Goal: Task Accomplishment & Management: Use online tool/utility

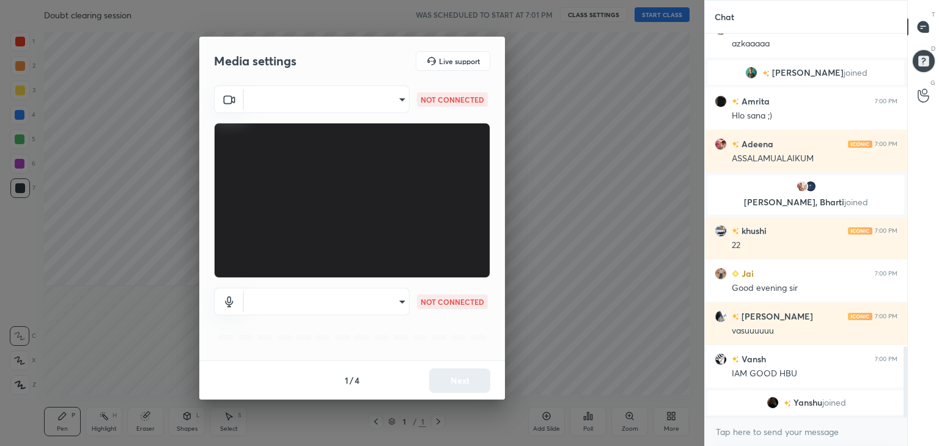
click at [395, 96] on body "1 2 3 4 5 6 7 C X Z C X Z E E Erase all H H Doubt clearing session WAS SCHEDULE…" at bounding box center [469, 223] width 939 height 446
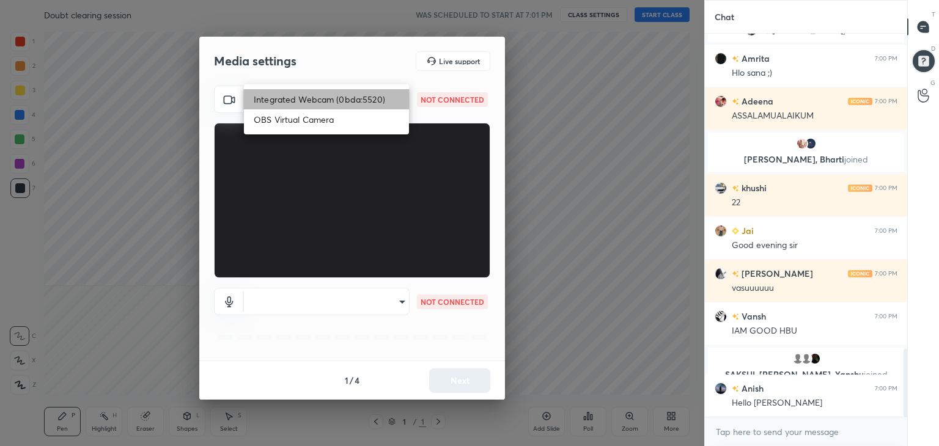
click at [339, 100] on li "Integrated Webcam (0bda:5520)" at bounding box center [326, 99] width 165 height 20
type input "3956690ebfe7bb913aadd7abffa3d1b44c1195810e259a6b09ed62b4e53175d5"
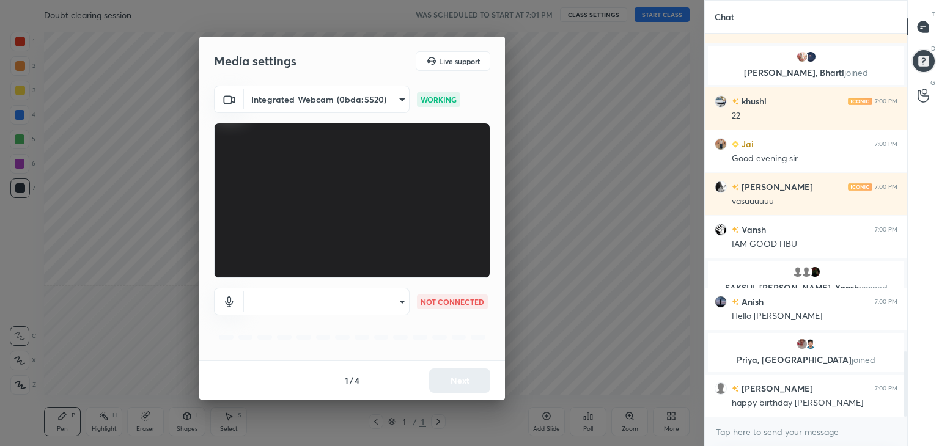
click at [394, 304] on body "1 2 3 4 5 6 7 C X Z C X Z E E Erase all H H Doubt clearing session WAS SCHEDULE…" at bounding box center [469, 223] width 939 height 446
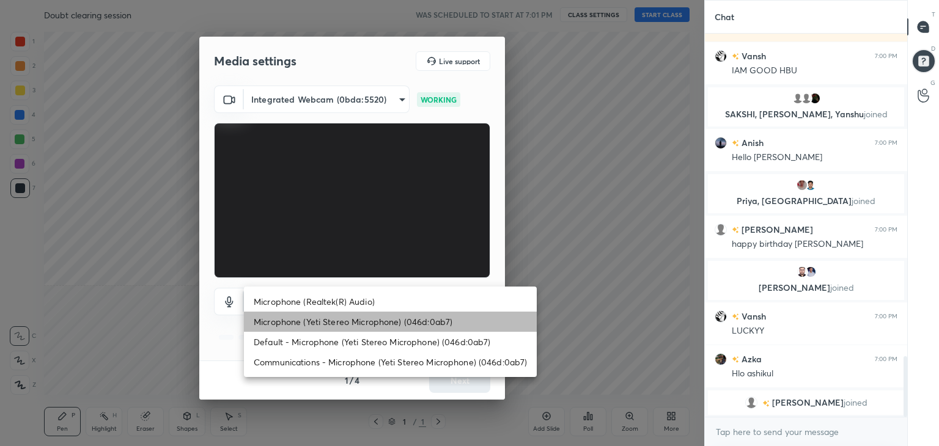
click at [347, 322] on li "Microphone (Yeti Stereo Microphone) (046d:0ab7)" at bounding box center [390, 322] width 293 height 20
type input "df2f70d499d05f4ce1f778545b9459478e8e71f21627d777853d32ec35ec86d2"
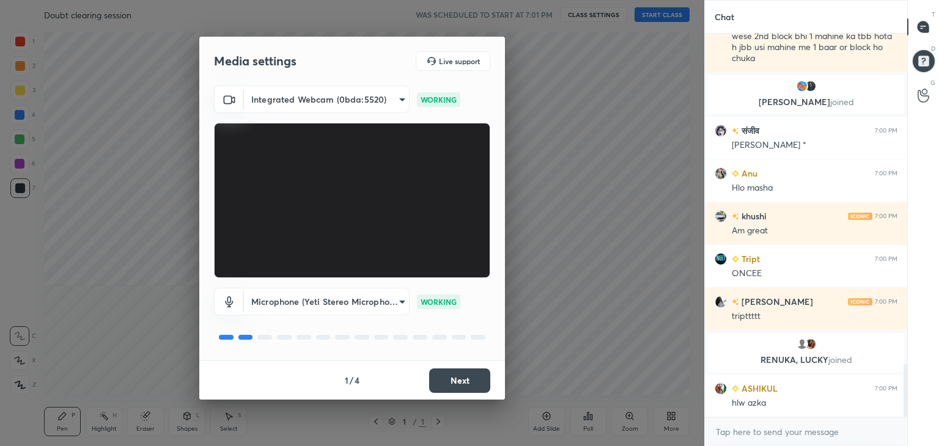
click at [462, 382] on button "Next" at bounding box center [459, 381] width 61 height 24
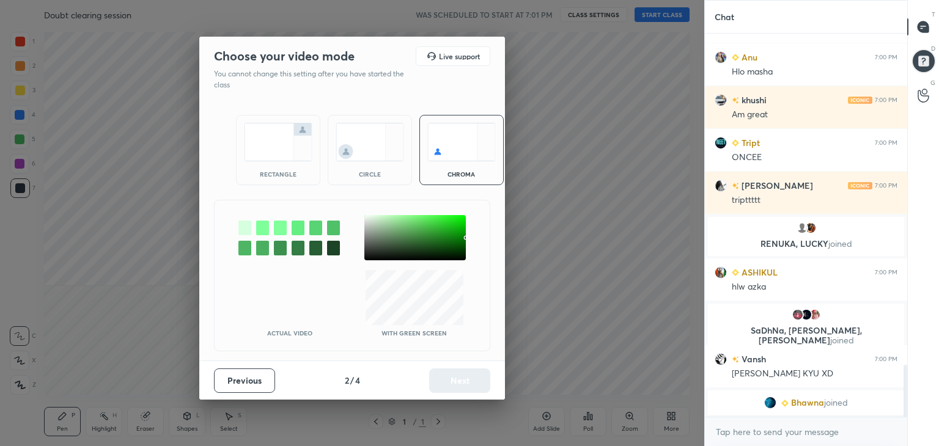
click at [284, 174] on div "rectangle" at bounding box center [278, 174] width 49 height 6
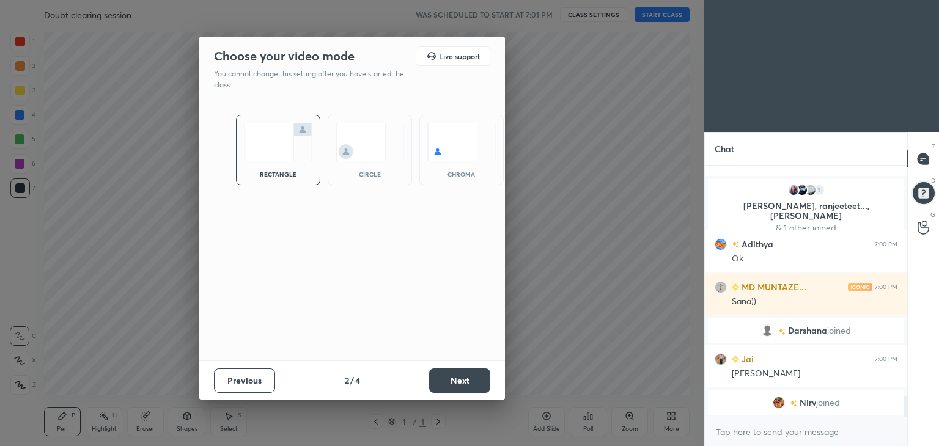
click at [469, 375] on button "Next" at bounding box center [459, 381] width 61 height 24
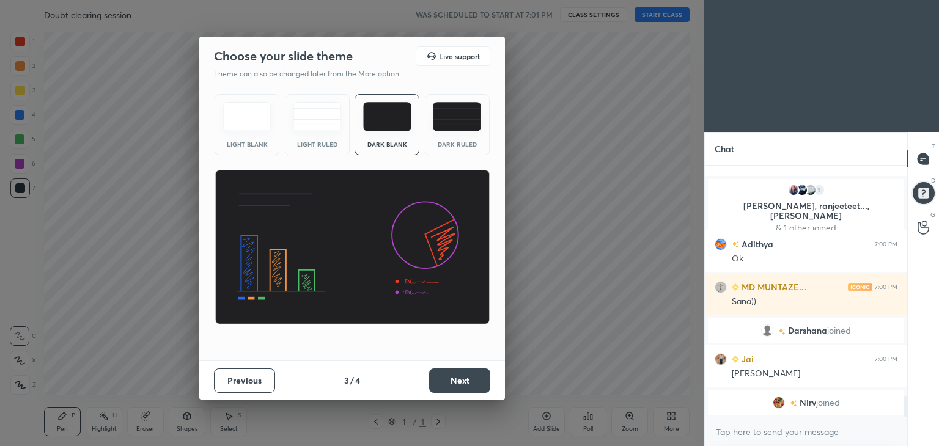
click at [465, 382] on button "Next" at bounding box center [459, 381] width 61 height 24
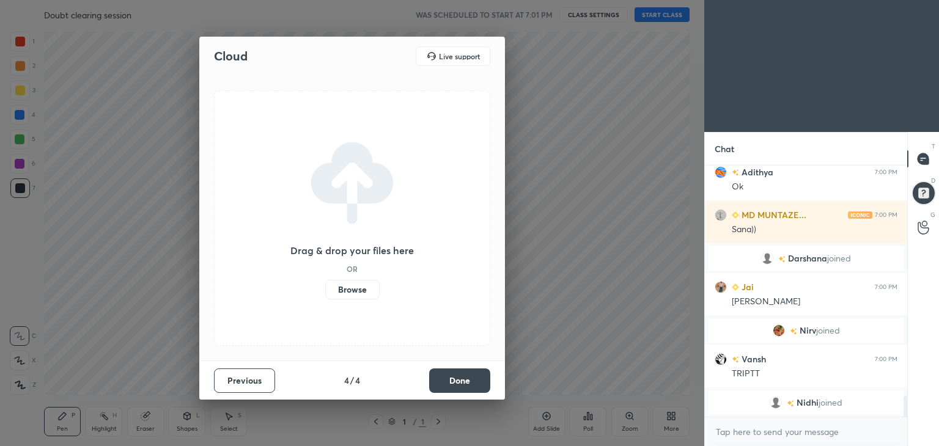
click at [465, 382] on button "Done" at bounding box center [459, 381] width 61 height 24
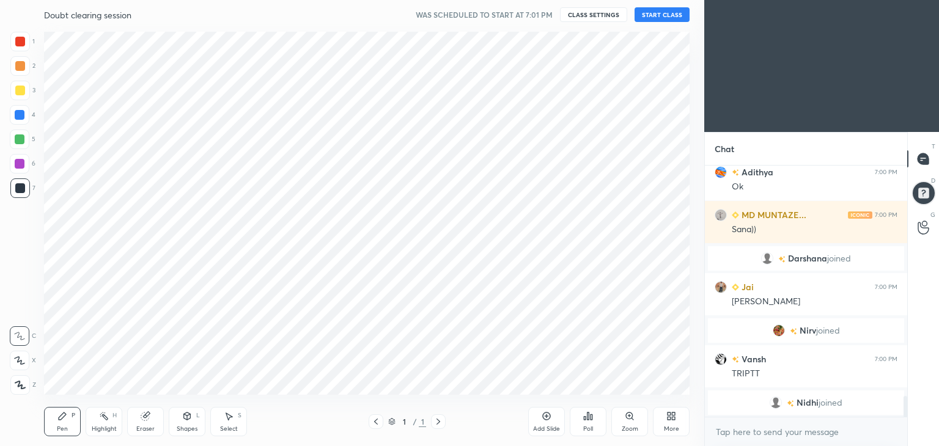
drag, startPoint x: 470, startPoint y: 383, endPoint x: 455, endPoint y: 374, distance: 17.3
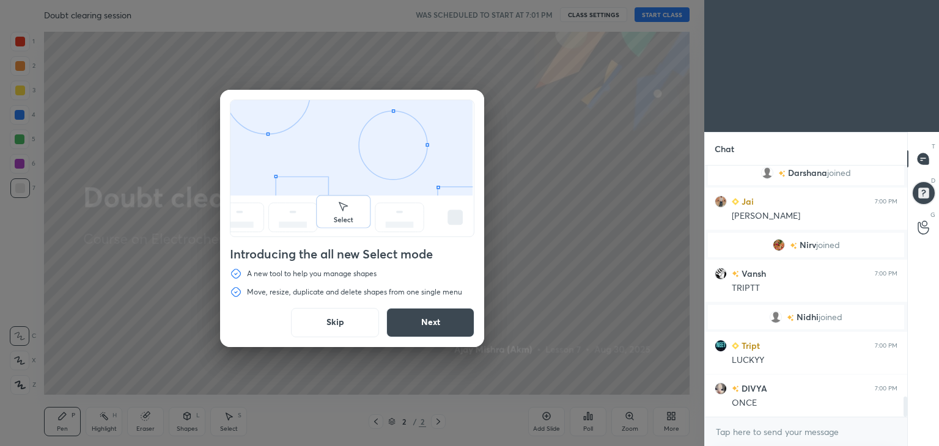
click at [338, 324] on button "Skip" at bounding box center [335, 322] width 88 height 29
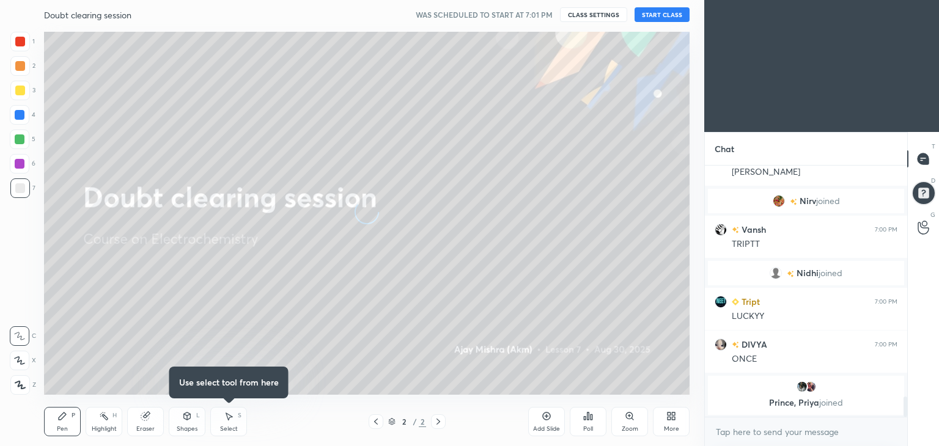
click at [670, 418] on icon at bounding box center [672, 417] width 10 height 10
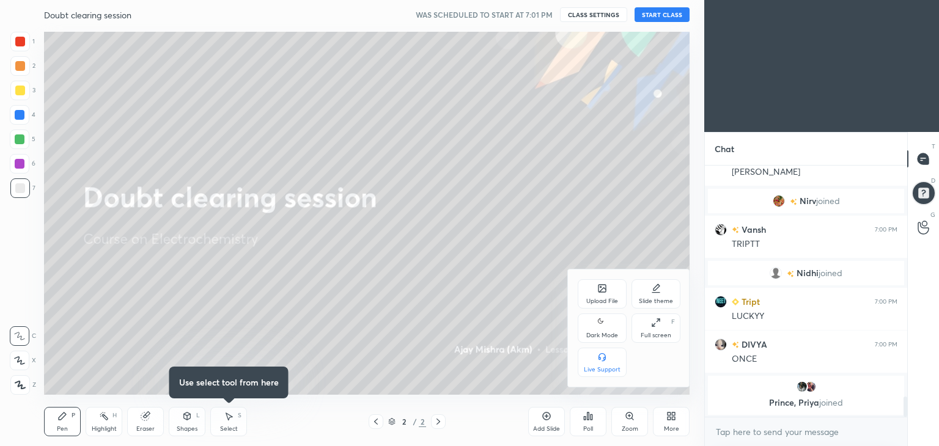
click at [599, 336] on div "Dark Mode" at bounding box center [603, 336] width 32 height 6
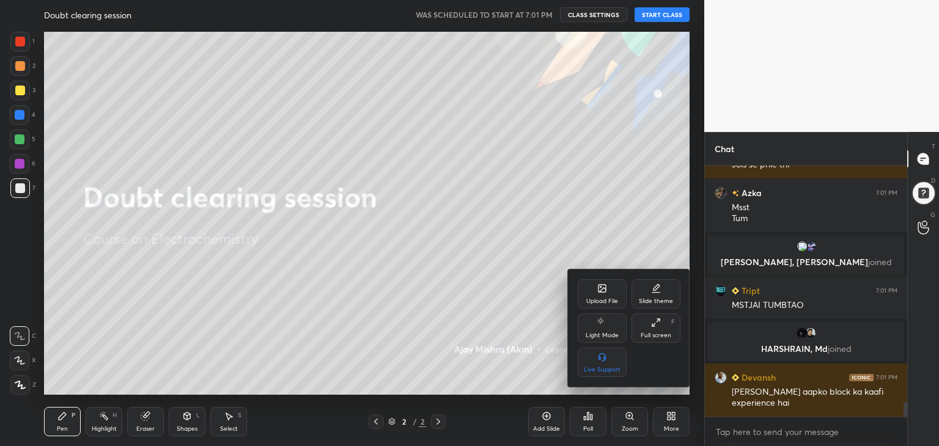
click at [653, 54] on div at bounding box center [469, 223] width 939 height 446
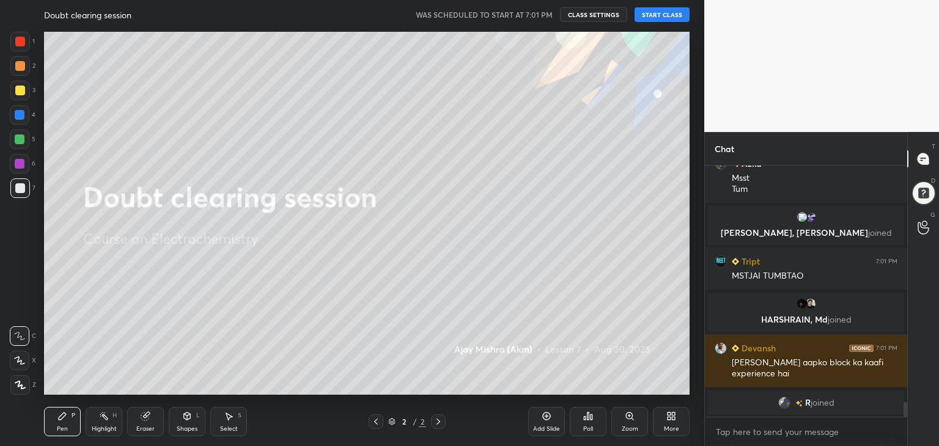
click at [660, 17] on button "START CLASS" at bounding box center [662, 14] width 55 height 15
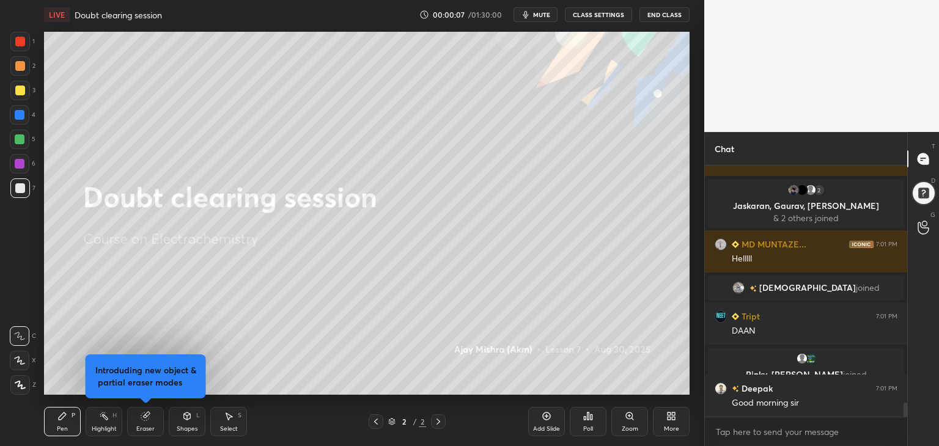
click at [114, 432] on div "Highlight" at bounding box center [104, 429] width 25 height 6
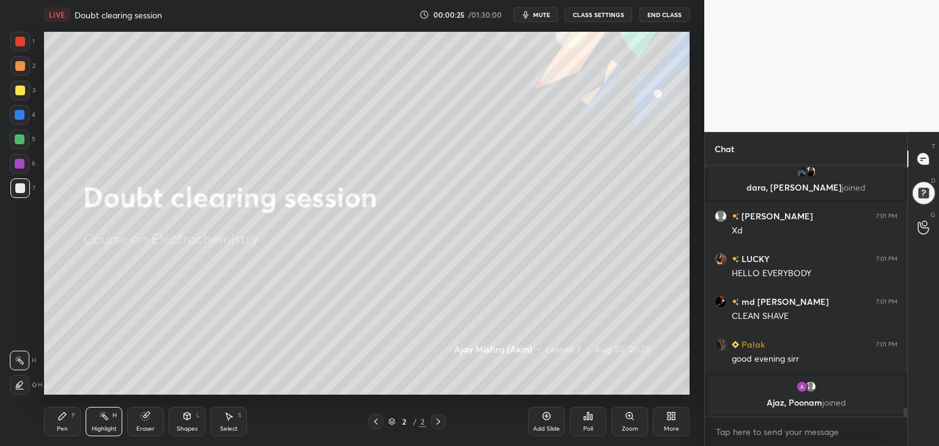
click at [56, 425] on div "Pen P" at bounding box center [62, 421] width 37 height 29
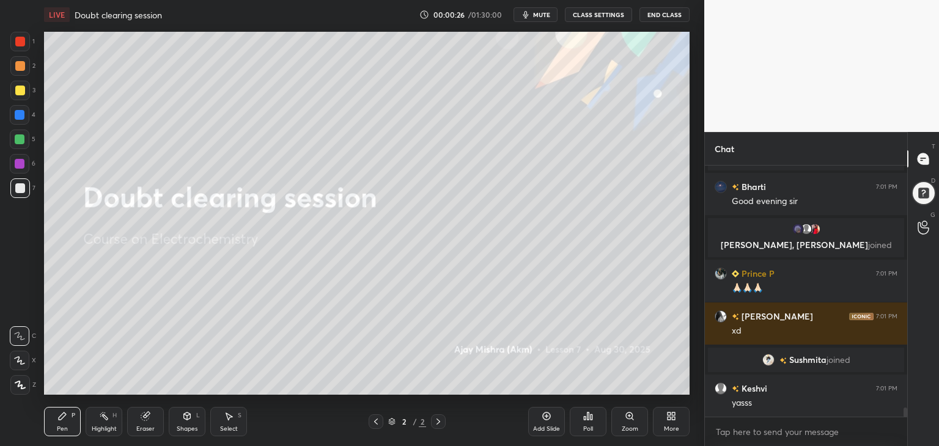
click at [100, 424] on div "Highlight H" at bounding box center [104, 421] width 37 height 29
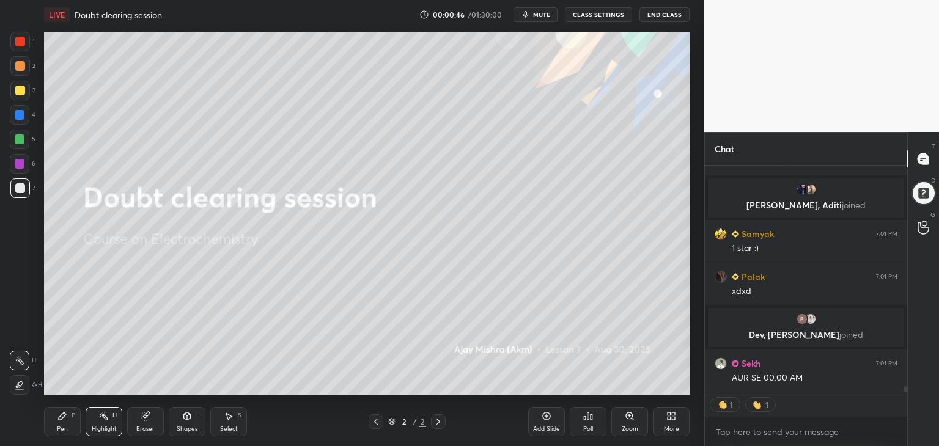
click at [675, 423] on div "More" at bounding box center [671, 421] width 37 height 29
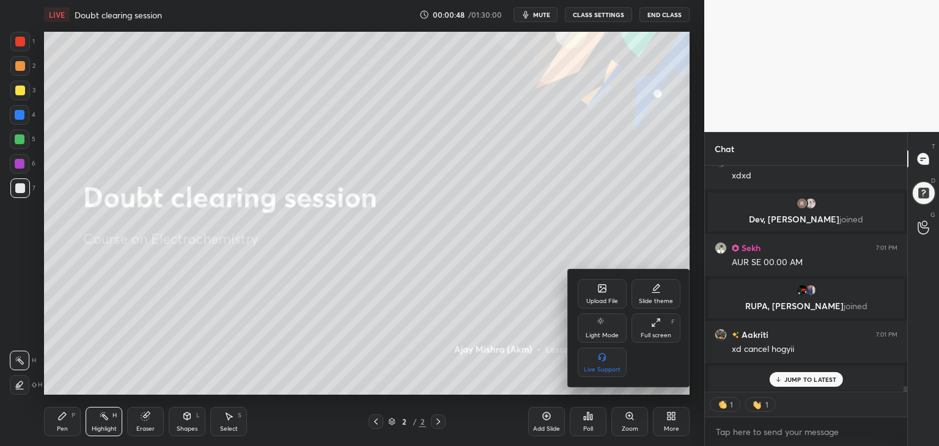
click at [655, 333] on div "Full screen" at bounding box center [656, 336] width 31 height 6
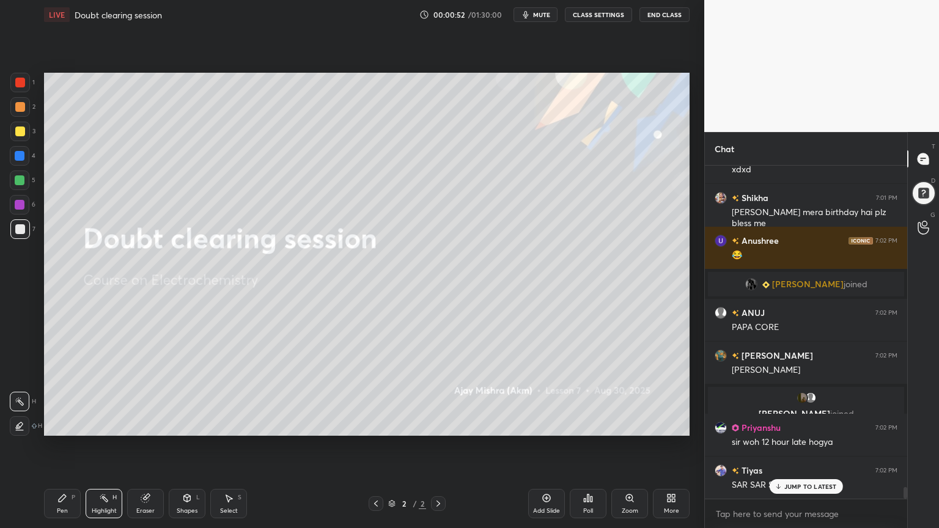
click at [670, 446] on div "More" at bounding box center [671, 503] width 37 height 29
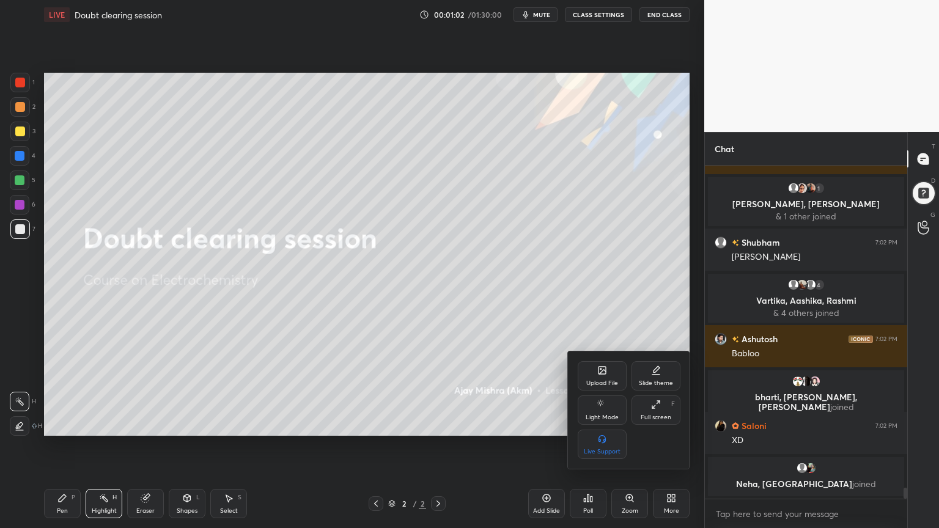
click at [604, 376] on div "Upload File" at bounding box center [602, 375] width 49 height 29
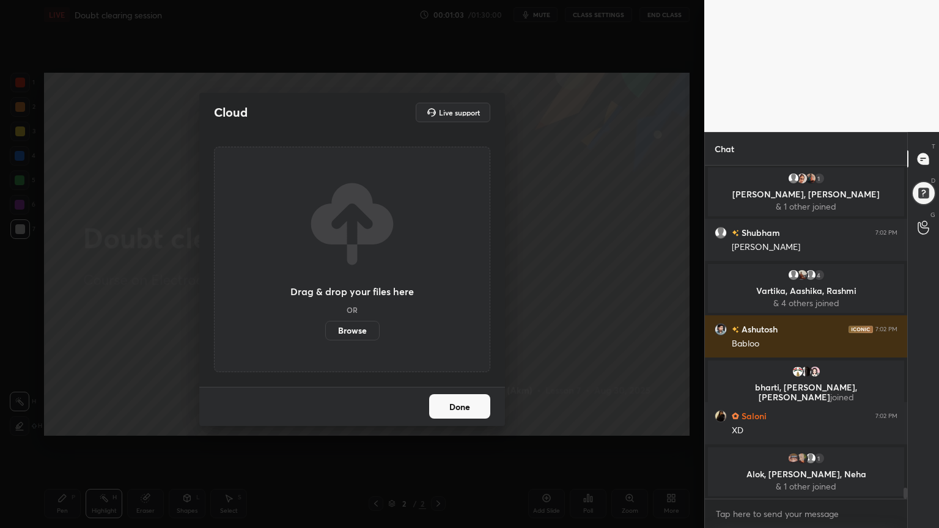
click at [357, 330] on label "Browse" at bounding box center [352, 331] width 54 height 20
click at [325, 330] on input "Browse" at bounding box center [325, 331] width 0 height 20
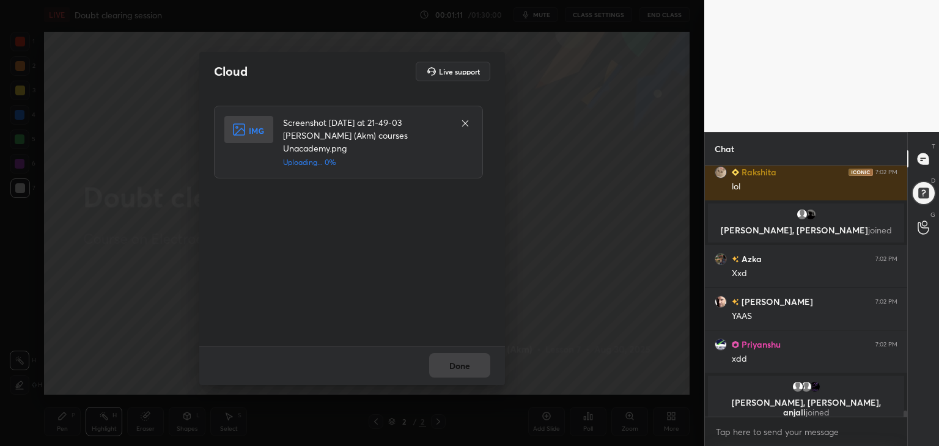
click at [465, 368] on div "Done" at bounding box center [352, 365] width 306 height 39
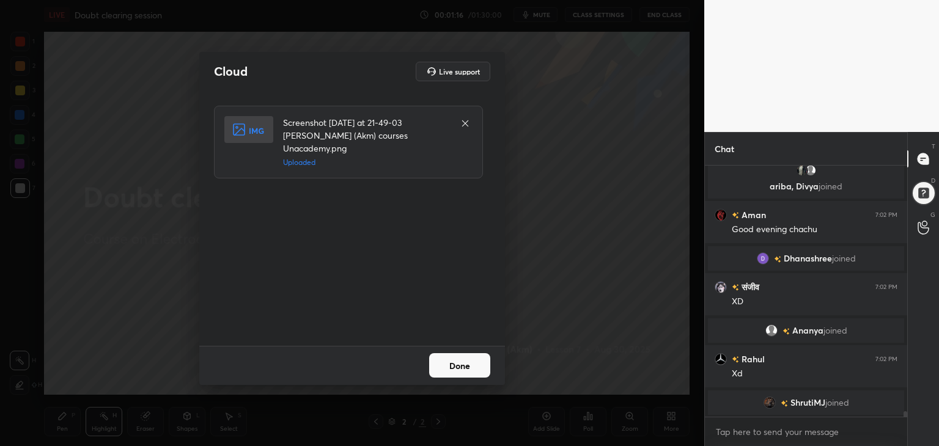
click at [465, 372] on button "Done" at bounding box center [459, 365] width 61 height 24
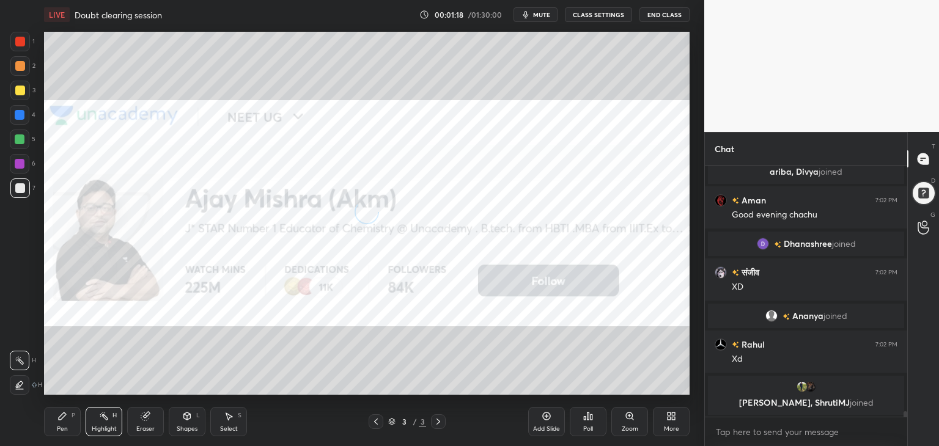
click at [671, 420] on div "More" at bounding box center [671, 421] width 37 height 29
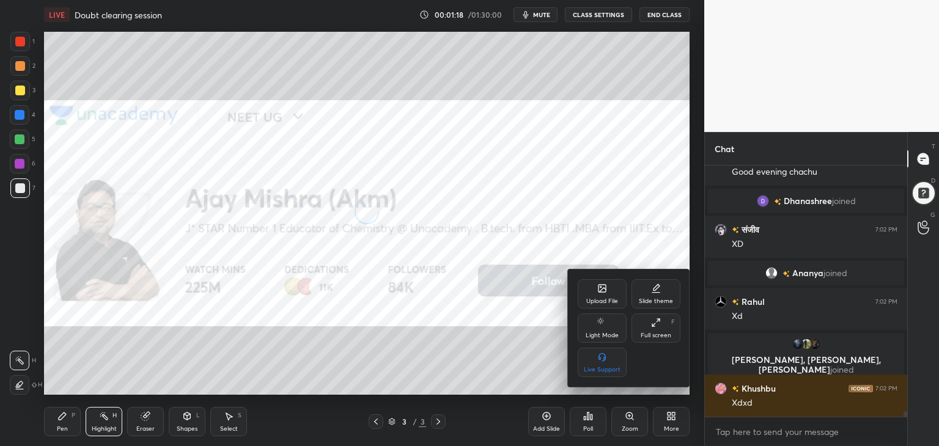
drag, startPoint x: 660, startPoint y: 331, endPoint x: 606, endPoint y: 391, distance: 81.0
click at [659, 331] on div "Full screen F" at bounding box center [656, 328] width 49 height 29
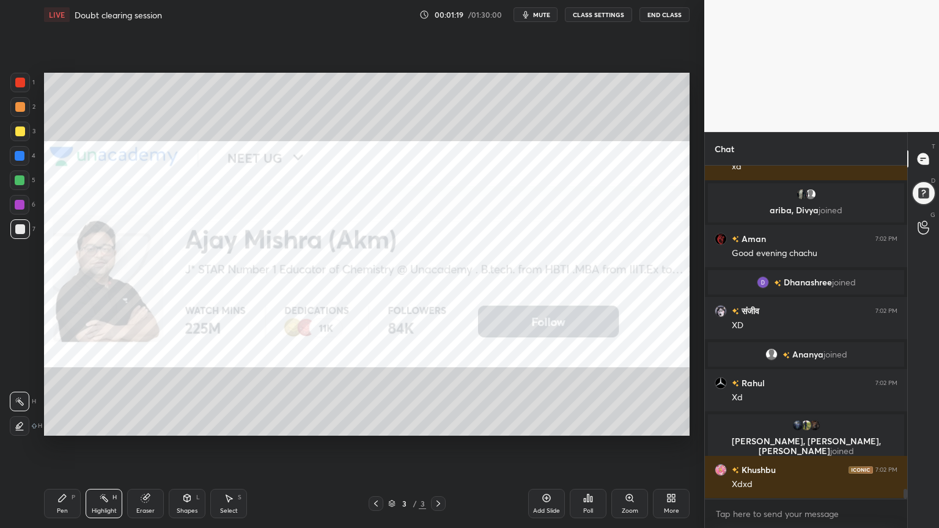
click at [71, 446] on div "Pen P" at bounding box center [62, 503] width 37 height 29
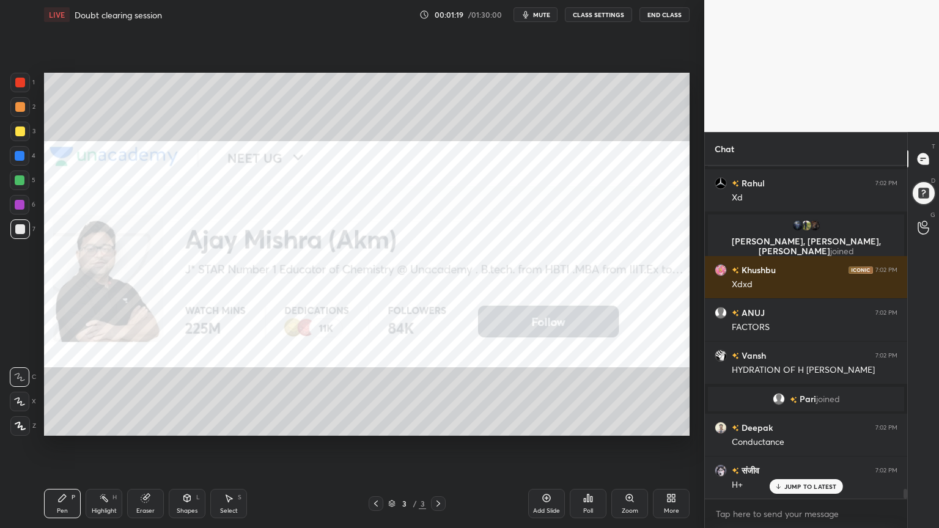
click at [109, 446] on div "Highlight H" at bounding box center [104, 503] width 37 height 29
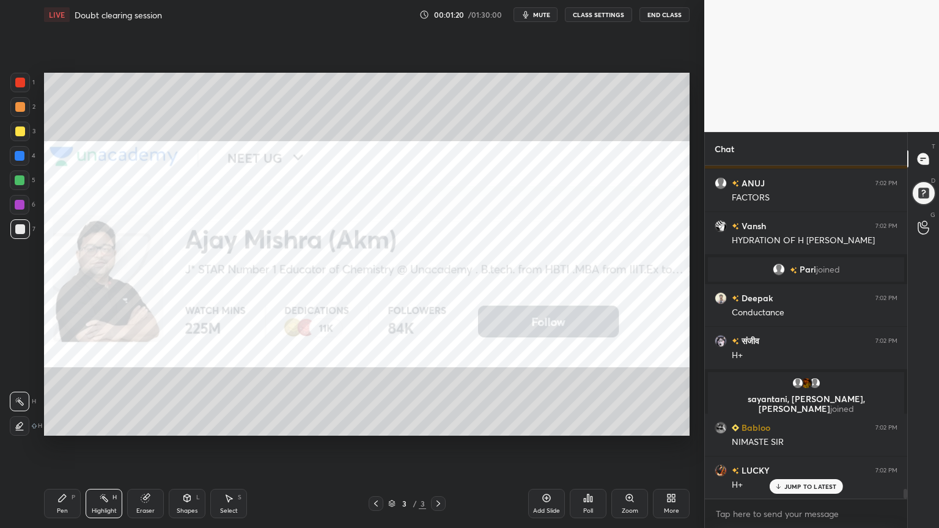
click at [71, 446] on div "Pen P" at bounding box center [62, 503] width 37 height 29
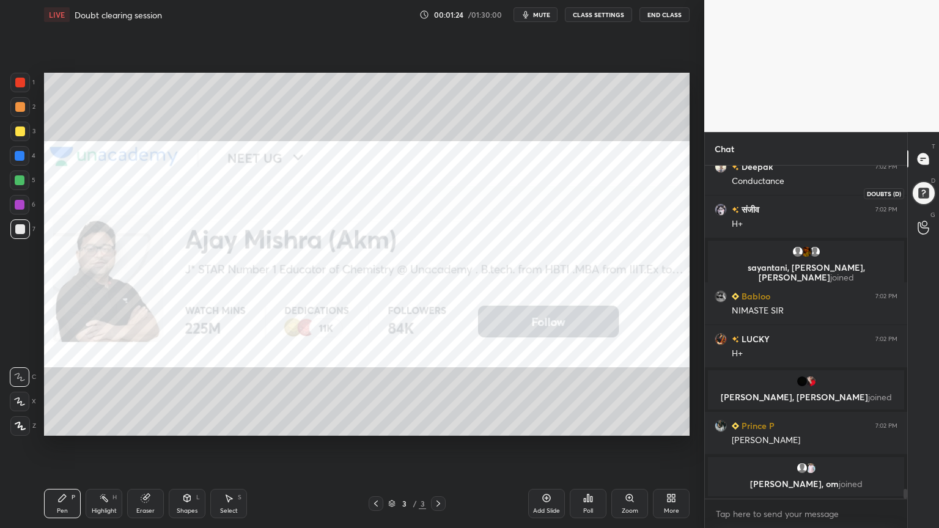
click at [922, 192] on div at bounding box center [923, 192] width 25 height 25
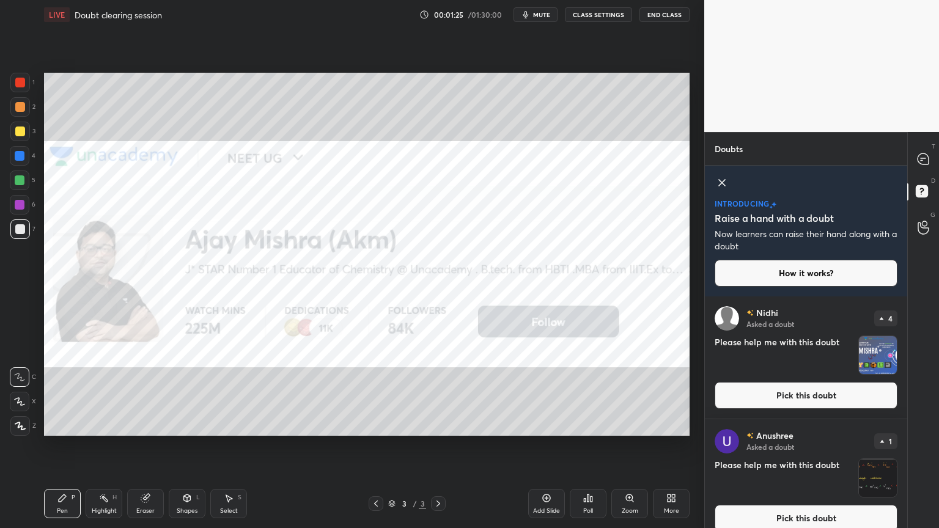
drag, startPoint x: 727, startPoint y: 180, endPoint x: 727, endPoint y: 219, distance: 38.5
click at [724, 181] on icon at bounding box center [722, 183] width 15 height 15
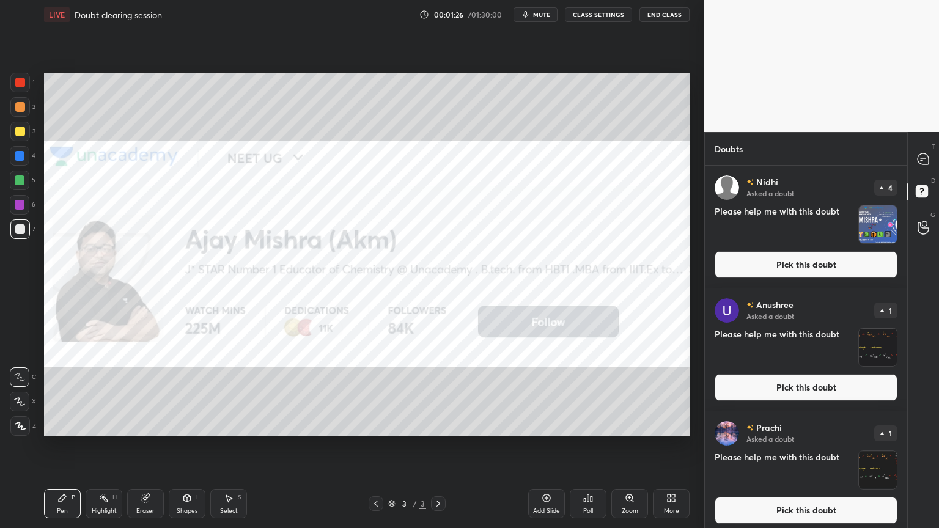
click at [782, 266] on button "Pick this doubt" at bounding box center [806, 264] width 183 height 27
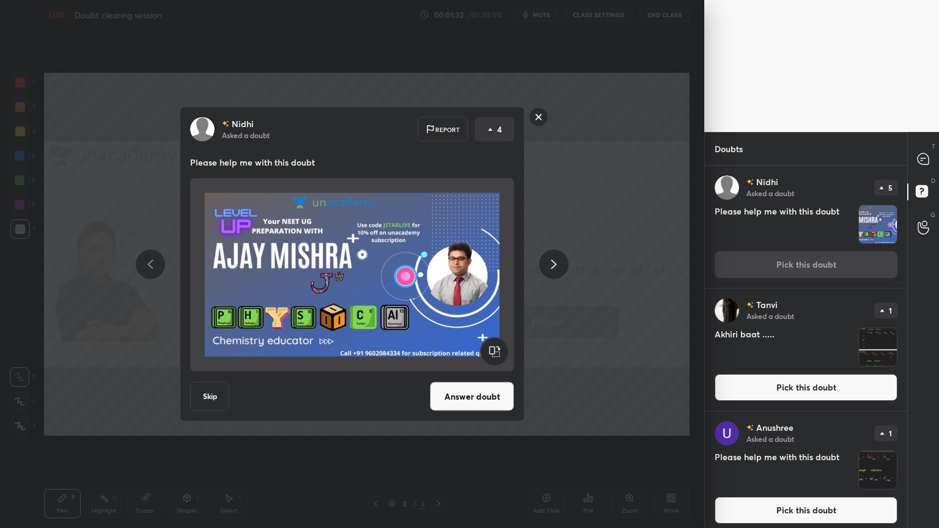
click at [470, 401] on button "Answer doubt" at bounding box center [472, 396] width 84 height 29
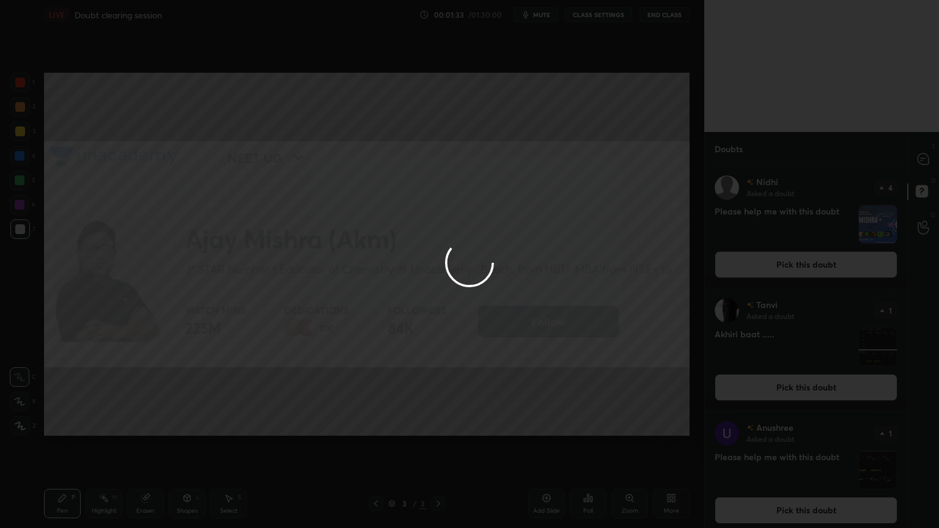
click at [793, 270] on div at bounding box center [469, 264] width 939 height 528
click at [788, 267] on div at bounding box center [469, 264] width 939 height 528
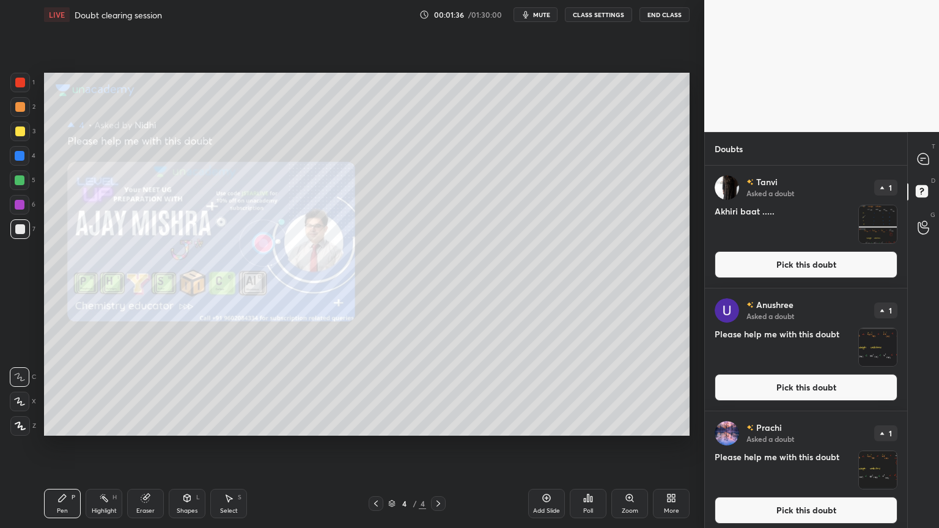
drag, startPoint x: 808, startPoint y: 262, endPoint x: 787, endPoint y: 256, distance: 22.4
click at [805, 262] on button "Pick this doubt" at bounding box center [806, 264] width 183 height 27
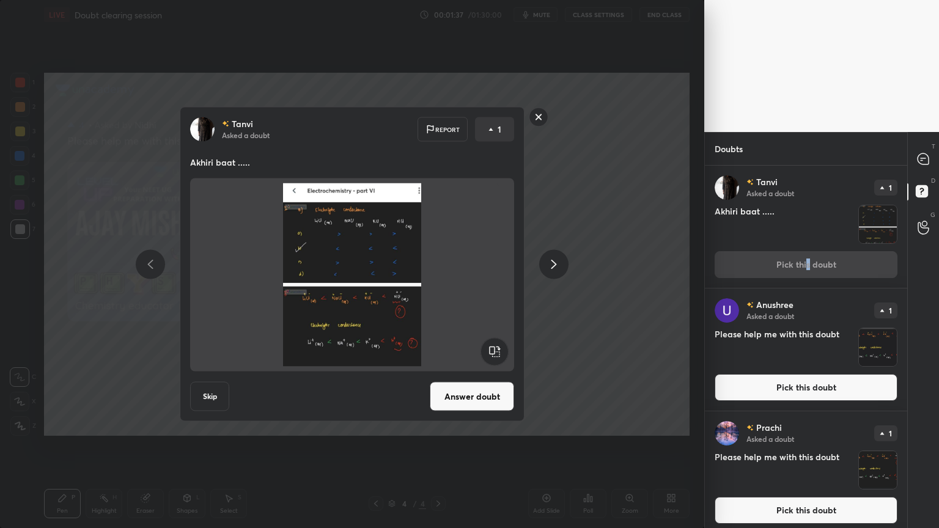
click at [481, 397] on button "Answer doubt" at bounding box center [472, 396] width 84 height 29
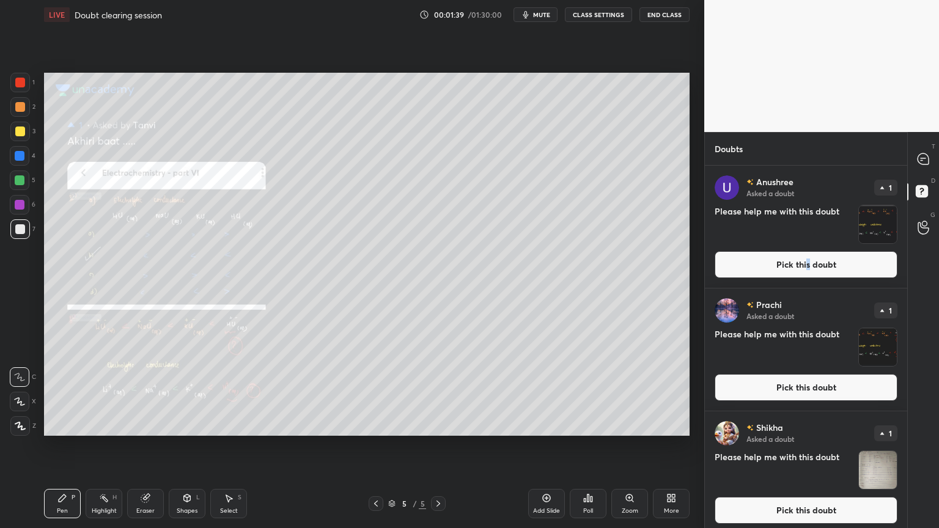
click at [103, 446] on div "Highlight" at bounding box center [104, 511] width 25 height 6
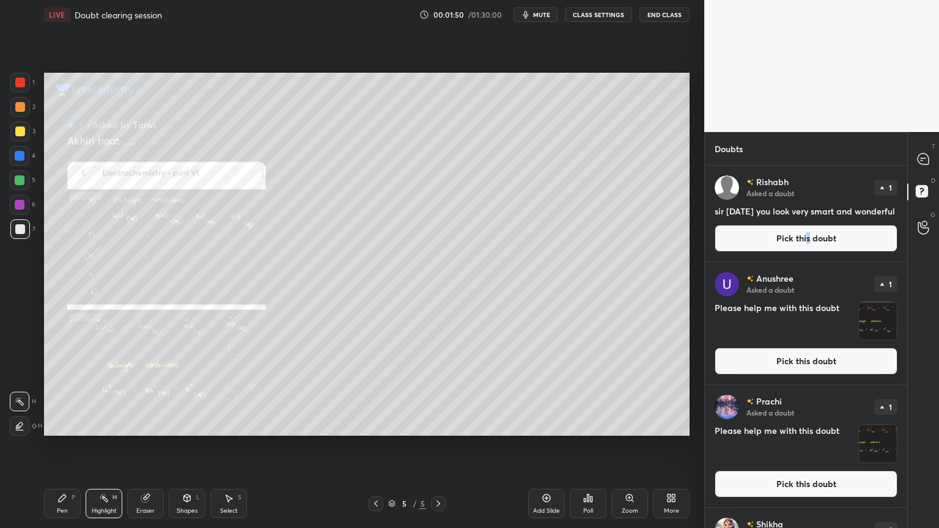
click at [242, 445] on div "Setting up your live class Poll for secs No correct answer Start poll" at bounding box center [367, 254] width 656 height 450
click at [924, 158] on icon at bounding box center [923, 159] width 13 height 13
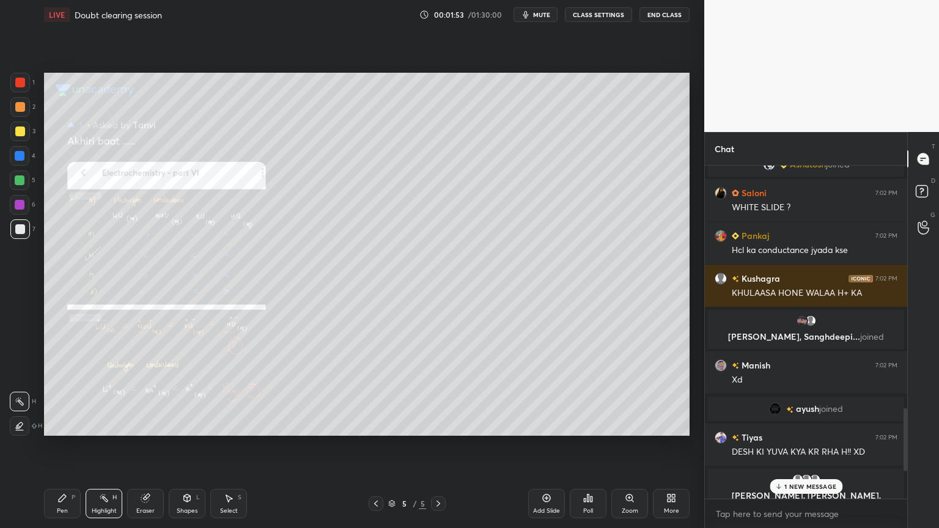
click at [822, 446] on div "1 NEW MESSAGE" at bounding box center [806, 486] width 73 height 15
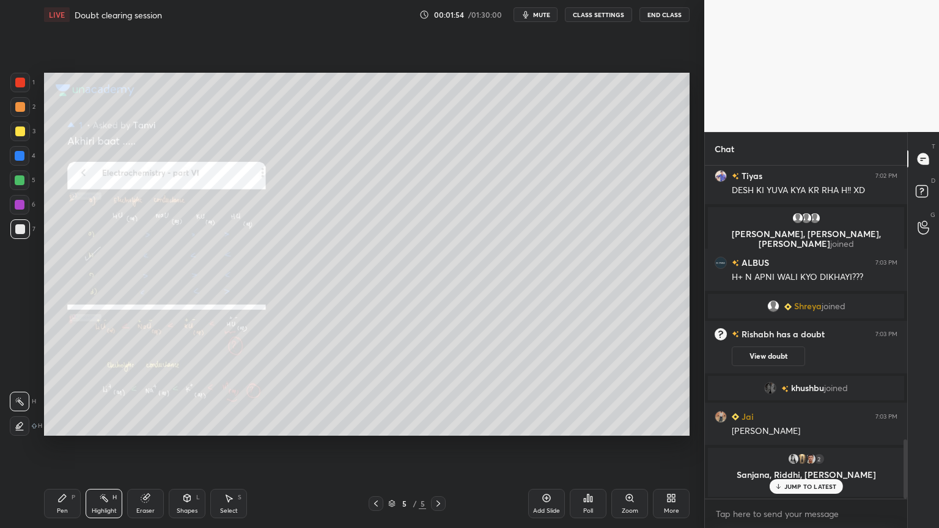
click at [927, 189] on rect at bounding box center [922, 192] width 12 height 12
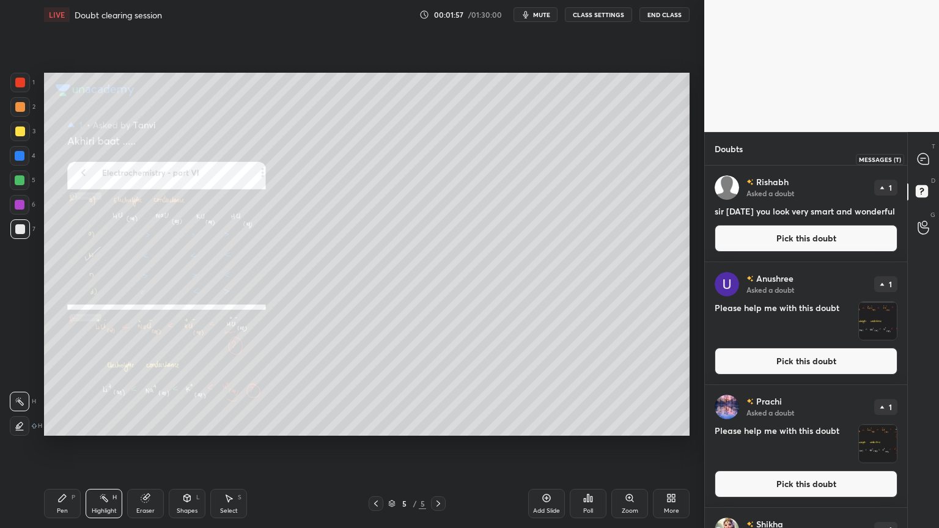
click at [925, 160] on icon at bounding box center [923, 159] width 11 height 11
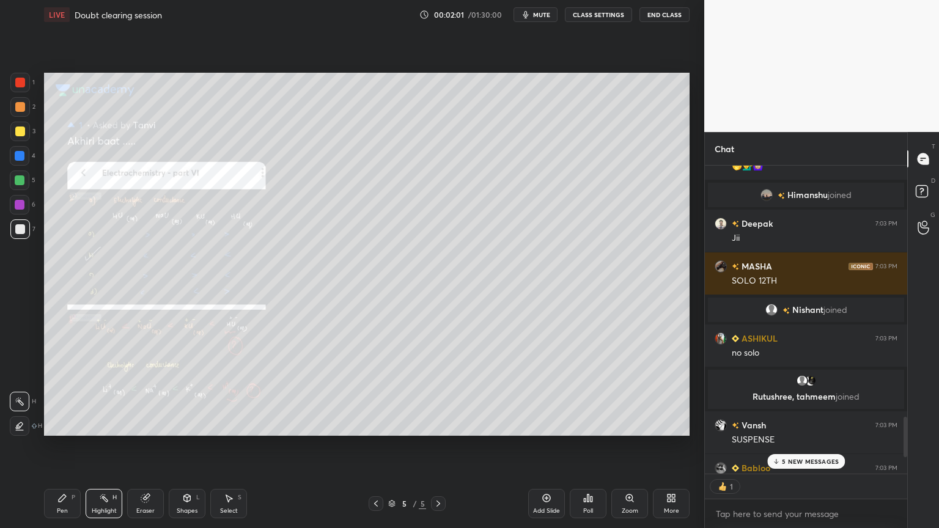
click at [810, 446] on p "5 NEW MESSAGES" at bounding box center [810, 461] width 57 height 7
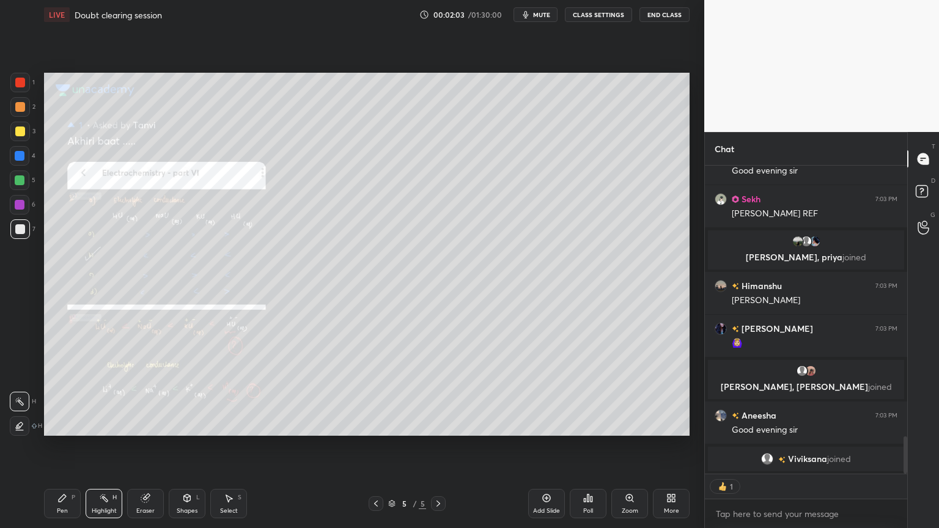
click at [380, 446] on icon at bounding box center [376, 504] width 10 height 10
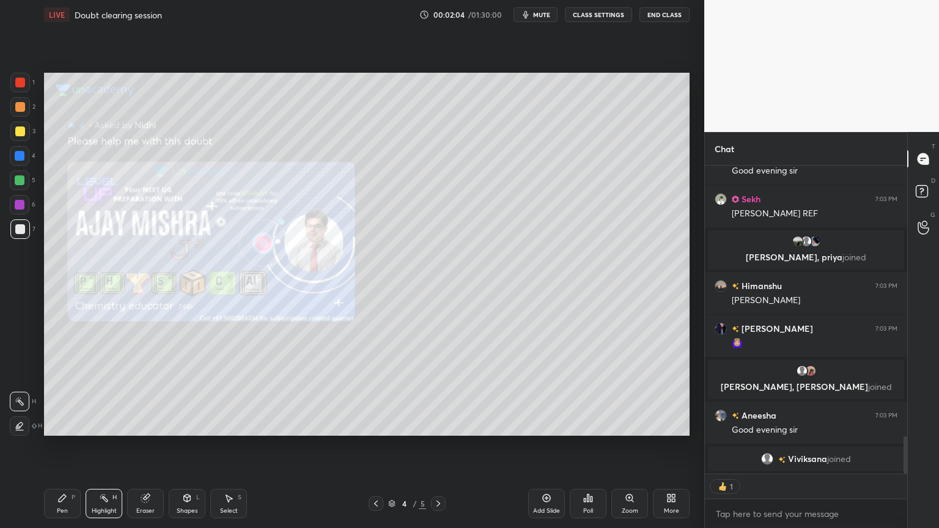
click at [380, 446] on div at bounding box center [376, 504] width 15 height 15
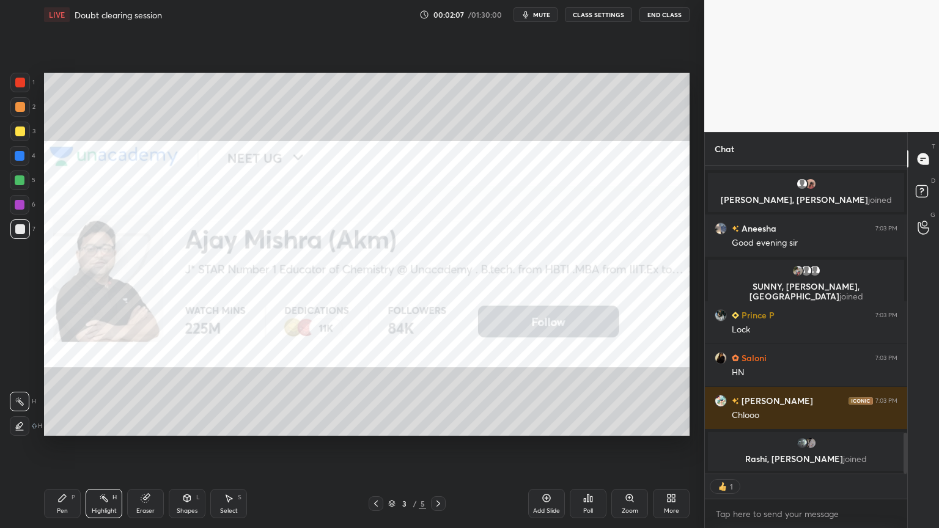
scroll to position [3, 4]
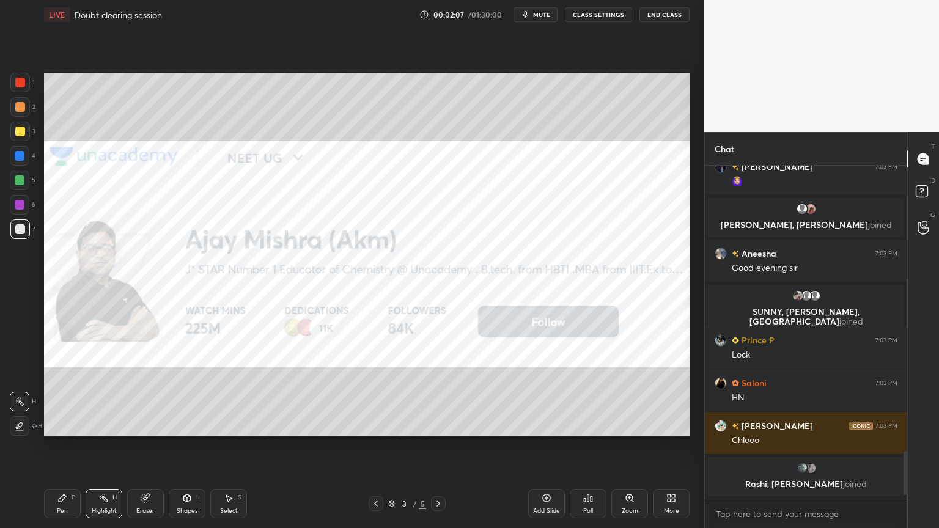
click at [599, 12] on button "CLASS SETTINGS" at bounding box center [598, 14] width 67 height 15
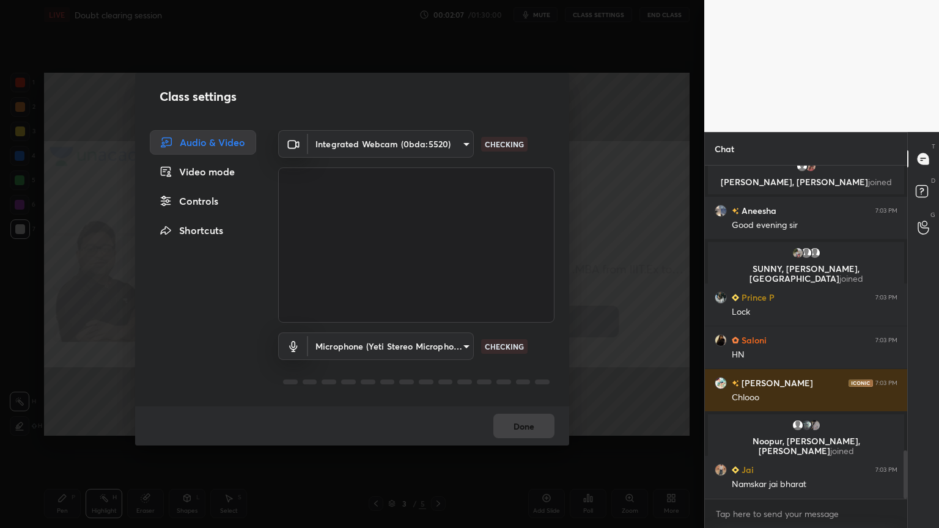
type textarea "x"
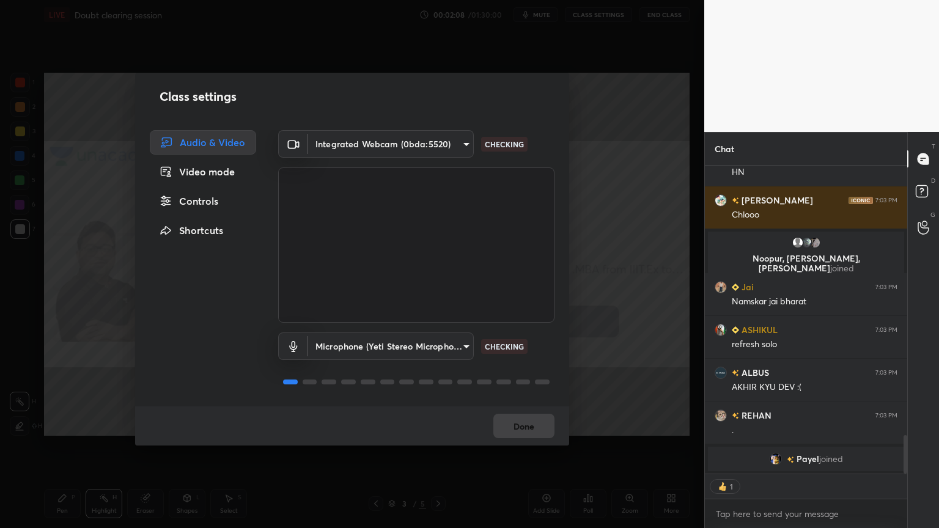
drag, startPoint x: 193, startPoint y: 204, endPoint x: 232, endPoint y: 191, distance: 41.4
click at [198, 203] on div "Controls" at bounding box center [203, 201] width 106 height 24
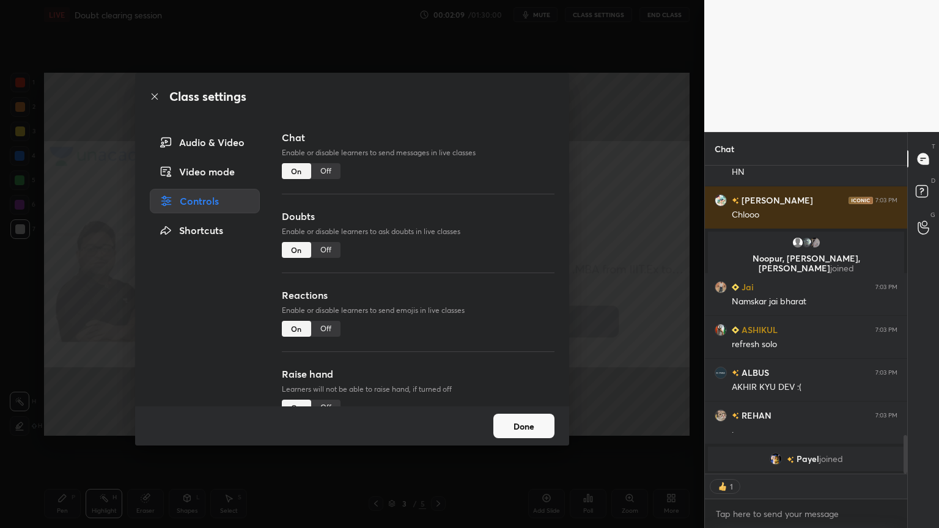
click at [328, 169] on div "Off" at bounding box center [325, 171] width 29 height 16
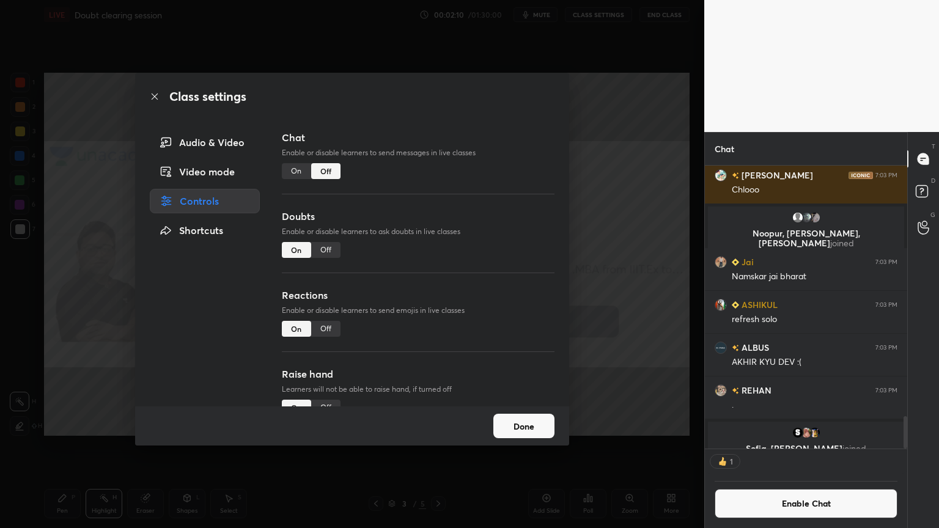
click at [325, 247] on div "Off" at bounding box center [325, 250] width 29 height 16
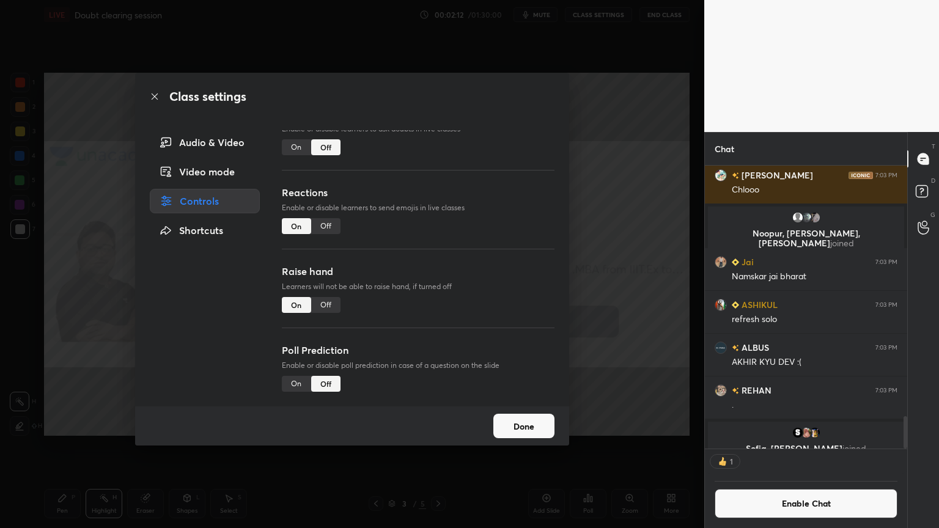
click at [323, 300] on div "Off" at bounding box center [325, 305] width 29 height 16
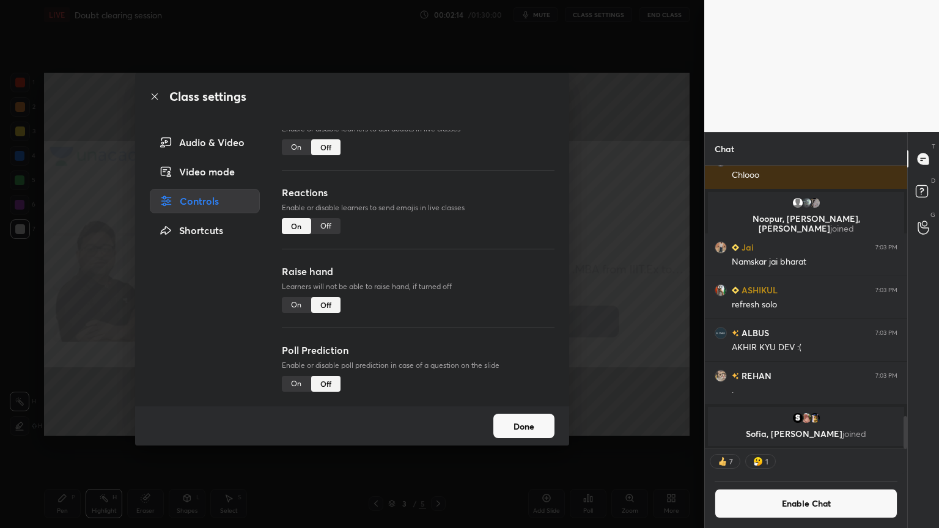
click at [634, 286] on div "Class settings Audio & Video Video mode Controls Shortcuts Chat Enable or disab…" at bounding box center [352, 264] width 705 height 528
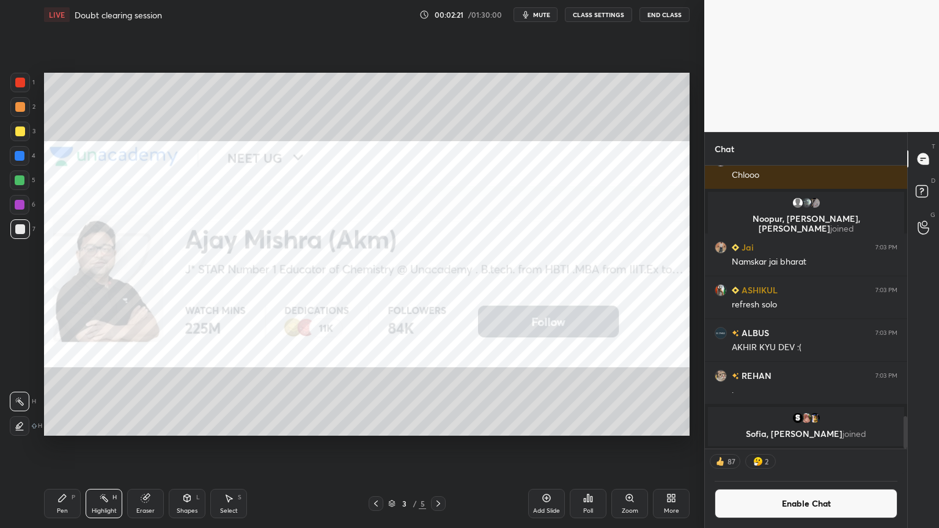
drag, startPoint x: 557, startPoint y: 503, endPoint x: 317, endPoint y: 483, distance: 240.6
click at [547, 446] on div "Add Slide" at bounding box center [546, 503] width 37 height 29
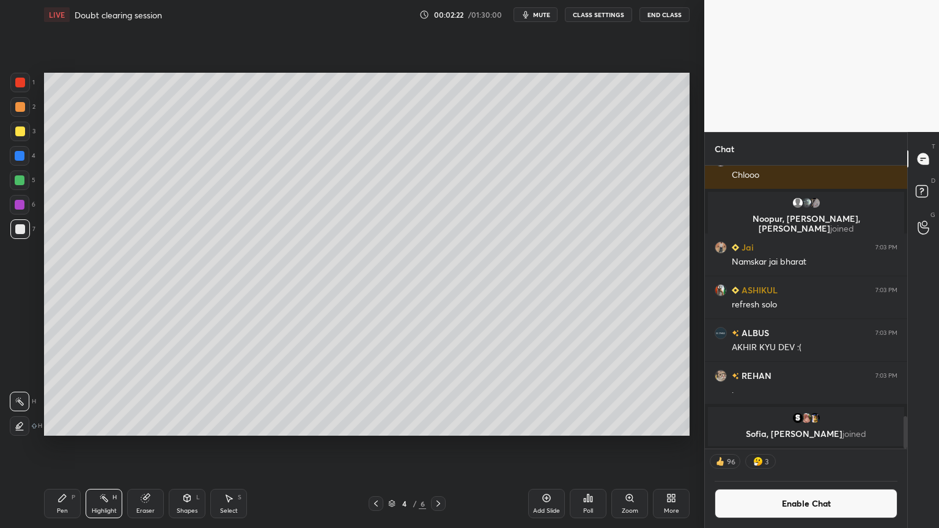
click at [71, 446] on div "Pen P" at bounding box center [62, 503] width 37 height 29
click at [20, 86] on div at bounding box center [20, 83] width 10 height 10
click at [19, 431] on div at bounding box center [20, 426] width 20 height 20
click at [23, 103] on div at bounding box center [20, 107] width 10 height 10
click at [183, 446] on div "Shapes L" at bounding box center [187, 503] width 37 height 29
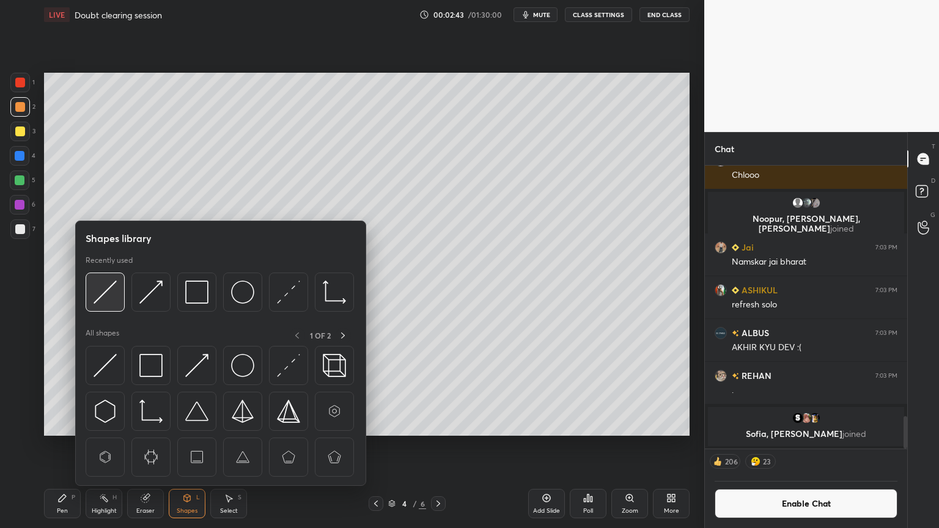
click at [113, 305] on div at bounding box center [105, 292] width 39 height 39
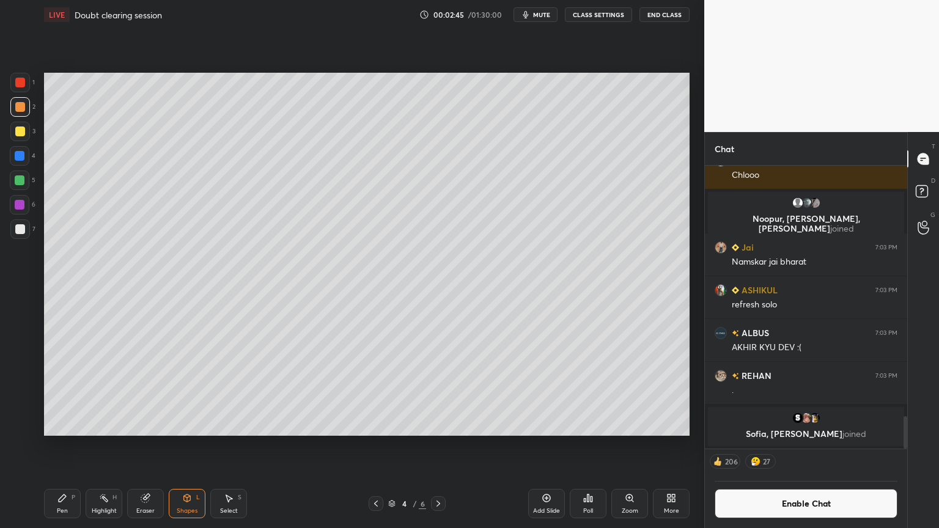
click at [65, 446] on div "Pen" at bounding box center [62, 511] width 11 height 6
click at [17, 232] on div at bounding box center [20, 229] width 10 height 10
click at [61, 446] on icon at bounding box center [62, 499] width 10 height 10
click at [18, 234] on div at bounding box center [20, 230] width 20 height 20
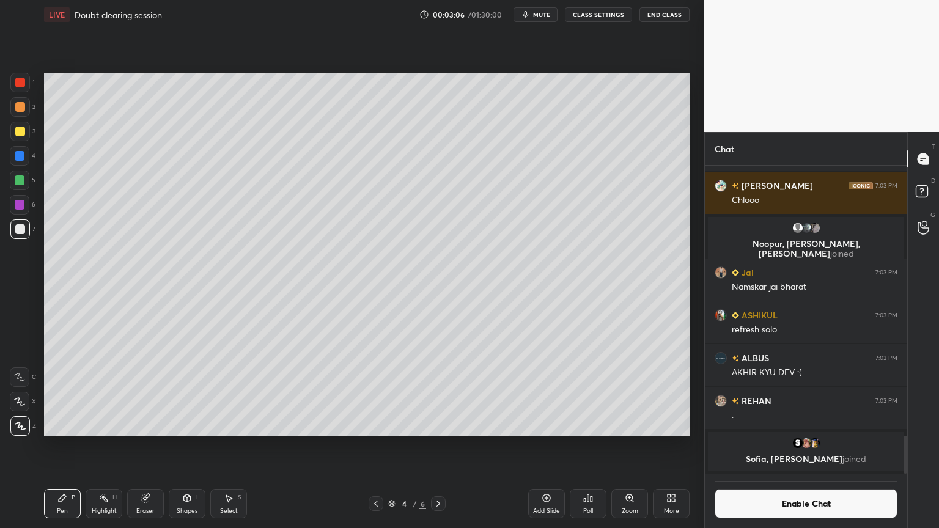
drag, startPoint x: 102, startPoint y: 506, endPoint x: 126, endPoint y: 478, distance: 37.3
click at [103, 446] on div "Highlight H" at bounding box center [104, 503] width 37 height 29
drag, startPoint x: 56, startPoint y: 504, endPoint x: 73, endPoint y: 488, distance: 23.4
click at [57, 446] on div "Pen P" at bounding box center [62, 503] width 37 height 29
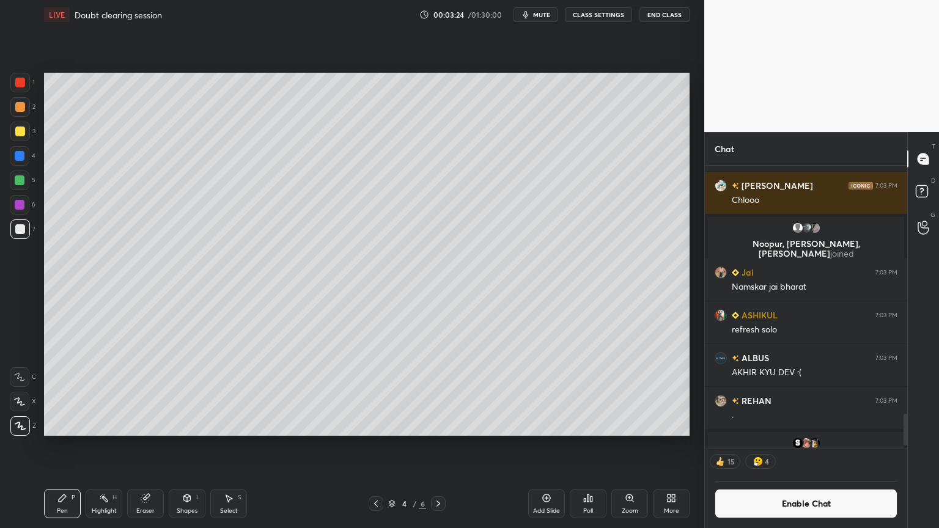
click at [22, 233] on div at bounding box center [20, 229] width 10 height 10
click at [176, 446] on div "Shapes L" at bounding box center [187, 503] width 37 height 29
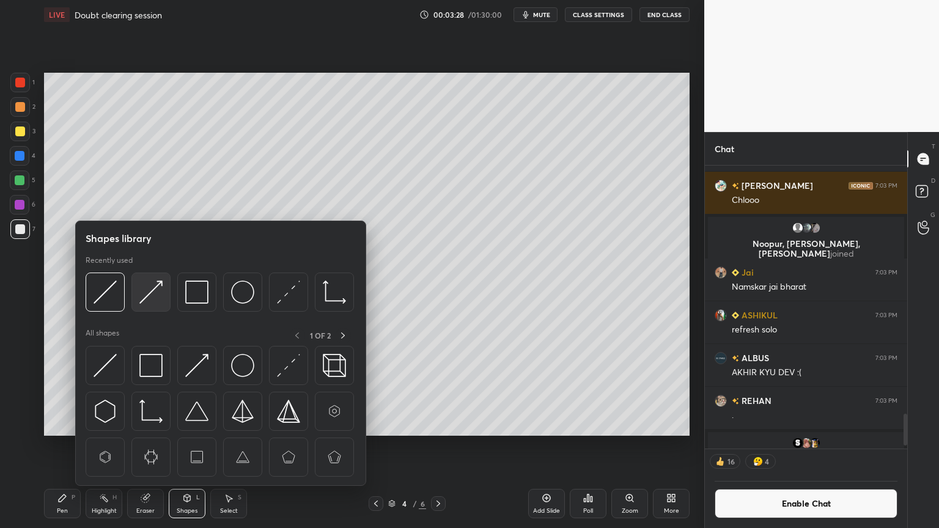
click at [154, 300] on img at bounding box center [150, 292] width 23 height 23
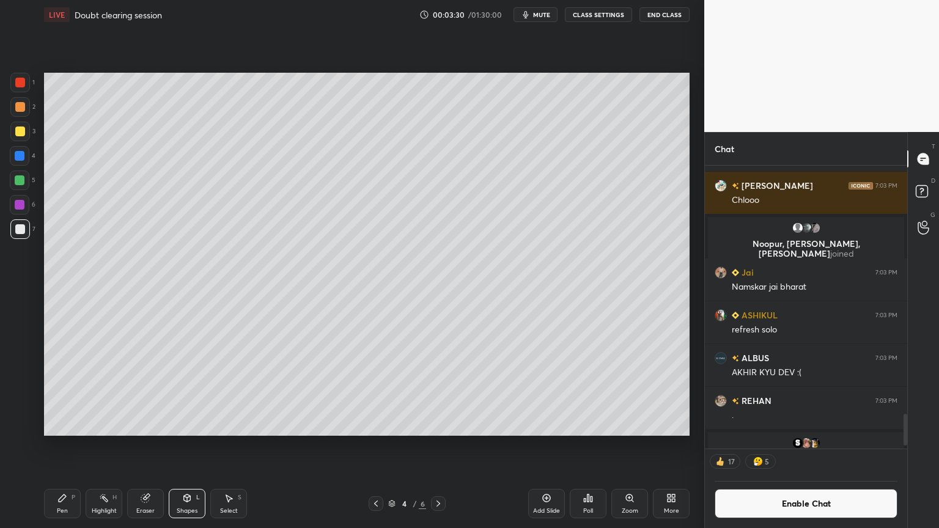
drag, startPoint x: 111, startPoint y: 503, endPoint x: 147, endPoint y: 460, distance: 56.5
click at [111, 446] on div "Highlight H" at bounding box center [104, 503] width 37 height 29
click at [66, 446] on icon at bounding box center [62, 499] width 10 height 10
click at [23, 163] on div at bounding box center [20, 156] width 20 height 20
drag, startPoint x: 103, startPoint y: 504, endPoint x: 109, endPoint y: 487, distance: 17.6
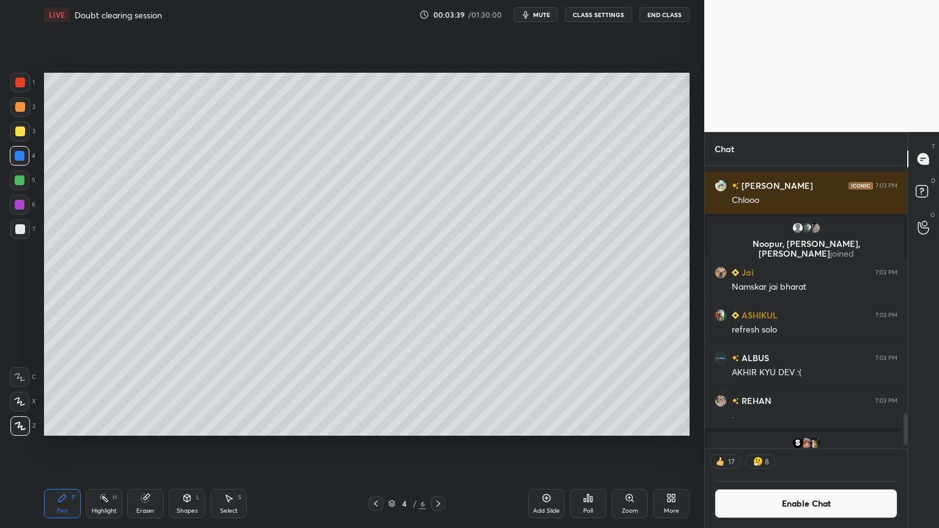
click at [103, 446] on div "Highlight H" at bounding box center [104, 503] width 37 height 29
drag, startPoint x: 54, startPoint y: 508, endPoint x: 89, endPoint y: 450, distance: 68.3
click at [56, 446] on div "Pen P" at bounding box center [62, 503] width 37 height 29
click at [101, 446] on div "Highlight H" at bounding box center [104, 503] width 37 height 29
click at [70, 446] on div "Pen P" at bounding box center [62, 503] width 37 height 29
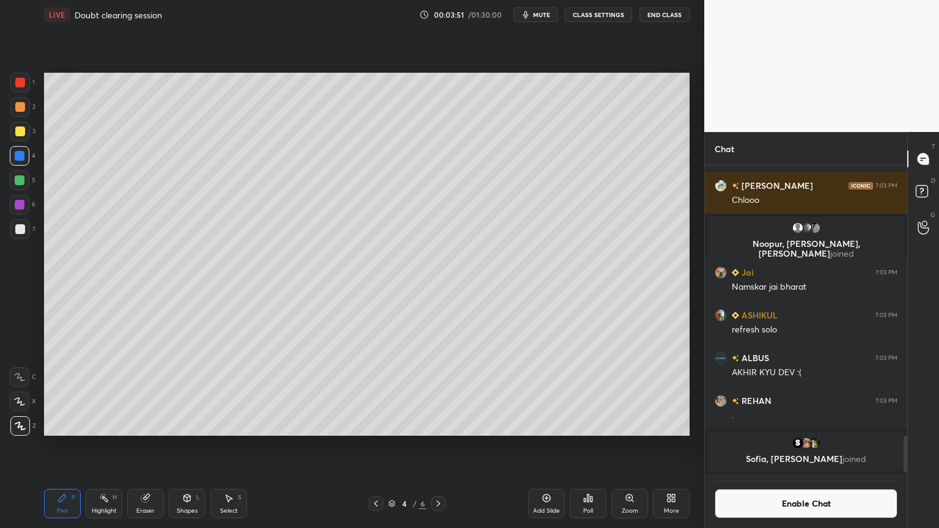
scroll to position [2181, 0]
click at [22, 232] on div at bounding box center [20, 229] width 10 height 10
click at [20, 152] on div at bounding box center [20, 156] width 20 height 20
drag, startPoint x: 106, startPoint y: 509, endPoint x: 132, endPoint y: 455, distance: 59.9
click at [106, 446] on div "Highlight H" at bounding box center [104, 503] width 37 height 29
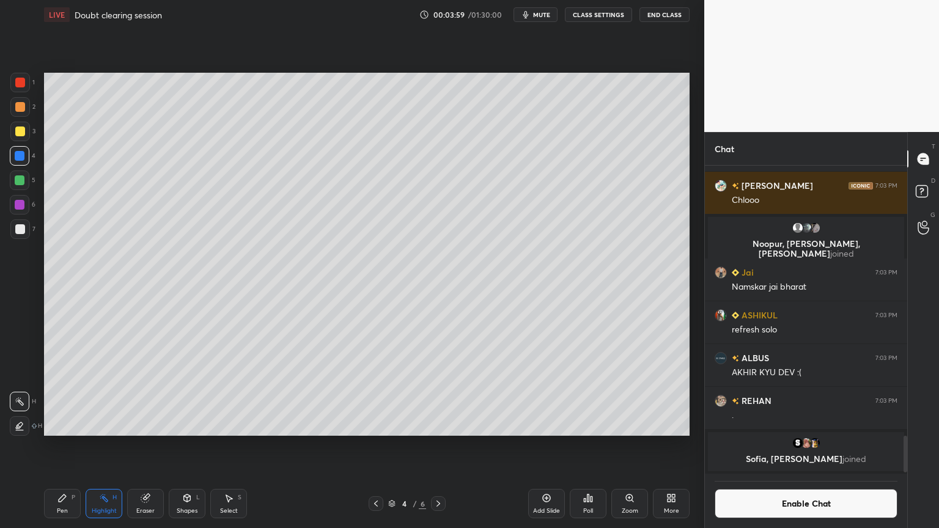
click at [65, 446] on div "Pen P" at bounding box center [62, 503] width 37 height 29
click at [111, 446] on div "Highlight H" at bounding box center [104, 503] width 37 height 29
click at [67, 446] on div "Pen P" at bounding box center [62, 503] width 37 height 29
drag, startPoint x: 111, startPoint y: 504, endPoint x: 143, endPoint y: 448, distance: 64.6
click at [109, 446] on div "Highlight H" at bounding box center [104, 503] width 37 height 29
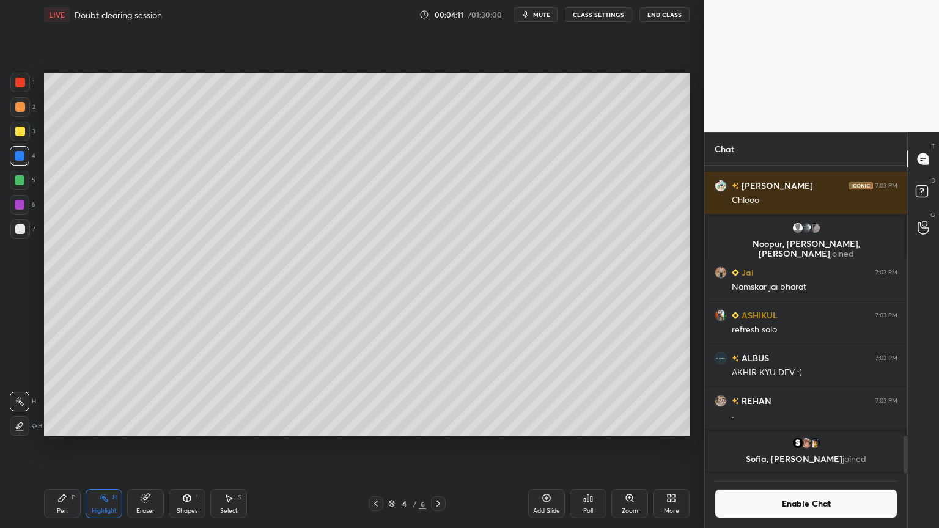
scroll to position [4, 4]
click at [553, 446] on div "Add Slide" at bounding box center [546, 511] width 27 height 6
click at [59, 446] on div "Pen P" at bounding box center [62, 503] width 37 height 29
click at [18, 110] on div at bounding box center [20, 107] width 10 height 10
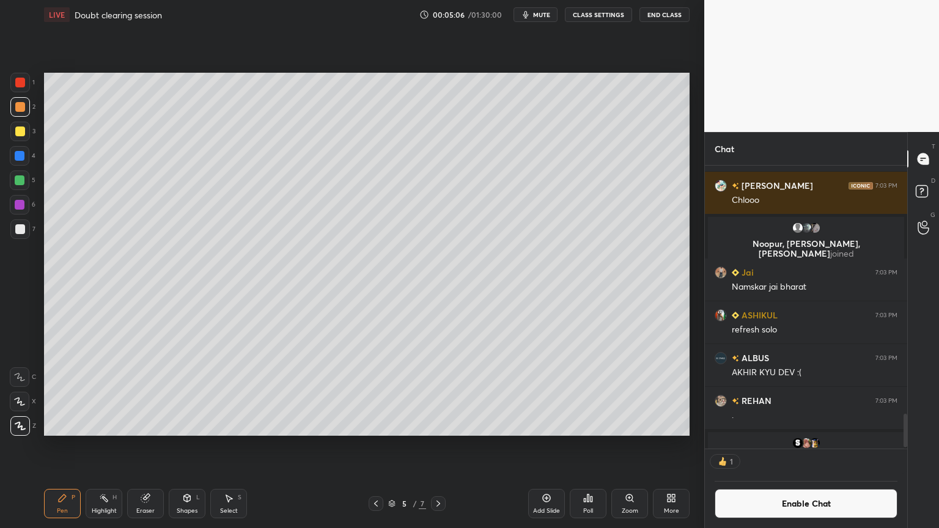
scroll to position [4, 4]
click at [68, 446] on div "Pen P" at bounding box center [62, 503] width 37 height 29
click at [840, 446] on button "Enable Chat" at bounding box center [806, 503] width 183 height 29
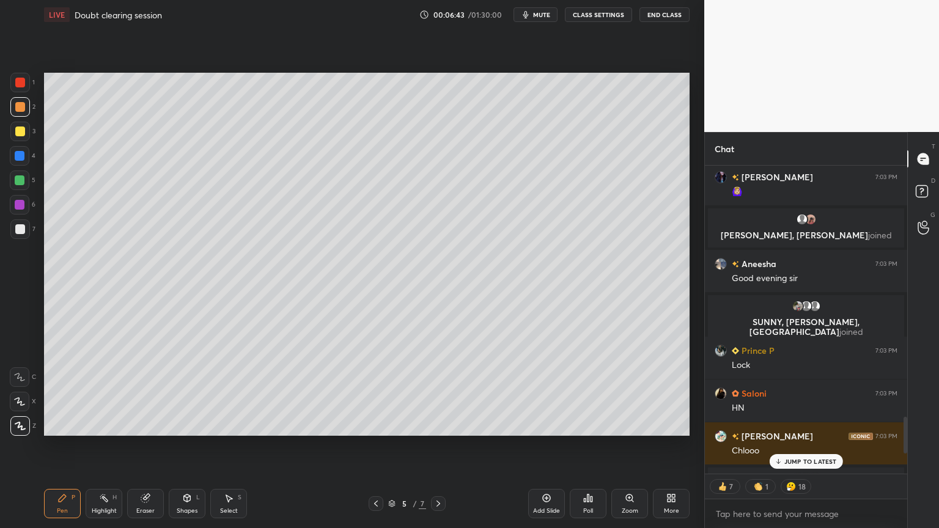
click at [800, 446] on p "JUMP TO LATEST" at bounding box center [811, 461] width 53 height 7
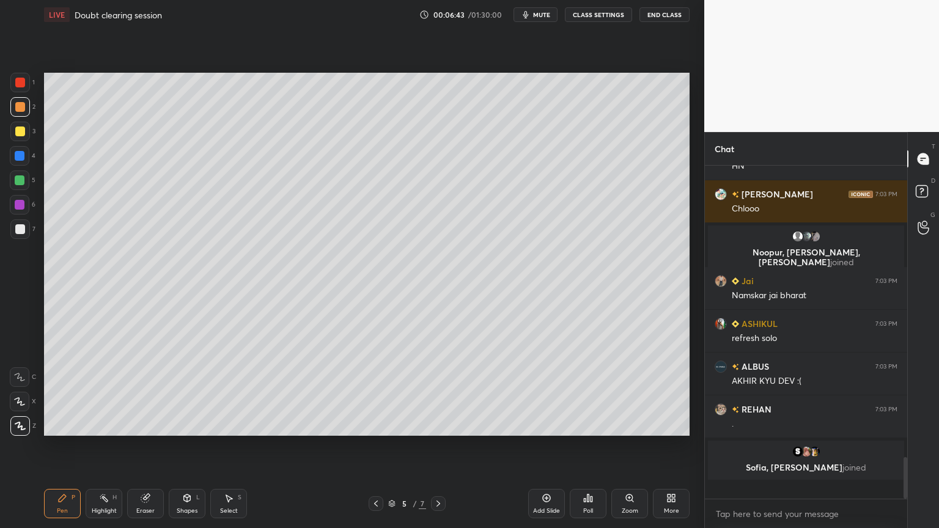
scroll to position [2144, 0]
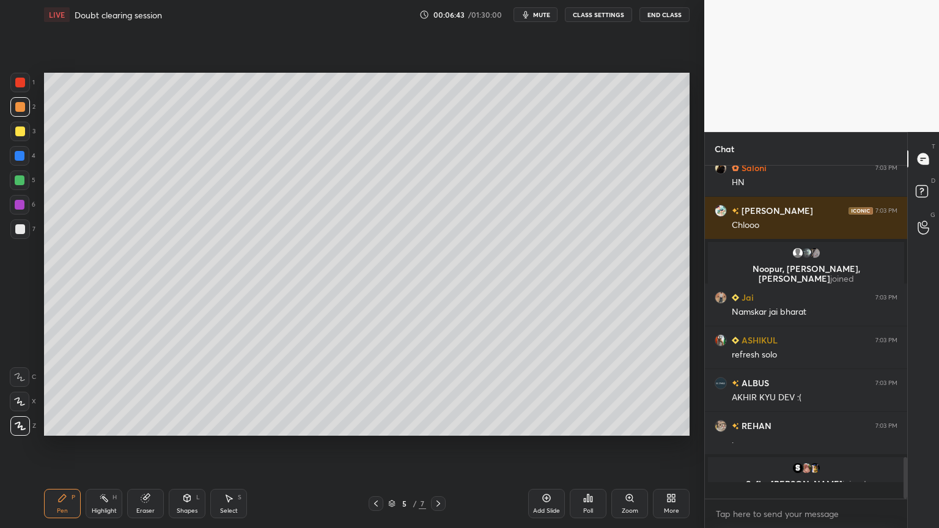
drag, startPoint x: 60, startPoint y: 506, endPoint x: 127, endPoint y: 474, distance: 74.7
click at [60, 446] on div "Pen P" at bounding box center [62, 503] width 37 height 29
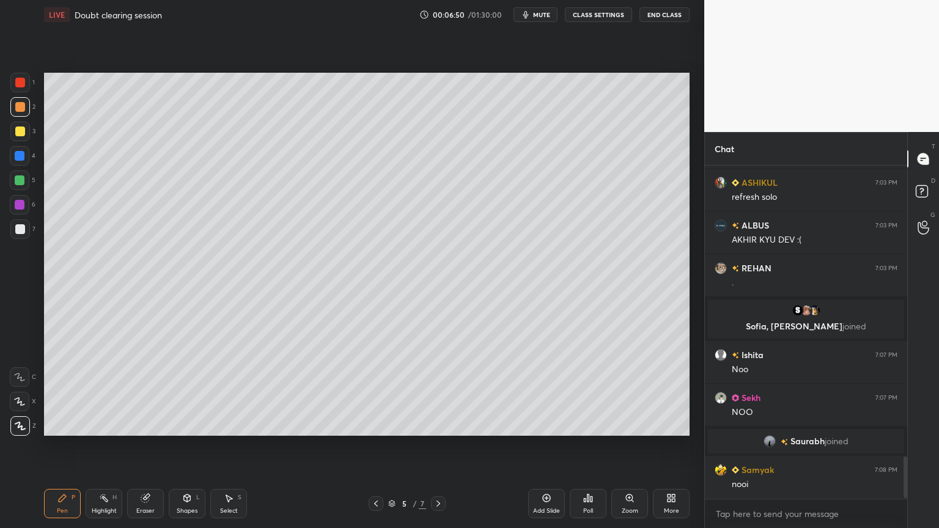
scroll to position [2344, 0]
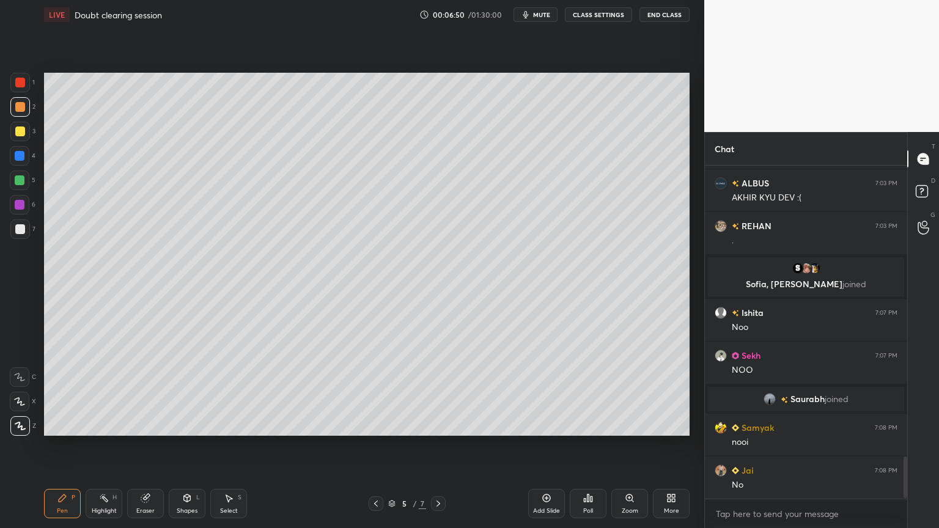
type textarea "x"
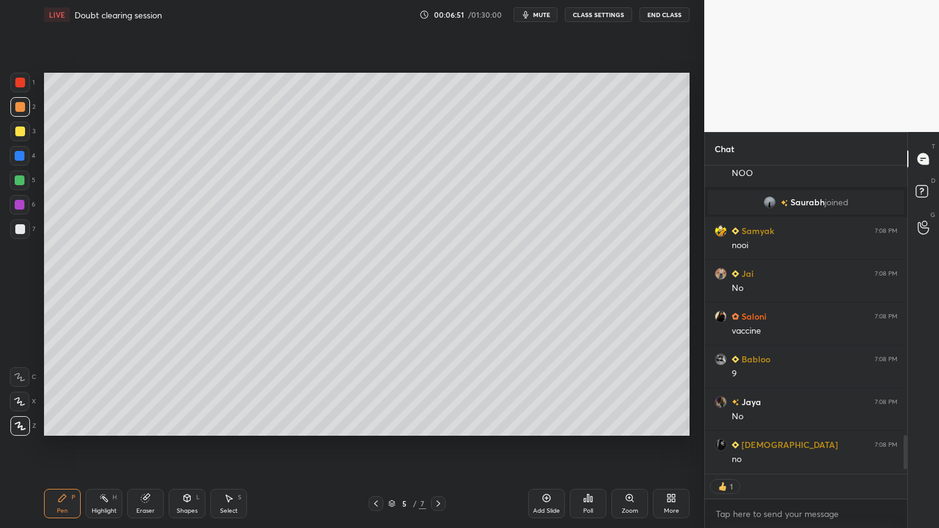
click at [604, 17] on button "CLASS SETTINGS" at bounding box center [598, 14] width 67 height 15
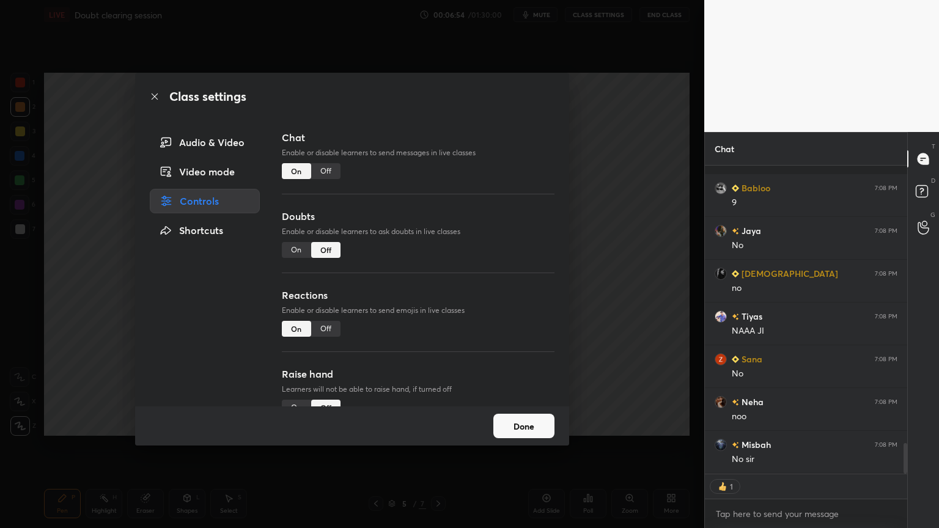
scroll to position [2784, 0]
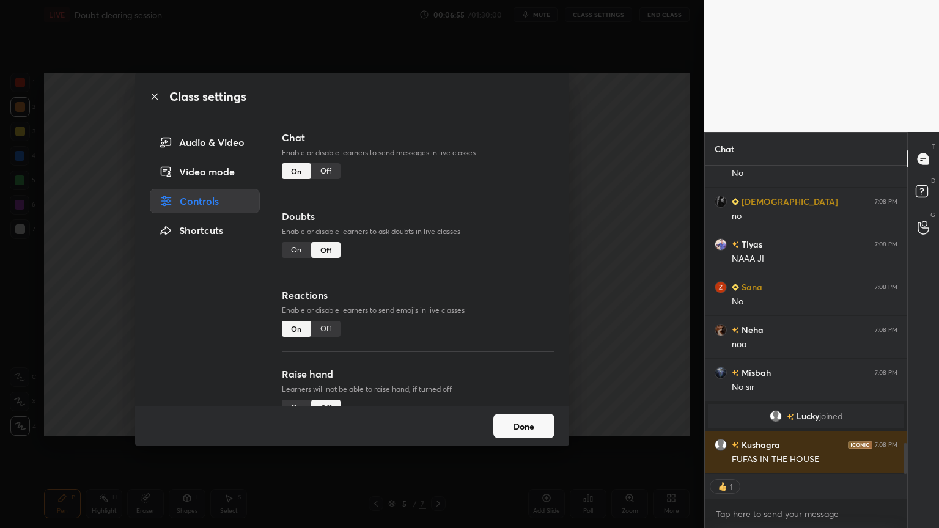
drag, startPoint x: 331, startPoint y: 175, endPoint x: 479, endPoint y: 191, distance: 148.3
click at [332, 175] on div "Off" at bounding box center [325, 171] width 29 height 16
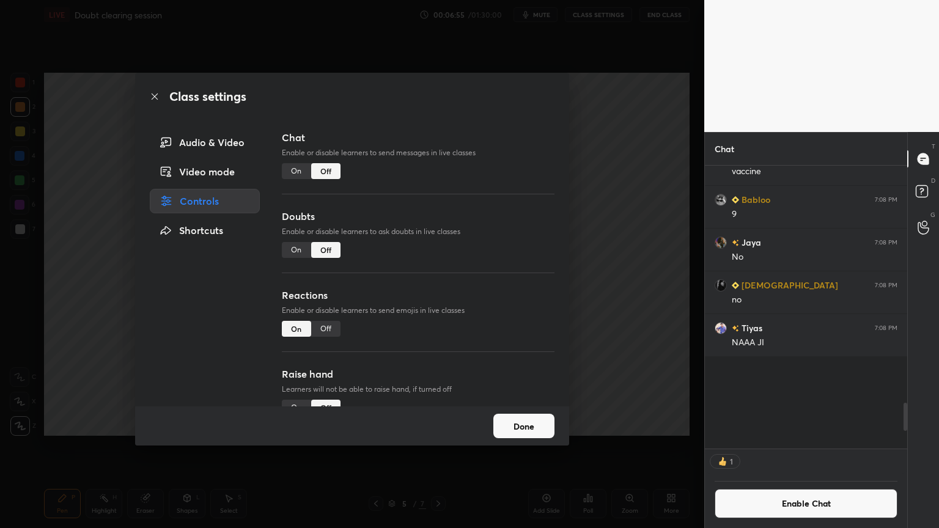
scroll to position [279, 199]
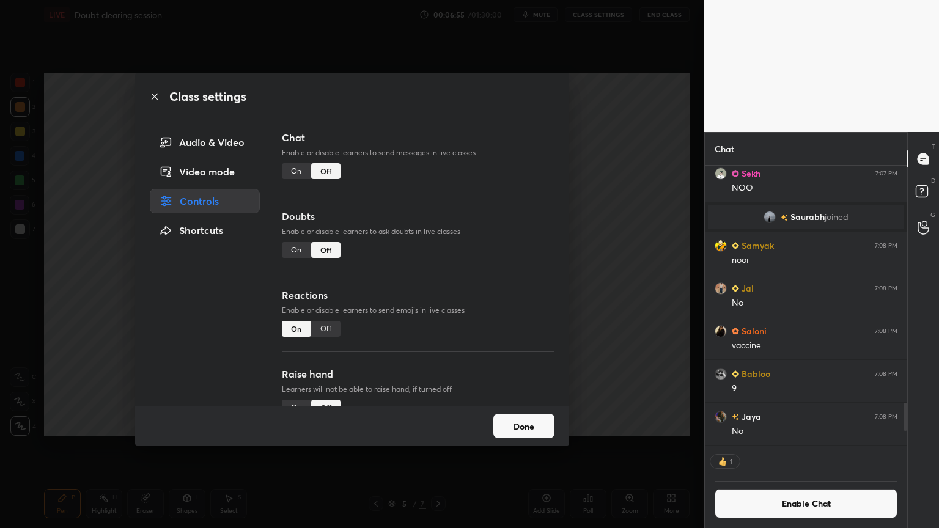
click at [640, 233] on div "Class settings Audio & Video Video mode Controls Shortcuts Chat Enable or disab…" at bounding box center [352, 264] width 705 height 528
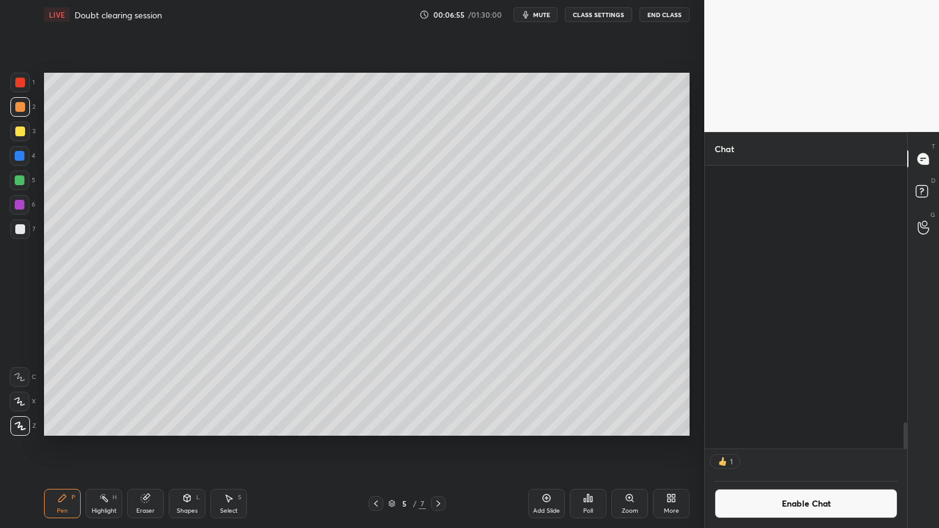
scroll to position [2732, 0]
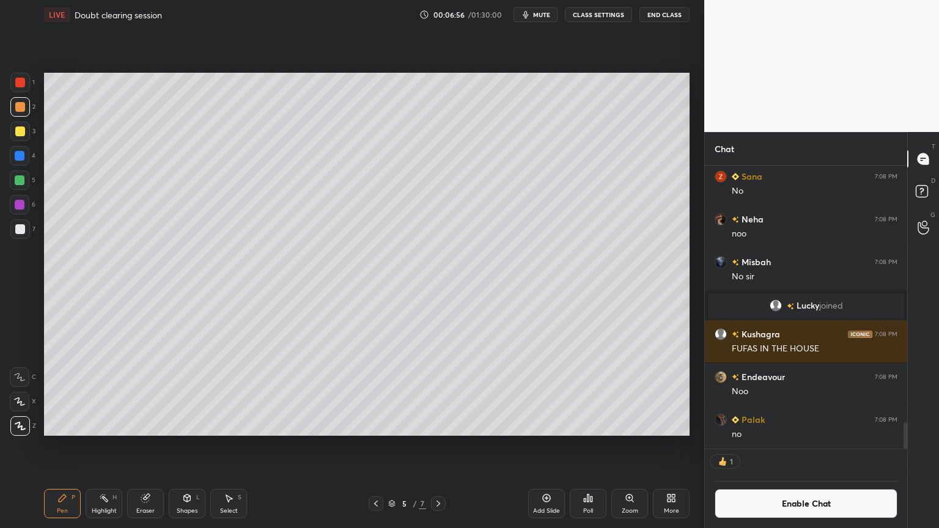
click at [105, 446] on div "Highlight H" at bounding box center [104, 503] width 37 height 29
drag, startPoint x: 194, startPoint y: 506, endPoint x: 181, endPoint y: 487, distance: 22.9
click at [191, 446] on div "Shapes L" at bounding box center [187, 503] width 37 height 29
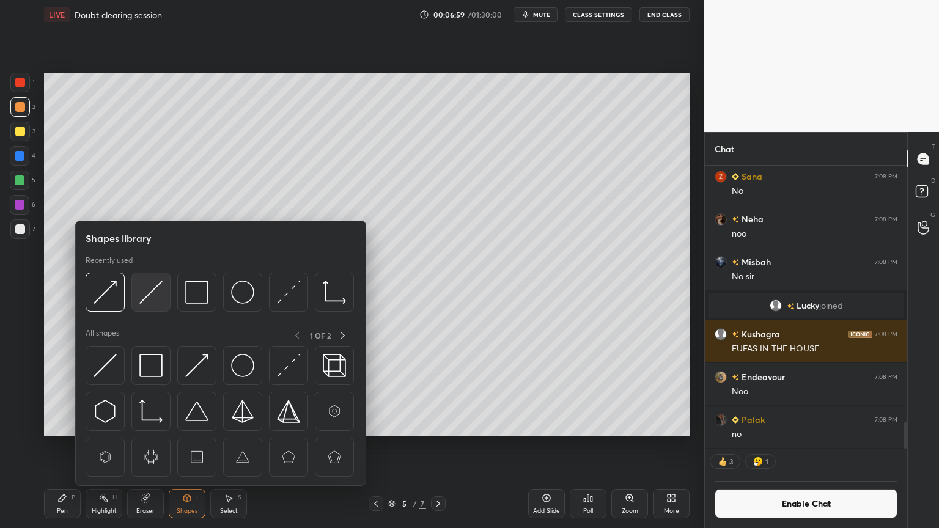
click at [152, 297] on img at bounding box center [150, 292] width 23 height 23
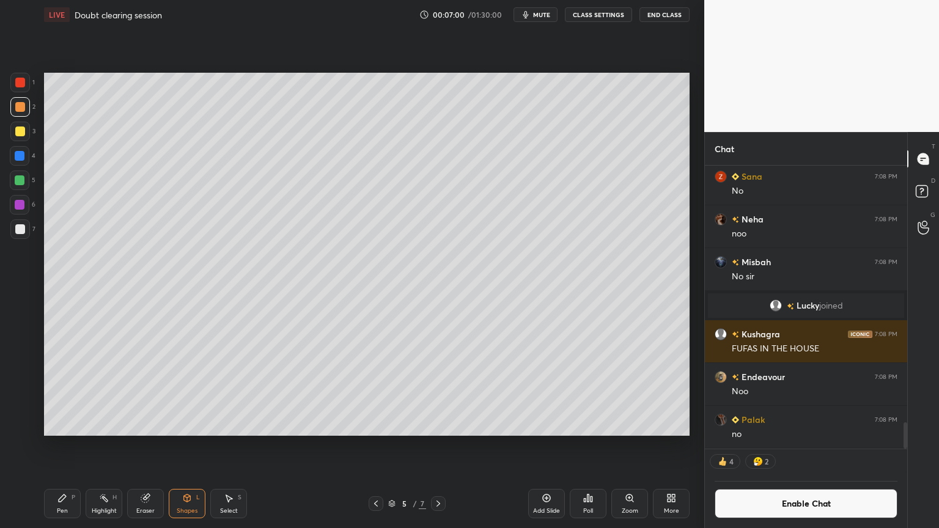
click at [21, 229] on div at bounding box center [20, 229] width 10 height 10
drag, startPoint x: 109, startPoint y: 503, endPoint x: 108, endPoint y: 490, distance: 12.3
click at [106, 446] on div "Highlight H" at bounding box center [104, 503] width 37 height 29
click at [594, 10] on button "CLASS SETTINGS" at bounding box center [598, 14] width 67 height 15
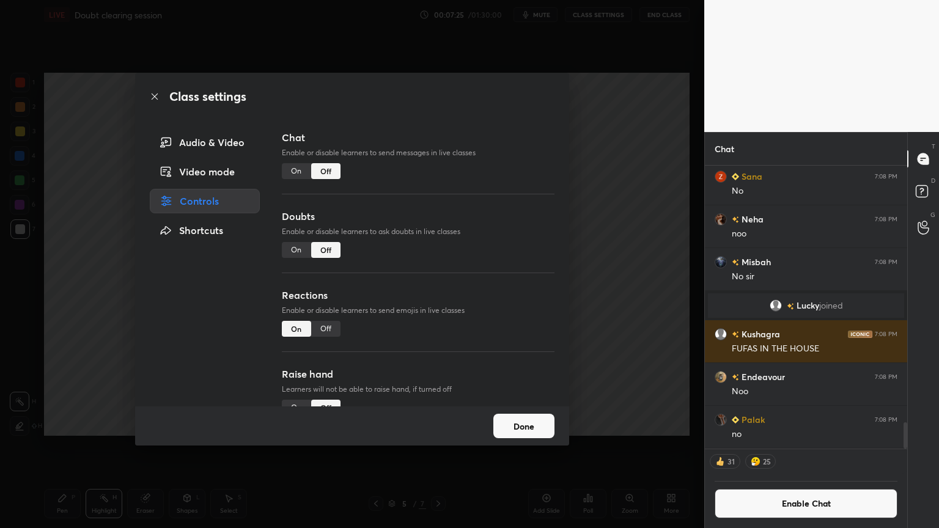
drag, startPoint x: 333, startPoint y: 328, endPoint x: 456, endPoint y: 317, distance: 124.0
click at [338, 327] on div "Off" at bounding box center [325, 329] width 29 height 16
click at [606, 338] on div "Class settings Audio & Video Video mode Controls Shortcuts Chat Enable or disab…" at bounding box center [352, 264] width 705 height 528
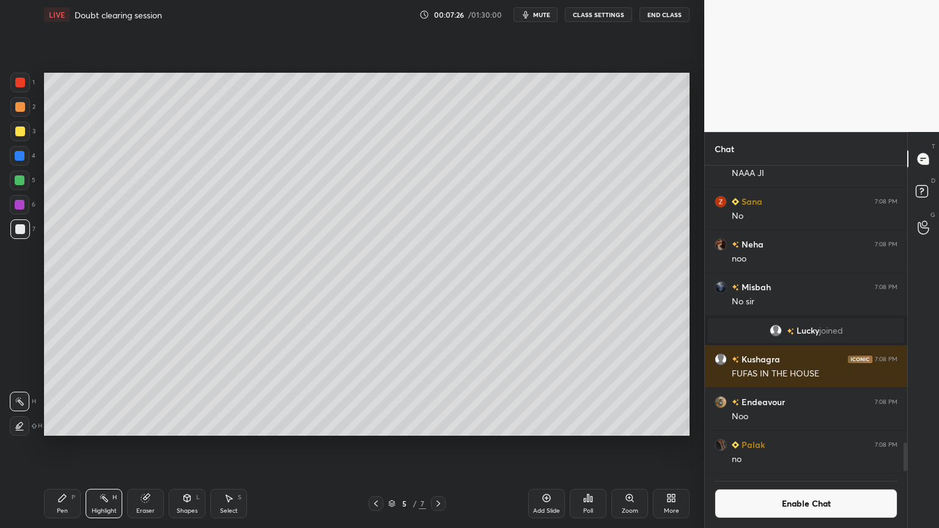
click at [105, 446] on div "Highlight H" at bounding box center [104, 503] width 37 height 29
drag, startPoint x: 59, startPoint y: 506, endPoint x: 68, endPoint y: 451, distance: 56.5
click at [61, 446] on div "Pen P" at bounding box center [62, 503] width 37 height 29
click at [24, 231] on div at bounding box center [20, 229] width 10 height 10
click at [18, 105] on div at bounding box center [20, 107] width 10 height 10
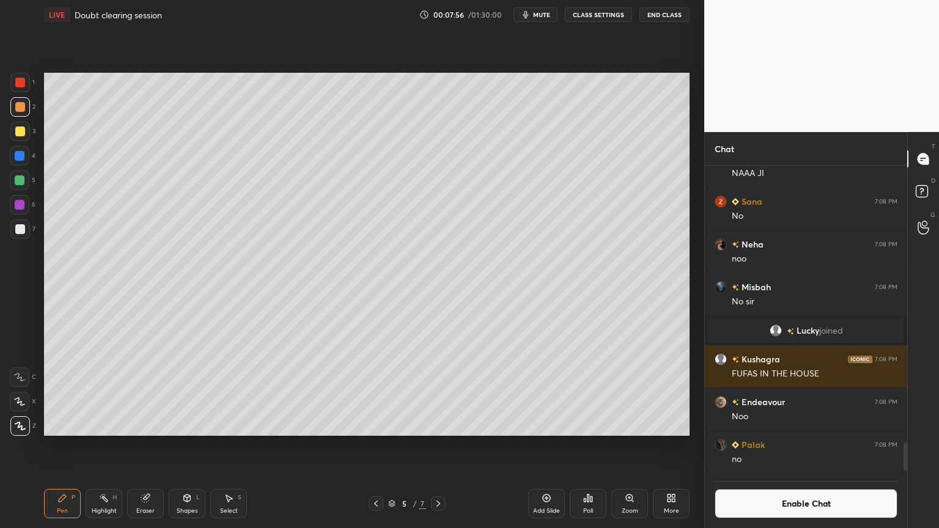
click at [103, 446] on div "Highlight H" at bounding box center [104, 503] width 37 height 29
click at [541, 446] on div "Add Slide" at bounding box center [546, 503] width 37 height 29
click at [64, 446] on icon at bounding box center [62, 499] width 10 height 10
drag, startPoint x: 18, startPoint y: 83, endPoint x: 30, endPoint y: 90, distance: 13.4
click at [22, 87] on div at bounding box center [20, 83] width 20 height 20
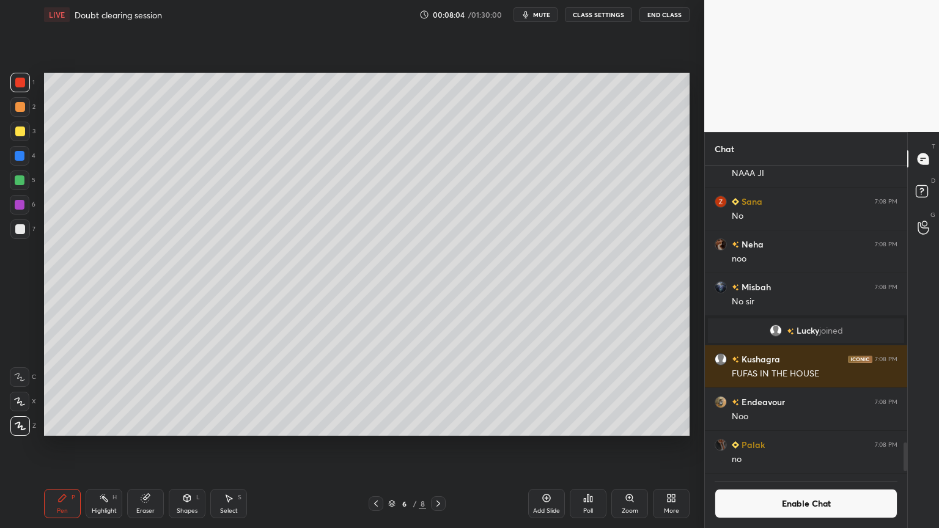
click at [540, 15] on span "mute" at bounding box center [541, 14] width 17 height 9
click at [539, 15] on span "unmute" at bounding box center [541, 14] width 26 height 9
click at [75, 446] on div "Pen P" at bounding box center [62, 503] width 37 height 29
click at [20, 232] on div at bounding box center [20, 229] width 10 height 10
click at [791, 446] on button "Enable Chat" at bounding box center [806, 503] width 183 height 29
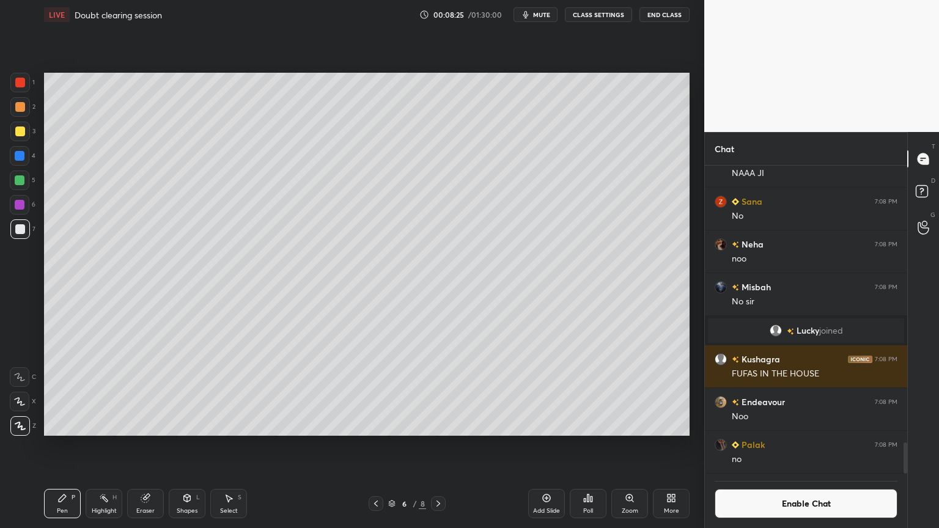
scroll to position [330, 199]
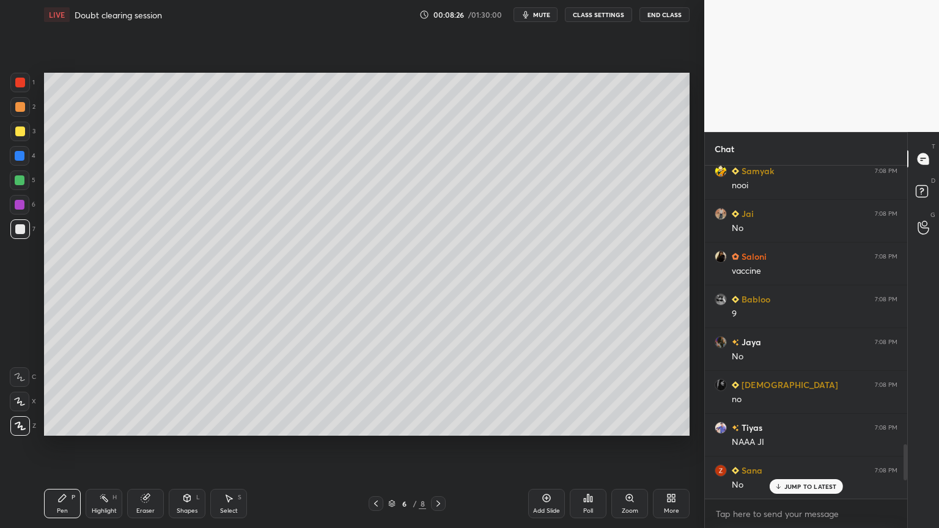
click at [808, 446] on p "JUMP TO LATEST" at bounding box center [811, 486] width 53 height 7
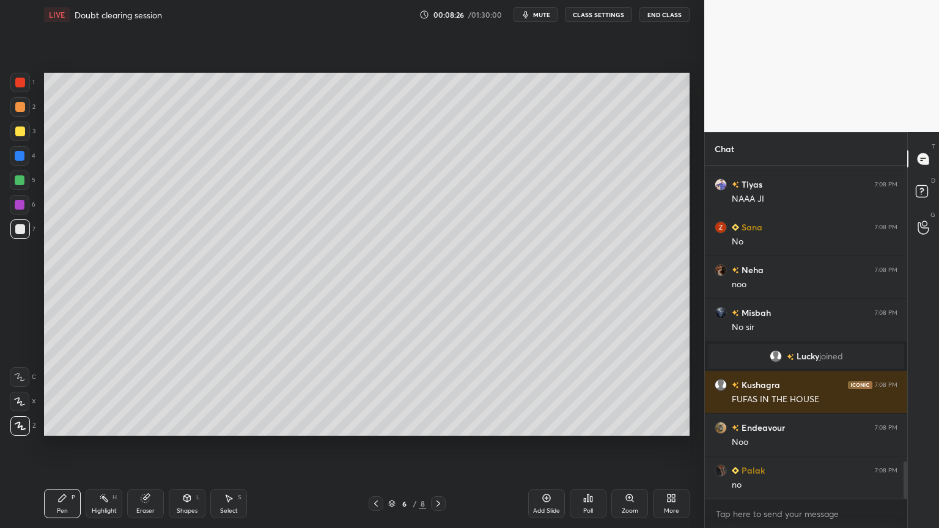
click at [50, 446] on div "Pen P" at bounding box center [62, 503] width 37 height 29
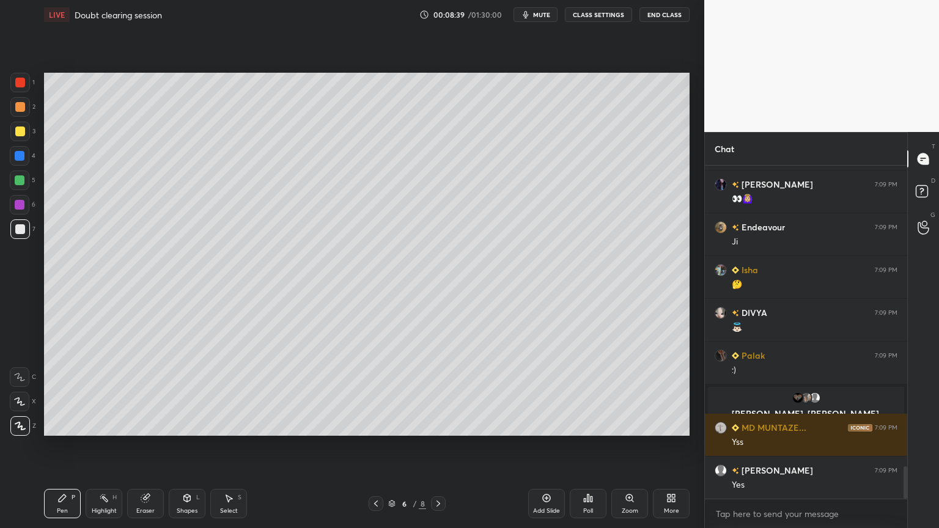
scroll to position [3077, 0]
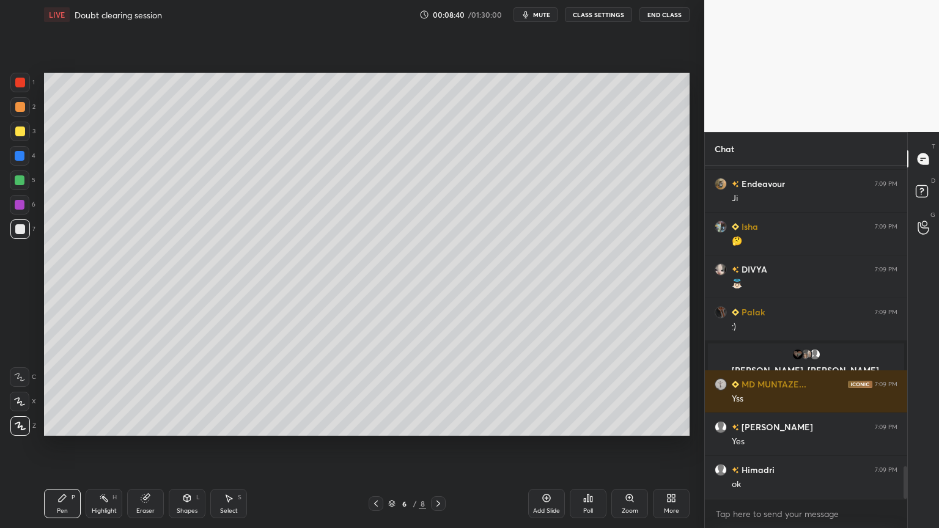
click at [611, 16] on button "CLASS SETTINGS" at bounding box center [598, 14] width 67 height 15
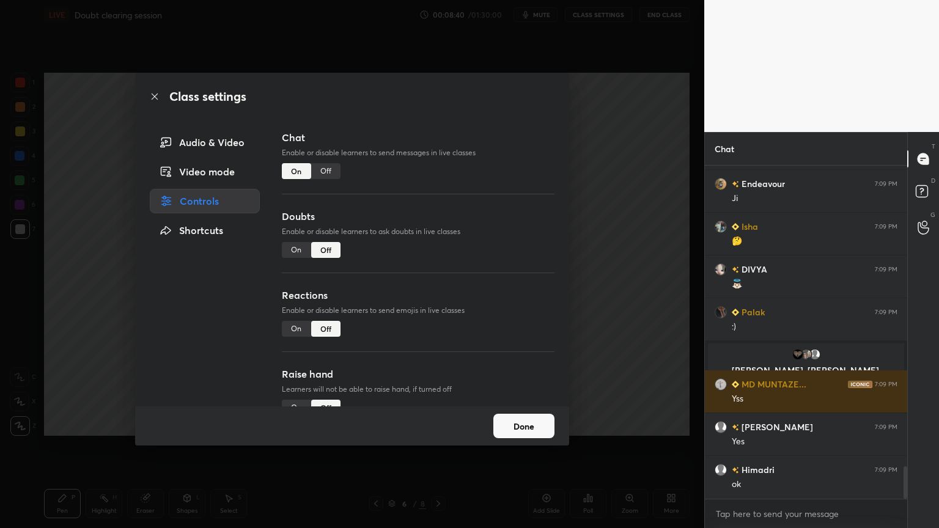
scroll to position [3119, 0]
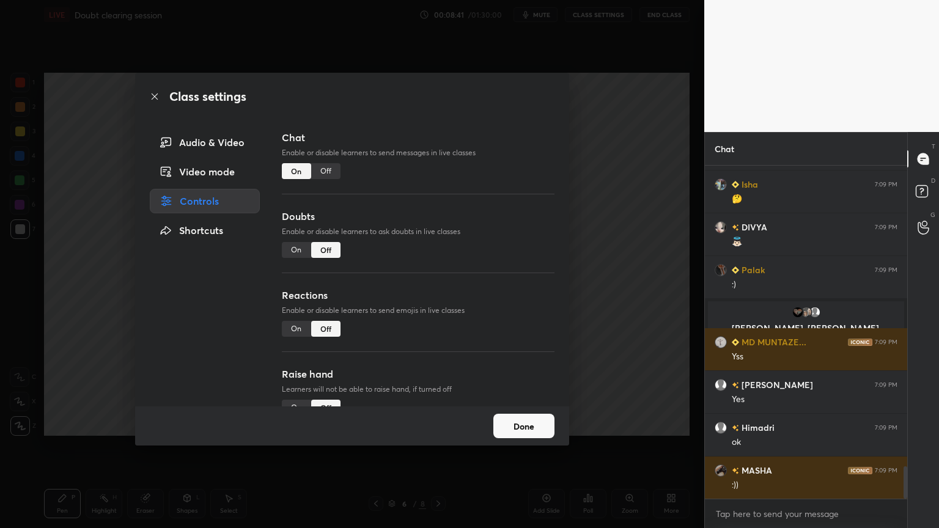
click at [335, 171] on div "Off" at bounding box center [325, 171] width 29 height 16
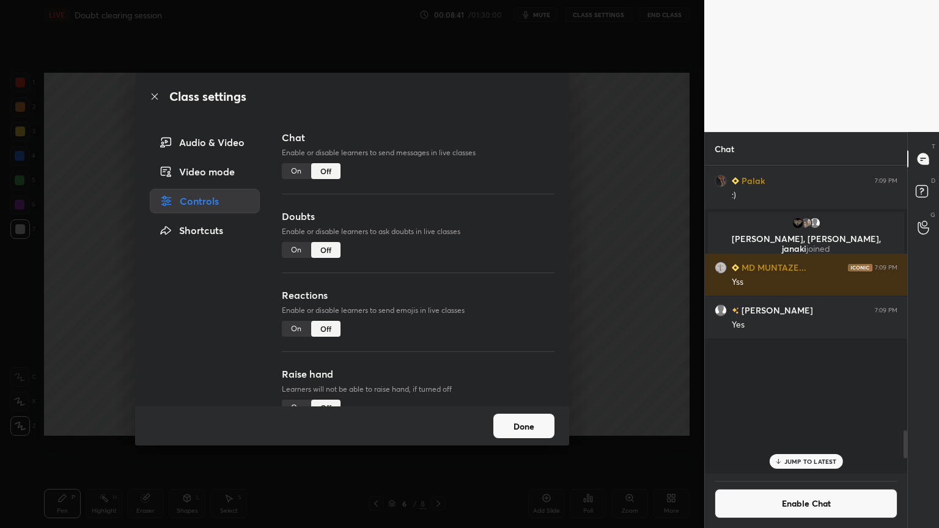
scroll to position [305, 199]
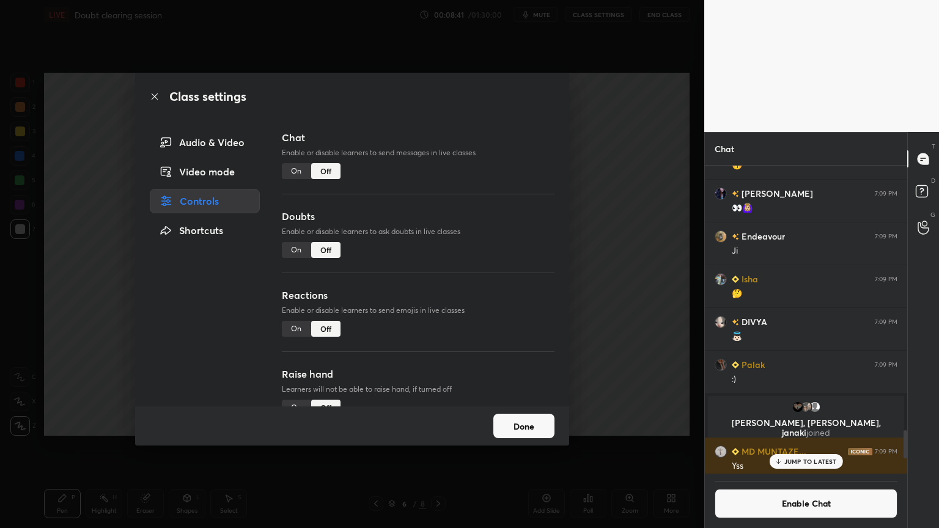
click at [602, 199] on div "Class settings Audio & Video Video mode Controls Shortcuts Chat Enable or disab…" at bounding box center [352, 264] width 705 height 528
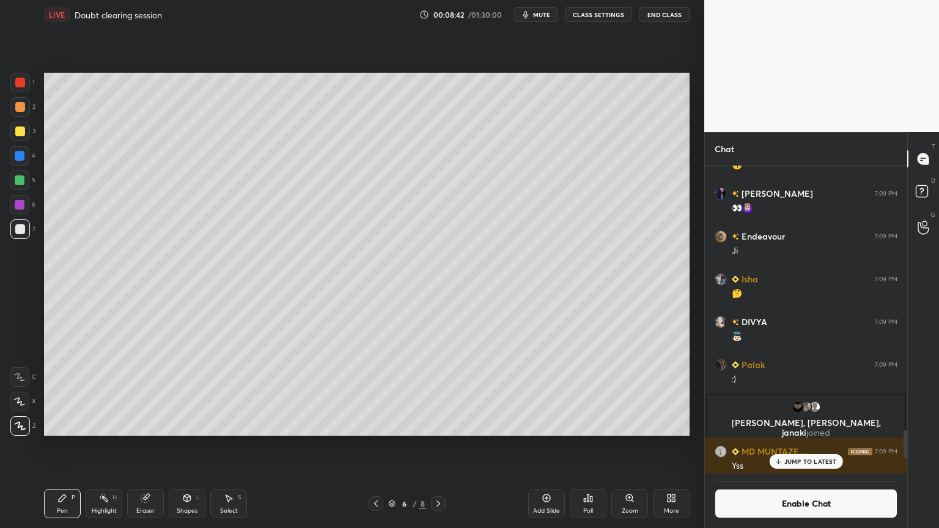
drag, startPoint x: 44, startPoint y: 511, endPoint x: 75, endPoint y: 484, distance: 40.3
click at [48, 446] on div "Pen P" at bounding box center [62, 503] width 37 height 29
click at [376, 446] on icon at bounding box center [376, 504] width 10 height 10
click at [375, 446] on icon at bounding box center [376, 504] width 10 height 10
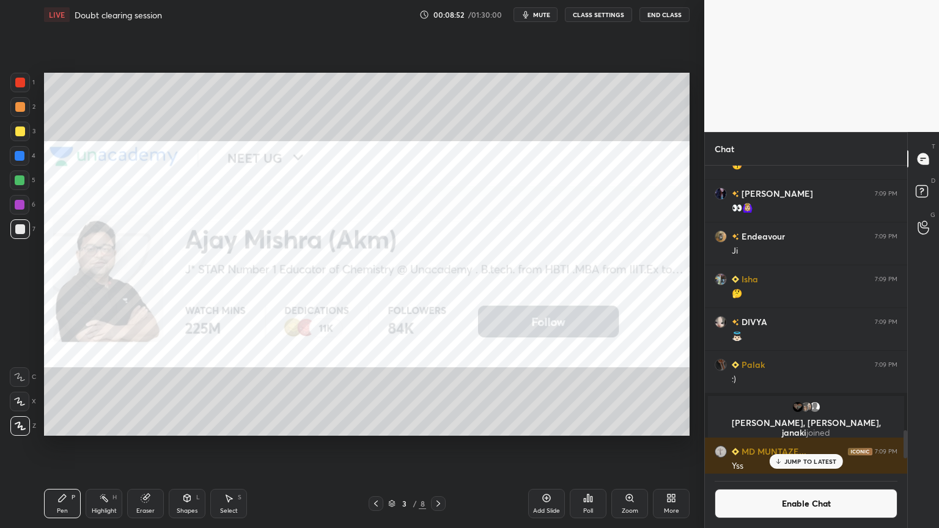
click at [437, 446] on icon at bounding box center [439, 504] width 10 height 10
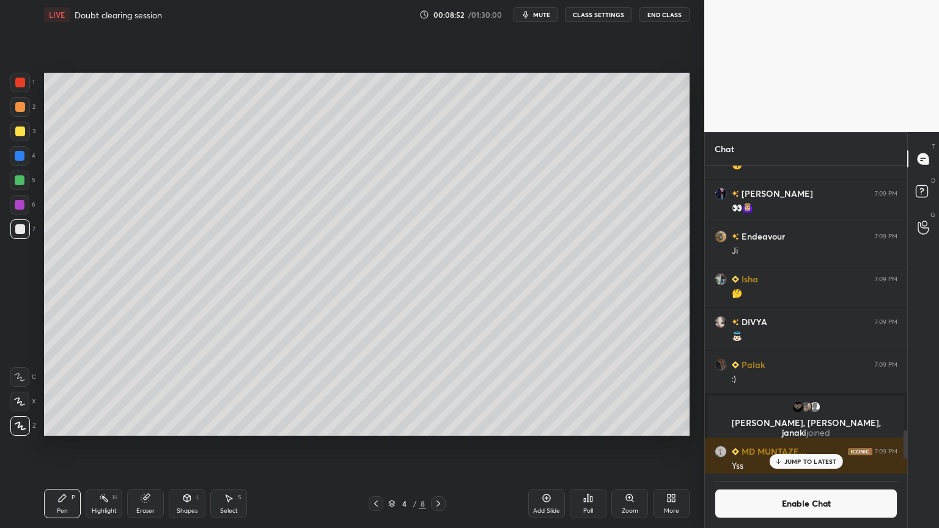
click at [438, 446] on icon at bounding box center [439, 504] width 10 height 10
click at [439, 446] on icon at bounding box center [439, 504] width 10 height 10
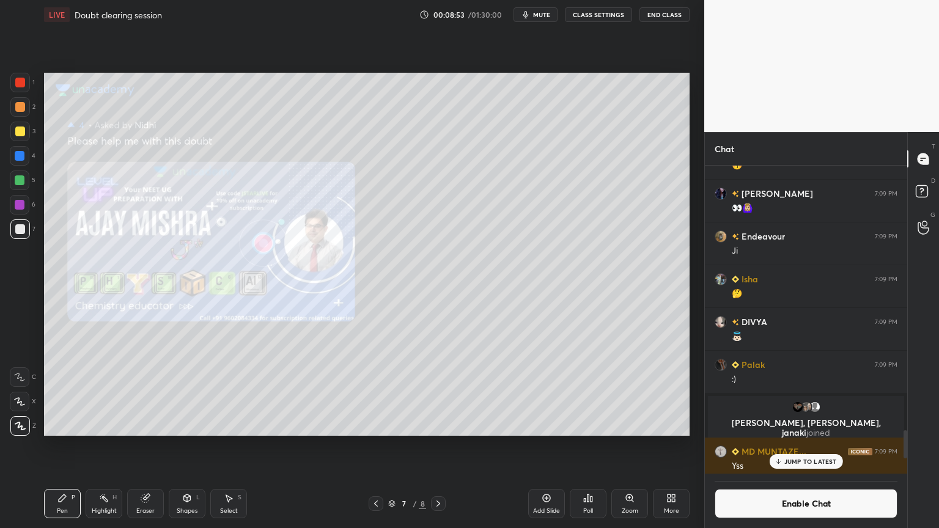
click at [440, 446] on icon at bounding box center [439, 504] width 4 height 6
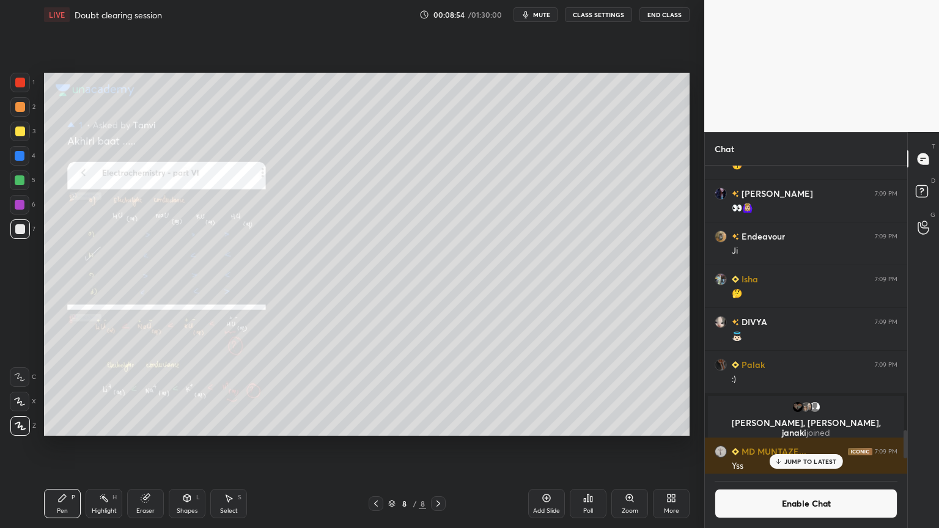
click at [94, 446] on div "Highlight" at bounding box center [104, 511] width 25 height 6
drag, startPoint x: 804, startPoint y: 464, endPoint x: 793, endPoint y: 455, distance: 14.3
click at [798, 446] on p "JUMP TO LATEST" at bounding box center [811, 461] width 53 height 7
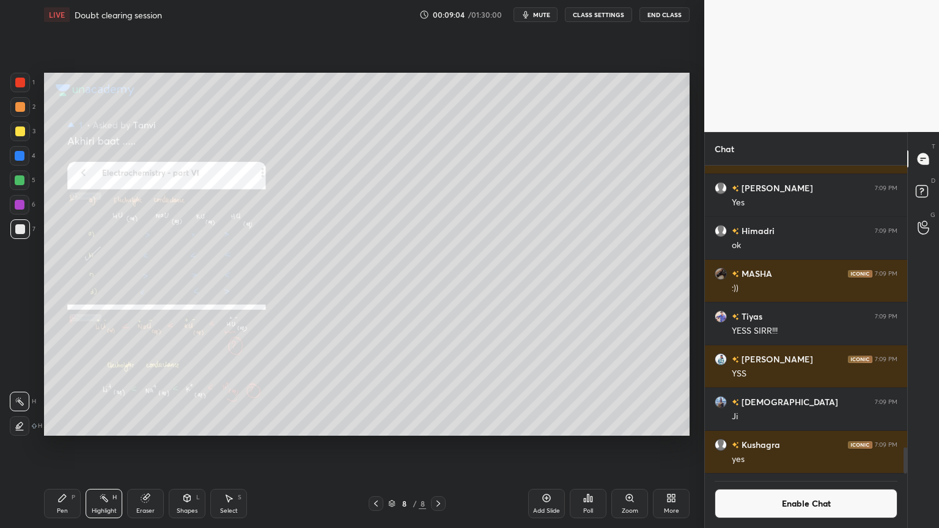
drag, startPoint x: 369, startPoint y: 503, endPoint x: 360, endPoint y: 511, distance: 12.1
click at [369, 446] on div at bounding box center [376, 504] width 15 height 15
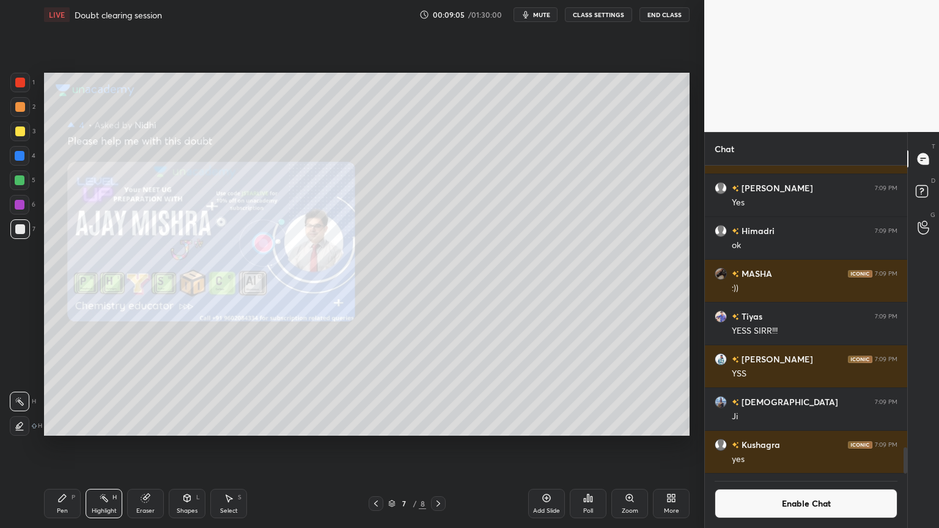
click at [374, 446] on icon at bounding box center [376, 504] width 10 height 10
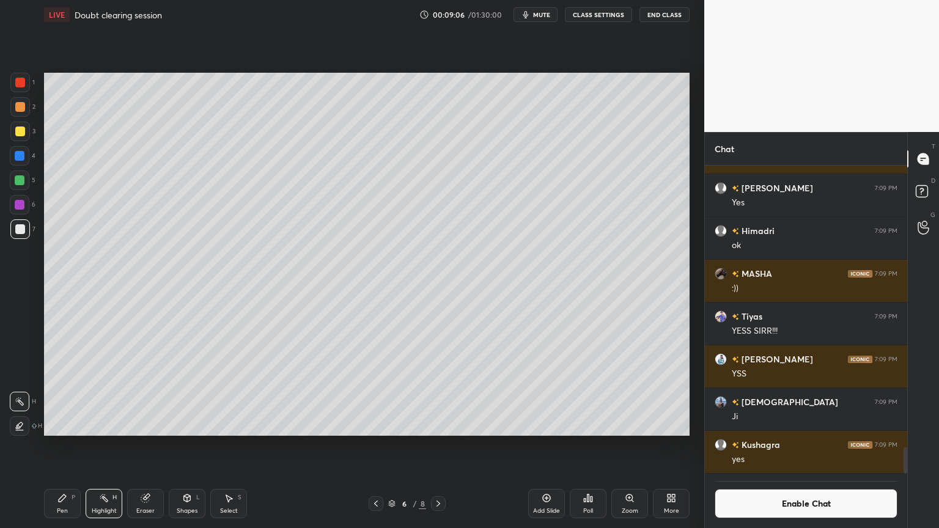
drag, startPoint x: 72, startPoint y: 505, endPoint x: 100, endPoint y: 449, distance: 62.6
click at [72, 446] on div "Pen P" at bounding box center [62, 503] width 37 height 29
click at [26, 134] on div at bounding box center [20, 132] width 20 height 20
click at [189, 446] on div "Shapes" at bounding box center [187, 511] width 21 height 6
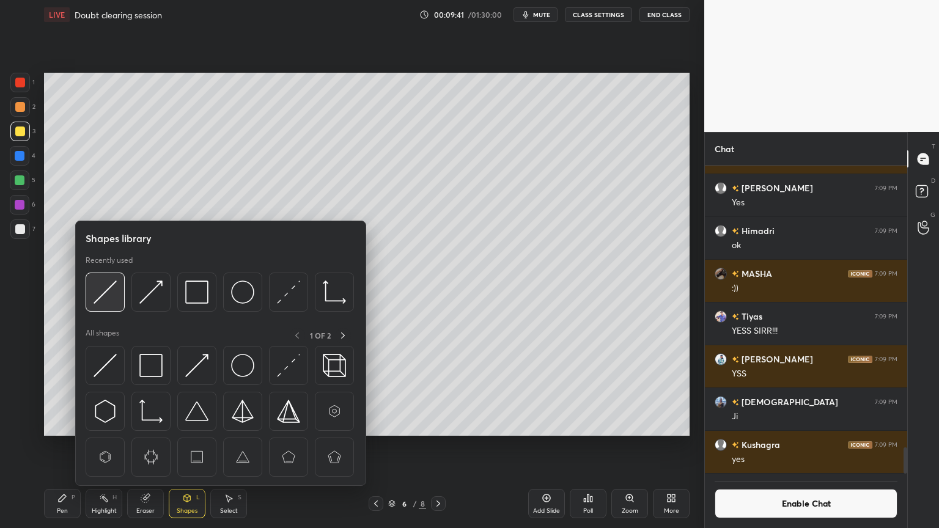
click at [111, 291] on img at bounding box center [105, 292] width 23 height 23
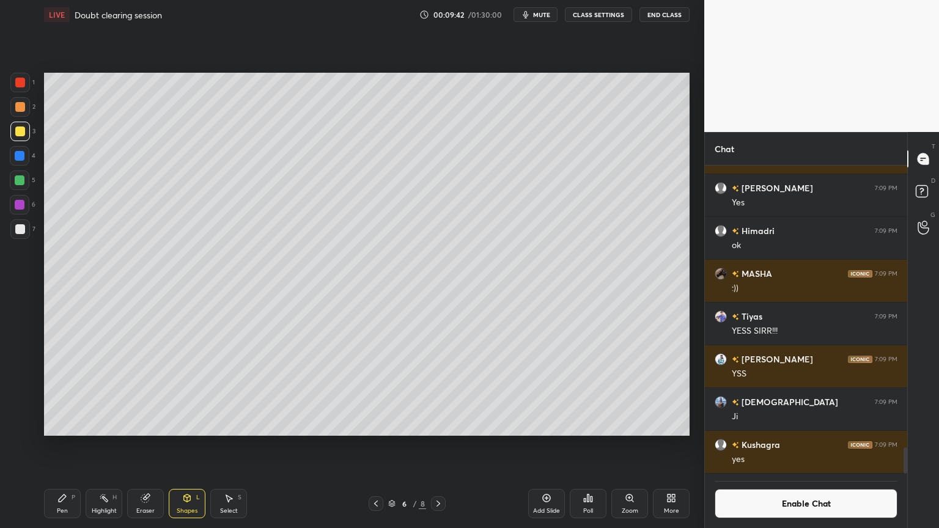
click at [186, 446] on div "Shapes L" at bounding box center [187, 503] width 37 height 29
drag, startPoint x: 22, startPoint y: 86, endPoint x: 39, endPoint y: 100, distance: 21.7
click at [21, 89] on div at bounding box center [20, 83] width 20 height 20
drag, startPoint x: 107, startPoint y: 504, endPoint x: 144, endPoint y: 464, distance: 55.0
click at [106, 446] on div "Highlight H" at bounding box center [104, 503] width 37 height 29
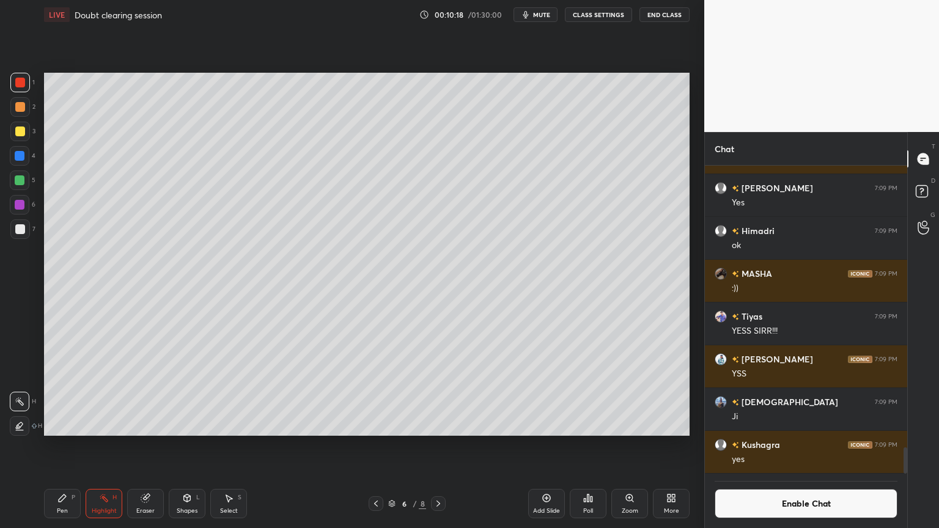
drag, startPoint x: 59, startPoint y: 500, endPoint x: 72, endPoint y: 489, distance: 16.9
click at [61, 446] on icon at bounding box center [62, 498] width 7 height 7
drag, startPoint x: 15, startPoint y: 221, endPoint x: 40, endPoint y: 233, distance: 27.6
click at [20, 224] on div at bounding box center [20, 230] width 20 height 20
click at [21, 181] on div at bounding box center [20, 181] width 10 height 10
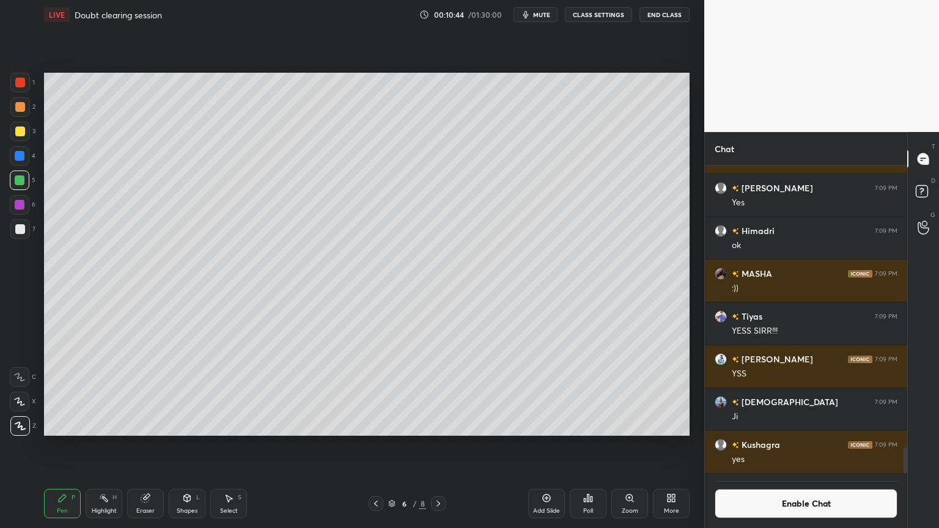
click at [198, 446] on div "Shapes L" at bounding box center [187, 503] width 37 height 29
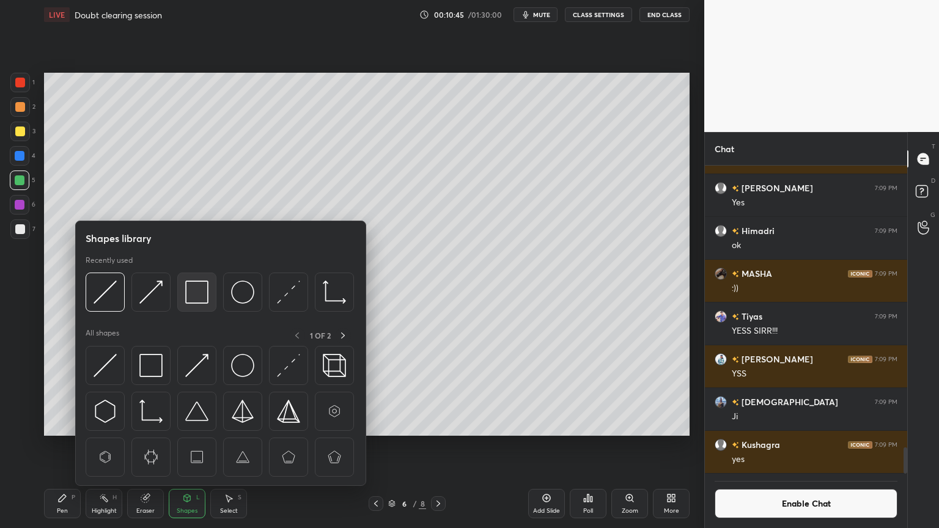
click at [208, 292] on img at bounding box center [196, 292] width 23 height 23
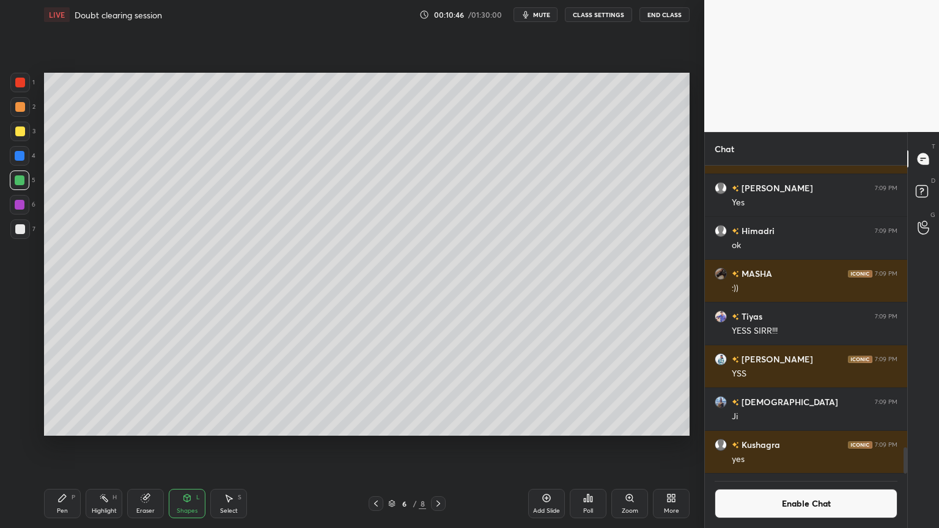
click at [22, 232] on div at bounding box center [20, 229] width 10 height 10
click at [103, 446] on icon at bounding box center [104, 499] width 10 height 10
click at [62, 446] on div "Pen" at bounding box center [62, 511] width 11 height 6
click at [19, 155] on div at bounding box center [20, 156] width 10 height 10
click at [18, 133] on div at bounding box center [20, 132] width 10 height 10
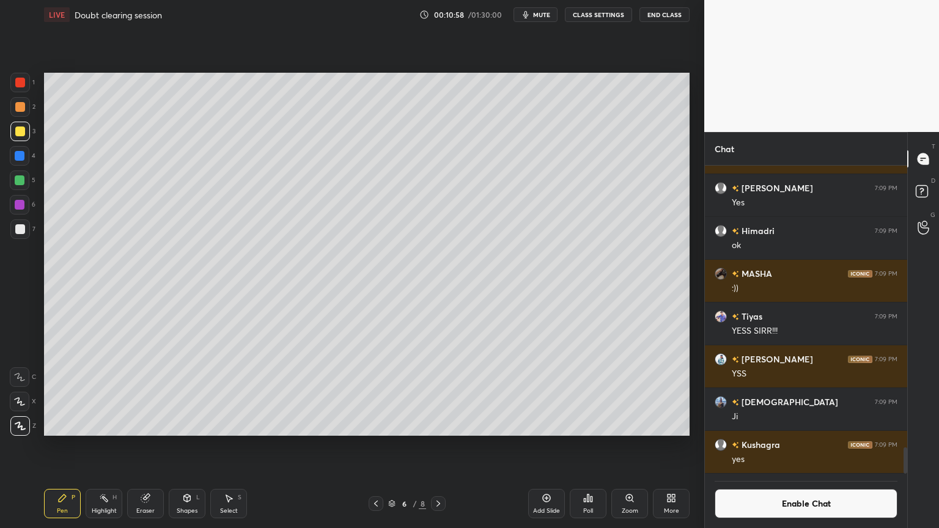
drag, startPoint x: 103, startPoint y: 511, endPoint x: 139, endPoint y: 463, distance: 59.9
click at [101, 446] on div "Highlight" at bounding box center [104, 511] width 25 height 6
click at [68, 446] on div "Pen P" at bounding box center [62, 503] width 37 height 29
click at [105, 446] on icon at bounding box center [104, 499] width 10 height 10
drag, startPoint x: 67, startPoint y: 503, endPoint x: 152, endPoint y: 473, distance: 89.8
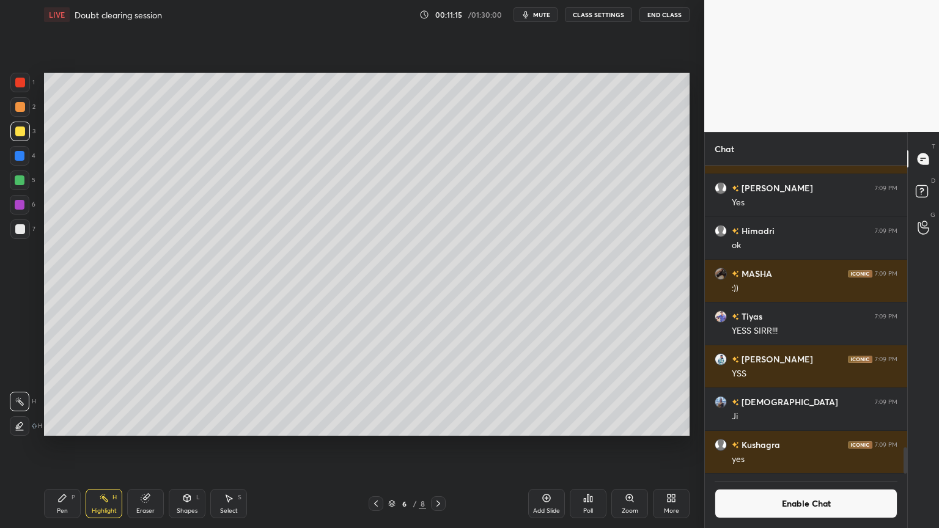
click at [70, 446] on div "Pen P" at bounding box center [62, 503] width 37 height 29
drag, startPoint x: 102, startPoint y: 502, endPoint x: 150, endPoint y: 470, distance: 58.0
click at [106, 446] on icon at bounding box center [104, 499] width 10 height 10
drag, startPoint x: 62, startPoint y: 502, endPoint x: 68, endPoint y: 498, distance: 7.1
click at [61, 446] on icon at bounding box center [62, 499] width 10 height 10
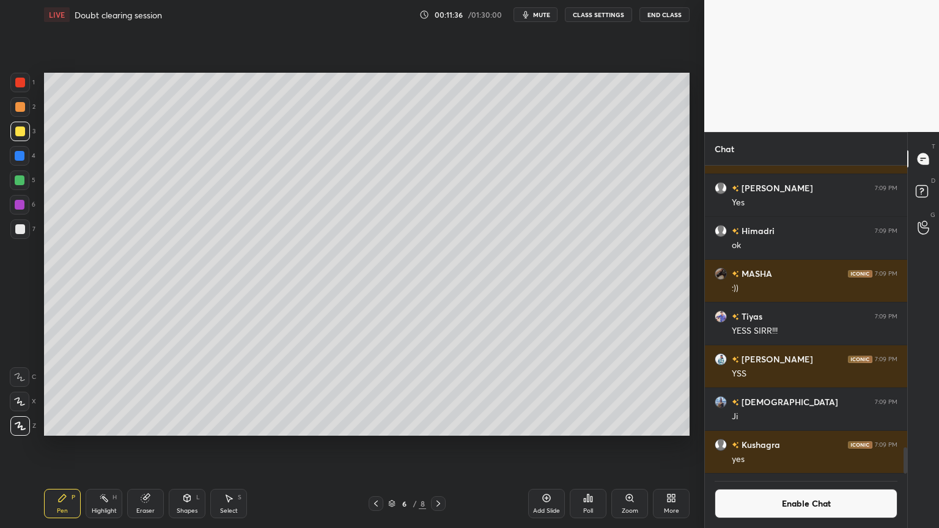
click at [100, 446] on div "Highlight H" at bounding box center [104, 503] width 37 height 29
click at [68, 446] on div "Pen P" at bounding box center [62, 503] width 37 height 29
click at [120, 446] on div "Pen P Highlight H Eraser Shapes L Select S" at bounding box center [165, 503] width 242 height 29
drag, startPoint x: 113, startPoint y: 498, endPoint x: 155, endPoint y: 470, distance: 50.6
click at [111, 446] on div "Highlight H" at bounding box center [104, 503] width 37 height 29
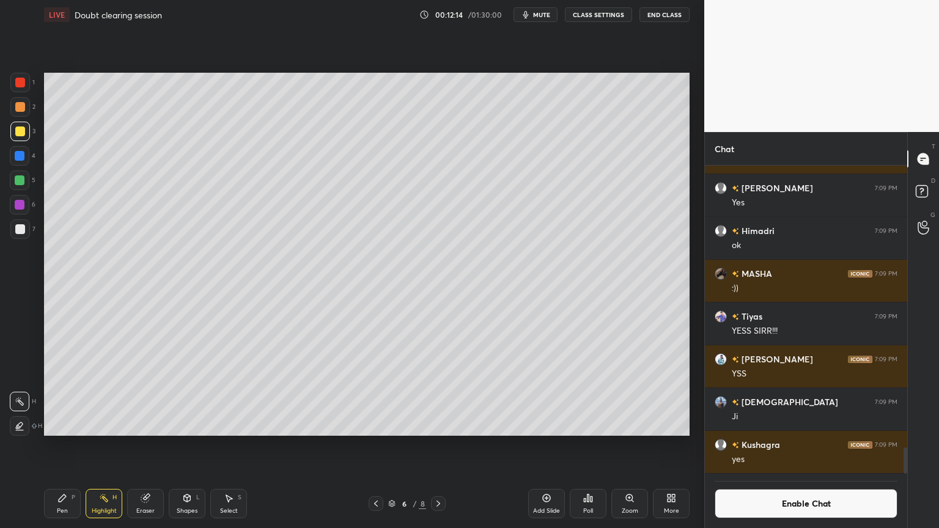
click at [553, 446] on div "Add Slide" at bounding box center [546, 503] width 37 height 29
click at [64, 446] on div "Pen P" at bounding box center [62, 503] width 37 height 29
drag, startPoint x: 14, startPoint y: 233, endPoint x: 42, endPoint y: 205, distance: 39.4
click at [16, 231] on div at bounding box center [20, 230] width 20 height 20
click at [20, 135] on div at bounding box center [20, 132] width 10 height 10
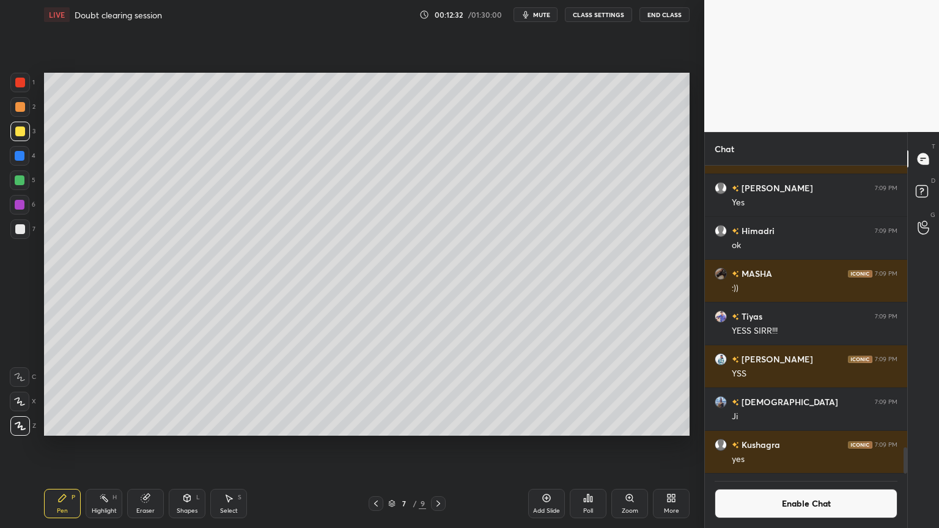
click at [21, 228] on div at bounding box center [20, 229] width 10 height 10
click at [19, 182] on div at bounding box center [20, 181] width 10 height 10
click at [16, 136] on div at bounding box center [20, 132] width 20 height 20
drag, startPoint x: 149, startPoint y: 503, endPoint x: 200, endPoint y: 436, distance: 84.2
click at [147, 446] on icon at bounding box center [146, 499] width 10 height 10
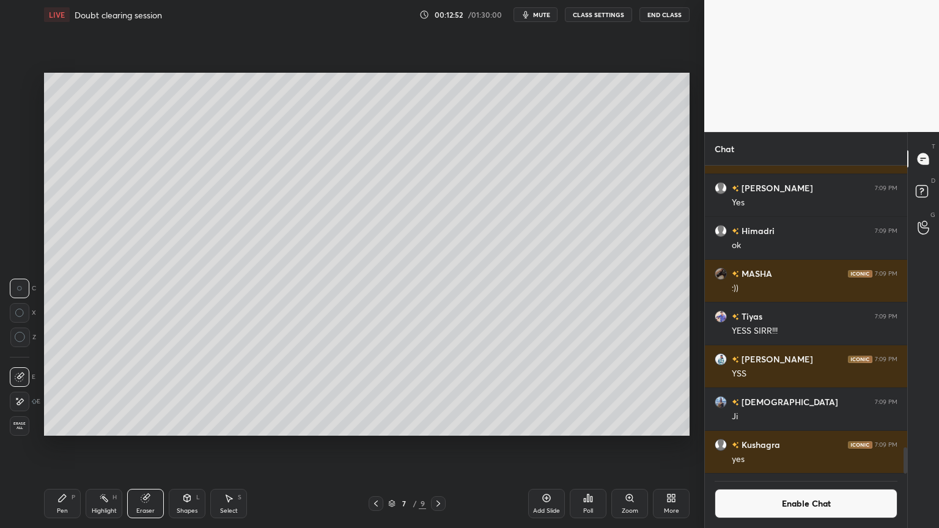
drag, startPoint x: 68, startPoint y: 509, endPoint x: 108, endPoint y: 452, distance: 69.9
click at [71, 446] on div "Pen P" at bounding box center [62, 503] width 37 height 29
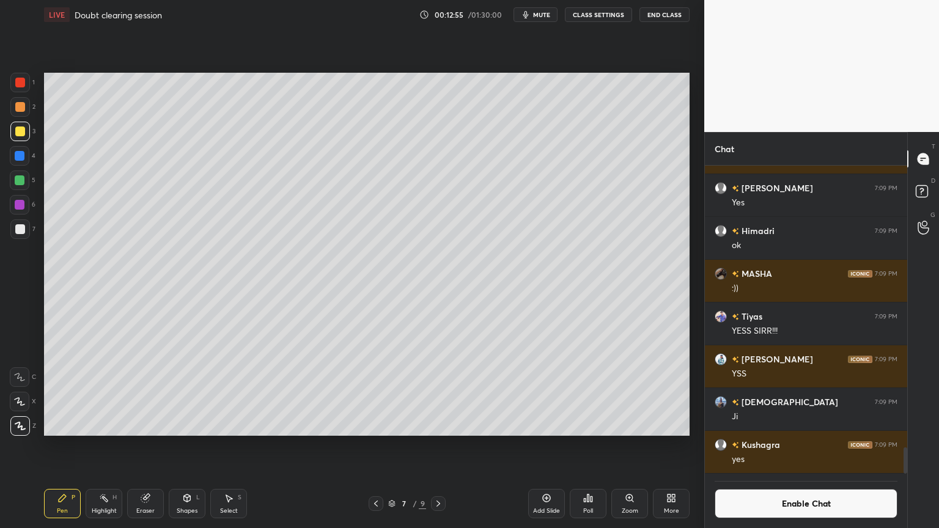
click at [55, 446] on div "Pen P" at bounding box center [62, 503] width 37 height 29
click at [183, 446] on div "Shapes" at bounding box center [187, 511] width 21 height 6
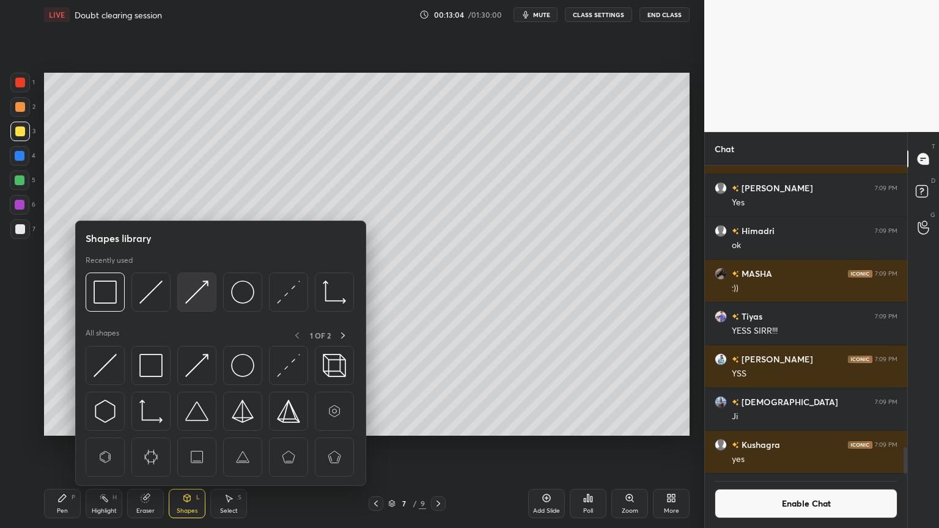
click at [199, 294] on img at bounding box center [196, 292] width 23 height 23
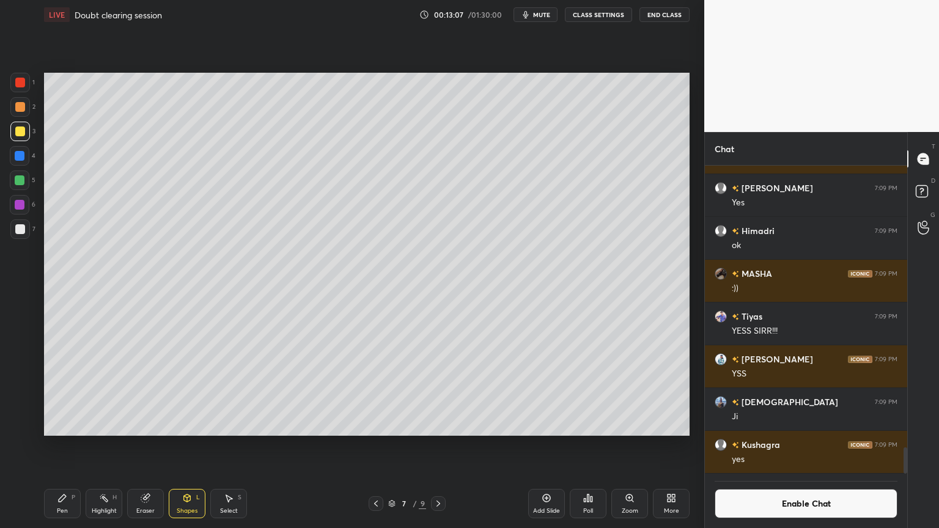
drag, startPoint x: 114, startPoint y: 500, endPoint x: 159, endPoint y: 445, distance: 70.4
click at [116, 446] on div "H" at bounding box center [115, 498] width 4 height 6
click at [61, 446] on icon at bounding box center [62, 499] width 10 height 10
click at [61, 446] on icon at bounding box center [62, 498] width 7 height 7
click at [23, 181] on div at bounding box center [20, 181] width 10 height 10
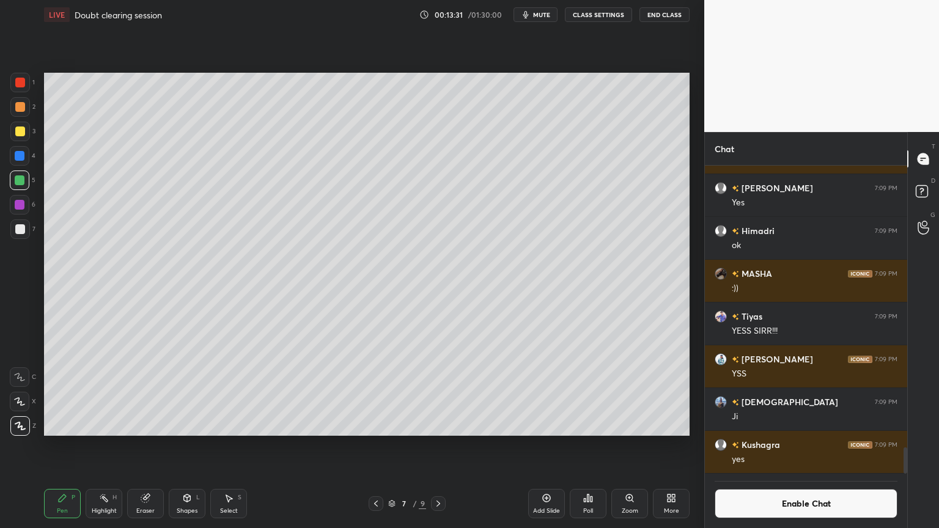
drag, startPoint x: 112, startPoint y: 506, endPoint x: 117, endPoint y: 494, distance: 13.4
click at [112, 446] on div "Highlight H" at bounding box center [104, 503] width 37 height 29
click at [65, 446] on div "Pen P" at bounding box center [62, 503] width 37 height 29
drag, startPoint x: 20, startPoint y: 138, endPoint x: 27, endPoint y: 139, distance: 7.6
click at [21, 136] on div at bounding box center [20, 132] width 20 height 20
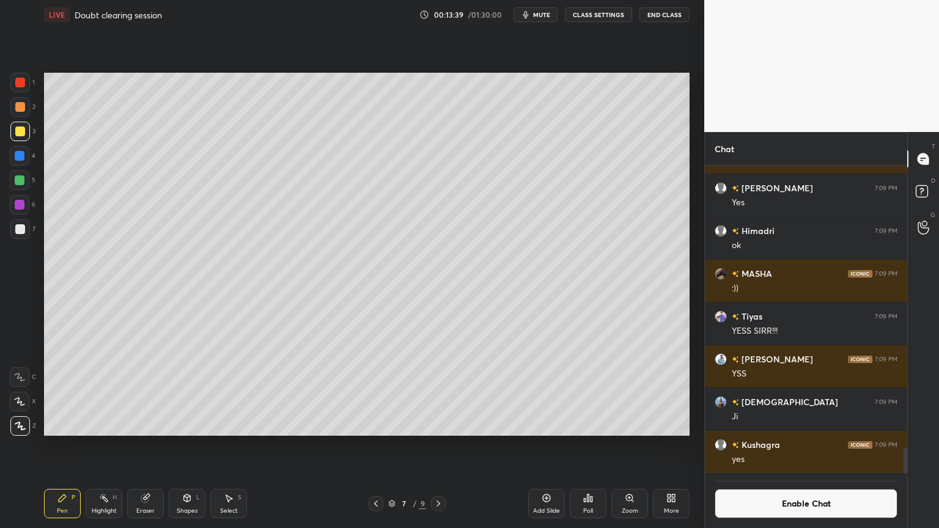
click at [103, 446] on div "Highlight H" at bounding box center [104, 503] width 37 height 29
drag, startPoint x: 69, startPoint y: 507, endPoint x: 88, endPoint y: 492, distance: 24.4
click at [71, 446] on div "Pen P" at bounding box center [62, 503] width 37 height 29
click at [105, 446] on div "Highlight H" at bounding box center [104, 503] width 37 height 29
click at [70, 446] on div "Pen P" at bounding box center [62, 503] width 37 height 29
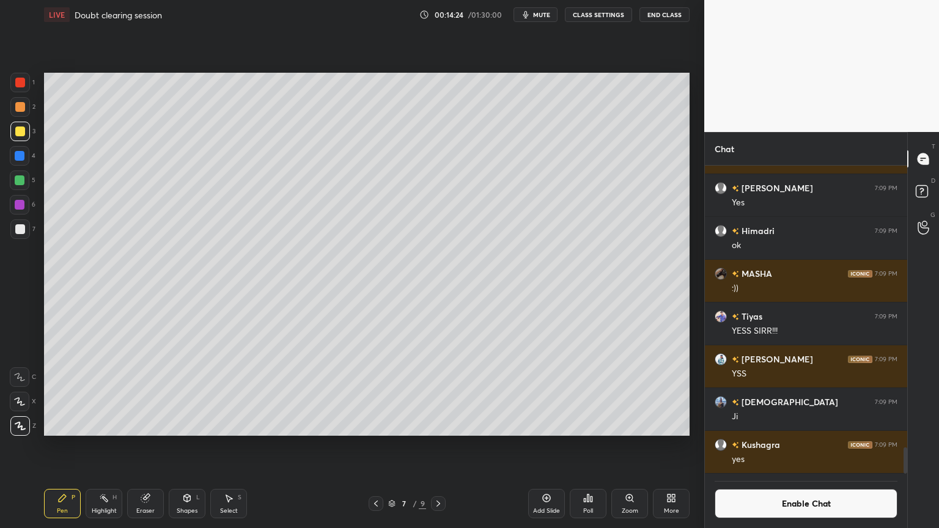
drag, startPoint x: 110, startPoint y: 512, endPoint x: 115, endPoint y: 494, distance: 18.4
click at [110, 446] on div "Highlight" at bounding box center [104, 511] width 25 height 6
click at [63, 446] on div "Pen P" at bounding box center [62, 503] width 37 height 29
click at [20, 231] on div at bounding box center [20, 229] width 10 height 10
drag, startPoint x: 100, startPoint y: 511, endPoint x: 122, endPoint y: 443, distance: 71.4
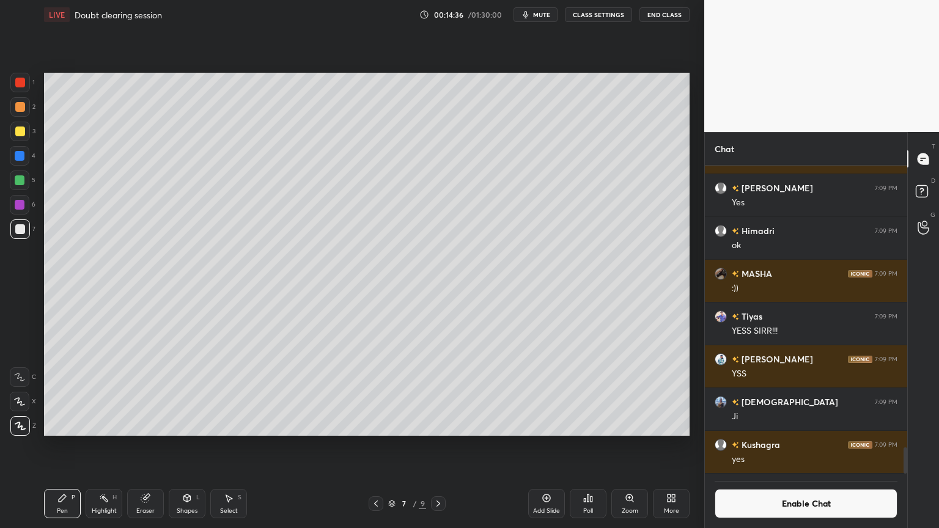
click at [98, 446] on div "Highlight H" at bounding box center [104, 503] width 37 height 29
click at [61, 446] on div "Pen P" at bounding box center [62, 503] width 37 height 29
click at [106, 446] on div "Highlight H" at bounding box center [104, 503] width 37 height 29
click at [605, 13] on button "CLASS SETTINGS" at bounding box center [598, 14] width 67 height 15
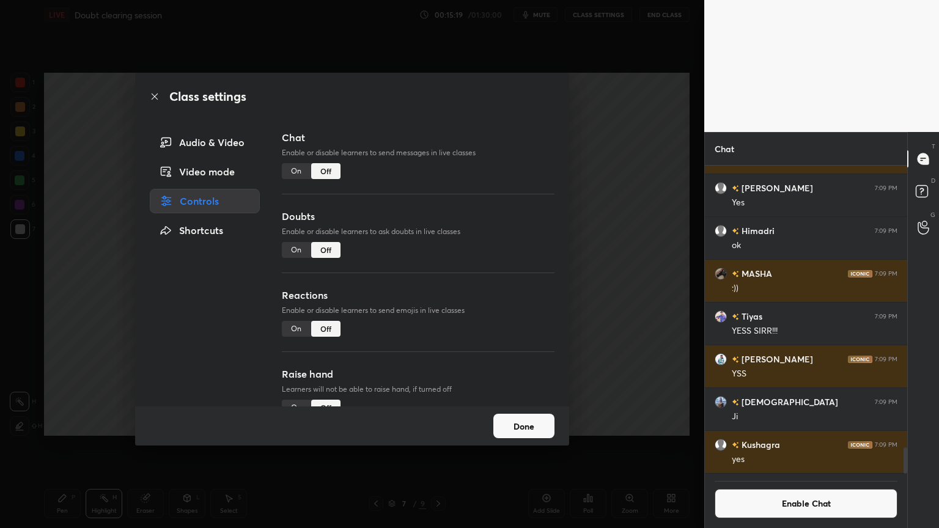
click at [301, 330] on div "On" at bounding box center [296, 329] width 29 height 16
click at [656, 340] on div "Class settings Audio & Video Video mode Controls Shortcuts Chat Enable or disab…" at bounding box center [352, 264] width 705 height 528
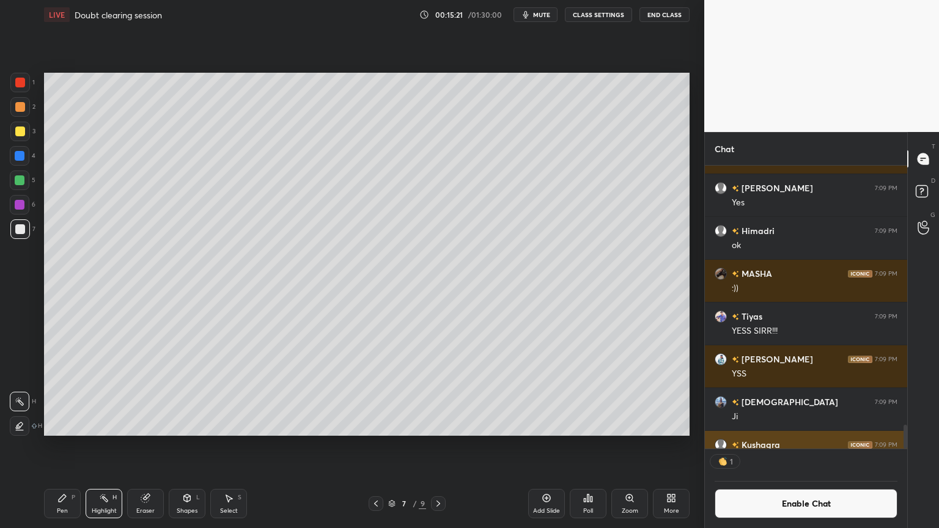
scroll to position [4, 4]
click at [183, 446] on div "Shapes L" at bounding box center [187, 503] width 37 height 29
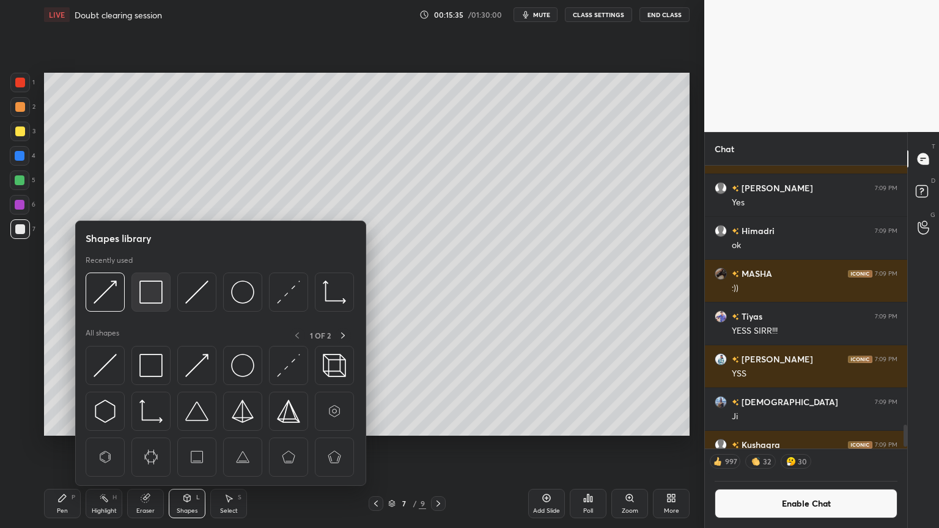
click at [158, 294] on img at bounding box center [150, 292] width 23 height 23
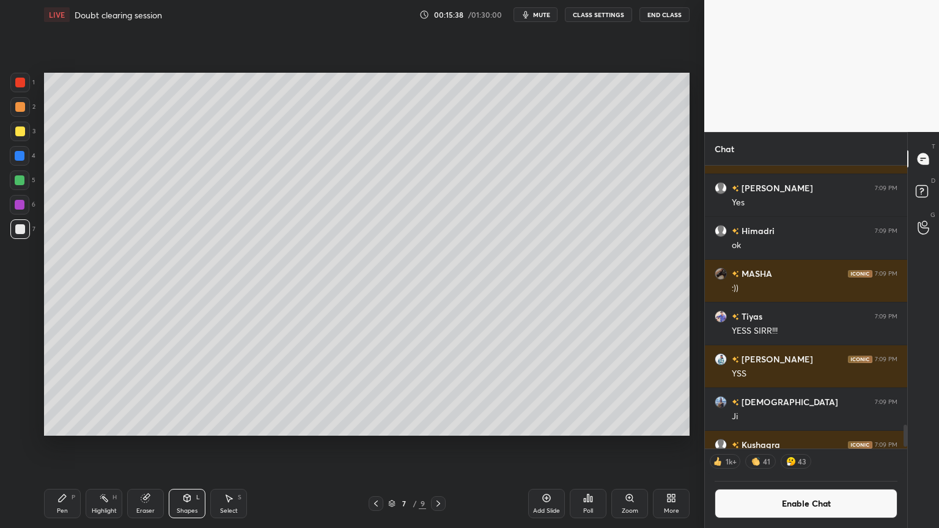
drag, startPoint x: 56, startPoint y: 506, endPoint x: 73, endPoint y: 489, distance: 24.2
click at [59, 446] on div "Pen P" at bounding box center [62, 503] width 37 height 29
click at [64, 446] on div "Pen P" at bounding box center [62, 503] width 37 height 29
click at [601, 20] on button "CLASS SETTINGS" at bounding box center [598, 14] width 67 height 15
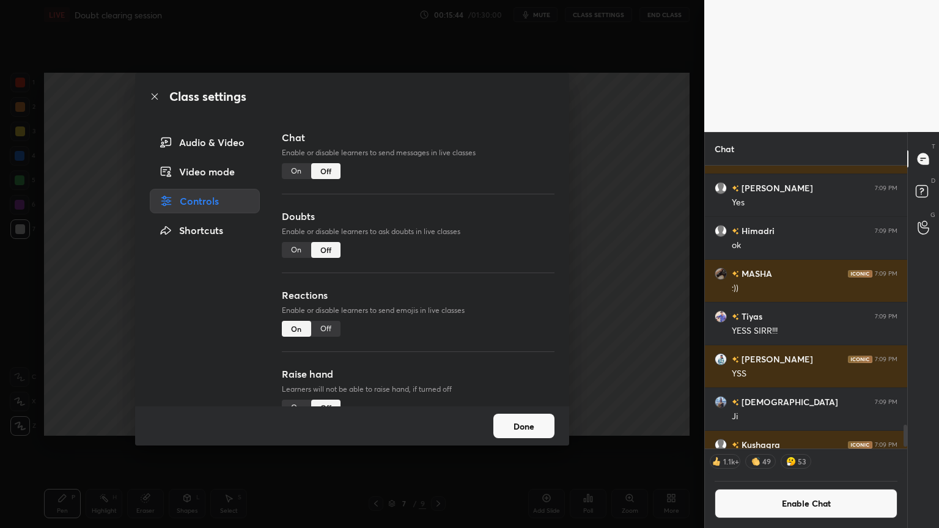
click at [52, 446] on div "Class settings Audio & Video Video mode Controls Shortcuts Chat Enable or disab…" at bounding box center [352, 264] width 705 height 528
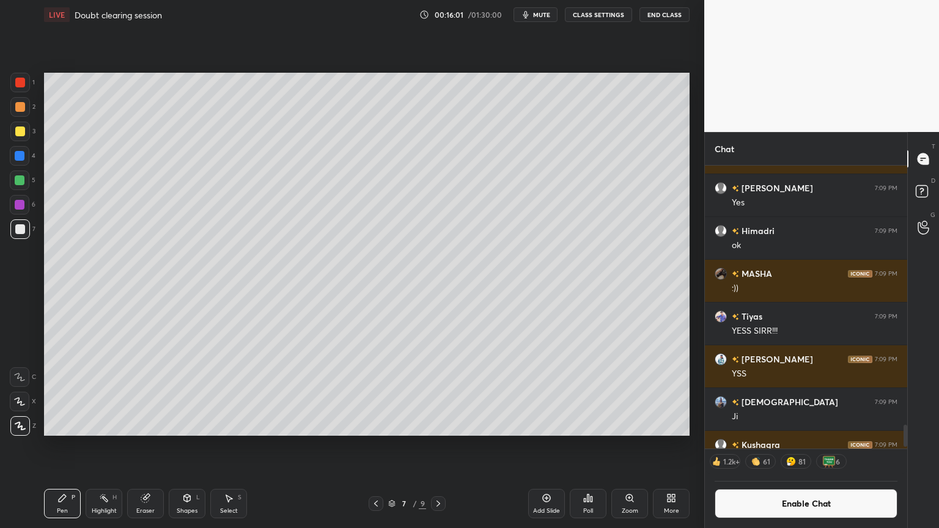
click at [51, 446] on div "Pen P" at bounding box center [62, 503] width 37 height 29
click at [21, 85] on div at bounding box center [20, 83] width 10 height 10
click at [820, 446] on button "Enable Chat" at bounding box center [806, 503] width 183 height 29
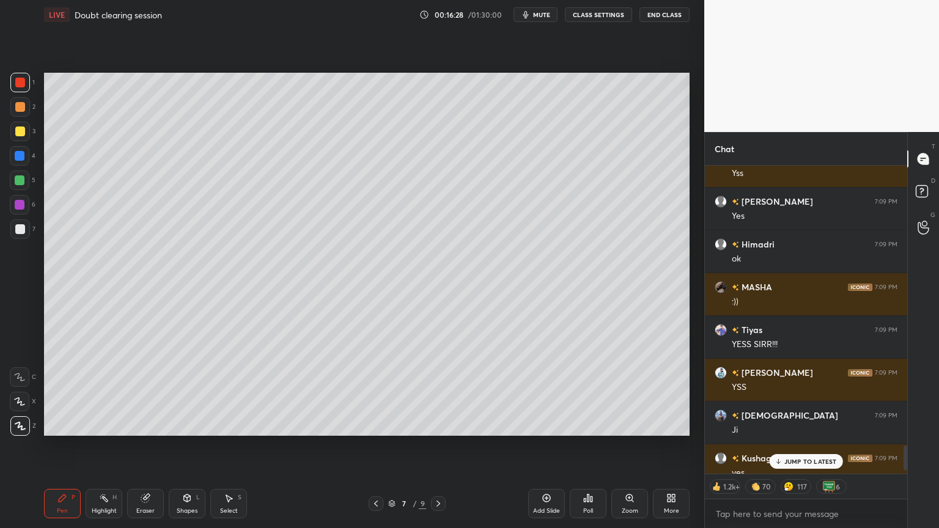
click at [805, 446] on div "[PERSON_NAME] 7:09 PM" at bounding box center [806, 458] width 183 height 13
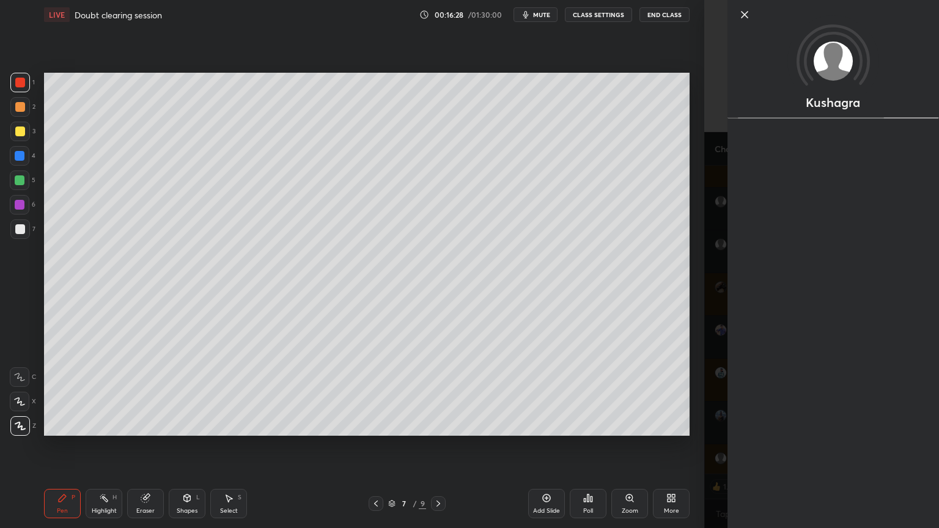
click at [687, 446] on div "Setting up your live class Poll for secs No correct answer Start poll" at bounding box center [367, 254] width 656 height 450
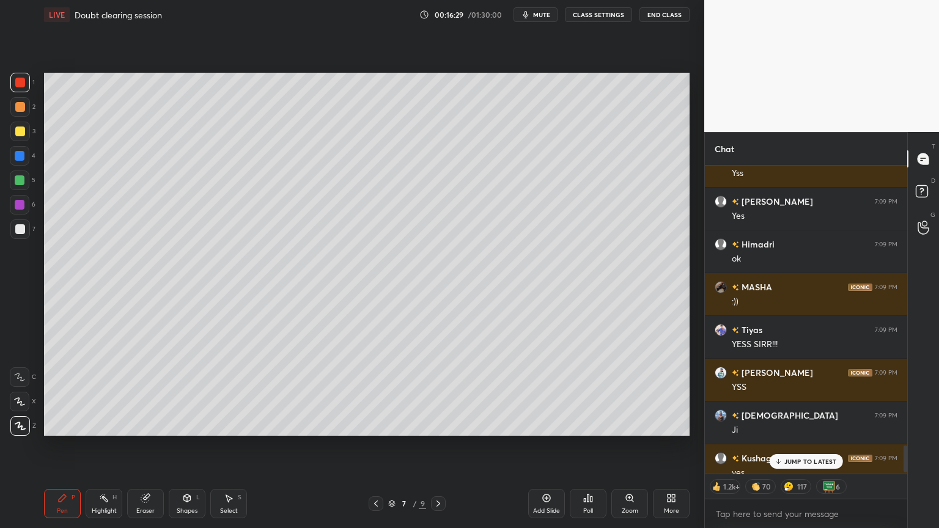
click at [824, 446] on p "JUMP TO LATEST" at bounding box center [811, 461] width 53 height 7
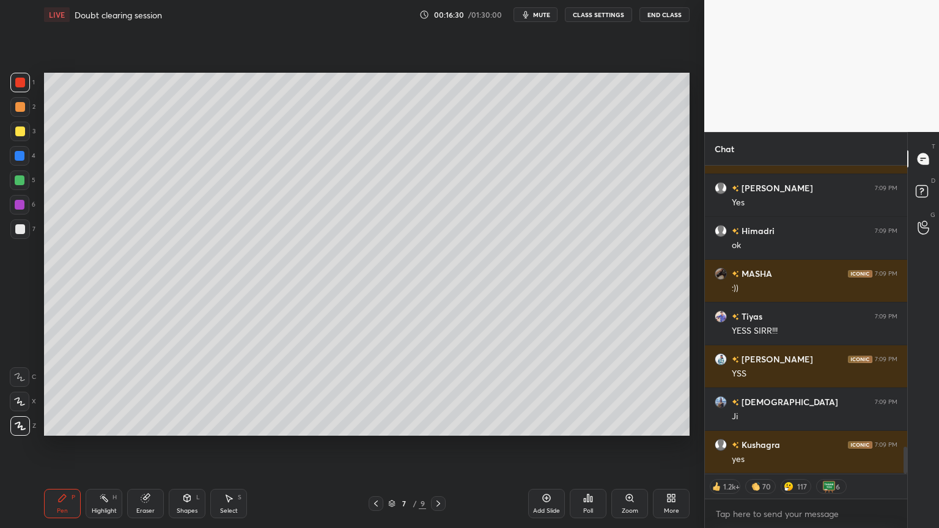
click at [59, 446] on div "Pen" at bounding box center [62, 511] width 11 height 6
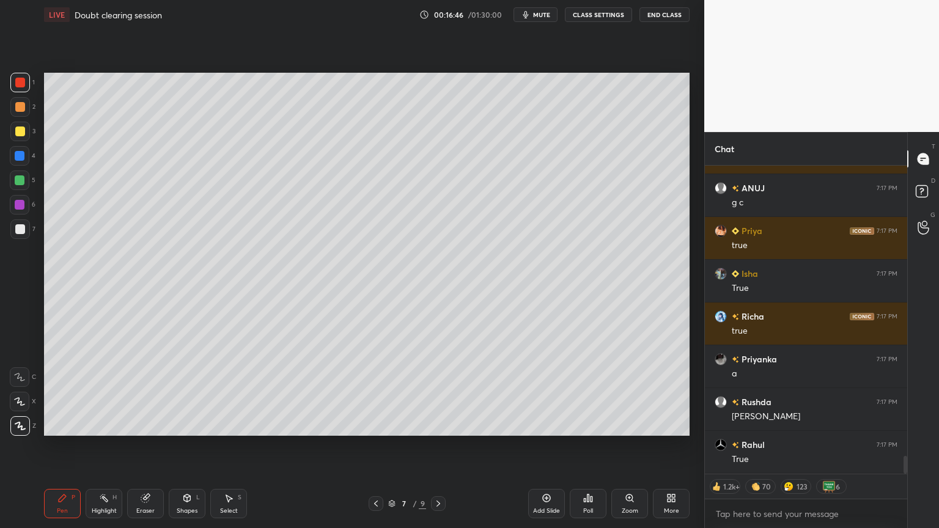
scroll to position [5030, 0]
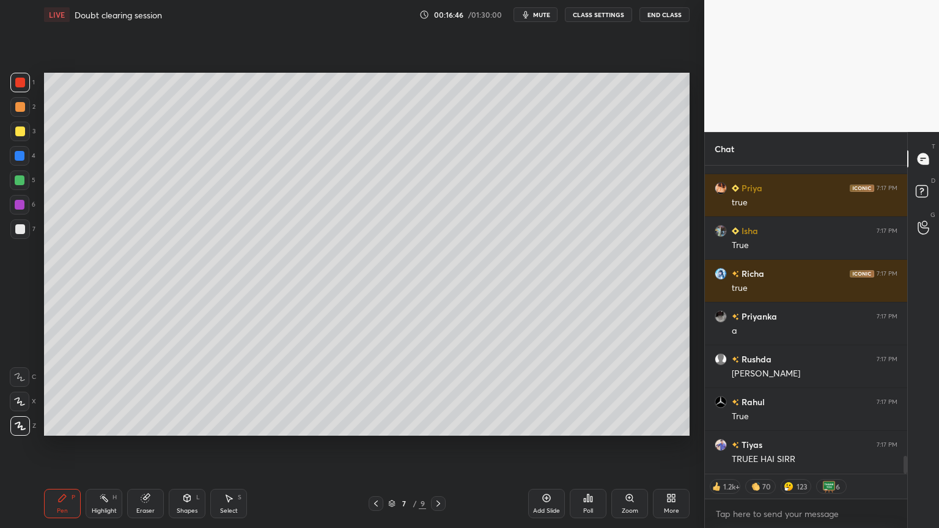
click at [594, 15] on button "CLASS SETTINGS" at bounding box center [598, 14] width 67 height 15
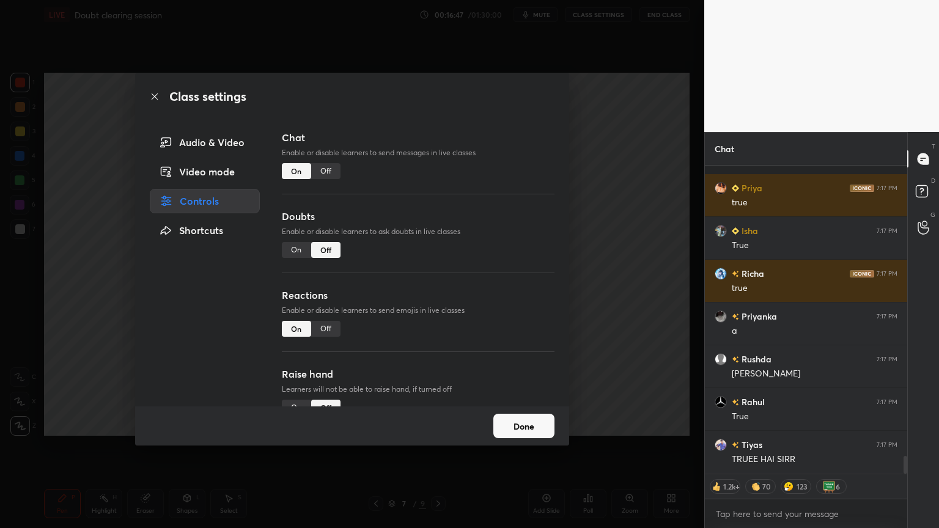
type textarea "x"
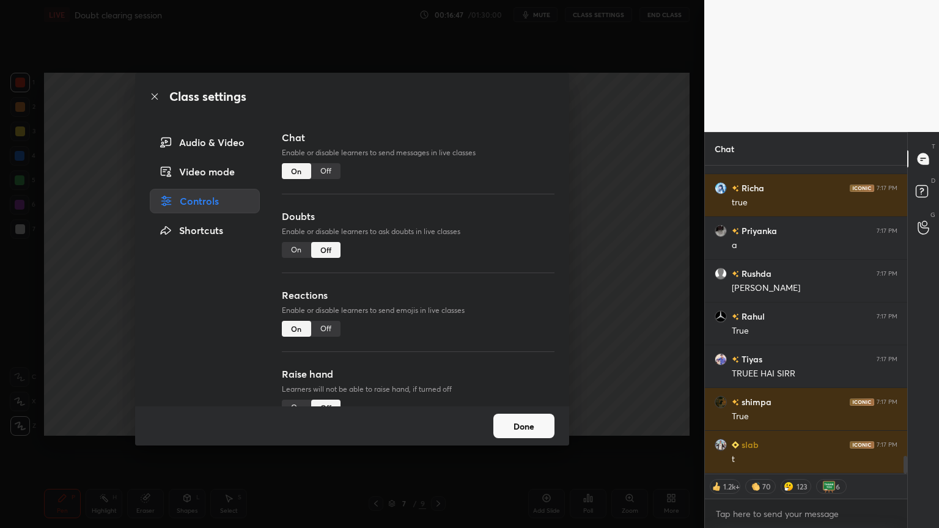
click at [336, 166] on div "Off" at bounding box center [325, 171] width 29 height 16
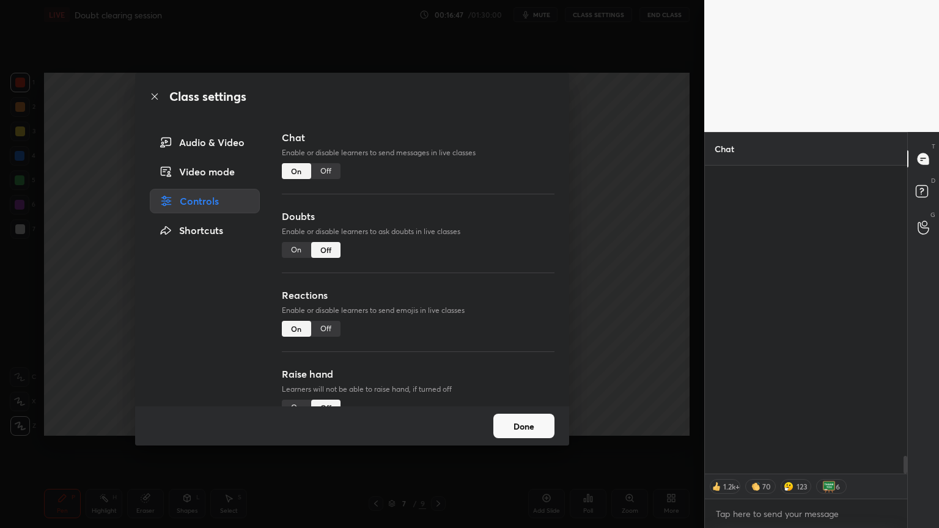
scroll to position [279, 199]
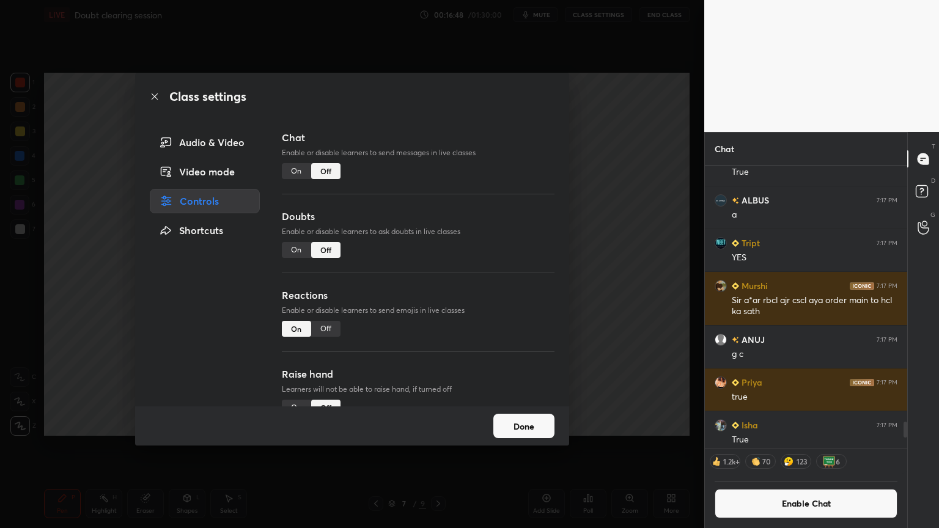
click at [625, 209] on div "Class settings Audio & Video Video mode Controls Shortcuts Chat Enable or disab…" at bounding box center [352, 264] width 705 height 528
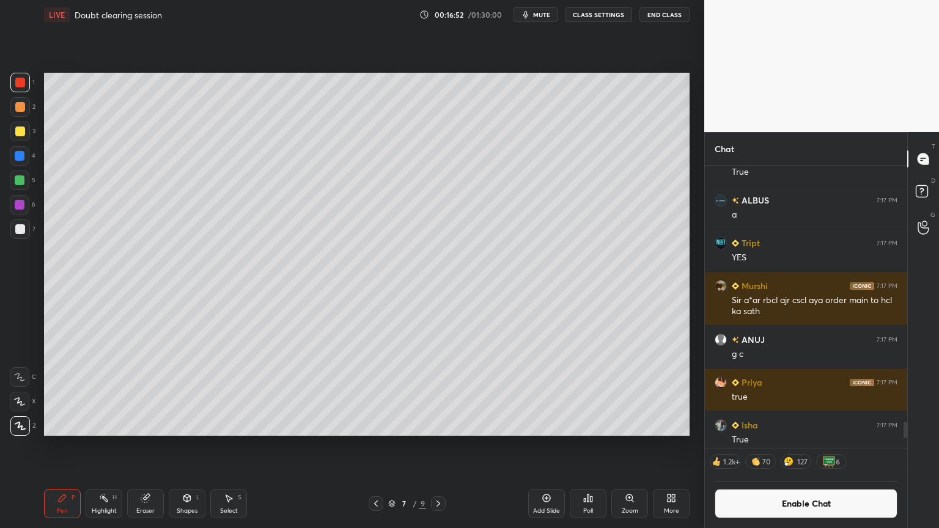
click at [98, 446] on div "Highlight H" at bounding box center [104, 503] width 37 height 29
drag, startPoint x: 105, startPoint y: 509, endPoint x: 103, endPoint y: 502, distance: 7.7
click at [103, 446] on div "Highlight H" at bounding box center [104, 503] width 37 height 29
drag, startPoint x: 546, startPoint y: 506, endPoint x: 311, endPoint y: 494, distance: 235.2
click at [538, 446] on div "Add Slide" at bounding box center [546, 503] width 37 height 29
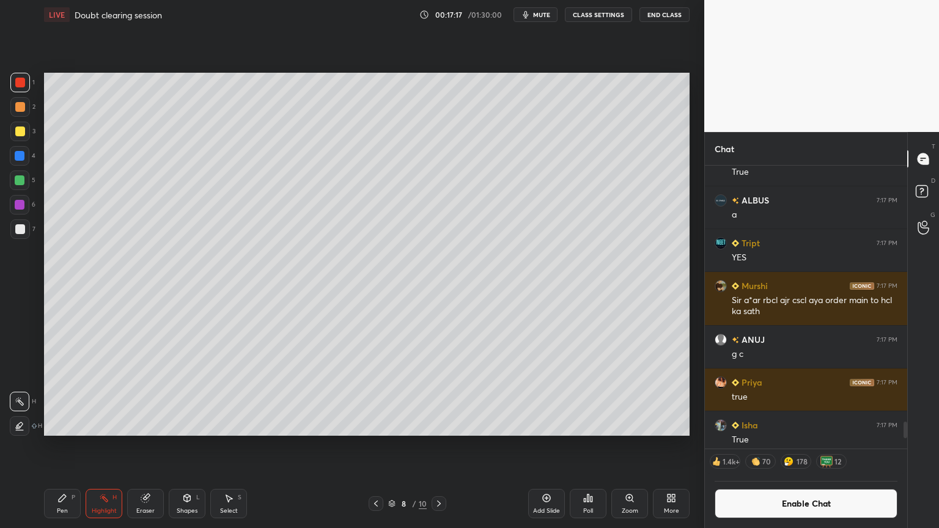
drag, startPoint x: 62, startPoint y: 508, endPoint x: 66, endPoint y: 477, distance: 30.9
click at [63, 446] on div "Pen P" at bounding box center [62, 503] width 37 height 29
drag, startPoint x: 17, startPoint y: 103, endPoint x: 43, endPoint y: 103, distance: 25.7
click at [20, 105] on div at bounding box center [20, 107] width 10 height 10
click at [376, 446] on icon at bounding box center [376, 504] width 10 height 10
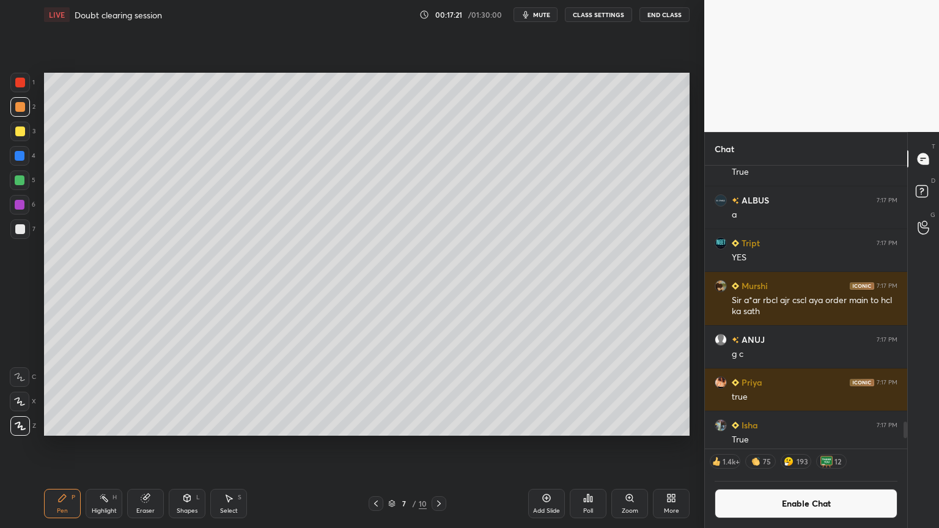
click at [377, 446] on icon at bounding box center [376, 504] width 10 height 10
click at [380, 446] on icon at bounding box center [376, 504] width 10 height 10
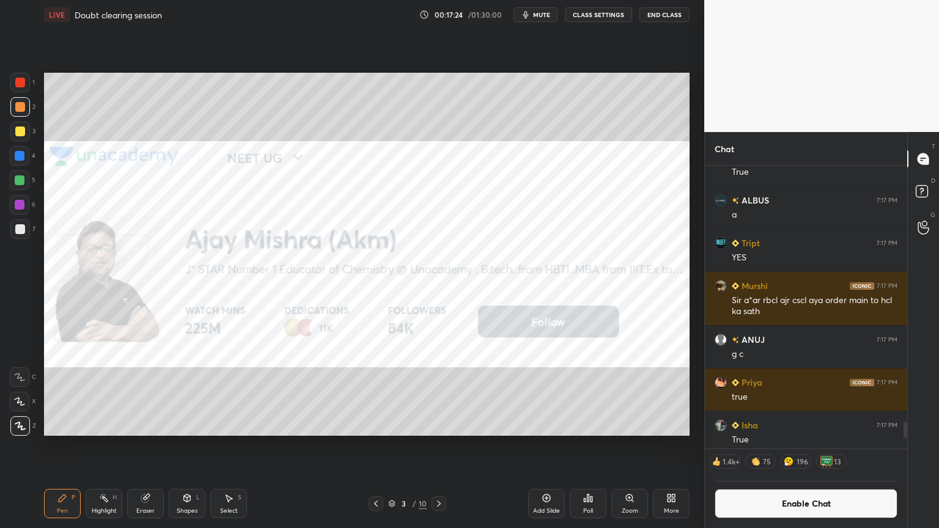
click at [440, 446] on icon at bounding box center [439, 504] width 4 height 6
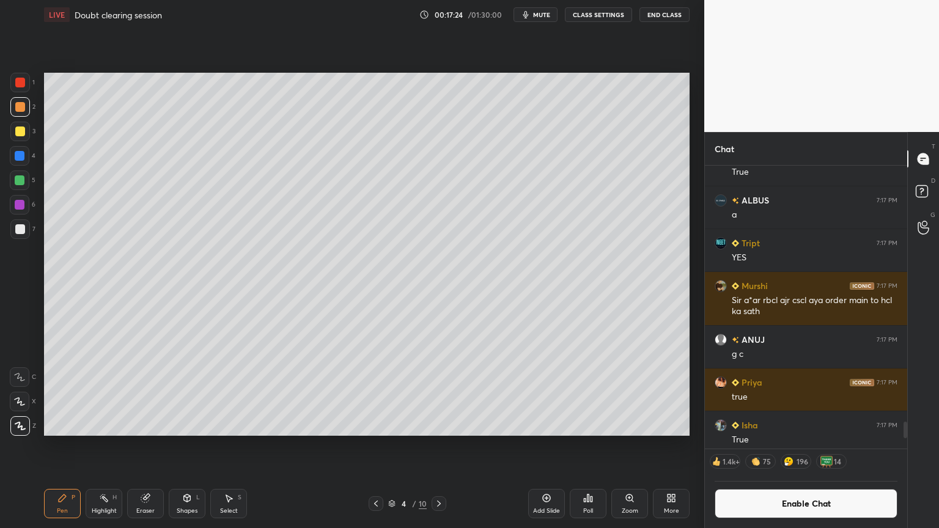
click at [103, 446] on div "Highlight H" at bounding box center [104, 503] width 37 height 29
click at [820, 446] on button "Enable Chat" at bounding box center [806, 503] width 183 height 29
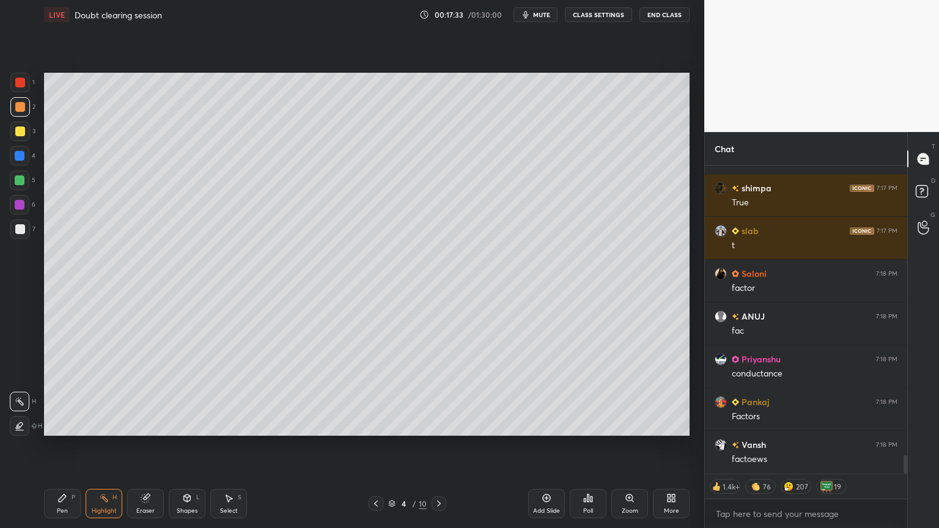
scroll to position [5017, 0]
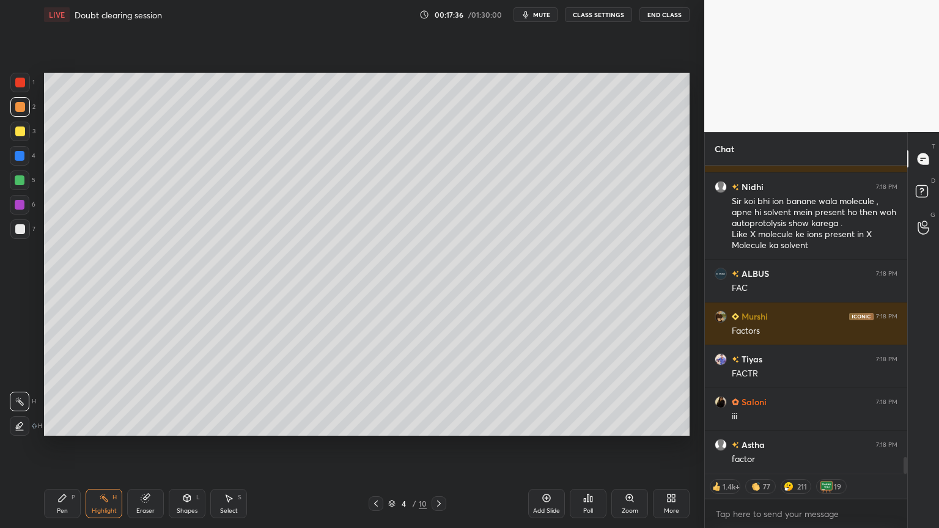
click at [604, 10] on button "CLASS SETTINGS" at bounding box center [598, 14] width 67 height 15
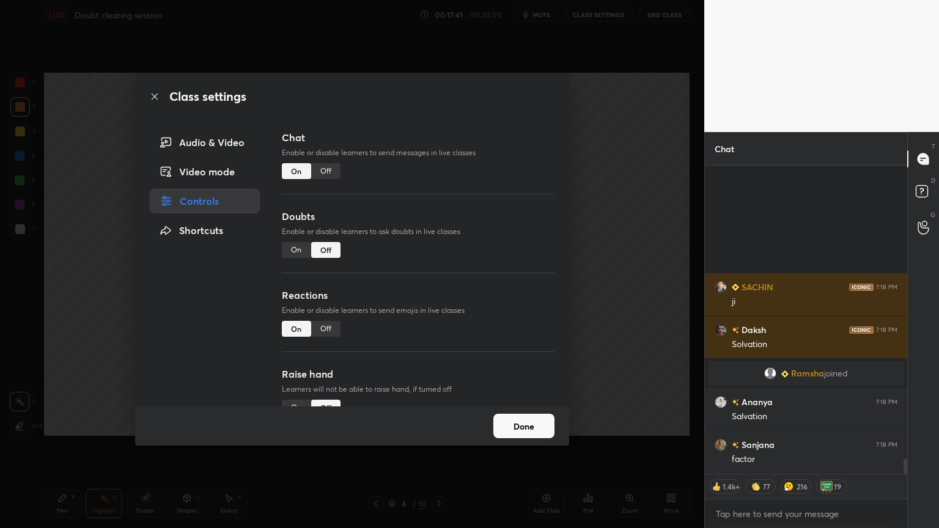
scroll to position [6076, 0]
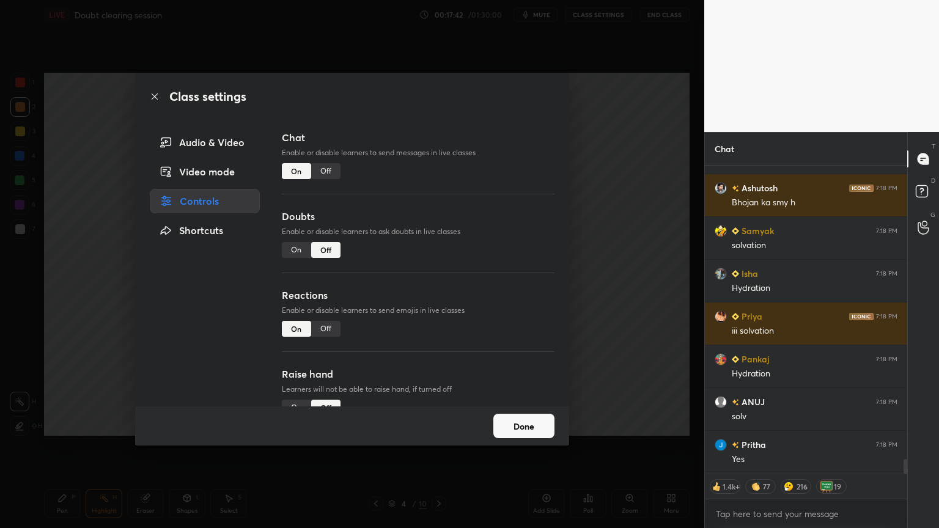
type textarea "x"
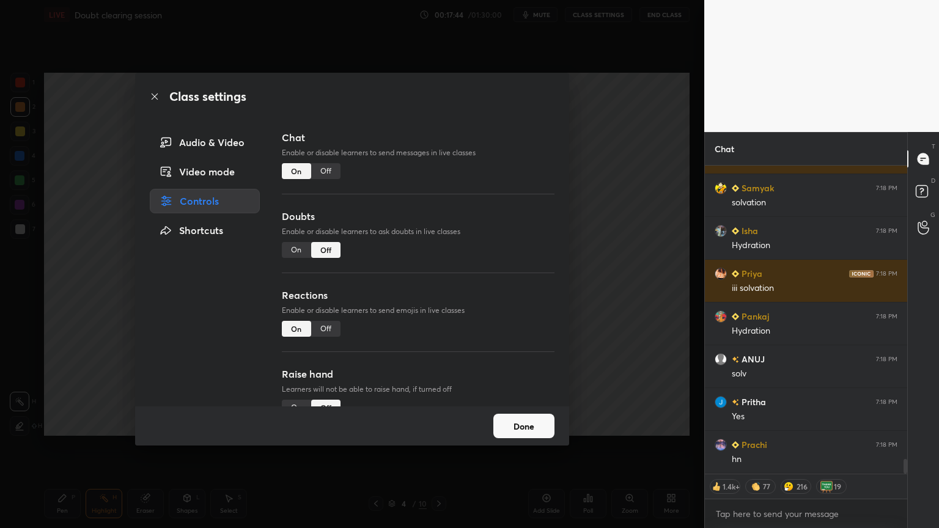
scroll to position [6418, 0]
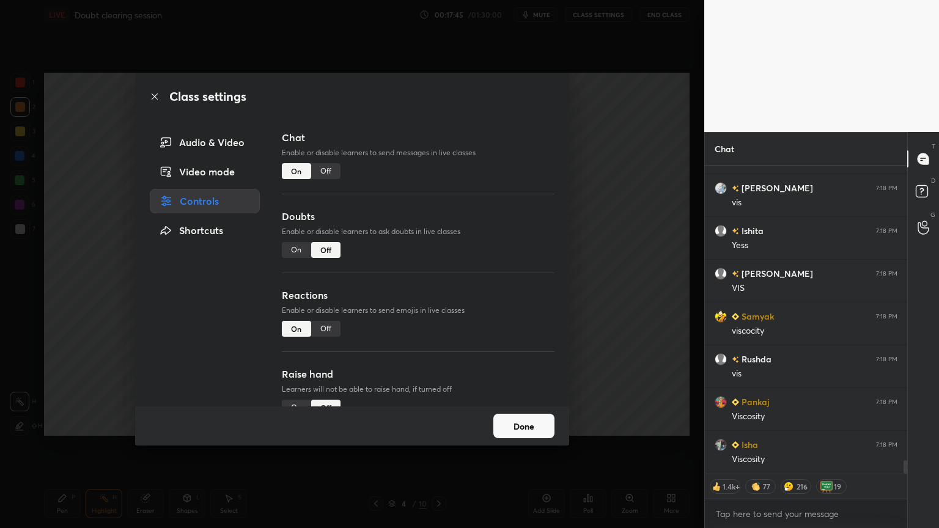
click at [330, 175] on div "Off" at bounding box center [325, 171] width 29 height 16
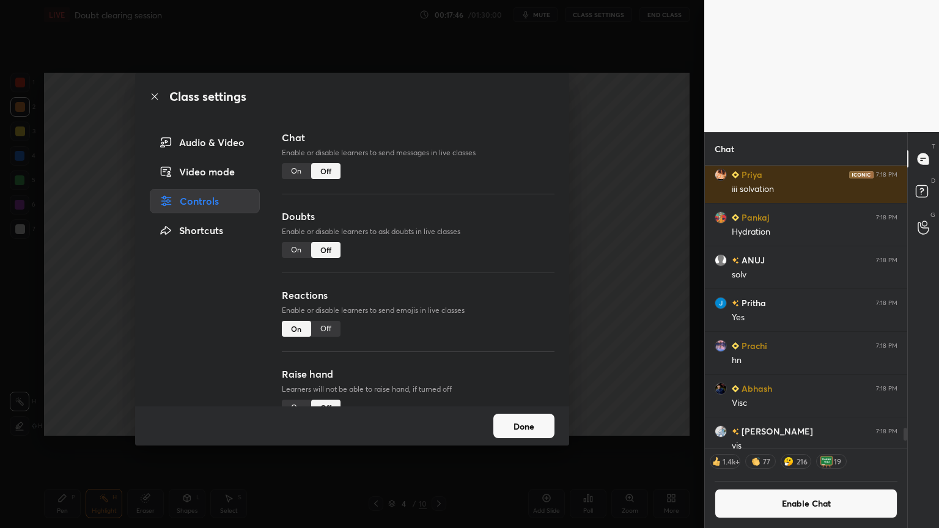
scroll to position [6082, 0]
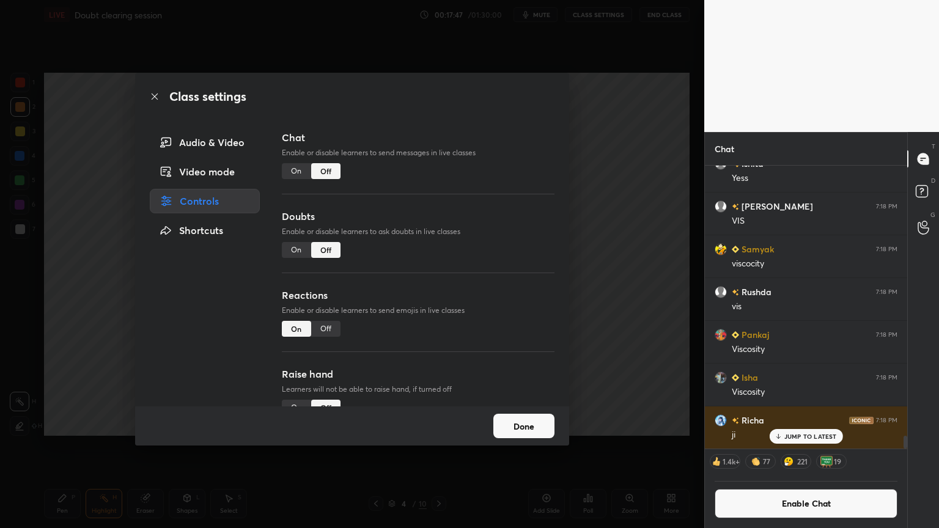
click at [327, 330] on div "Off" at bounding box center [325, 329] width 29 height 16
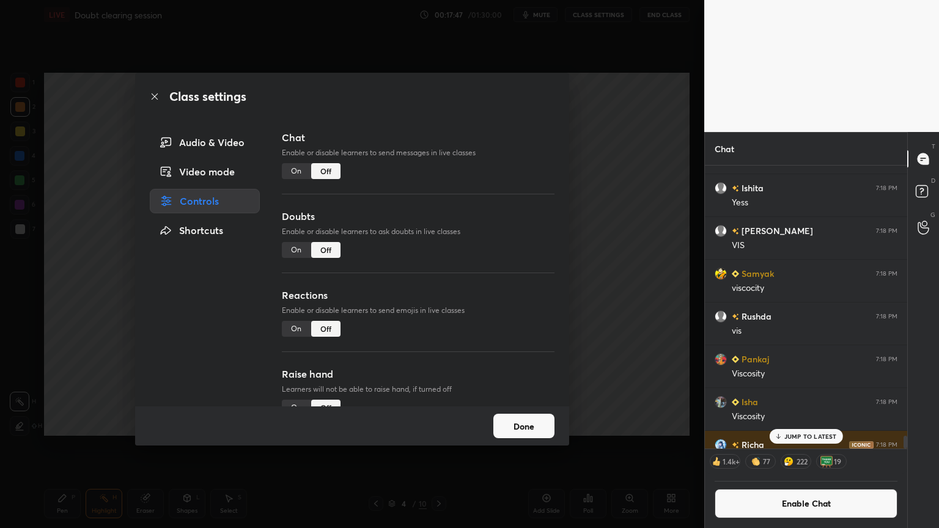
click at [620, 350] on div "Class settings Audio & Video Video mode Controls Shortcuts Chat Enable or disab…" at bounding box center [352, 264] width 705 height 528
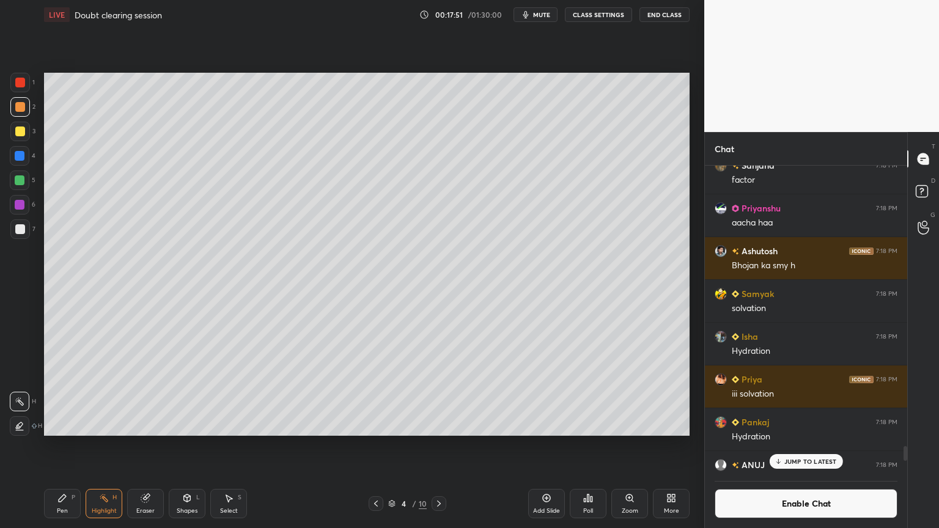
scroll to position [5615, 0]
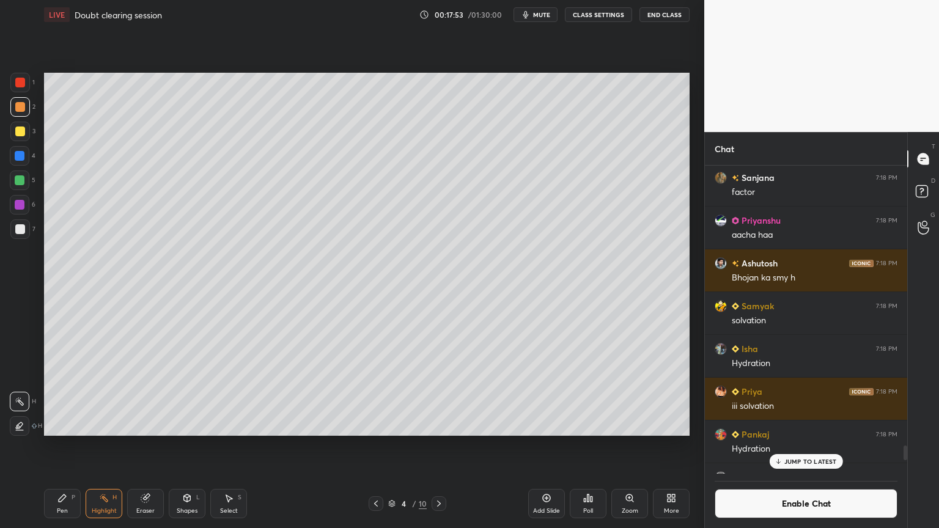
drag, startPoint x: 905, startPoint y: 464, endPoint x: 903, endPoint y: 450, distance: 13.5
click at [907, 446] on div at bounding box center [906, 453] width 4 height 15
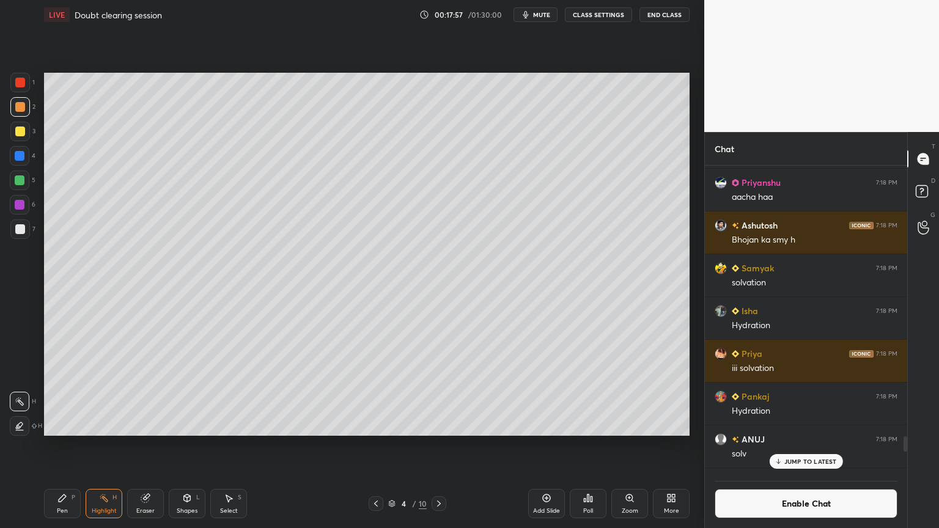
click at [438, 446] on icon at bounding box center [439, 504] width 10 height 10
click at [832, 446] on button "Enable Chat" at bounding box center [806, 503] width 183 height 29
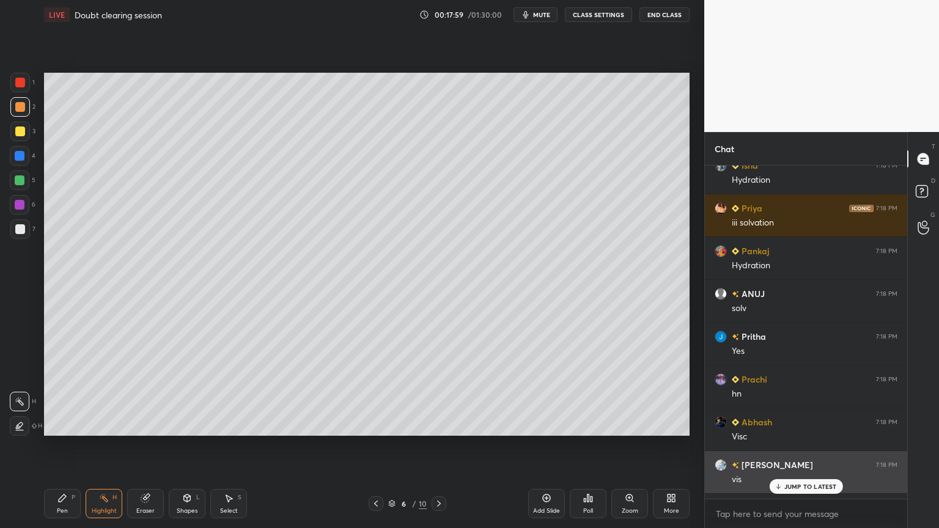
scroll to position [330, 199]
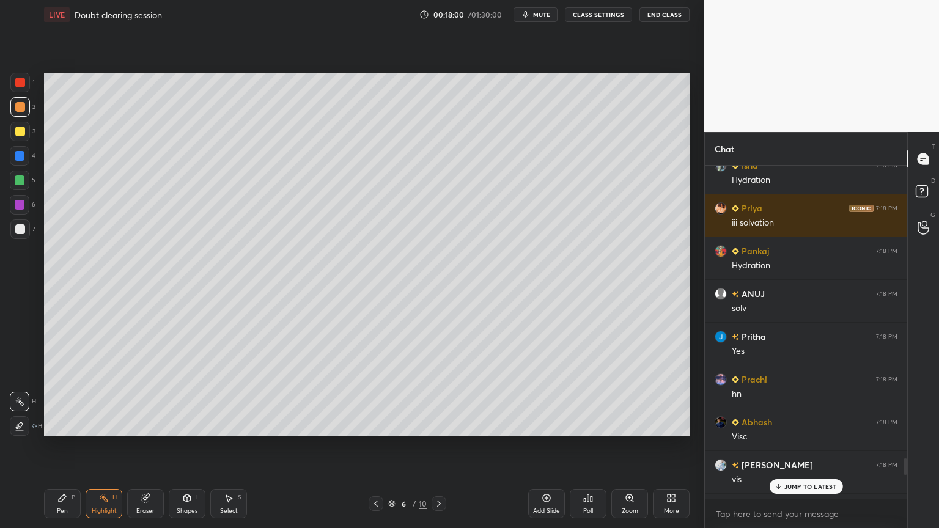
click at [819, 446] on p "JUMP TO LATEST" at bounding box center [811, 486] width 53 height 7
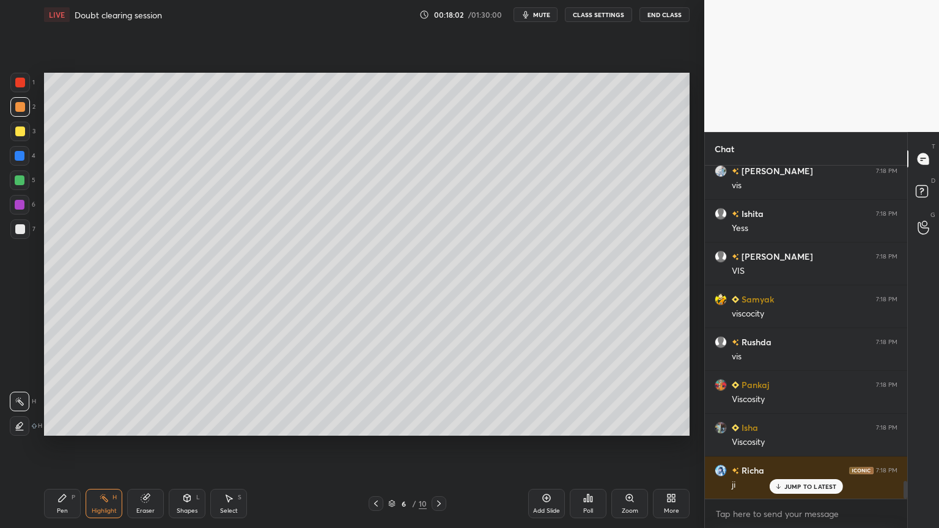
drag, startPoint x: 908, startPoint y: 489, endPoint x: 908, endPoint y: 479, distance: 10.4
click at [908, 446] on div "T Messages (T) D Doubts (D) G Raise Hand (G)" at bounding box center [924, 330] width 32 height 396
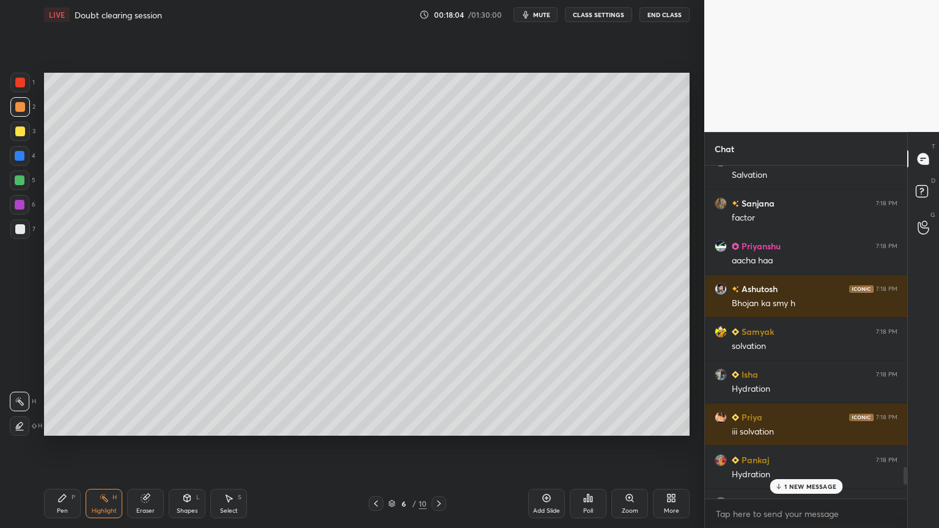
drag, startPoint x: 905, startPoint y: 484, endPoint x: 886, endPoint y: 451, distance: 38.4
click at [908, 446] on div "Chat [PERSON_NAME] 7:18 PM yes [PERSON_NAME] 7:18 PM Factors Rahul 7:18 PM Fac …" at bounding box center [822, 330] width 235 height 396
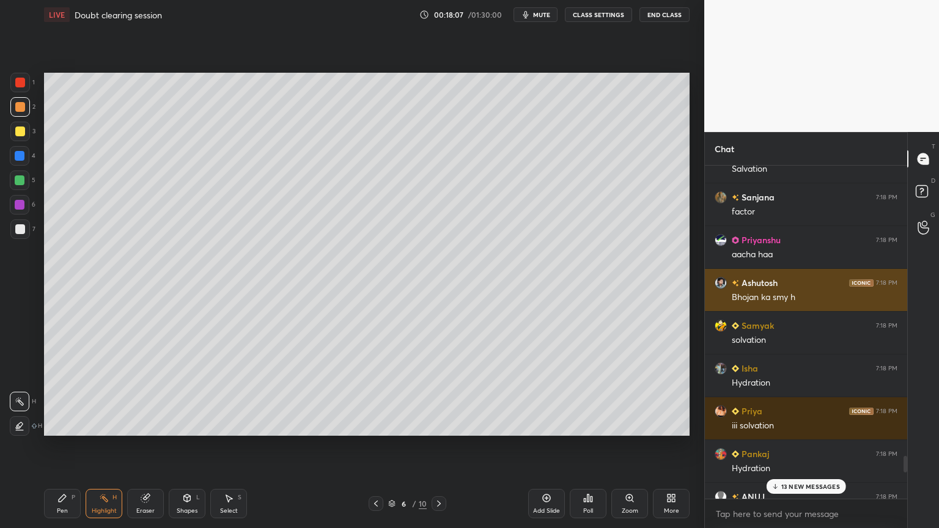
click at [722, 282] on img "grid" at bounding box center [721, 283] width 12 height 12
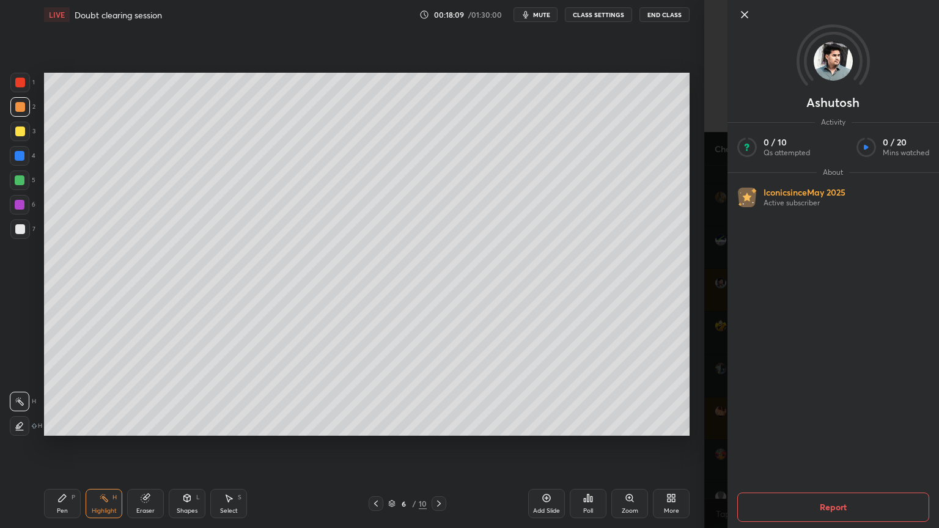
click at [839, 446] on button "Report" at bounding box center [834, 507] width 192 height 29
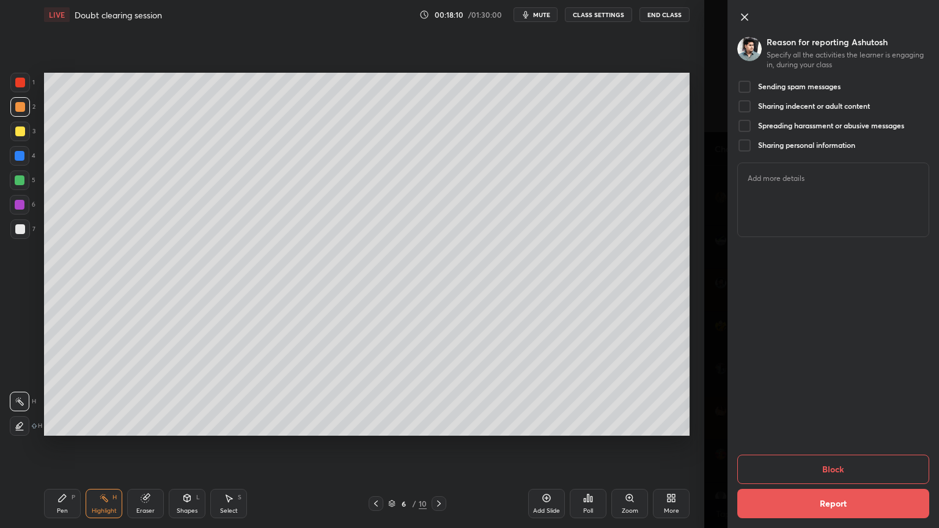
click at [746, 84] on div at bounding box center [745, 87] width 15 height 15
click at [842, 446] on button "Block" at bounding box center [834, 469] width 192 height 29
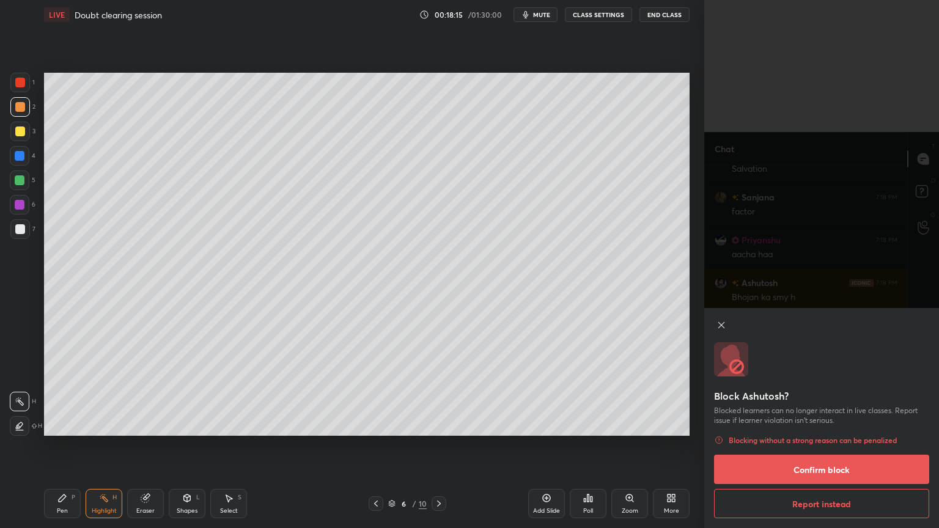
click at [804, 446] on button "Confirm block" at bounding box center [821, 469] width 215 height 29
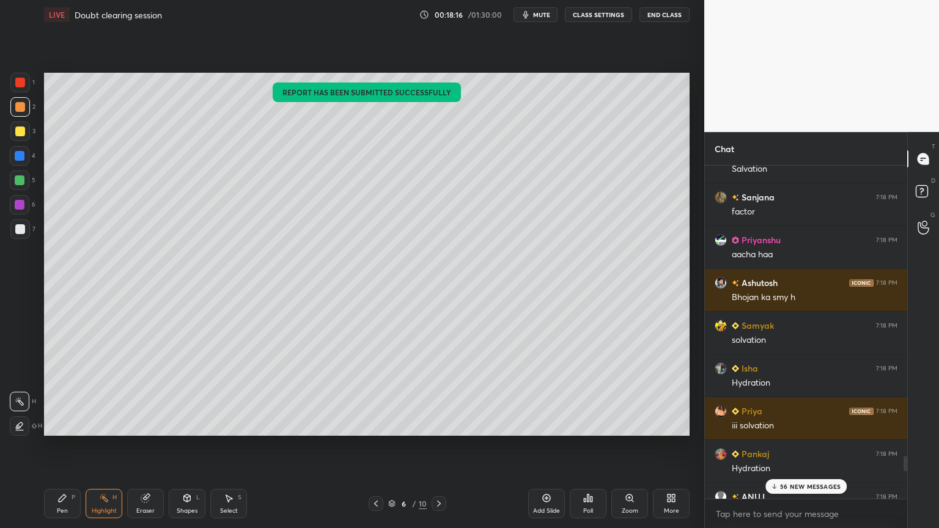
click at [815, 446] on p "56 NEW MESSAGES" at bounding box center [810, 486] width 61 height 7
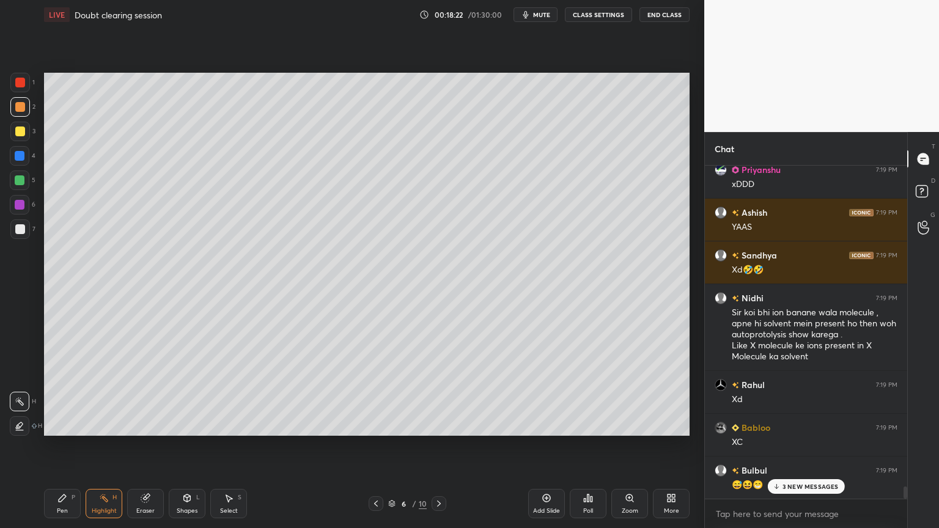
scroll to position [8664, 0]
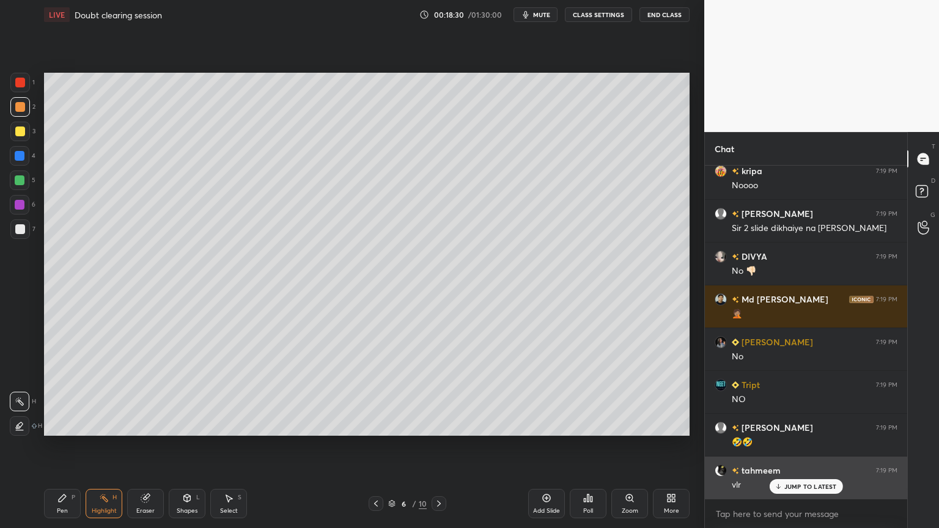
click at [812, 446] on p "JUMP TO LATEST" at bounding box center [811, 486] width 53 height 7
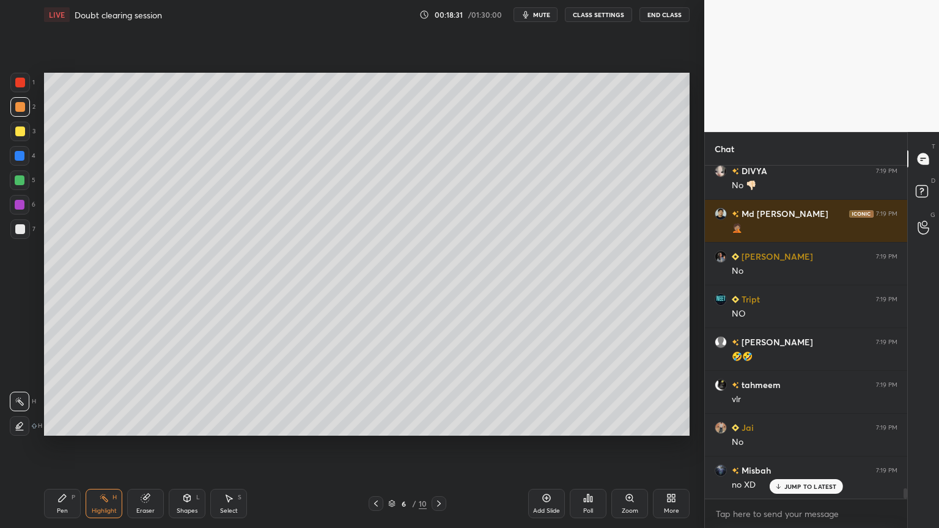
click at [603, 14] on button "CLASS SETTINGS" at bounding box center [598, 14] width 67 height 15
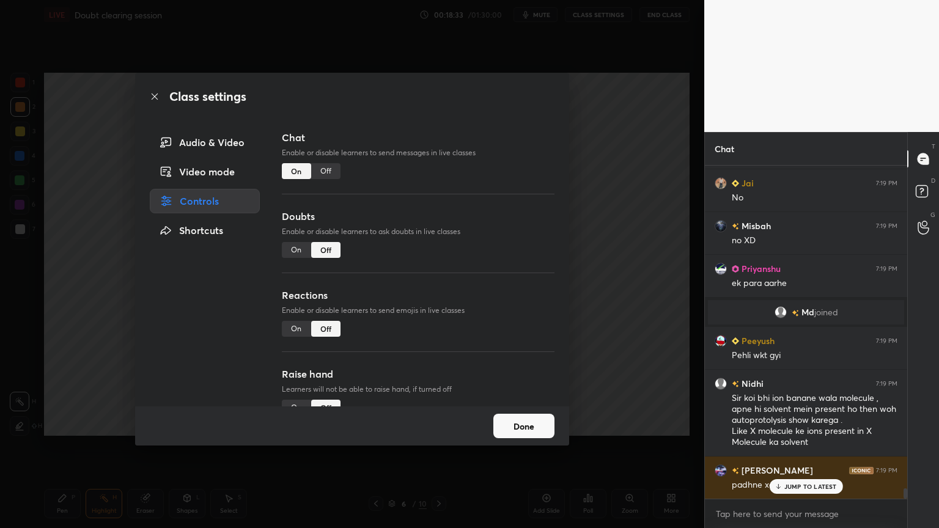
click at [326, 172] on div "Off" at bounding box center [325, 171] width 29 height 16
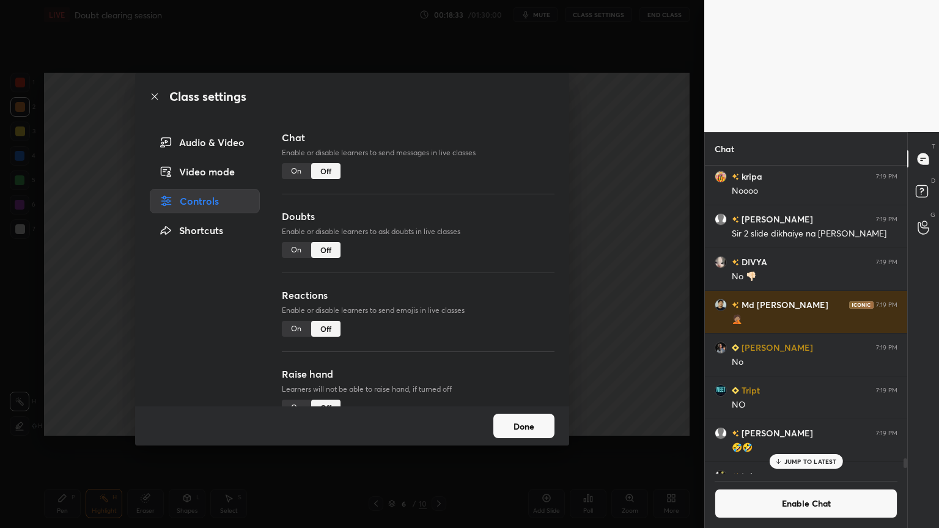
click at [596, 224] on div "Class settings Audio & Video Video mode Controls Shortcuts Chat Enable or disab…" at bounding box center [352, 264] width 705 height 528
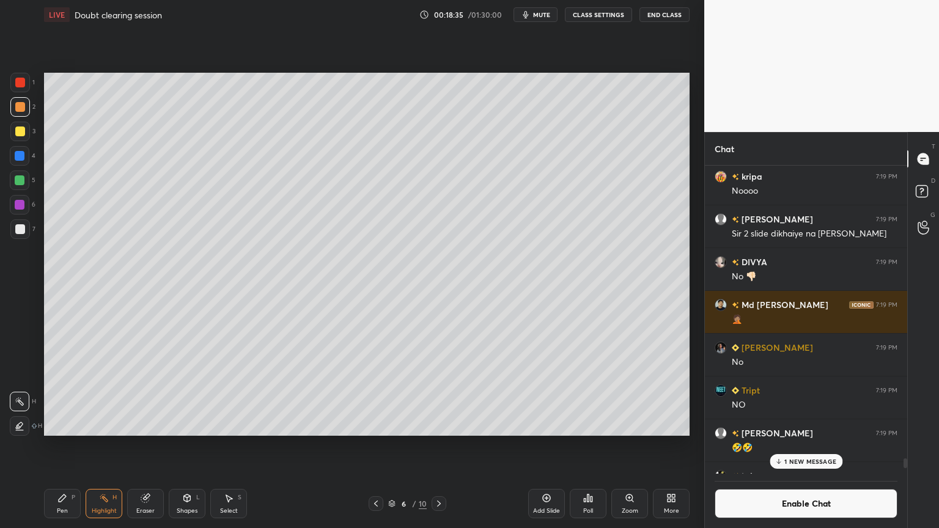
click at [813, 446] on p "1 NEW MESSAGE" at bounding box center [811, 461] width 52 height 7
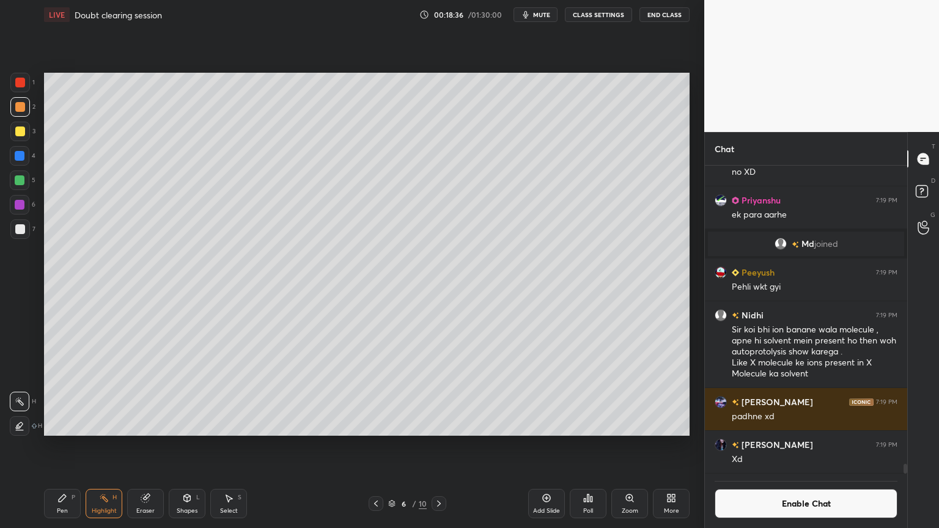
click at [377, 446] on icon at bounding box center [376, 504] width 10 height 10
click at [374, 446] on icon at bounding box center [376, 504] width 10 height 10
click at [371, 446] on div at bounding box center [376, 504] width 15 height 15
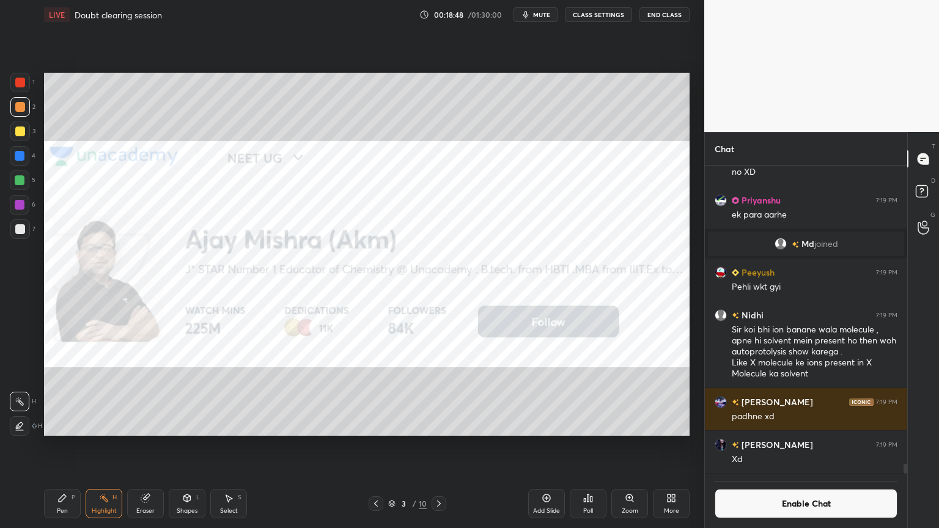
click at [438, 446] on icon at bounding box center [439, 504] width 10 height 10
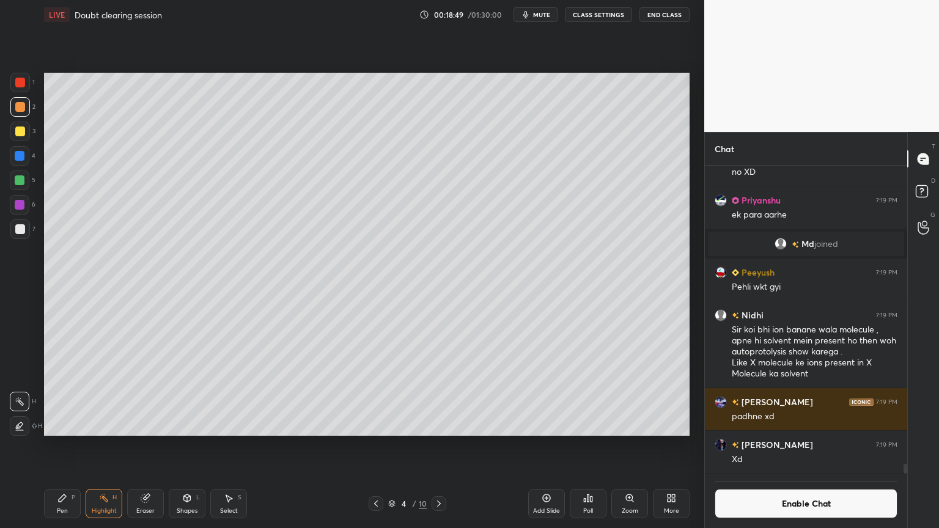
click at [438, 446] on icon at bounding box center [439, 504] width 10 height 10
click at [434, 446] on icon at bounding box center [439, 504] width 10 height 10
drag, startPoint x: 107, startPoint y: 498, endPoint x: 113, endPoint y: 453, distance: 46.2
click at [106, 446] on icon at bounding box center [104, 499] width 10 height 10
drag, startPoint x: 439, startPoint y: 502, endPoint x: 442, endPoint y: 456, distance: 46.0
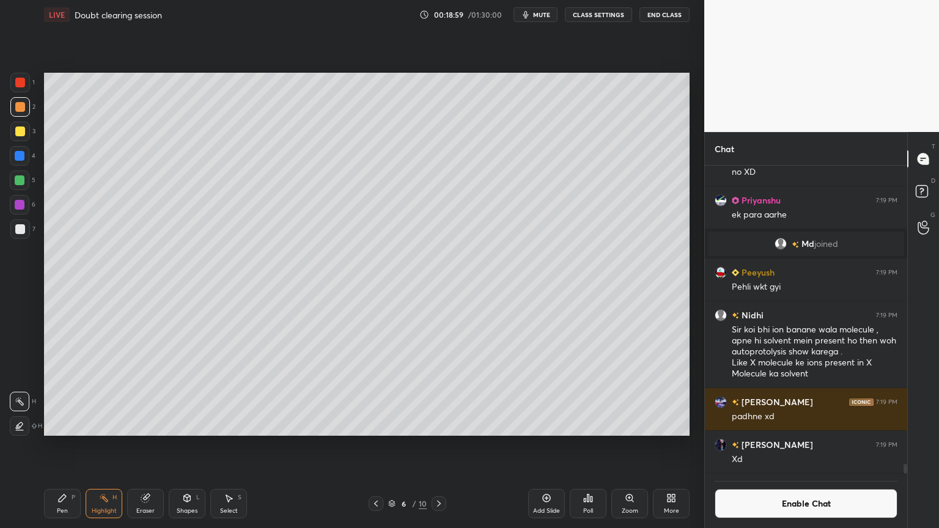
click at [439, 446] on icon at bounding box center [439, 504] width 10 height 10
click at [377, 446] on icon at bounding box center [376, 504] width 4 height 6
click at [436, 446] on icon at bounding box center [439, 504] width 10 height 10
click at [794, 446] on button "Enable Chat" at bounding box center [806, 503] width 183 height 29
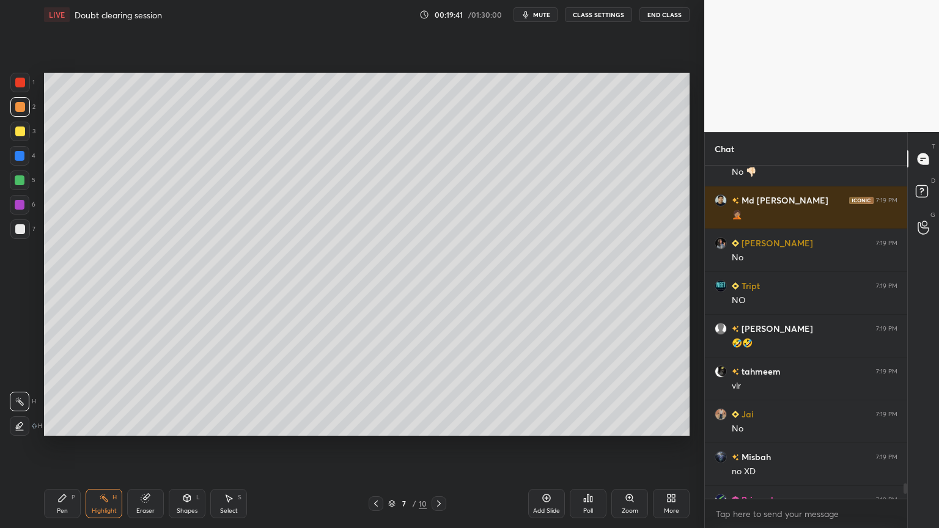
drag, startPoint x: 906, startPoint y: 488, endPoint x: 898, endPoint y: 502, distance: 15.3
click at [905, 446] on div at bounding box center [906, 489] width 4 height 10
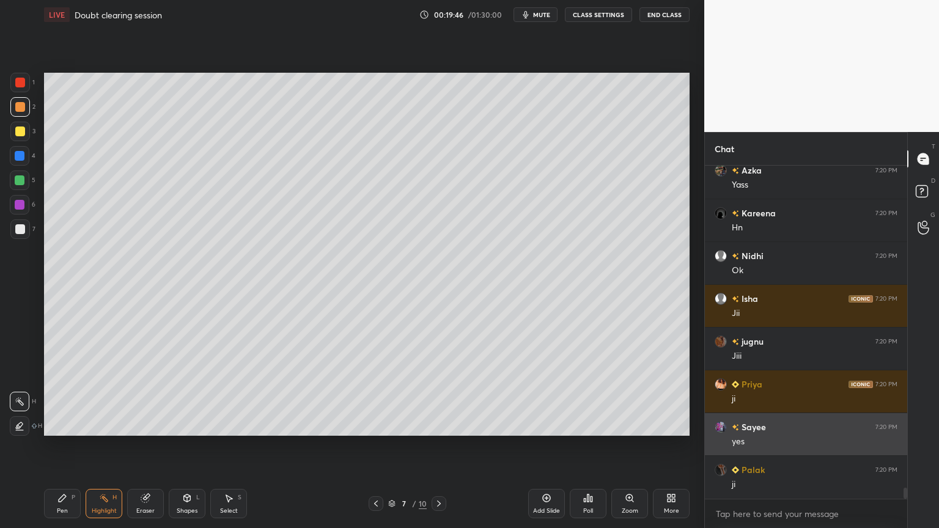
scroll to position [10094, 0]
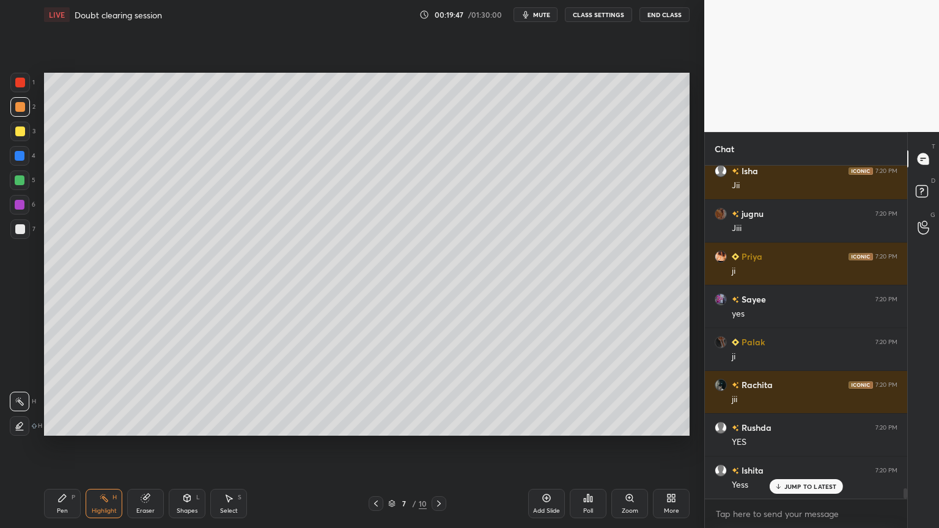
click at [593, 14] on button "CLASS SETTINGS" at bounding box center [598, 14] width 67 height 15
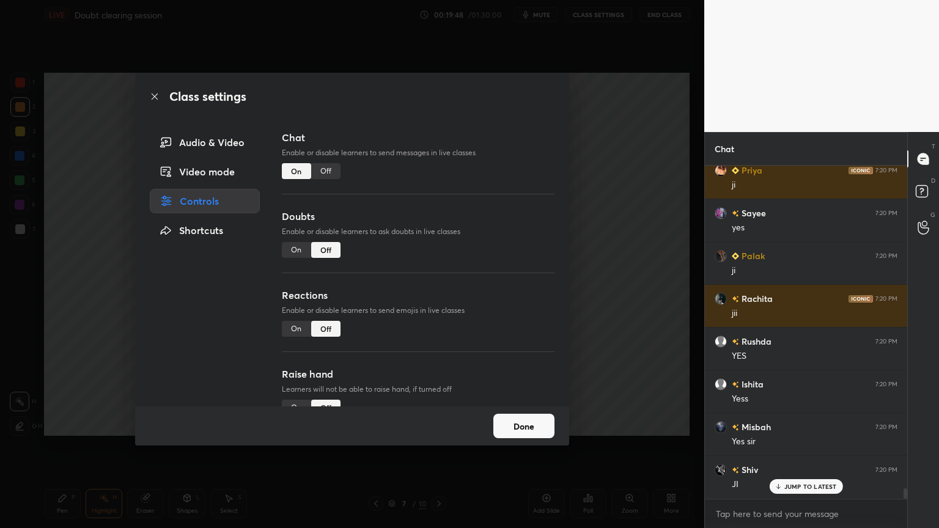
click at [335, 171] on div "Off" at bounding box center [325, 171] width 29 height 16
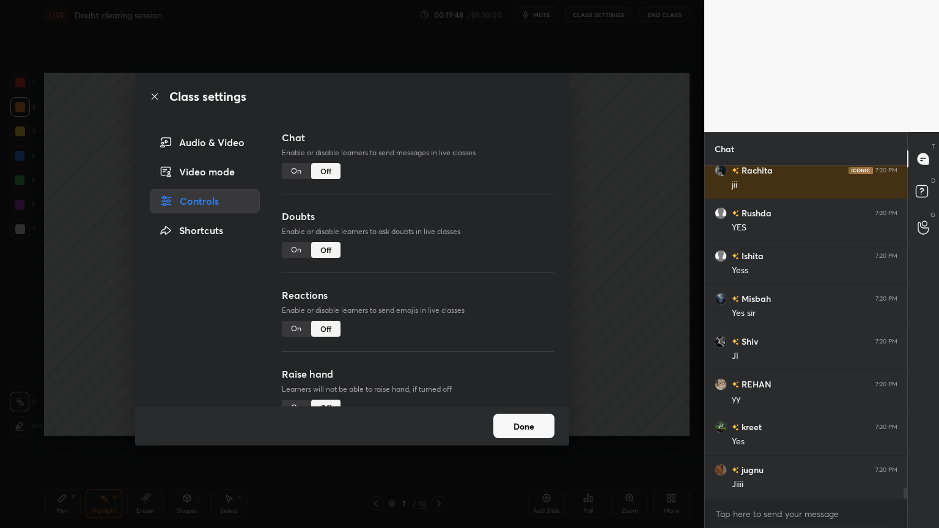
scroll to position [305, 199]
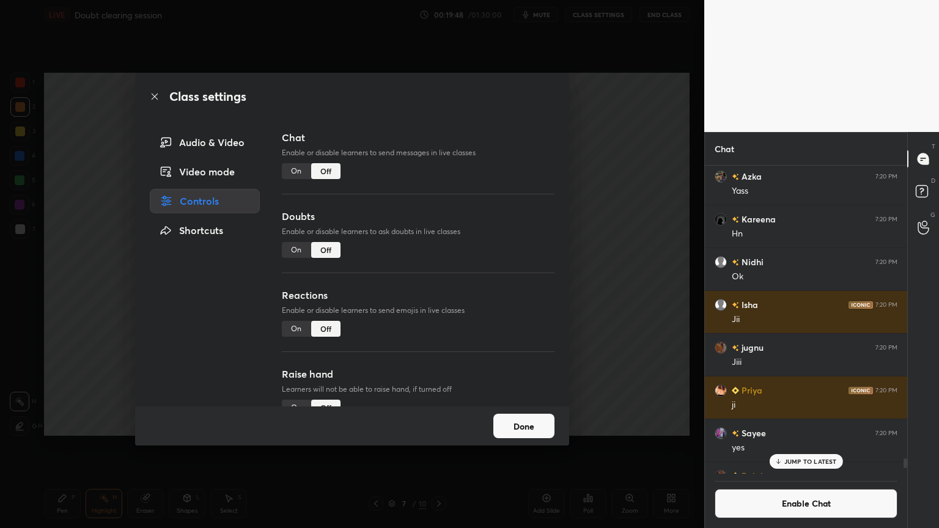
click at [650, 225] on div "Class settings Audio & Video Video mode Controls Shortcuts Chat Enable or disab…" at bounding box center [352, 264] width 705 height 528
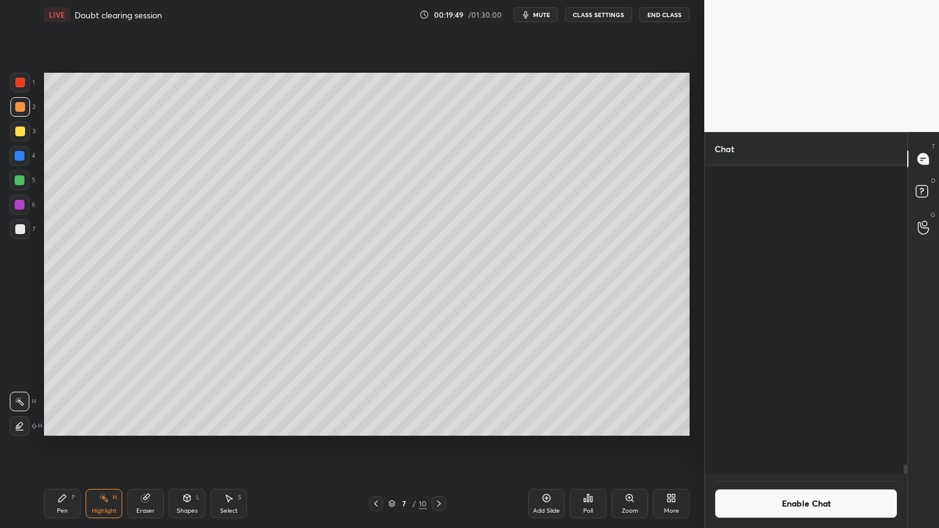
scroll to position [10205, 0]
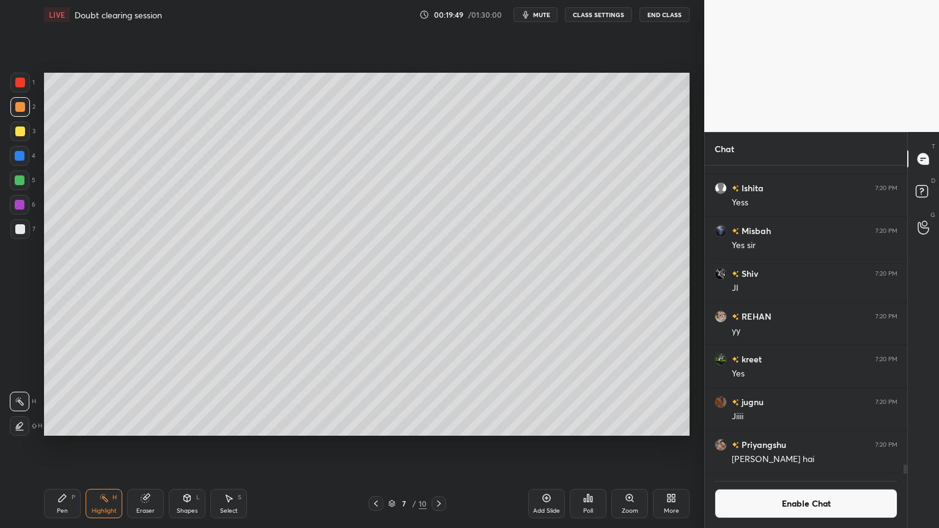
click at [438, 446] on icon at bounding box center [439, 504] width 4 height 6
click at [55, 446] on div "Pen P" at bounding box center [62, 503] width 37 height 29
click at [22, 115] on div at bounding box center [20, 107] width 20 height 20
click at [17, 232] on div at bounding box center [20, 229] width 10 height 10
click at [193, 446] on div "Shapes" at bounding box center [187, 511] width 21 height 6
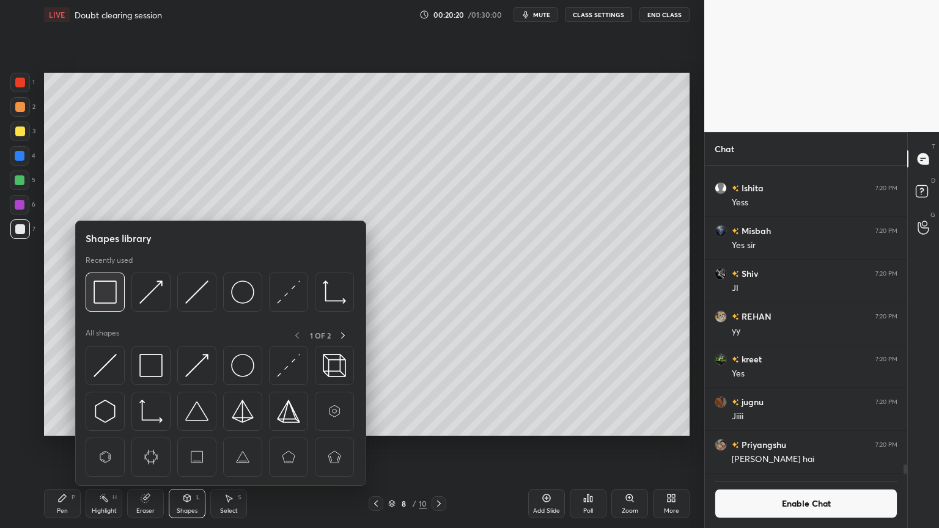
click at [110, 300] on img at bounding box center [105, 292] width 23 height 23
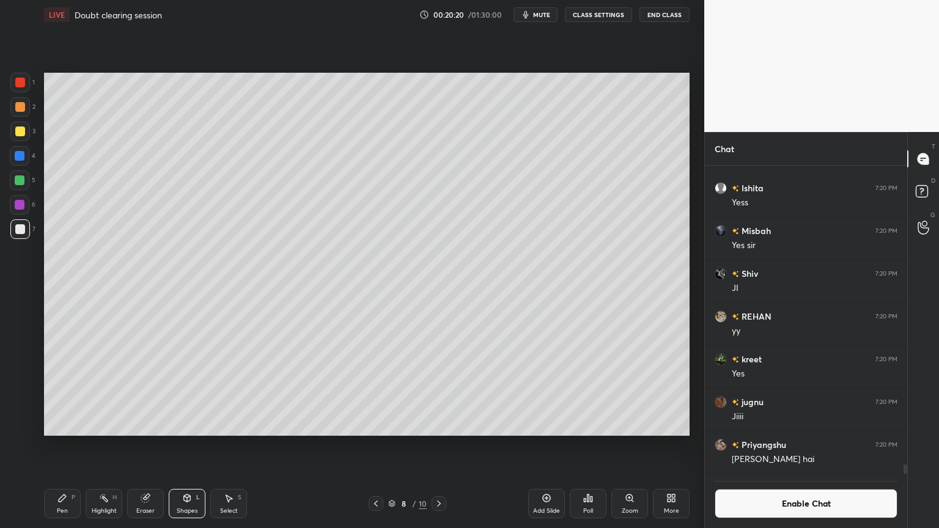
click at [21, 129] on div at bounding box center [20, 132] width 10 height 10
drag, startPoint x: 60, startPoint y: 506, endPoint x: 70, endPoint y: 499, distance: 12.4
click at [61, 446] on div "Pen P" at bounding box center [62, 503] width 37 height 29
click at [23, 234] on div at bounding box center [20, 229] width 10 height 10
click at [27, 85] on div at bounding box center [20, 83] width 20 height 20
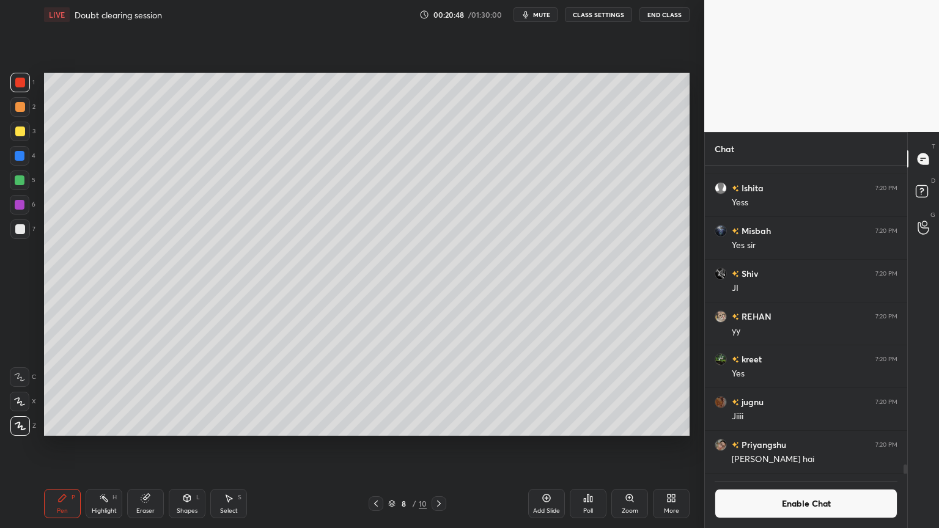
click at [117, 446] on div "Highlight H" at bounding box center [104, 503] width 37 height 29
drag, startPoint x: 110, startPoint y: 505, endPoint x: 161, endPoint y: 465, distance: 64.9
click at [117, 446] on div "Highlight H" at bounding box center [104, 503] width 37 height 29
click at [186, 446] on div "Shapes" at bounding box center [187, 511] width 21 height 6
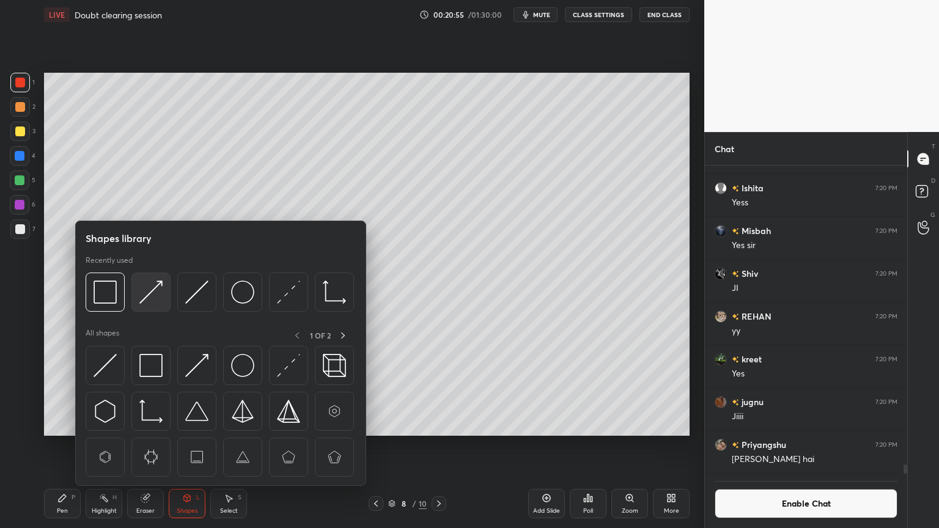
click at [155, 299] on img at bounding box center [150, 292] width 23 height 23
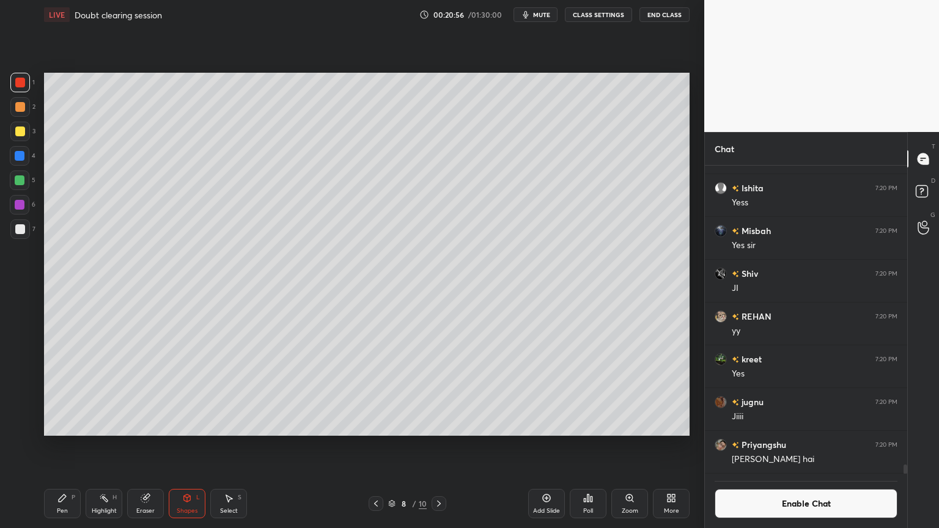
click at [26, 158] on div at bounding box center [20, 156] width 20 height 20
click at [104, 446] on div "Highlight" at bounding box center [104, 511] width 25 height 6
click at [98, 446] on div "Highlight" at bounding box center [104, 511] width 25 height 6
click at [185, 446] on div "Shapes" at bounding box center [187, 511] width 21 height 6
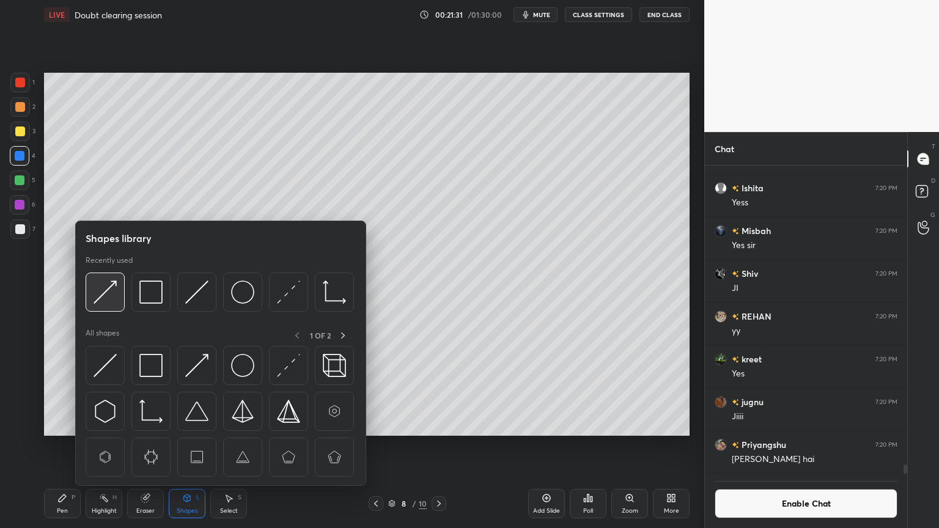
click at [116, 298] on img at bounding box center [105, 292] width 23 height 23
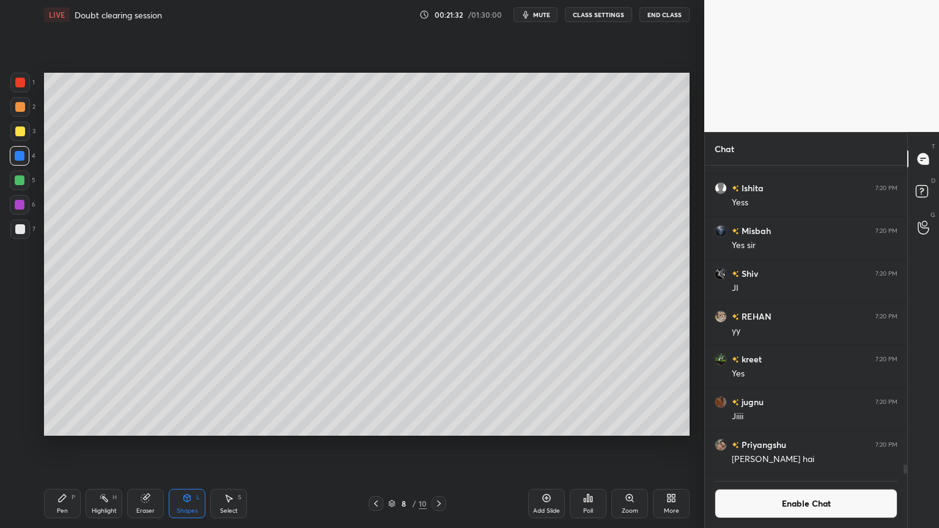
click at [20, 83] on div at bounding box center [20, 83] width 10 height 10
click at [23, 179] on div at bounding box center [20, 181] width 10 height 10
drag, startPoint x: 62, startPoint y: 506, endPoint x: 119, endPoint y: 445, distance: 83.5
click at [63, 446] on div "Pen P" at bounding box center [62, 503] width 37 height 29
drag, startPoint x: 98, startPoint y: 501, endPoint x: 143, endPoint y: 447, distance: 69.9
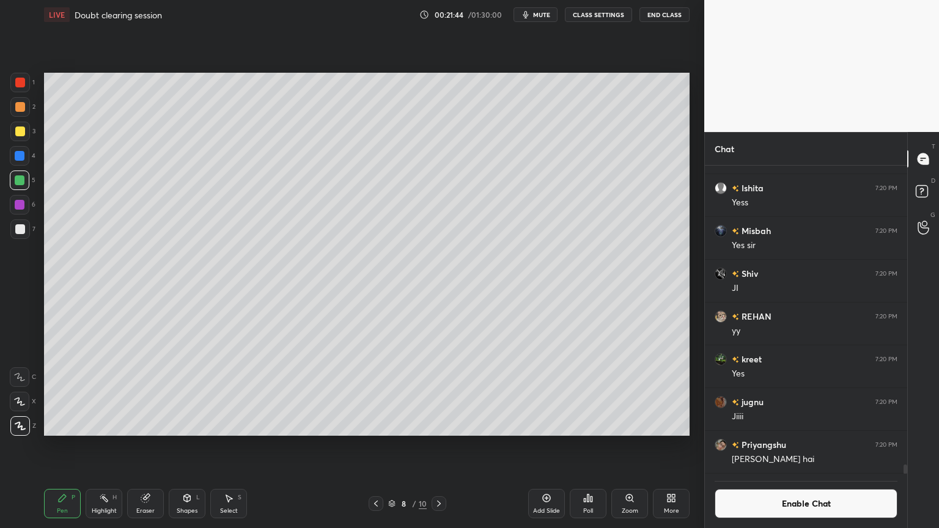
click at [98, 446] on div "Highlight H" at bounding box center [104, 503] width 37 height 29
click at [185, 446] on div "Shapes" at bounding box center [187, 511] width 21 height 6
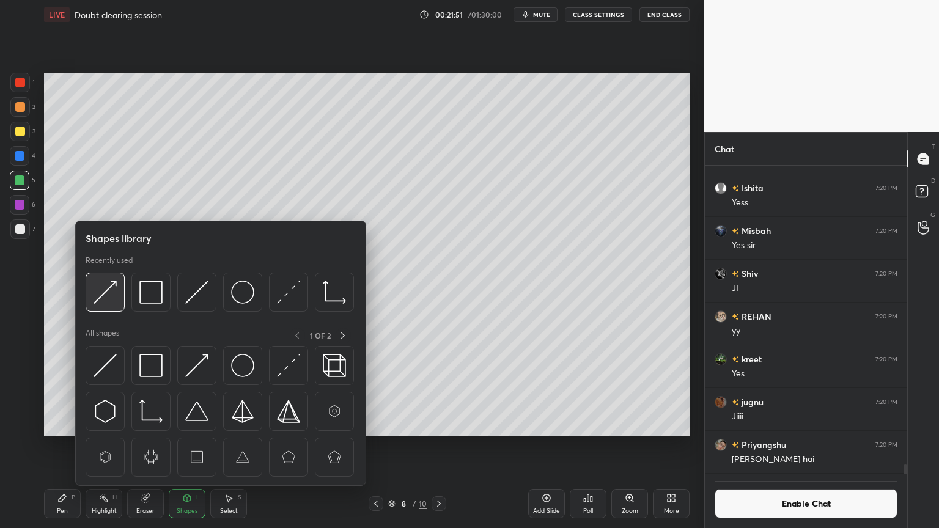
click at [110, 297] on img at bounding box center [105, 292] width 23 height 23
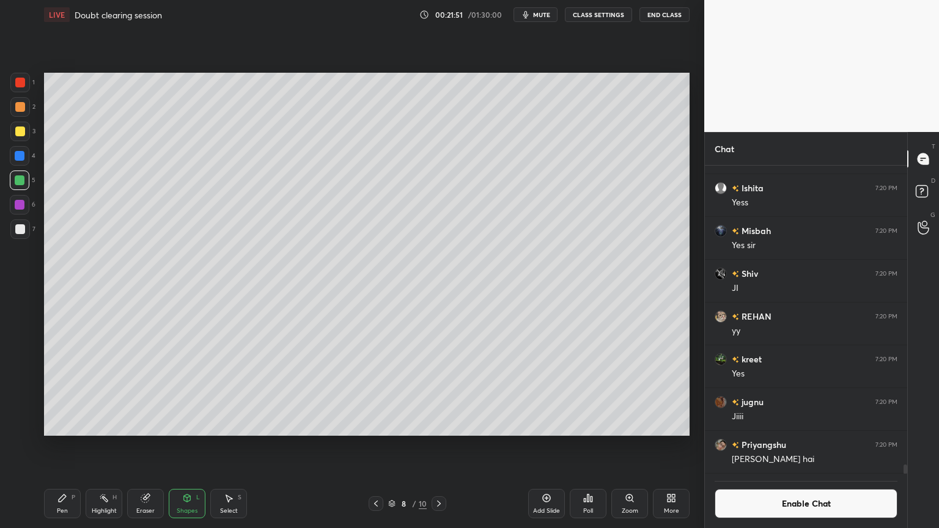
click at [15, 226] on div at bounding box center [20, 229] width 10 height 10
click at [100, 446] on div "Highlight H" at bounding box center [104, 503] width 37 height 29
click at [191, 446] on div "Shapes L" at bounding box center [187, 503] width 37 height 29
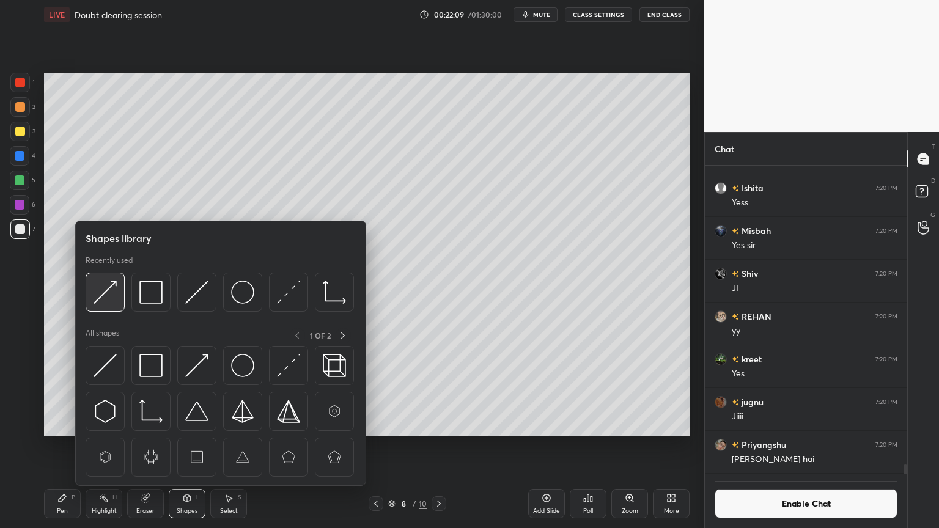
click at [105, 291] on img at bounding box center [105, 292] width 23 height 23
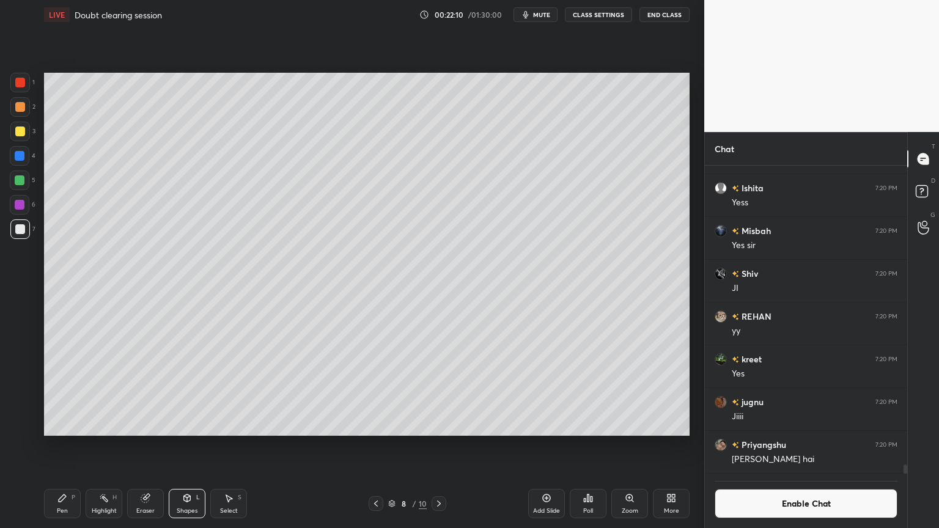
click at [20, 79] on div at bounding box center [20, 83] width 20 height 20
click at [188, 446] on div "Shapes L" at bounding box center [187, 503] width 37 height 29
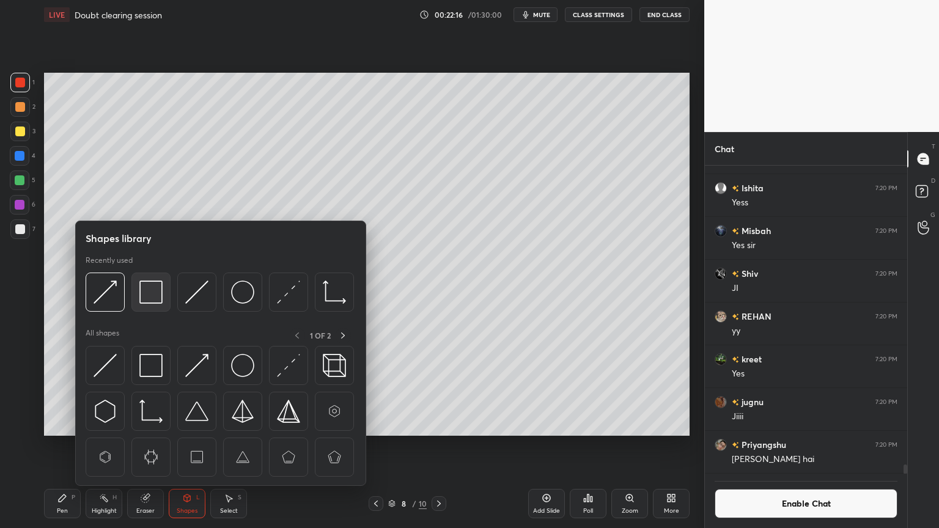
click at [152, 295] on img at bounding box center [150, 292] width 23 height 23
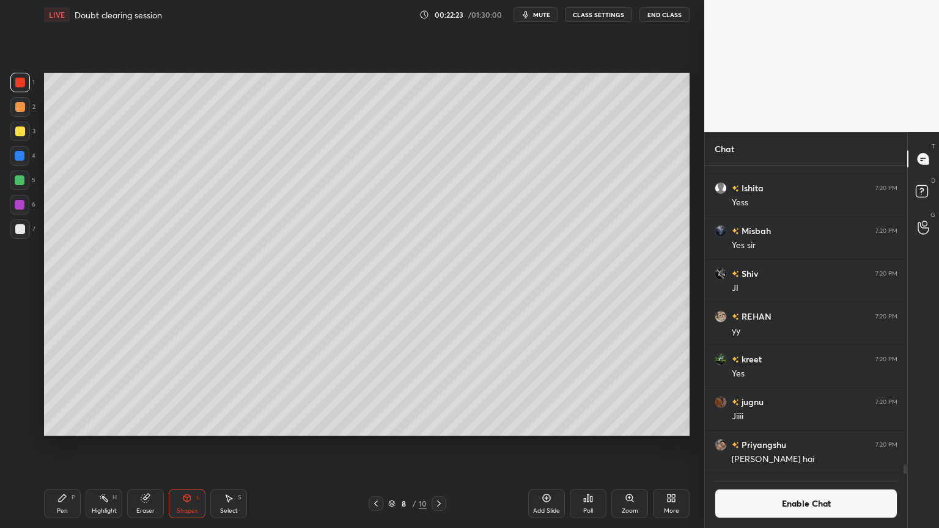
click at [805, 446] on button "Enable Chat" at bounding box center [806, 503] width 183 height 29
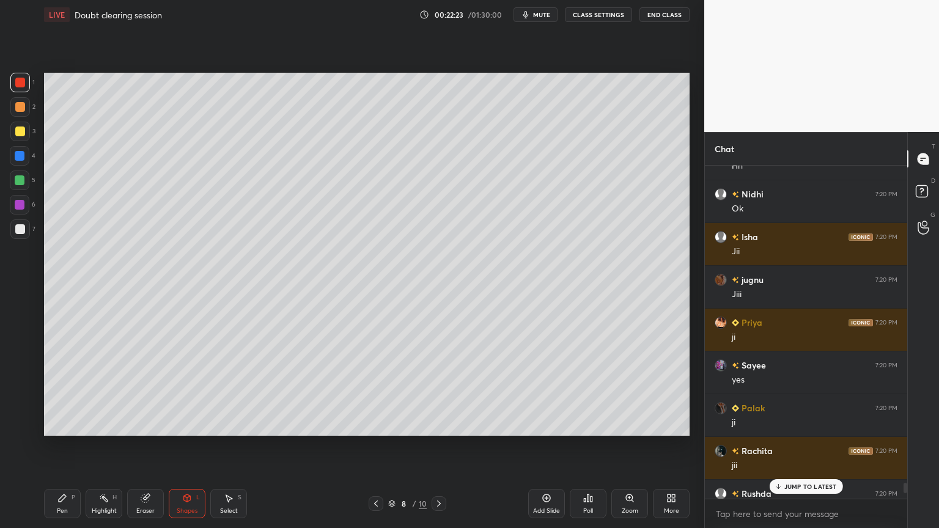
drag, startPoint x: 808, startPoint y: 486, endPoint x: 810, endPoint y: 478, distance: 8.2
click at [807, 446] on p "JUMP TO LATEST" at bounding box center [811, 486] width 53 height 7
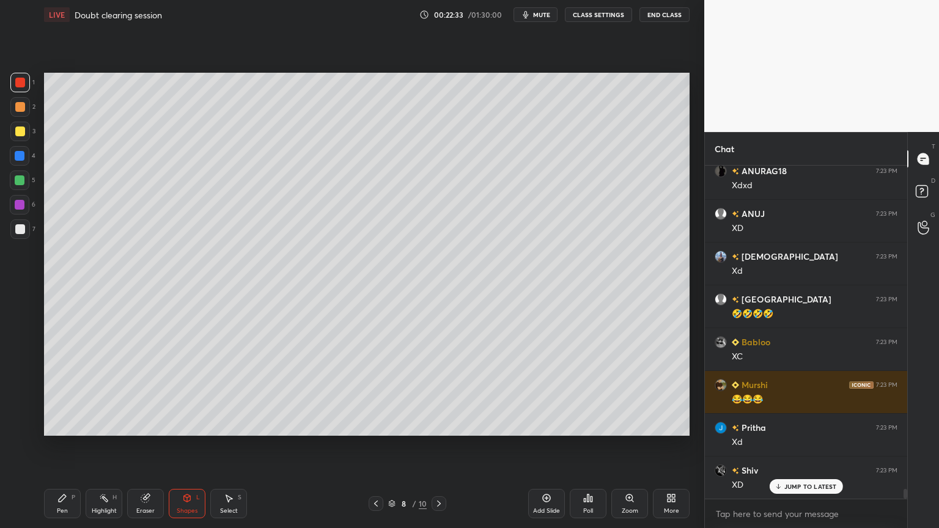
scroll to position [11267, 0]
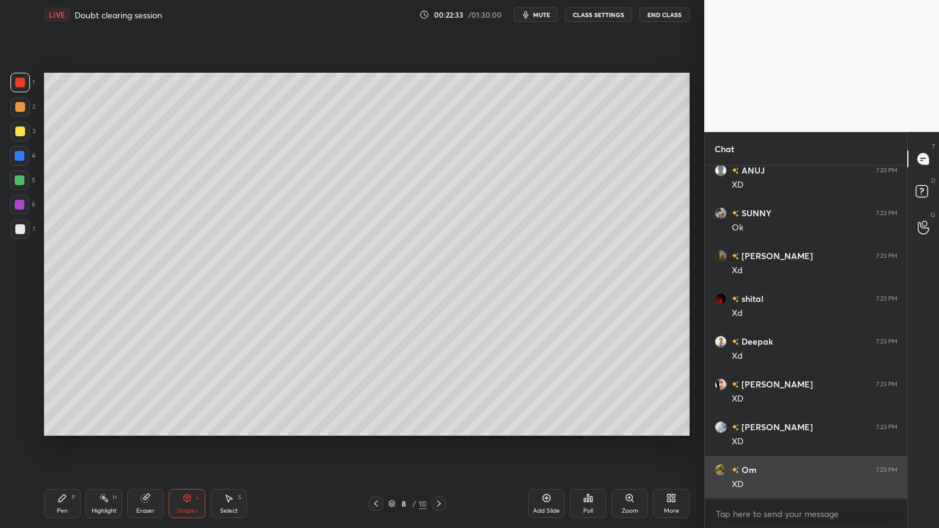
drag, startPoint x: 815, startPoint y: 487, endPoint x: 807, endPoint y: 485, distance: 7.7
click at [811, 446] on div "Roman 7:23 PM Xd ANUJ 7:23 PM XD SUNNY 7:23 PM Ok [PERSON_NAME] 7:23 PM Xd [PER…" at bounding box center [806, 332] width 202 height 333
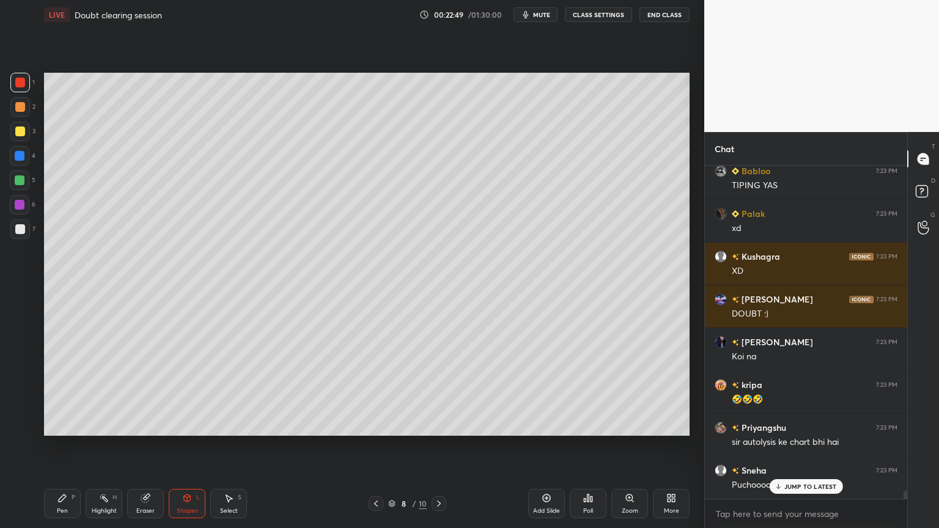
scroll to position [13333, 0]
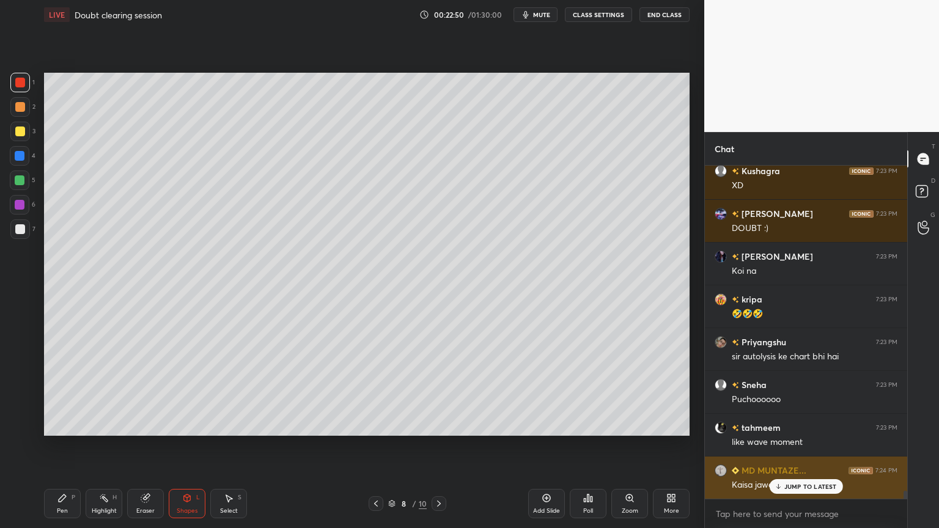
click at [815, 446] on p "JUMP TO LATEST" at bounding box center [811, 486] width 53 height 7
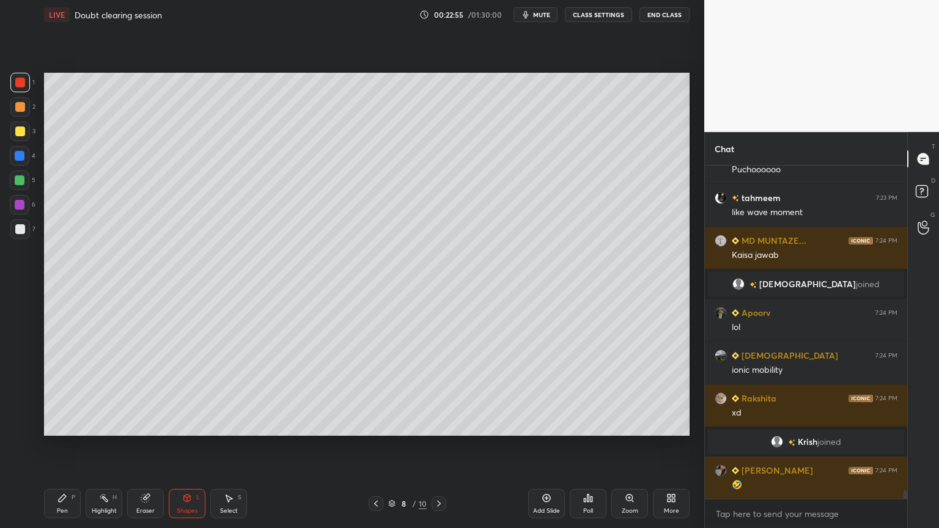
scroll to position [12642, 0]
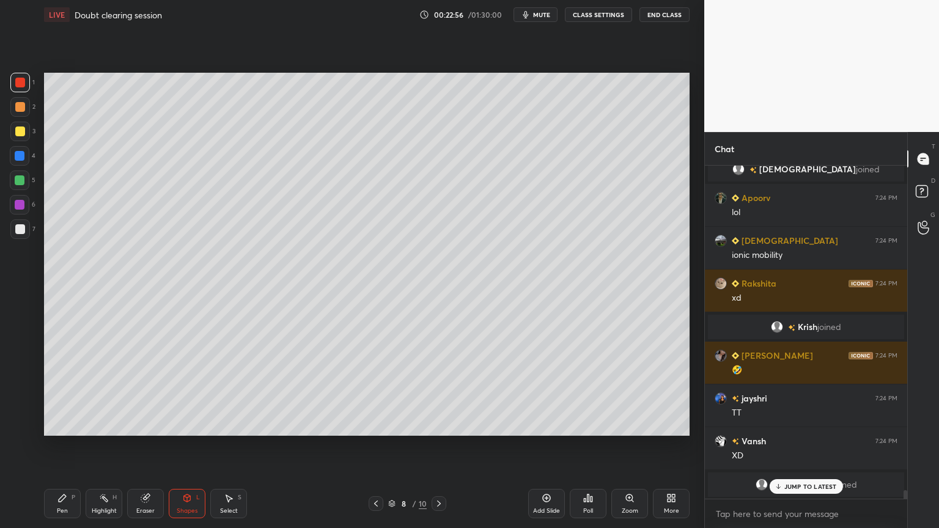
click at [372, 446] on icon at bounding box center [376, 504] width 10 height 10
click at [373, 446] on icon at bounding box center [376, 504] width 10 height 10
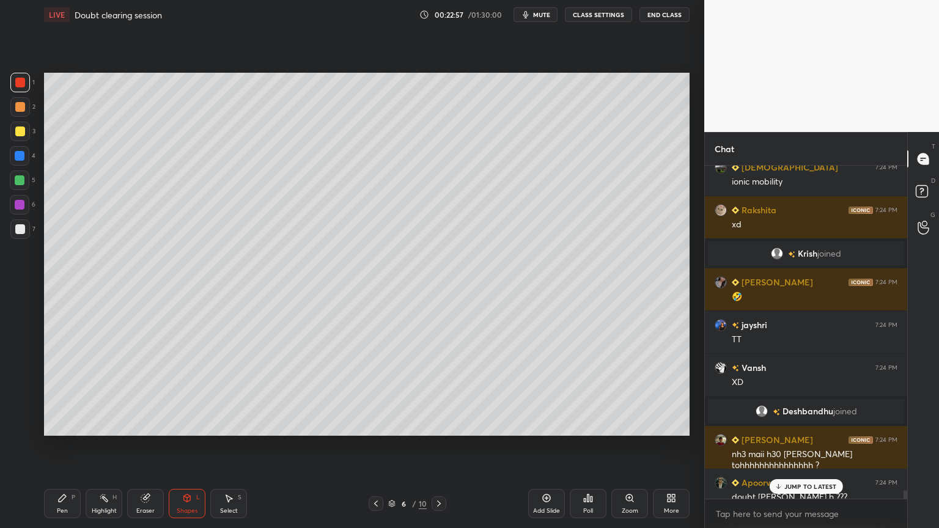
scroll to position [12726, 0]
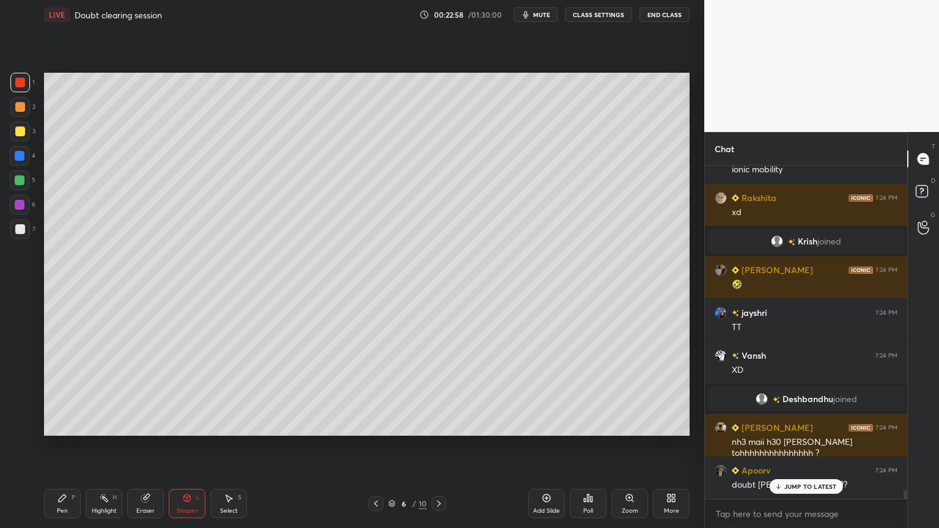
drag, startPoint x: 100, startPoint y: 500, endPoint x: 144, endPoint y: 468, distance: 54.2
click at [100, 446] on div "Highlight H" at bounding box center [104, 503] width 37 height 29
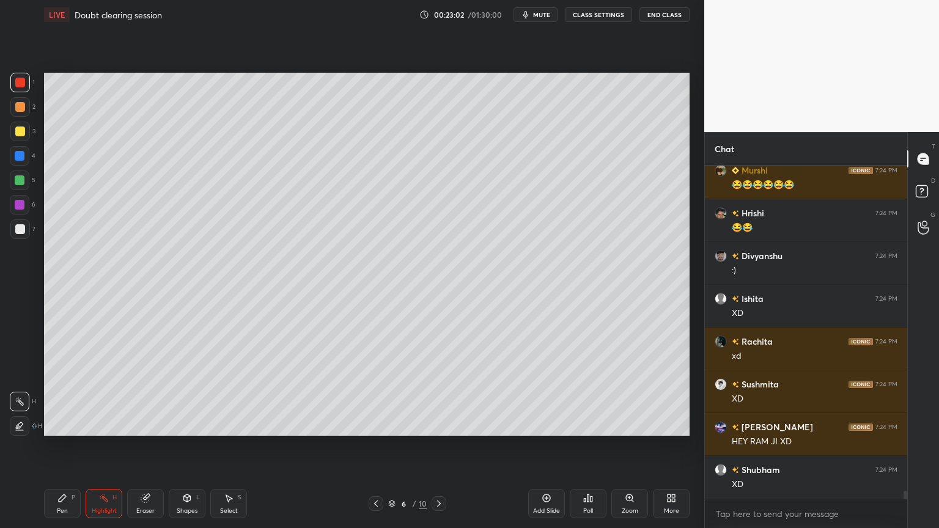
scroll to position [13722, 0]
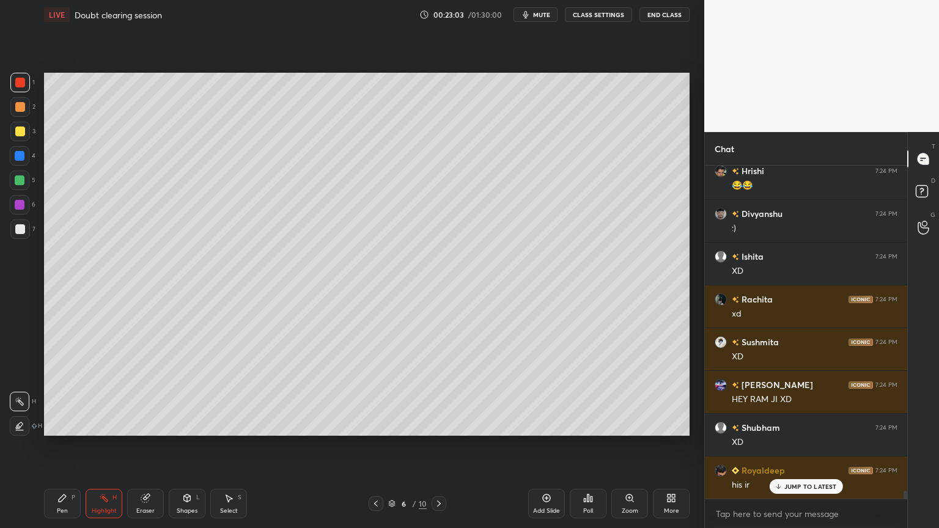
click at [598, 15] on button "CLASS SETTINGS" at bounding box center [598, 14] width 67 height 15
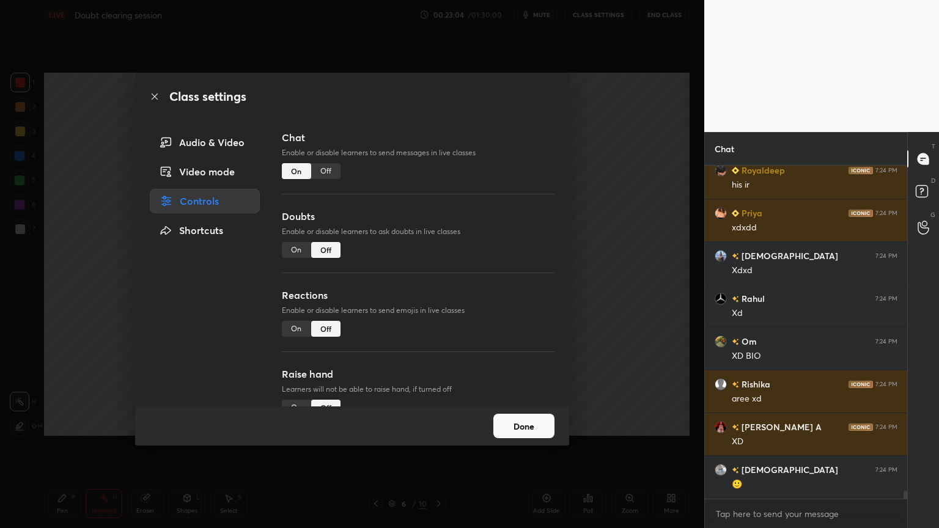
click at [331, 175] on div "Off" at bounding box center [325, 171] width 29 height 16
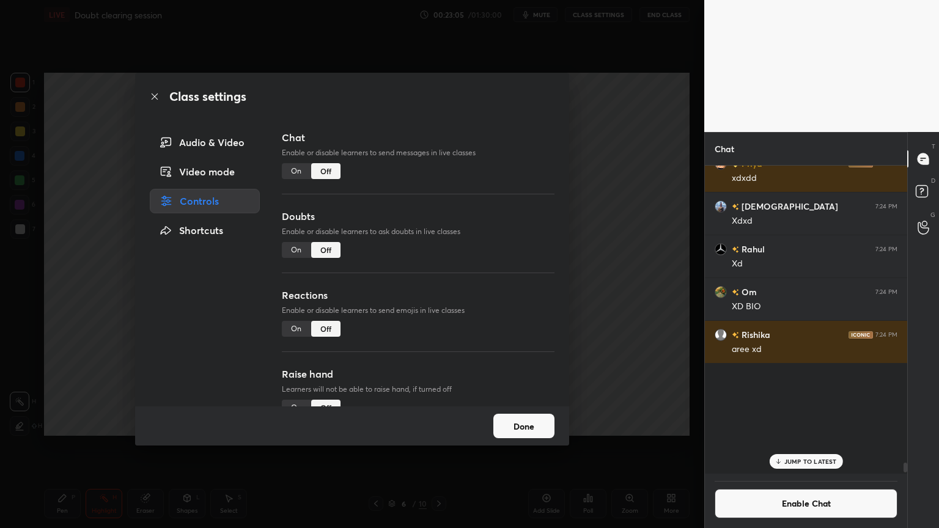
scroll to position [13550, 0]
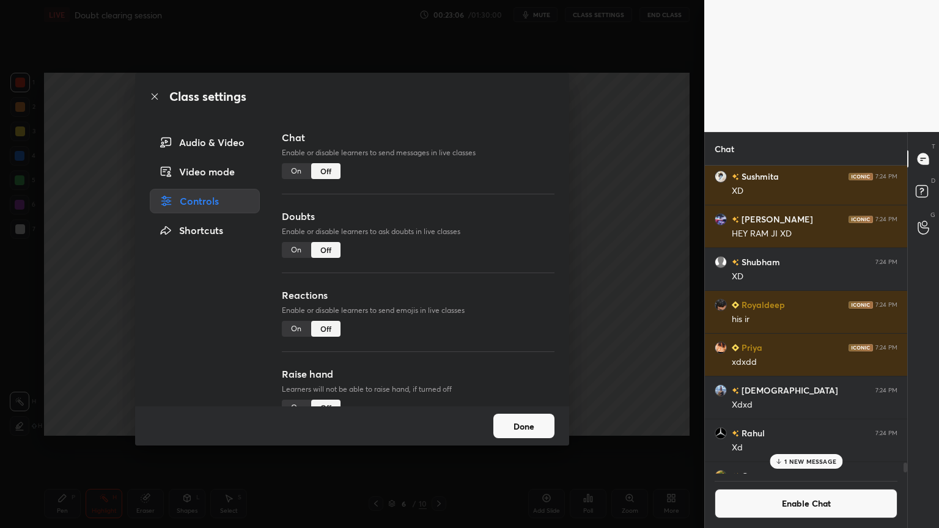
click at [110, 446] on div "Class settings Audio & Video Video mode Controls Shortcuts Chat Enable or disab…" at bounding box center [352, 264] width 705 height 528
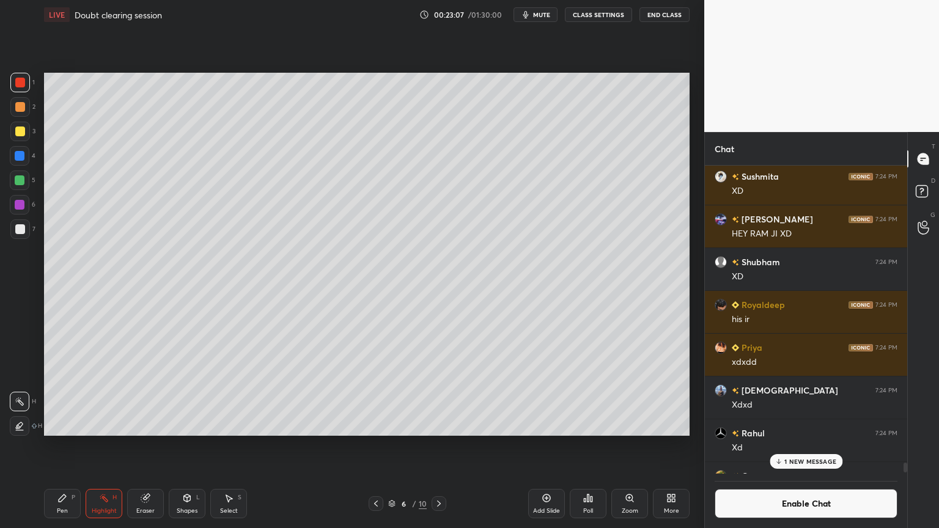
click at [439, 446] on icon at bounding box center [439, 504] width 10 height 10
click at [445, 446] on div at bounding box center [439, 504] width 15 height 15
click at [442, 446] on icon at bounding box center [439, 504] width 10 height 10
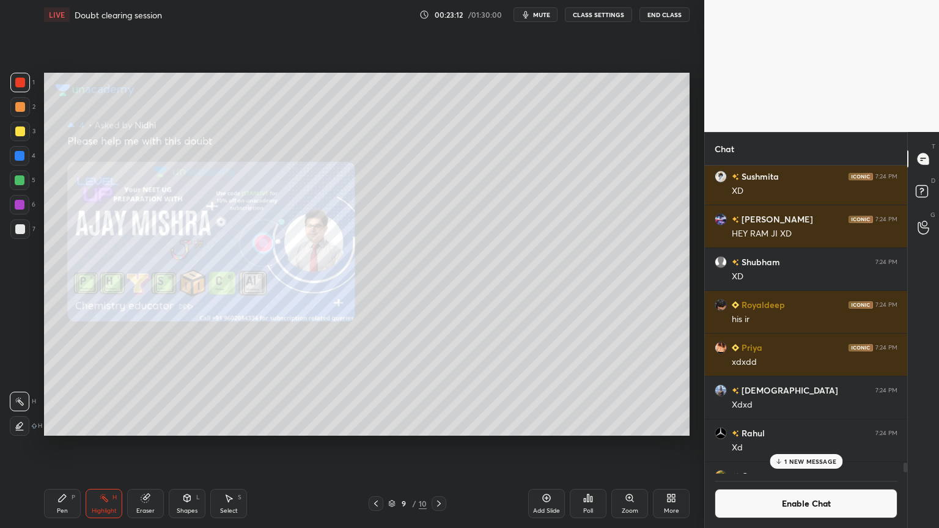
click at [375, 446] on icon at bounding box center [376, 504] width 10 height 10
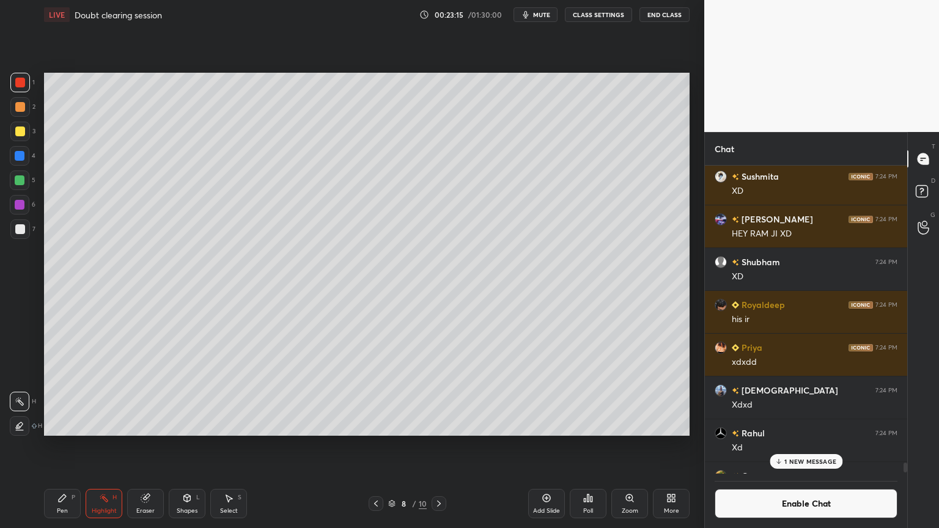
drag, startPoint x: 117, startPoint y: 498, endPoint x: 128, endPoint y: 452, distance: 47.8
click at [117, 446] on div "Highlight H" at bounding box center [104, 503] width 37 height 29
click at [804, 446] on p "1 NEW MESSAGE" at bounding box center [811, 461] width 52 height 7
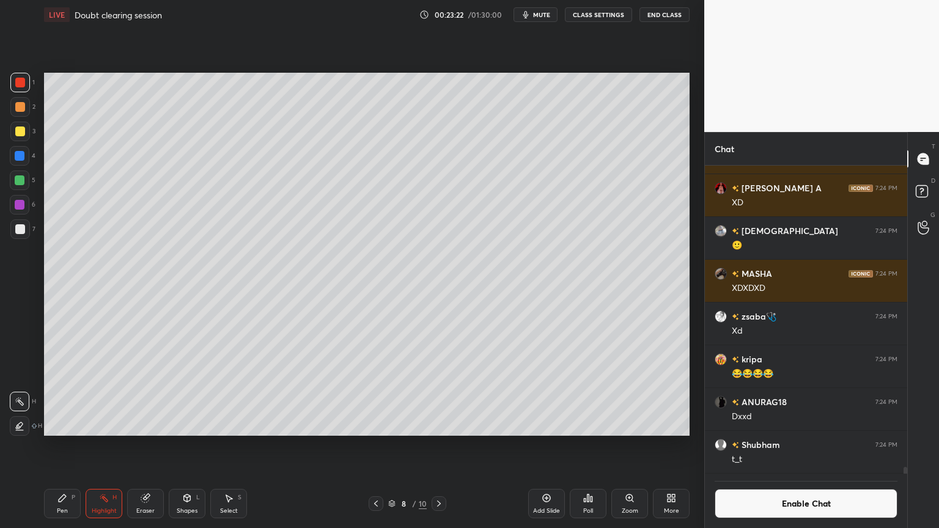
click at [547, 446] on div "Add Slide" at bounding box center [546, 503] width 37 height 29
click at [65, 446] on div "Pen" at bounding box center [62, 511] width 11 height 6
click at [19, 105] on div at bounding box center [20, 107] width 10 height 10
click at [54, 446] on div "Pen P" at bounding box center [62, 503] width 37 height 29
click at [20, 231] on div at bounding box center [20, 229] width 10 height 10
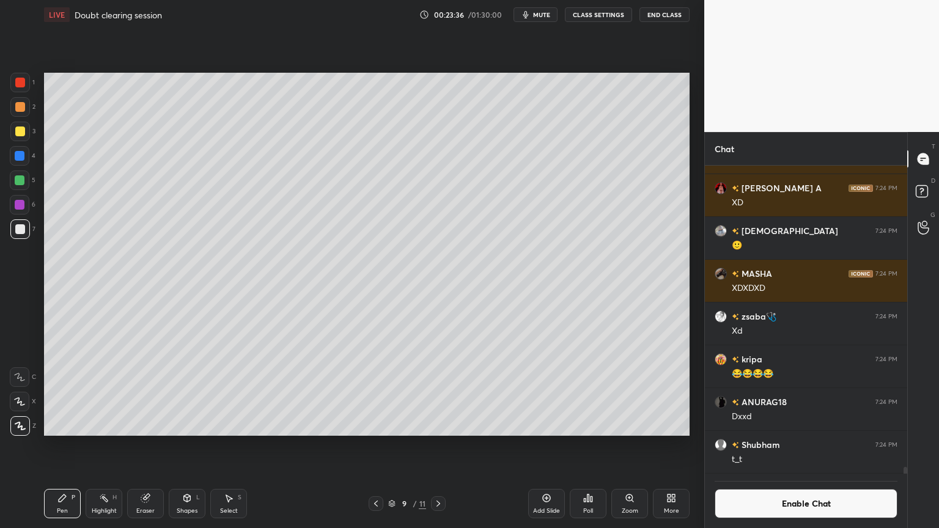
drag, startPoint x: 97, startPoint y: 504, endPoint x: 105, endPoint y: 487, distance: 19.1
click at [97, 446] on div "Highlight H" at bounding box center [104, 503] width 37 height 29
click at [796, 446] on button "Enable Chat" at bounding box center [806, 503] width 183 height 29
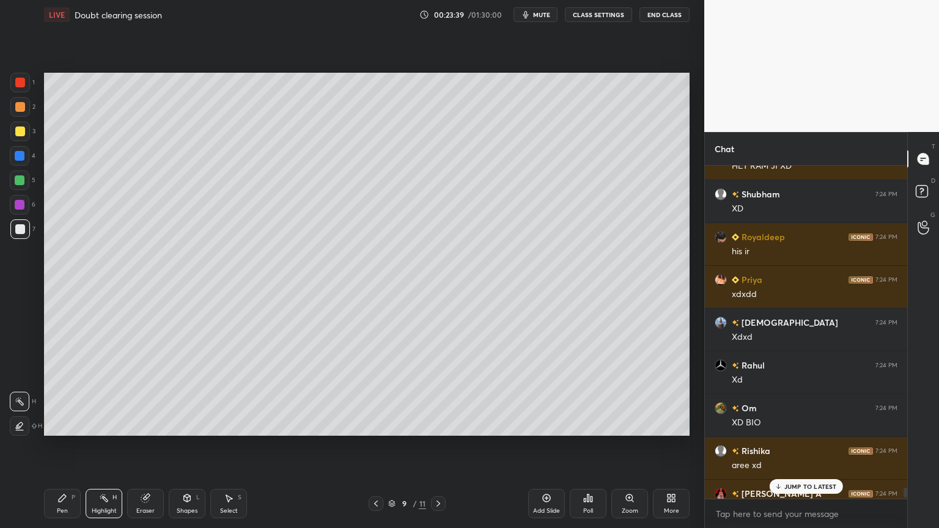
click at [798, 446] on p "JUMP TO LATEST" at bounding box center [811, 486] width 53 height 7
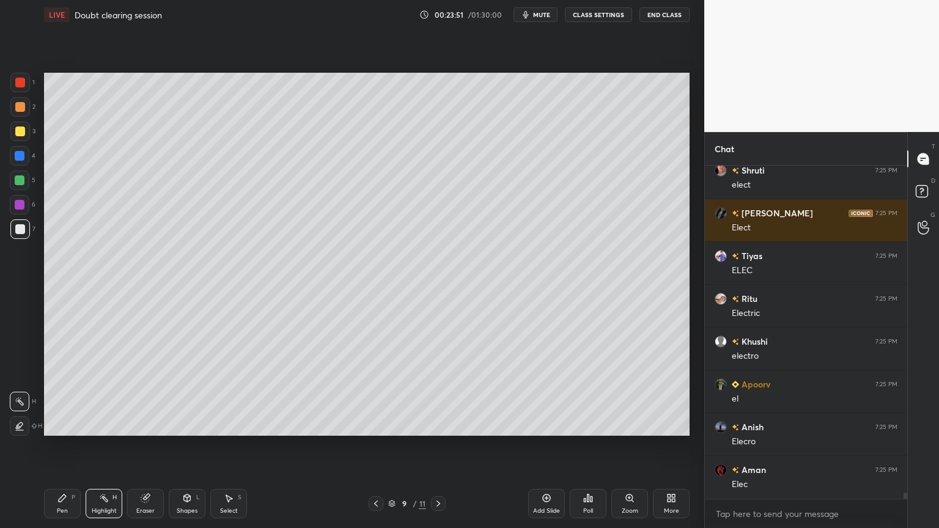
scroll to position [17268, 0]
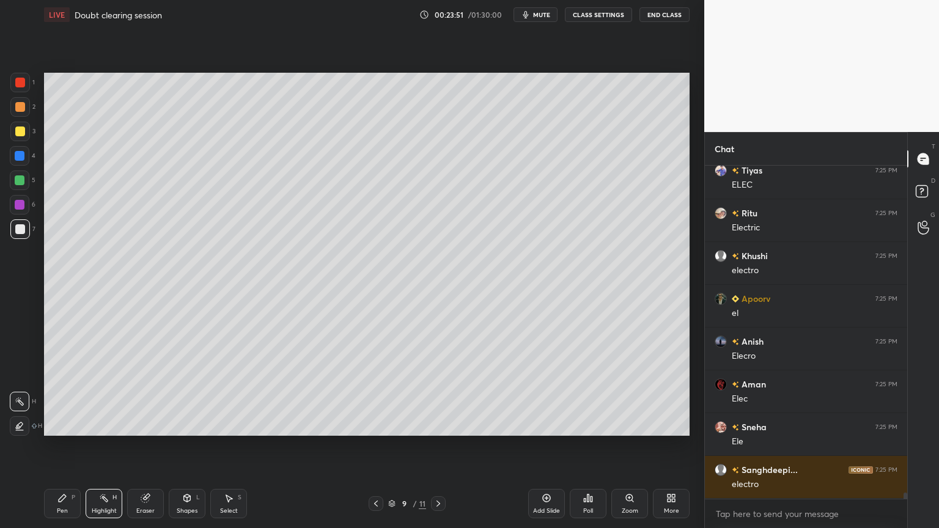
click at [599, 15] on button "CLASS SETTINGS" at bounding box center [598, 14] width 67 height 15
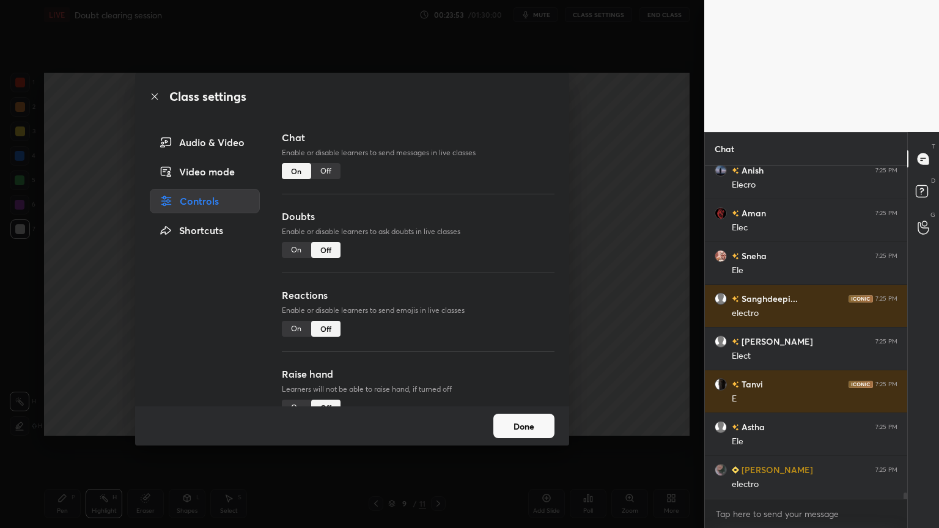
click at [325, 166] on div "Off" at bounding box center [325, 171] width 29 height 16
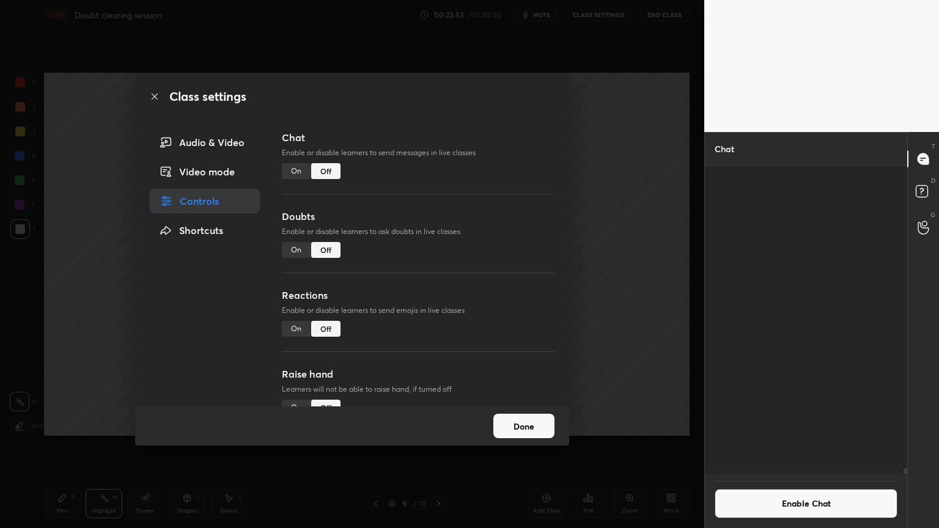
click at [605, 191] on div "Class settings Audio & Video Video mode Controls Shortcuts Chat Enable or disab…" at bounding box center [352, 264] width 705 height 528
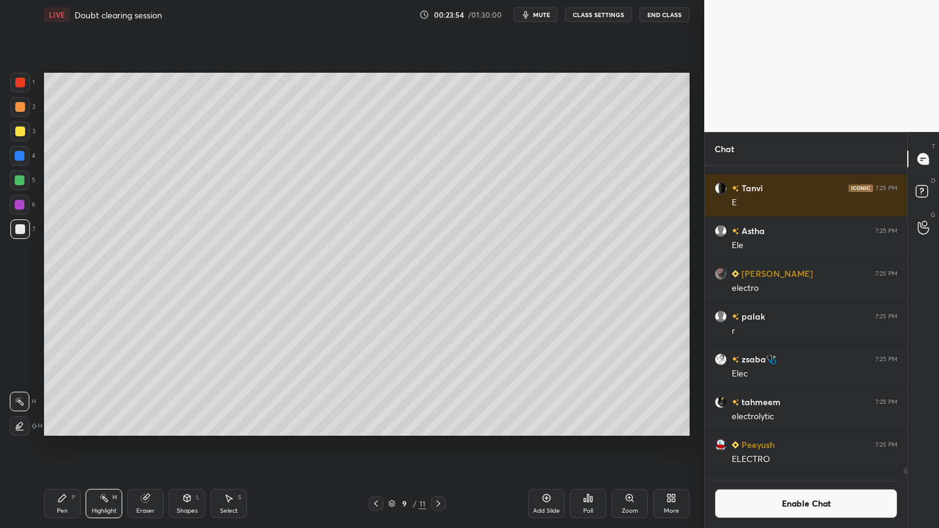
click at [68, 446] on div "Pen P" at bounding box center [62, 503] width 37 height 29
click at [113, 446] on div "Highlight H" at bounding box center [104, 503] width 37 height 29
click at [376, 446] on icon at bounding box center [376, 504] width 10 height 10
click at [110, 446] on div "Highlight H" at bounding box center [104, 503] width 37 height 29
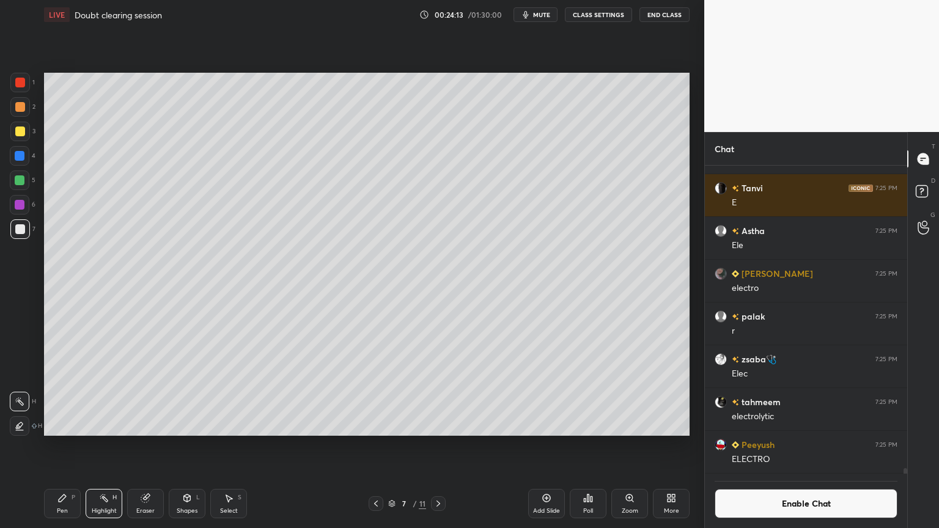
click at [812, 446] on button "Enable Chat" at bounding box center [806, 503] width 183 height 29
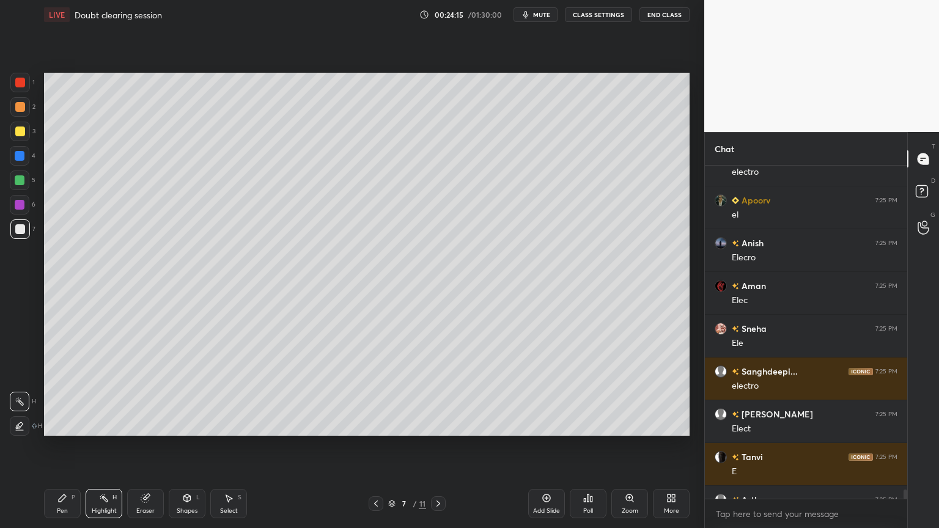
click at [592, 13] on button "CLASS SETTINGS" at bounding box center [598, 14] width 67 height 15
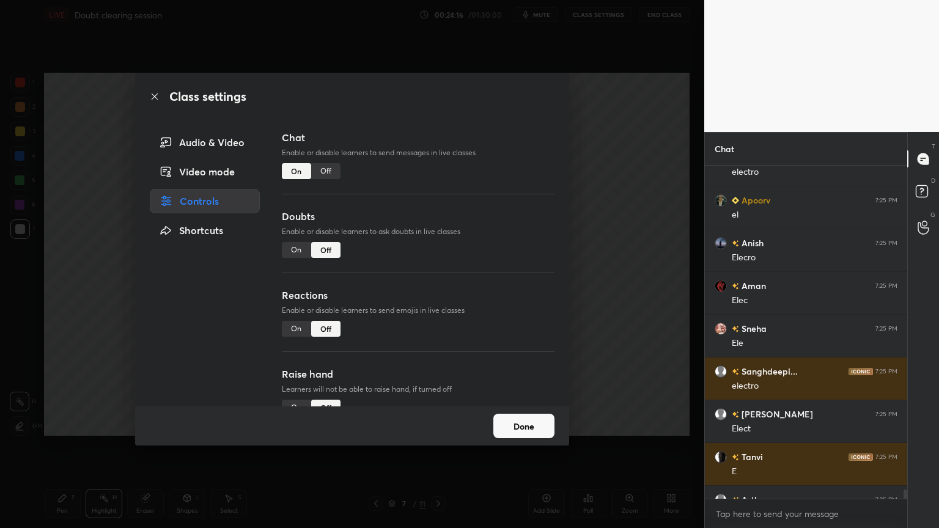
scroll to position [16577, 0]
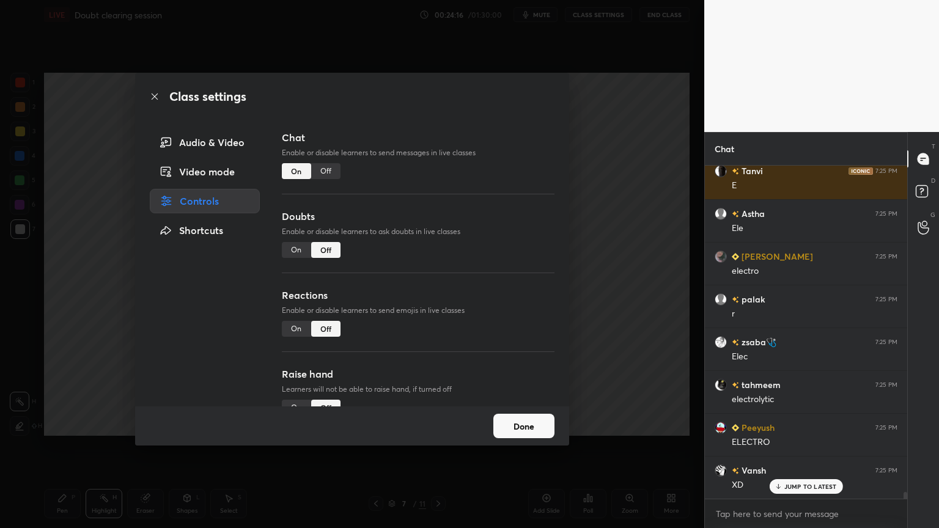
click at [295, 330] on div "On" at bounding box center [296, 329] width 29 height 16
drag, startPoint x: 621, startPoint y: 357, endPoint x: 602, endPoint y: 360, distance: 19.7
click at [620, 358] on div "Class settings Audio & Video Video mode Controls Shortcuts Chat Enable or disab…" at bounding box center [352, 264] width 705 height 528
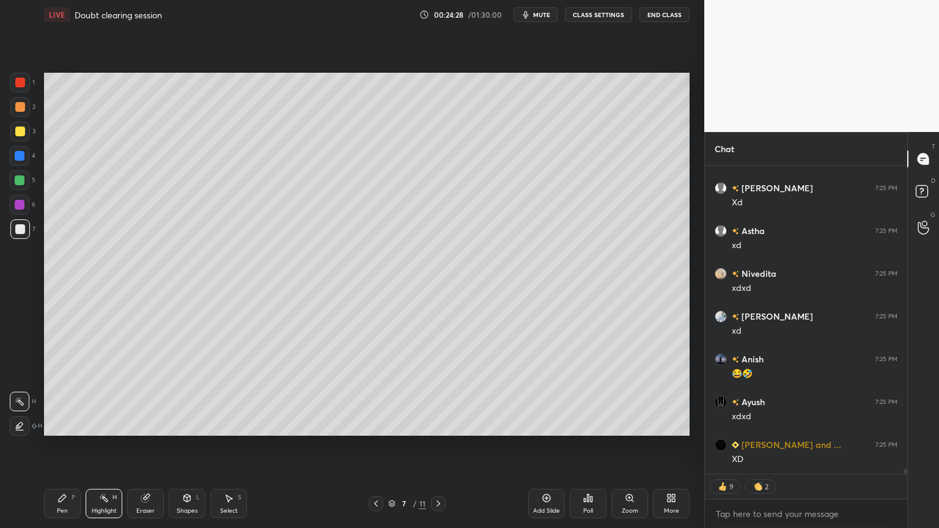
scroll to position [18508, 0]
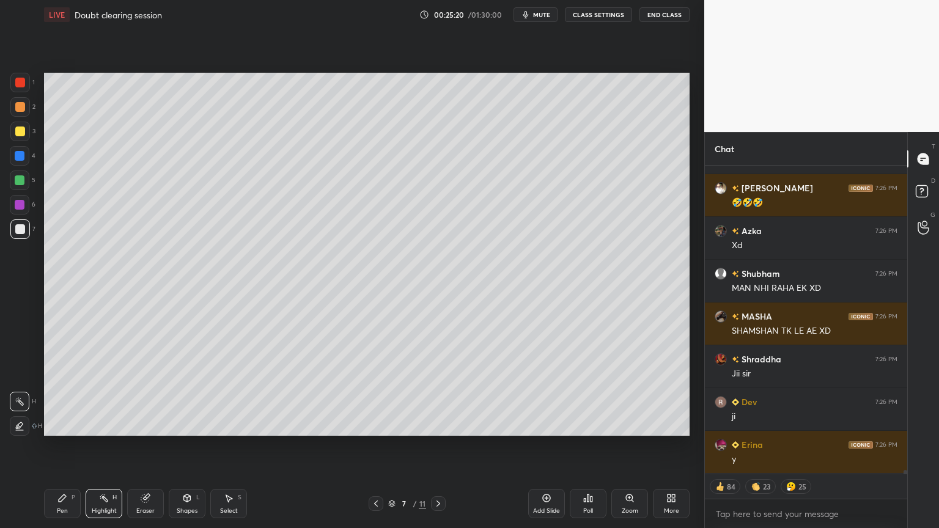
click at [590, 13] on button "CLASS SETTINGS" at bounding box center [598, 14] width 67 height 15
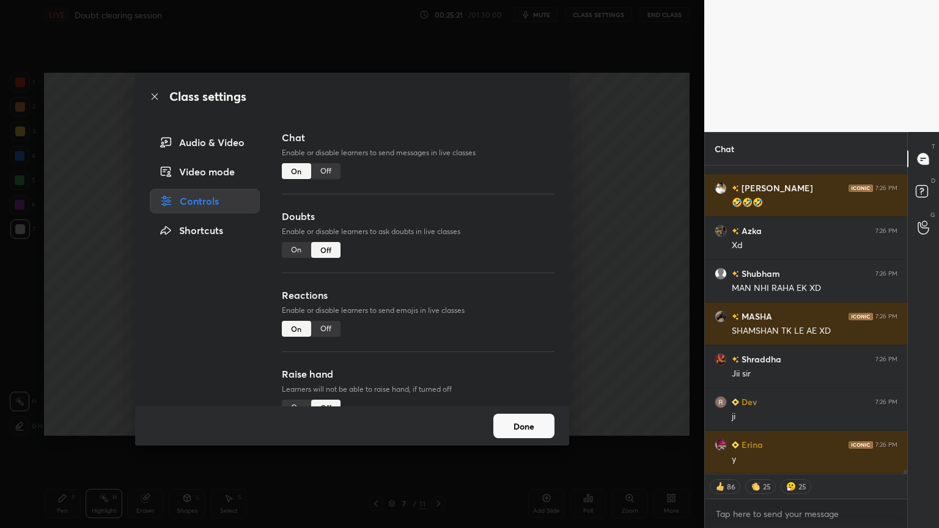
type textarea "x"
click at [330, 171] on div "Off" at bounding box center [325, 171] width 29 height 16
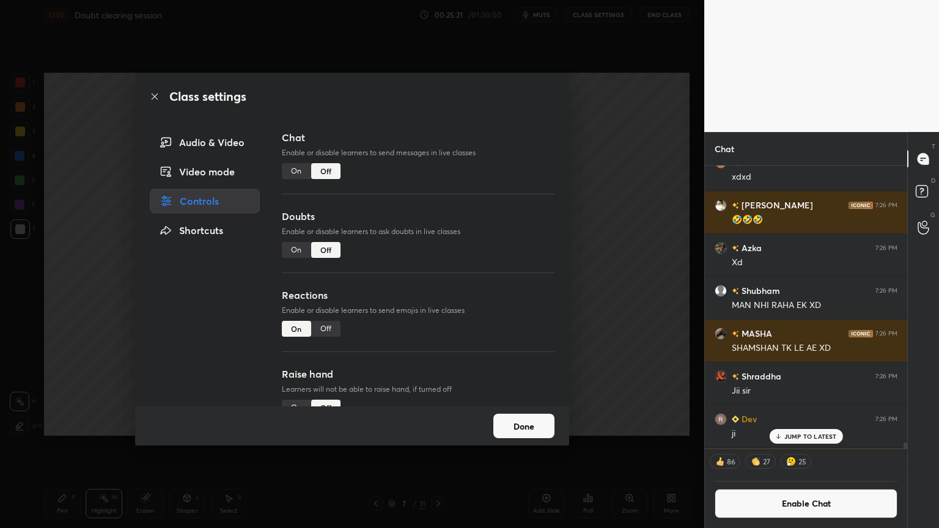
drag, startPoint x: 634, startPoint y: 233, endPoint x: 613, endPoint y: 235, distance: 20.3
click at [629, 237] on div "Class settings Audio & Video Video mode Controls Shortcuts Chat Enable or disab…" at bounding box center [352, 264] width 705 height 528
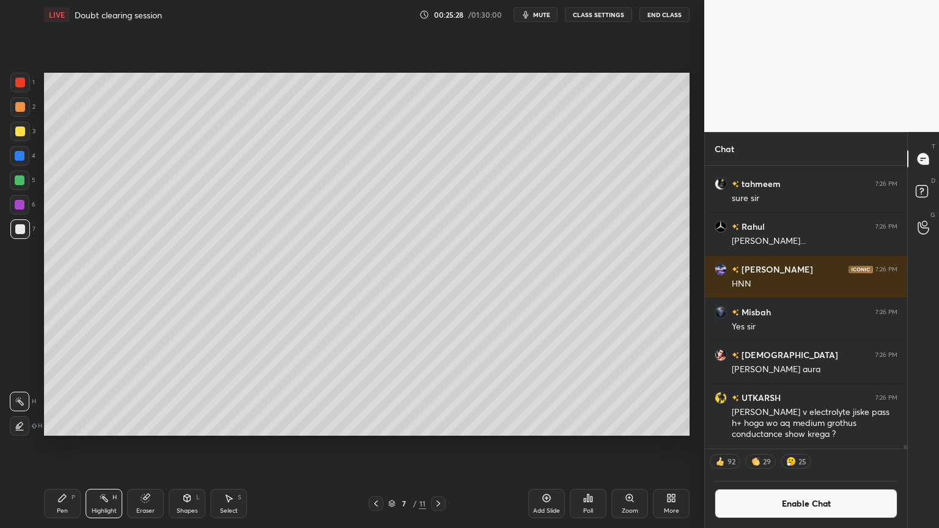
click at [439, 446] on icon at bounding box center [439, 504] width 10 height 10
click at [374, 446] on icon at bounding box center [376, 504] width 10 height 10
click at [438, 446] on icon at bounding box center [439, 504] width 10 height 10
click at [436, 446] on icon at bounding box center [439, 504] width 10 height 10
click at [57, 446] on div "Pen P" at bounding box center [62, 503] width 37 height 29
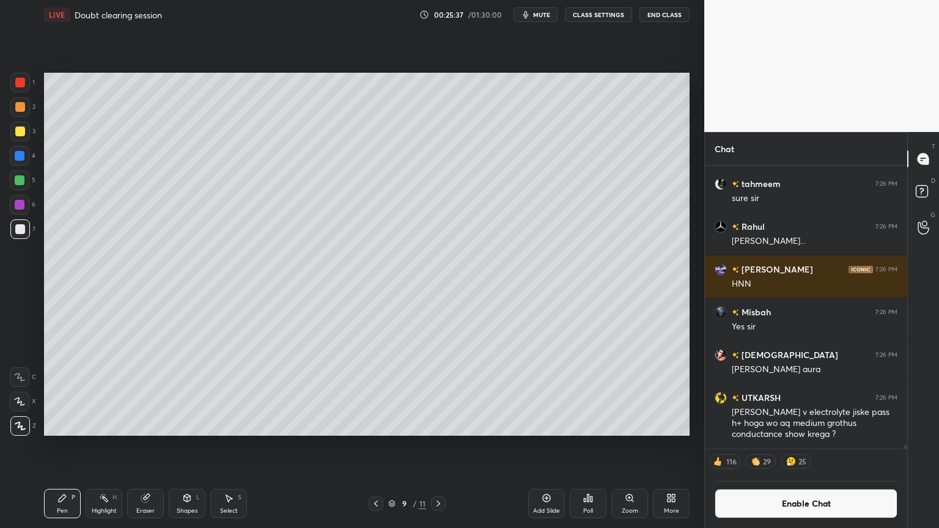
click at [13, 223] on div at bounding box center [20, 230] width 20 height 20
click at [105, 446] on div "Highlight" at bounding box center [104, 511] width 25 height 6
click at [61, 446] on div "Pen P" at bounding box center [62, 503] width 37 height 29
click at [144, 446] on div "Eraser" at bounding box center [145, 503] width 37 height 29
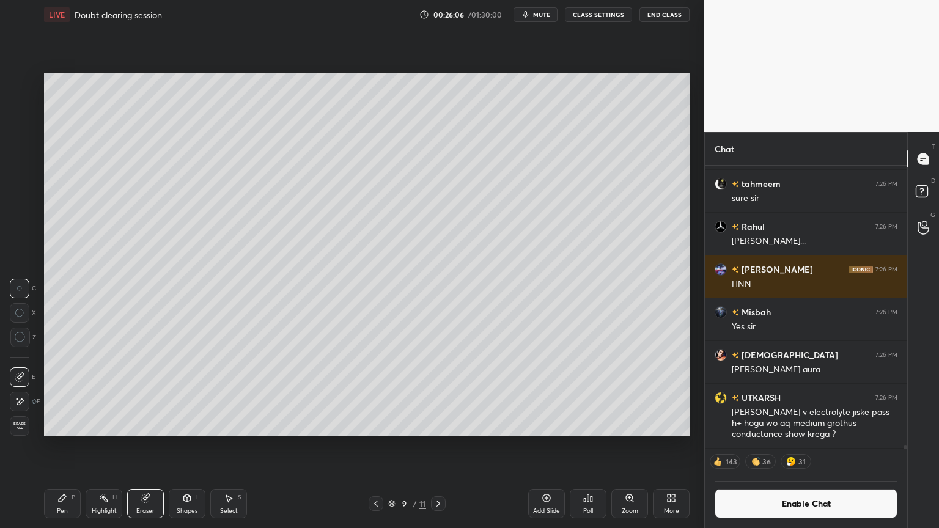
click at [192, 446] on div "Shapes" at bounding box center [187, 511] width 21 height 6
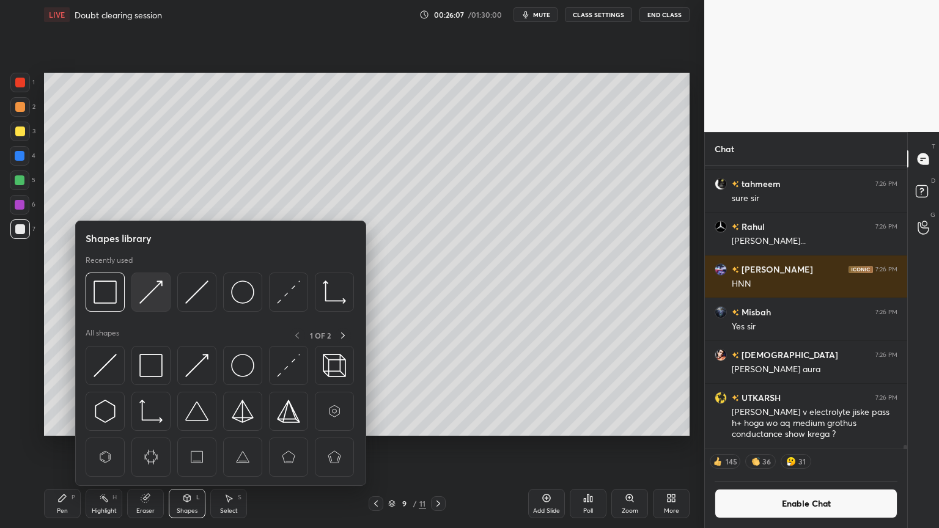
click at [150, 292] on img at bounding box center [150, 292] width 23 height 23
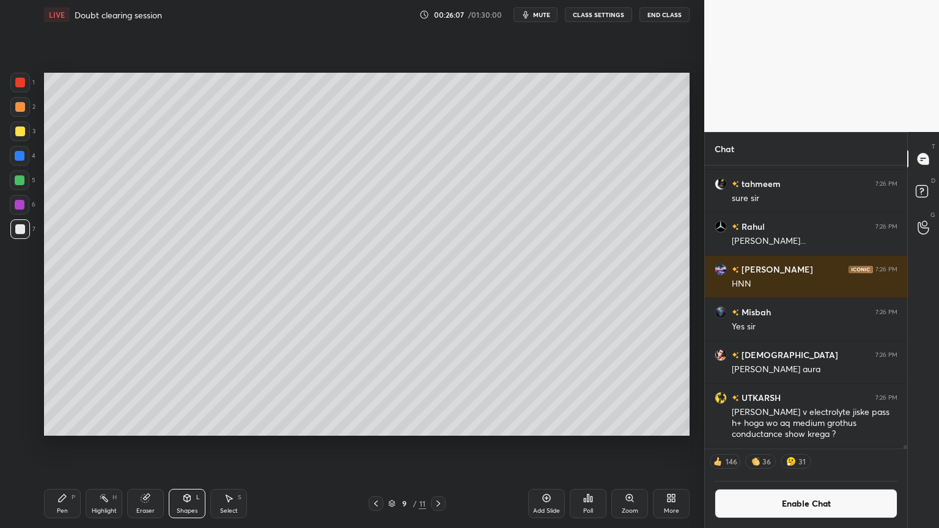
drag, startPoint x: 24, startPoint y: 83, endPoint x: 32, endPoint y: 87, distance: 8.5
click at [28, 85] on div at bounding box center [20, 83] width 20 height 20
click at [172, 446] on div "Shapes L" at bounding box center [187, 503] width 37 height 29
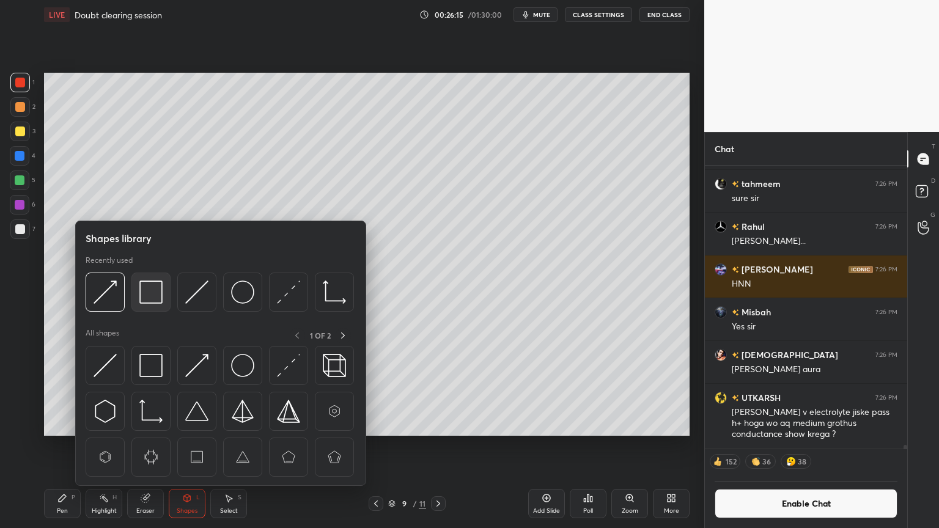
click at [149, 293] on img at bounding box center [150, 292] width 23 height 23
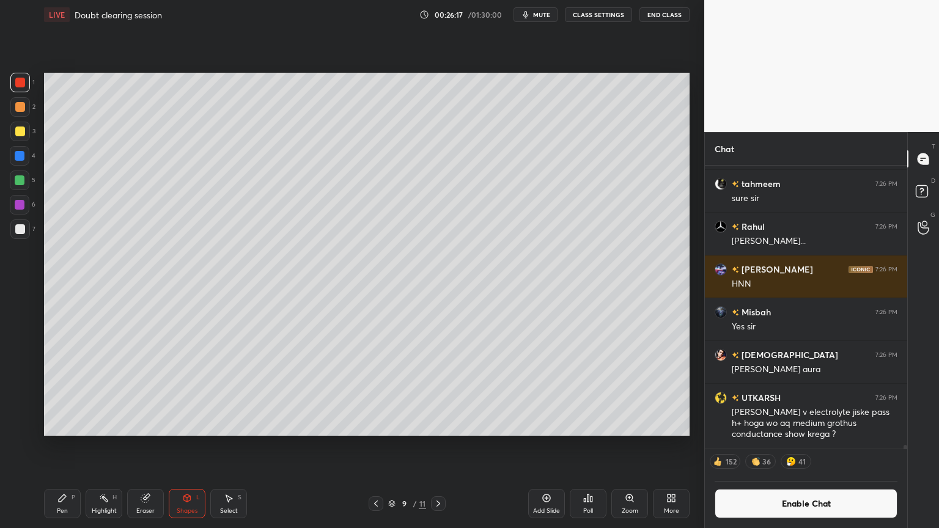
drag, startPoint x: 57, startPoint y: 503, endPoint x: 64, endPoint y: 481, distance: 23.2
click at [57, 446] on div "Pen P" at bounding box center [62, 503] width 37 height 29
click at [17, 223] on div at bounding box center [20, 230] width 20 height 20
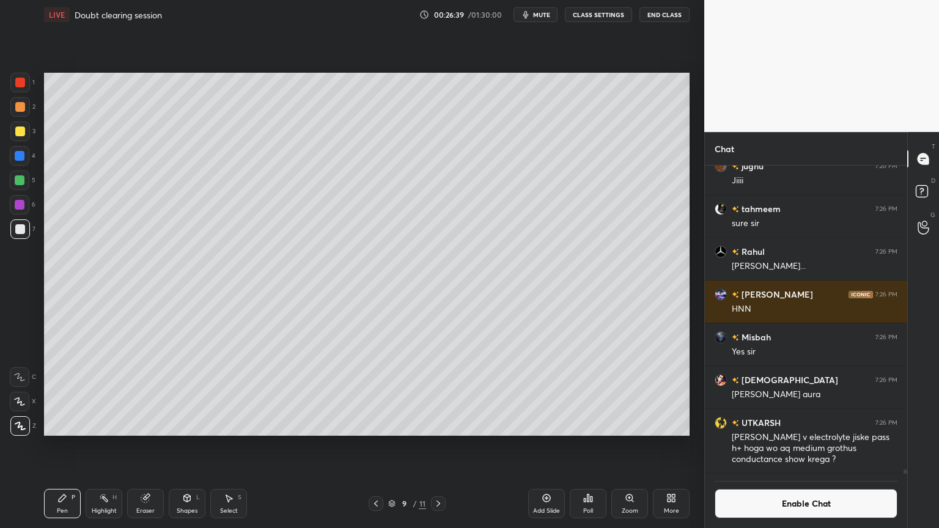
scroll to position [4, 4]
click at [101, 446] on div "Highlight" at bounding box center [104, 511] width 25 height 6
click at [115, 446] on div "Highlight H" at bounding box center [104, 503] width 37 height 29
click at [593, 13] on button "CLASS SETTINGS" at bounding box center [598, 14] width 67 height 15
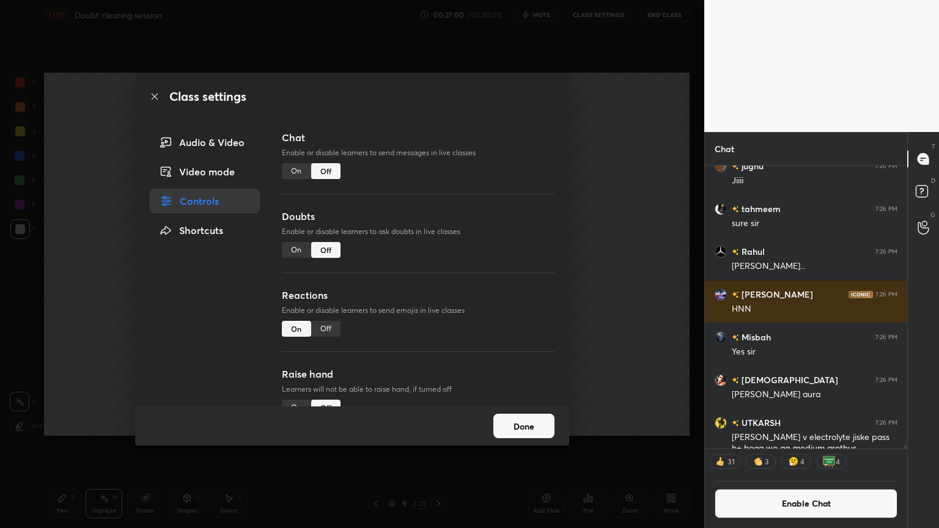
click at [610, 319] on div "Class settings Audio & Video Video mode Controls Shortcuts Chat Enable or disab…" at bounding box center [352, 264] width 705 height 528
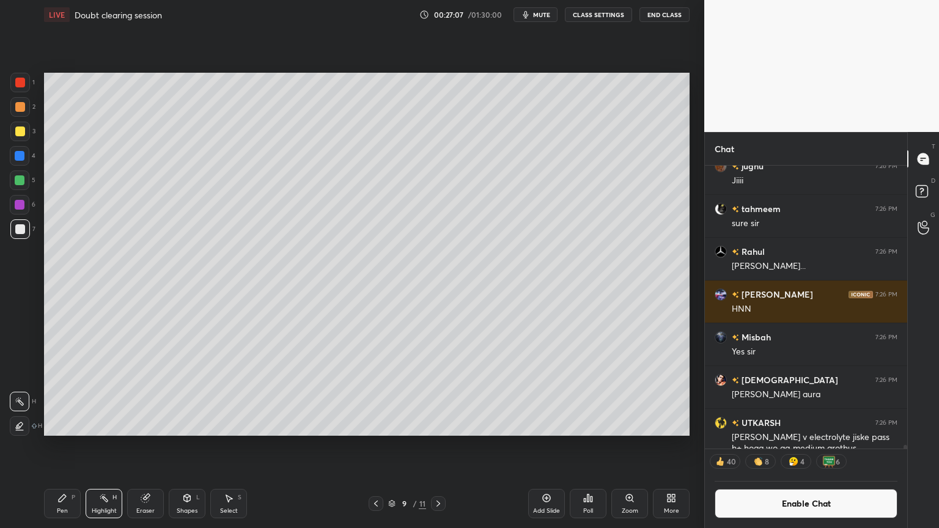
click at [542, 446] on div "Add Slide" at bounding box center [546, 503] width 37 height 29
click at [56, 446] on div "Pen P" at bounding box center [62, 503] width 37 height 29
click at [21, 109] on div at bounding box center [20, 107] width 10 height 10
click at [100, 446] on div "Highlight H" at bounding box center [104, 503] width 37 height 29
click at [377, 446] on icon at bounding box center [376, 504] width 10 height 10
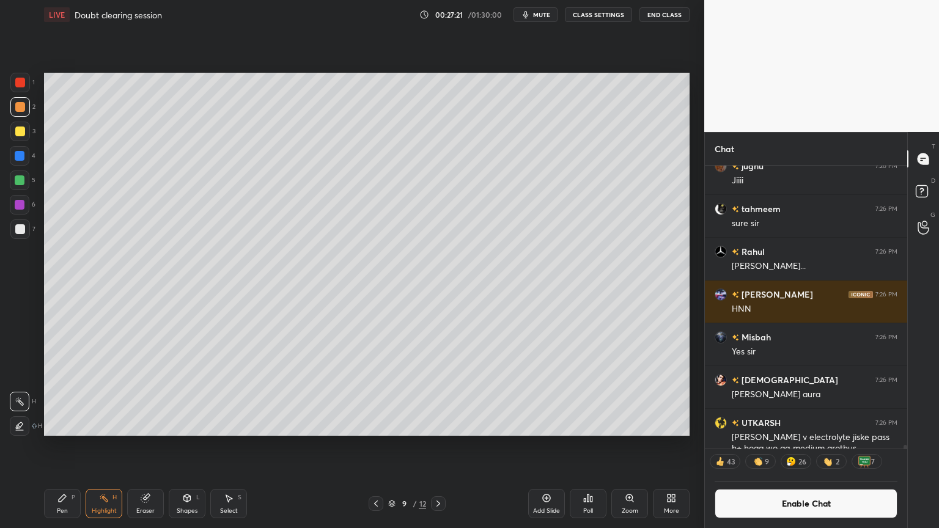
click at [377, 446] on icon at bounding box center [376, 504] width 10 height 10
click at [376, 446] on icon at bounding box center [376, 504] width 10 height 10
click at [377, 446] on icon at bounding box center [376, 504] width 10 height 10
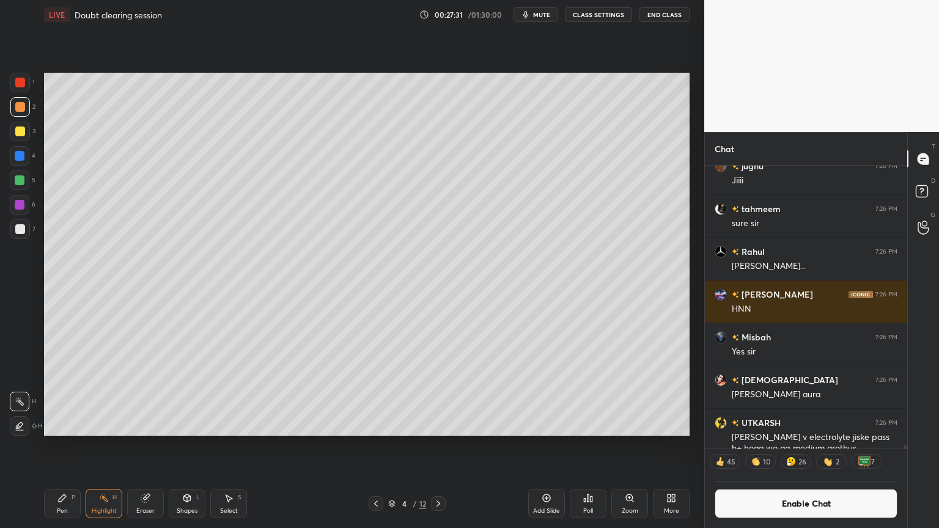
click at [376, 446] on icon at bounding box center [376, 504] width 10 height 10
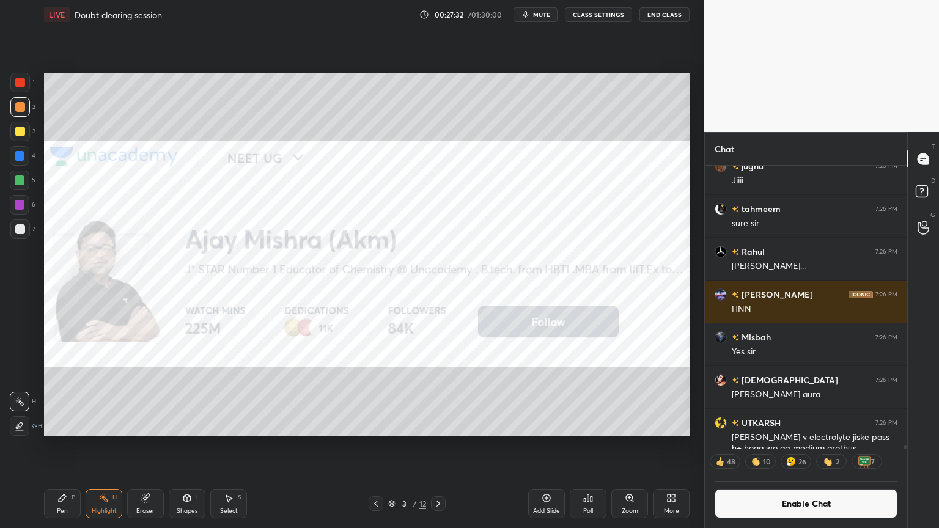
click at [435, 446] on icon at bounding box center [439, 504] width 10 height 10
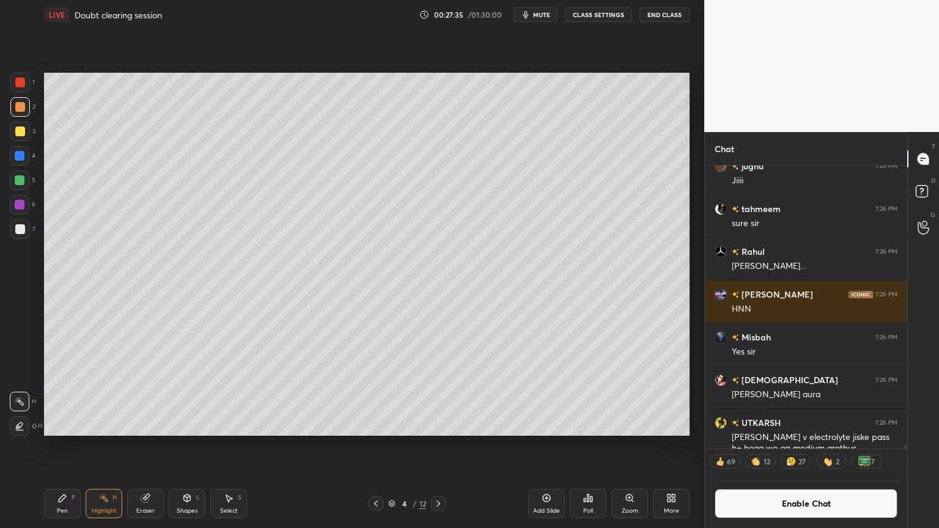
click at [440, 446] on icon at bounding box center [439, 504] width 10 height 10
click at [442, 446] on icon at bounding box center [439, 504] width 10 height 10
click at [443, 446] on icon at bounding box center [439, 504] width 10 height 10
click at [442, 446] on icon at bounding box center [439, 504] width 10 height 10
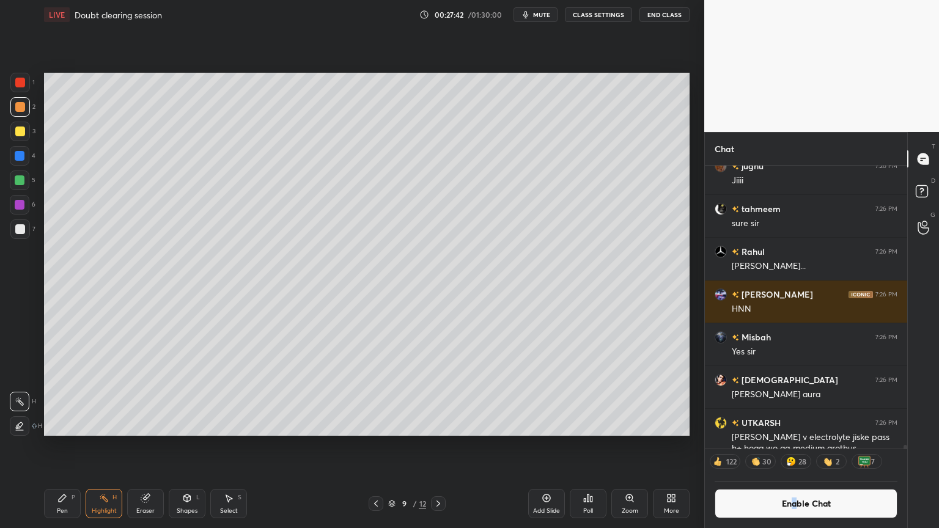
drag, startPoint x: 794, startPoint y: 503, endPoint x: 796, endPoint y: 486, distance: 17.8
click at [796, 446] on button "Enable Chat" at bounding box center [806, 503] width 183 height 29
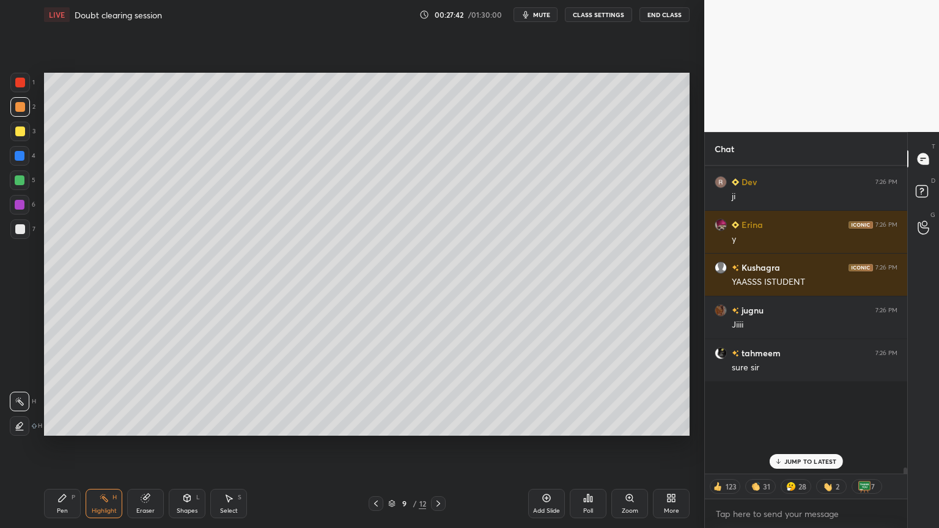
scroll to position [305, 199]
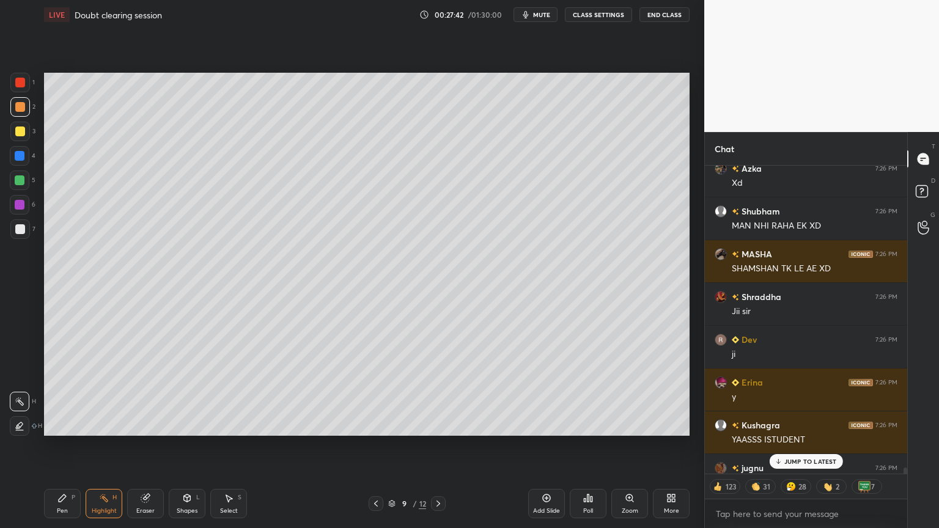
click at [813, 446] on div "JUMP TO LATEST" at bounding box center [805, 461] width 73 height 15
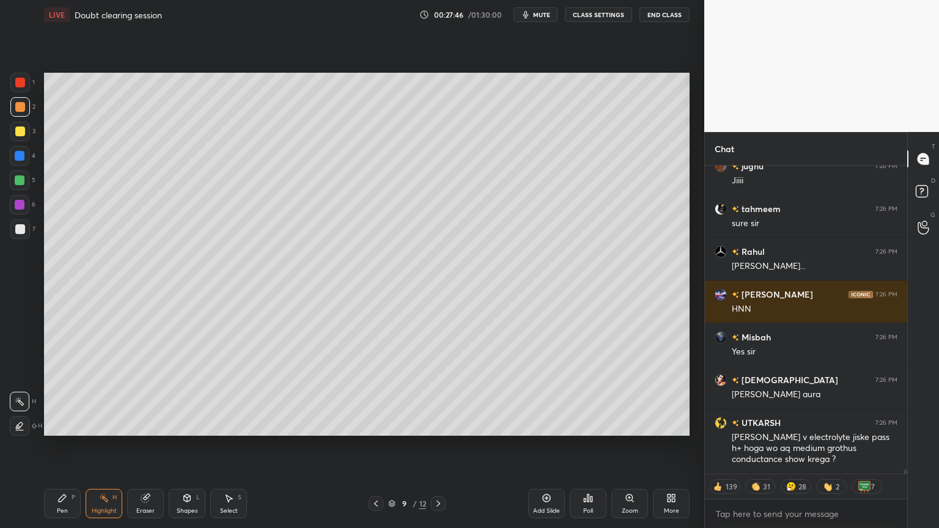
click at [442, 446] on icon at bounding box center [439, 504] width 10 height 10
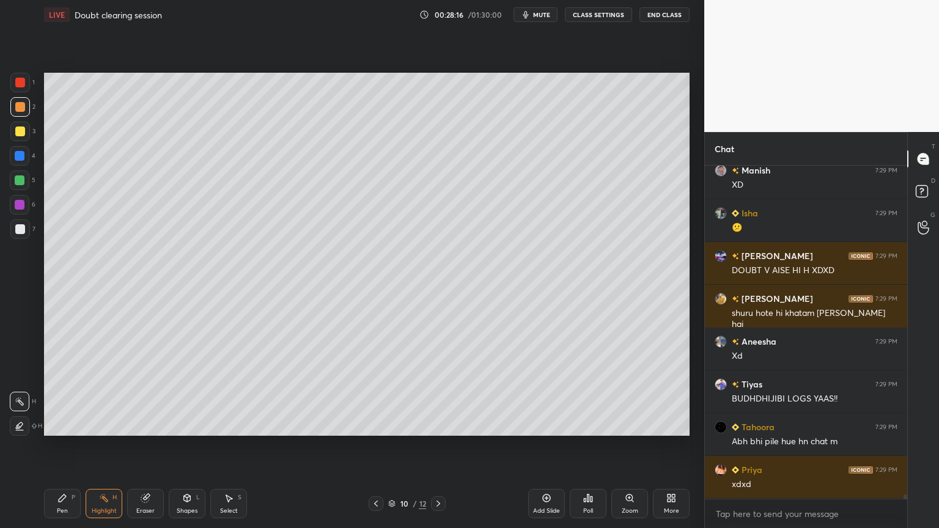
scroll to position [24847, 0]
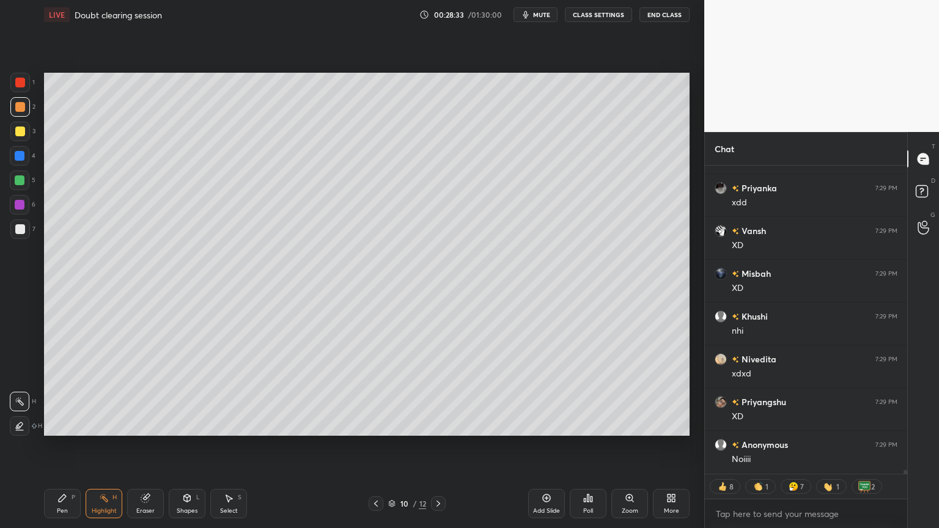
click at [188, 446] on div "Shapes L" at bounding box center [187, 503] width 37 height 29
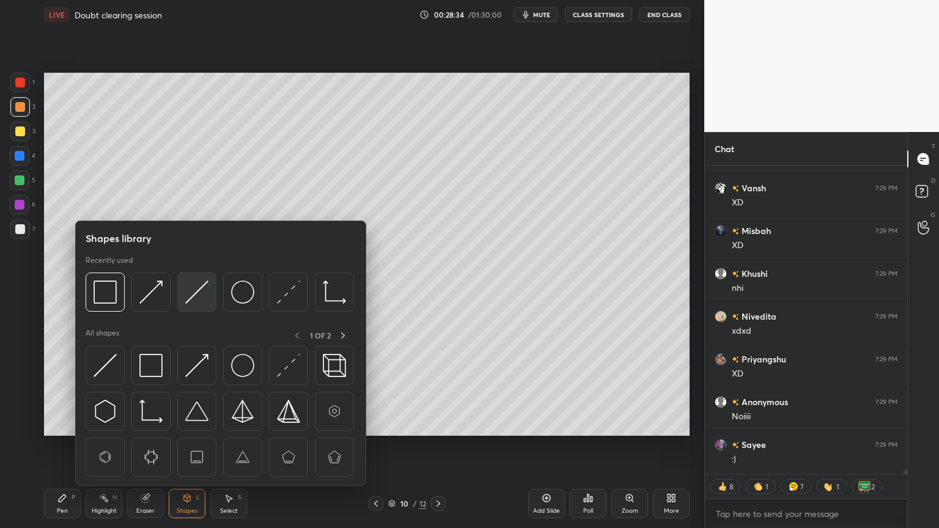
click at [188, 289] on img at bounding box center [196, 292] width 23 height 23
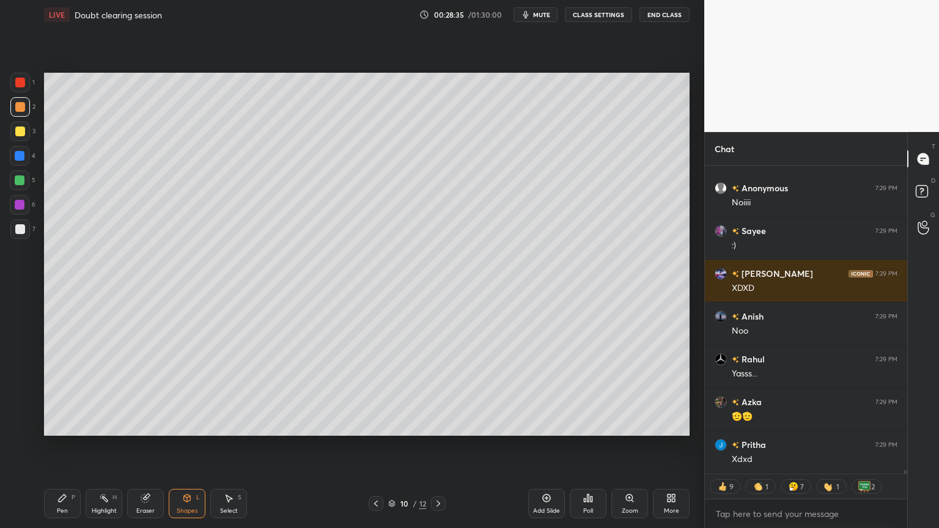
click at [16, 229] on div at bounding box center [20, 229] width 10 height 10
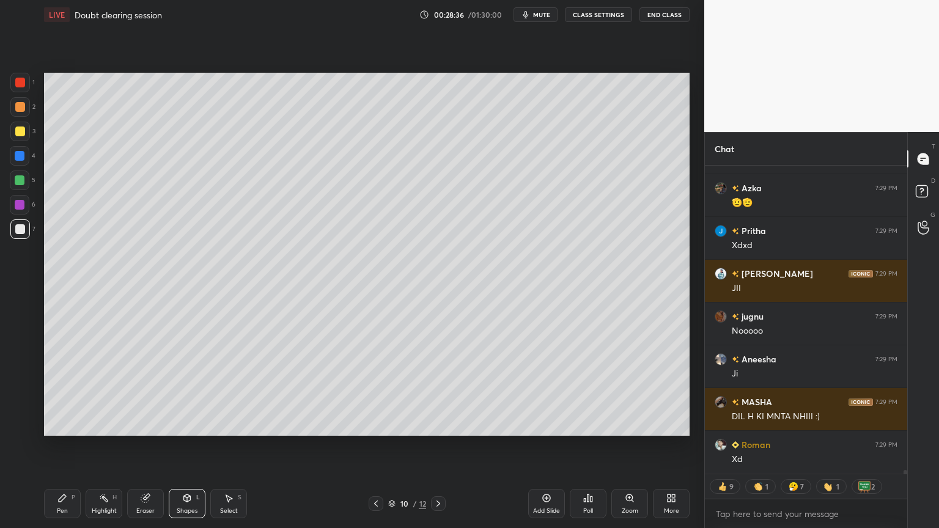
click at [105, 446] on div "Highlight" at bounding box center [104, 511] width 25 height 6
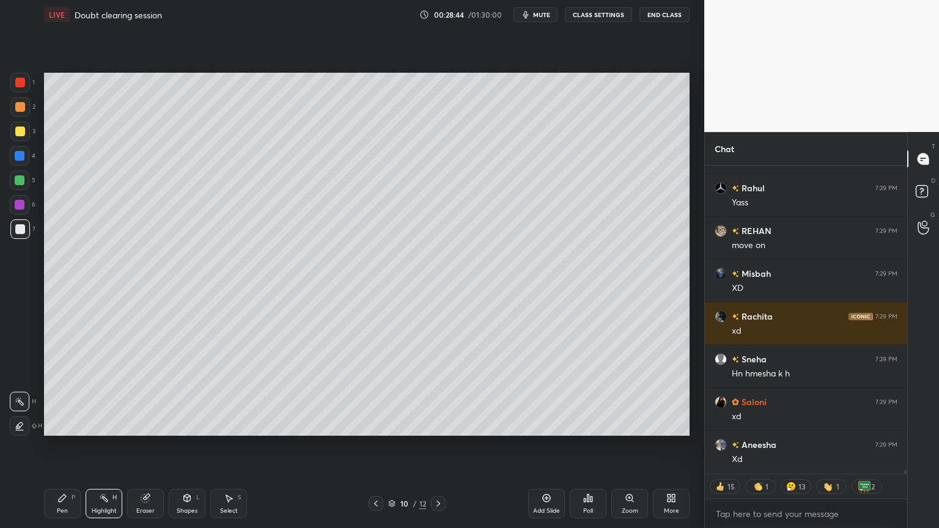
drag, startPoint x: 104, startPoint y: 509, endPoint x: 134, endPoint y: 468, distance: 50.3
click at [103, 446] on div "Highlight H" at bounding box center [104, 503] width 37 height 29
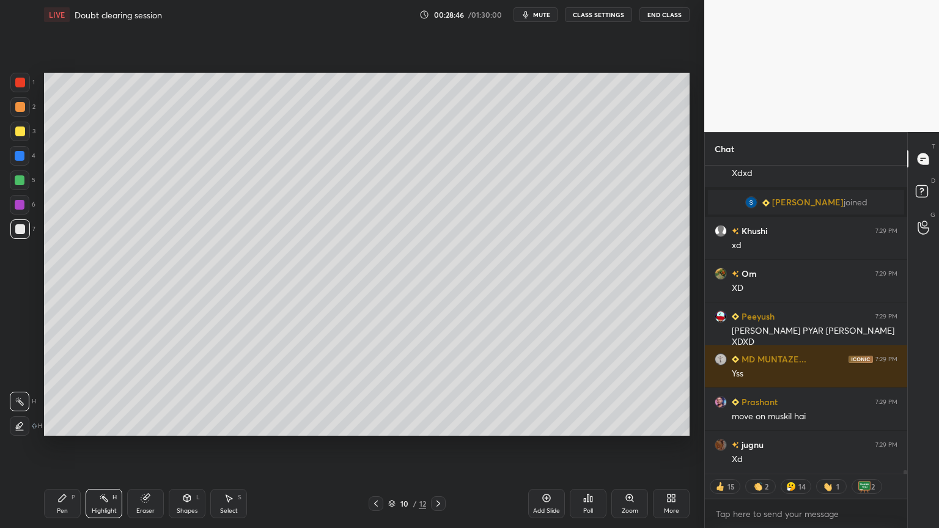
click at [378, 446] on icon at bounding box center [376, 504] width 10 height 10
click at [379, 446] on icon at bounding box center [376, 504] width 10 height 10
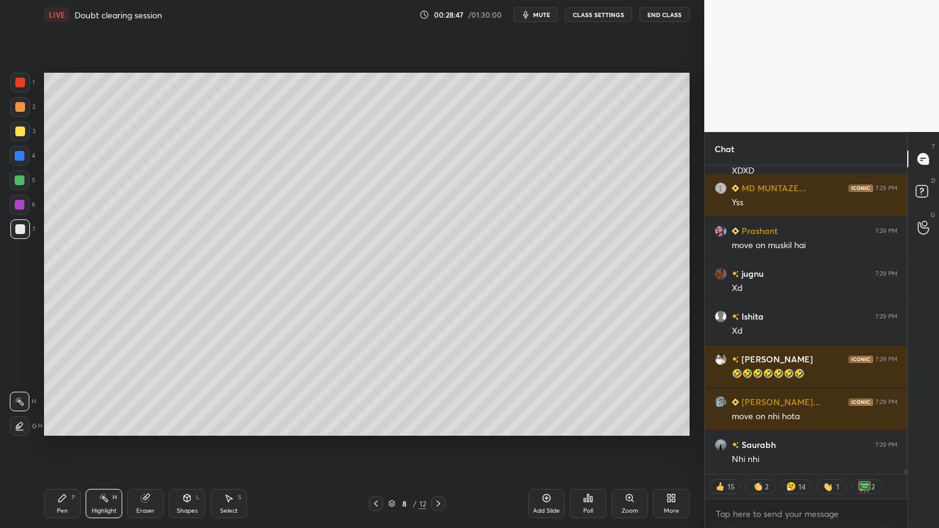
click at [380, 446] on icon at bounding box center [376, 504] width 10 height 10
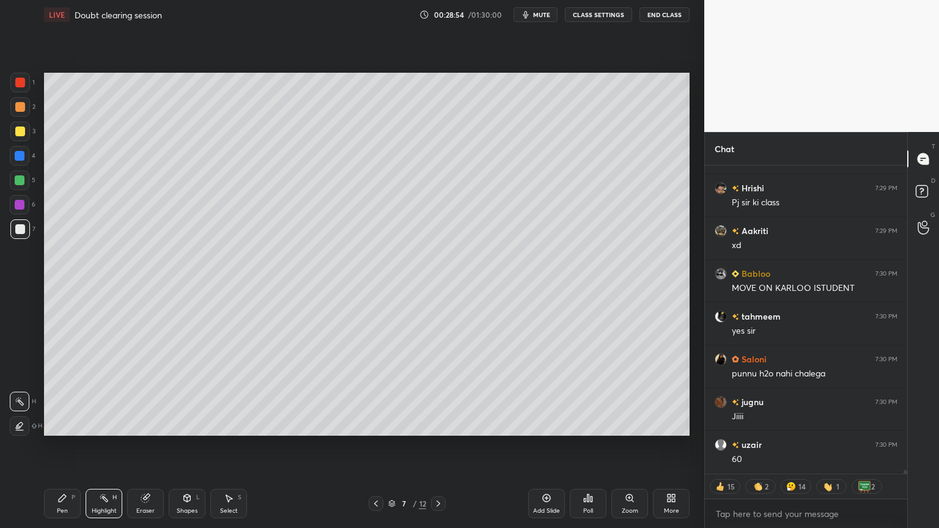
click at [441, 446] on icon at bounding box center [439, 504] width 10 height 10
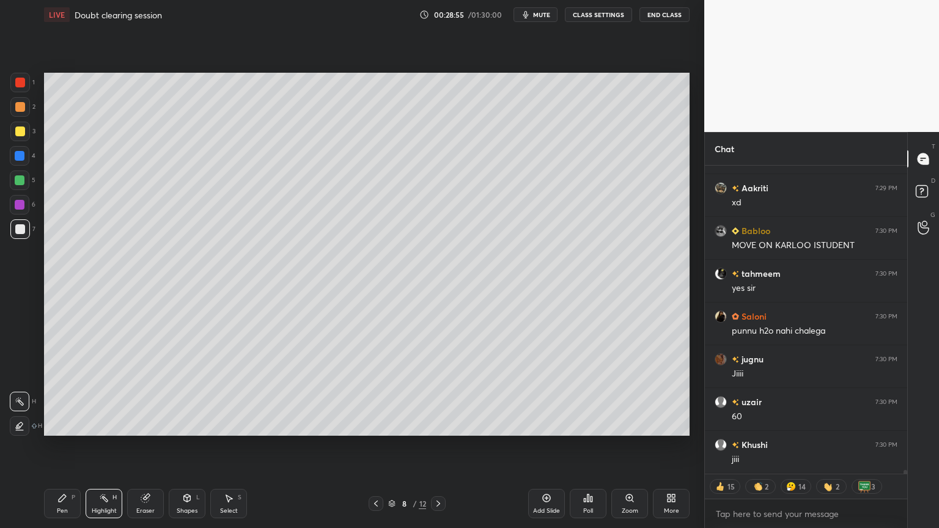
click at [440, 446] on icon at bounding box center [439, 504] width 10 height 10
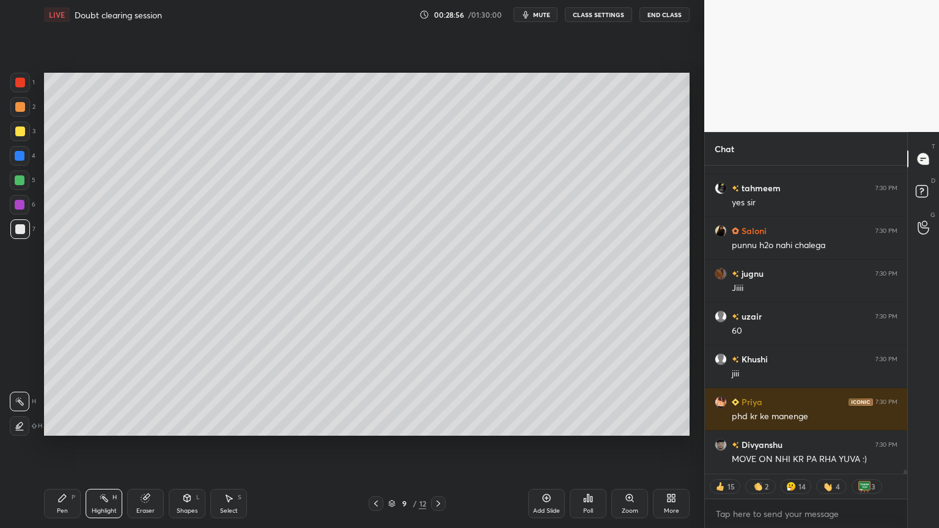
click at [439, 446] on icon at bounding box center [439, 504] width 4 height 6
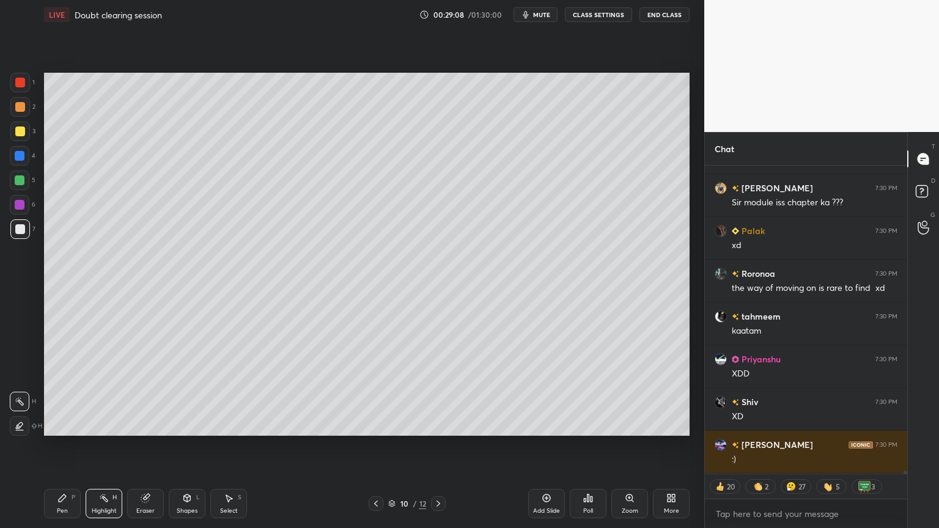
click at [597, 13] on button "CLASS SETTINGS" at bounding box center [598, 14] width 67 height 15
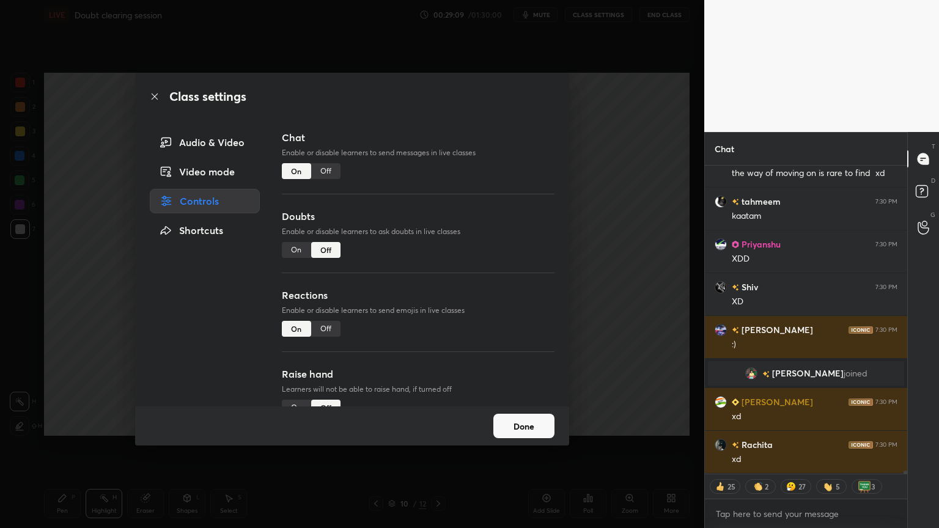
click at [328, 172] on div "Off" at bounding box center [325, 171] width 29 height 16
type textarea "x"
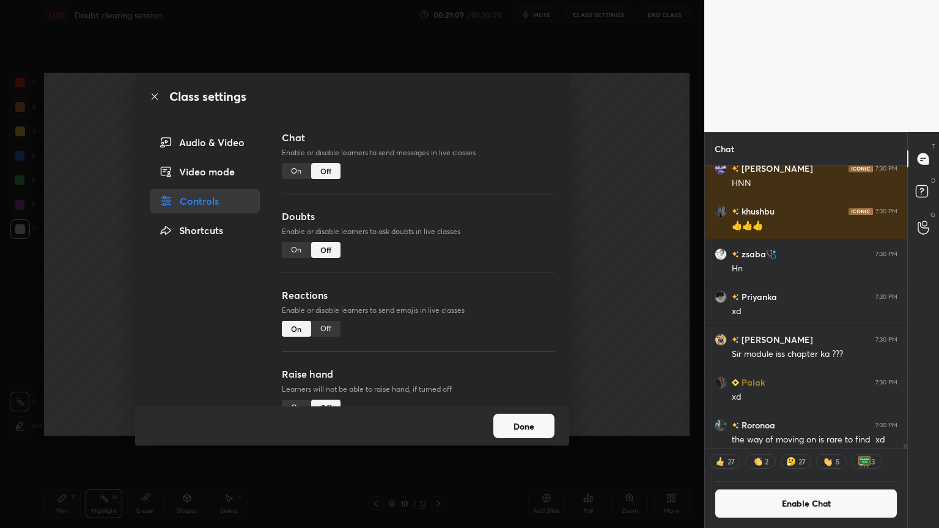
click at [629, 215] on div "Class settings Audio & Video Video mode Controls Shortcuts Chat Enable or disab…" at bounding box center [352, 264] width 705 height 528
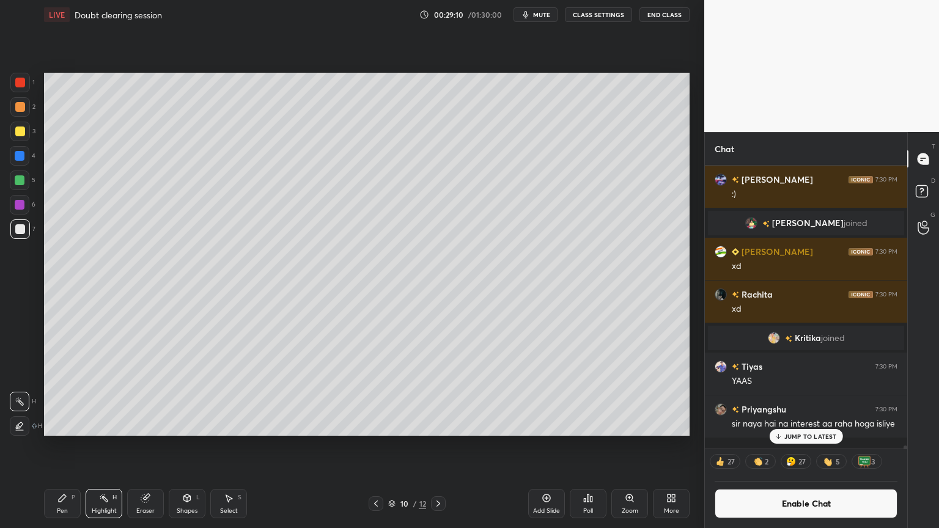
click at [68, 446] on div "Pen P" at bounding box center [62, 503] width 37 height 29
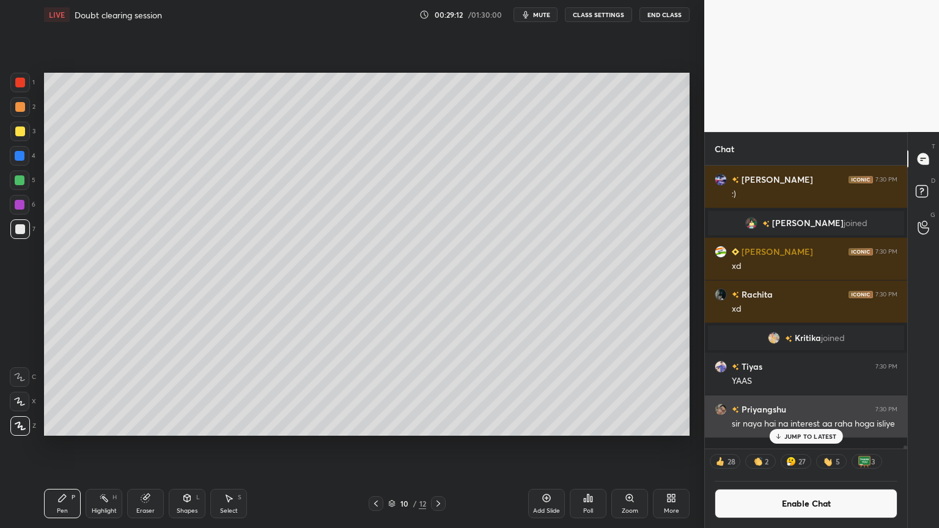
click at [821, 439] on p "JUMP TO LATEST" at bounding box center [811, 436] width 53 height 7
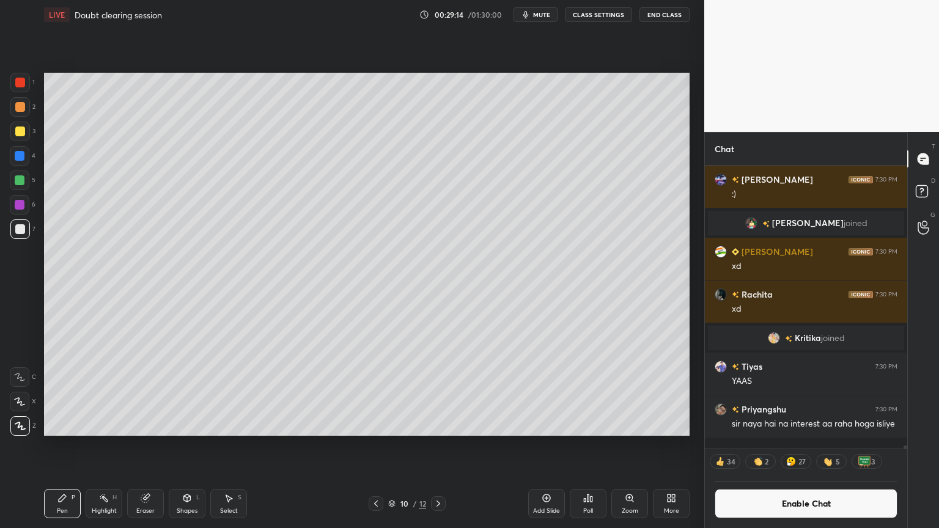
click at [56, 446] on div "Pen P" at bounding box center [62, 503] width 37 height 29
click at [62, 446] on div "Pen" at bounding box center [62, 511] width 11 height 6
click at [18, 182] on div at bounding box center [20, 181] width 10 height 10
drag, startPoint x: 26, startPoint y: 154, endPoint x: 37, endPoint y: 155, distance: 11.6
click at [27, 154] on div at bounding box center [20, 156] width 20 height 20
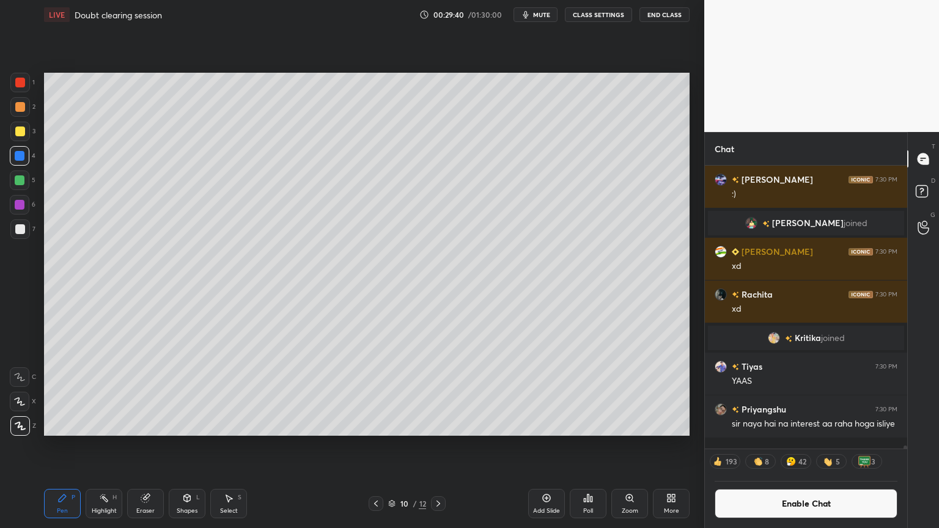
click at [186, 446] on div "Shapes L" at bounding box center [187, 503] width 37 height 29
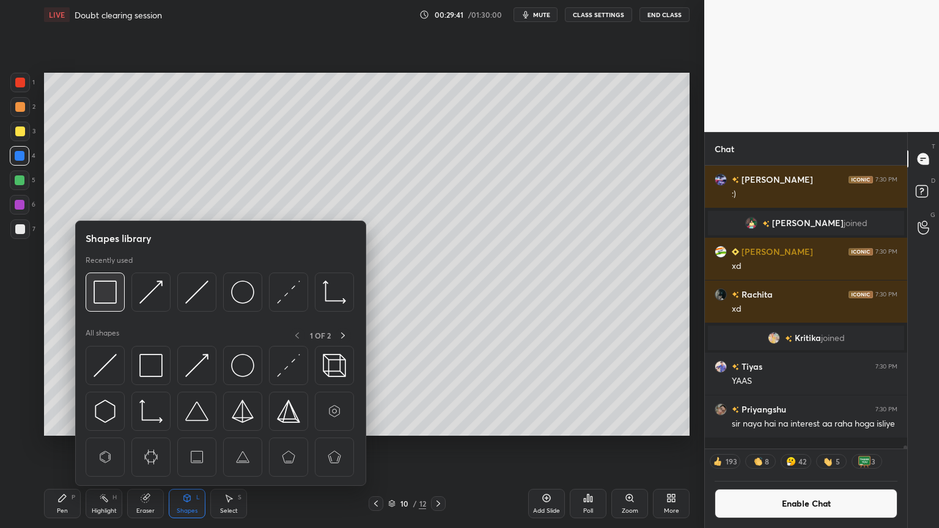
click at [113, 298] on img at bounding box center [105, 292] width 23 height 23
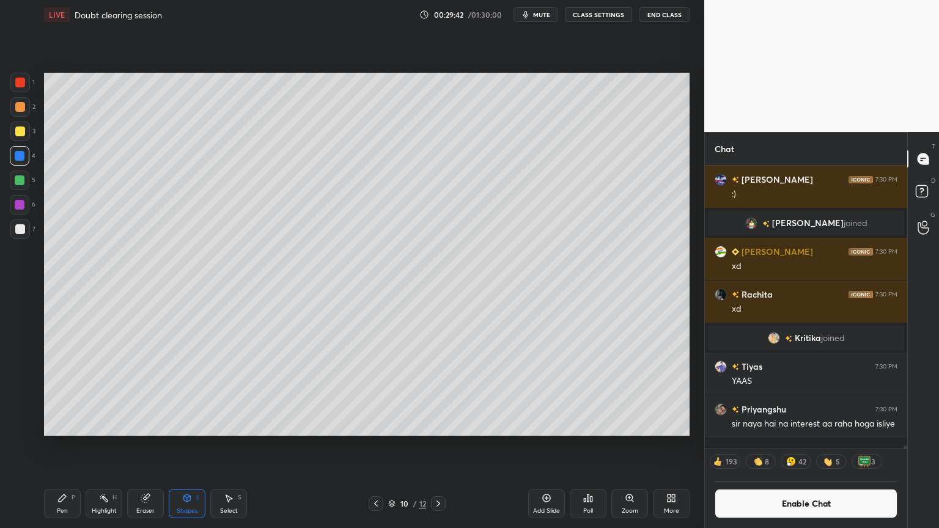
click at [22, 234] on div at bounding box center [20, 230] width 20 height 20
drag, startPoint x: 109, startPoint y: 506, endPoint x: 136, endPoint y: 450, distance: 61.8
click at [109, 446] on div "Highlight H" at bounding box center [104, 503] width 37 height 29
click at [68, 446] on div "Pen P" at bounding box center [62, 503] width 37 height 29
click at [29, 233] on div at bounding box center [20, 230] width 20 height 20
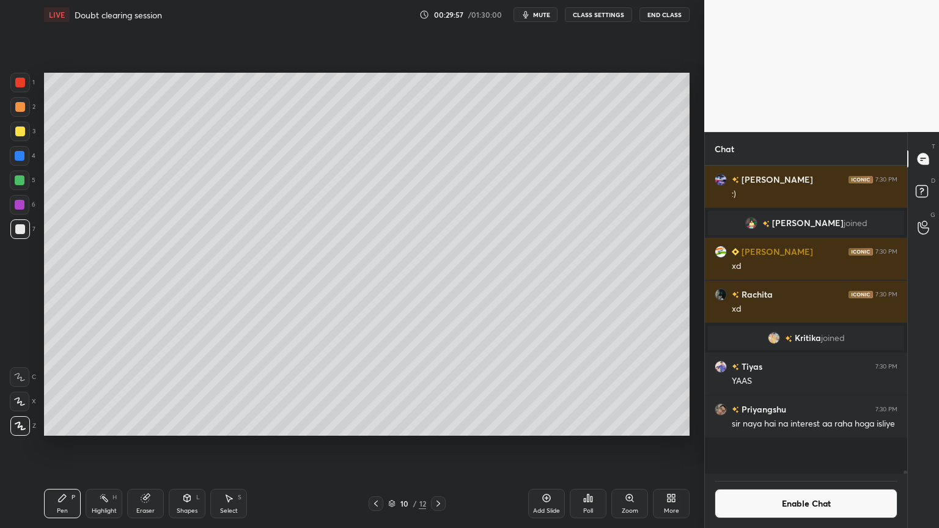
scroll to position [27844, 0]
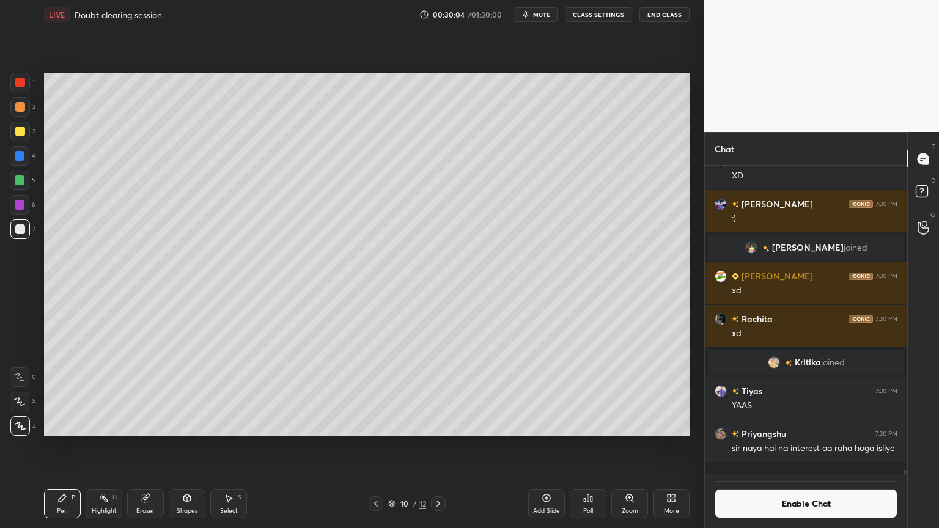
drag, startPoint x: 103, startPoint y: 508, endPoint x: 98, endPoint y: 457, distance: 51.6
click at [103, 446] on div "Highlight" at bounding box center [104, 511] width 25 height 6
click at [62, 446] on div "Pen" at bounding box center [62, 511] width 11 height 6
click at [23, 134] on div at bounding box center [20, 132] width 10 height 10
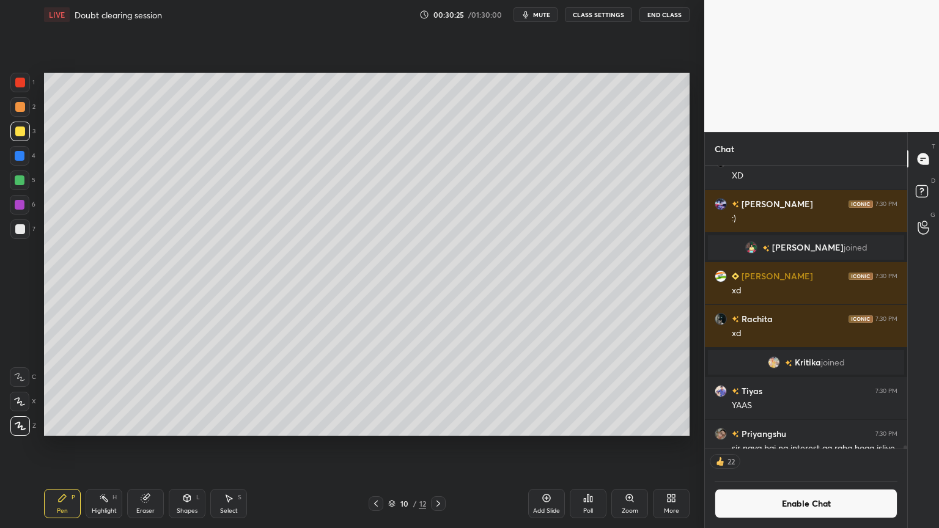
drag, startPoint x: 154, startPoint y: 516, endPoint x: 275, endPoint y: 475, distance: 128.0
click at [155, 446] on div "Eraser" at bounding box center [145, 503] width 37 height 29
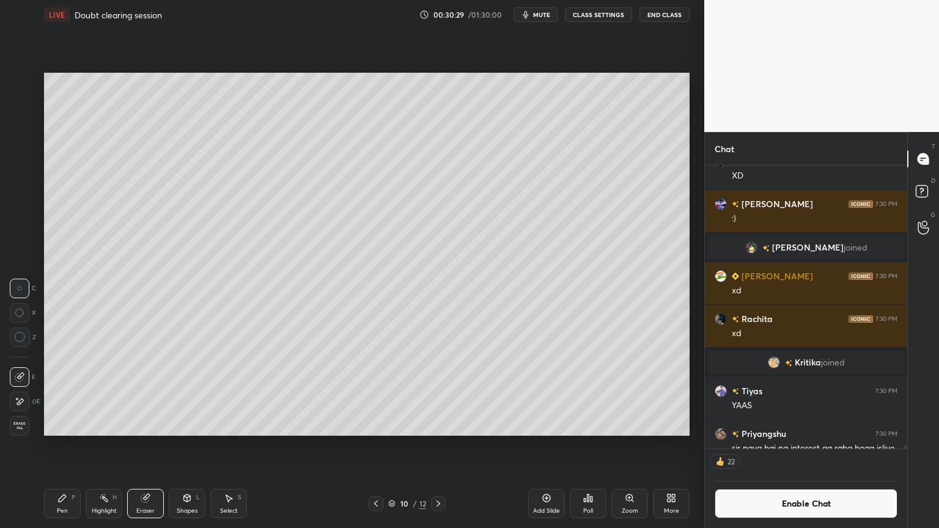
click at [65, 446] on div "Pen P" at bounding box center [62, 503] width 37 height 29
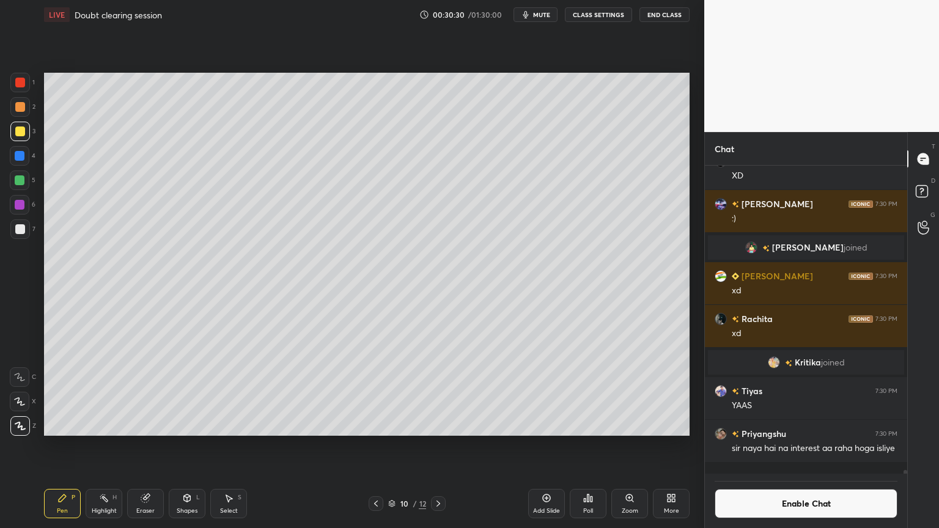
scroll to position [27844, 0]
click at [187, 446] on div "Shapes L" at bounding box center [187, 503] width 37 height 29
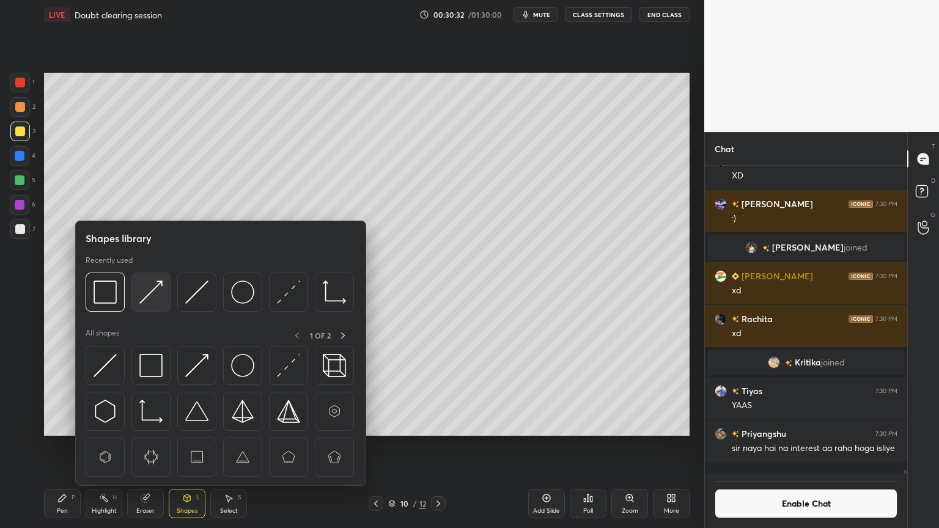
click at [154, 295] on img at bounding box center [150, 292] width 23 height 23
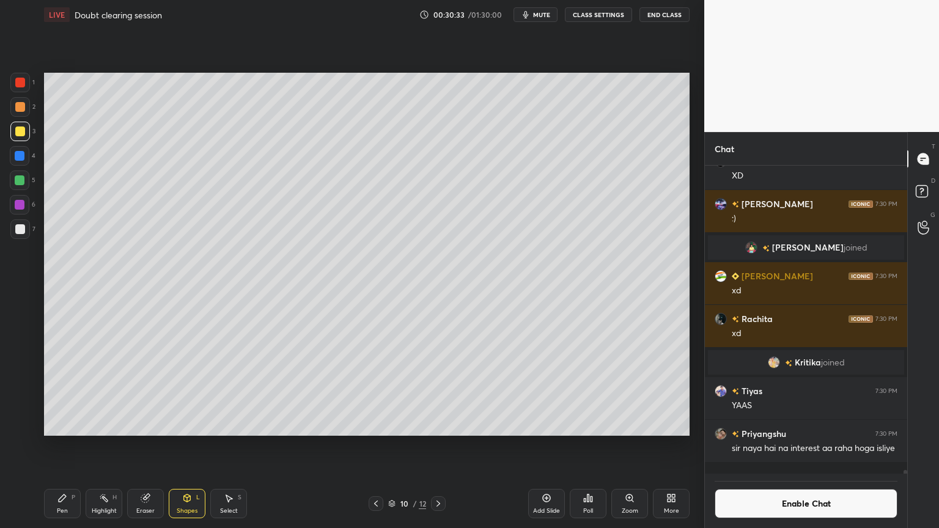
click at [18, 84] on div at bounding box center [20, 83] width 10 height 10
click at [19, 181] on div at bounding box center [20, 181] width 10 height 10
click at [188, 446] on div "Shapes" at bounding box center [187, 511] width 21 height 6
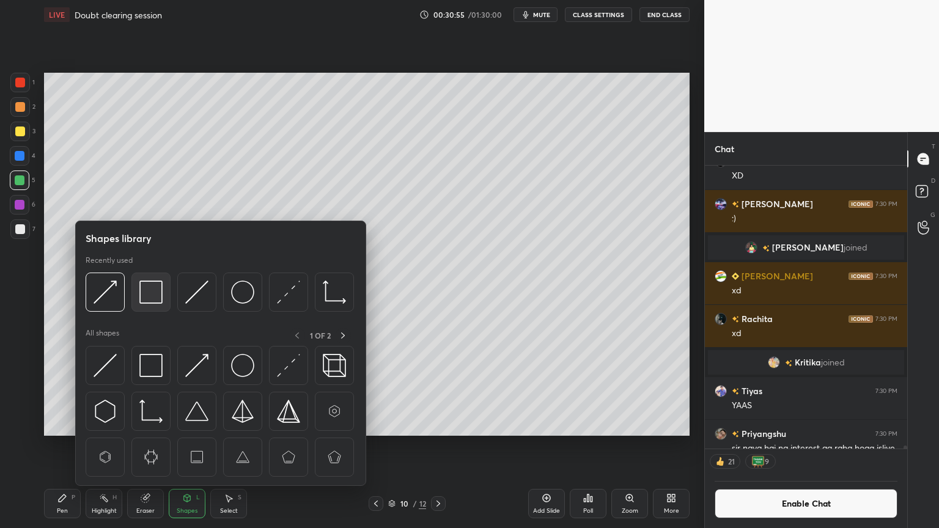
click at [151, 294] on img at bounding box center [150, 292] width 23 height 23
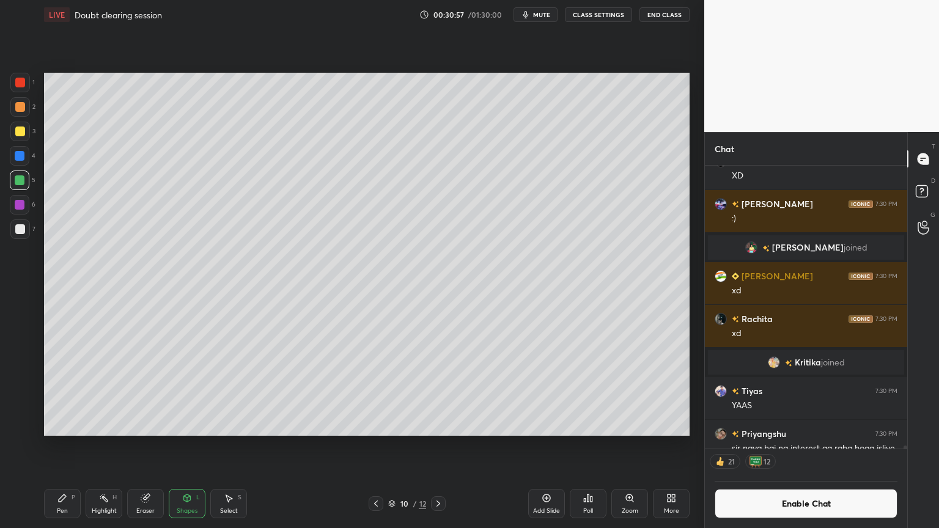
click at [56, 446] on div "Pen P" at bounding box center [62, 503] width 37 height 29
click at [153, 446] on div "Eraser" at bounding box center [145, 503] width 37 height 29
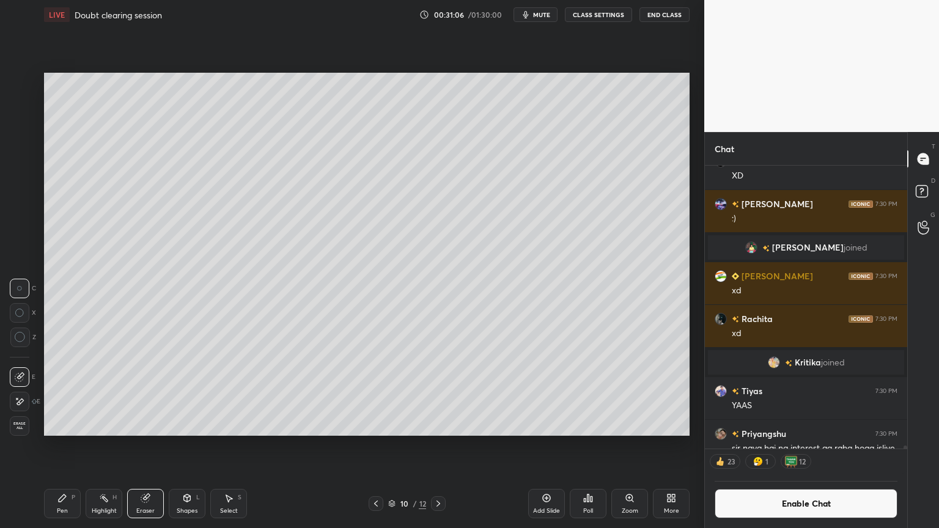
click at [179, 446] on div "Shapes L" at bounding box center [187, 503] width 37 height 29
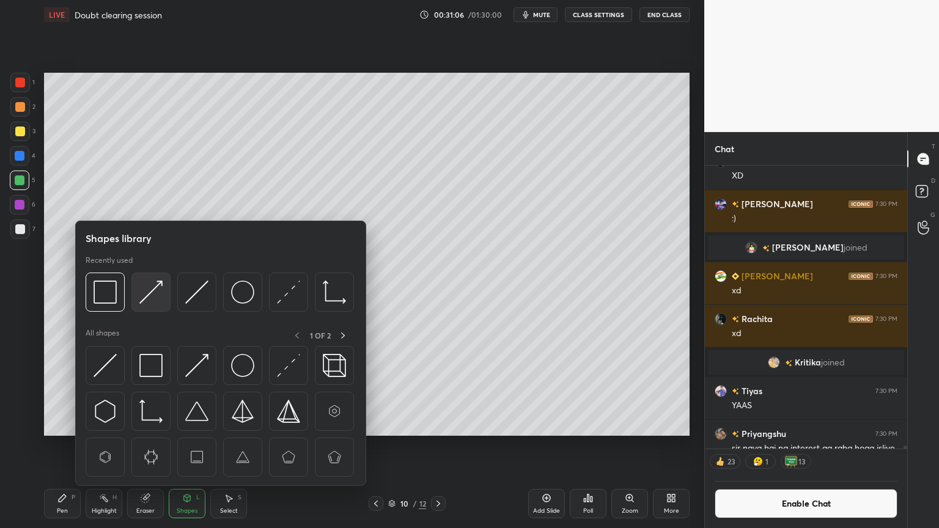
click at [155, 295] on img at bounding box center [150, 292] width 23 height 23
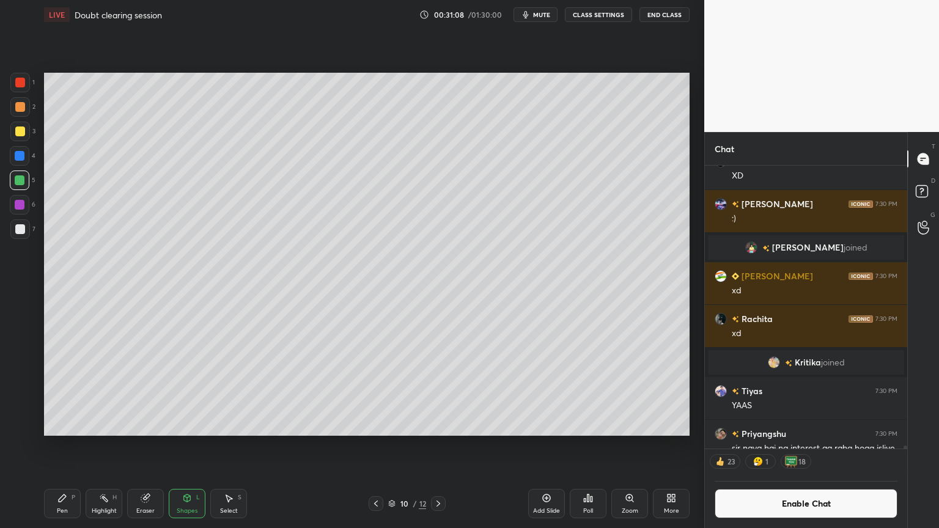
click at [108, 446] on icon at bounding box center [104, 499] width 10 height 10
click at [799, 446] on button "Enable Chat" at bounding box center [806, 503] width 183 height 29
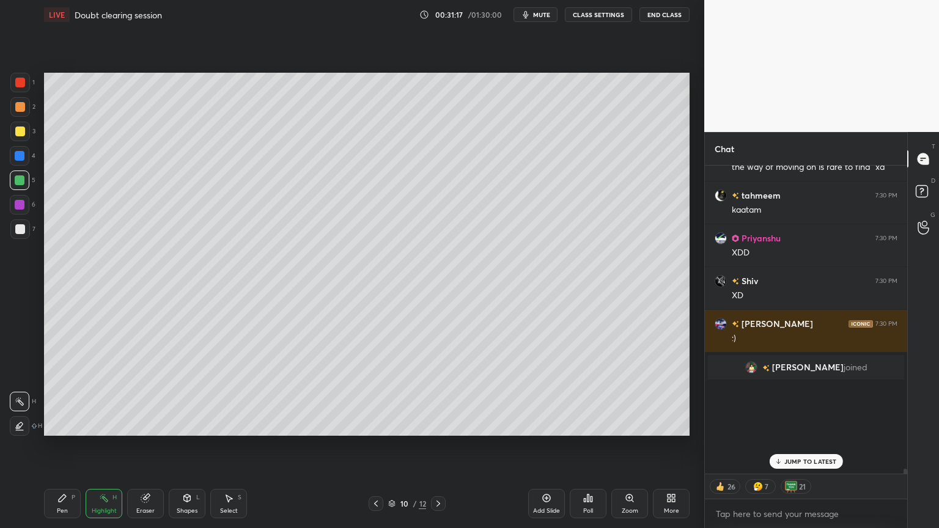
scroll to position [305, 199]
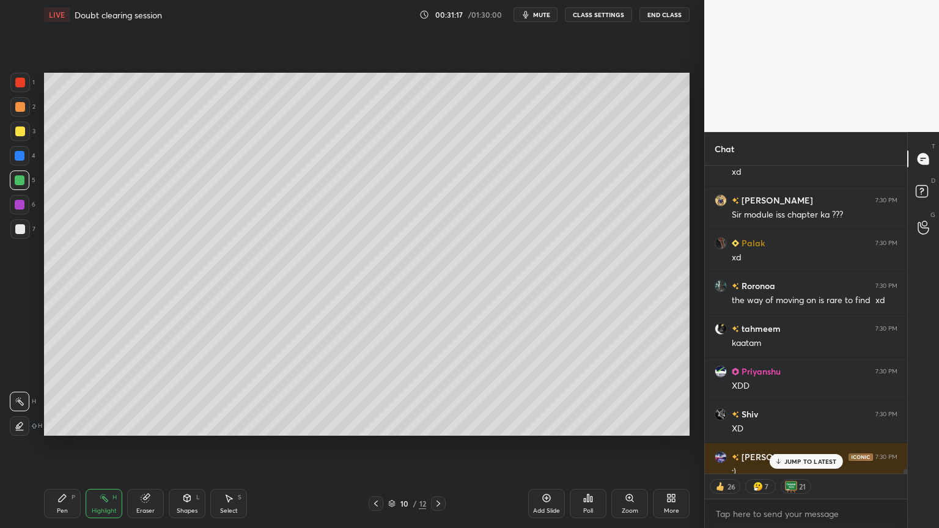
click at [808, 446] on p "JUMP TO LATEST" at bounding box center [811, 461] width 53 height 7
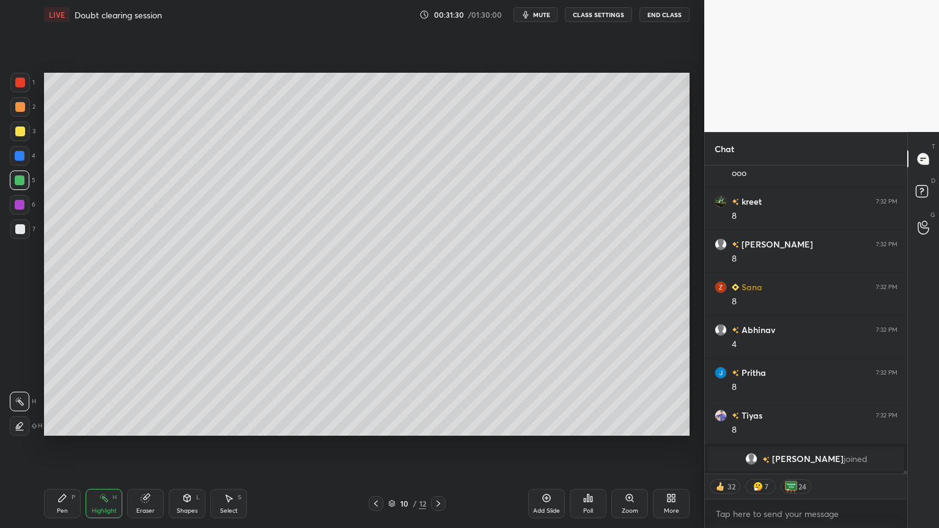
scroll to position [28821, 0]
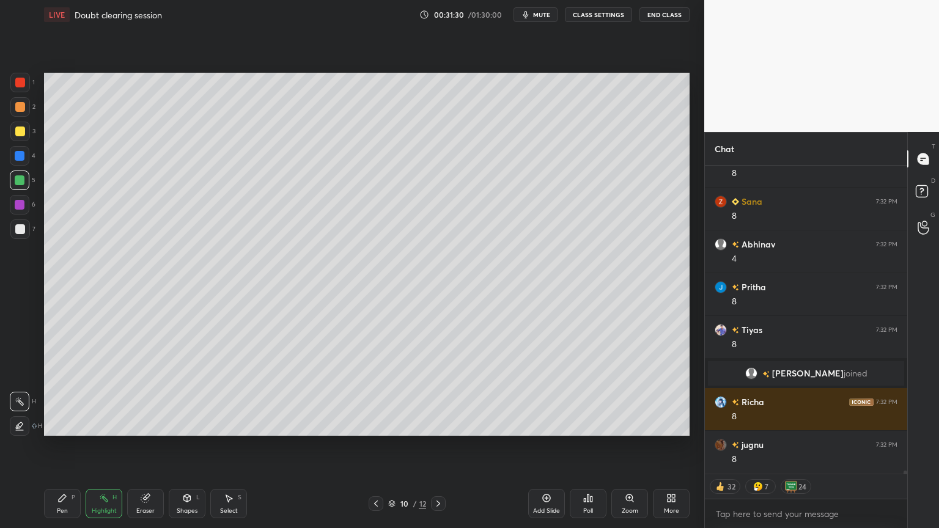
click at [22, 227] on div at bounding box center [20, 229] width 10 height 10
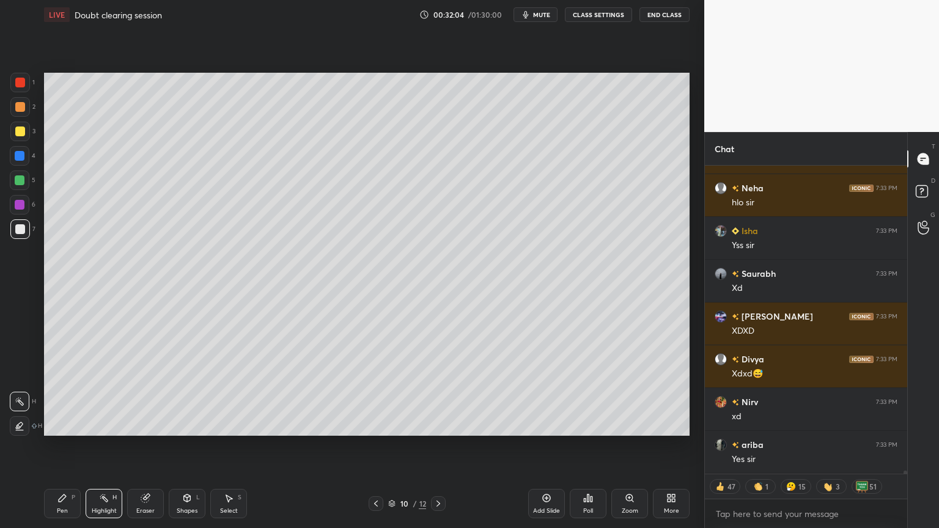
scroll to position [32519, 0]
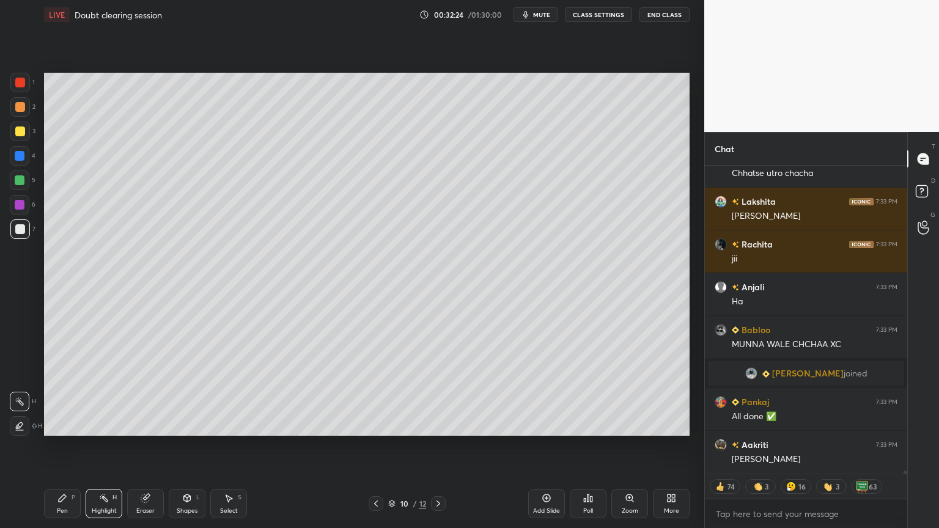
click at [599, 14] on button "CLASS SETTINGS" at bounding box center [598, 14] width 67 height 15
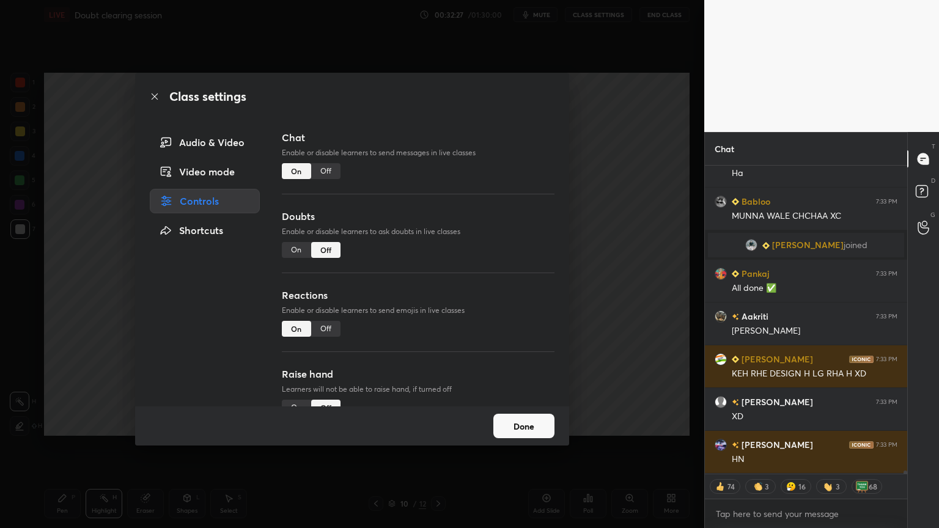
type textarea "x"
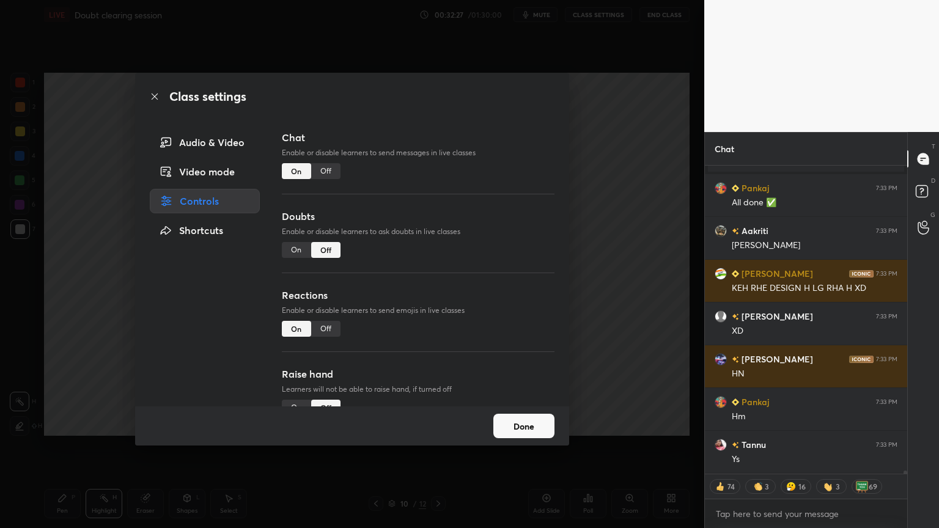
click at [331, 171] on div "Off" at bounding box center [325, 171] width 29 height 16
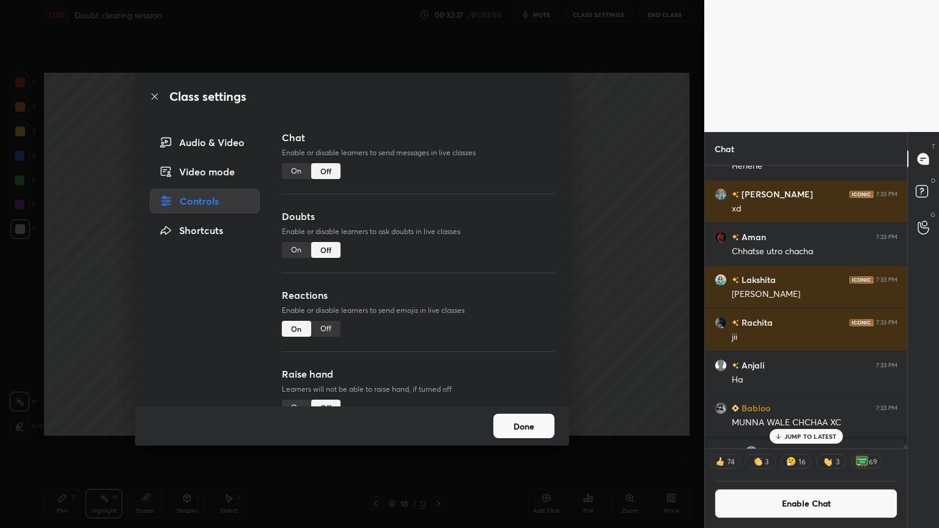
drag, startPoint x: 620, startPoint y: 228, endPoint x: 609, endPoint y: 216, distance: 16.1
click at [615, 225] on div "Class settings Audio & Video Video mode Controls Shortcuts Chat Enable or disab…" at bounding box center [352, 264] width 705 height 528
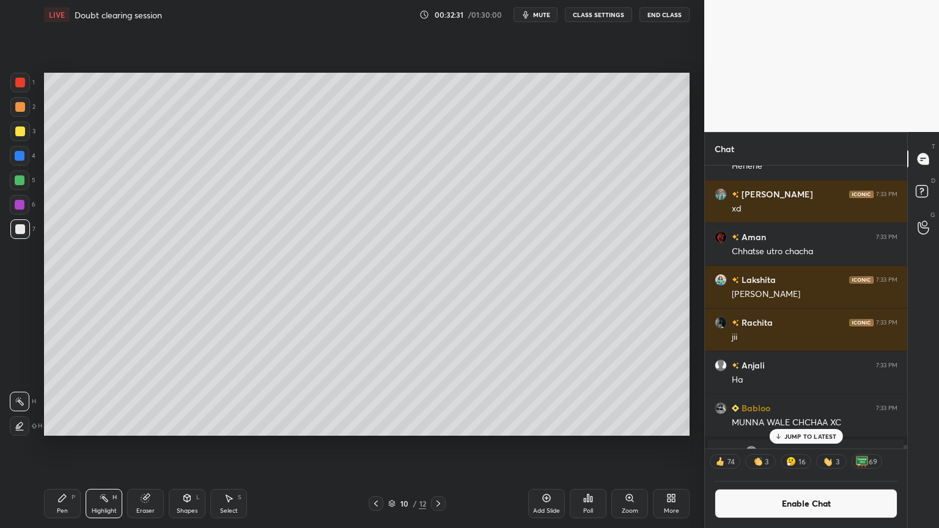
click at [58, 446] on div "Pen" at bounding box center [62, 511] width 11 height 6
click at [544, 446] on div "Add Slide" at bounding box center [546, 503] width 37 height 29
click at [74, 446] on div "Pen P" at bounding box center [62, 503] width 37 height 29
click at [22, 105] on div at bounding box center [20, 107] width 10 height 10
drag, startPoint x: 820, startPoint y: 434, endPoint x: 809, endPoint y: 492, distance: 58.5
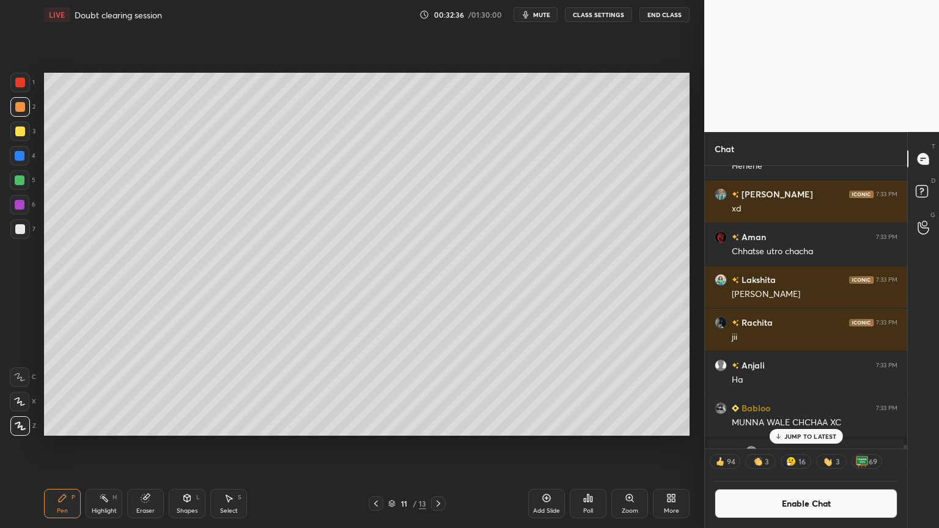
click at [820, 438] on p "JUMP TO LATEST" at bounding box center [811, 436] width 53 height 7
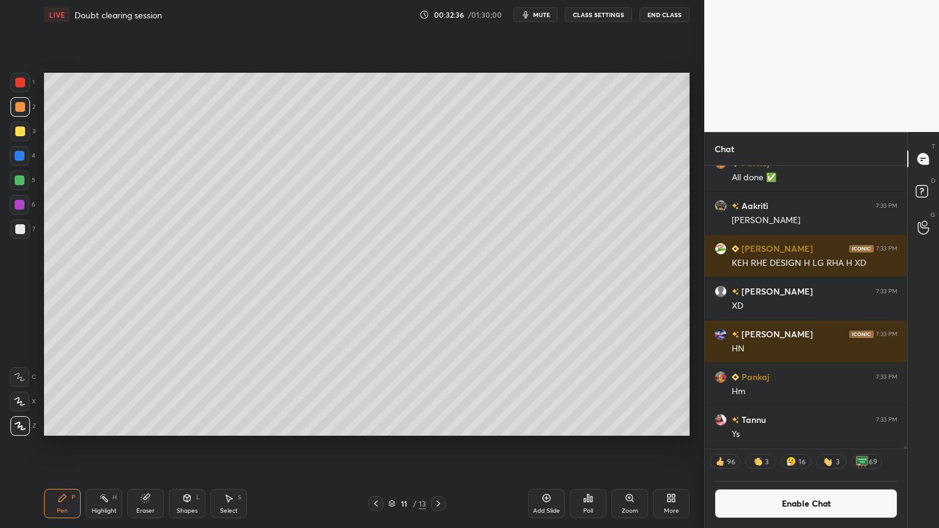
click at [809, 446] on button "Enable Chat" at bounding box center [806, 503] width 183 height 29
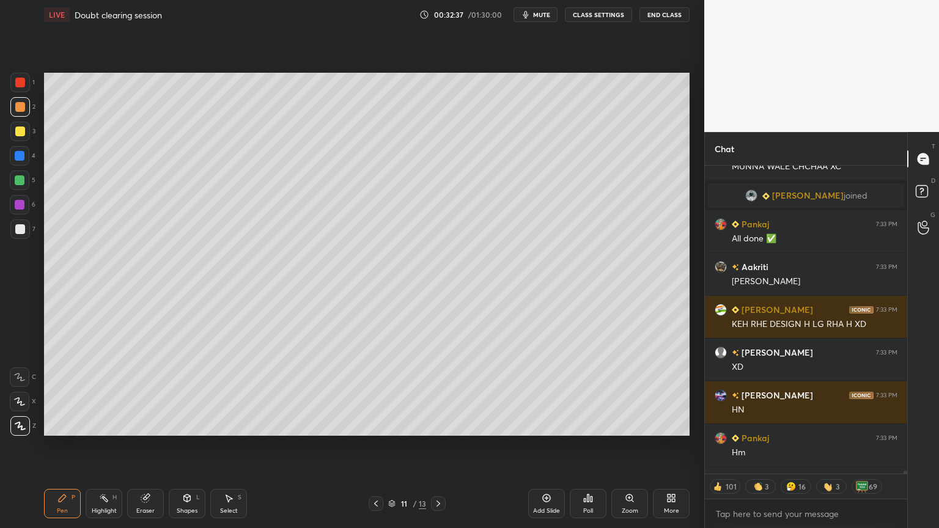
drag, startPoint x: 64, startPoint y: 506, endPoint x: 93, endPoint y: 445, distance: 67.0
click at [64, 446] on div "Pen P" at bounding box center [62, 503] width 37 height 29
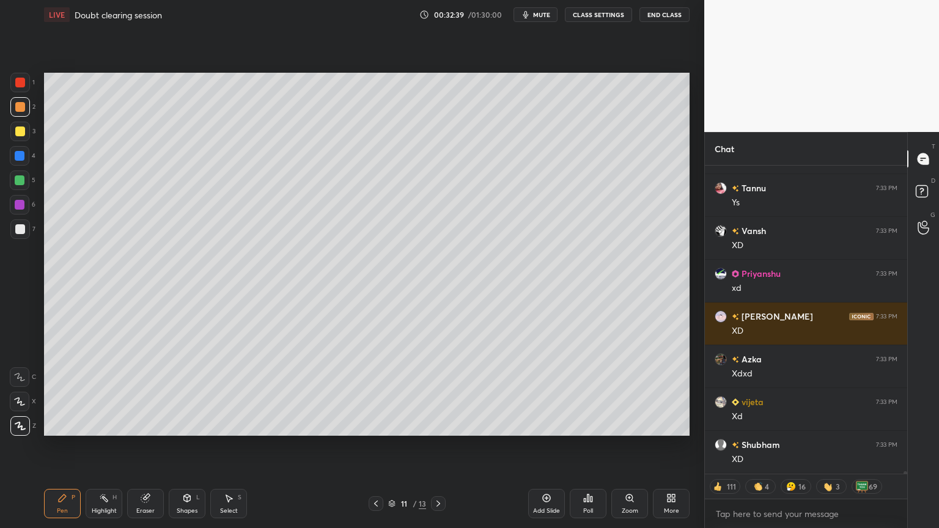
click at [98, 446] on div "Highlight H" at bounding box center [104, 503] width 37 height 29
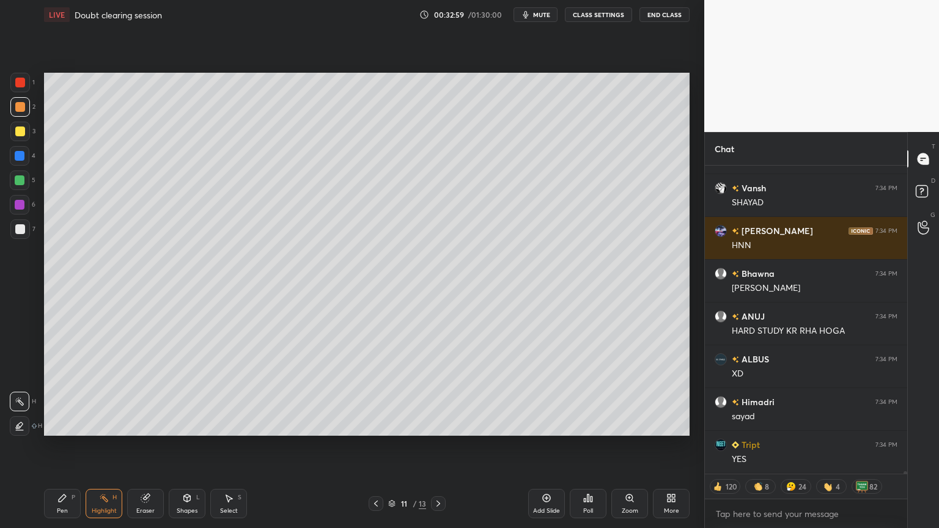
type textarea "x"
click at [602, 15] on button "CLASS SETTINGS" at bounding box center [598, 14] width 67 height 15
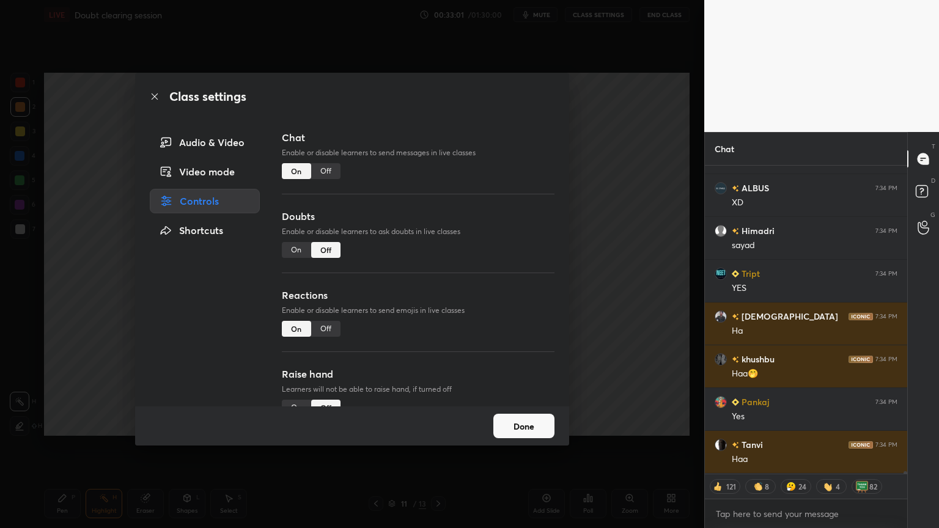
click at [331, 175] on div "Off" at bounding box center [325, 171] width 29 height 16
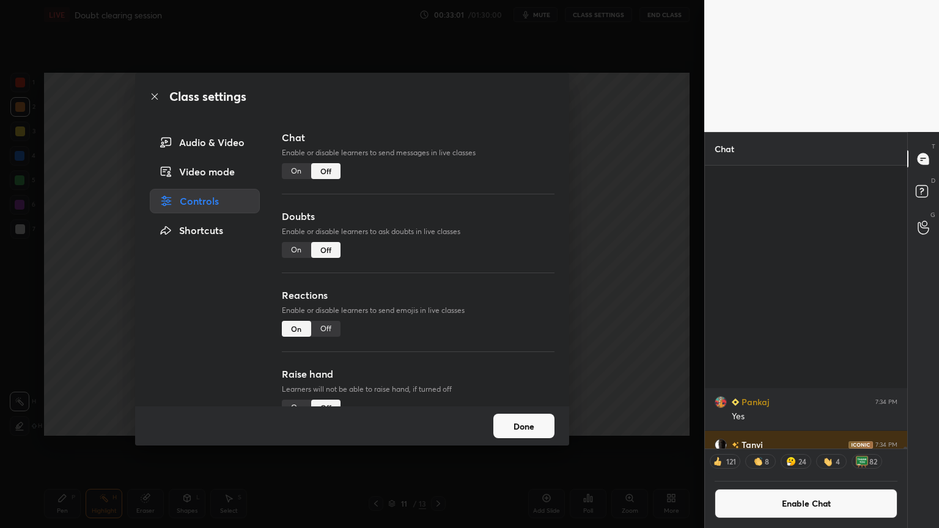
click at [610, 226] on div "Class settings Audio & Video Video mode Controls Shortcuts Chat Enable or disab…" at bounding box center [352, 264] width 705 height 528
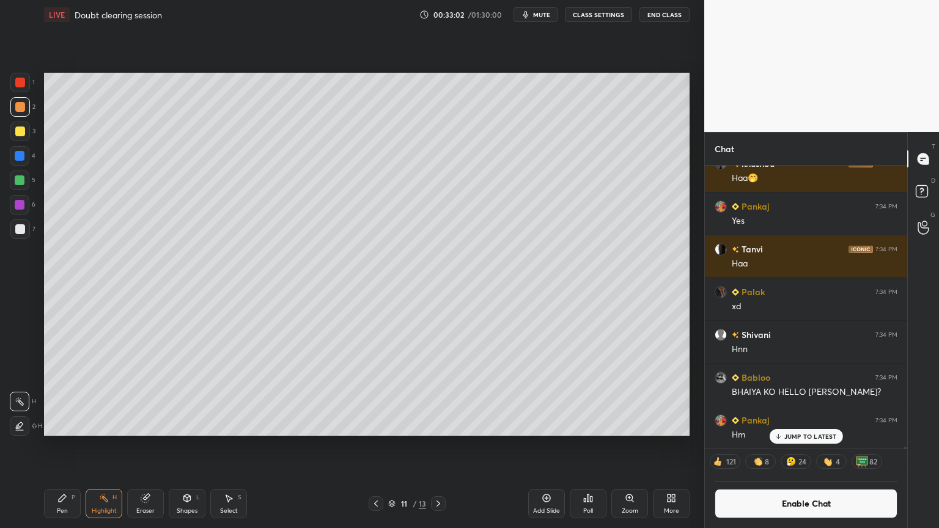
click at [63, 446] on div "Pen P" at bounding box center [62, 503] width 37 height 29
click at [67, 446] on div "Pen P" at bounding box center [62, 503] width 37 height 29
click at [23, 88] on div at bounding box center [20, 83] width 20 height 20
click at [22, 113] on div at bounding box center [20, 107] width 20 height 20
drag, startPoint x: 377, startPoint y: 503, endPoint x: 365, endPoint y: 505, distance: 12.3
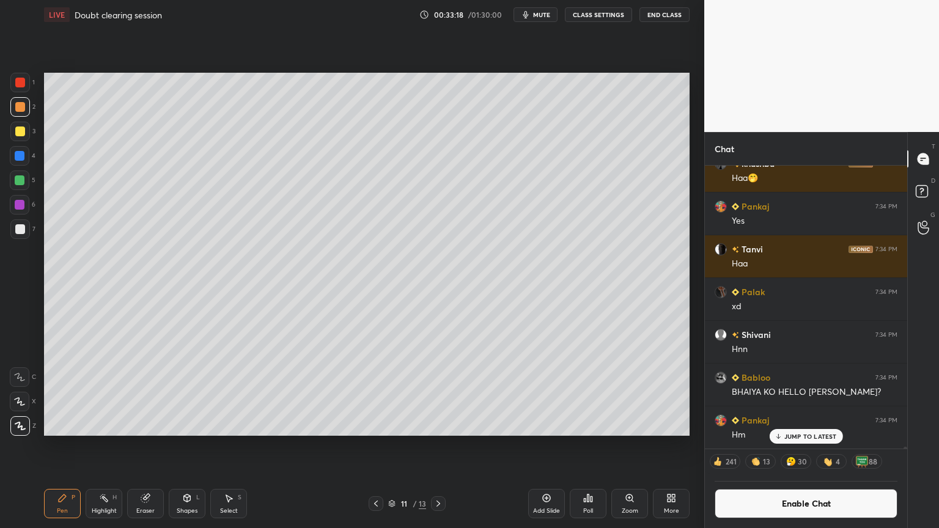
click at [375, 446] on icon at bounding box center [376, 504] width 10 height 10
click at [109, 446] on div "Highlight H" at bounding box center [104, 503] width 37 height 29
click at [439, 446] on icon at bounding box center [439, 504] width 4 height 6
click at [376, 446] on icon at bounding box center [376, 504] width 10 height 10
click at [98, 446] on div "Highlight H" at bounding box center [104, 503] width 37 height 29
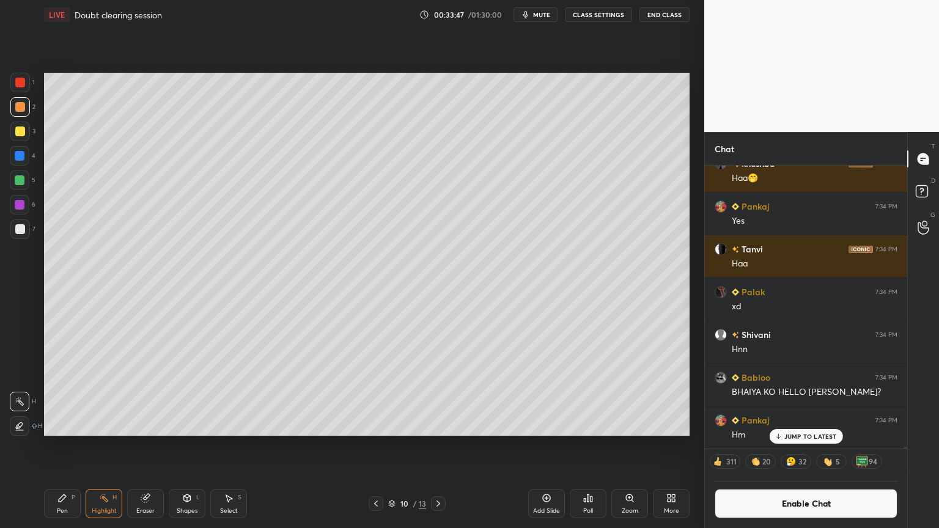
click at [438, 446] on icon at bounding box center [439, 504] width 10 height 10
drag, startPoint x: 64, startPoint y: 505, endPoint x: 59, endPoint y: 495, distance: 10.7
click at [63, 446] on div "Pen P" at bounding box center [62, 503] width 37 height 29
click at [21, 107] on div at bounding box center [20, 107] width 10 height 10
click at [98, 446] on div "Highlight H" at bounding box center [104, 503] width 37 height 29
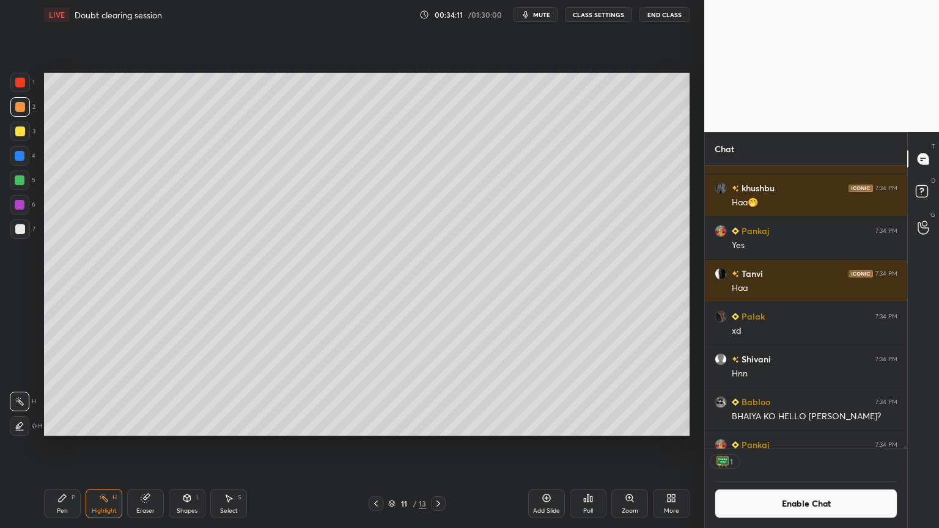
scroll to position [4, 4]
click at [70, 446] on div "Pen P" at bounding box center [62, 503] width 37 height 29
drag, startPoint x: 142, startPoint y: 511, endPoint x: 144, endPoint y: 499, distance: 12.5
click at [141, 446] on div "Eraser" at bounding box center [145, 511] width 18 height 6
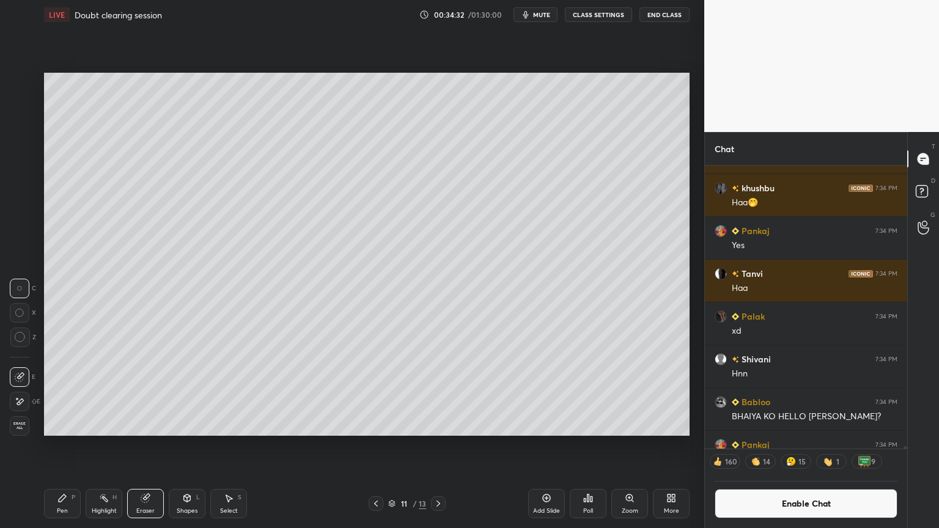
click at [66, 446] on div "Pen" at bounding box center [62, 511] width 11 height 6
click at [181, 446] on div "Shapes" at bounding box center [187, 511] width 21 height 6
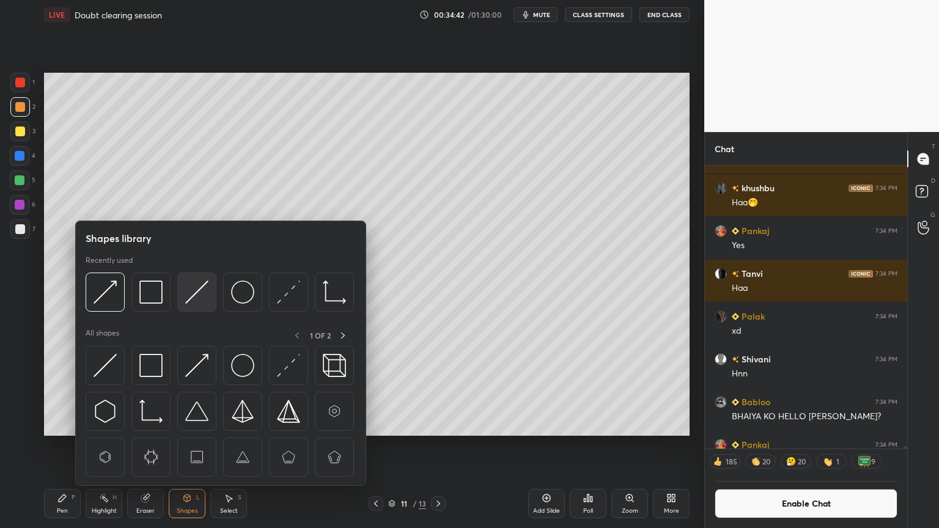
click at [201, 298] on img at bounding box center [196, 292] width 23 height 23
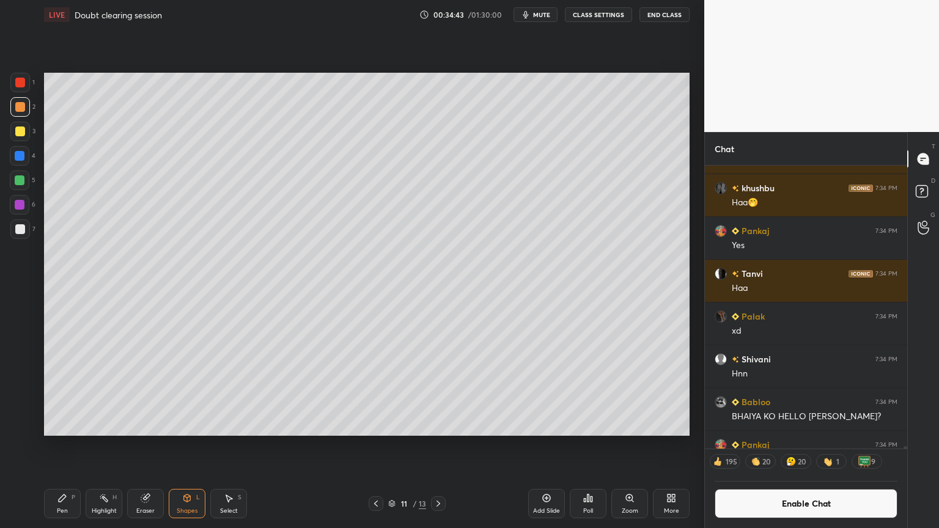
click at [29, 239] on div "7" at bounding box center [22, 230] width 25 height 20
click at [120, 446] on div "Highlight H" at bounding box center [104, 503] width 37 height 29
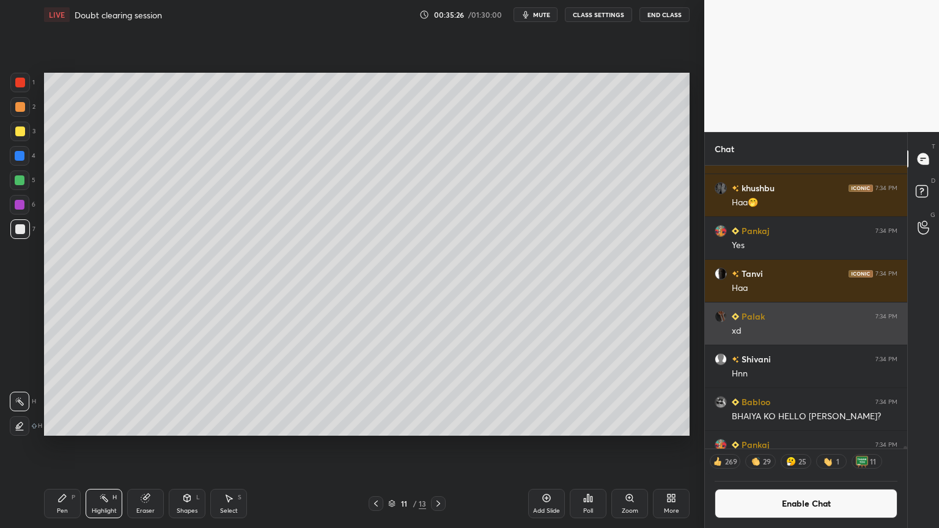
click at [709, 350] on div "1 2 3 4 5 6 7 C X Z C X Z E E Erase all H H LIVE Doubt clearing session 00:35:2…" at bounding box center [469, 264] width 939 height 528
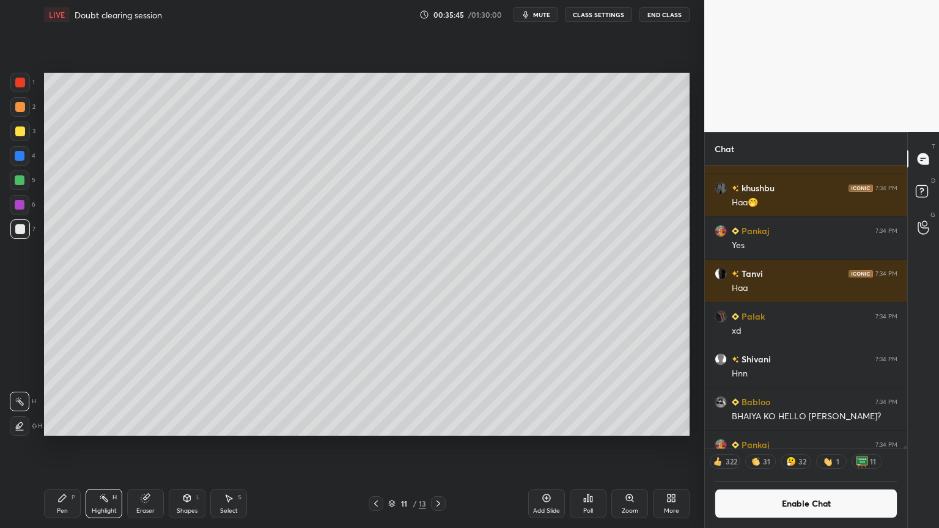
click at [59, 446] on div "Pen P" at bounding box center [62, 503] width 37 height 29
click at [20, 228] on div at bounding box center [20, 229] width 10 height 10
click at [111, 446] on div "Highlight H" at bounding box center [104, 503] width 37 height 29
click at [59, 446] on icon at bounding box center [62, 498] width 7 height 7
click at [59, 446] on div "Pen P" at bounding box center [62, 503] width 37 height 29
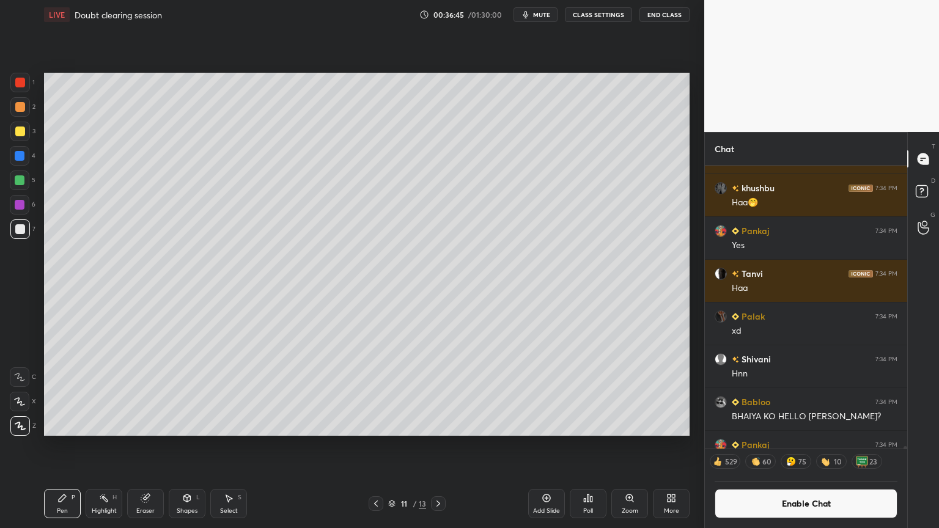
click at [115, 446] on div "H" at bounding box center [115, 498] width 4 height 6
click at [69, 446] on div "Pen P" at bounding box center [62, 503] width 37 height 29
click at [88, 446] on div "Highlight H" at bounding box center [104, 503] width 37 height 29
drag, startPoint x: 57, startPoint y: 503, endPoint x: 66, endPoint y: 495, distance: 12.1
click at [59, 446] on div "Pen P" at bounding box center [62, 503] width 37 height 29
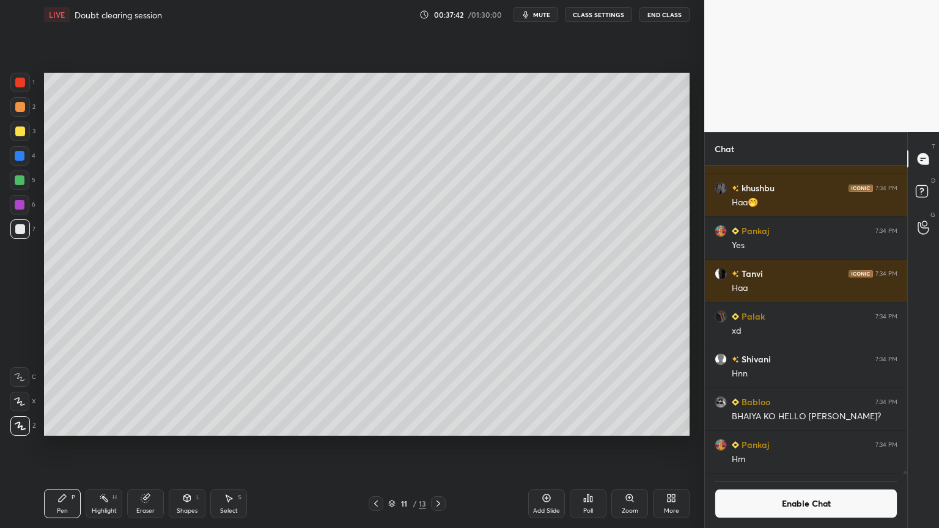
scroll to position [39849, 0]
click at [150, 446] on div "Eraser" at bounding box center [145, 503] width 37 height 29
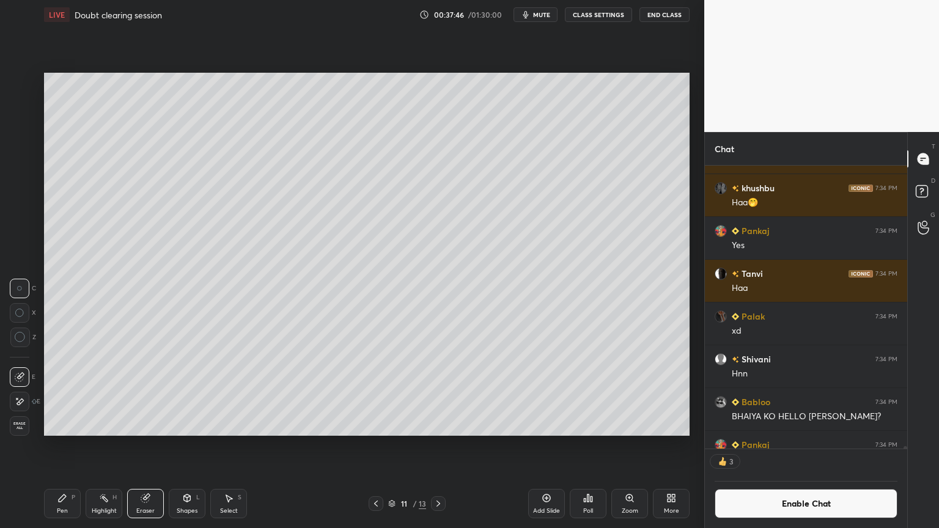
scroll to position [4, 4]
drag, startPoint x: 184, startPoint y: 506, endPoint x: 187, endPoint y: 487, distance: 18.6
click at [183, 446] on div "Shapes L" at bounding box center [187, 503] width 37 height 29
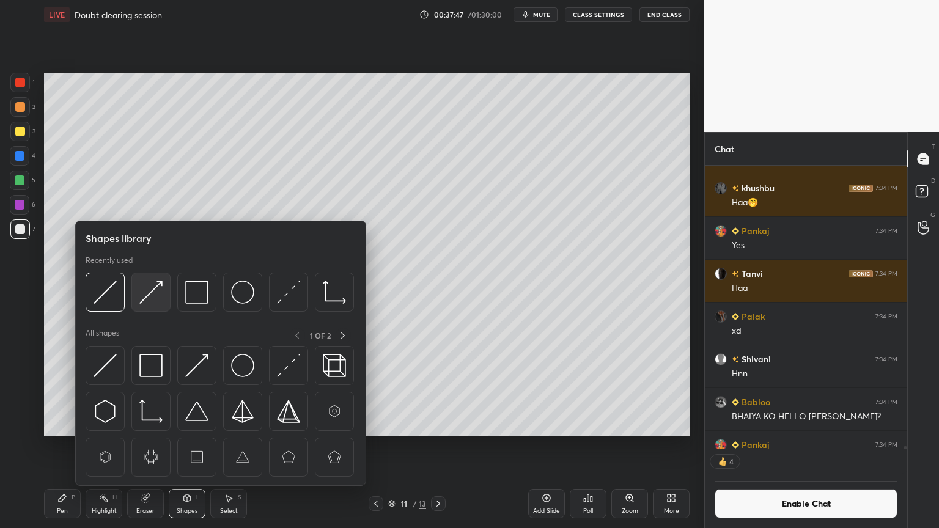
click at [154, 298] on img at bounding box center [150, 292] width 23 height 23
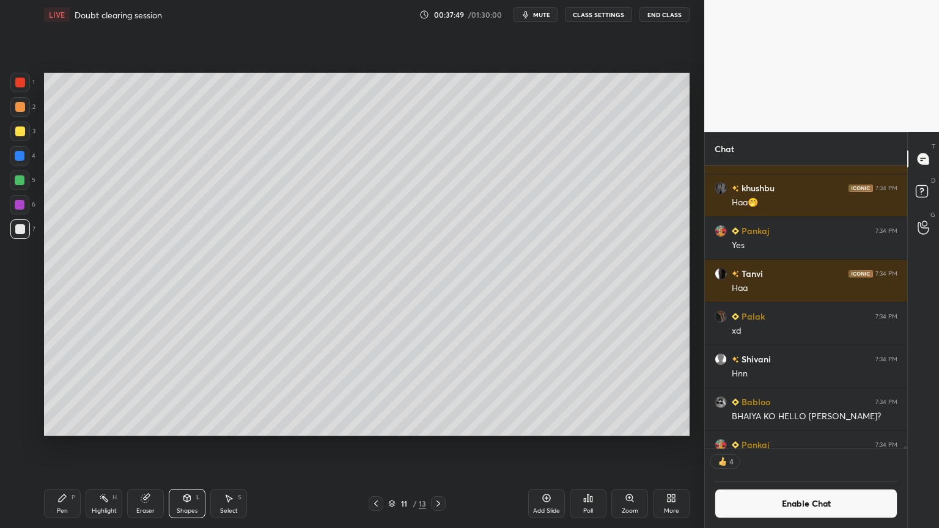
click at [99, 446] on icon at bounding box center [104, 499] width 10 height 10
click at [377, 446] on icon at bounding box center [376, 504] width 10 height 10
click at [431, 446] on div at bounding box center [438, 504] width 15 height 15
click at [199, 446] on div "Shapes L" at bounding box center [187, 503] width 37 height 29
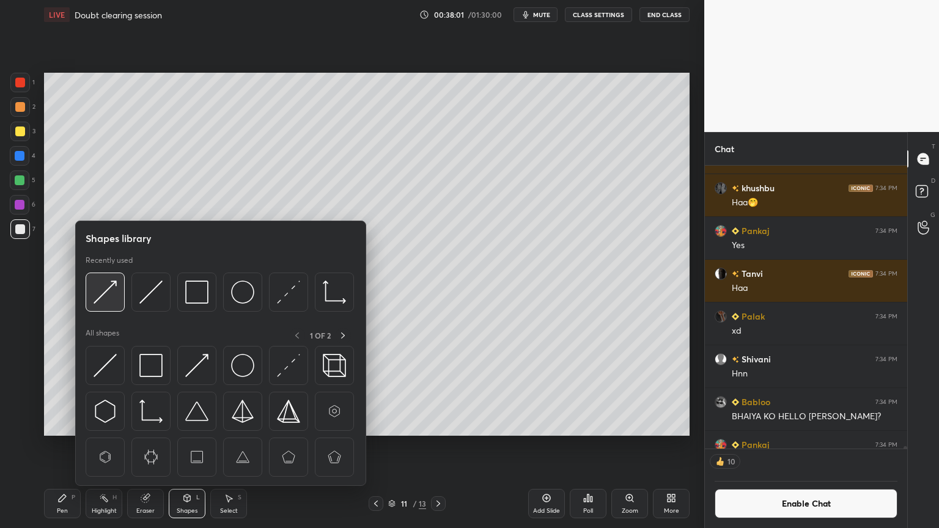
click at [109, 296] on img at bounding box center [105, 292] width 23 height 23
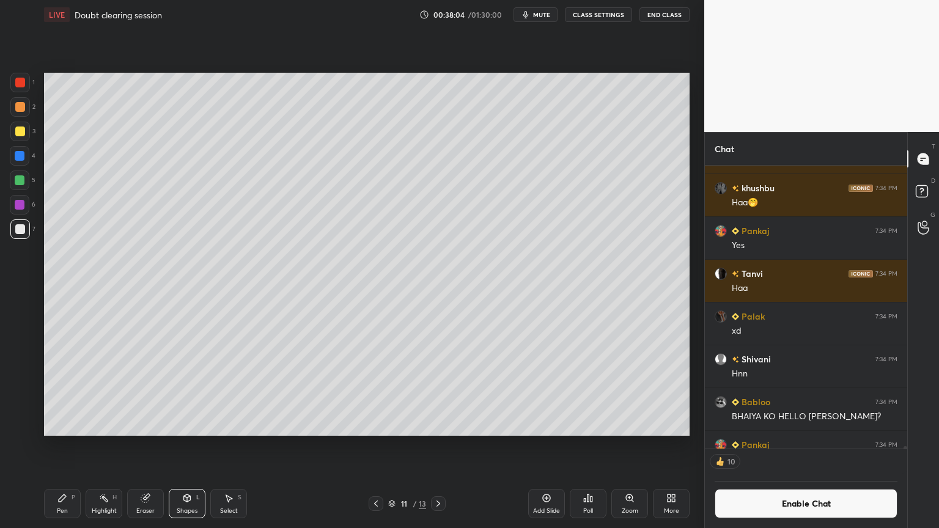
click at [20, 127] on div at bounding box center [20, 132] width 10 height 10
click at [68, 446] on div "Pen P" at bounding box center [62, 503] width 37 height 29
click at [19, 226] on div at bounding box center [20, 229] width 10 height 10
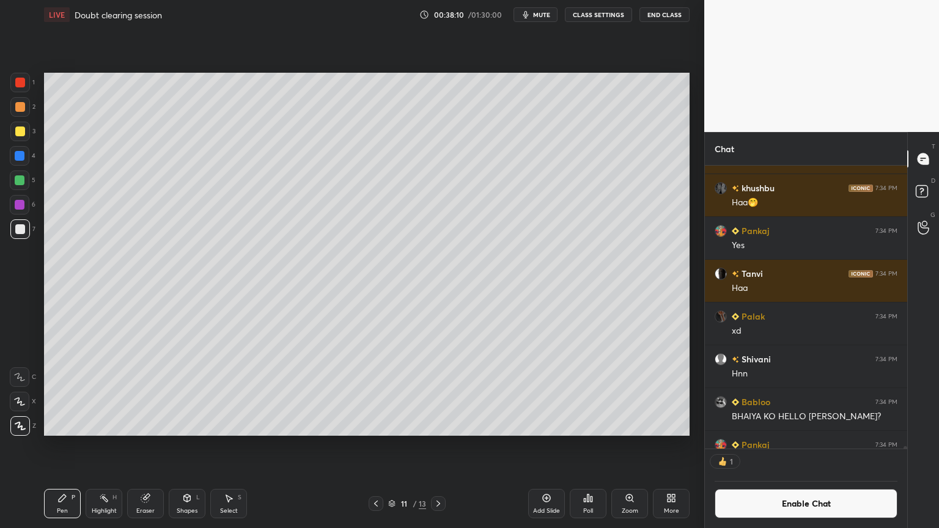
scroll to position [4, 4]
drag, startPoint x: 48, startPoint y: 513, endPoint x: 76, endPoint y: 484, distance: 41.1
click at [48, 446] on div "Pen P" at bounding box center [62, 503] width 37 height 29
drag, startPoint x: 51, startPoint y: 512, endPoint x: 127, endPoint y: 458, distance: 92.5
click at [59, 446] on div "Pen P" at bounding box center [62, 503] width 37 height 29
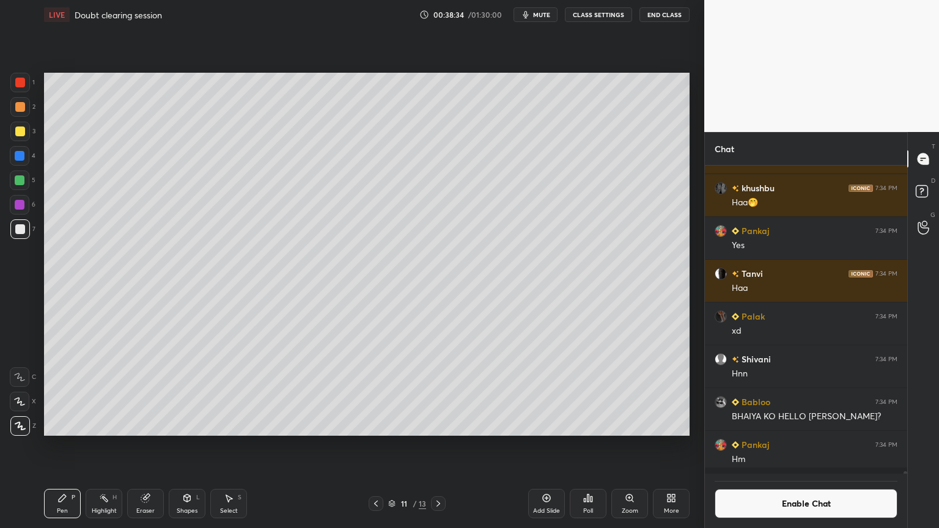
scroll to position [39849, 0]
click at [193, 446] on div "Shapes L" at bounding box center [187, 503] width 37 height 29
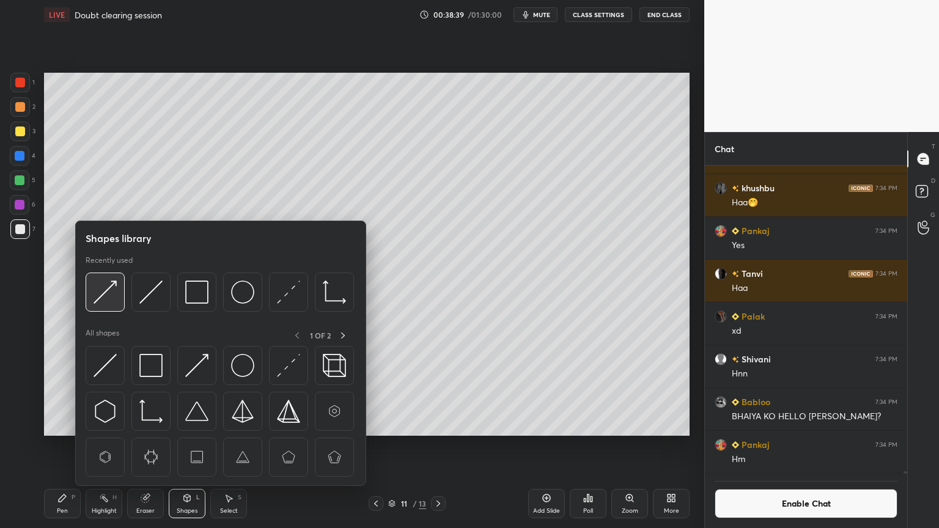
click at [111, 295] on img at bounding box center [105, 292] width 23 height 23
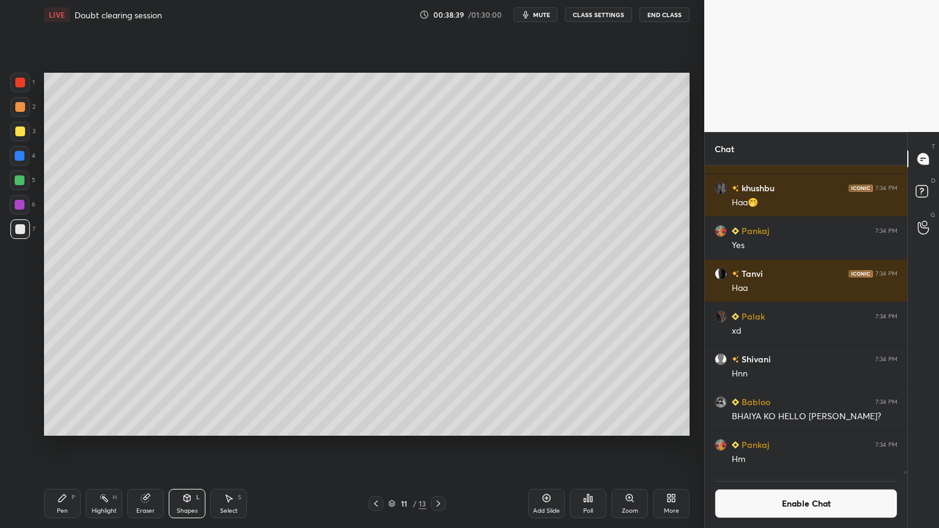
click at [21, 131] on div at bounding box center [20, 132] width 10 height 10
click at [100, 446] on div "Highlight H" at bounding box center [104, 503] width 37 height 29
click at [374, 446] on icon at bounding box center [376, 504] width 10 height 10
drag, startPoint x: 440, startPoint y: 501, endPoint x: 433, endPoint y: 499, distance: 7.6
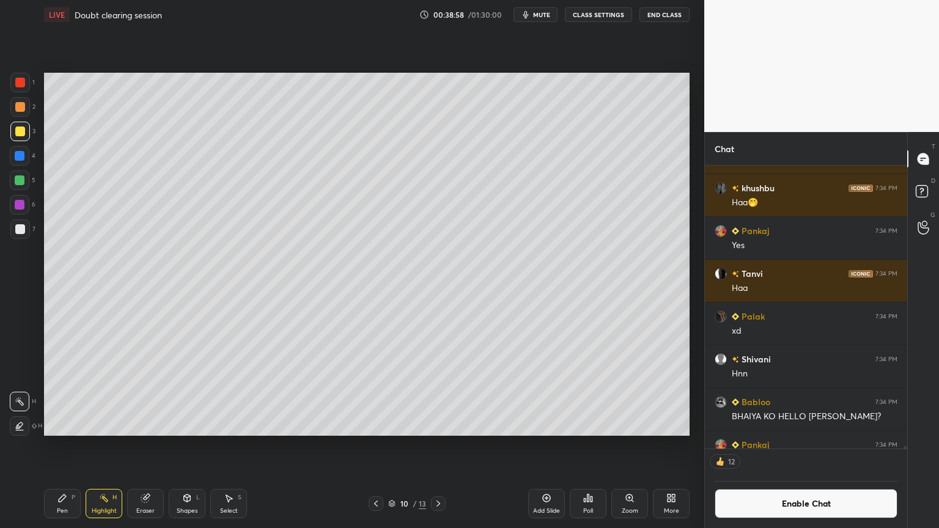
click at [439, 446] on icon at bounding box center [439, 504] width 10 height 10
click at [539, 446] on div "Add Slide" at bounding box center [546, 503] width 37 height 29
drag, startPoint x: 59, startPoint y: 505, endPoint x: 61, endPoint y: 479, distance: 25.8
click at [58, 446] on div "Pen P" at bounding box center [62, 503] width 37 height 29
click at [20, 81] on div at bounding box center [20, 83] width 10 height 10
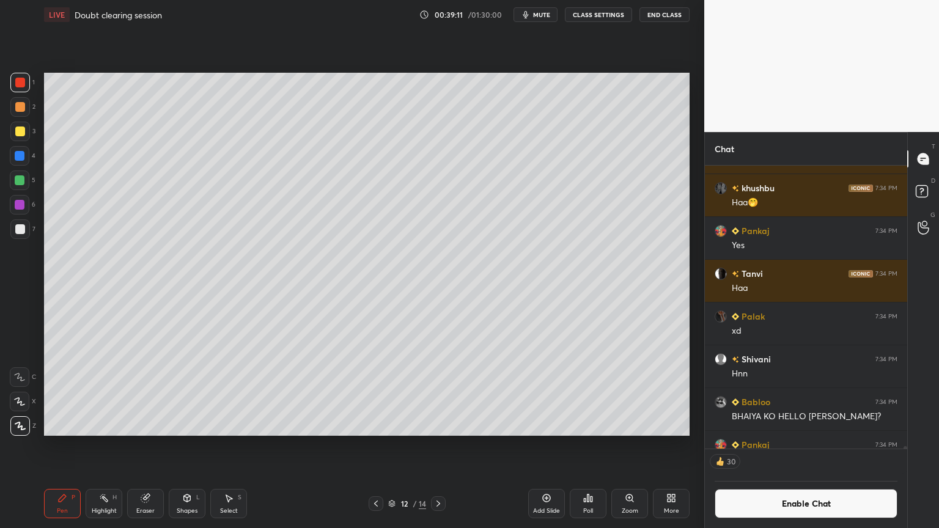
click at [64, 446] on div "Pen" at bounding box center [62, 511] width 11 height 6
click at [22, 229] on div at bounding box center [20, 229] width 10 height 10
click at [23, 82] on div at bounding box center [20, 83] width 10 height 10
click at [19, 107] on div at bounding box center [20, 107] width 10 height 10
click at [161, 446] on div "Eraser" at bounding box center [145, 503] width 37 height 29
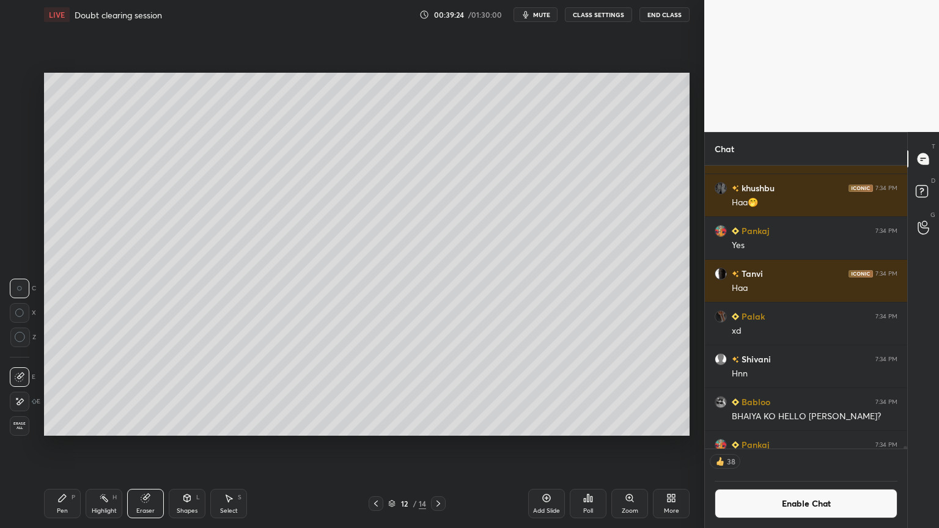
click at [187, 446] on div "Shapes L" at bounding box center [187, 503] width 37 height 29
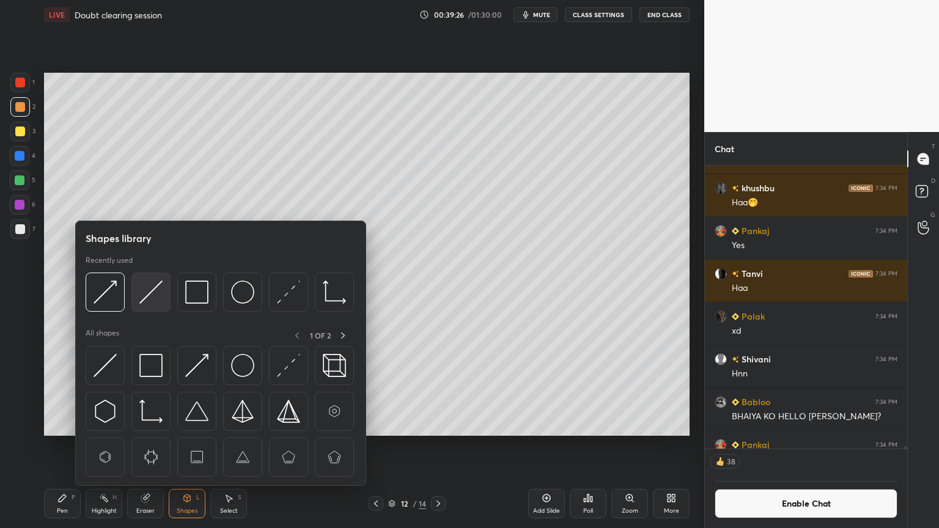
click at [156, 291] on img at bounding box center [150, 292] width 23 height 23
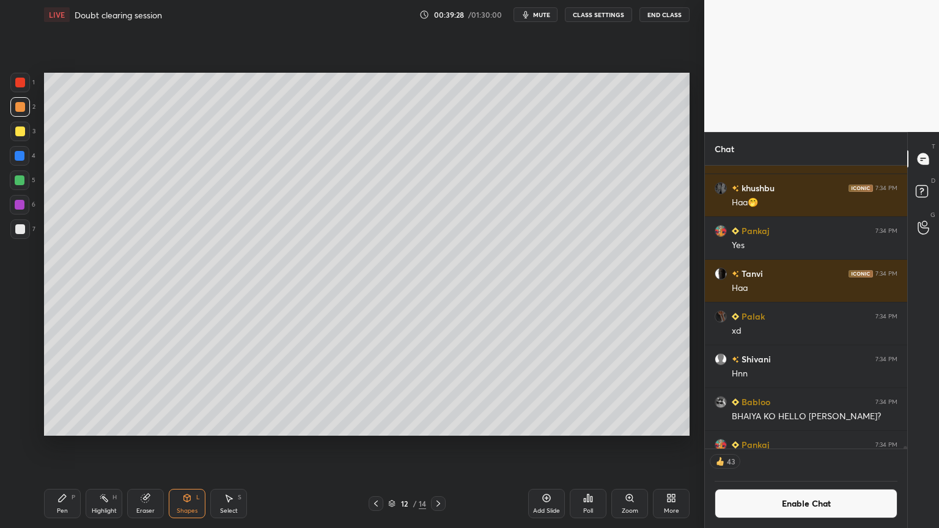
click at [59, 446] on div "Pen P" at bounding box center [62, 503] width 37 height 29
click at [24, 229] on div at bounding box center [20, 229] width 10 height 10
drag, startPoint x: 191, startPoint y: 509, endPoint x: 187, endPoint y: 496, distance: 13.4
click at [187, 446] on div "Shapes" at bounding box center [187, 511] width 21 height 6
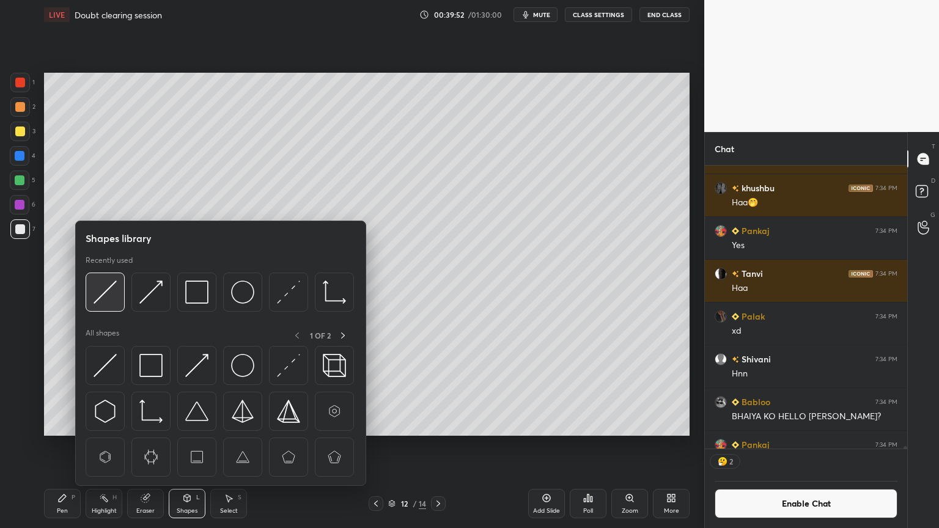
click at [109, 296] on img at bounding box center [105, 292] width 23 height 23
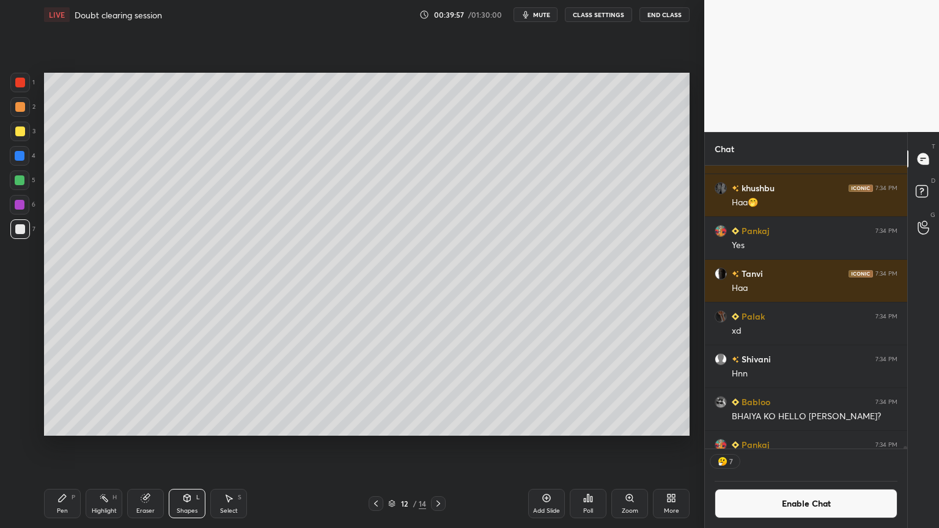
click at [68, 446] on div "Pen P" at bounding box center [62, 503] width 37 height 29
drag, startPoint x: 113, startPoint y: 503, endPoint x: 117, endPoint y: 486, distance: 17.2
click at [113, 446] on div "Highlight H" at bounding box center [104, 503] width 37 height 29
click at [64, 446] on div "Pen P" at bounding box center [62, 503] width 37 height 29
click at [95, 446] on div "Highlight" at bounding box center [104, 511] width 25 height 6
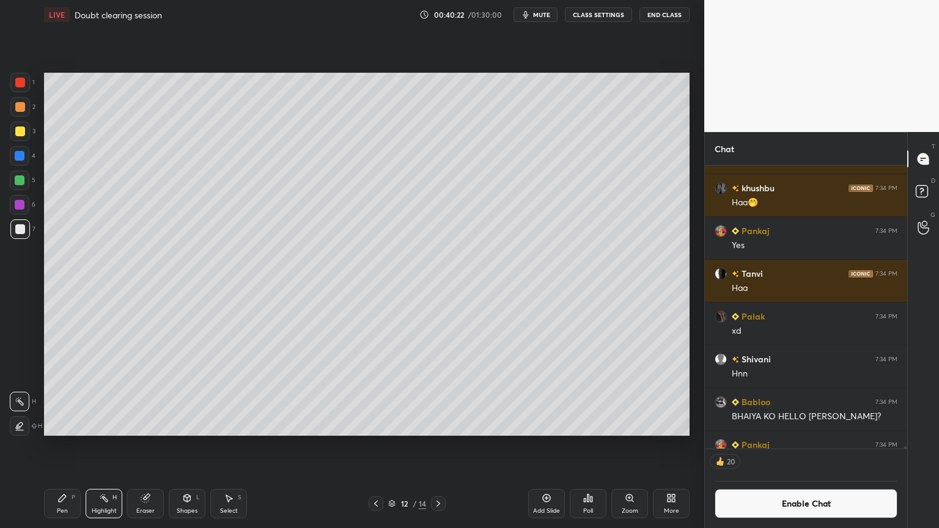
click at [67, 446] on div "Pen P" at bounding box center [62, 503] width 37 height 29
click at [105, 446] on div "Highlight H" at bounding box center [104, 503] width 37 height 29
drag, startPoint x: 191, startPoint y: 504, endPoint x: 186, endPoint y: 487, distance: 17.4
click at [191, 446] on div "Shapes L" at bounding box center [187, 503] width 37 height 29
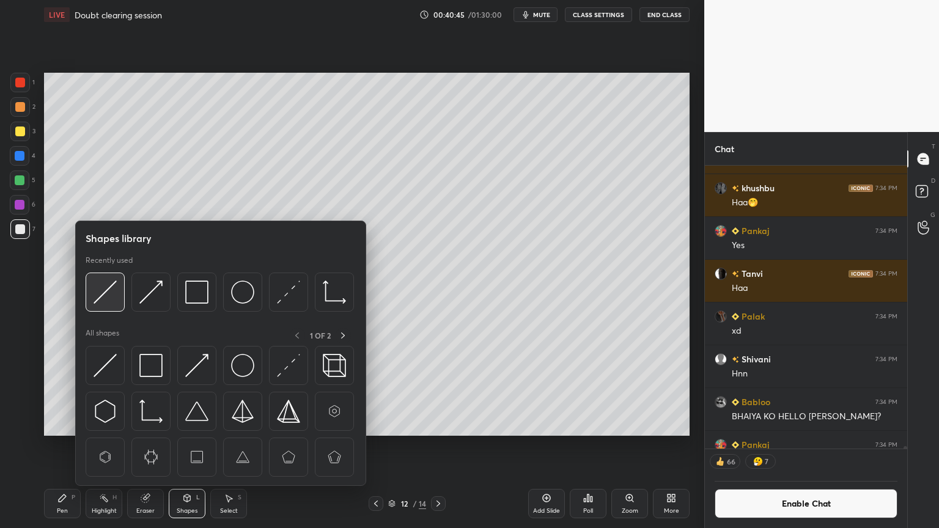
click at [103, 300] on img at bounding box center [105, 292] width 23 height 23
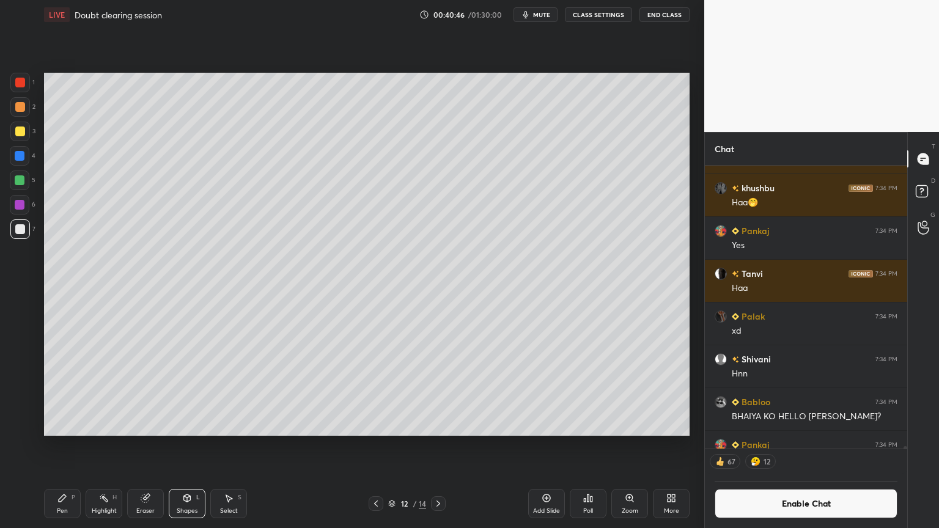
drag, startPoint x: 19, startPoint y: 154, endPoint x: 34, endPoint y: 152, distance: 14.9
click at [21, 154] on div at bounding box center [20, 156] width 10 height 10
drag, startPoint x: 113, startPoint y: 500, endPoint x: 137, endPoint y: 446, distance: 58.9
click at [110, 446] on div "Highlight H" at bounding box center [104, 503] width 37 height 29
click at [68, 446] on div "Pen P" at bounding box center [62, 503] width 37 height 29
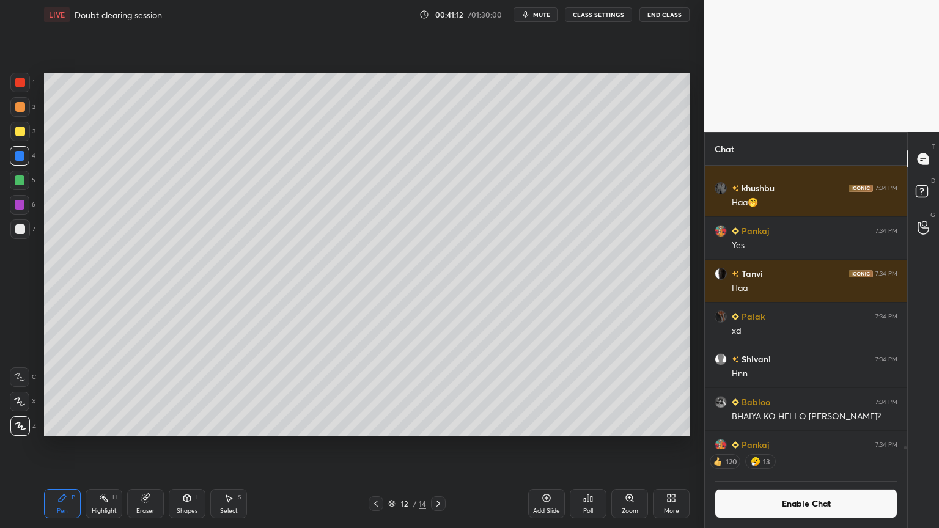
drag, startPoint x: 24, startPoint y: 103, endPoint x: 43, endPoint y: 113, distance: 21.9
click at [23, 102] on div at bounding box center [20, 107] width 10 height 10
drag, startPoint x: 23, startPoint y: 158, endPoint x: 34, endPoint y: 189, distance: 32.5
click at [22, 163] on div at bounding box center [20, 156] width 20 height 20
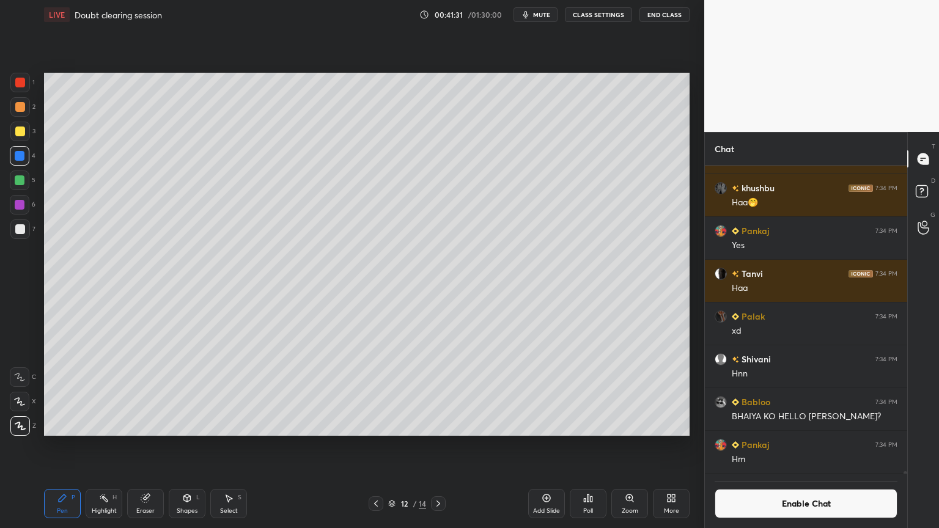
click at [99, 446] on div "Highlight" at bounding box center [104, 511] width 25 height 6
drag, startPoint x: 69, startPoint y: 503, endPoint x: 94, endPoint y: 479, distance: 33.7
click at [70, 446] on div "Pen P" at bounding box center [62, 503] width 37 height 29
drag, startPoint x: 89, startPoint y: 513, endPoint x: 105, endPoint y: 500, distance: 21.3
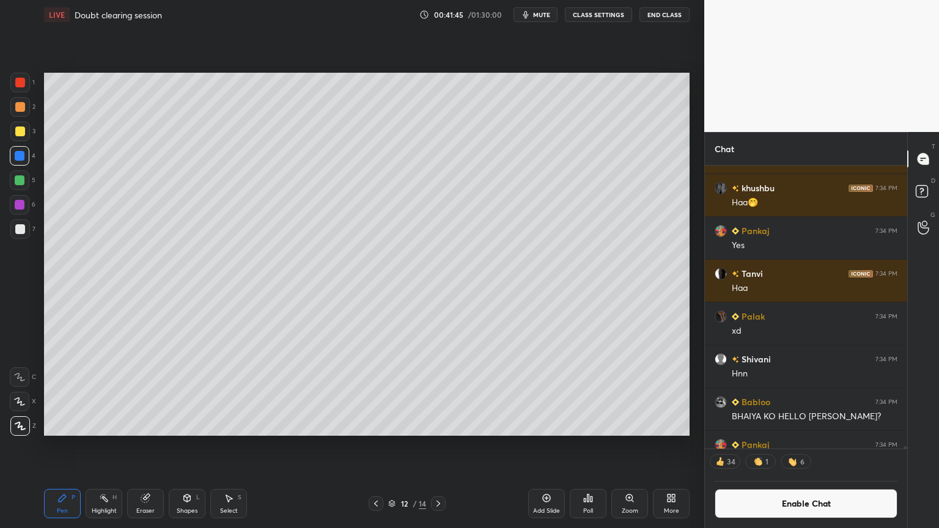
click at [87, 446] on div "Highlight H" at bounding box center [104, 503] width 37 height 29
click at [143, 446] on div "Eraser" at bounding box center [145, 511] width 18 height 6
click at [182, 446] on div "Shapes L" at bounding box center [187, 503] width 37 height 29
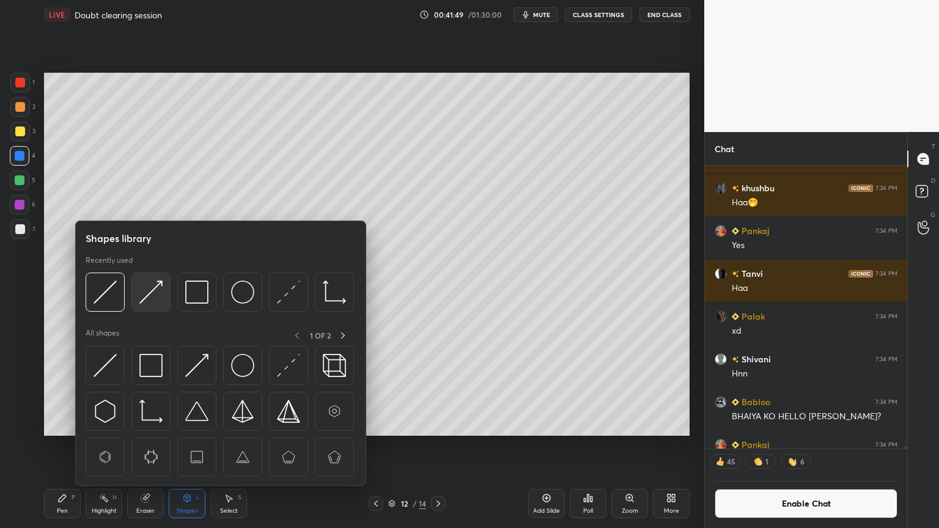
click at [149, 295] on img at bounding box center [150, 292] width 23 height 23
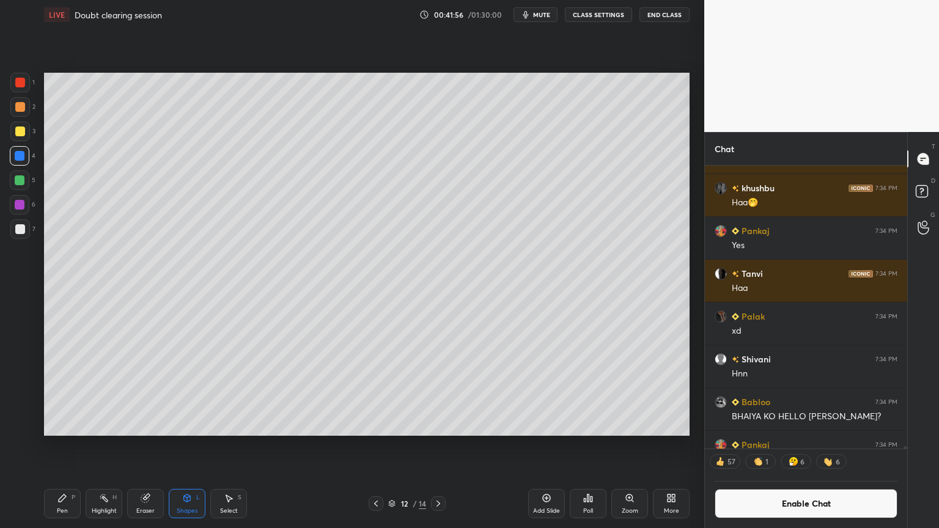
drag, startPoint x: 100, startPoint y: 506, endPoint x: 110, endPoint y: 489, distance: 19.7
click at [103, 446] on div "Highlight H" at bounding box center [104, 503] width 37 height 29
click at [817, 446] on button "Enable Chat" at bounding box center [806, 503] width 183 height 29
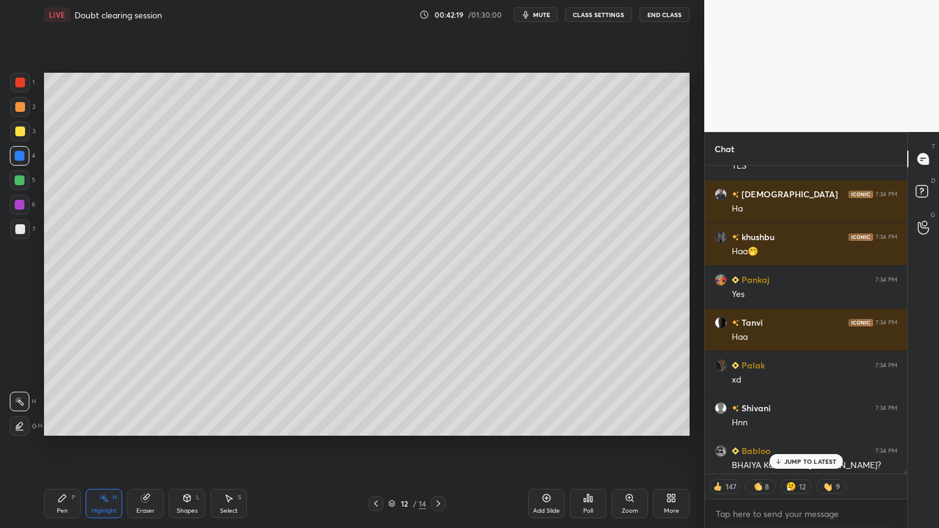
click at [788, 446] on p "JUMP TO LATEST" at bounding box center [811, 461] width 53 height 7
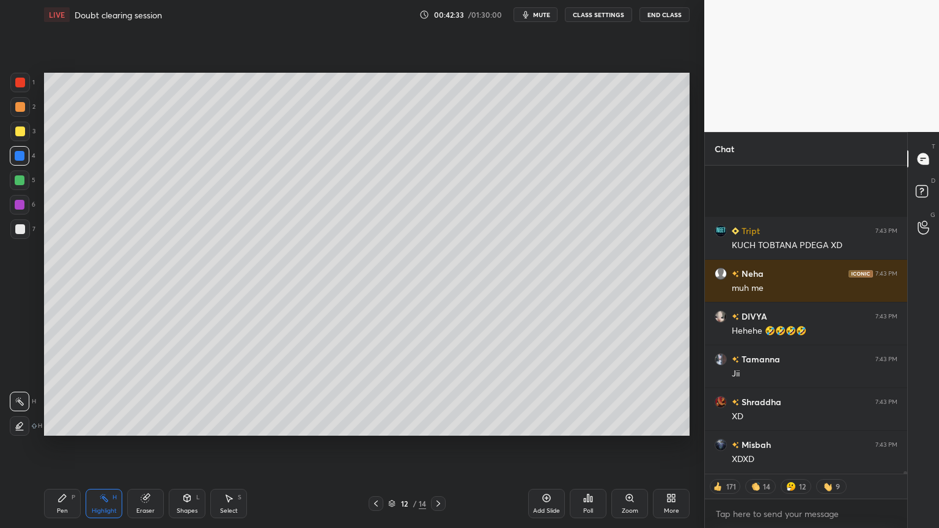
scroll to position [42350, 0]
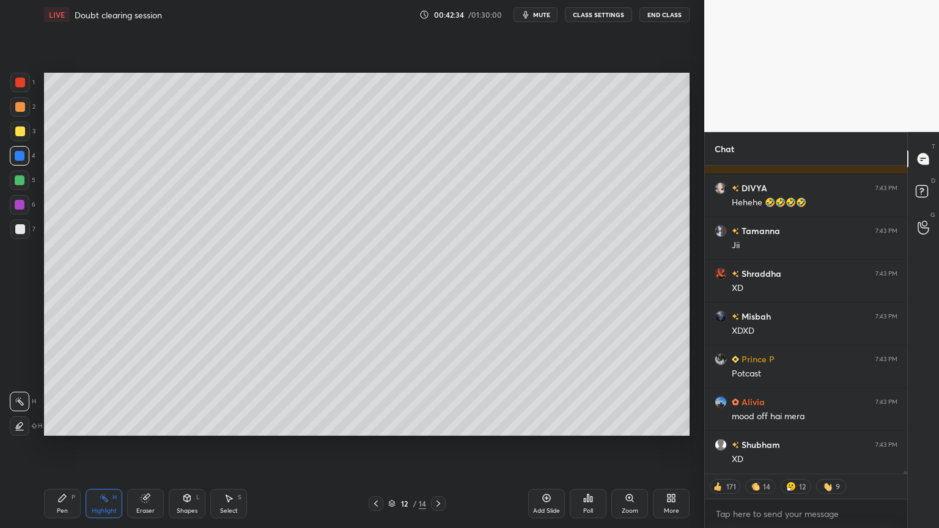
click at [102, 446] on div "Highlight" at bounding box center [104, 511] width 25 height 6
type textarea "x"
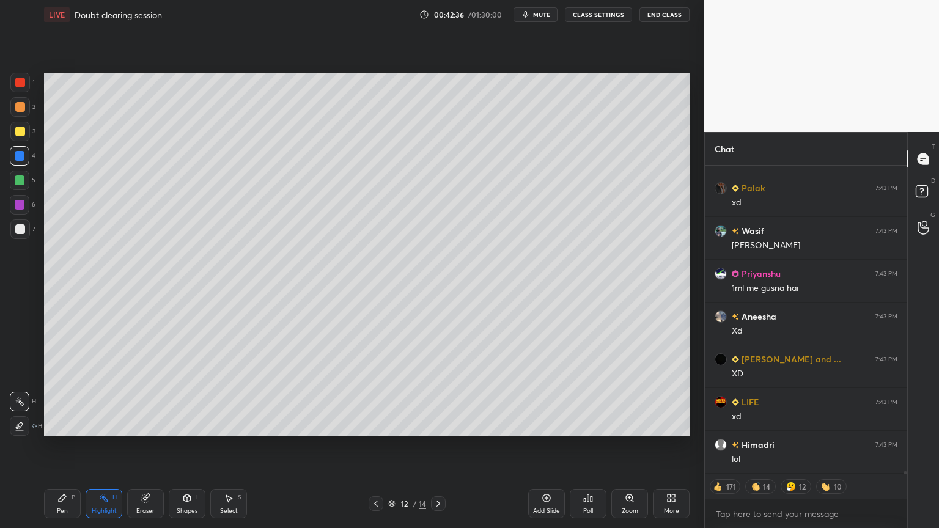
scroll to position [42992, 0]
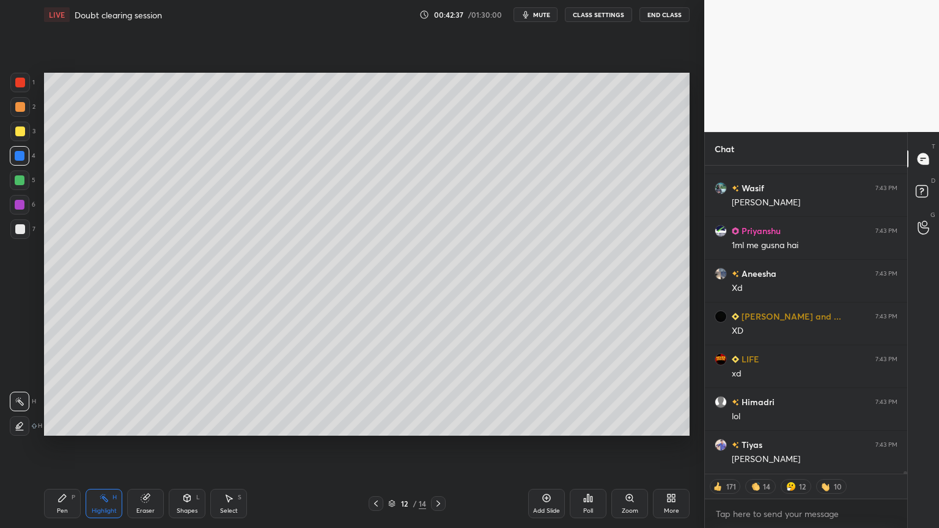
click at [594, 14] on button "CLASS SETTINGS" at bounding box center [598, 14] width 67 height 15
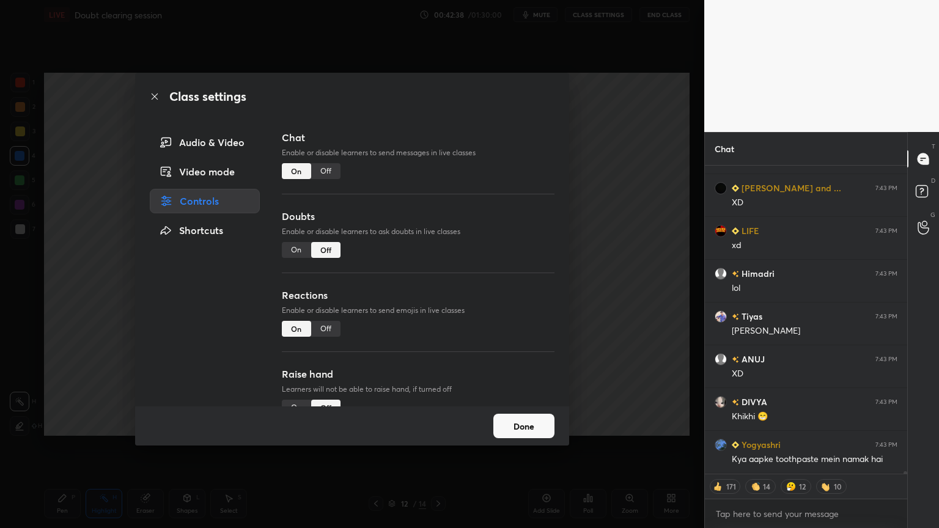
scroll to position [43389, 0]
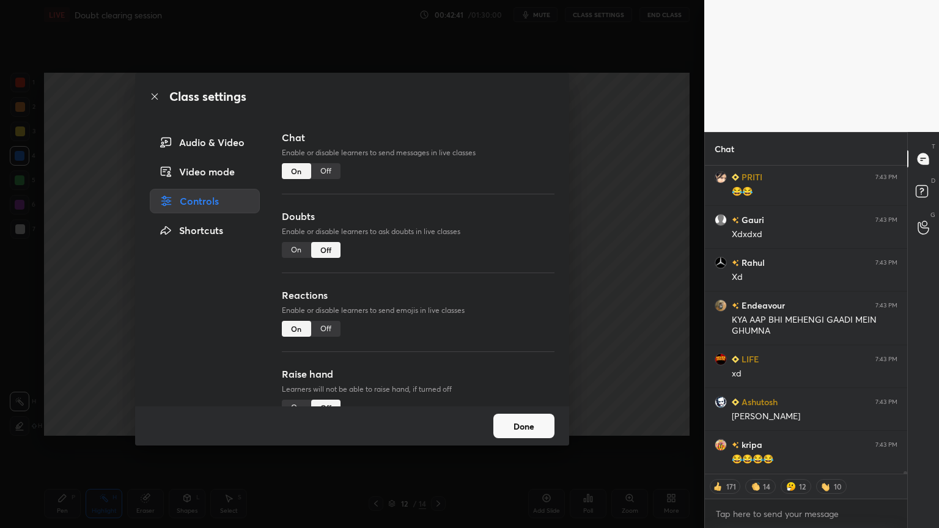
click at [323, 172] on div "Off" at bounding box center [325, 171] width 29 height 16
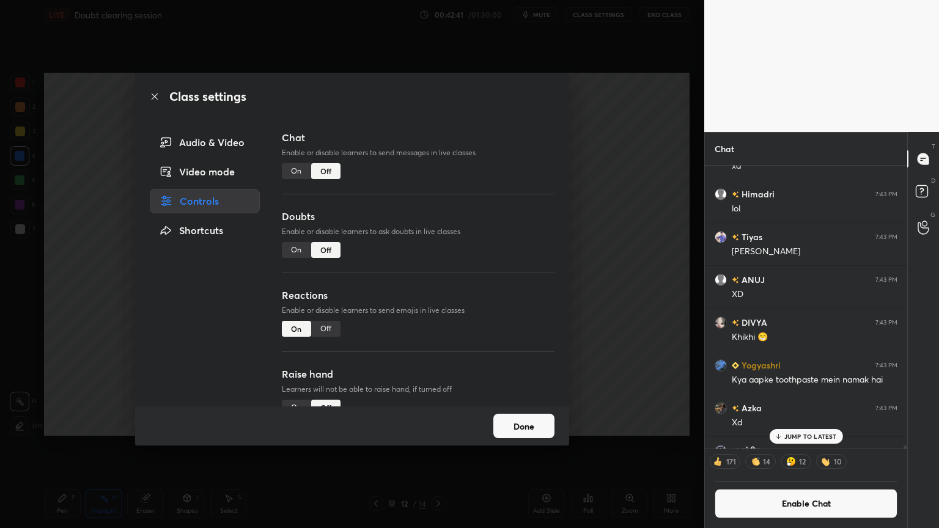
click at [601, 209] on div "Class settings Audio & Video Video mode Controls Shortcuts Chat Enable or disab…" at bounding box center [352, 264] width 705 height 528
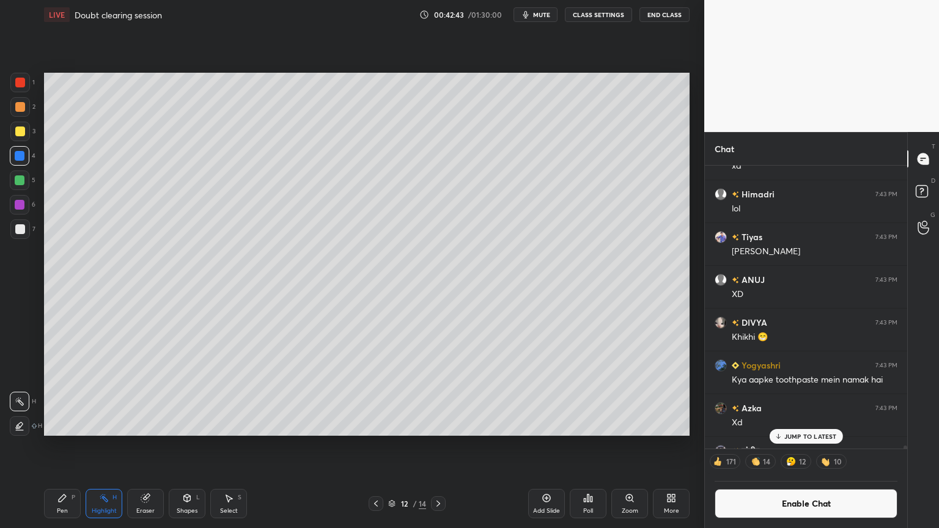
click at [795, 439] on div "JUMP TO LATEST" at bounding box center [805, 436] width 73 height 15
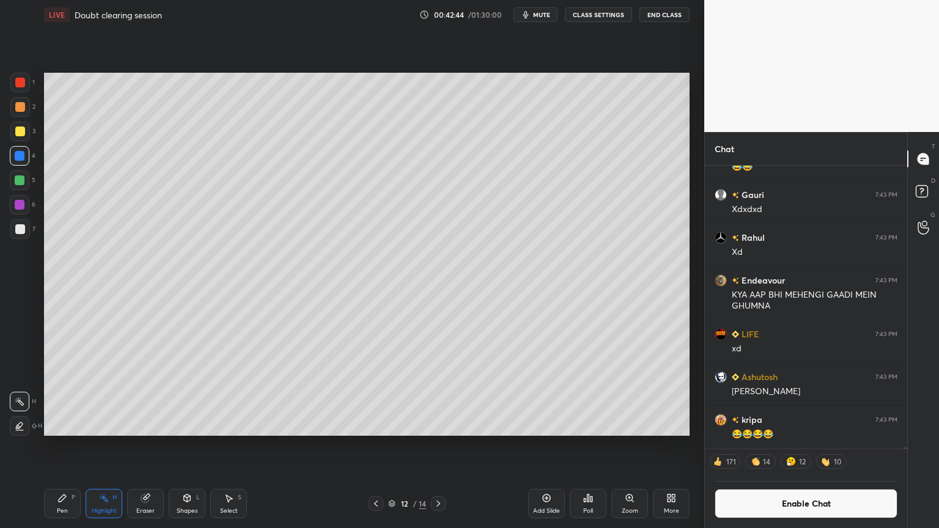
scroll to position [42514, 0]
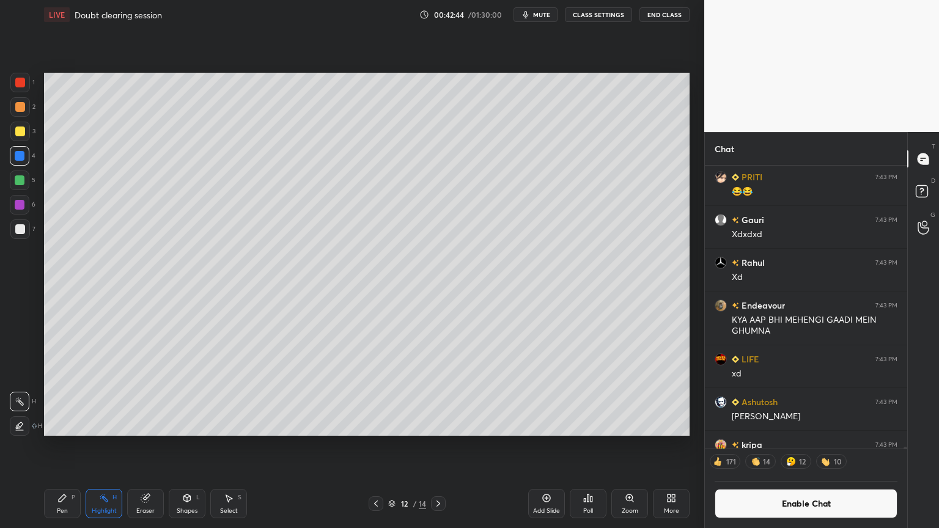
click at [199, 446] on div "Shapes L" at bounding box center [187, 503] width 37 height 29
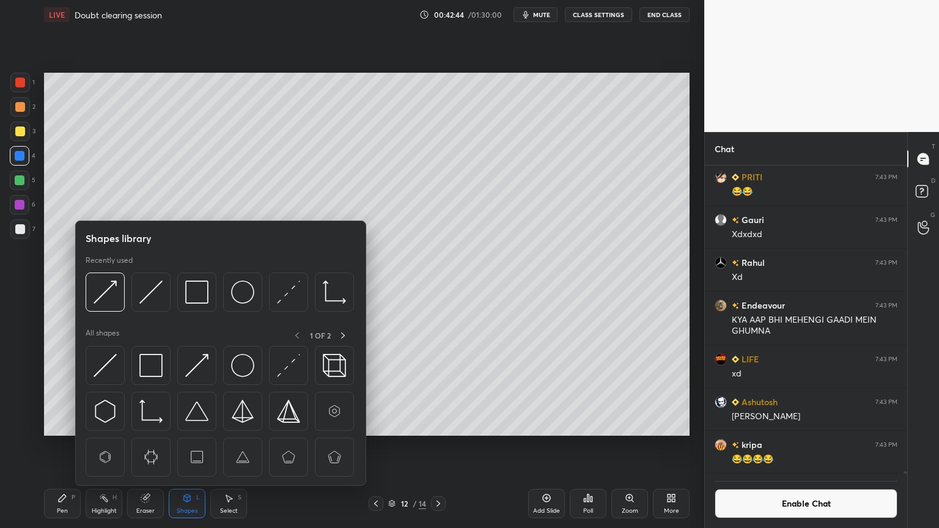
scroll to position [305, 199]
click at [56, 446] on div "Pen P" at bounding box center [62, 503] width 37 height 29
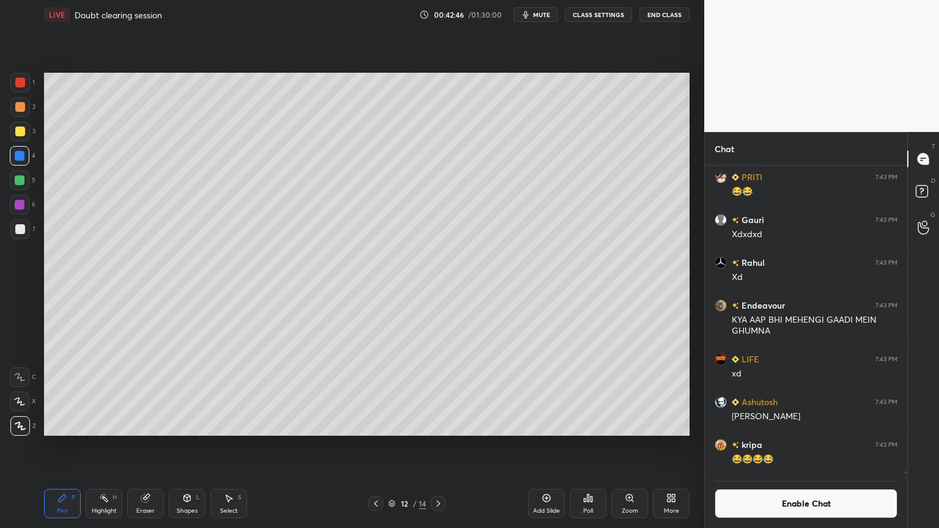
click at [18, 232] on div at bounding box center [20, 230] width 20 height 20
click at [98, 446] on div "Highlight H" at bounding box center [104, 503] width 37 height 29
click at [62, 446] on icon at bounding box center [62, 499] width 10 height 10
drag, startPoint x: 93, startPoint y: 509, endPoint x: 95, endPoint y: 498, distance: 11.3
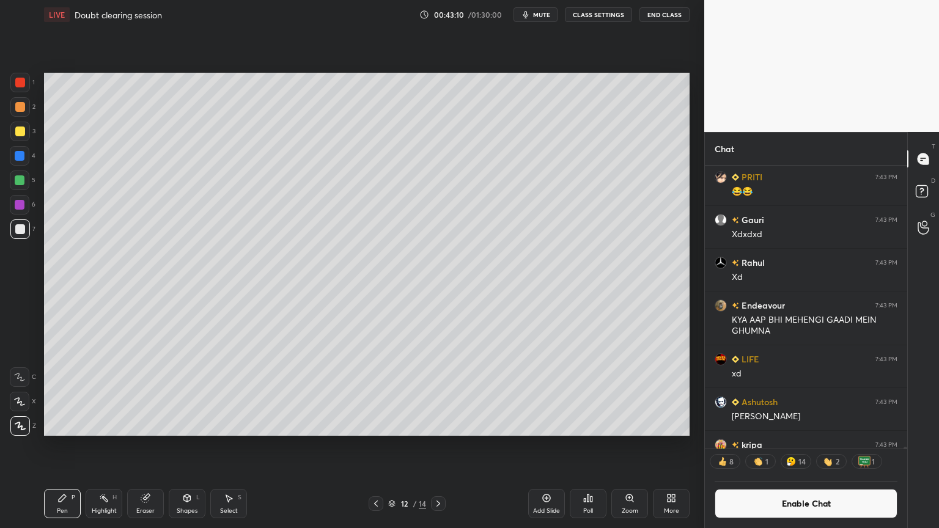
click at [93, 446] on div "Highlight H" at bounding box center [104, 503] width 37 height 29
click at [69, 446] on div "Pen P" at bounding box center [62, 503] width 37 height 29
click at [180, 446] on div "Shapes L" at bounding box center [187, 503] width 37 height 29
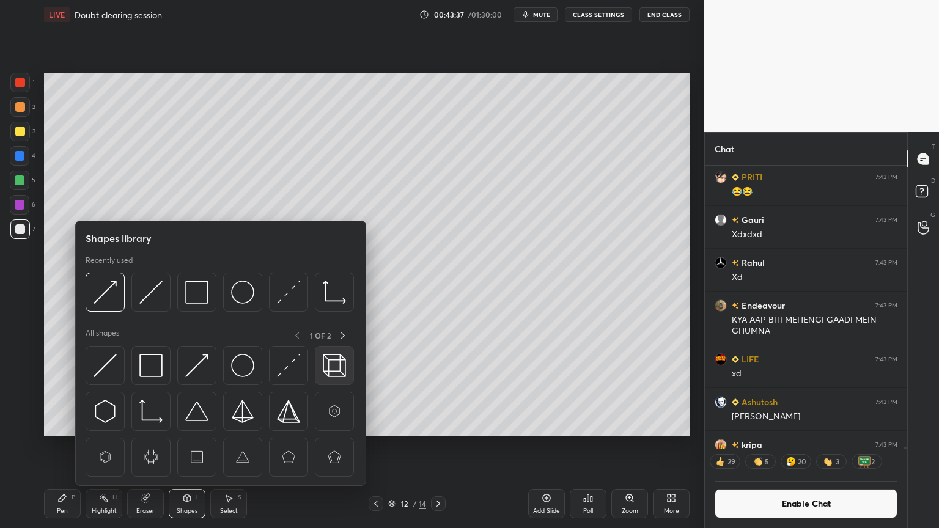
click at [336, 368] on img at bounding box center [334, 365] width 23 height 23
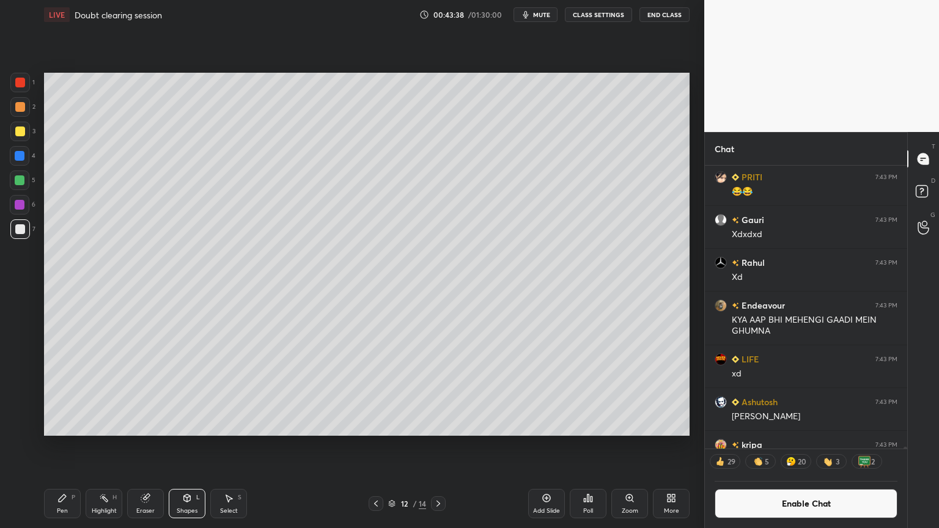
click at [22, 138] on div at bounding box center [20, 132] width 20 height 20
drag, startPoint x: 109, startPoint y: 509, endPoint x: 134, endPoint y: 448, distance: 65.9
click at [106, 446] on div "Highlight H" at bounding box center [104, 503] width 37 height 29
click at [182, 446] on div "Shapes" at bounding box center [187, 511] width 21 height 6
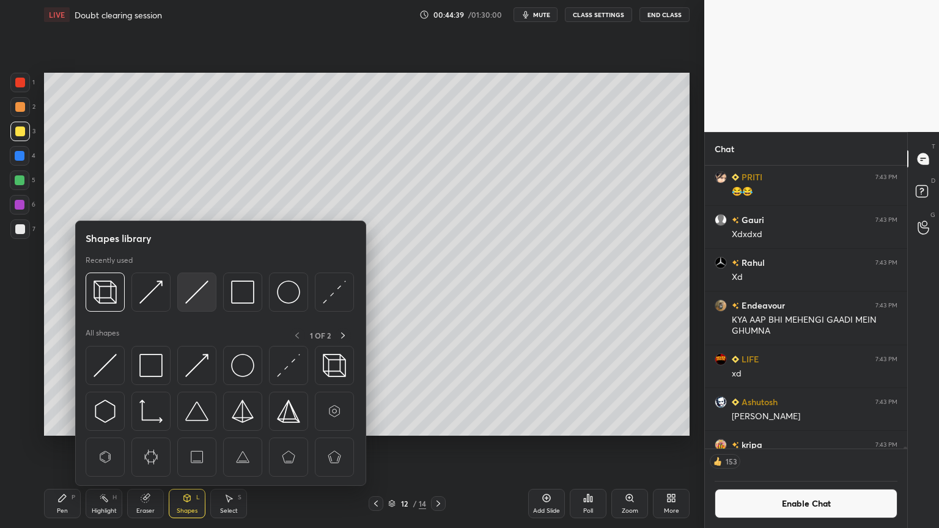
click at [191, 293] on img at bounding box center [196, 292] width 23 height 23
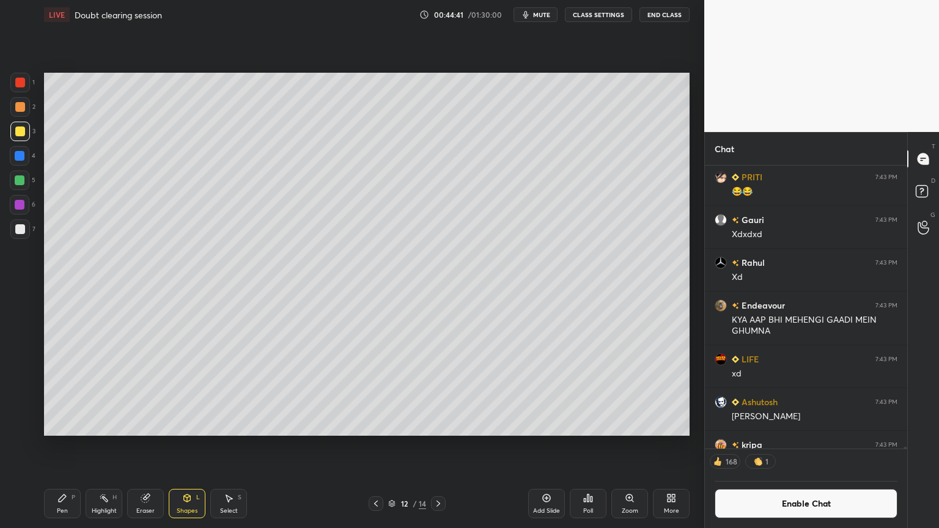
click at [23, 132] on div at bounding box center [20, 132] width 10 height 10
click at [62, 446] on div "Pen P" at bounding box center [62, 503] width 37 height 29
click at [106, 446] on div "Highlight H" at bounding box center [104, 503] width 37 height 29
click at [804, 446] on button "Enable Chat" at bounding box center [806, 503] width 183 height 29
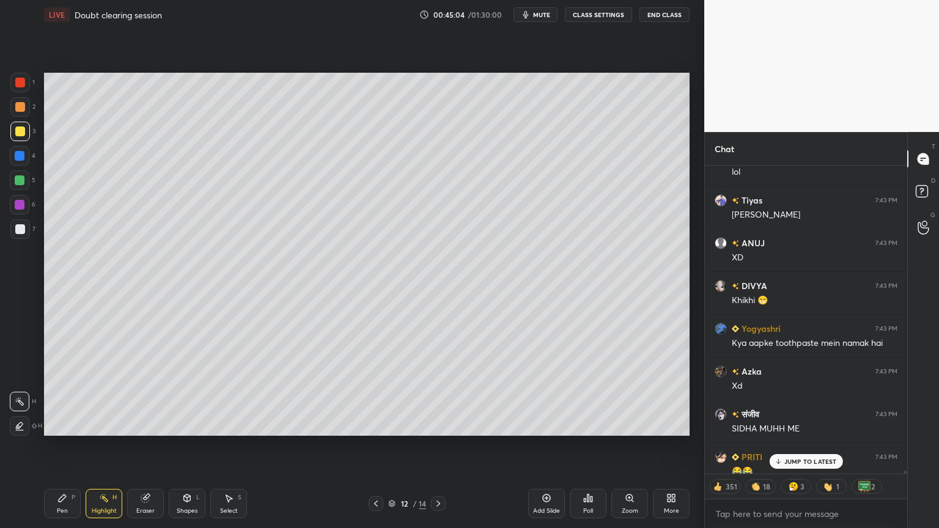
click at [798, 446] on p "JUMP TO LATEST" at bounding box center [811, 461] width 53 height 7
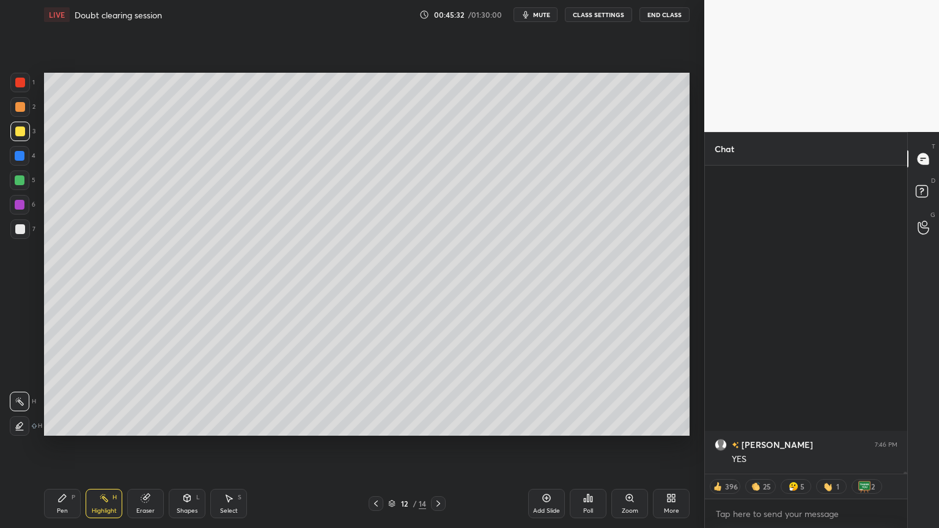
scroll to position [46663, 0]
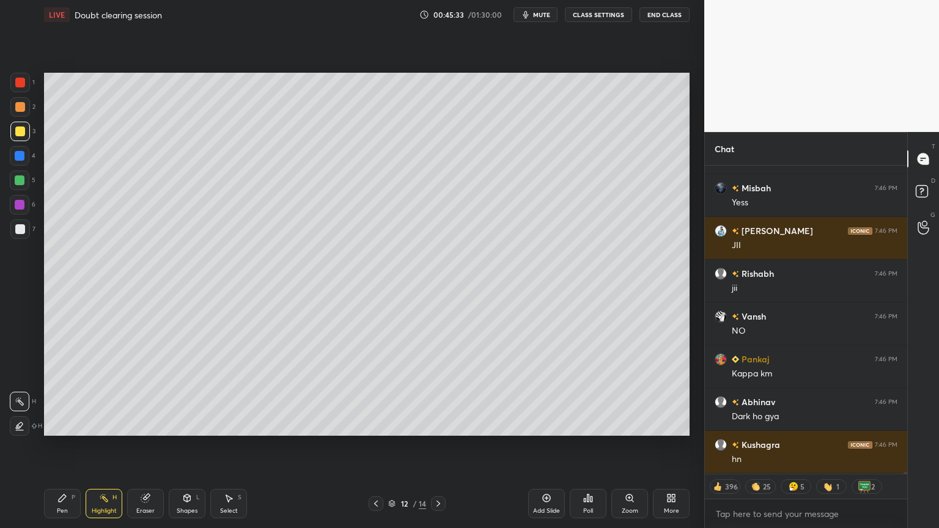
drag, startPoint x: 101, startPoint y: 506, endPoint x: 144, endPoint y: 461, distance: 62.3
click at [101, 446] on div "Highlight H" at bounding box center [104, 503] width 37 height 29
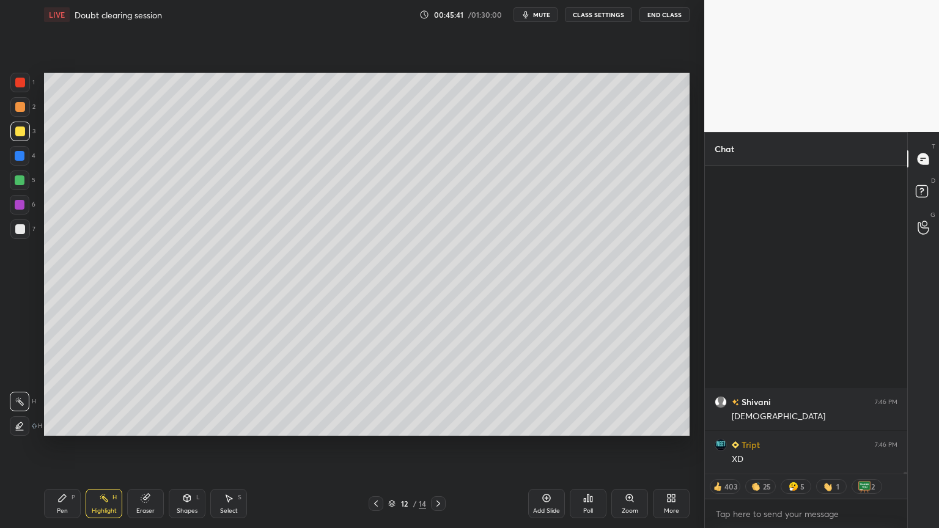
scroll to position [48590, 0]
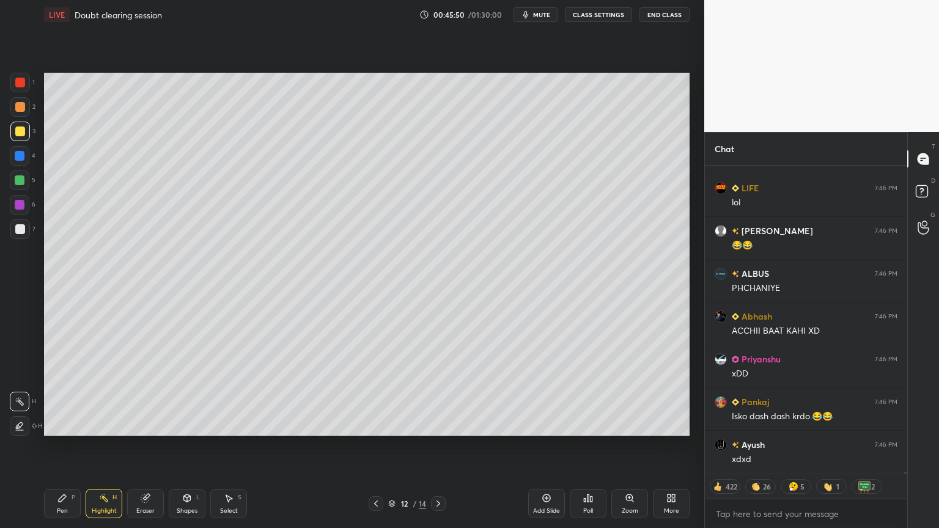
click at [66, 446] on div "Pen P" at bounding box center [62, 503] width 37 height 29
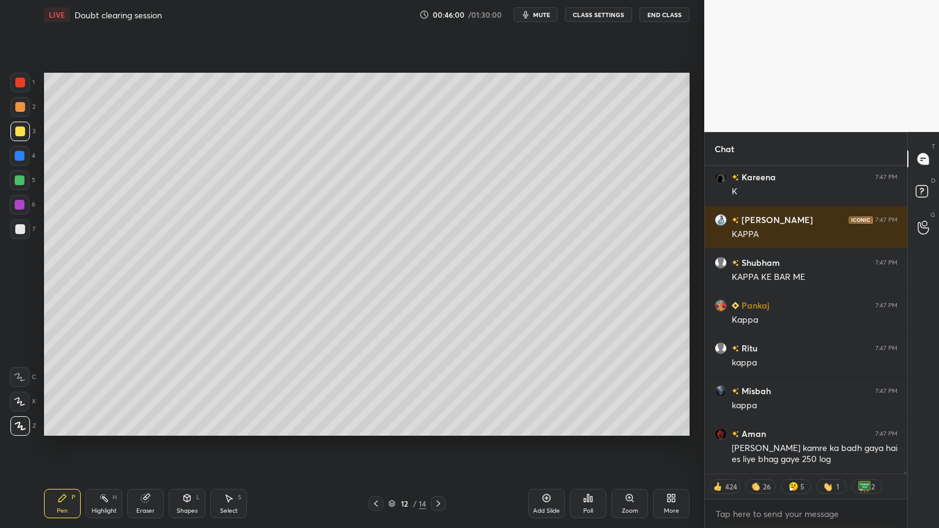
click at [185, 446] on div "Shapes L" at bounding box center [187, 503] width 37 height 29
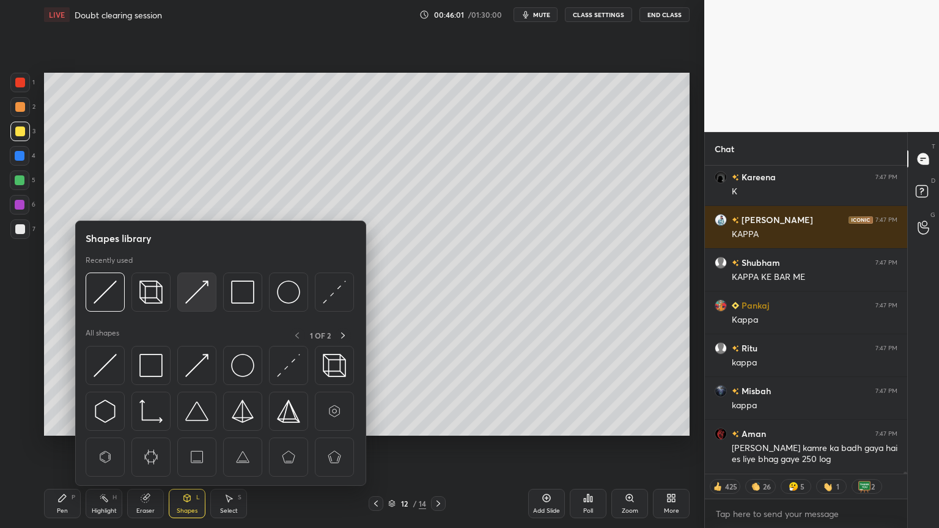
click at [201, 293] on img at bounding box center [196, 292] width 23 height 23
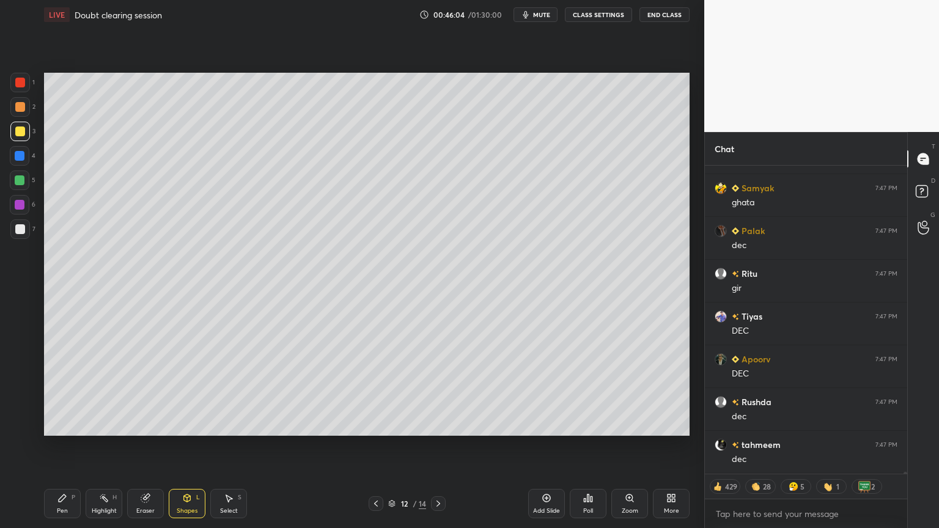
click at [111, 446] on div "Highlight" at bounding box center [104, 511] width 25 height 6
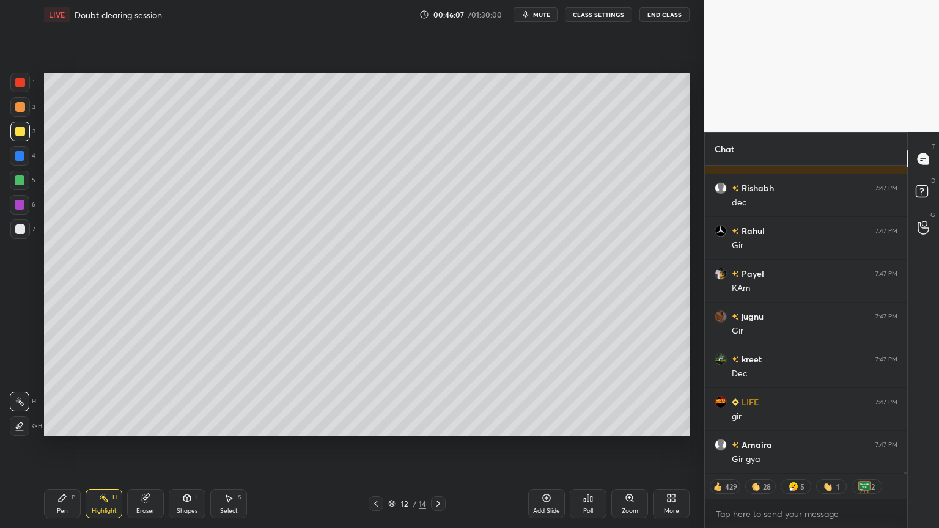
type textarea "x"
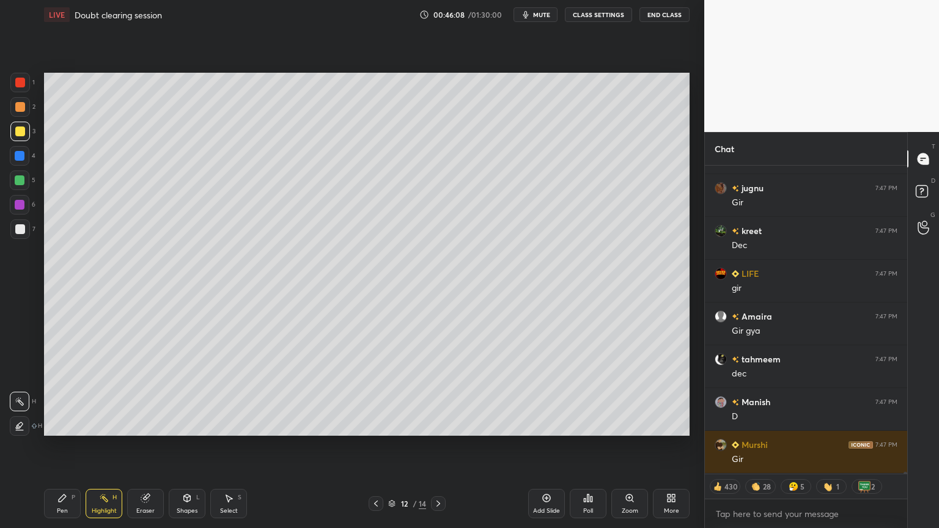
drag, startPoint x: 102, startPoint y: 506, endPoint x: 109, endPoint y: 487, distance: 20.3
click at [101, 446] on div "Highlight H" at bounding box center [104, 503] width 37 height 29
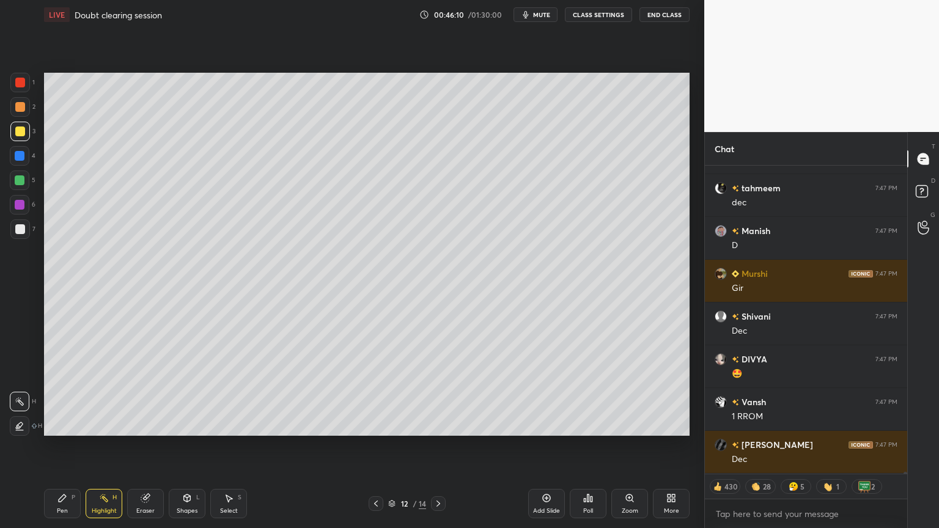
click at [612, 15] on button "CLASS SETTINGS" at bounding box center [598, 14] width 67 height 15
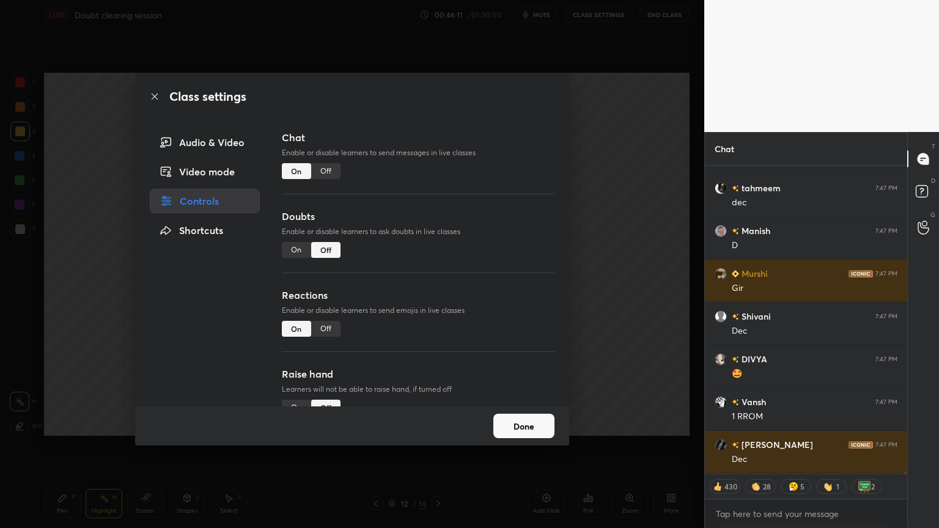
click at [323, 171] on div "Off" at bounding box center [325, 171] width 29 height 16
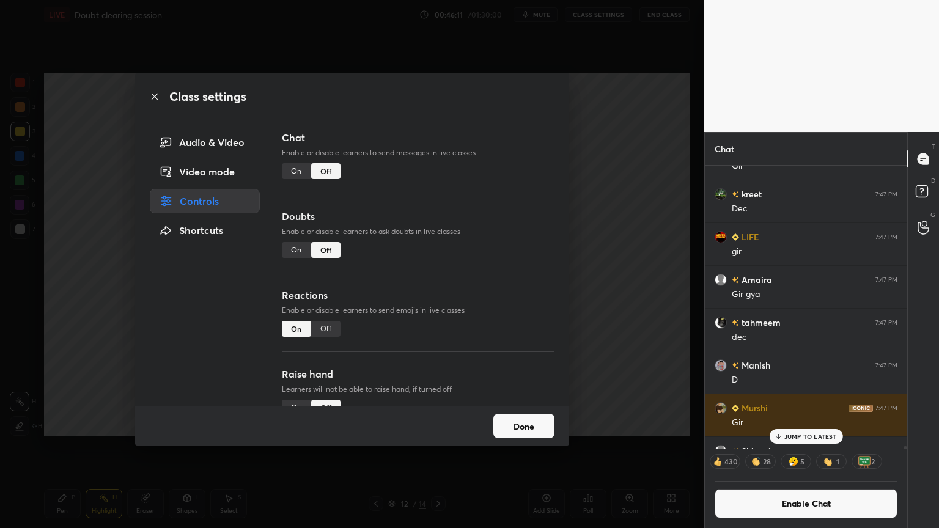
click at [596, 219] on div "Class settings Audio & Video Video mode Controls Shortcuts Chat Enable or disab…" at bounding box center [352, 264] width 705 height 528
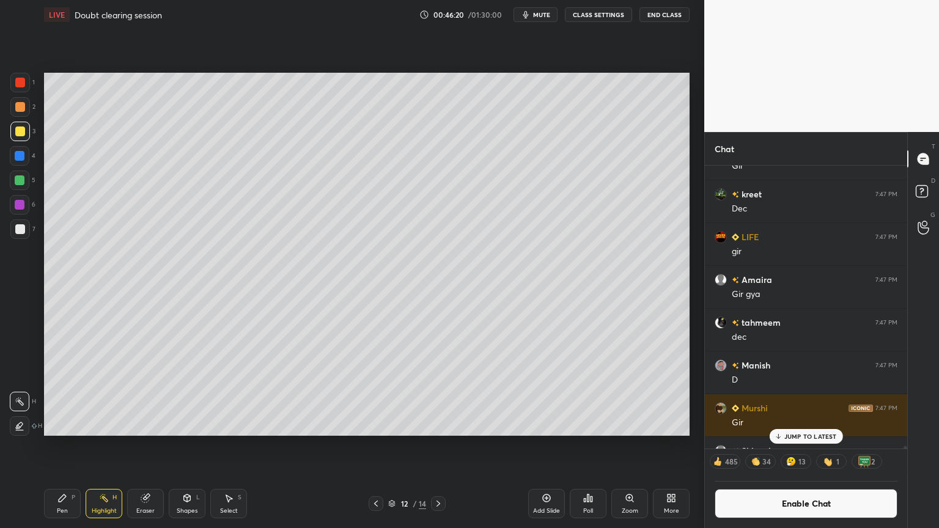
click at [812, 441] on div "JUMP TO LATEST" at bounding box center [805, 436] width 73 height 15
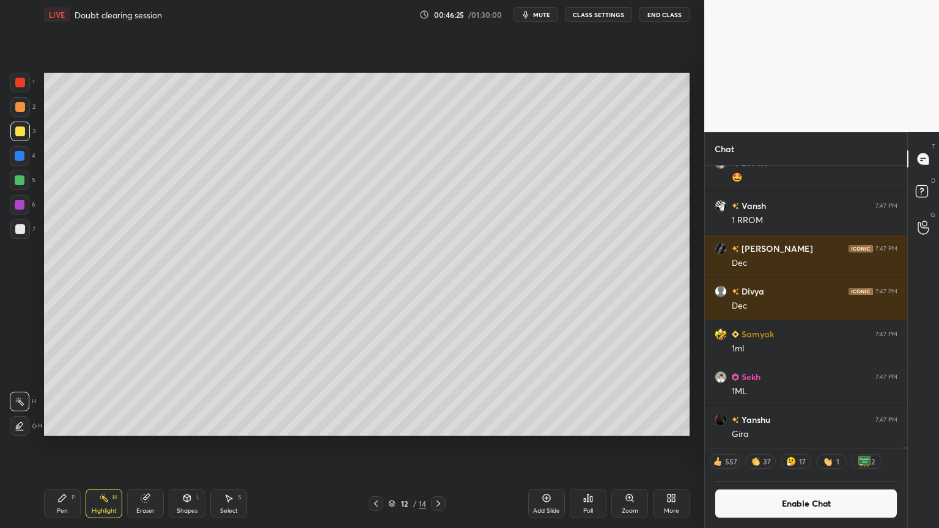
click at [112, 446] on div "Highlight H" at bounding box center [104, 503] width 37 height 29
drag, startPoint x: 100, startPoint y: 512, endPoint x: 132, endPoint y: 467, distance: 54.8
click at [101, 446] on div "Highlight" at bounding box center [104, 511] width 25 height 6
click at [377, 446] on icon at bounding box center [376, 504] width 10 height 10
drag, startPoint x: 108, startPoint y: 502, endPoint x: 121, endPoint y: 476, distance: 28.5
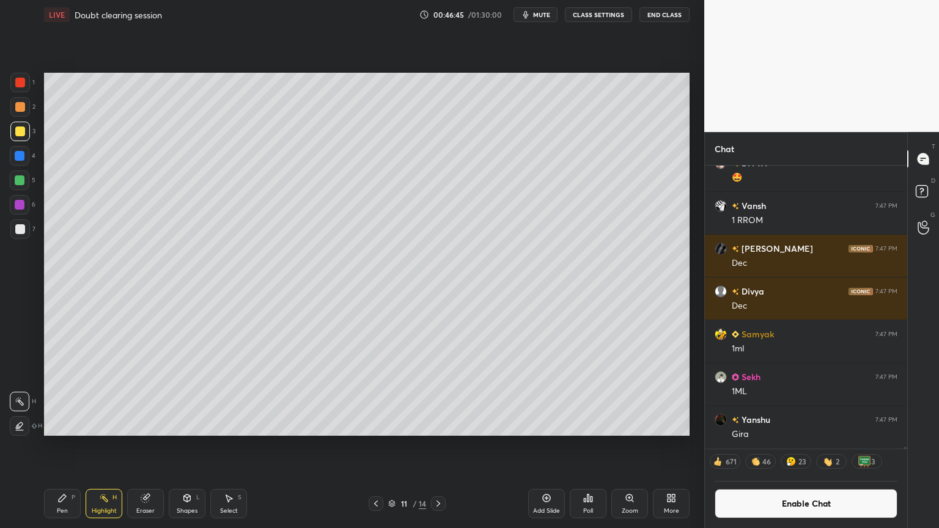
click at [108, 446] on div "Highlight H" at bounding box center [104, 503] width 37 height 29
click at [376, 446] on icon at bounding box center [376, 504] width 4 height 6
click at [113, 446] on div "Highlight H" at bounding box center [104, 503] width 37 height 29
click at [439, 446] on icon at bounding box center [439, 504] width 10 height 10
click at [433, 446] on div at bounding box center [438, 504] width 15 height 15
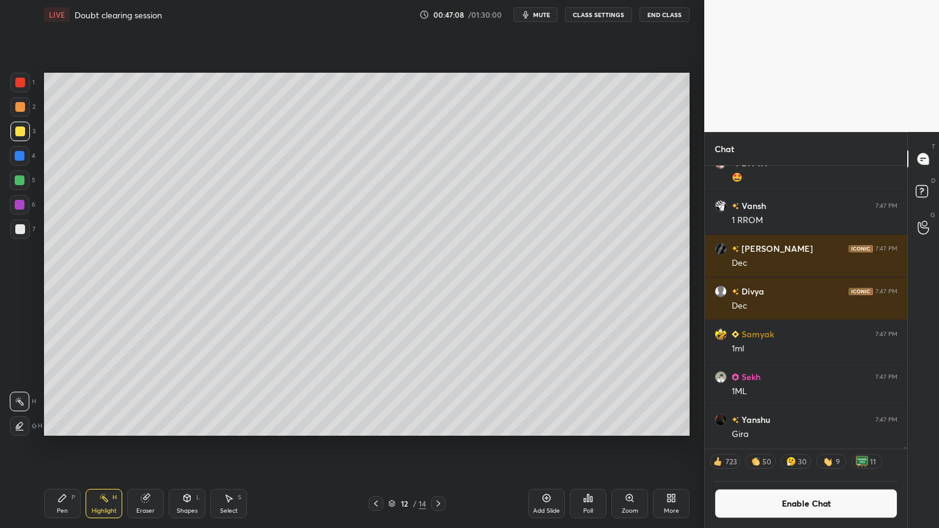
drag, startPoint x: 105, startPoint y: 511, endPoint x: 144, endPoint y: 453, distance: 70.1
click at [101, 446] on div "Highlight" at bounding box center [104, 511] width 25 height 6
click at [542, 446] on div "Add Slide" at bounding box center [546, 503] width 37 height 29
click at [61, 446] on div "Pen P" at bounding box center [62, 503] width 37 height 29
click at [18, 81] on div at bounding box center [20, 83] width 10 height 10
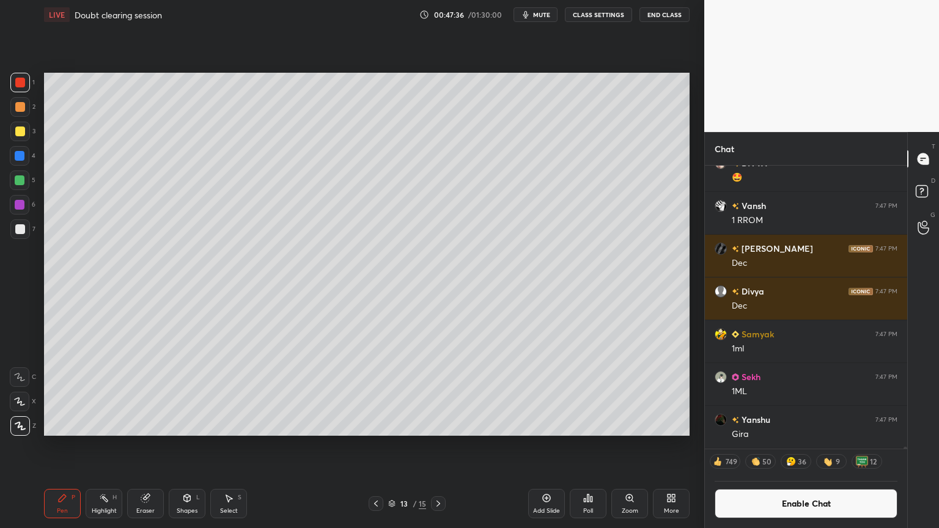
click at [115, 446] on div "Highlight H" at bounding box center [104, 503] width 37 height 29
click at [86, 446] on div "Pen P Highlight H Eraser Shapes L Select S" at bounding box center [165, 503] width 242 height 29
click at [78, 446] on div "Pen P Highlight H Eraser Shapes L Select S" at bounding box center [165, 503] width 242 height 29
click at [64, 446] on div "Pen P" at bounding box center [62, 503] width 37 height 29
drag, startPoint x: 19, startPoint y: 228, endPoint x: 39, endPoint y: 229, distance: 20.3
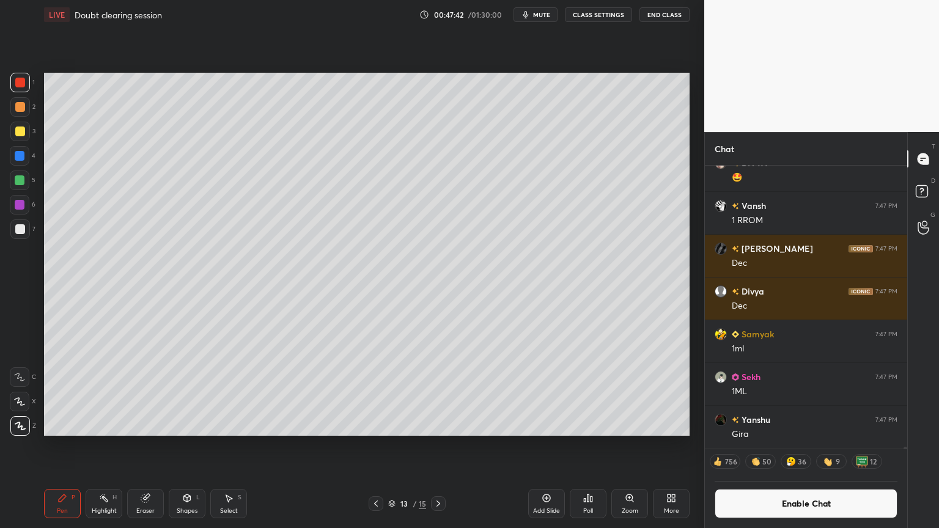
click at [19, 230] on div at bounding box center [20, 229] width 10 height 10
click at [373, 446] on icon at bounding box center [376, 504] width 10 height 10
drag, startPoint x: 108, startPoint y: 506, endPoint x: 114, endPoint y: 492, distance: 15.7
click at [108, 446] on div "Highlight H" at bounding box center [104, 503] width 37 height 29
click at [439, 446] on icon at bounding box center [439, 504] width 4 height 6
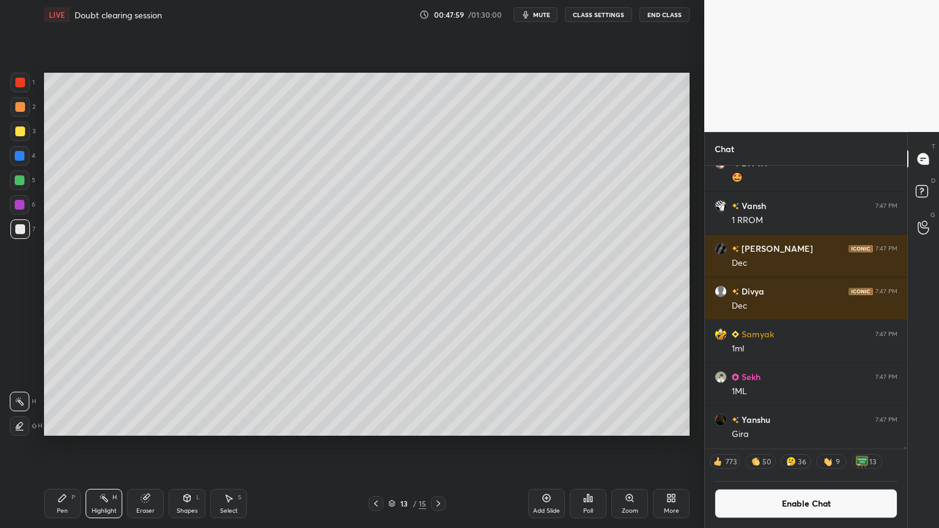
drag, startPoint x: 62, startPoint y: 502, endPoint x: 81, endPoint y: 438, distance: 66.4
click at [62, 446] on div "Pen P" at bounding box center [62, 503] width 37 height 29
click at [192, 446] on div "Shapes" at bounding box center [187, 511] width 21 height 6
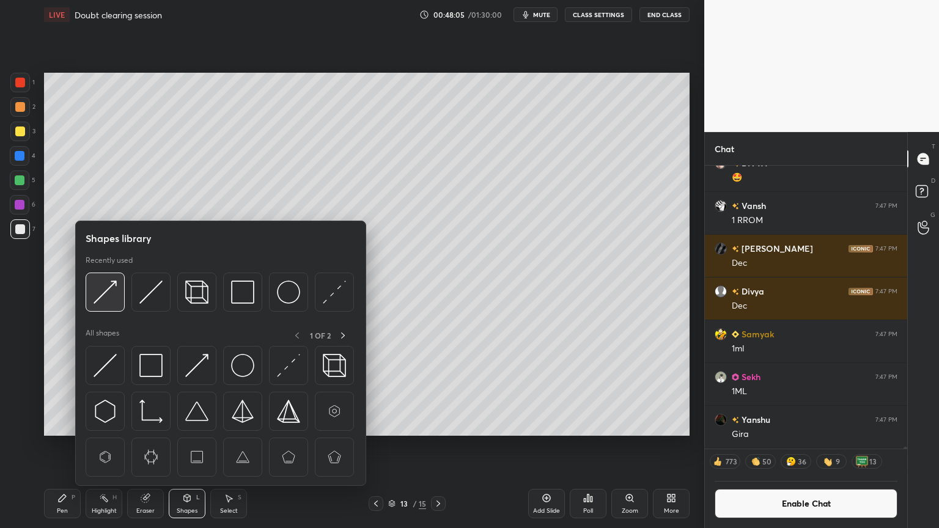
click at [110, 294] on img at bounding box center [105, 292] width 23 height 23
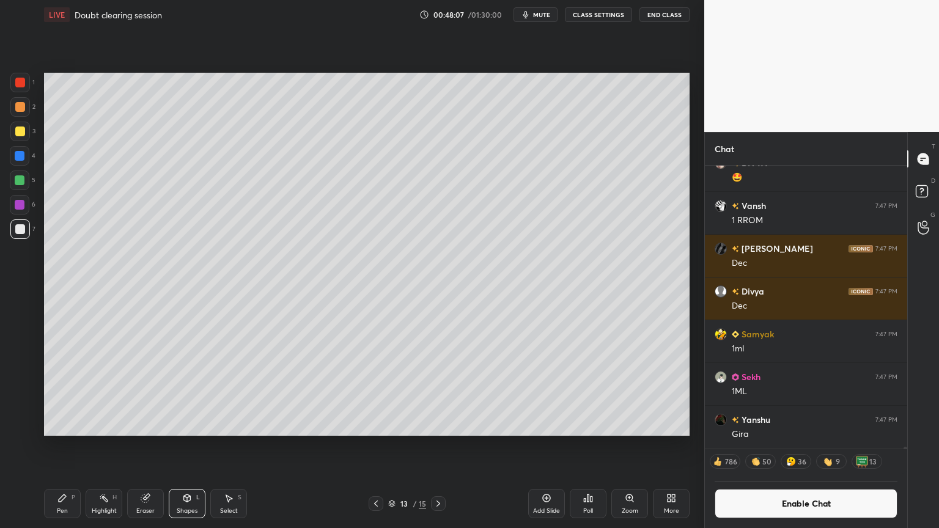
click at [107, 446] on div "Highlight" at bounding box center [104, 511] width 25 height 6
click at [195, 446] on div "Shapes L" at bounding box center [187, 503] width 37 height 29
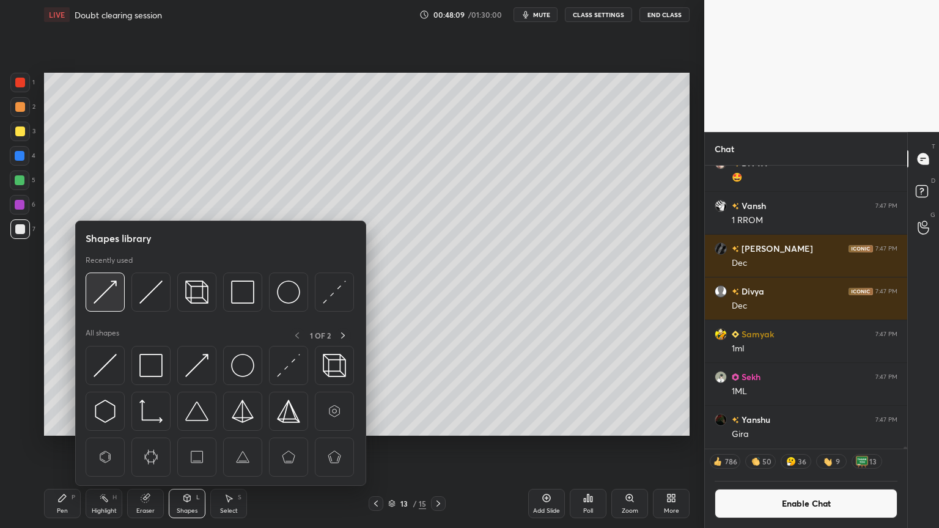
click at [108, 293] on img at bounding box center [105, 292] width 23 height 23
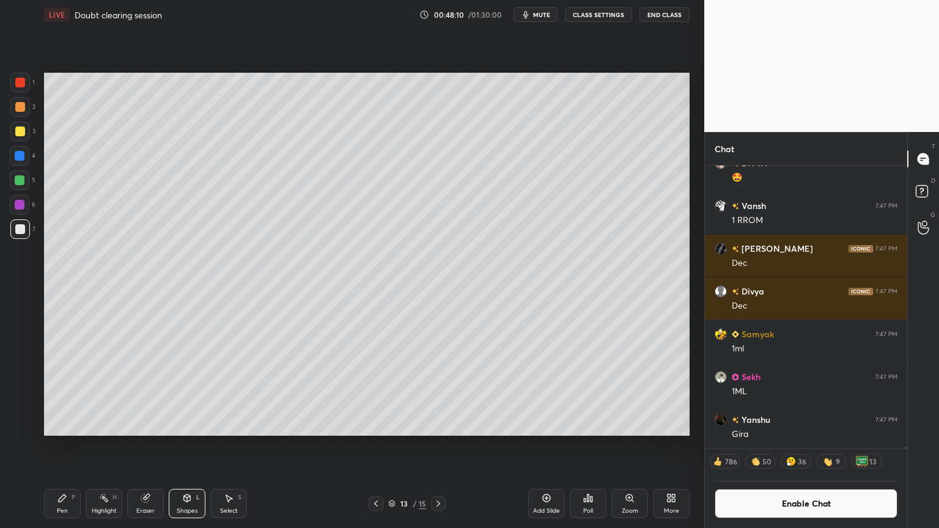
drag, startPoint x: 21, startPoint y: 158, endPoint x: 34, endPoint y: 169, distance: 17.8
click at [23, 160] on div at bounding box center [20, 156] width 10 height 10
click at [72, 446] on div "Pen P" at bounding box center [62, 503] width 37 height 29
click at [59, 446] on div "Pen P" at bounding box center [62, 503] width 37 height 29
drag, startPoint x: 20, startPoint y: 130, endPoint x: 39, endPoint y: 138, distance: 21.1
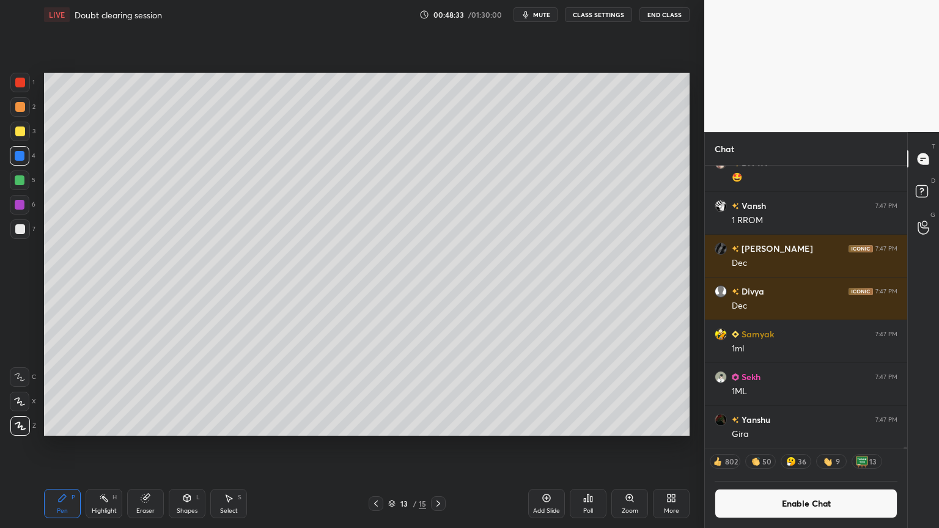
click at [17, 132] on div at bounding box center [20, 132] width 10 height 10
click at [104, 446] on div "Highlight H" at bounding box center [104, 503] width 37 height 29
click at [74, 446] on div "P" at bounding box center [74, 498] width 4 height 6
click at [18, 108] on div at bounding box center [20, 107] width 10 height 10
drag, startPoint x: 19, startPoint y: 82, endPoint x: 20, endPoint y: 89, distance: 6.8
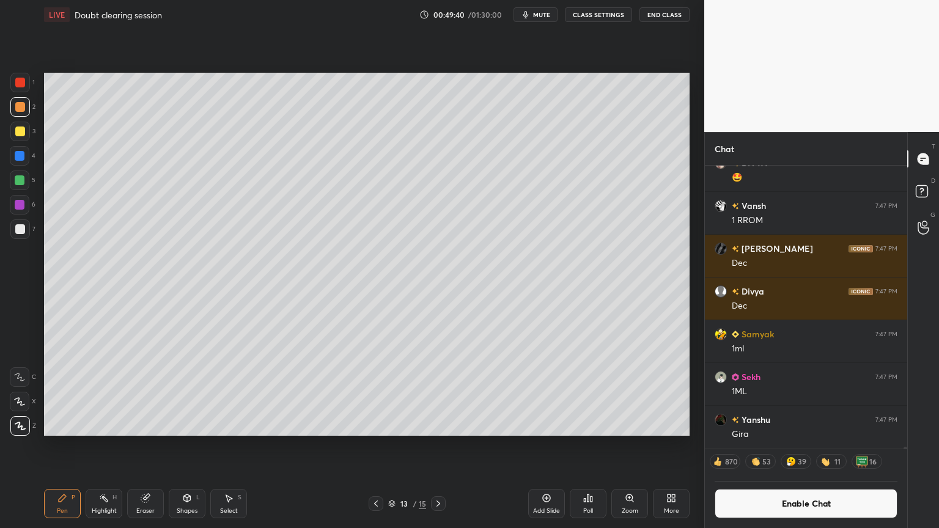
click at [19, 84] on div at bounding box center [20, 83] width 10 height 10
click at [105, 446] on div "Highlight H" at bounding box center [104, 503] width 37 height 29
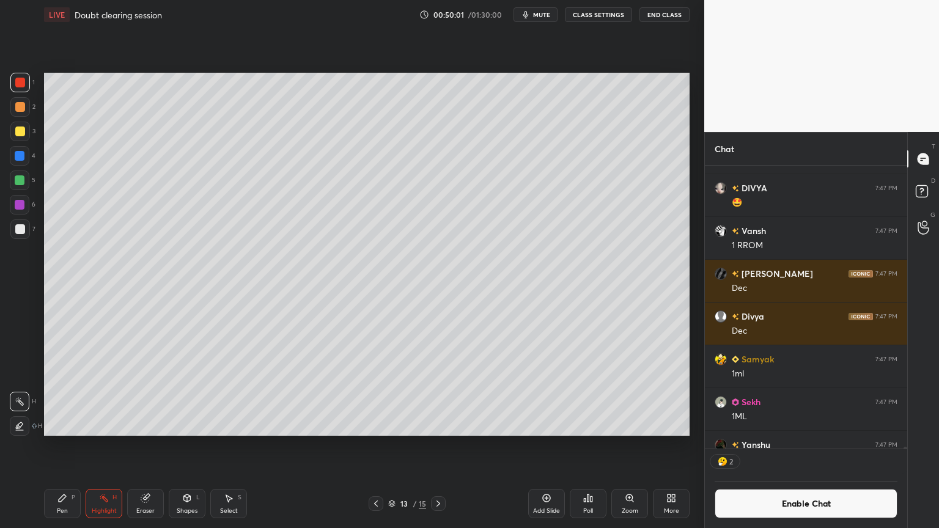
scroll to position [4, 4]
click at [61, 446] on div "Pen P" at bounding box center [62, 503] width 37 height 29
click at [17, 236] on div at bounding box center [20, 230] width 20 height 20
click at [143, 446] on div "Eraser" at bounding box center [145, 503] width 37 height 29
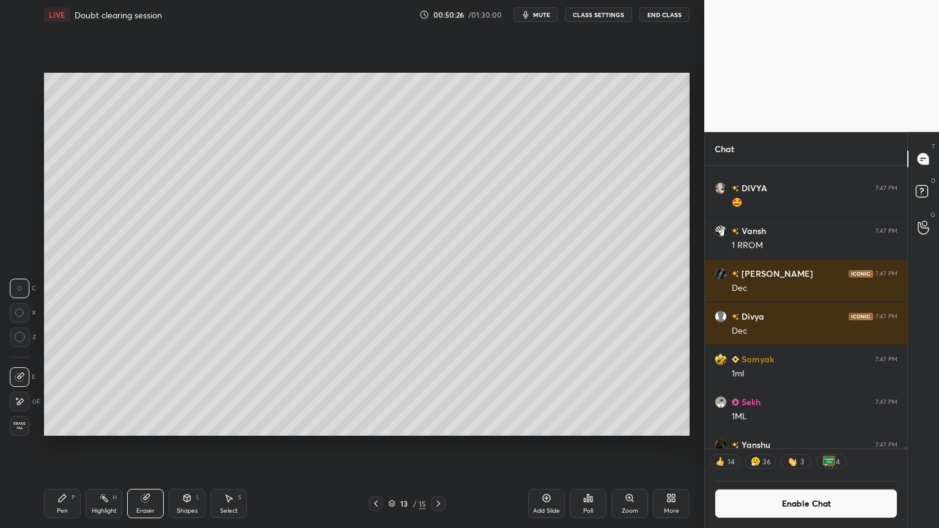
click at [109, 446] on div "Highlight H" at bounding box center [104, 503] width 37 height 29
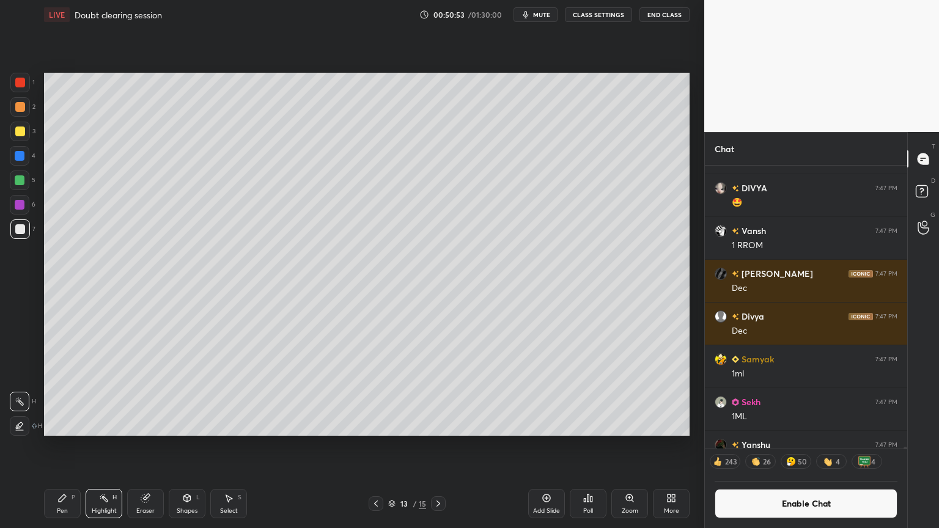
click at [377, 446] on icon at bounding box center [376, 504] width 10 height 10
click at [103, 446] on div "Highlight H" at bounding box center [104, 503] width 37 height 29
drag, startPoint x: 99, startPoint y: 506, endPoint x: 146, endPoint y: 448, distance: 74.4
click at [102, 446] on div "Highlight H" at bounding box center [104, 503] width 37 height 29
click at [63, 446] on icon at bounding box center [62, 498] width 7 height 7
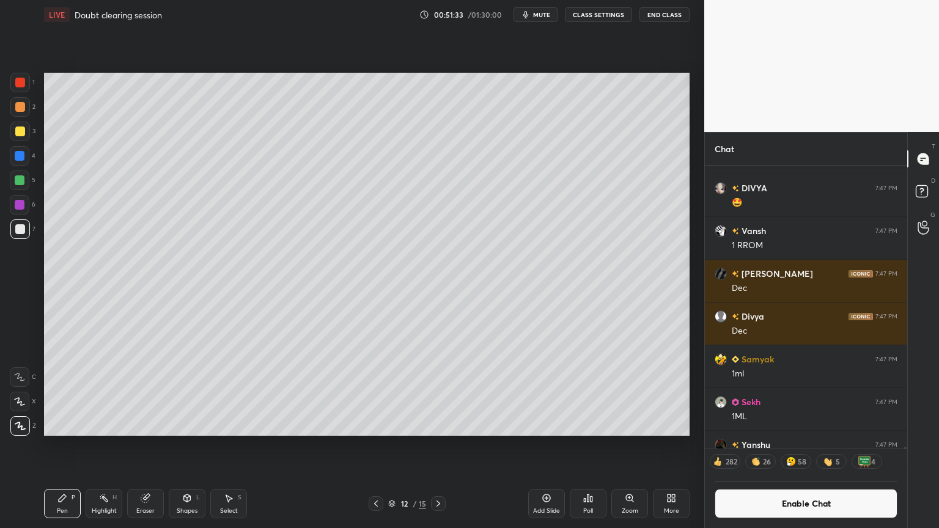
drag, startPoint x: 19, startPoint y: 232, endPoint x: 39, endPoint y: 227, distance: 20.9
click at [17, 232] on div at bounding box center [20, 229] width 10 height 10
click at [105, 446] on div "Highlight H" at bounding box center [104, 503] width 37 height 29
click at [48, 446] on div "Pen P" at bounding box center [62, 503] width 37 height 29
click at [147, 446] on div "Eraser" at bounding box center [145, 503] width 37 height 29
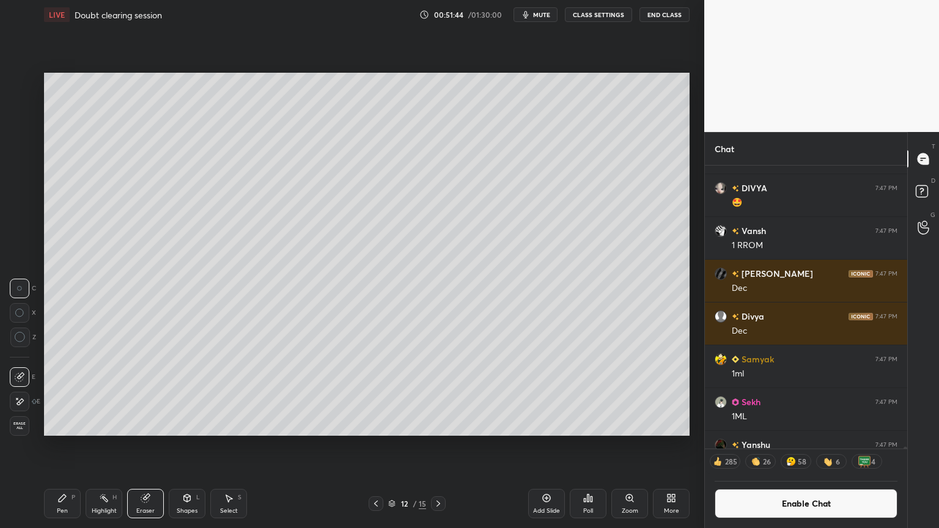
drag, startPoint x: 97, startPoint y: 508, endPoint x: 144, endPoint y: 450, distance: 74.8
click at [98, 446] on div "Highlight H" at bounding box center [104, 503] width 37 height 29
drag, startPoint x: 59, startPoint y: 512, endPoint x: 57, endPoint y: 468, distance: 44.1
click at [59, 446] on div "Pen" at bounding box center [62, 511] width 11 height 6
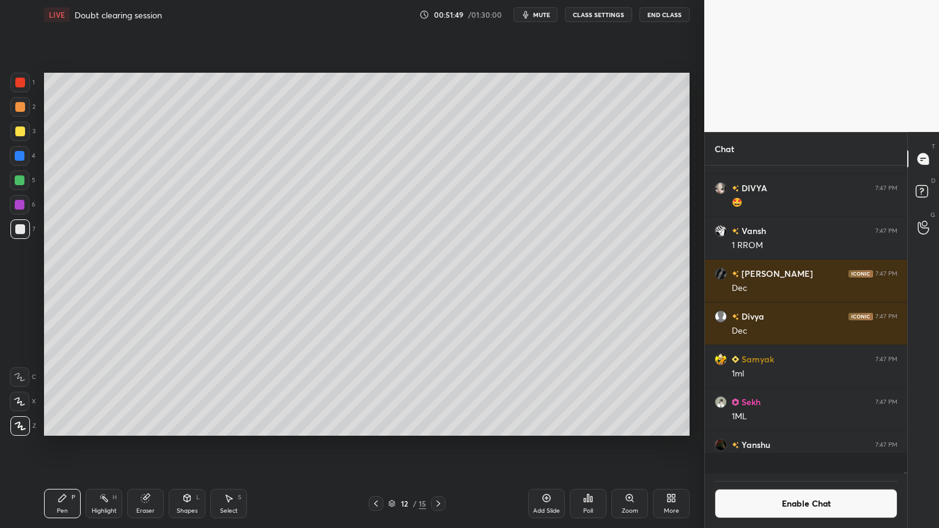
scroll to position [49995, 0]
click at [101, 446] on div "Highlight H" at bounding box center [104, 503] width 37 height 29
click at [66, 446] on div "Pen P" at bounding box center [62, 503] width 37 height 29
drag, startPoint x: 108, startPoint y: 507, endPoint x: 187, endPoint y: 441, distance: 103.4
click at [106, 446] on div "Highlight H" at bounding box center [104, 503] width 37 height 29
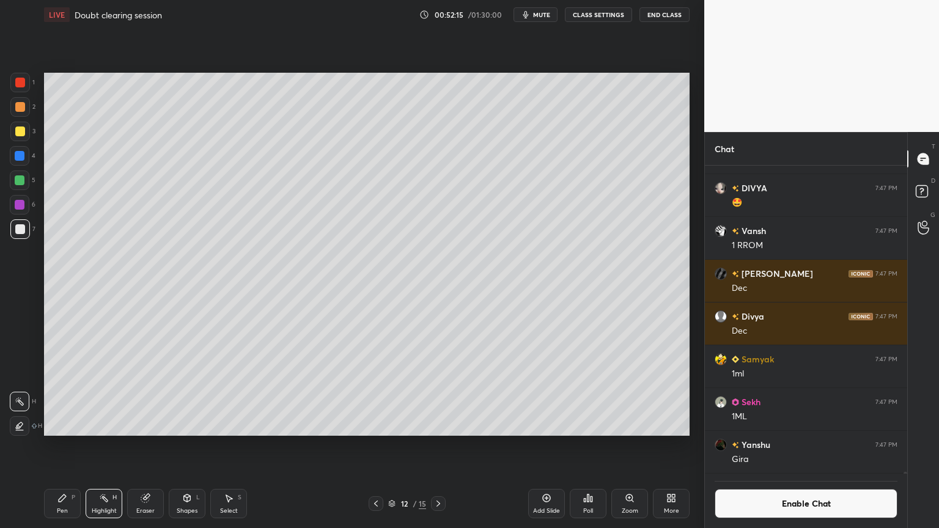
click at [191, 446] on div "Shapes L" at bounding box center [187, 503] width 37 height 29
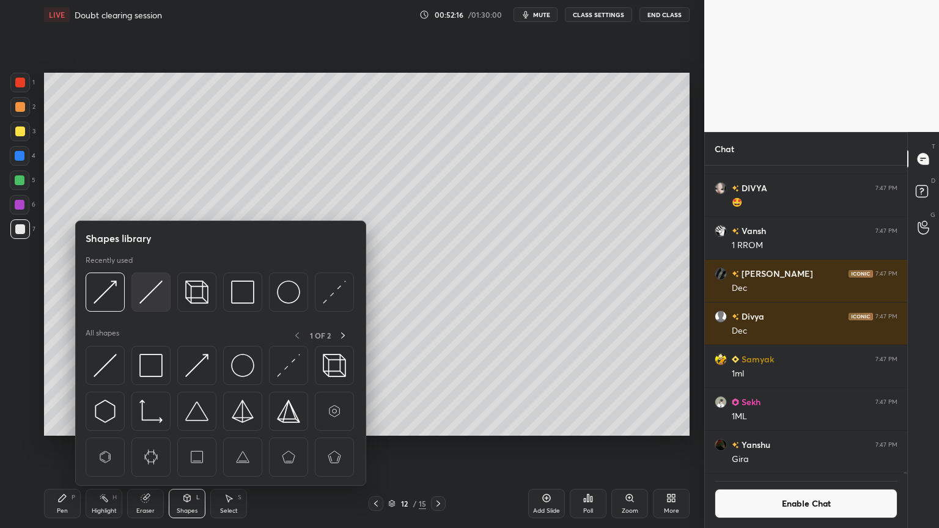
click at [152, 296] on img at bounding box center [150, 292] width 23 height 23
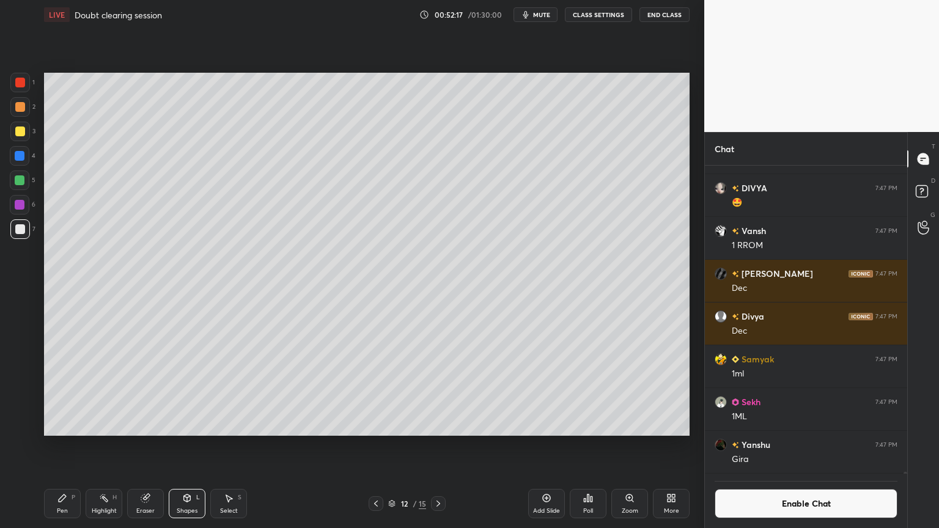
click at [24, 84] on div at bounding box center [20, 83] width 10 height 10
click at [66, 446] on div "Pen P" at bounding box center [62, 503] width 37 height 29
click at [105, 446] on div "Highlight H" at bounding box center [104, 503] width 37 height 29
click at [796, 446] on button "Enable Chat" at bounding box center [806, 503] width 183 height 29
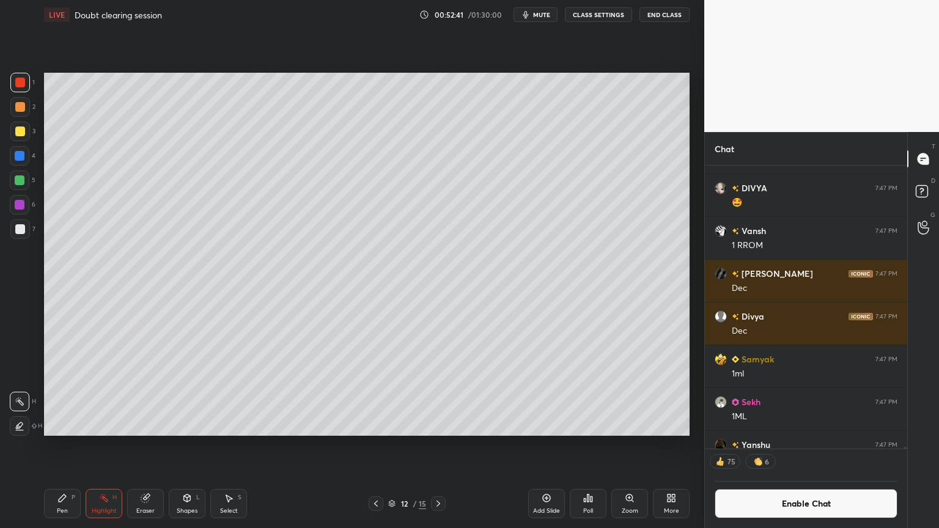
scroll to position [305, 199]
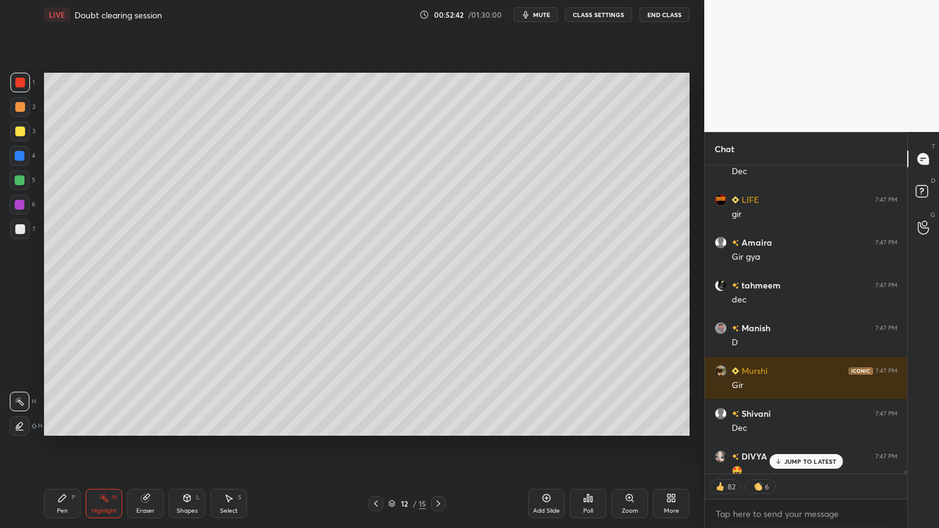
click at [795, 446] on p "JUMP TO LATEST" at bounding box center [811, 461] width 53 height 7
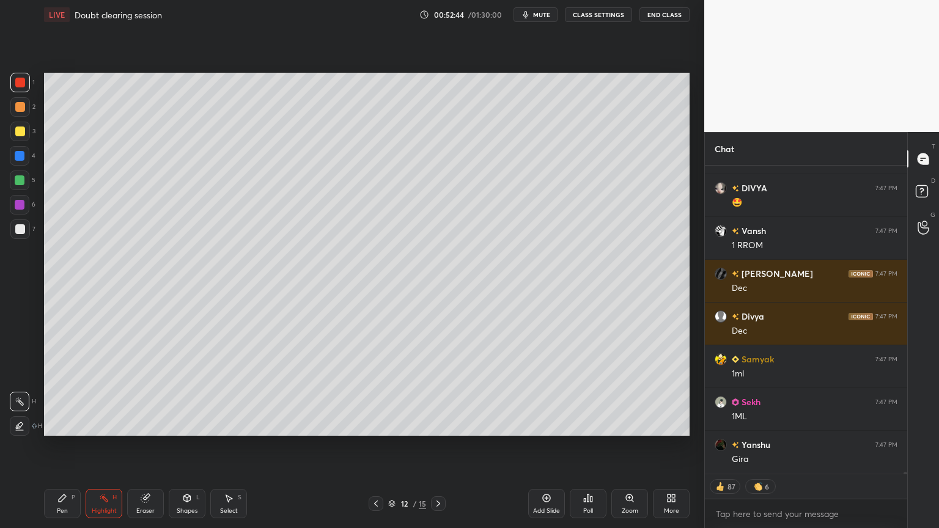
click at [98, 446] on div "Highlight H" at bounding box center [104, 503] width 37 height 29
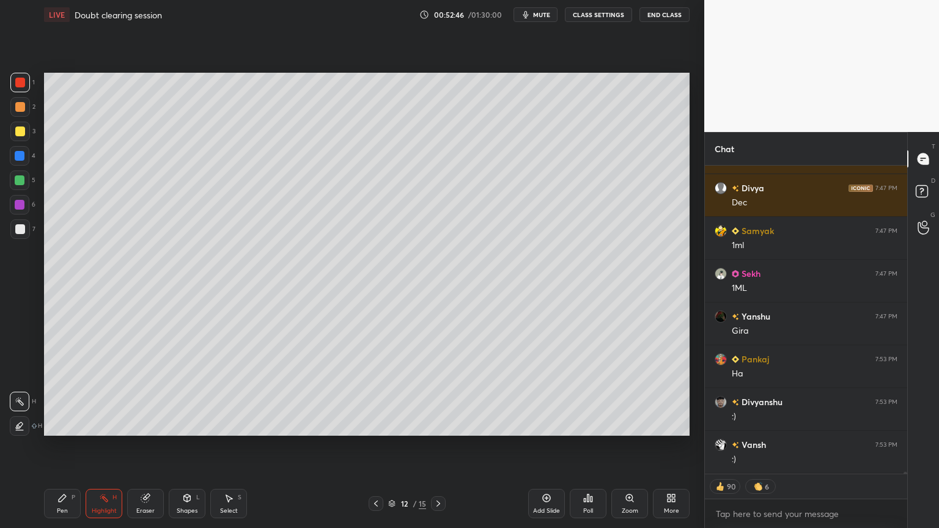
scroll to position [50197, 0]
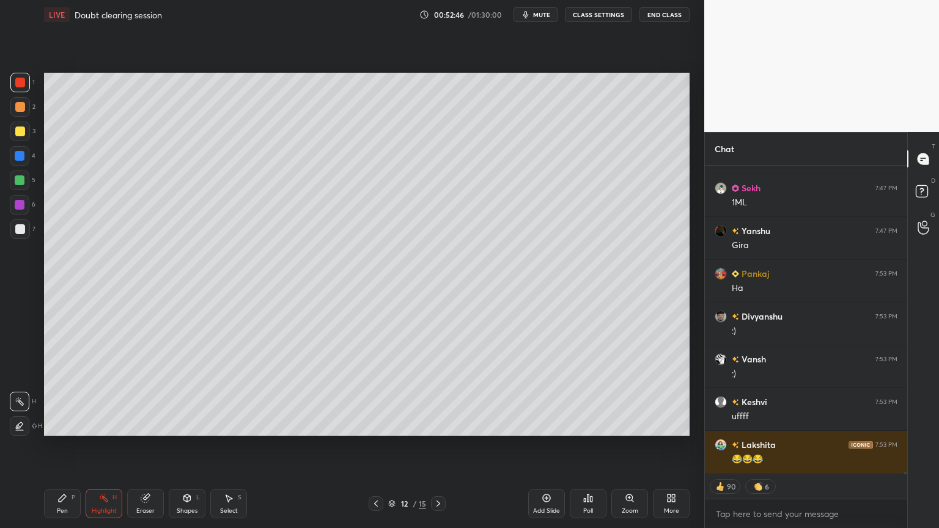
click at [191, 446] on div "Shapes L" at bounding box center [187, 503] width 37 height 29
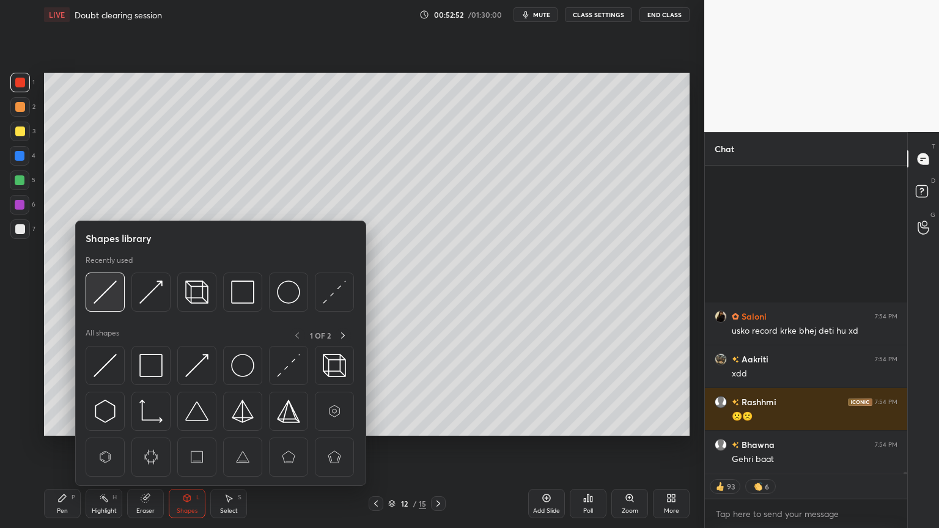
scroll to position [51096, 0]
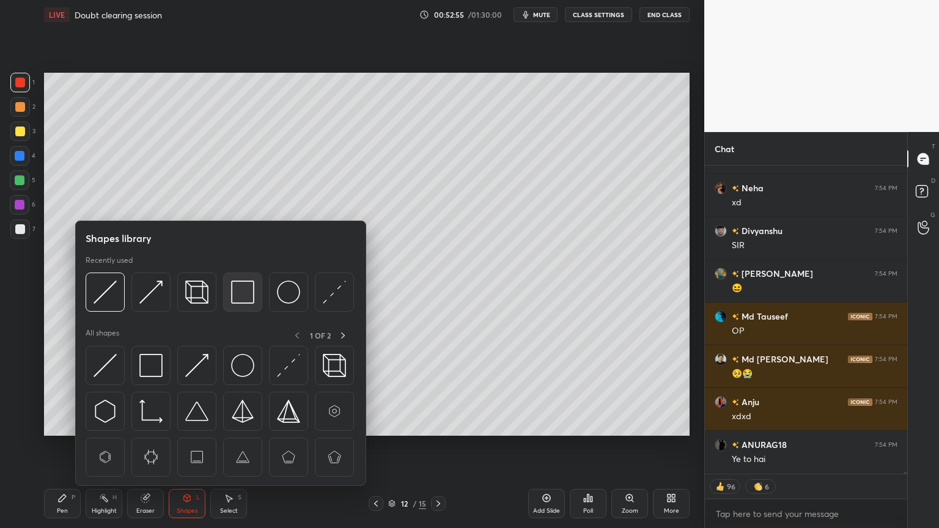
click at [245, 293] on img at bounding box center [242, 292] width 23 height 23
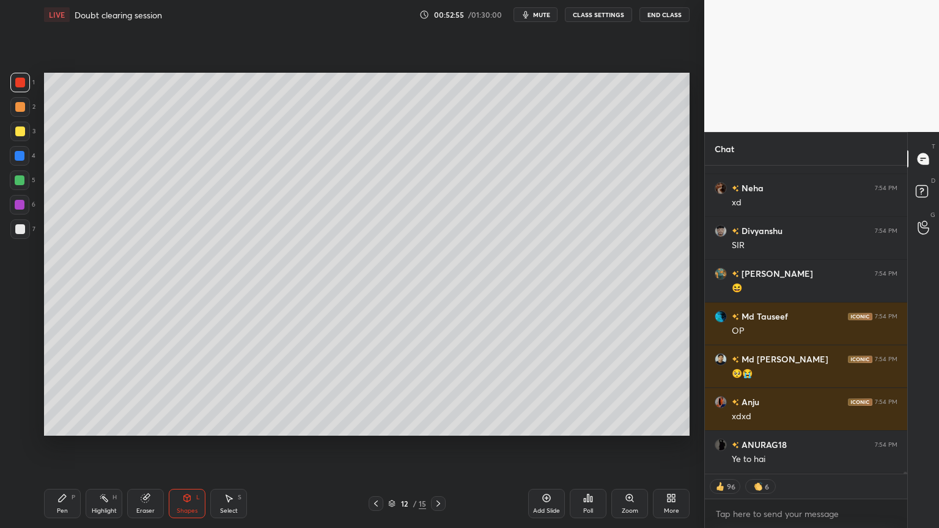
scroll to position [51353, 0]
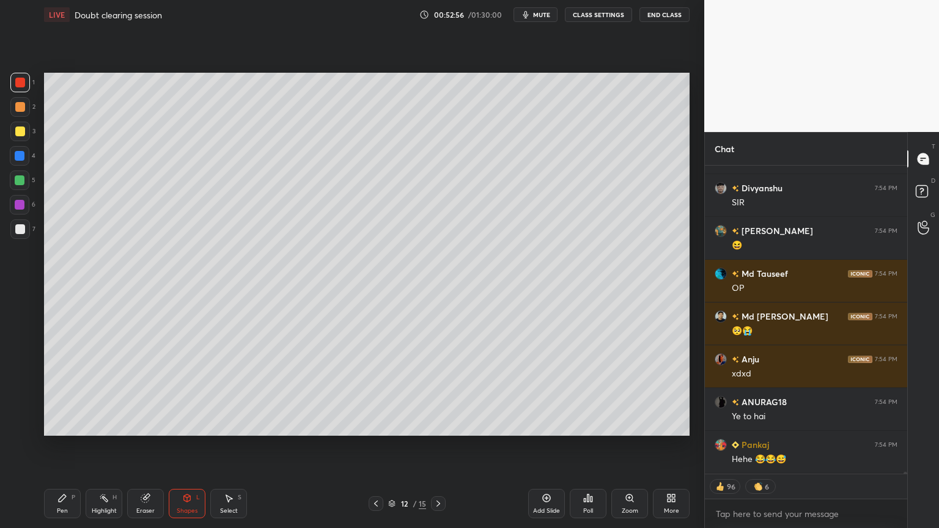
click at [186, 446] on icon at bounding box center [187, 498] width 7 height 7
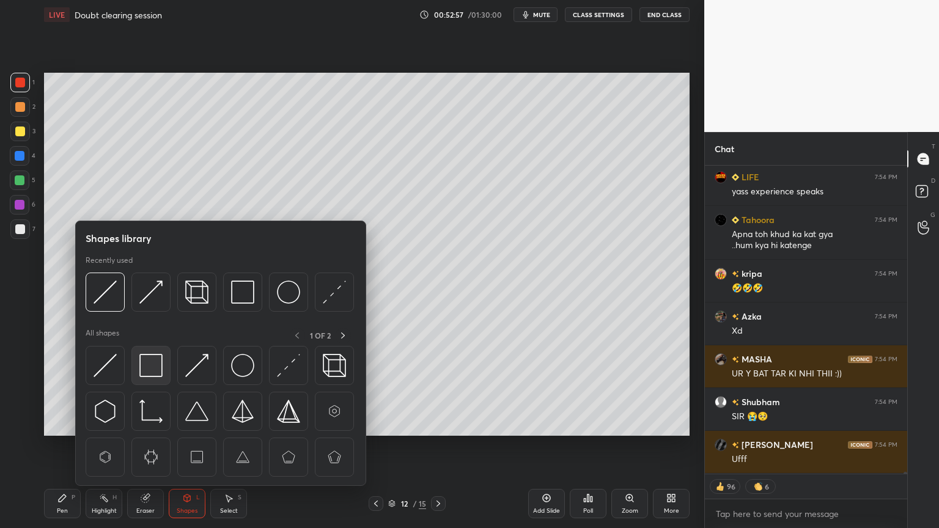
scroll to position [51864, 0]
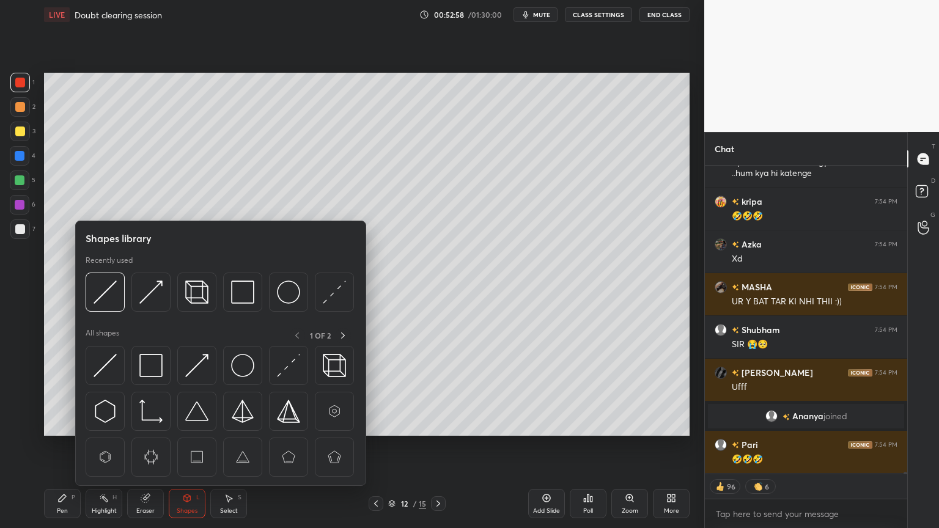
click at [110, 446] on div "Highlight H" at bounding box center [104, 503] width 37 height 29
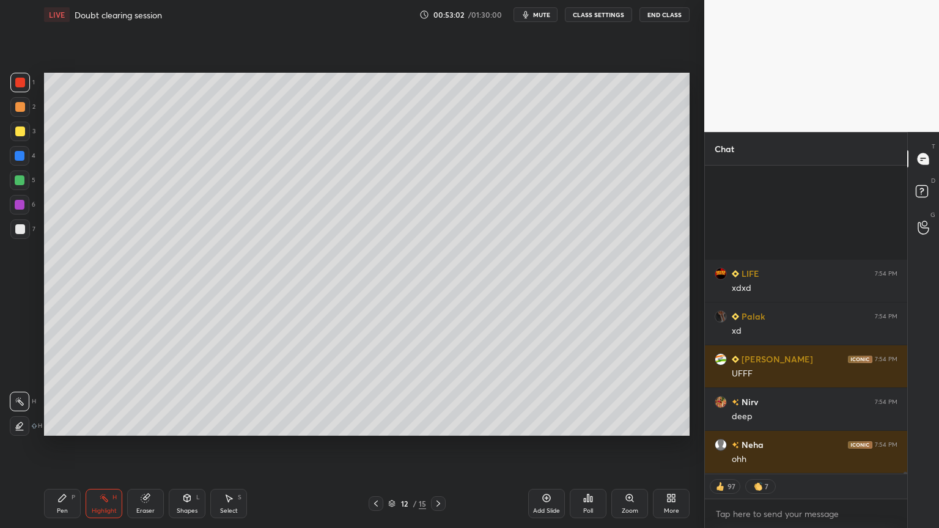
scroll to position [52635, 0]
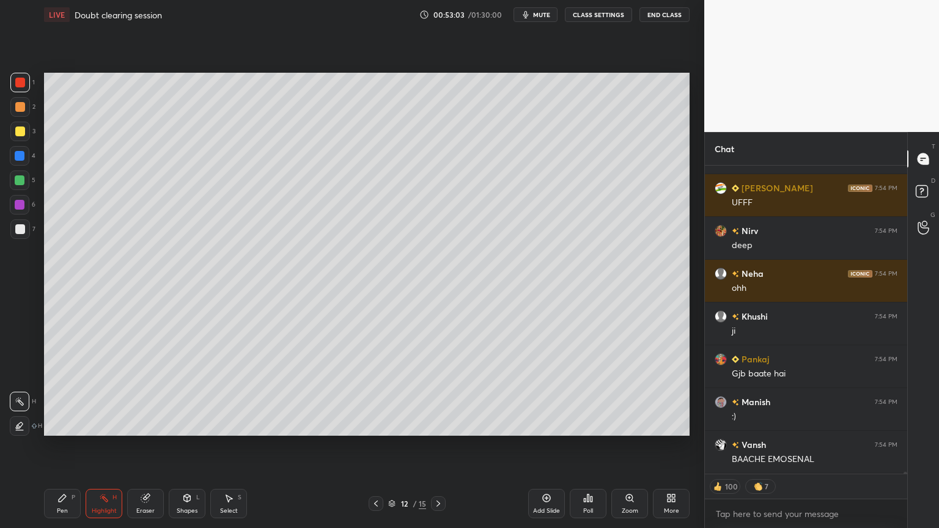
type textarea "x"
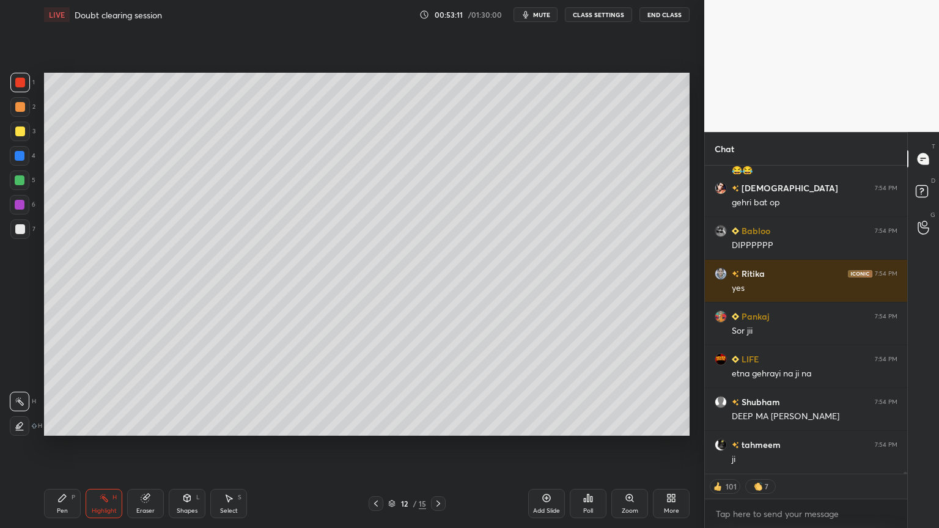
scroll to position [52295, 0]
click at [591, 13] on button "CLASS SETTINGS" at bounding box center [598, 14] width 67 height 15
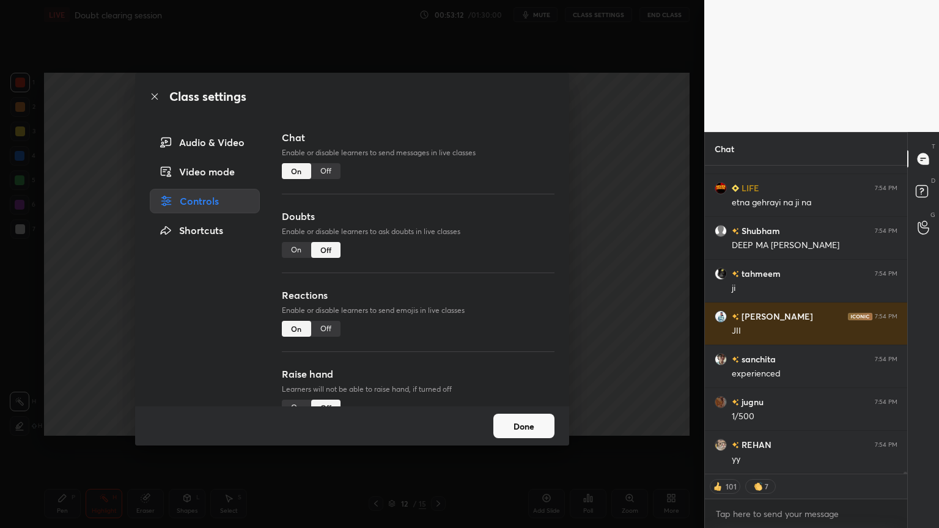
click at [323, 171] on div "Off" at bounding box center [325, 171] width 29 height 16
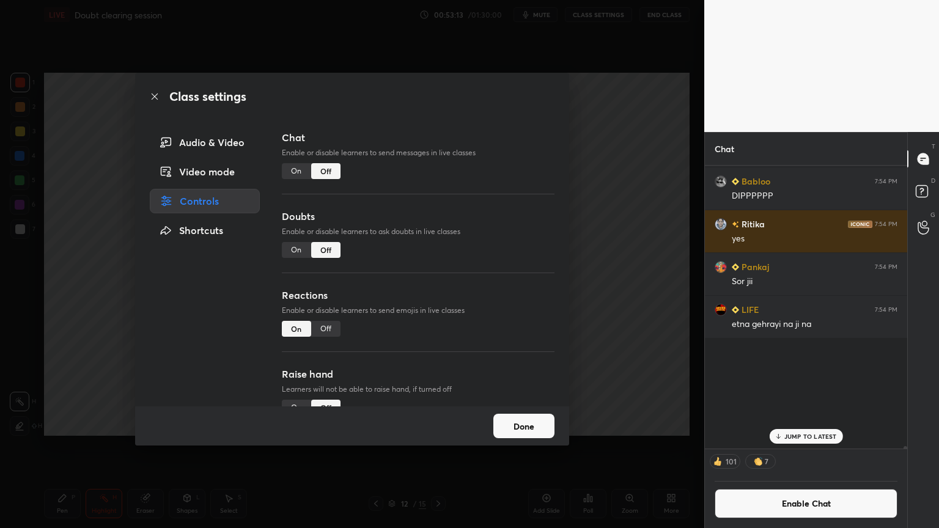
scroll to position [279, 199]
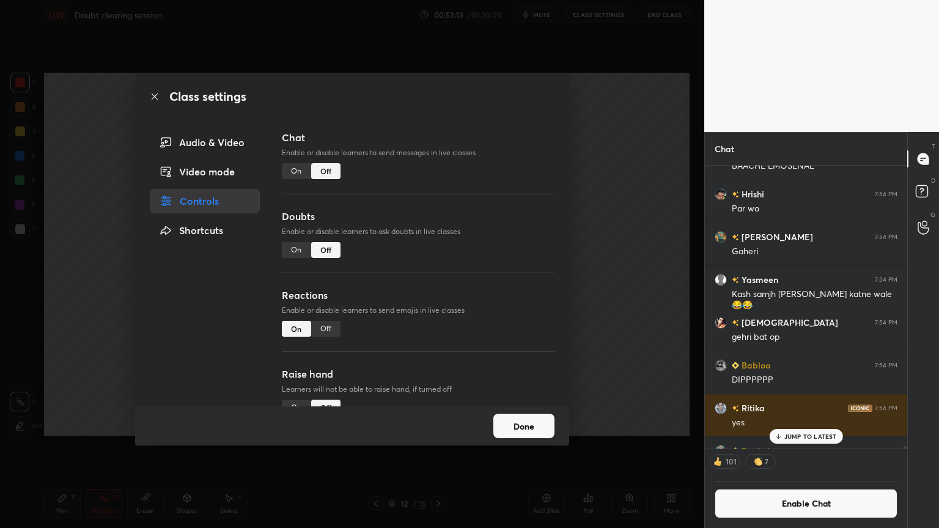
click at [599, 207] on div "Class settings Audio & Video Video mode Controls Shortcuts Chat Enable or disab…" at bounding box center [352, 264] width 705 height 528
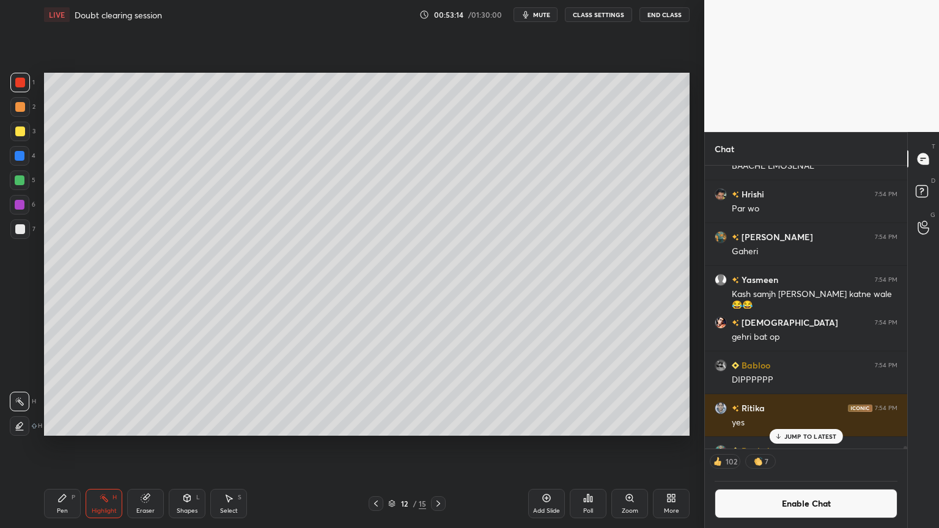
click at [97, 446] on div "Highlight H" at bounding box center [104, 503] width 37 height 29
drag, startPoint x: 191, startPoint y: 504, endPoint x: 195, endPoint y: 488, distance: 16.5
click at [190, 446] on div "Shapes L" at bounding box center [187, 503] width 37 height 29
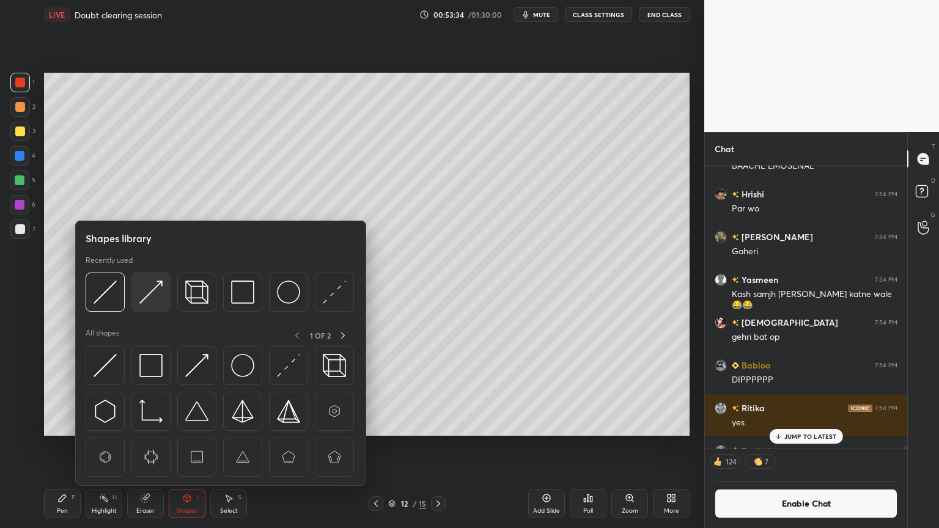
click at [149, 301] on img at bounding box center [150, 292] width 23 height 23
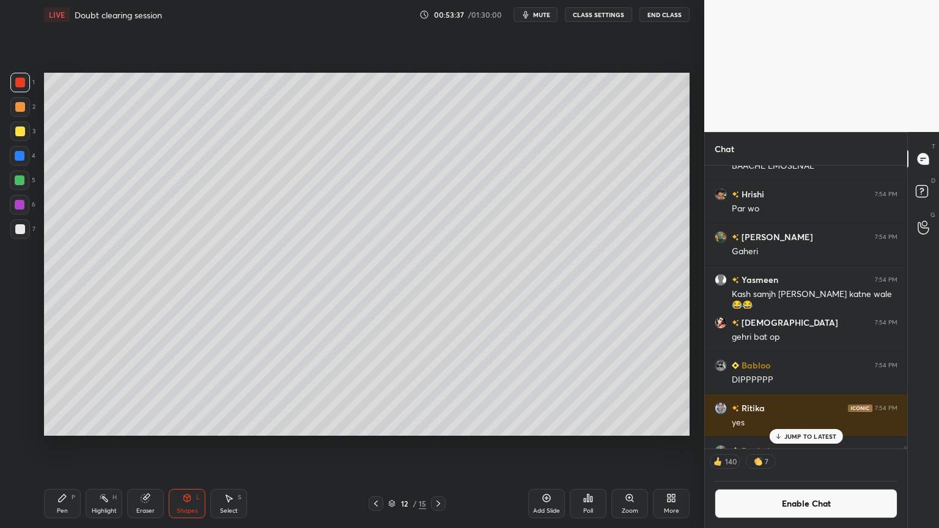
click at [108, 446] on div "Highlight H" at bounding box center [104, 503] width 37 height 29
click at [435, 446] on icon at bounding box center [439, 504] width 10 height 10
click at [184, 446] on div "Shapes L" at bounding box center [187, 503] width 37 height 29
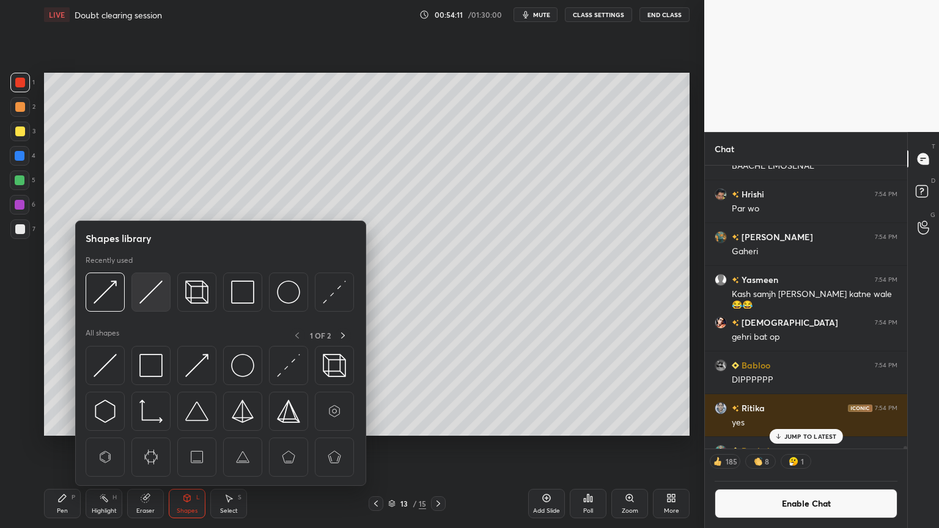
click at [149, 292] on img at bounding box center [150, 292] width 23 height 23
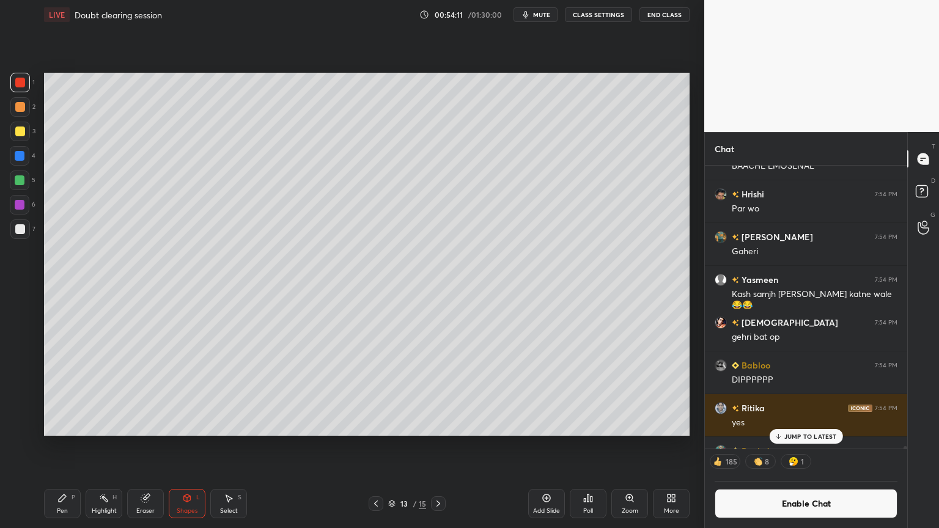
click at [20, 231] on div at bounding box center [20, 229] width 10 height 10
click at [372, 446] on icon at bounding box center [376, 504] width 10 height 10
drag, startPoint x: 56, startPoint y: 506, endPoint x: 49, endPoint y: 494, distance: 14.5
click at [54, 446] on div "Pen P" at bounding box center [62, 503] width 37 height 29
click at [19, 81] on div at bounding box center [20, 83] width 10 height 10
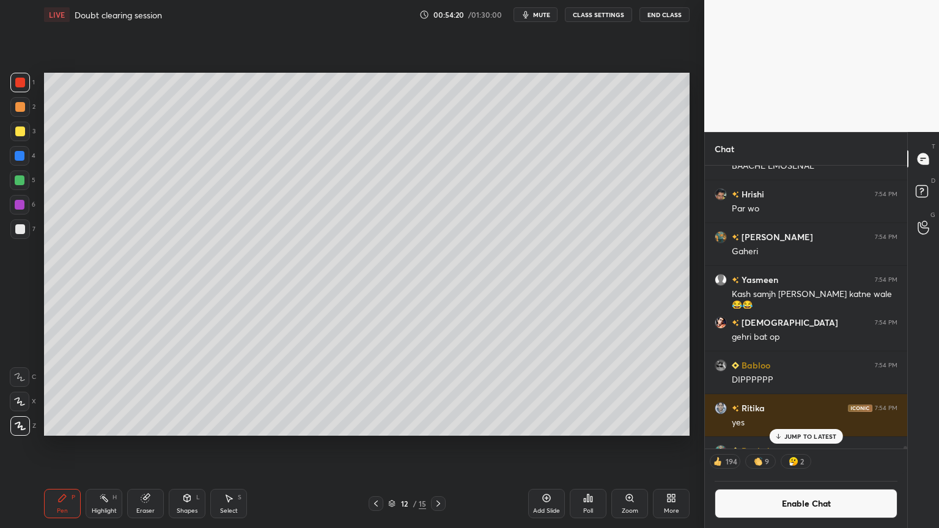
click at [189, 446] on div "Shapes L" at bounding box center [187, 503] width 37 height 29
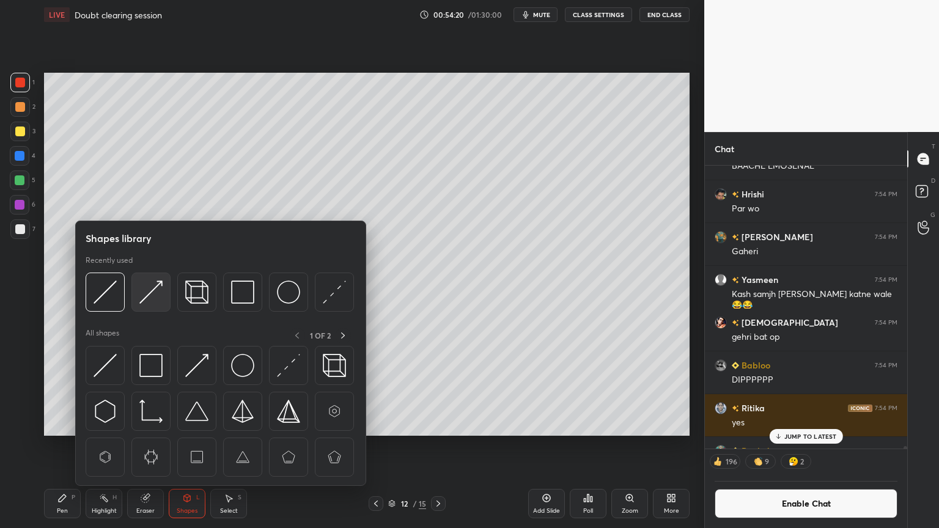
click at [158, 296] on img at bounding box center [150, 292] width 23 height 23
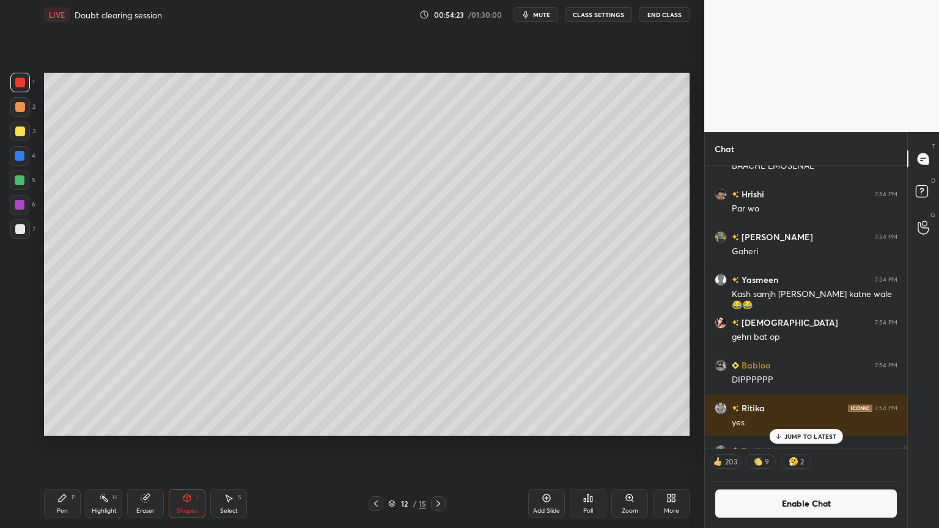
click at [112, 446] on div "Highlight H" at bounding box center [104, 503] width 37 height 29
click at [63, 446] on div "Pen" at bounding box center [62, 511] width 11 height 6
click at [147, 446] on div "Eraser" at bounding box center [145, 511] width 18 height 6
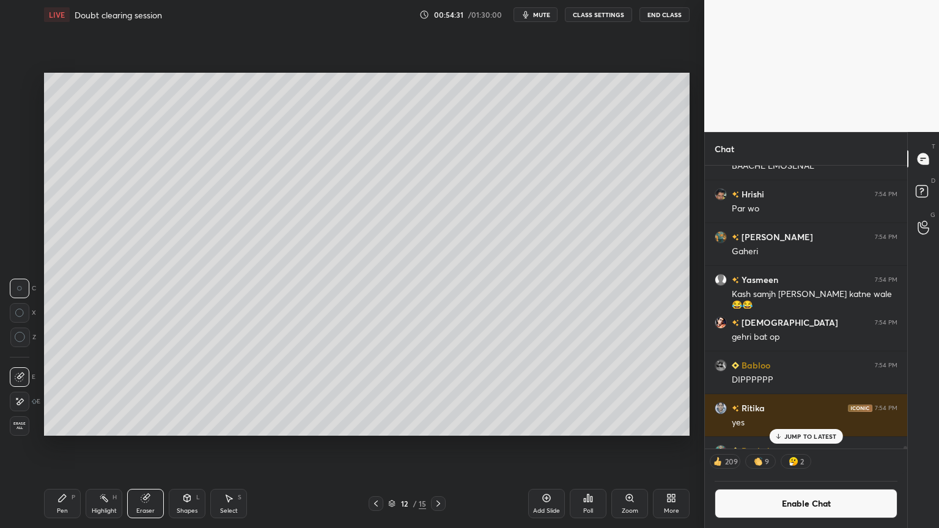
click at [194, 446] on div "Shapes L" at bounding box center [187, 503] width 37 height 29
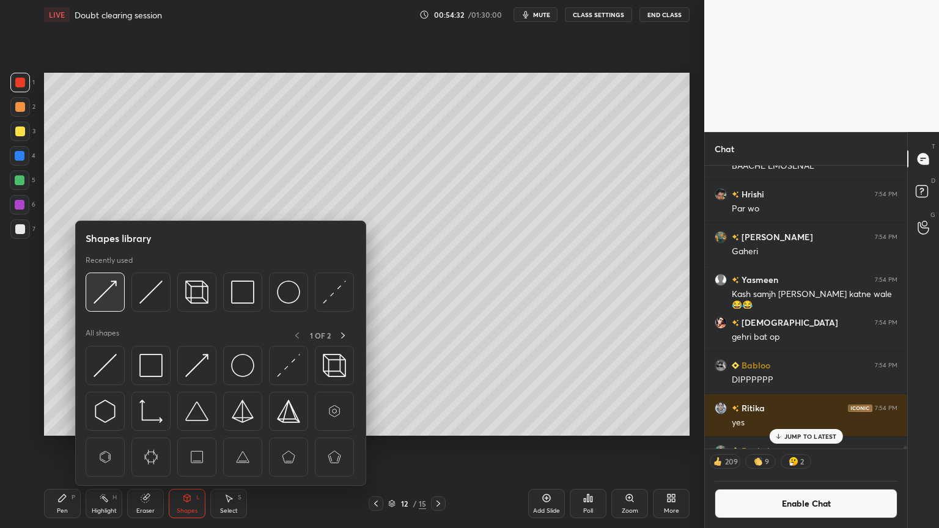
click at [116, 295] on img at bounding box center [105, 292] width 23 height 23
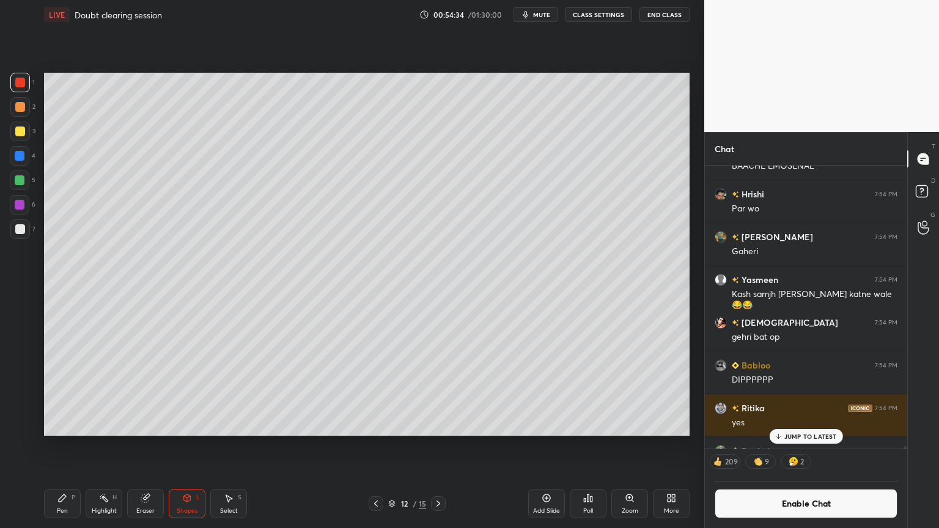
drag, startPoint x: 110, startPoint y: 506, endPoint x: 210, endPoint y: 444, distance: 118.1
click at [111, 446] on div "Highlight H" at bounding box center [104, 503] width 37 height 29
drag, startPoint x: 439, startPoint y: 503, endPoint x: 457, endPoint y: 514, distance: 21.9
click at [439, 446] on icon at bounding box center [439, 504] width 10 height 10
drag, startPoint x: 539, startPoint y: 504, endPoint x: 459, endPoint y: 489, distance: 82.2
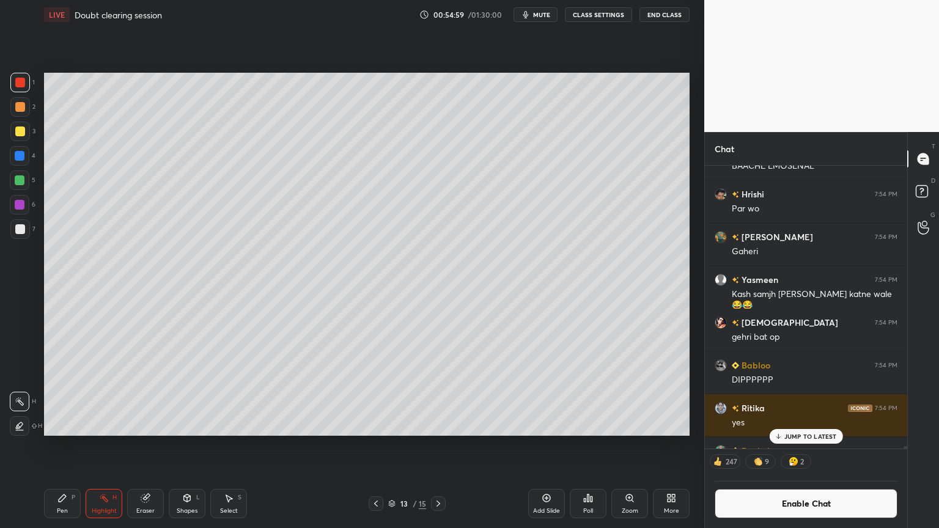
click at [536, 446] on div "Add Slide" at bounding box center [546, 503] width 37 height 29
drag, startPoint x: 51, startPoint y: 506, endPoint x: 69, endPoint y: 484, distance: 28.7
click at [51, 446] on div "Pen P" at bounding box center [62, 503] width 37 height 29
click at [23, 108] on div at bounding box center [20, 107] width 10 height 10
drag, startPoint x: 179, startPoint y: 506, endPoint x: 179, endPoint y: 490, distance: 16.5
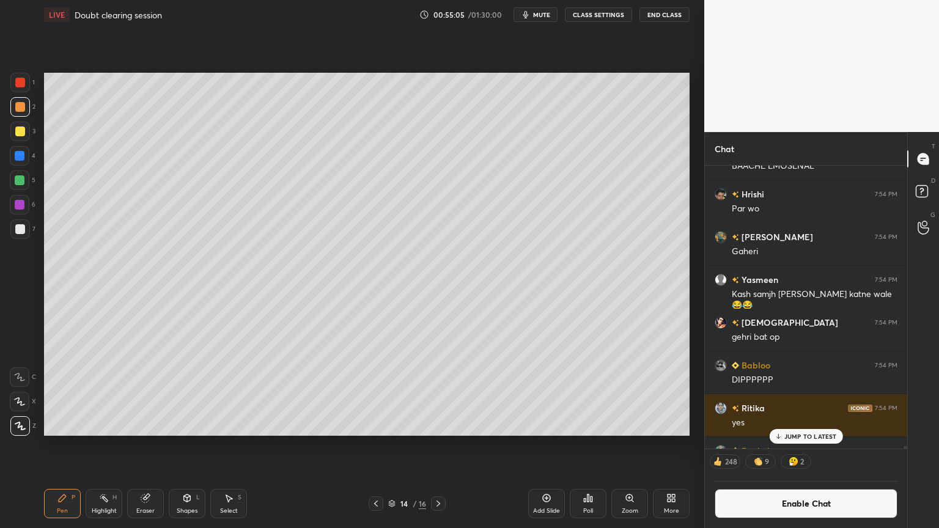
click at [179, 446] on div "Shapes L" at bounding box center [187, 503] width 37 height 29
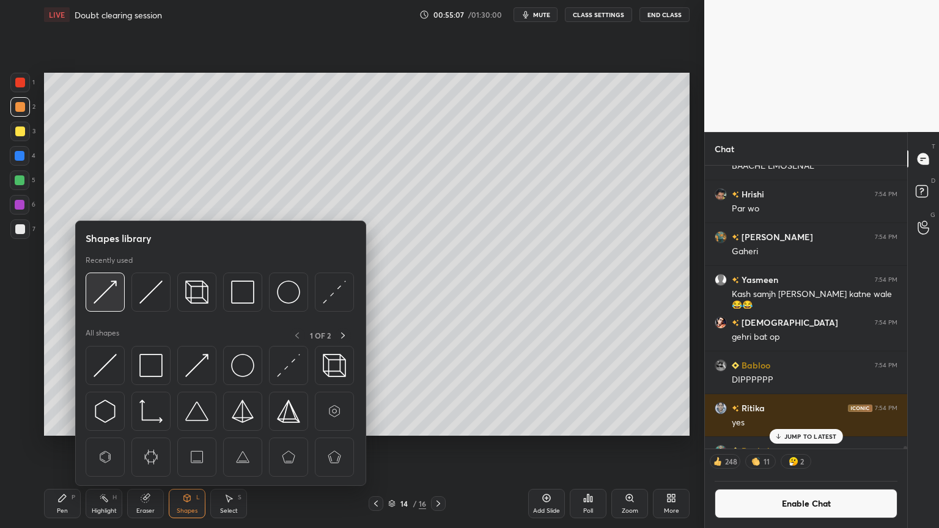
click at [110, 295] on img at bounding box center [105, 292] width 23 height 23
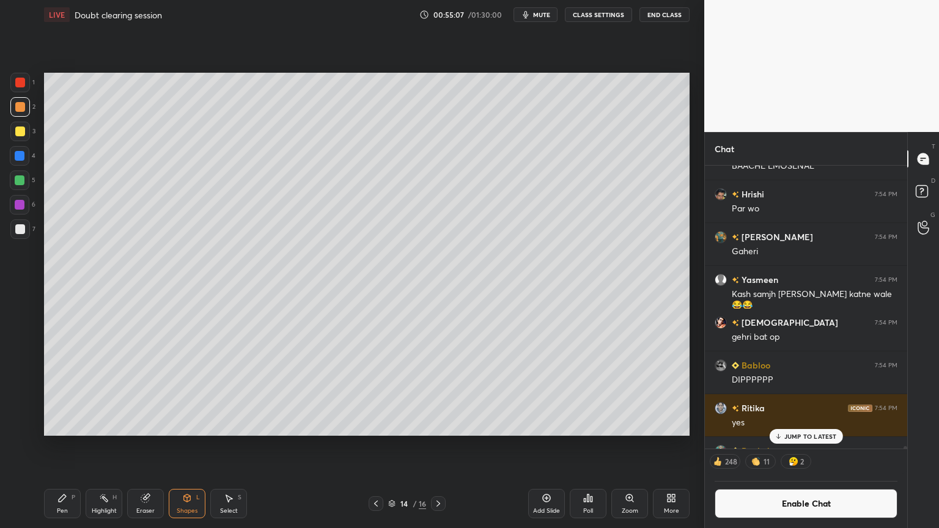
click at [18, 231] on div at bounding box center [20, 229] width 10 height 10
click at [187, 446] on div "Shapes L" at bounding box center [187, 503] width 37 height 29
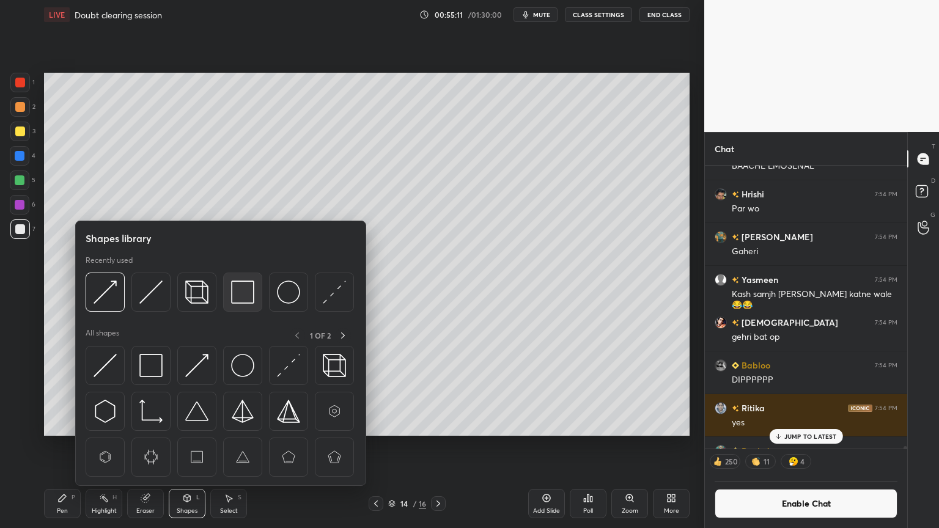
click at [250, 300] on img at bounding box center [242, 292] width 23 height 23
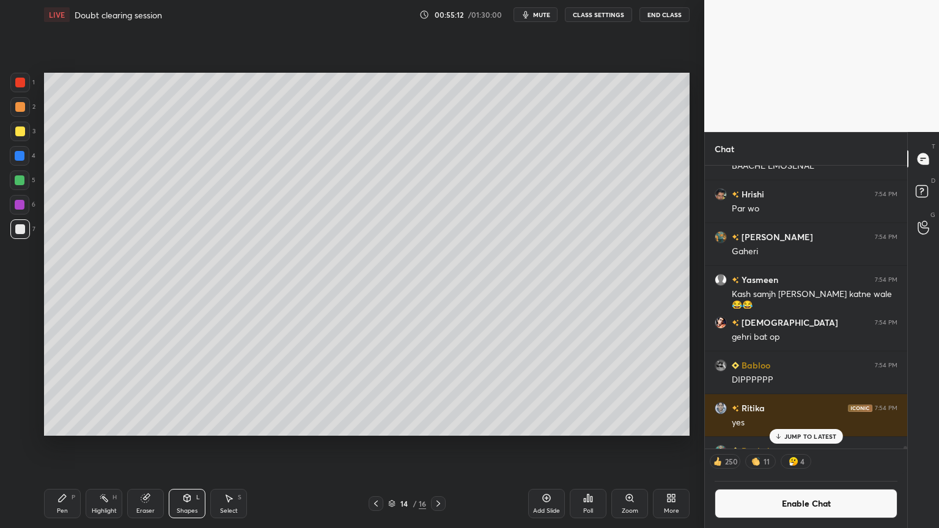
click at [54, 446] on div "Pen P" at bounding box center [62, 503] width 37 height 29
click at [377, 446] on icon at bounding box center [376, 504] width 10 height 10
click at [101, 446] on div "Highlight H" at bounding box center [104, 503] width 37 height 29
click at [372, 446] on icon at bounding box center [376, 504] width 10 height 10
click at [375, 446] on icon at bounding box center [376, 504] width 10 height 10
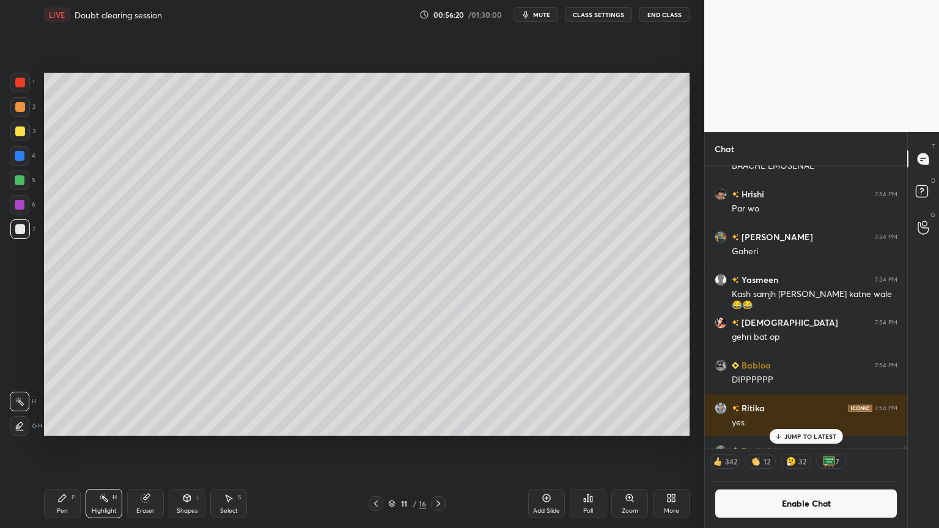
click at [437, 446] on icon at bounding box center [439, 504] width 10 height 10
click at [441, 446] on icon at bounding box center [439, 504] width 10 height 10
click at [443, 446] on icon at bounding box center [439, 504] width 10 height 10
click at [435, 446] on icon at bounding box center [439, 504] width 10 height 10
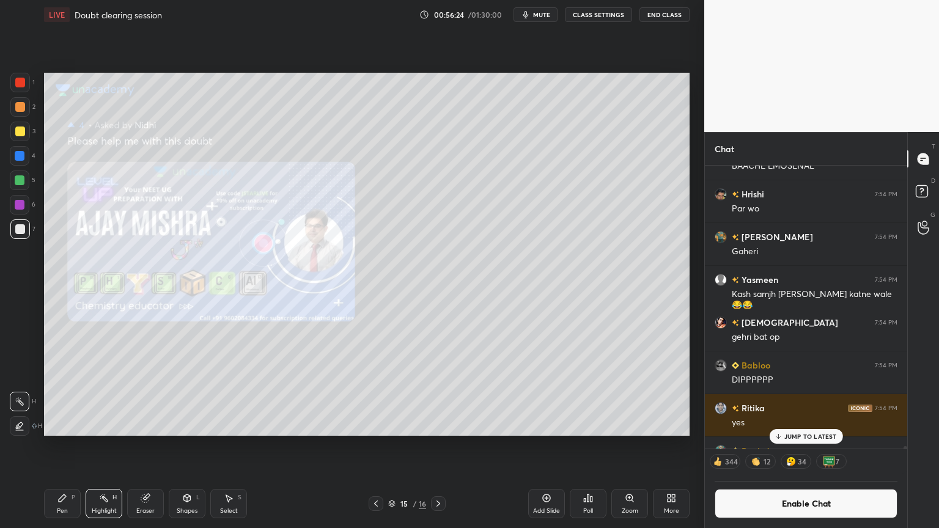
click at [377, 446] on icon at bounding box center [376, 504] width 4 height 6
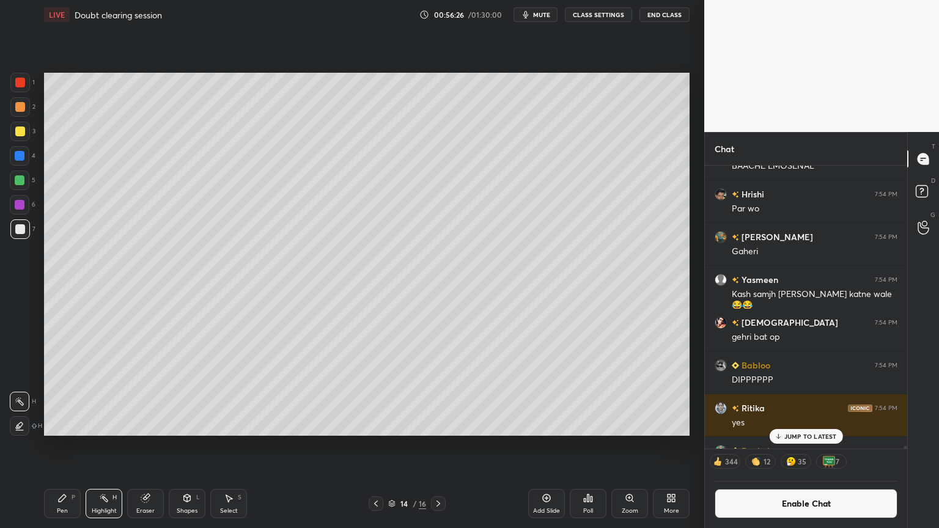
click at [377, 446] on icon at bounding box center [376, 504] width 4 height 6
click at [376, 446] on icon at bounding box center [376, 504] width 10 height 10
click at [374, 446] on icon at bounding box center [376, 504] width 10 height 10
drag, startPoint x: 87, startPoint y: 507, endPoint x: 174, endPoint y: 457, distance: 100.0
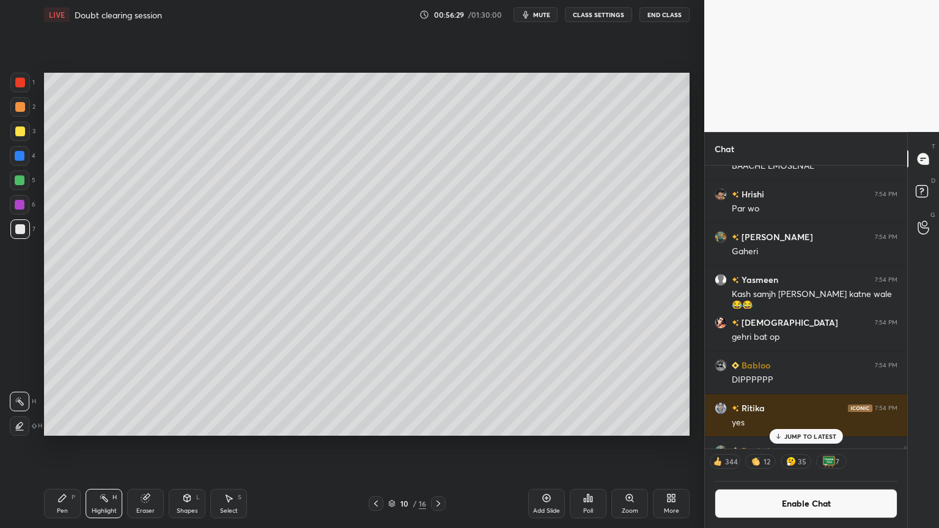
click at [91, 446] on div "Highlight H" at bounding box center [104, 503] width 37 height 29
drag, startPoint x: 820, startPoint y: 436, endPoint x: 791, endPoint y: 487, distance: 58.6
click at [816, 436] on p "JUMP TO LATEST" at bounding box center [811, 436] width 53 height 7
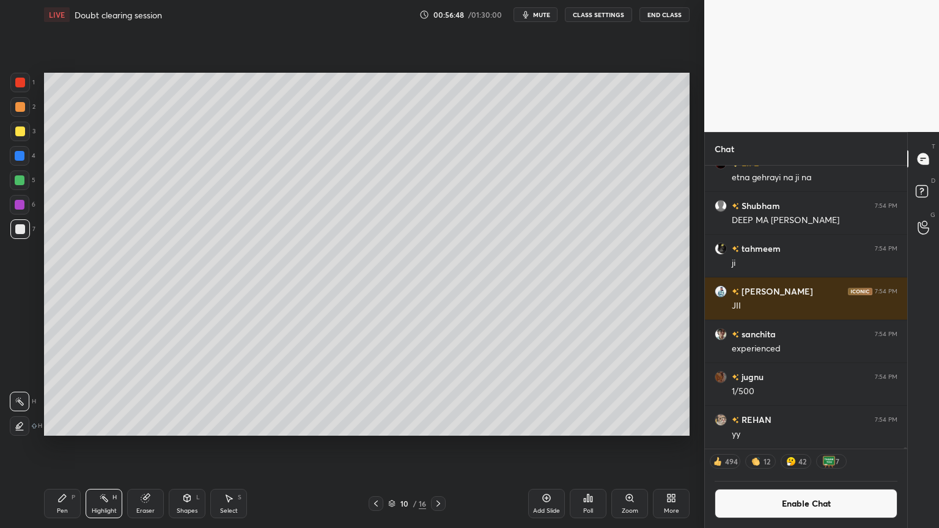
click at [795, 446] on button "Enable Chat" at bounding box center [806, 503] width 183 height 29
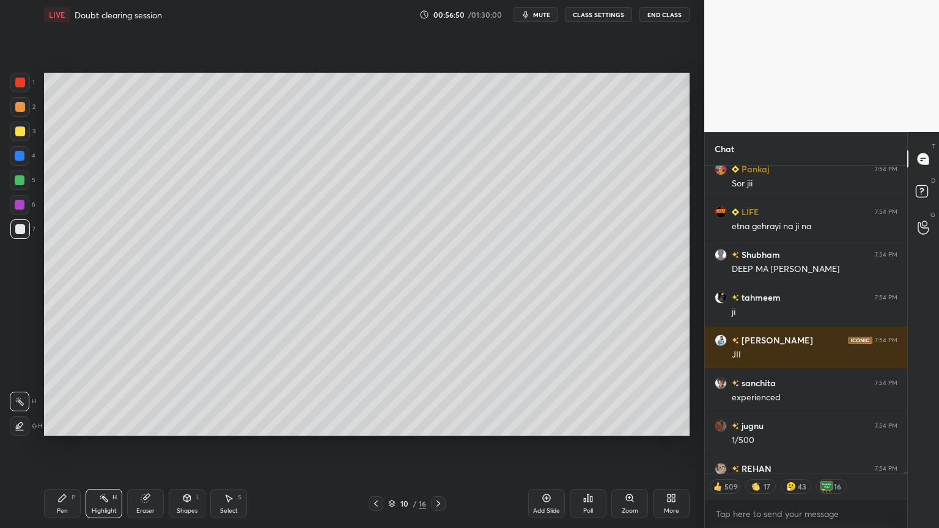
scroll to position [52276, 0]
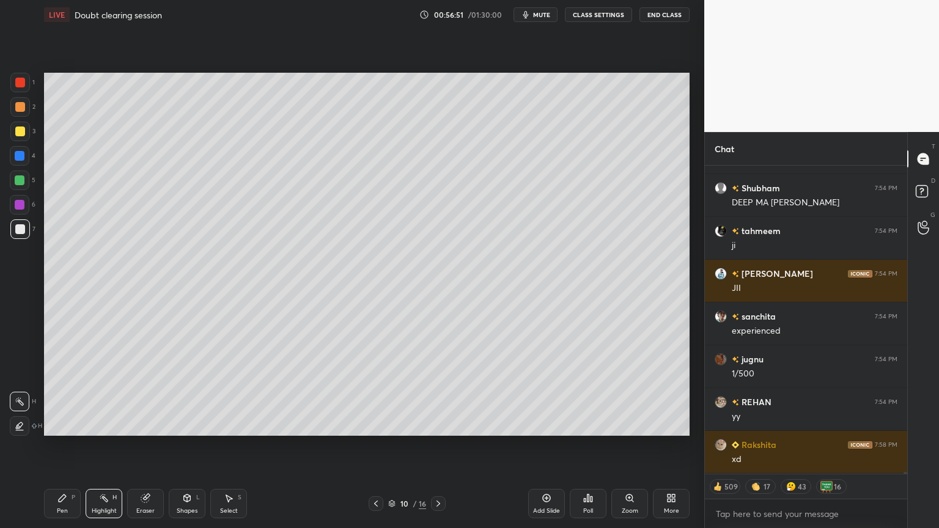
click at [435, 446] on icon at bounding box center [439, 504] width 10 height 10
click at [100, 446] on div "Highlight H" at bounding box center [104, 503] width 37 height 29
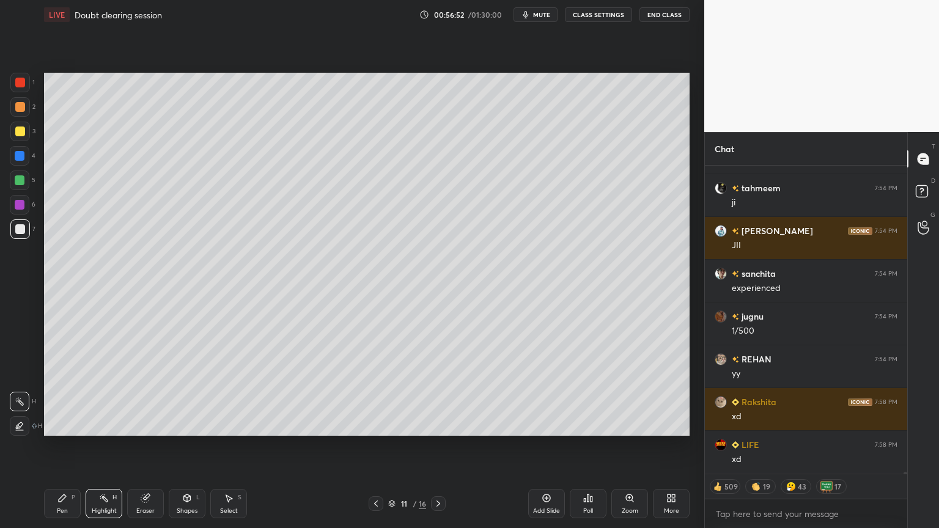
click at [438, 446] on icon at bounding box center [439, 504] width 10 height 10
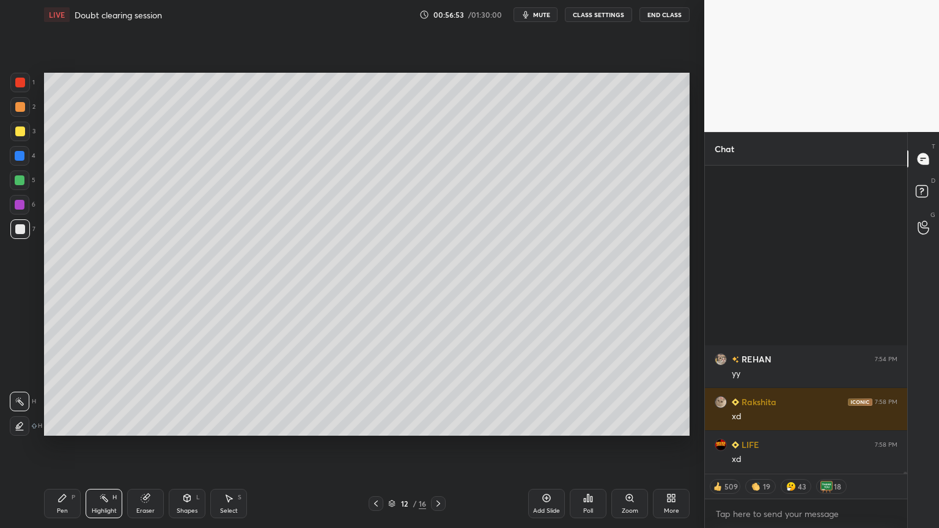
scroll to position [52576, 0]
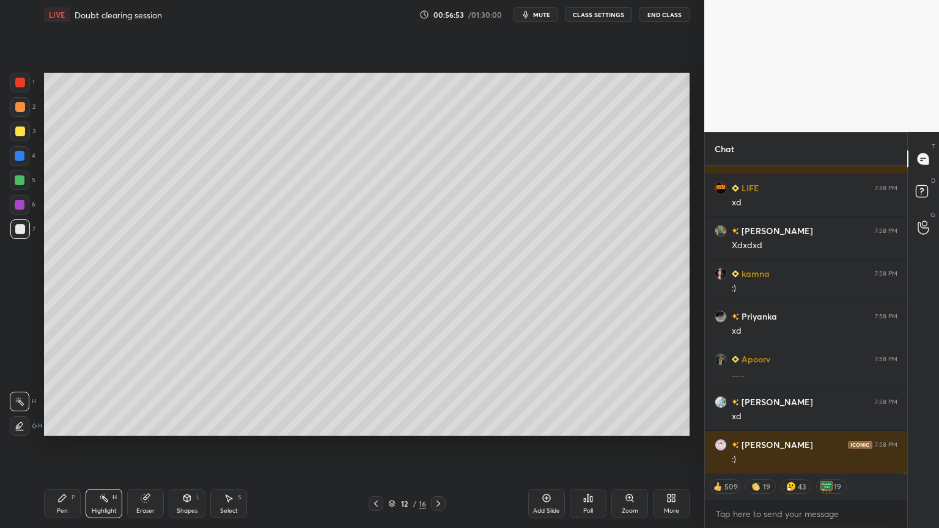
click at [109, 446] on div "Highlight" at bounding box center [104, 511] width 25 height 6
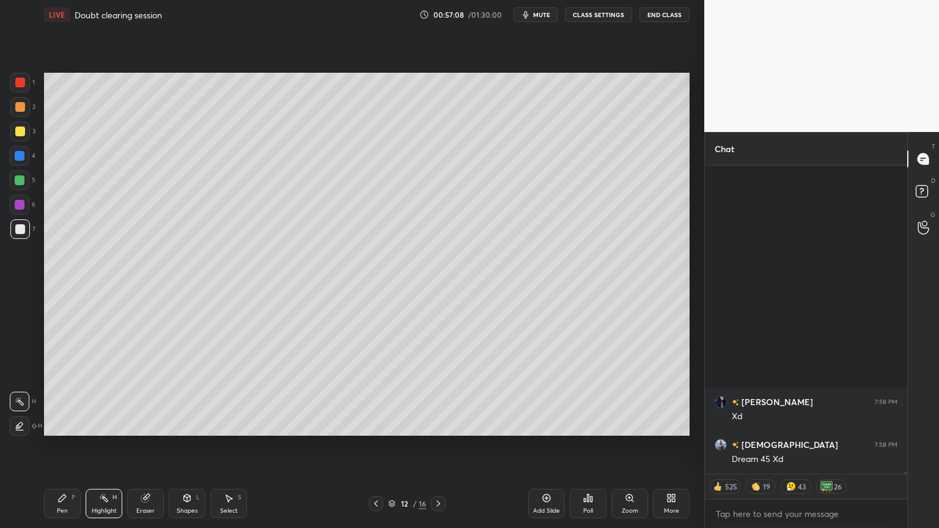
scroll to position [55190, 0]
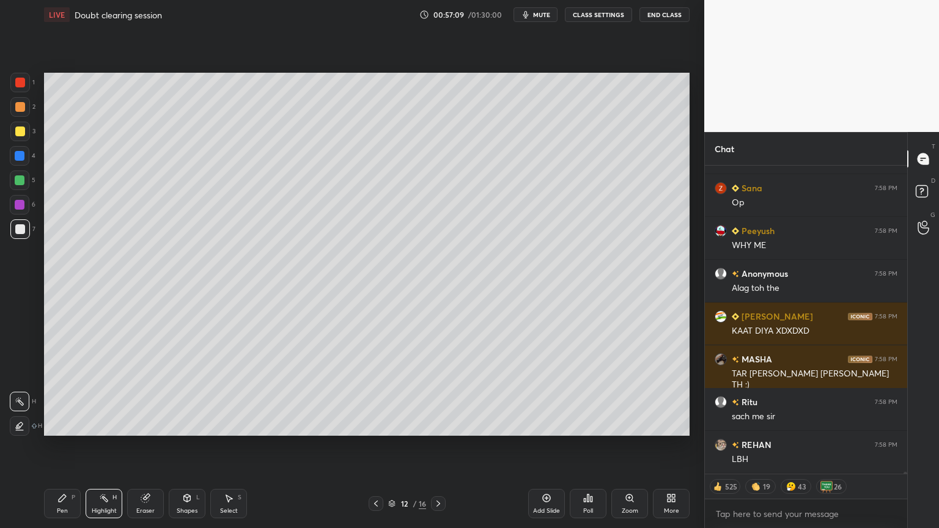
click at [438, 446] on icon at bounding box center [439, 504] width 10 height 10
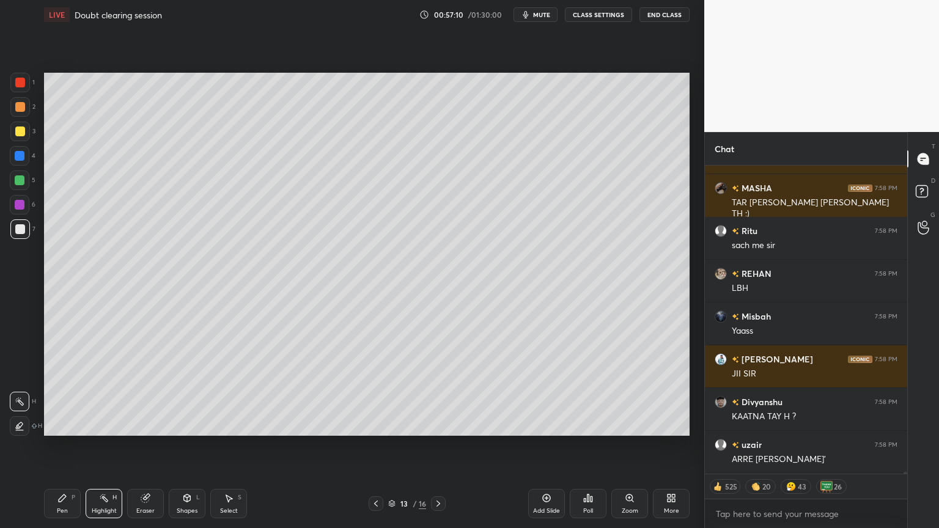
click at [435, 446] on icon at bounding box center [439, 504] width 10 height 10
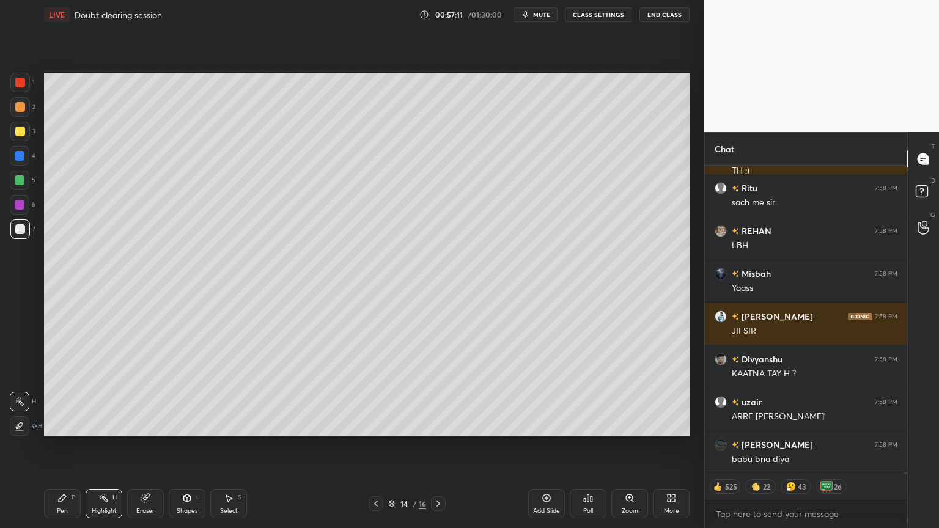
click at [443, 446] on icon at bounding box center [439, 504] width 10 height 10
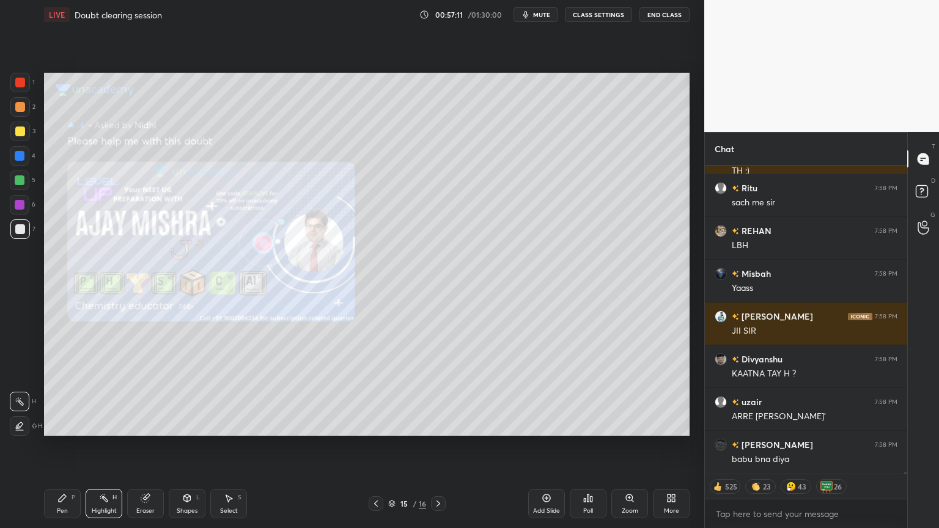
scroll to position [55575, 0]
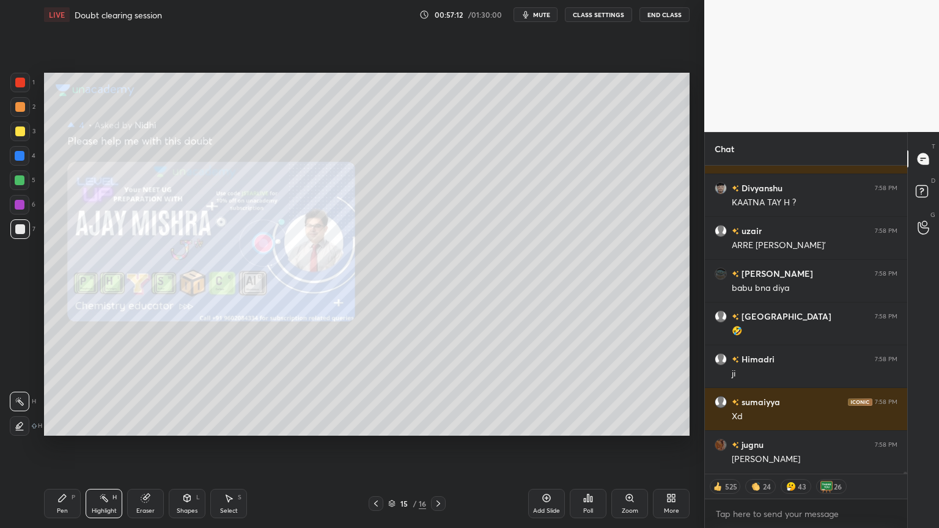
click at [376, 446] on div at bounding box center [376, 504] width 15 height 15
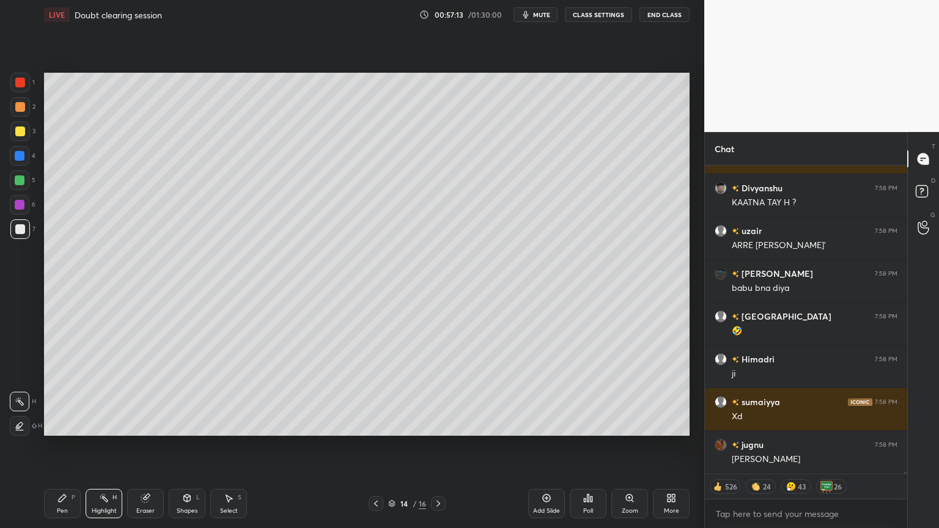
type textarea "x"
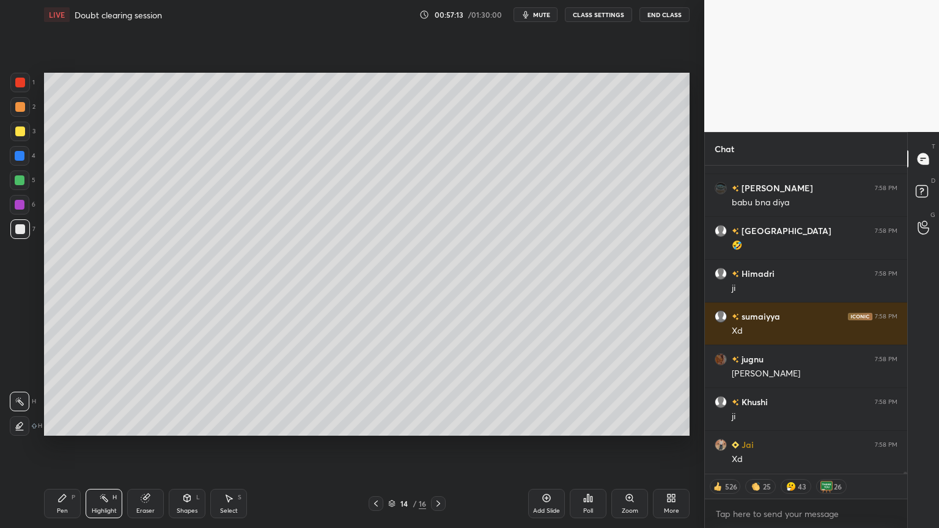
click at [599, 10] on button "CLASS SETTINGS" at bounding box center [598, 14] width 67 height 15
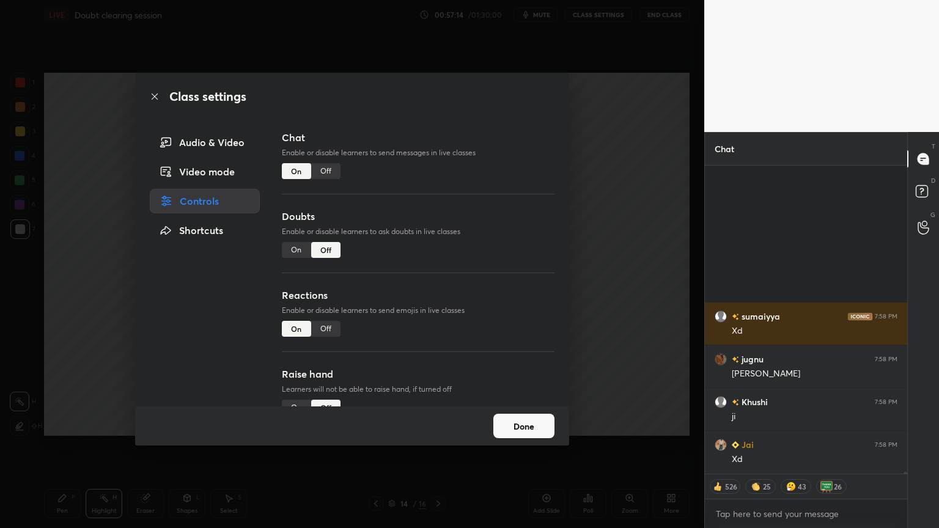
scroll to position [55875, 0]
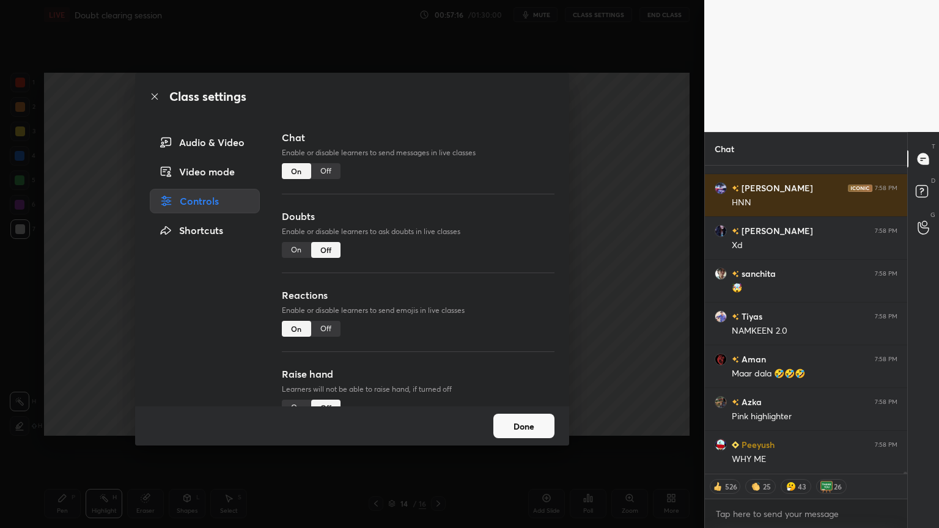
click at [329, 174] on div "Off" at bounding box center [325, 171] width 29 height 16
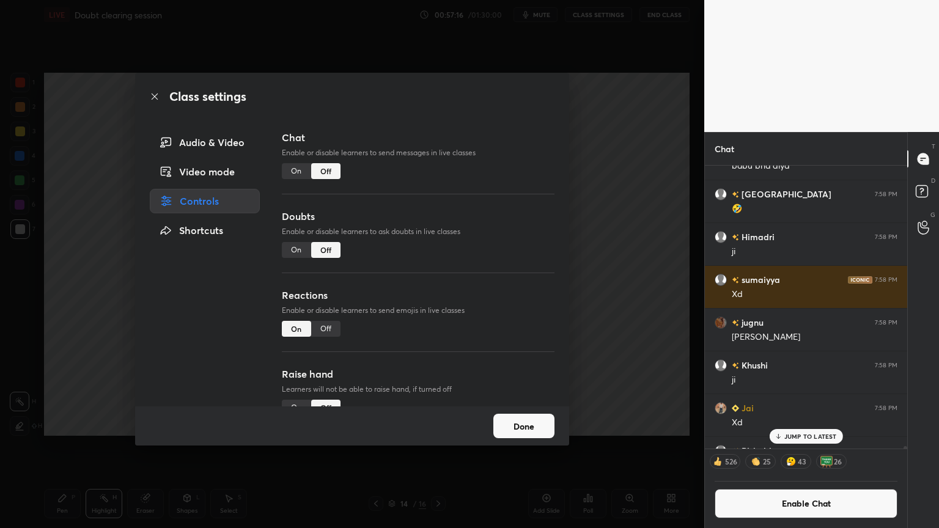
drag, startPoint x: 636, startPoint y: 224, endPoint x: 622, endPoint y: 218, distance: 15.3
click at [632, 224] on div "Class settings Audio & Video Video mode Controls Shortcuts Chat Enable or disab…" at bounding box center [352, 264] width 705 height 528
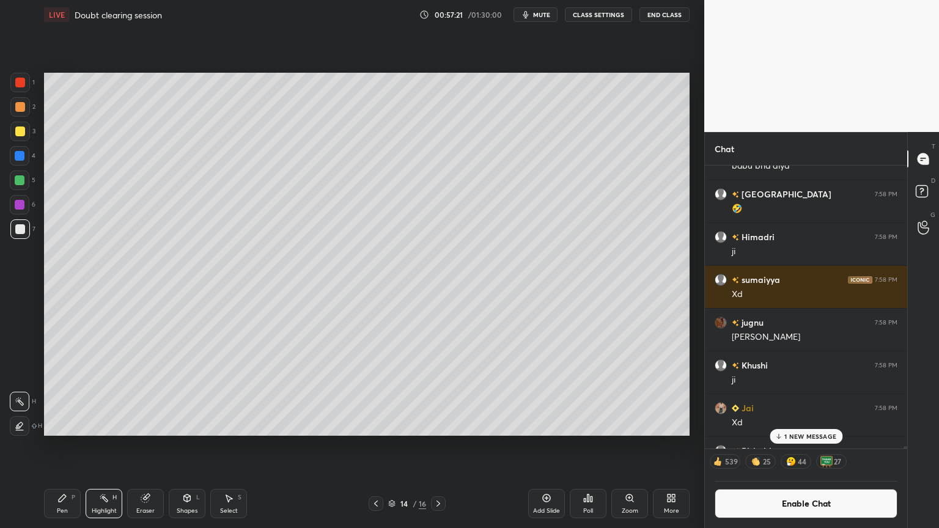
click at [548, 446] on div "Add Slide" at bounding box center [546, 503] width 37 height 29
click at [60, 446] on div "Pen P" at bounding box center [62, 503] width 37 height 29
click at [19, 102] on div at bounding box center [20, 107] width 10 height 10
click at [179, 446] on div "Shapes" at bounding box center [187, 511] width 21 height 6
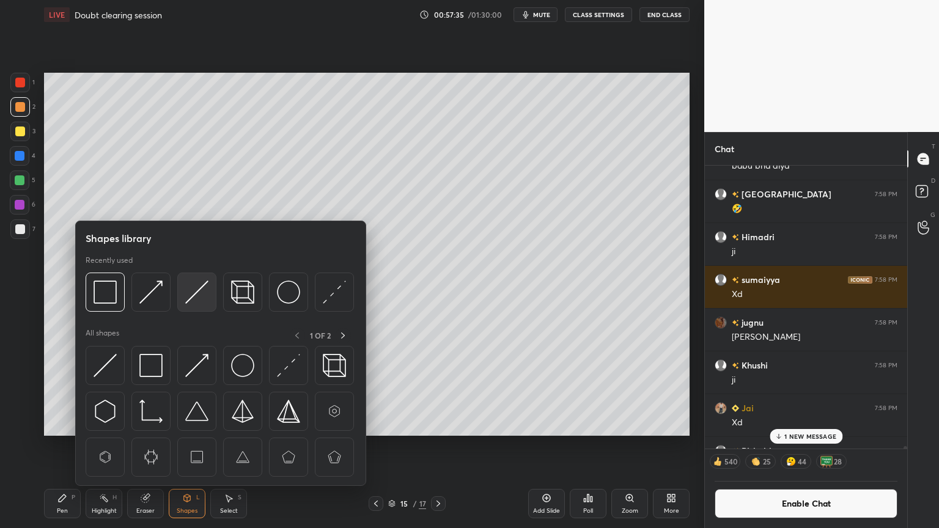
click at [200, 290] on img at bounding box center [196, 292] width 23 height 23
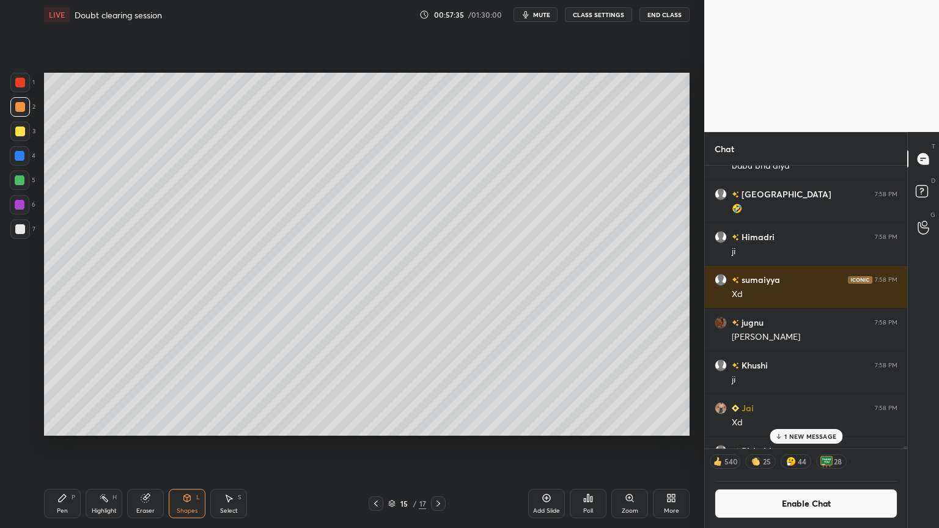
click at [25, 226] on div at bounding box center [20, 230] width 20 height 20
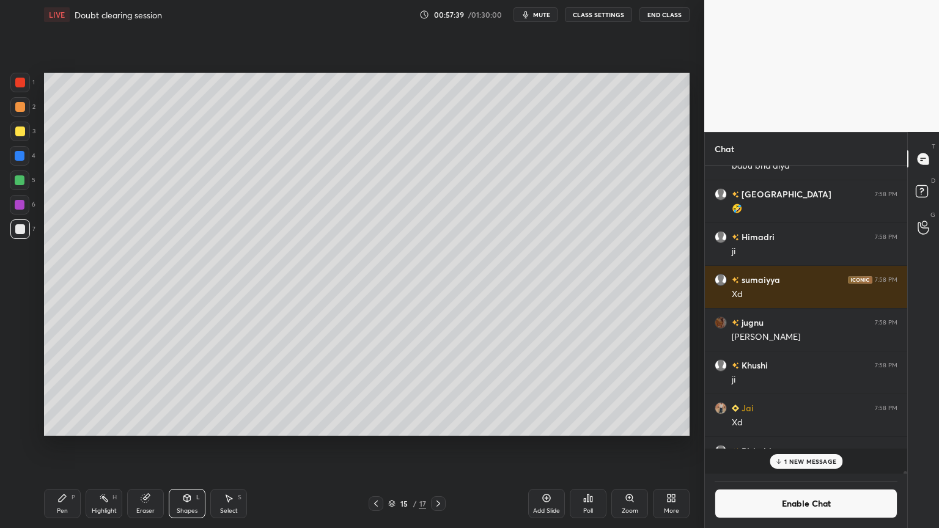
scroll to position [305, 199]
click at [59, 446] on div "Pen P" at bounding box center [62, 503] width 37 height 29
click at [21, 112] on div at bounding box center [20, 107] width 20 height 20
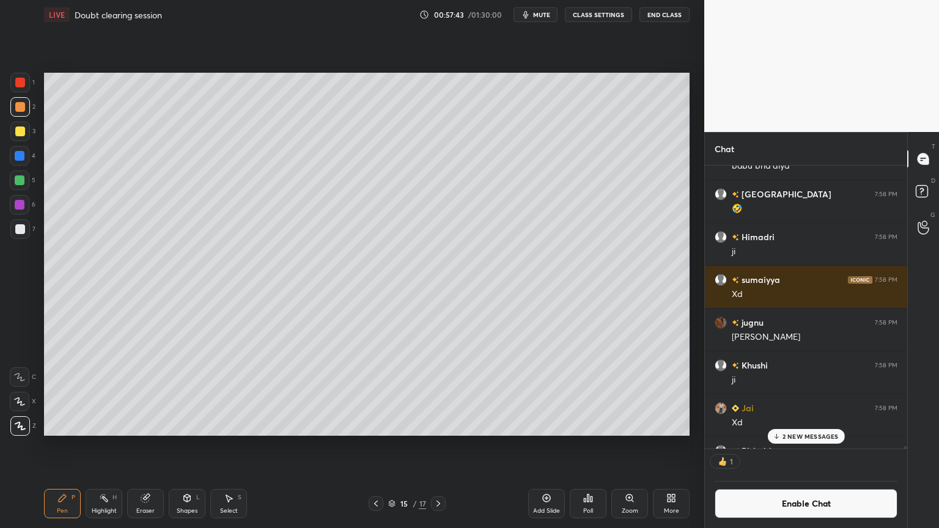
scroll to position [4, 4]
click at [16, 229] on div at bounding box center [20, 229] width 10 height 10
click at [146, 446] on div "Eraser" at bounding box center [145, 503] width 37 height 29
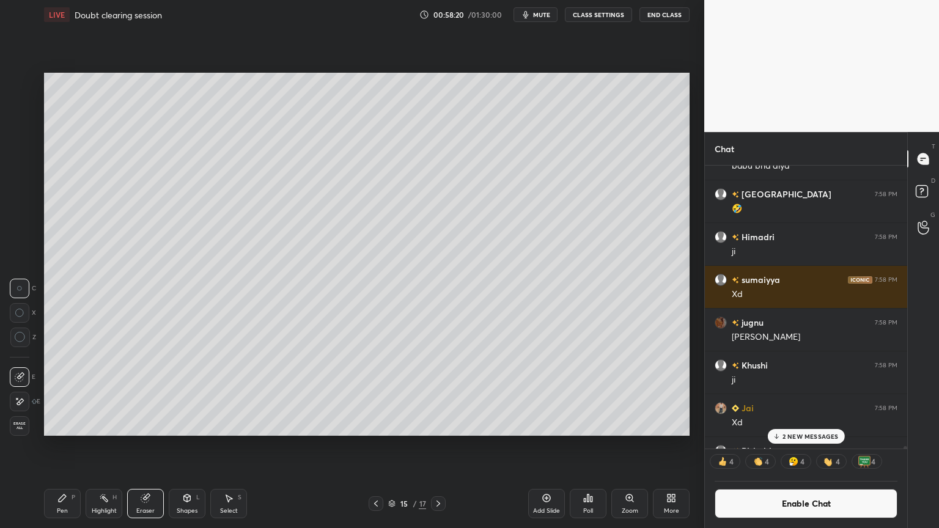
click at [56, 446] on div "Pen P" at bounding box center [62, 503] width 37 height 29
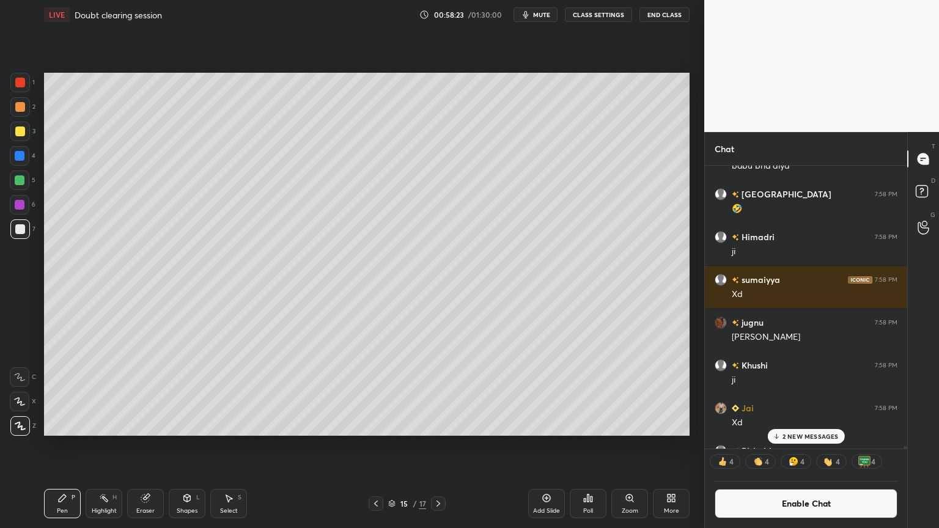
click at [193, 446] on div "Shapes L" at bounding box center [187, 503] width 37 height 29
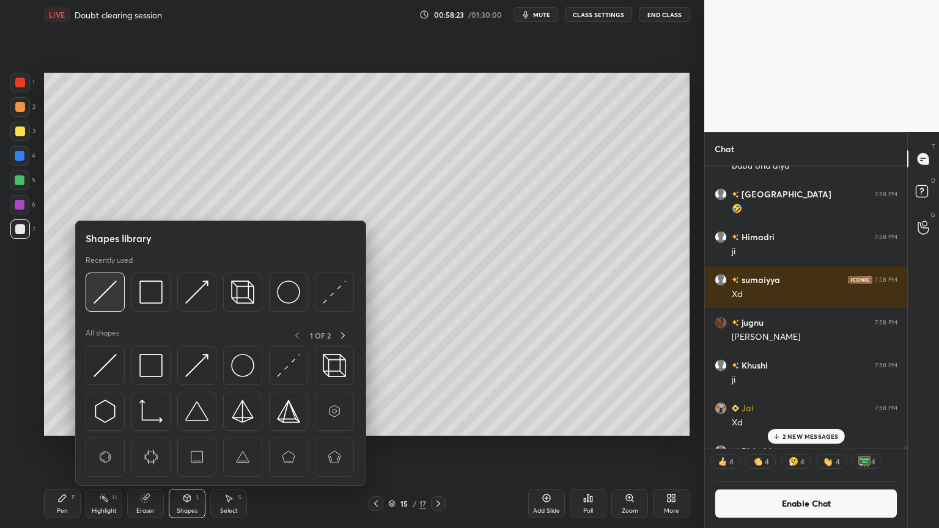
click at [108, 300] on img at bounding box center [105, 292] width 23 height 23
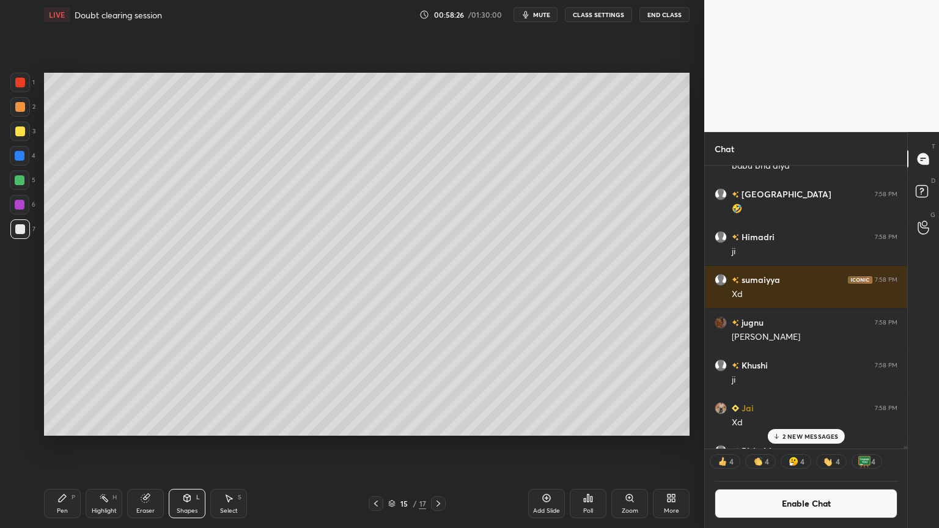
click at [107, 446] on div "Highlight H" at bounding box center [104, 503] width 37 height 29
click at [713, 271] on div "1 2 3 4 5 6 7 C X Z C X Z E E Erase all H H LIVE Doubt clearing session 00:58:2…" at bounding box center [469, 264] width 939 height 528
click at [64, 446] on icon at bounding box center [62, 499] width 10 height 10
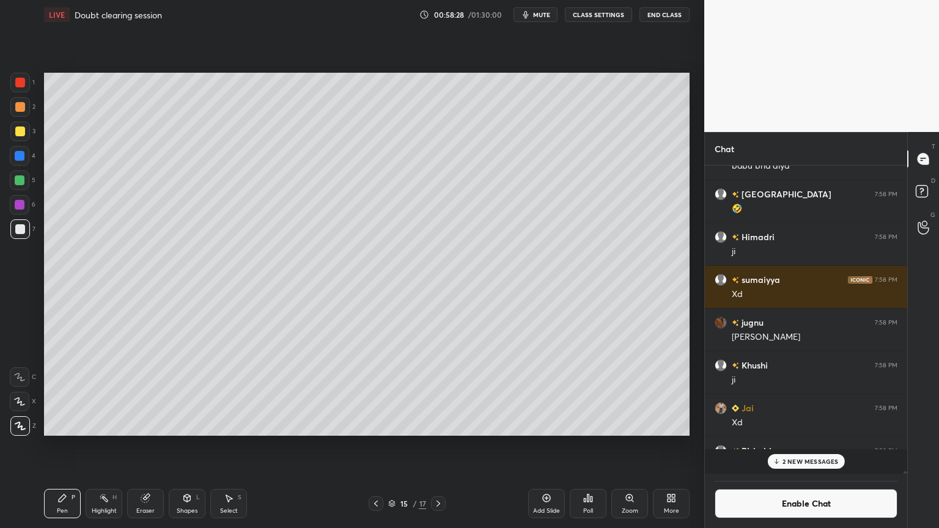
scroll to position [305, 199]
click at [149, 446] on div "Eraser" at bounding box center [145, 503] width 37 height 29
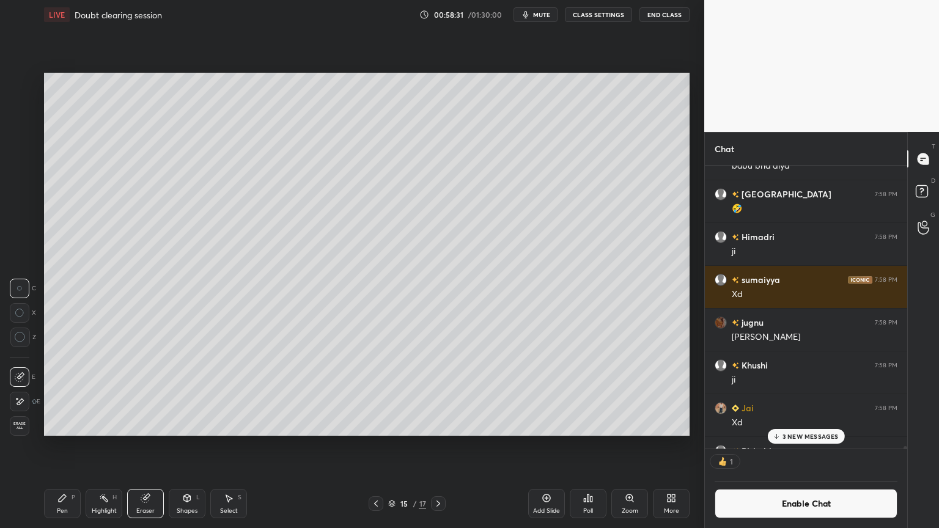
scroll to position [4, 4]
drag, startPoint x: 72, startPoint y: 508, endPoint x: 89, endPoint y: 480, distance: 32.1
click at [71, 446] on div "Pen P" at bounding box center [62, 503] width 37 height 29
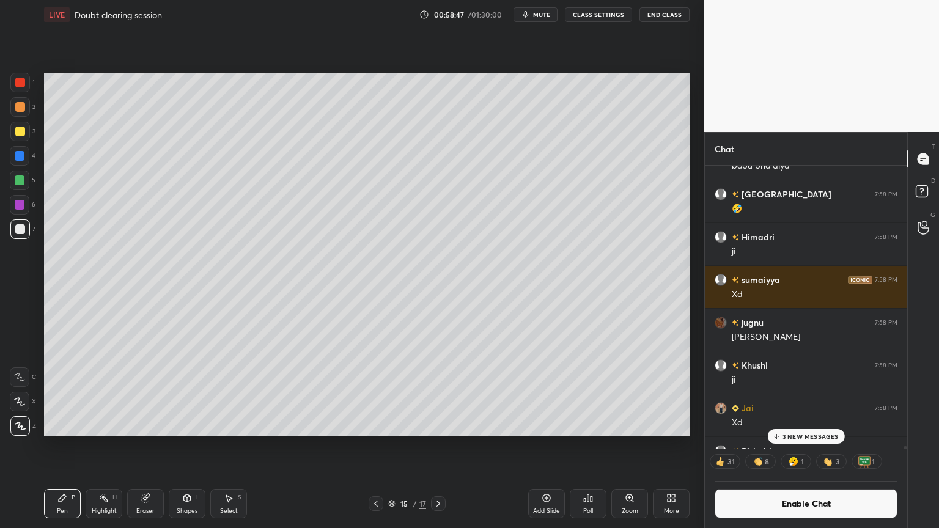
drag, startPoint x: 108, startPoint y: 504, endPoint x: 127, endPoint y: 462, distance: 46.0
click at [107, 446] on div "Highlight H" at bounding box center [104, 503] width 37 height 29
drag, startPoint x: 374, startPoint y: 502, endPoint x: 369, endPoint y: 508, distance: 7.5
click at [373, 446] on icon at bounding box center [376, 504] width 10 height 10
click at [376, 446] on icon at bounding box center [376, 504] width 10 height 10
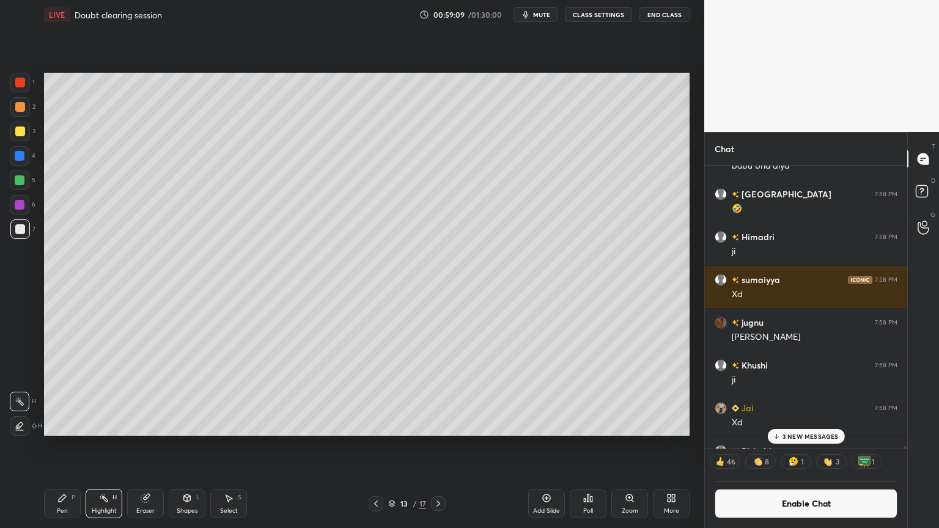
click at [377, 446] on icon at bounding box center [376, 504] width 10 height 10
click at [439, 446] on div at bounding box center [438, 504] width 15 height 15
click at [440, 446] on icon at bounding box center [439, 504] width 10 height 10
click at [435, 446] on icon at bounding box center [439, 504] width 10 height 10
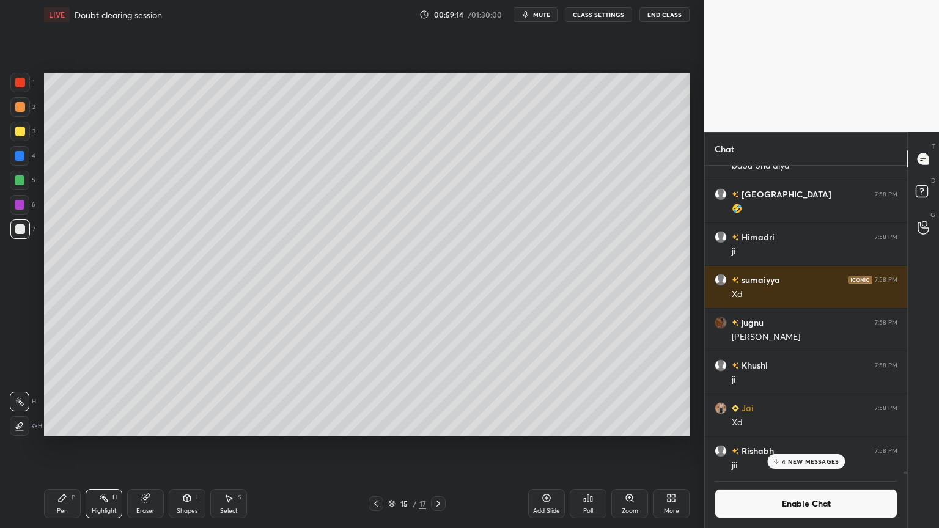
click at [143, 446] on icon at bounding box center [145, 499] width 8 height 8
click at [204, 446] on div "Shapes L" at bounding box center [187, 503] width 37 height 29
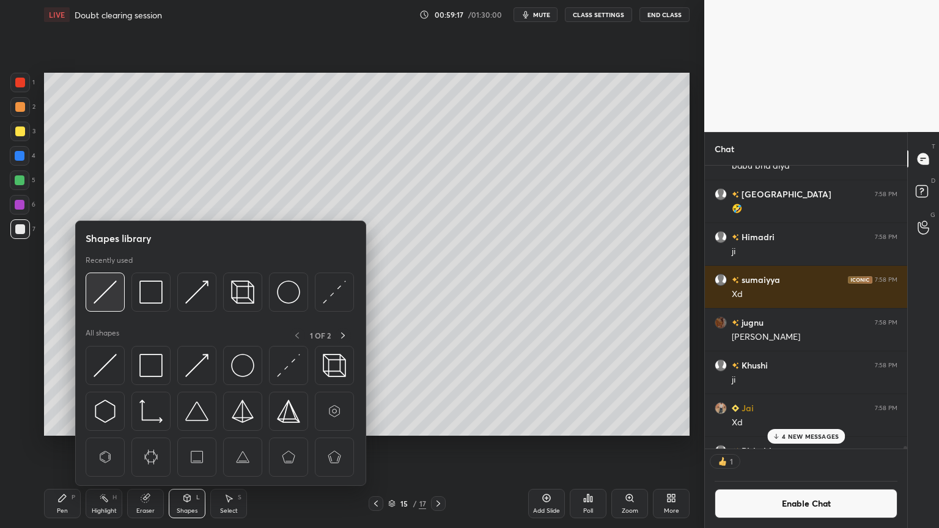
scroll to position [4, 4]
click at [103, 295] on img at bounding box center [105, 292] width 23 height 23
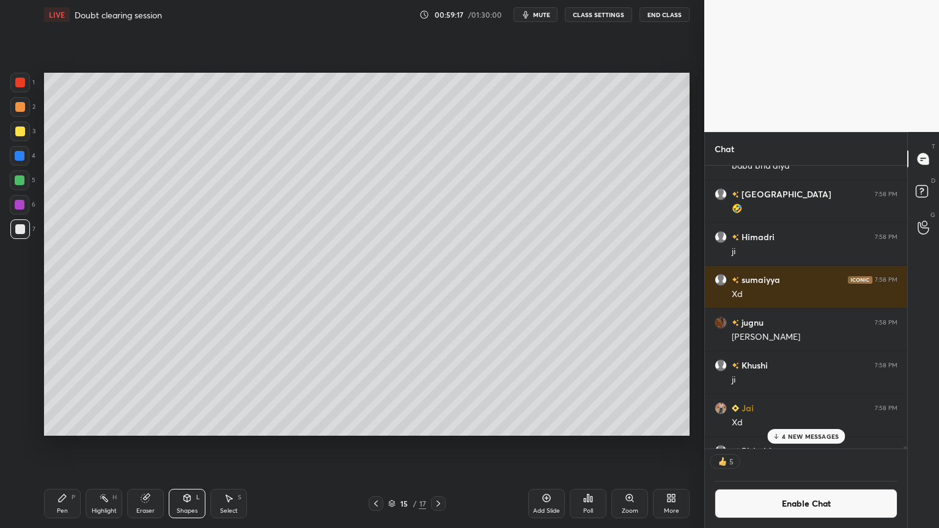
click at [20, 157] on div at bounding box center [20, 156] width 10 height 10
click at [54, 446] on div "Pen P" at bounding box center [62, 503] width 37 height 29
click at [24, 156] on div at bounding box center [20, 156] width 20 height 20
drag, startPoint x: 100, startPoint y: 512, endPoint x: 157, endPoint y: 442, distance: 90.1
click at [103, 446] on div "Highlight" at bounding box center [104, 511] width 25 height 6
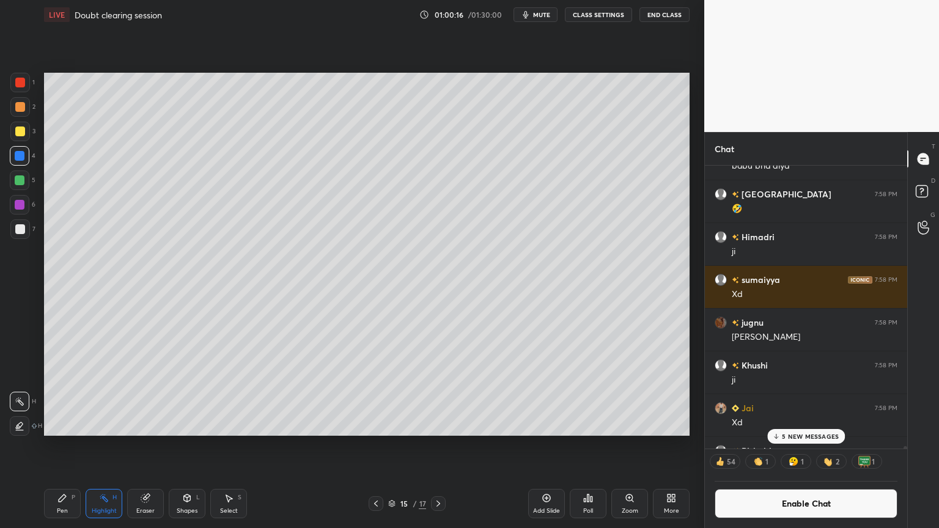
click at [812, 437] on p "5 NEW MESSAGES" at bounding box center [810, 436] width 57 height 7
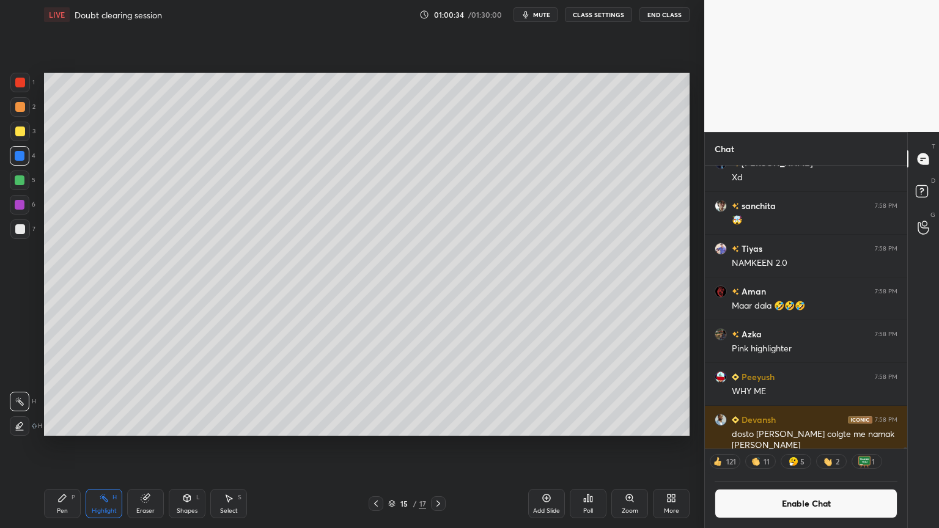
click at [56, 446] on div "Pen P" at bounding box center [62, 503] width 37 height 29
click at [183, 446] on div "Shapes L" at bounding box center [187, 503] width 37 height 29
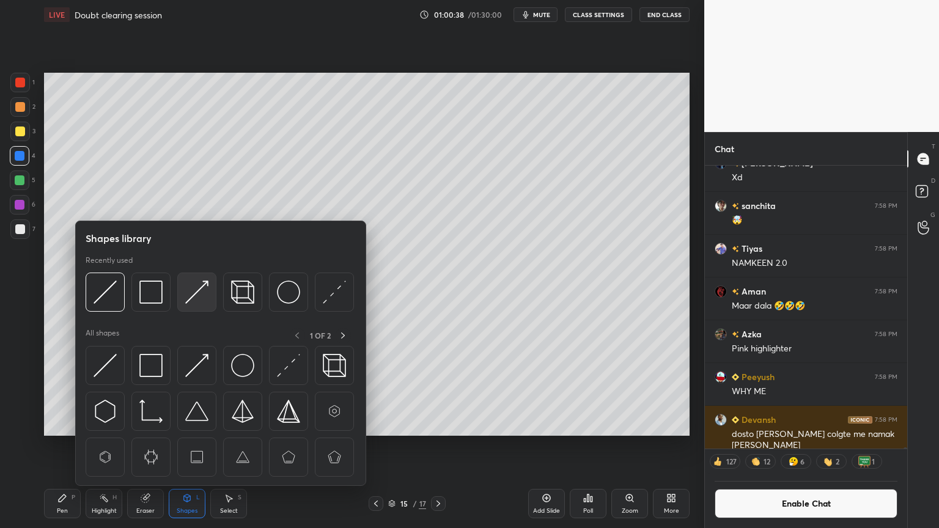
click at [191, 292] on img at bounding box center [196, 292] width 23 height 23
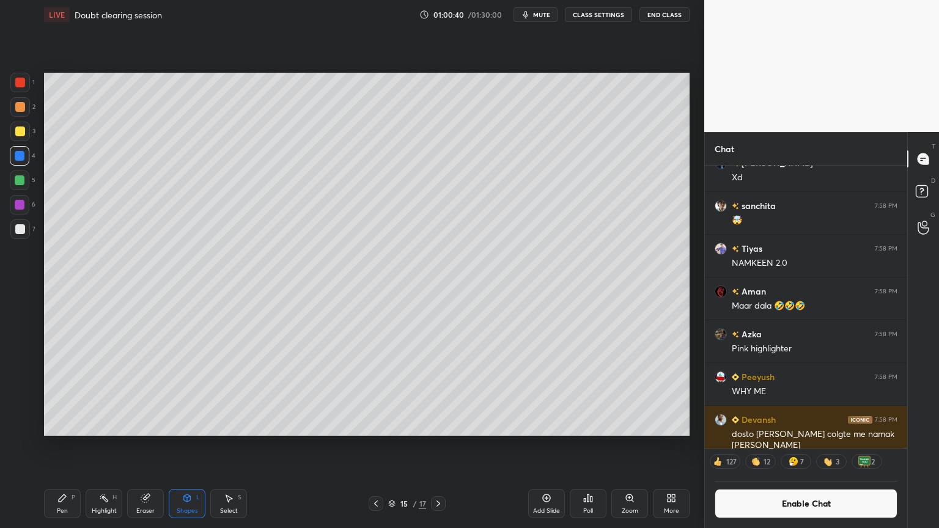
click at [110, 446] on div "Highlight H" at bounding box center [104, 503] width 37 height 29
click at [376, 446] on icon at bounding box center [376, 504] width 4 height 6
click at [376, 446] on icon at bounding box center [376, 504] width 10 height 10
click at [378, 446] on icon at bounding box center [376, 504] width 10 height 10
click at [376, 446] on icon at bounding box center [376, 504] width 10 height 10
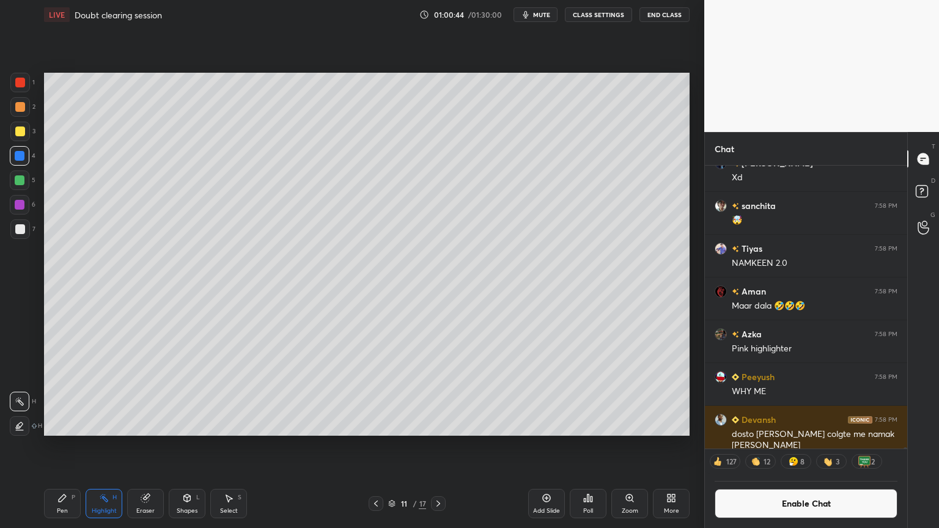
drag, startPoint x: 100, startPoint y: 505, endPoint x: 110, endPoint y: 488, distance: 20.0
click at [100, 446] on div "Highlight H" at bounding box center [104, 503] width 37 height 29
click at [435, 446] on icon at bounding box center [439, 504] width 10 height 10
click at [436, 446] on icon at bounding box center [439, 504] width 10 height 10
click at [437, 446] on icon at bounding box center [439, 504] width 10 height 10
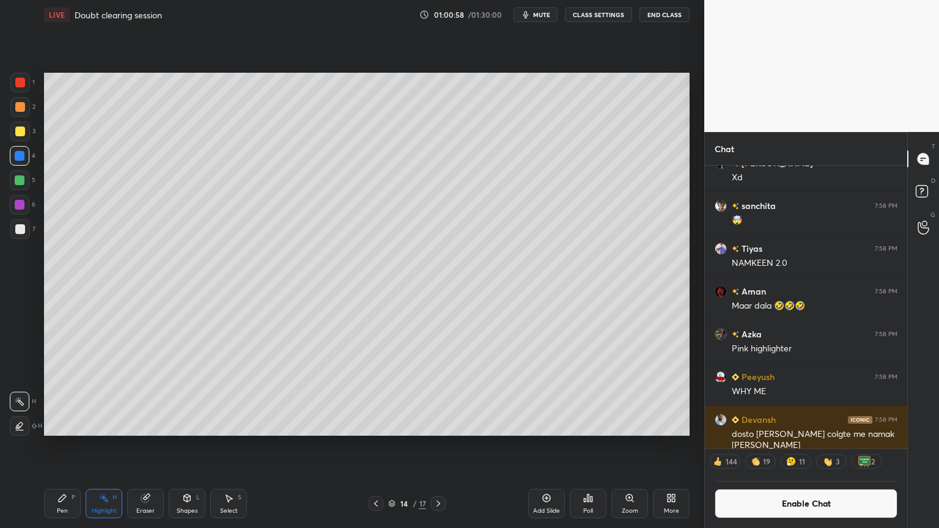
click at [435, 446] on icon at bounding box center [439, 504] width 10 height 10
click at [62, 446] on div "Pen P" at bounding box center [62, 503] width 37 height 29
click at [371, 446] on icon at bounding box center [376, 504] width 10 height 10
click at [373, 446] on icon at bounding box center [376, 504] width 10 height 10
click at [374, 446] on icon at bounding box center [376, 504] width 10 height 10
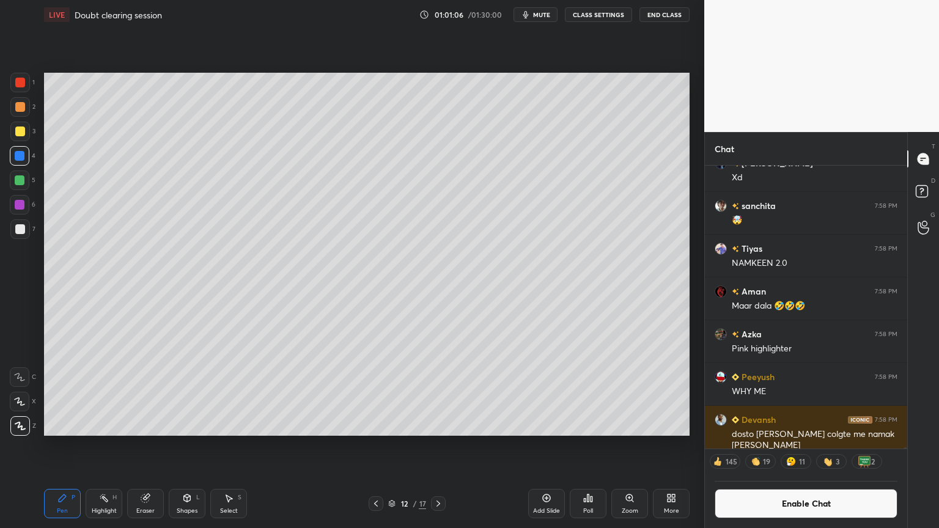
click at [374, 446] on icon at bounding box center [376, 504] width 10 height 10
click at [439, 446] on icon at bounding box center [439, 504] width 10 height 10
click at [437, 446] on icon at bounding box center [439, 504] width 4 height 6
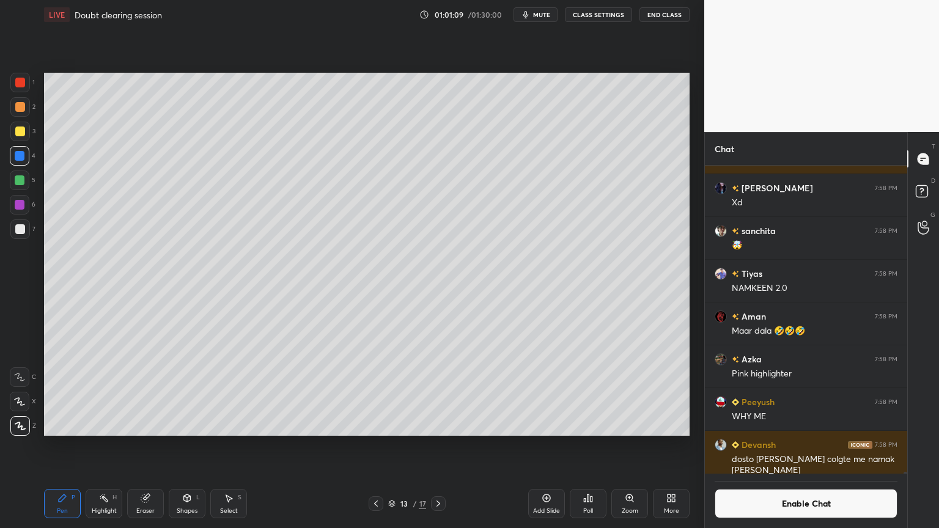
scroll to position [305, 199]
click at [101, 446] on div "Highlight H" at bounding box center [104, 503] width 37 height 29
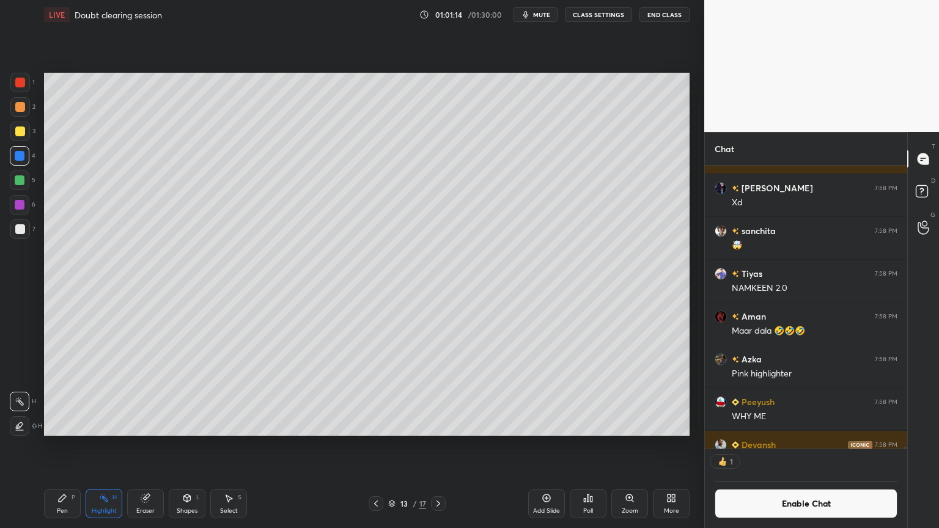
scroll to position [4, 4]
drag, startPoint x: 443, startPoint y: 501, endPoint x: 453, endPoint y: 503, distance: 10.1
click at [443, 446] on div at bounding box center [438, 504] width 15 height 15
click at [436, 446] on icon at bounding box center [439, 504] width 10 height 10
click at [59, 446] on div "Pen" at bounding box center [62, 511] width 11 height 6
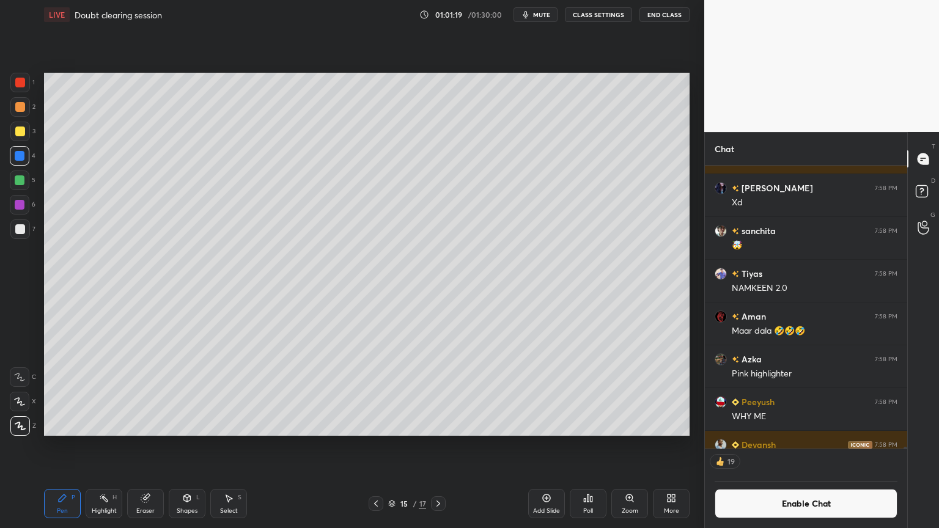
click at [189, 446] on div "Shapes L" at bounding box center [187, 503] width 37 height 29
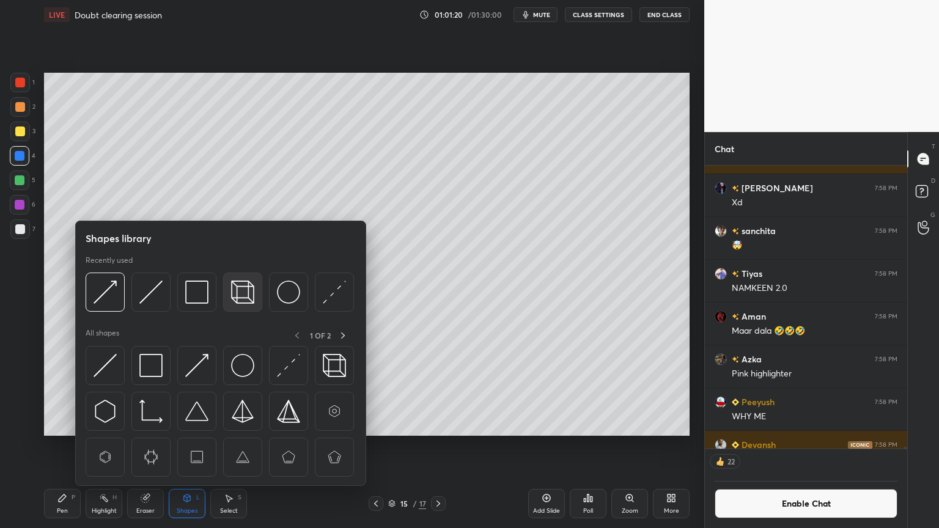
click at [243, 294] on img at bounding box center [242, 292] width 23 height 23
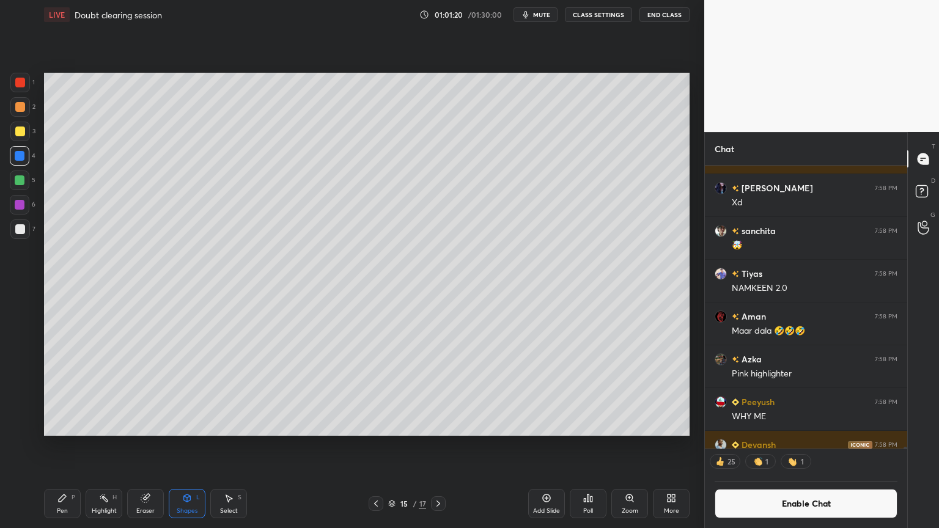
drag, startPoint x: 22, startPoint y: 131, endPoint x: 39, endPoint y: 147, distance: 23.8
click at [24, 135] on div at bounding box center [20, 132] width 20 height 20
click at [56, 446] on div "Pen P" at bounding box center [62, 503] width 37 height 29
click at [22, 229] on div at bounding box center [20, 229] width 10 height 10
drag, startPoint x: 110, startPoint y: 502, endPoint x: 143, endPoint y: 464, distance: 49.9
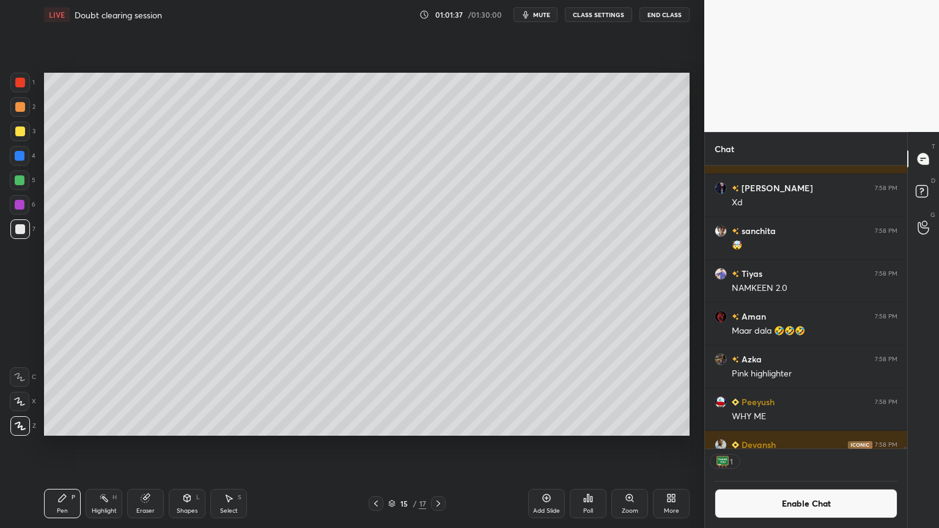
click at [110, 446] on div "Highlight H" at bounding box center [104, 503] width 37 height 29
drag, startPoint x: 64, startPoint y: 509, endPoint x: 72, endPoint y: 500, distance: 11.7
click at [67, 446] on div "Pen" at bounding box center [62, 511] width 11 height 6
click at [101, 446] on div "Highlight" at bounding box center [104, 511] width 25 height 6
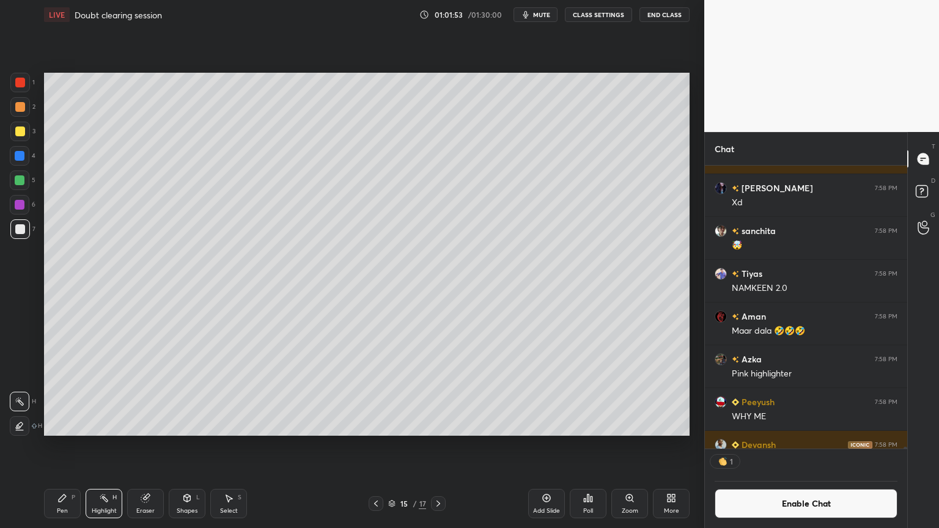
scroll to position [4, 4]
click at [59, 446] on div "Pen" at bounding box center [62, 511] width 11 height 6
click at [108, 446] on div "Highlight" at bounding box center [104, 511] width 25 height 6
drag, startPoint x: 18, startPoint y: 133, endPoint x: 24, endPoint y: 137, distance: 7.1
click at [20, 135] on div at bounding box center [20, 132] width 10 height 10
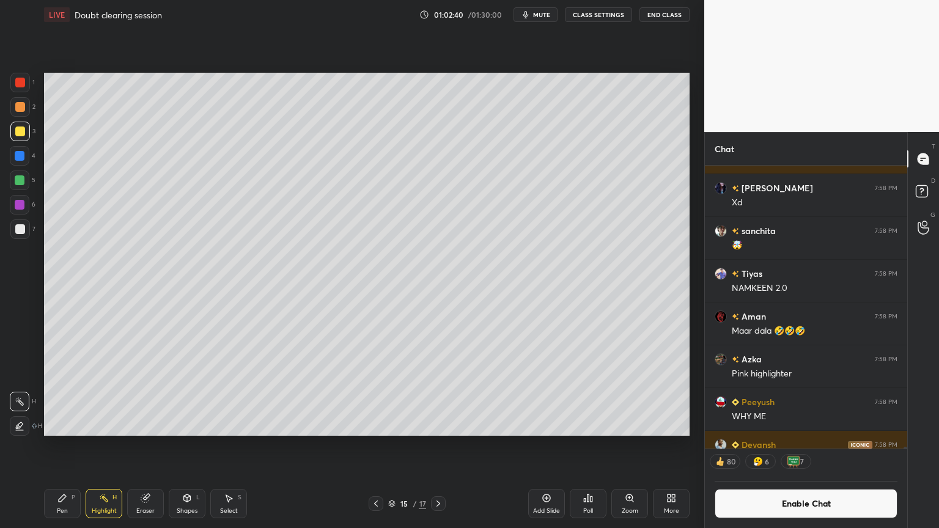
click at [194, 446] on div "Shapes" at bounding box center [187, 511] width 21 height 6
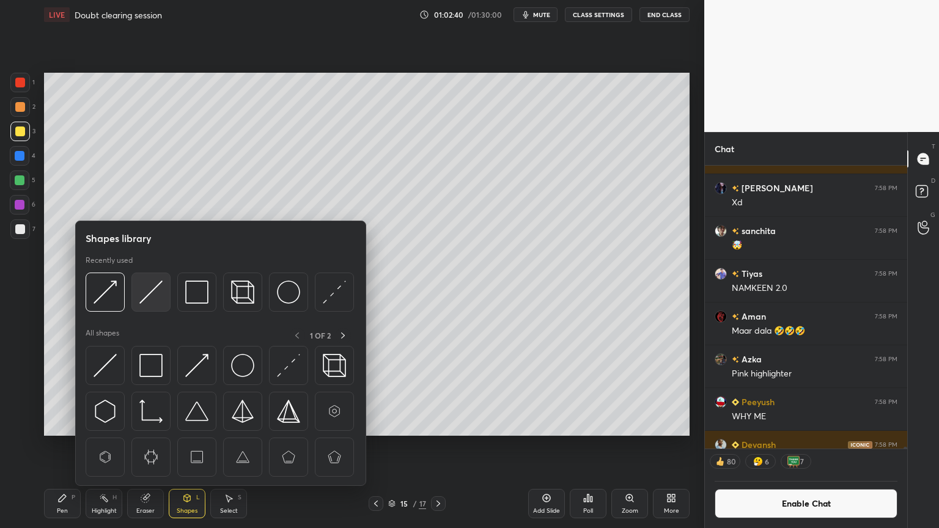
click at [154, 295] on img at bounding box center [150, 292] width 23 height 23
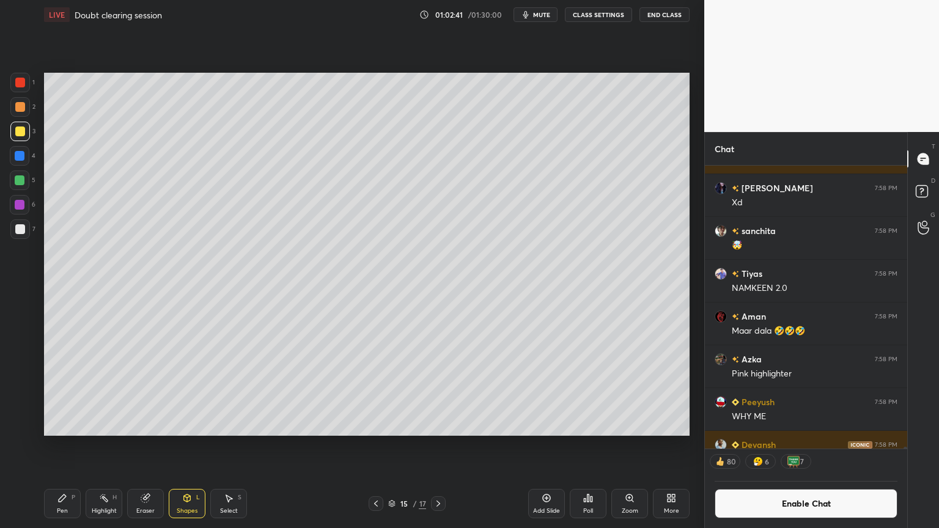
click at [22, 137] on div at bounding box center [20, 132] width 20 height 20
drag, startPoint x: 63, startPoint y: 509, endPoint x: 68, endPoint y: 502, distance: 9.7
click at [66, 446] on div "Pen P" at bounding box center [62, 503] width 37 height 29
click at [31, 446] on div "1 2 3 4 5 6 7 C X Z C X Z E E Erase all H H LIVE Doubt clearing session 01:02:5…" at bounding box center [347, 264] width 695 height 528
click at [186, 446] on div "Shapes" at bounding box center [187, 511] width 21 height 6
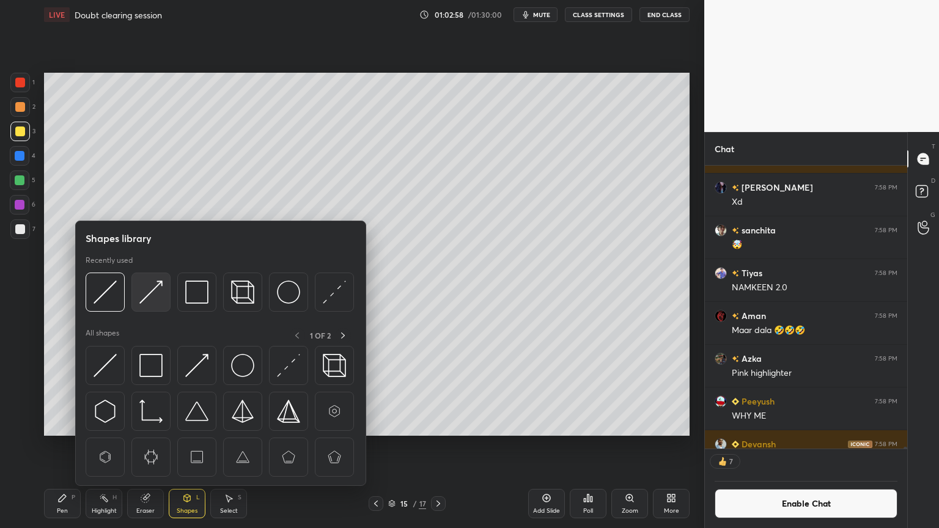
click at [152, 295] on img at bounding box center [150, 292] width 23 height 23
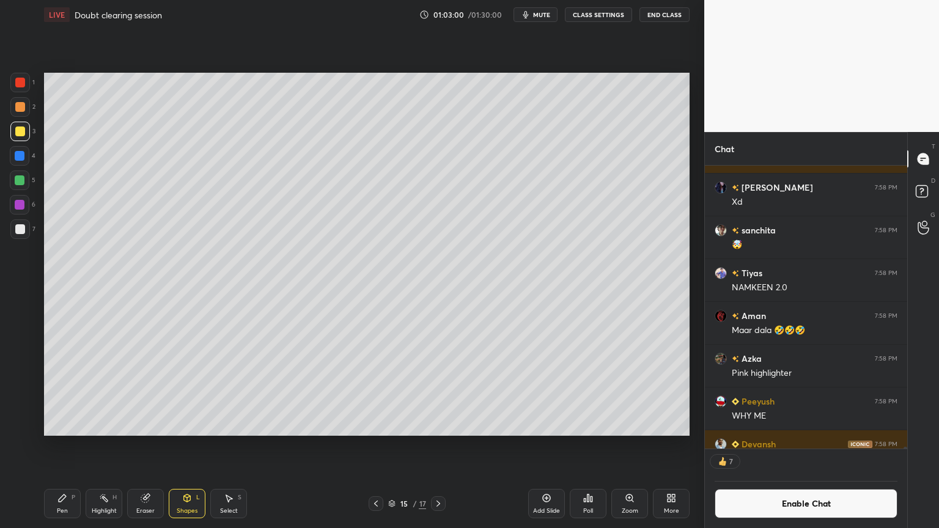
click at [103, 446] on div "Highlight H" at bounding box center [104, 503] width 37 height 29
click at [149, 446] on div "Eraser" at bounding box center [145, 503] width 37 height 29
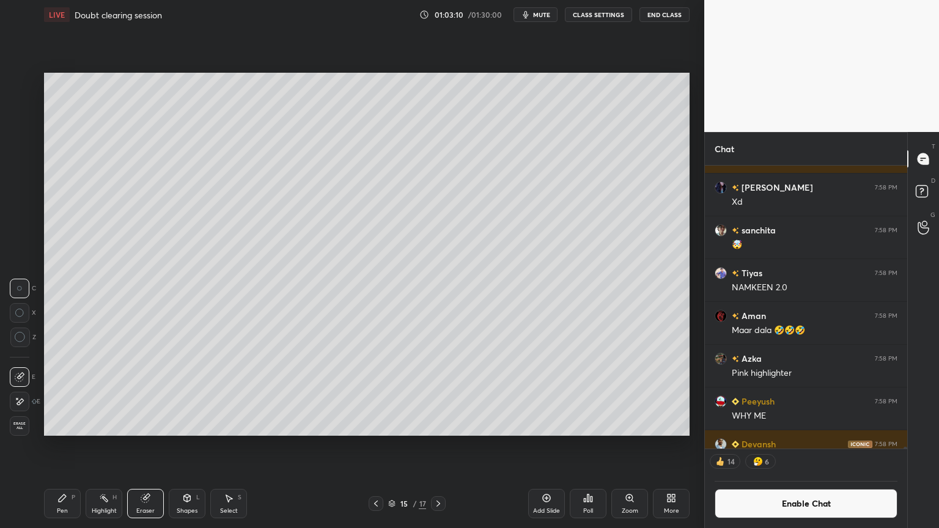
click at [93, 446] on div "Highlight H" at bounding box center [104, 503] width 37 height 29
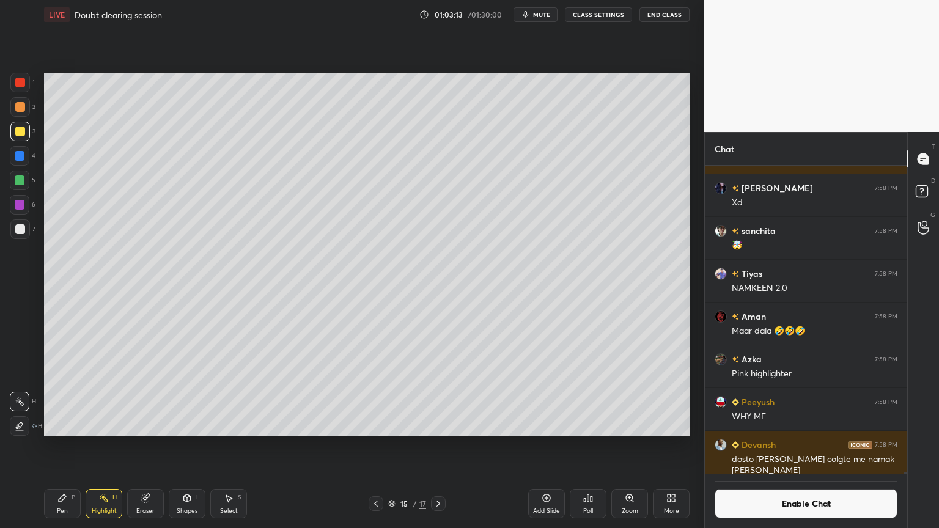
scroll to position [55083, 0]
click at [378, 446] on icon at bounding box center [376, 504] width 10 height 10
click at [374, 446] on icon at bounding box center [376, 504] width 10 height 10
click at [370, 446] on div at bounding box center [376, 504] width 15 height 15
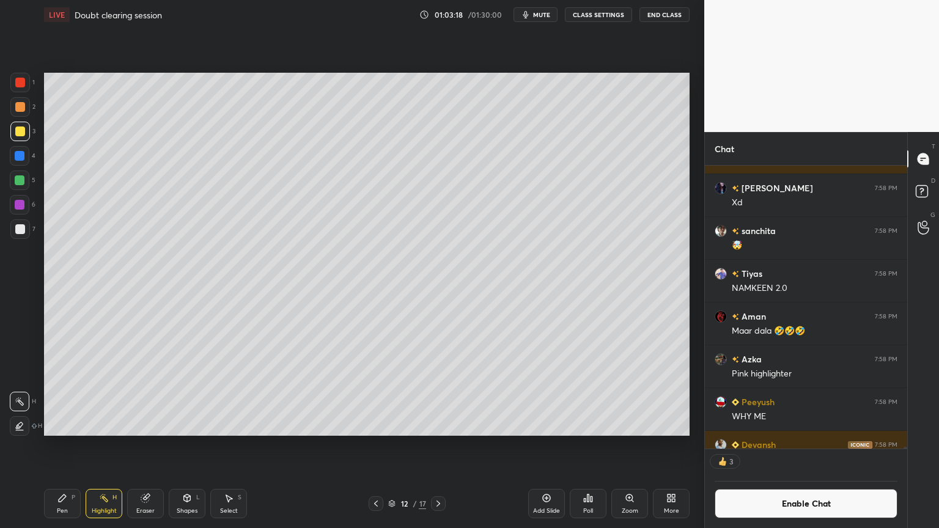
click at [369, 446] on div at bounding box center [376, 504] width 15 height 15
click at [370, 446] on div at bounding box center [376, 504] width 15 height 15
click at [110, 446] on div "Highlight H" at bounding box center [104, 503] width 37 height 29
click at [443, 446] on div at bounding box center [438, 504] width 15 height 15
click at [439, 446] on icon at bounding box center [439, 504] width 10 height 10
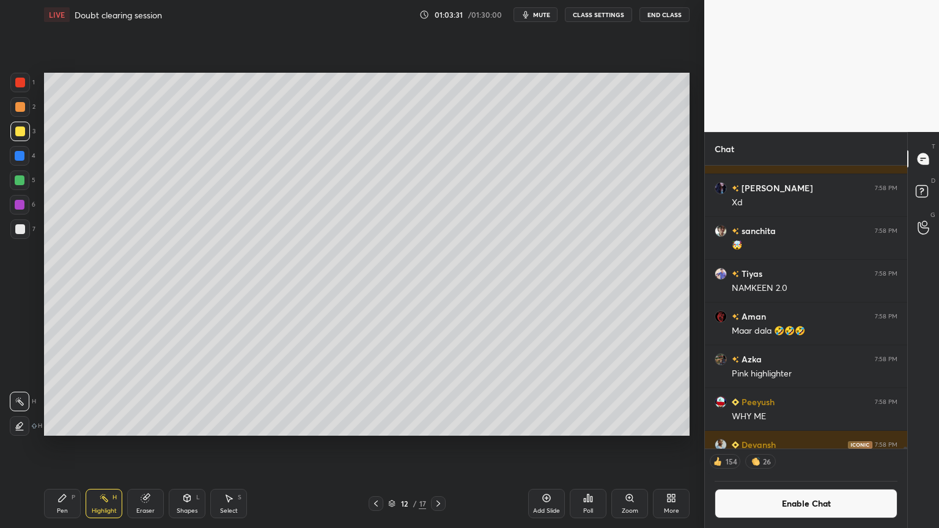
click at [443, 446] on icon at bounding box center [439, 504] width 10 height 10
click at [440, 446] on icon at bounding box center [439, 504] width 10 height 10
click at [439, 446] on icon at bounding box center [439, 504] width 10 height 10
click at [100, 446] on div "Highlight H" at bounding box center [104, 503] width 37 height 29
drag, startPoint x: 149, startPoint y: 506, endPoint x: 150, endPoint y: 500, distance: 6.2
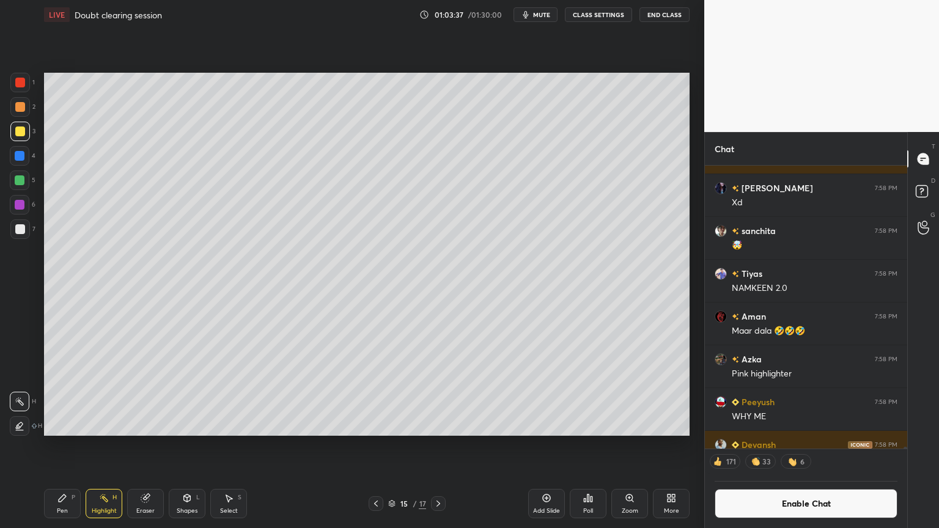
click at [149, 446] on div "Eraser" at bounding box center [145, 503] width 37 height 29
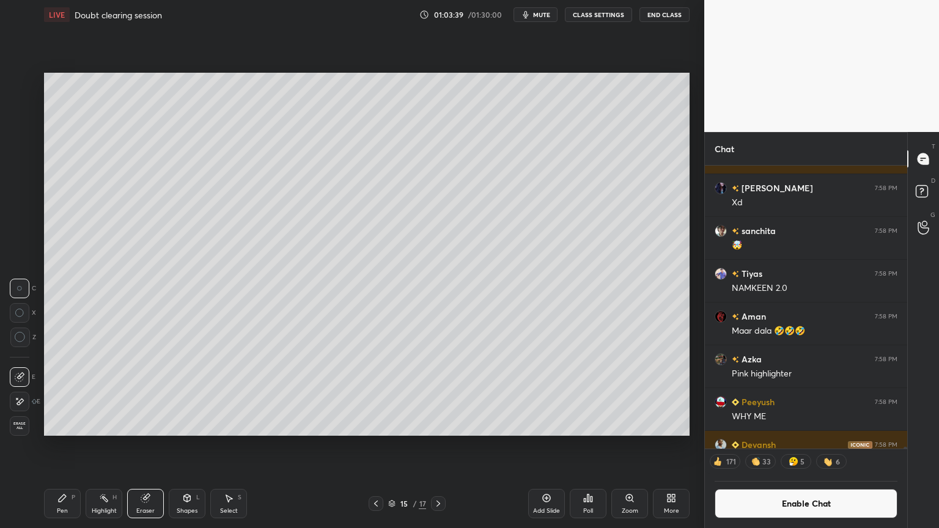
drag, startPoint x: 103, startPoint y: 504, endPoint x: 109, endPoint y: 503, distance: 6.8
click at [103, 446] on div "Highlight H" at bounding box center [104, 503] width 37 height 29
click at [95, 446] on div "Highlight H" at bounding box center [104, 503] width 37 height 29
click at [65, 446] on div "Pen" at bounding box center [62, 511] width 11 height 6
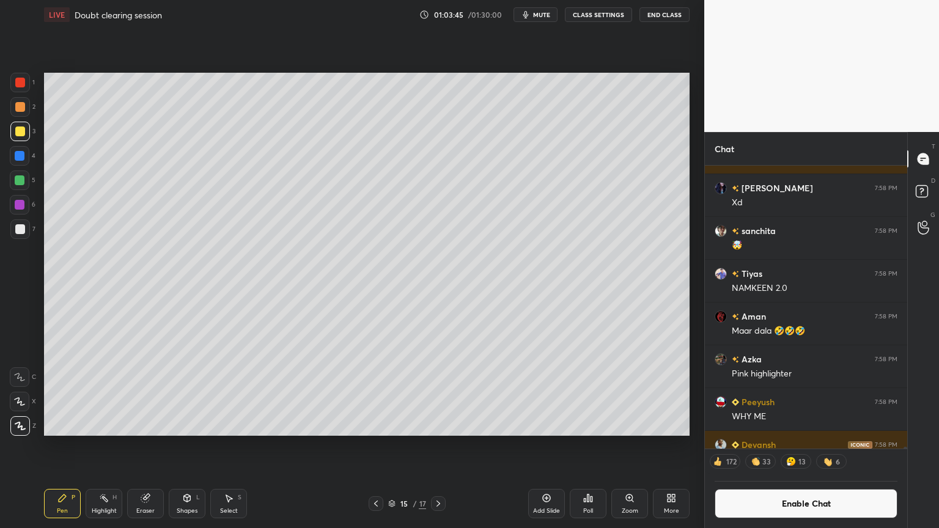
drag, startPoint x: 20, startPoint y: 232, endPoint x: 42, endPoint y: 223, distance: 24.1
click at [17, 230] on div at bounding box center [20, 229] width 10 height 10
drag, startPoint x: 98, startPoint y: 505, endPoint x: 176, endPoint y: 442, distance: 100.1
click at [95, 446] on div "Highlight H" at bounding box center [104, 503] width 37 height 29
drag, startPoint x: 54, startPoint y: 508, endPoint x: 72, endPoint y: 489, distance: 26.4
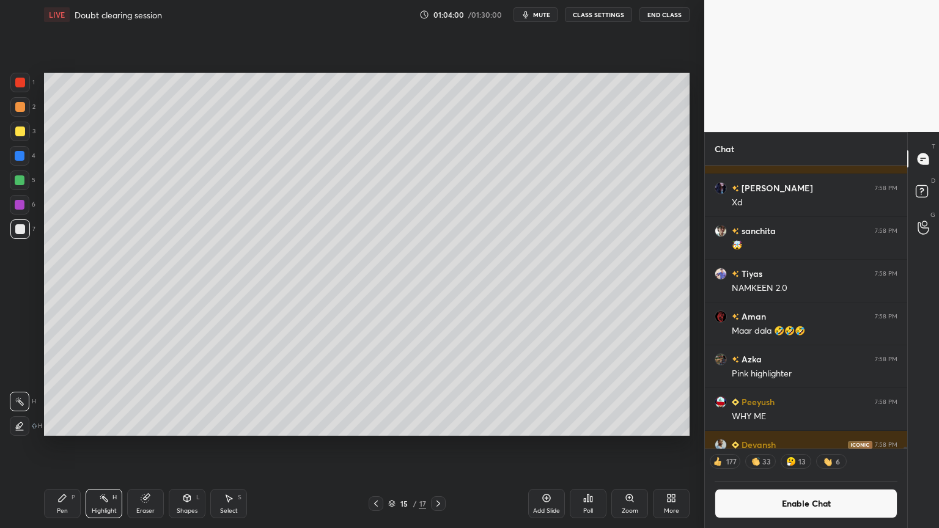
click at [54, 446] on div "Pen P" at bounding box center [62, 503] width 37 height 29
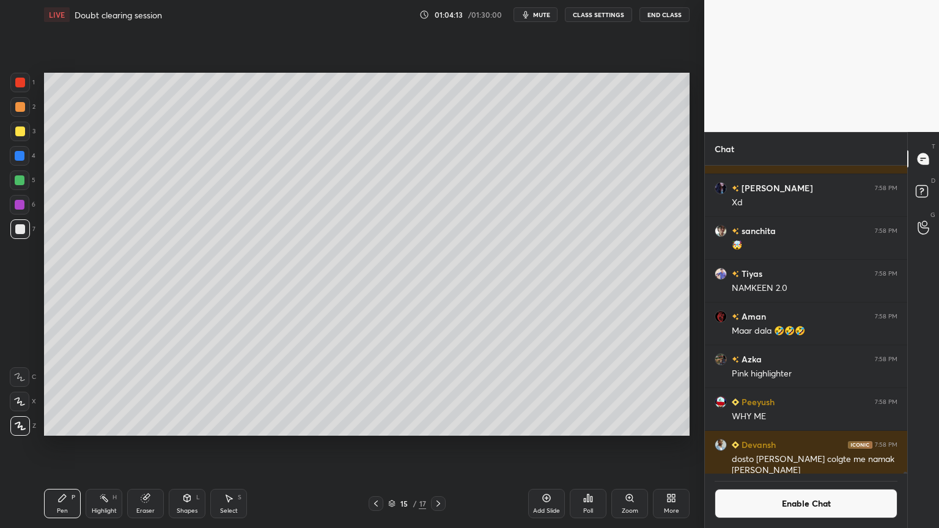
scroll to position [4, 4]
click at [107, 446] on div "Highlight" at bounding box center [104, 511] width 25 height 6
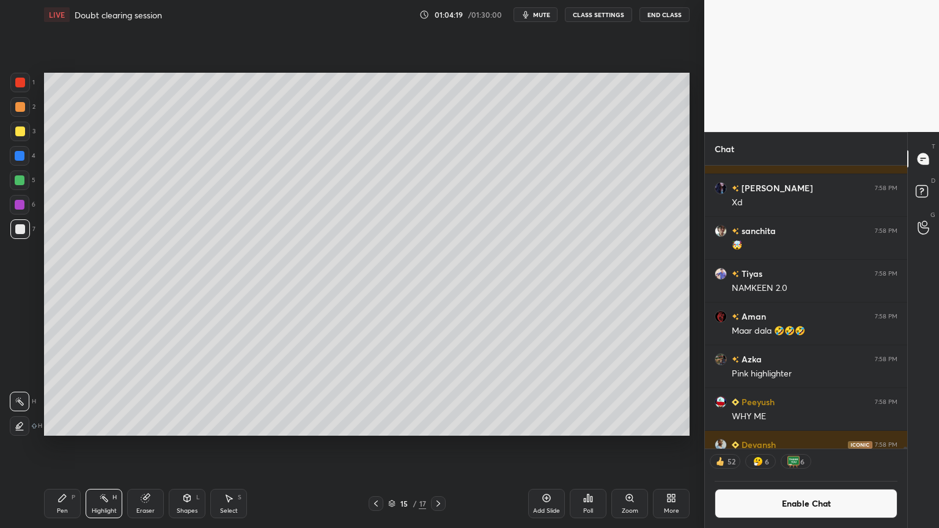
click at [193, 446] on div "Shapes L" at bounding box center [187, 503] width 37 height 29
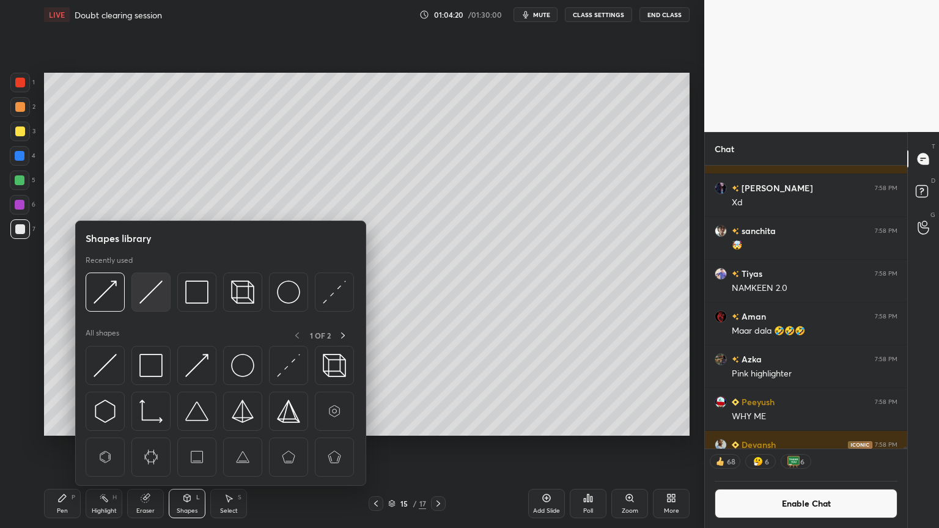
click at [155, 292] on img at bounding box center [150, 292] width 23 height 23
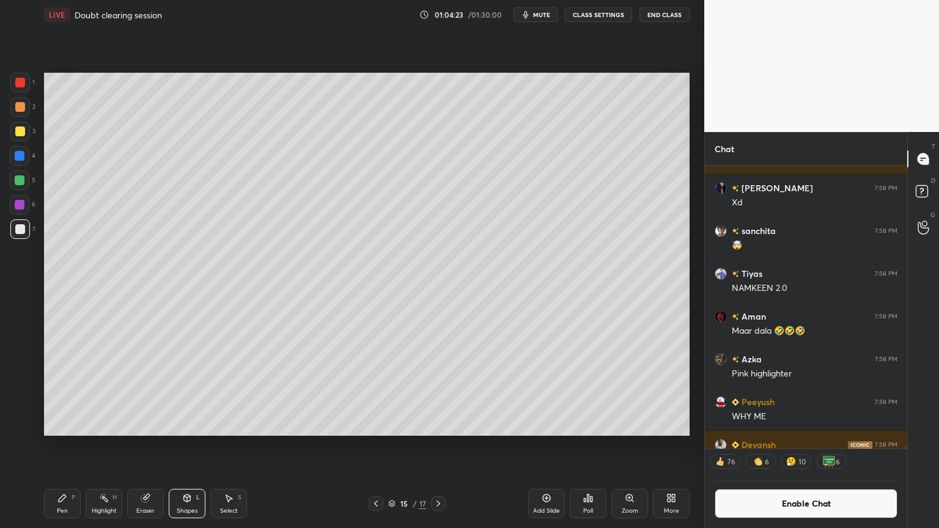
click at [380, 446] on icon at bounding box center [376, 504] width 10 height 10
click at [377, 446] on icon at bounding box center [376, 504] width 10 height 10
click at [374, 446] on icon at bounding box center [376, 504] width 10 height 10
click at [798, 446] on button "Enable Chat" at bounding box center [806, 503] width 183 height 29
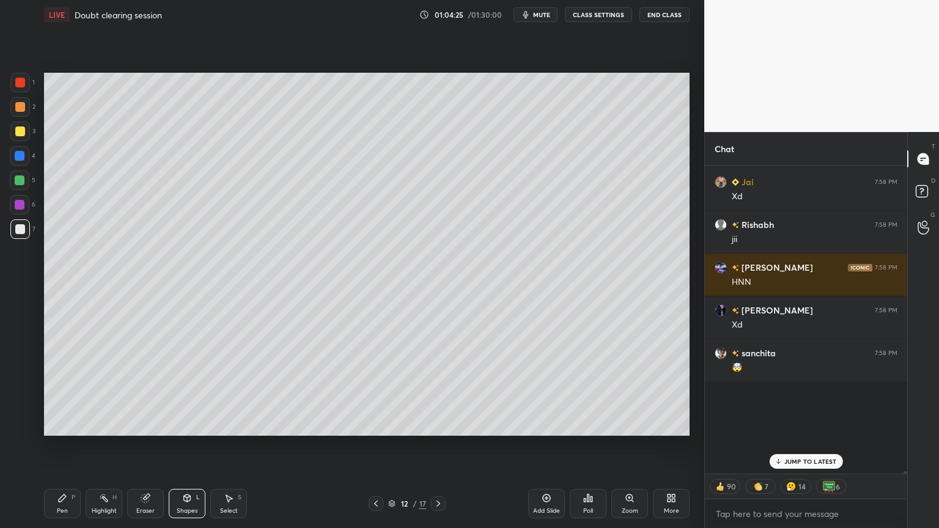
scroll to position [305, 199]
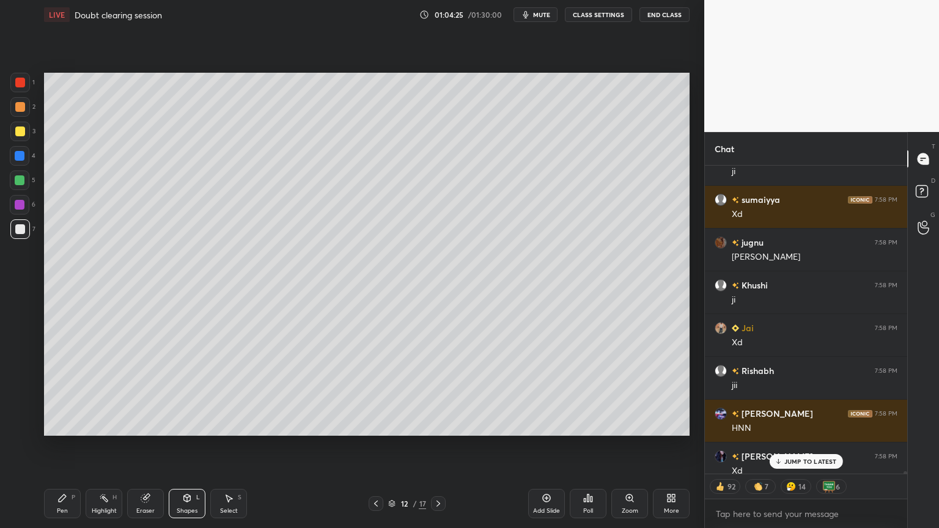
click at [808, 446] on p "JUMP TO LATEST" at bounding box center [811, 461] width 53 height 7
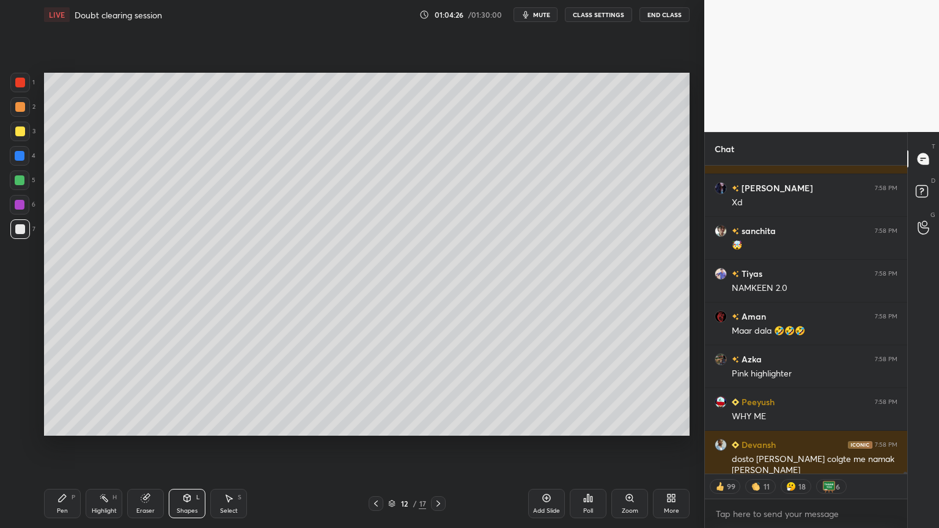
drag, startPoint x: 105, startPoint y: 505, endPoint x: 108, endPoint y: 497, distance: 8.9
click at [105, 446] on div "Highlight H" at bounding box center [104, 503] width 37 height 29
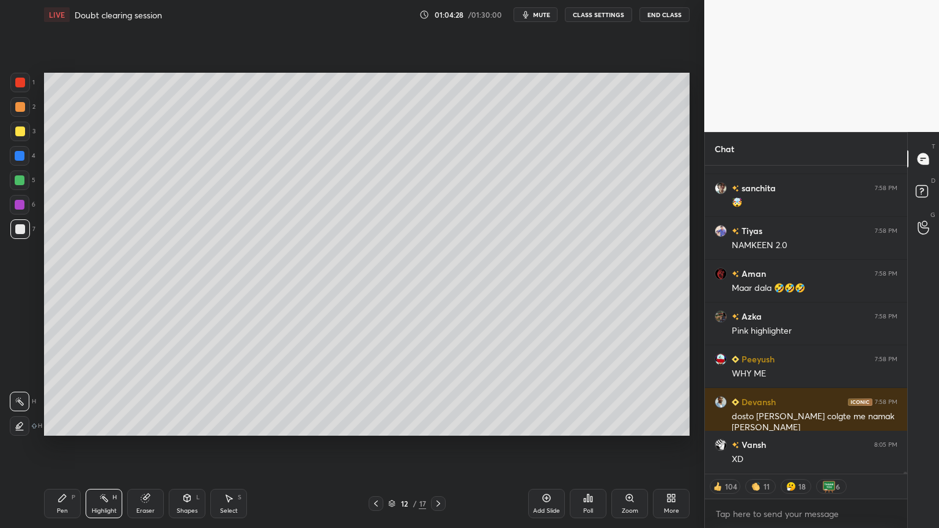
scroll to position [55145, 0]
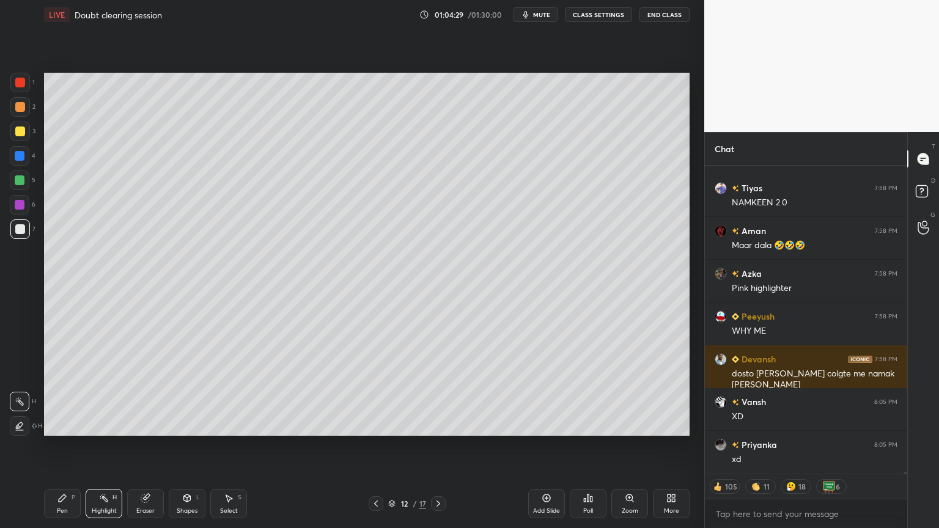
click at [24, 87] on div at bounding box center [20, 83] width 20 height 20
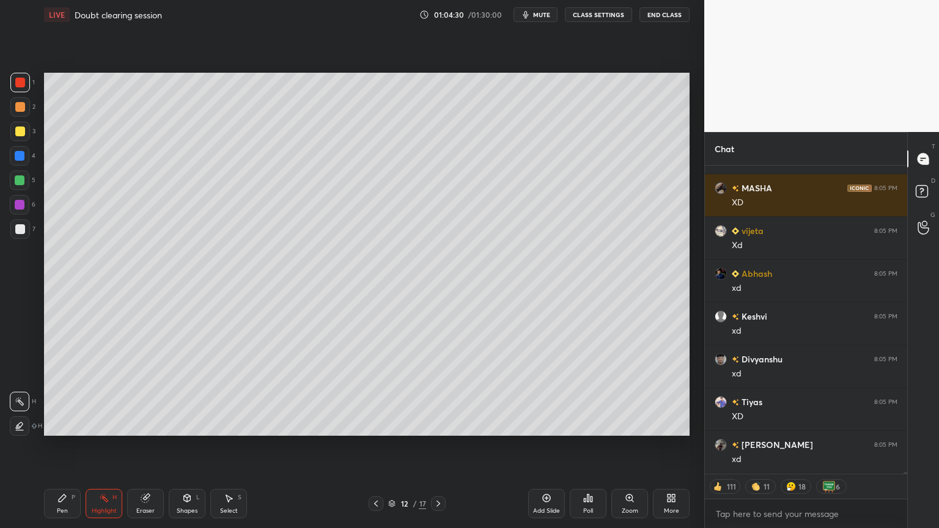
scroll to position [55787, 0]
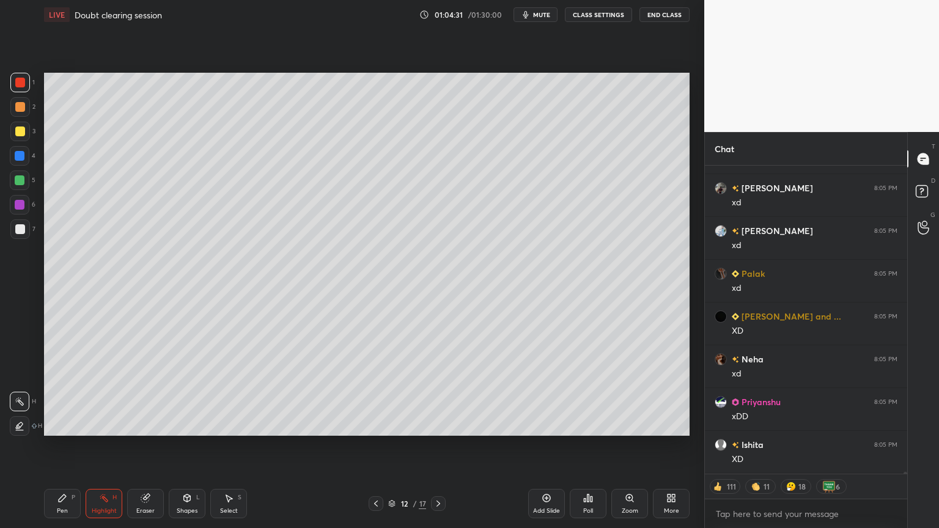
click at [439, 446] on icon at bounding box center [439, 504] width 10 height 10
click at [440, 446] on icon at bounding box center [439, 504] width 10 height 10
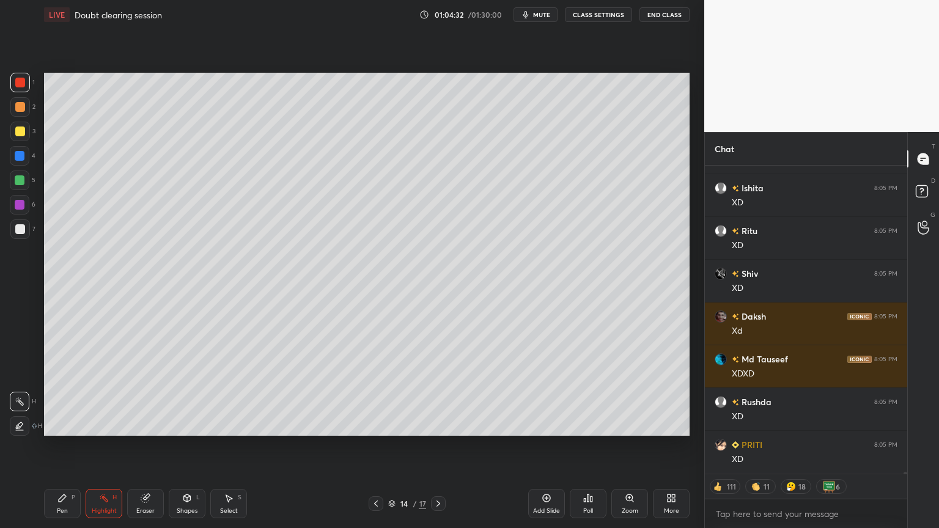
click at [440, 446] on icon at bounding box center [439, 504] width 10 height 10
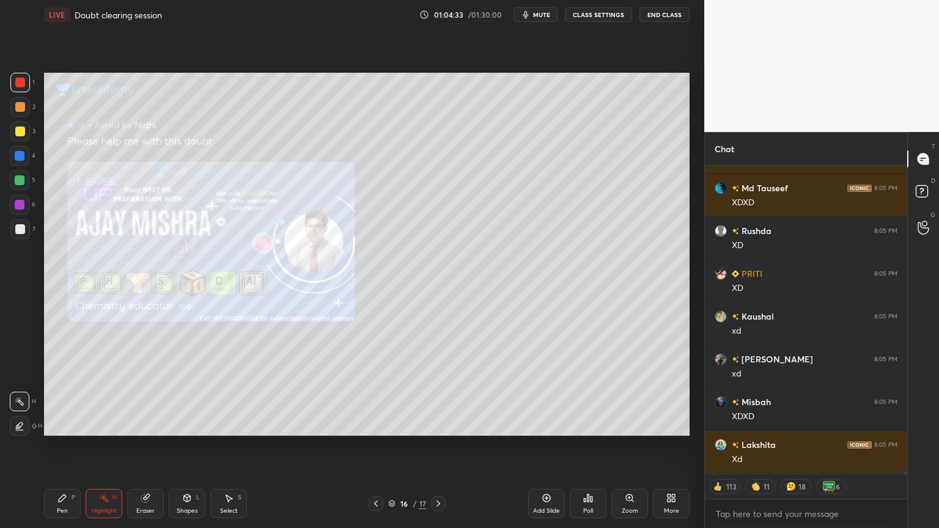
click at [376, 446] on icon at bounding box center [376, 504] width 10 height 10
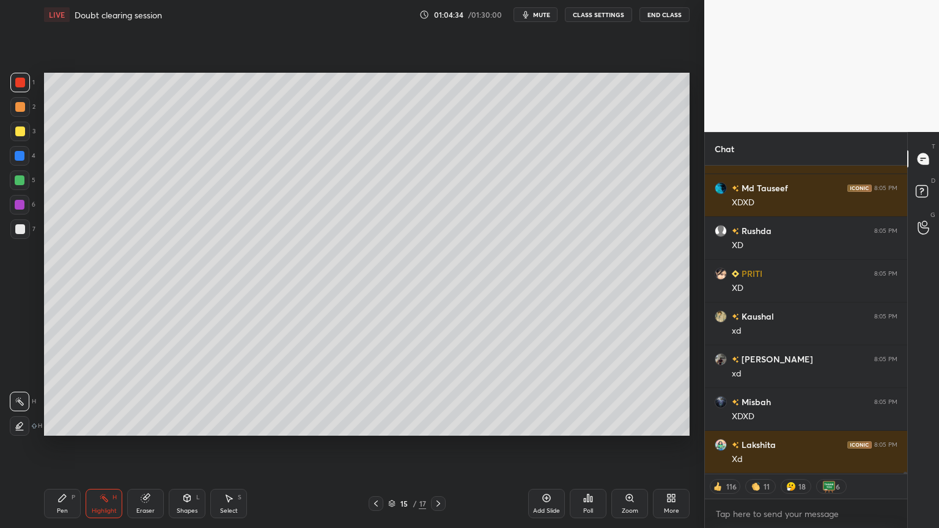
scroll to position [56472, 0]
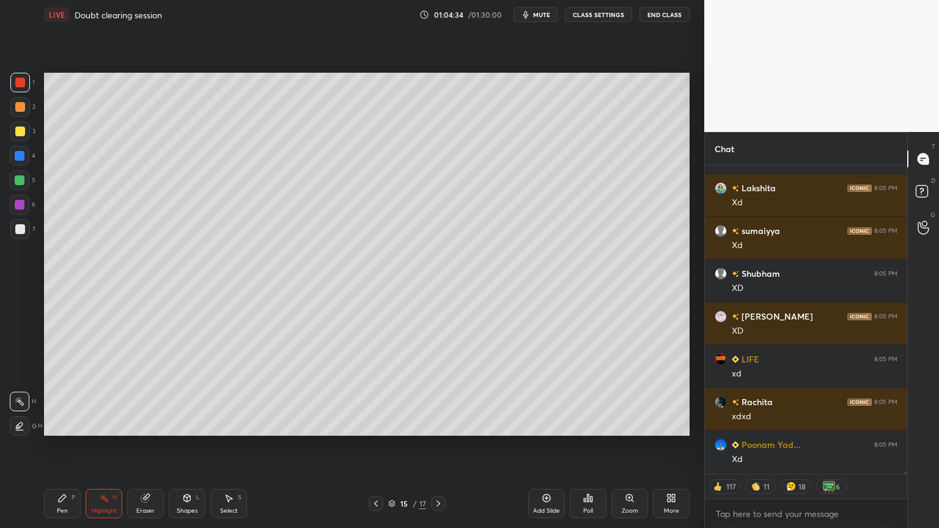
click at [183, 446] on div "Shapes" at bounding box center [187, 511] width 21 height 6
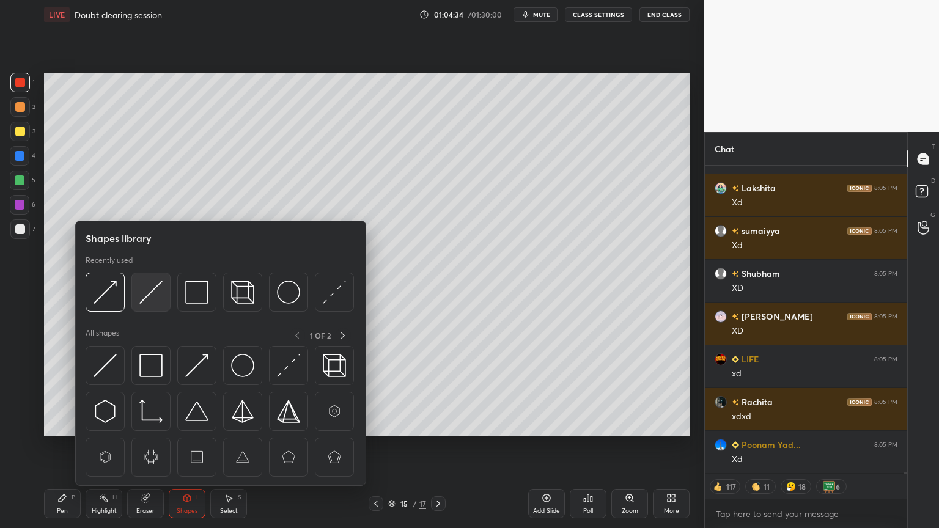
click at [151, 296] on img at bounding box center [150, 292] width 23 height 23
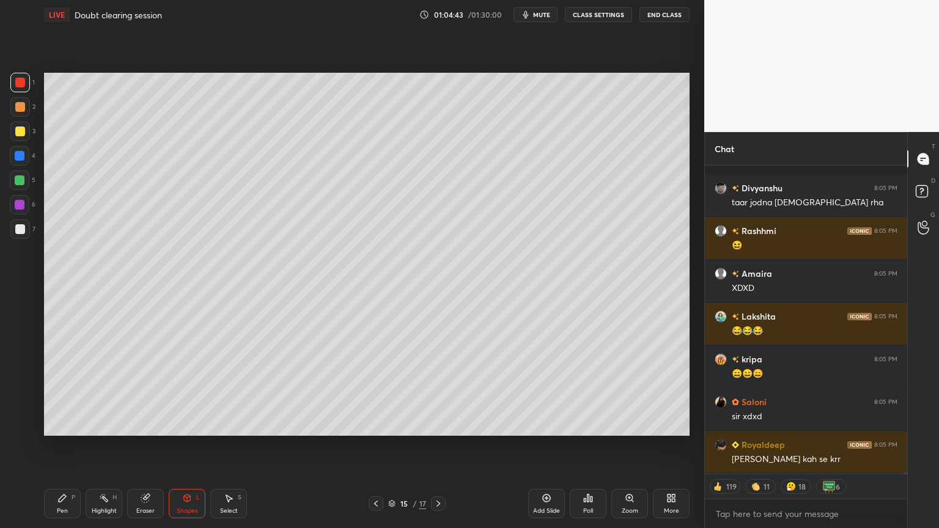
scroll to position [57272, 0]
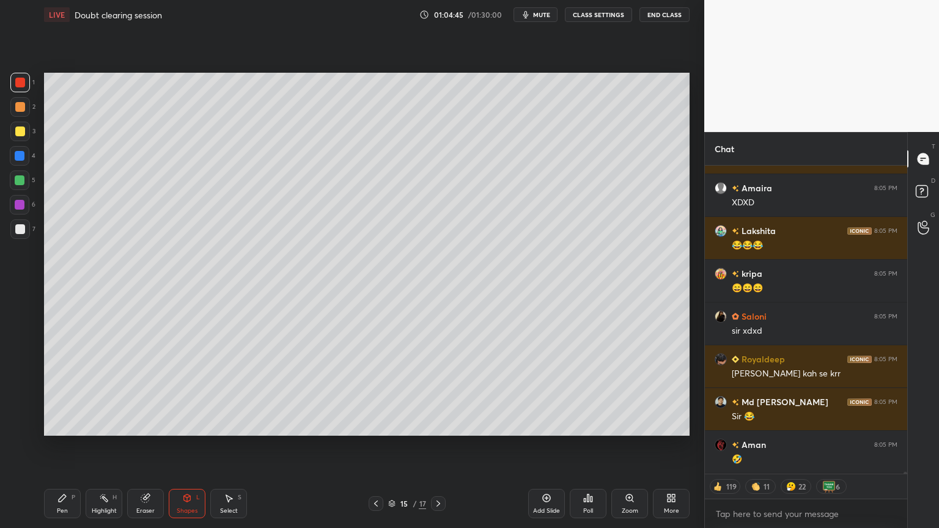
click at [62, 446] on div "Pen P" at bounding box center [62, 503] width 37 height 29
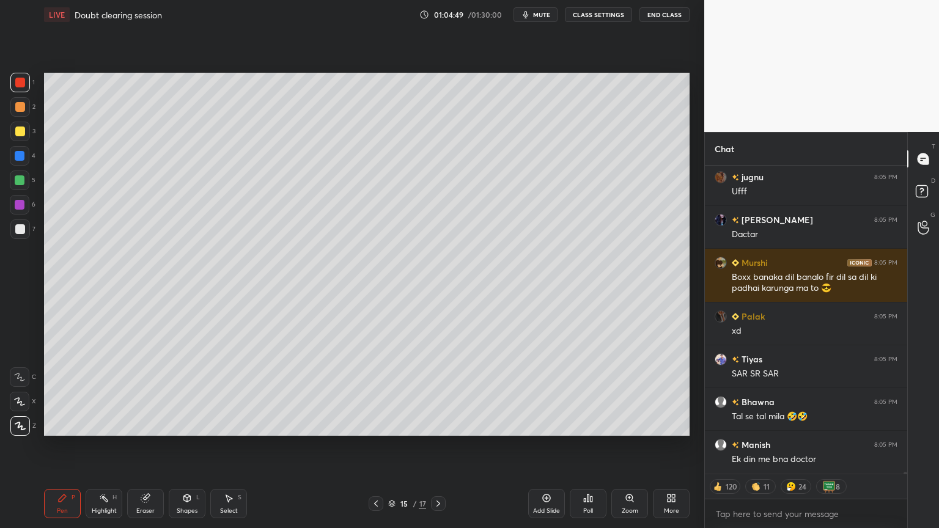
scroll to position [57625, 0]
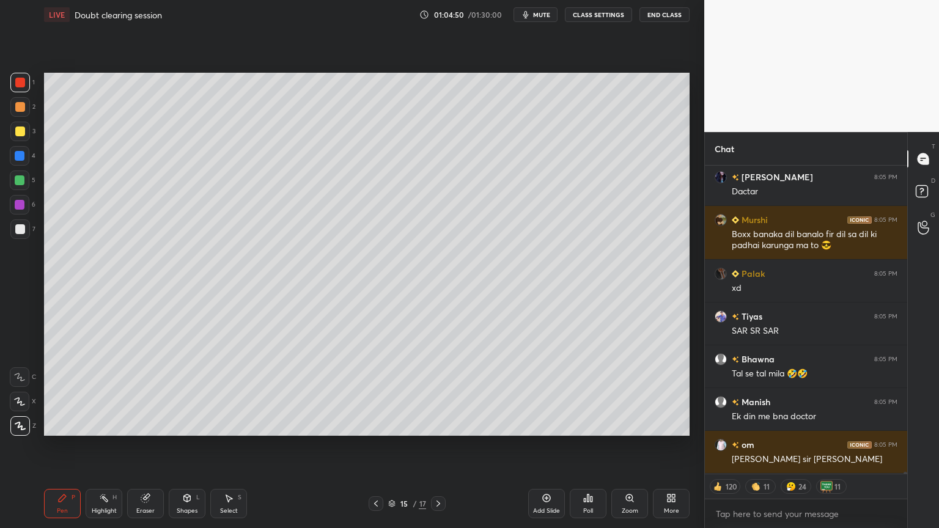
type textarea "x"
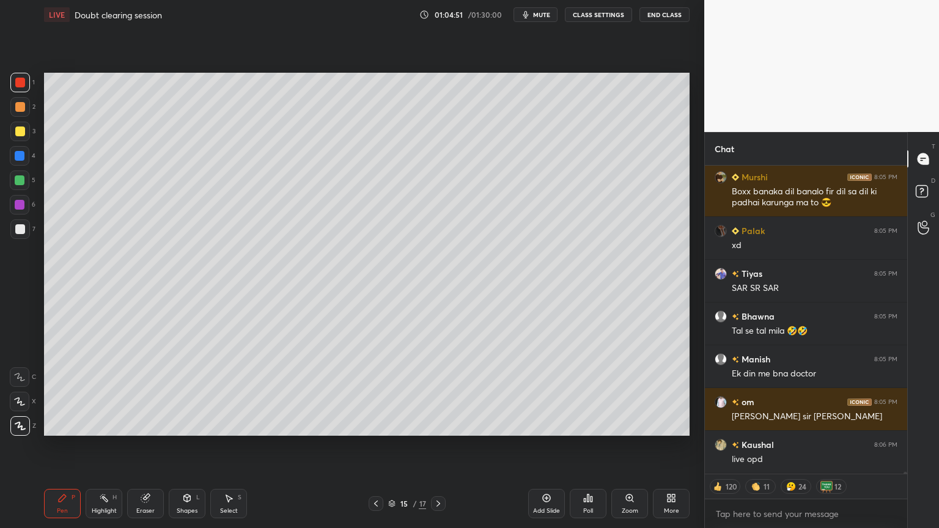
scroll to position [56899, 0]
click at [110, 446] on div "Highlight H" at bounding box center [104, 503] width 37 height 29
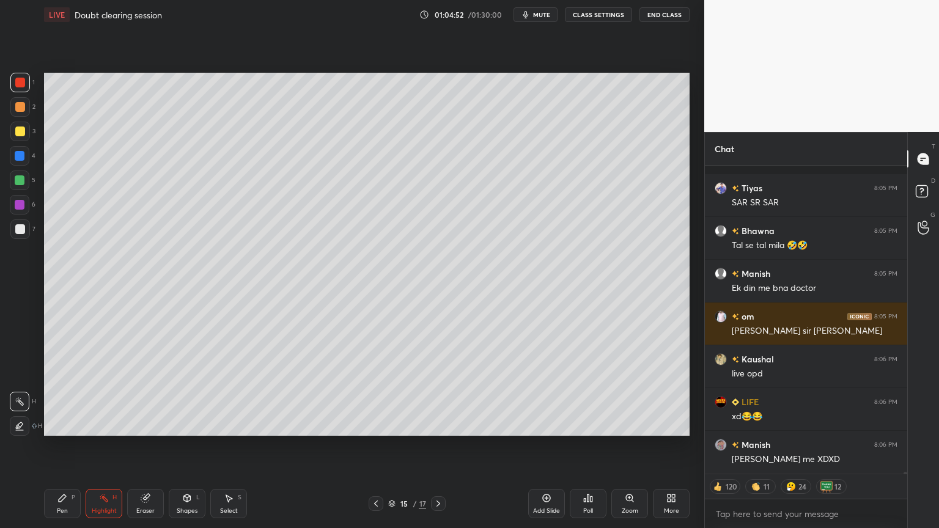
scroll to position [57038, 0]
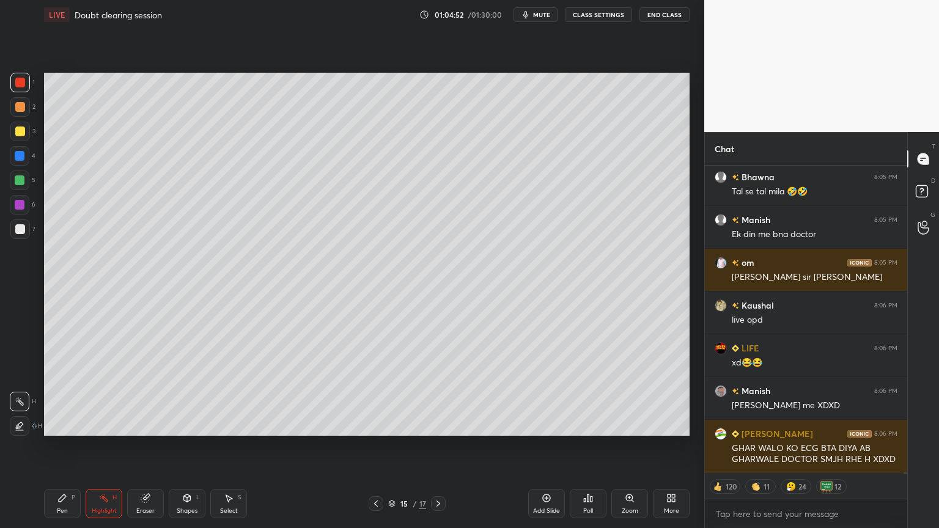
click at [597, 12] on button "CLASS SETTINGS" at bounding box center [598, 14] width 67 height 15
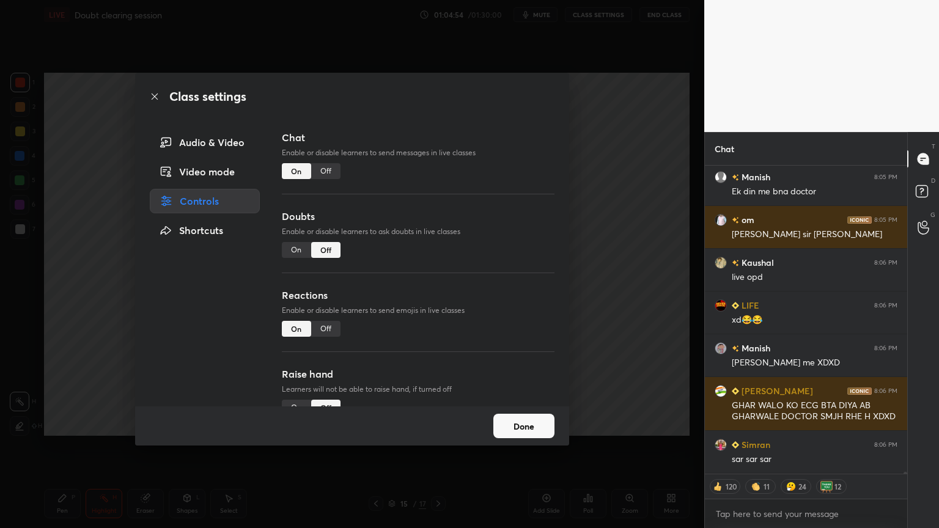
click at [324, 171] on div "Off" at bounding box center [325, 171] width 29 height 16
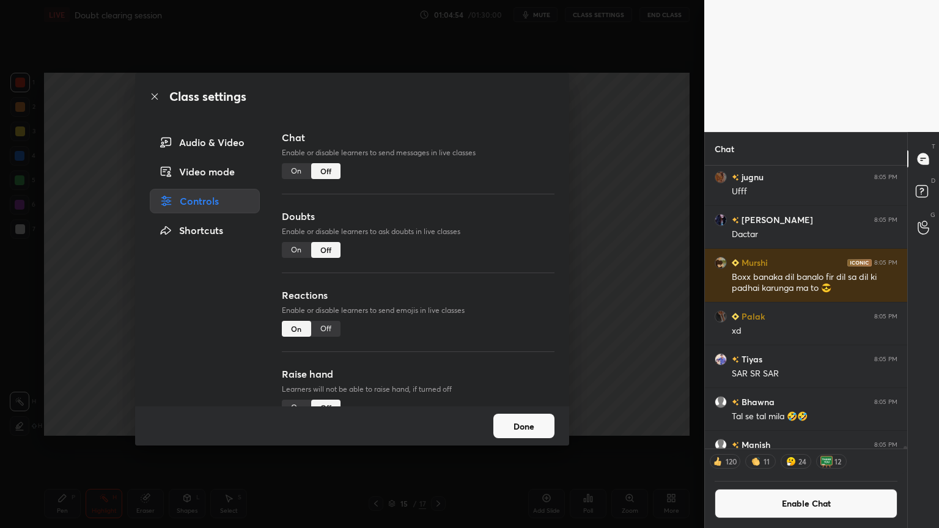
scroll to position [279, 199]
click at [605, 198] on div "Class settings Audio & Video Video mode Controls Shortcuts Chat Enable or disab…" at bounding box center [352, 264] width 705 height 528
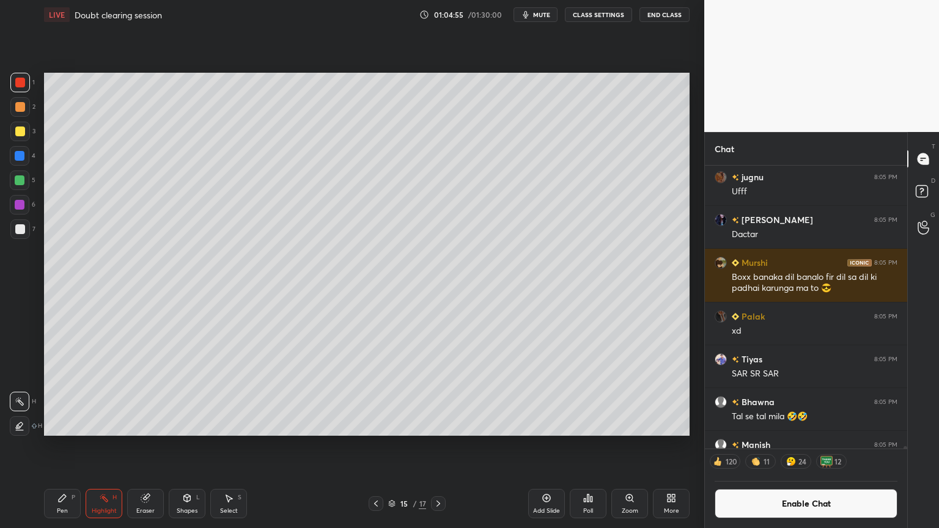
click at [105, 446] on div "Highlight H" at bounding box center [104, 503] width 37 height 29
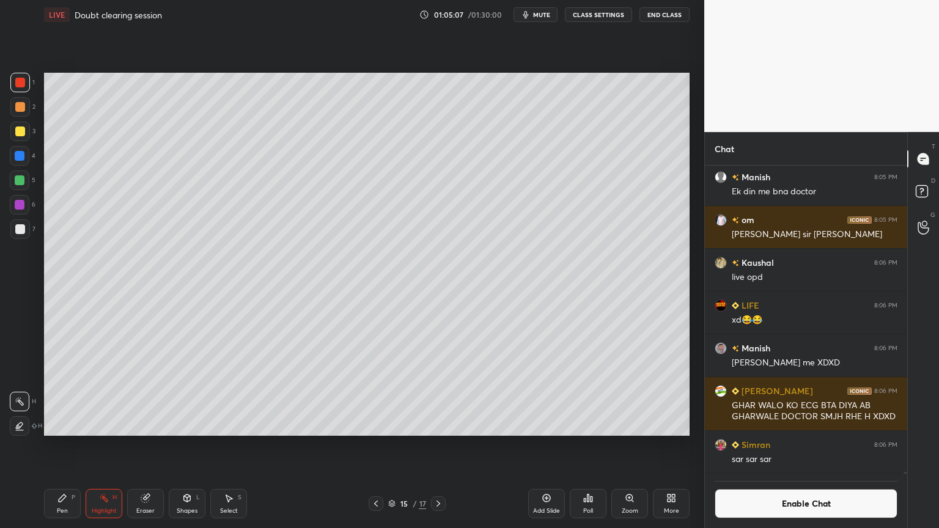
click at [186, 446] on div "Shapes L" at bounding box center [187, 503] width 37 height 29
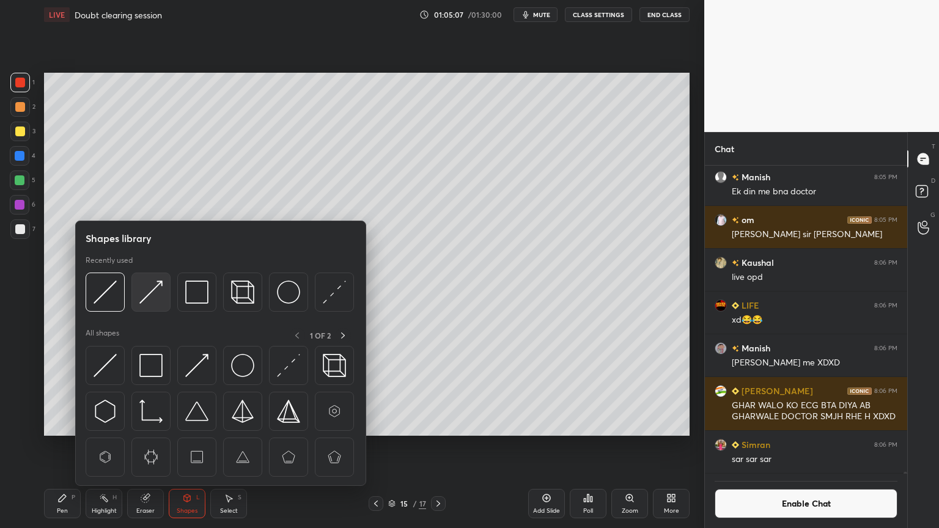
click at [147, 291] on img at bounding box center [150, 292] width 23 height 23
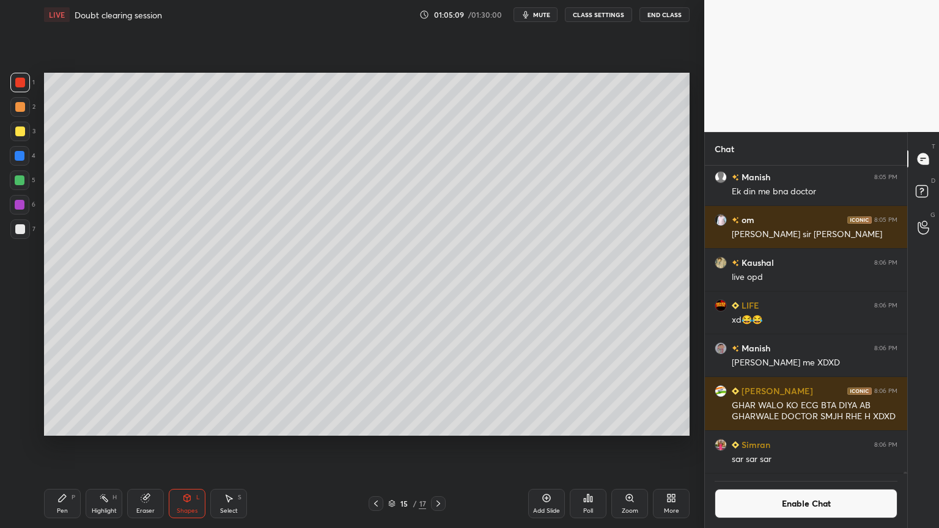
drag, startPoint x: 106, startPoint y: 503, endPoint x: 117, endPoint y: 497, distance: 12.3
click at [109, 446] on div "Highlight H" at bounding box center [104, 503] width 37 height 29
click at [376, 446] on icon at bounding box center [376, 504] width 10 height 10
click at [377, 446] on icon at bounding box center [376, 504] width 10 height 10
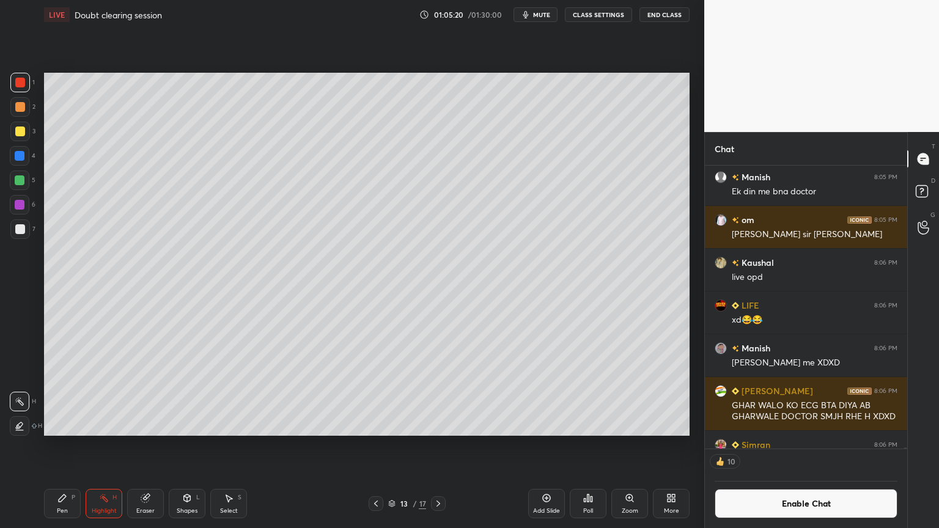
click at [439, 446] on icon at bounding box center [439, 504] width 4 height 6
click at [440, 446] on icon at bounding box center [439, 504] width 10 height 10
click at [443, 446] on icon at bounding box center [439, 504] width 10 height 10
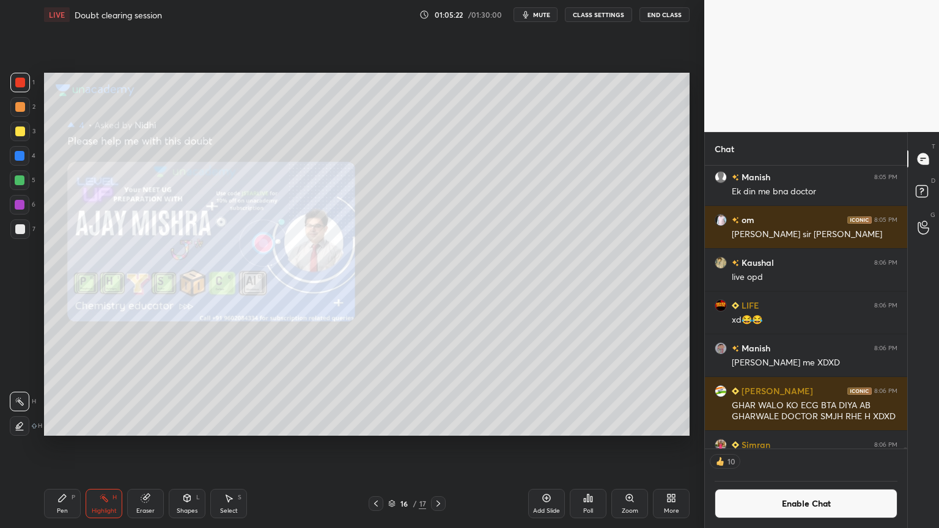
click at [376, 446] on icon at bounding box center [376, 504] width 10 height 10
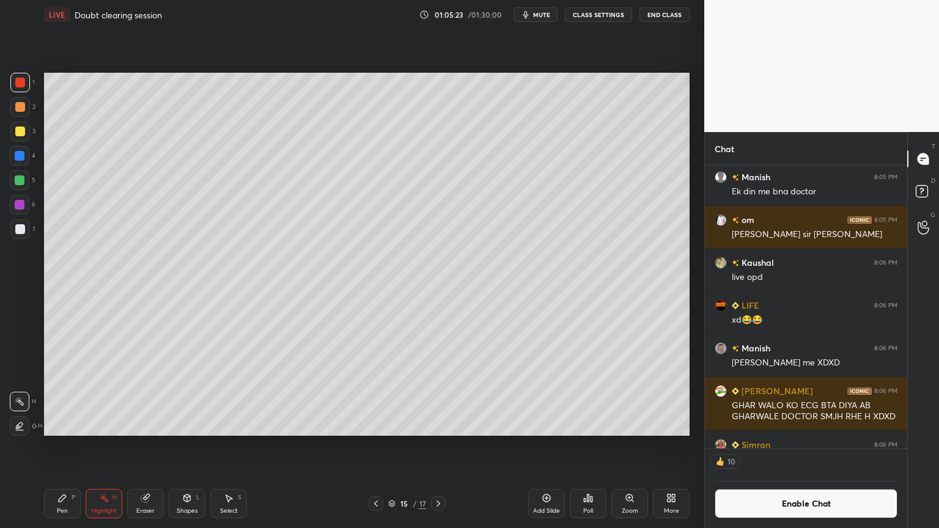
drag, startPoint x: 50, startPoint y: 509, endPoint x: 91, endPoint y: 495, distance: 43.9
click at [57, 446] on div "Pen P" at bounding box center [62, 503] width 37 height 29
click at [176, 446] on div "Shapes L" at bounding box center [187, 503] width 37 height 29
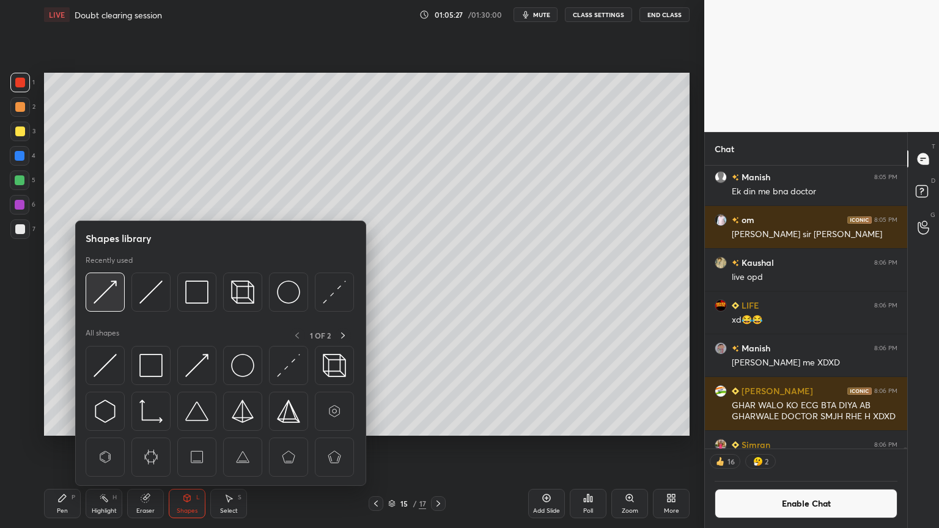
click at [108, 294] on img at bounding box center [105, 292] width 23 height 23
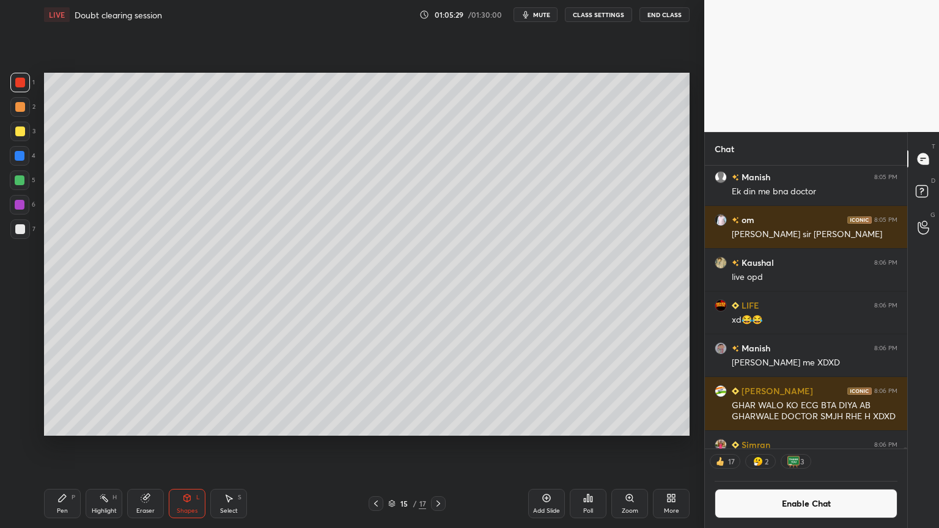
drag, startPoint x: 62, startPoint y: 503, endPoint x: 230, endPoint y: 454, distance: 175.2
click at [68, 446] on div "Pen P" at bounding box center [62, 503] width 37 height 29
click at [200, 446] on div "Shapes L" at bounding box center [187, 503] width 37 height 29
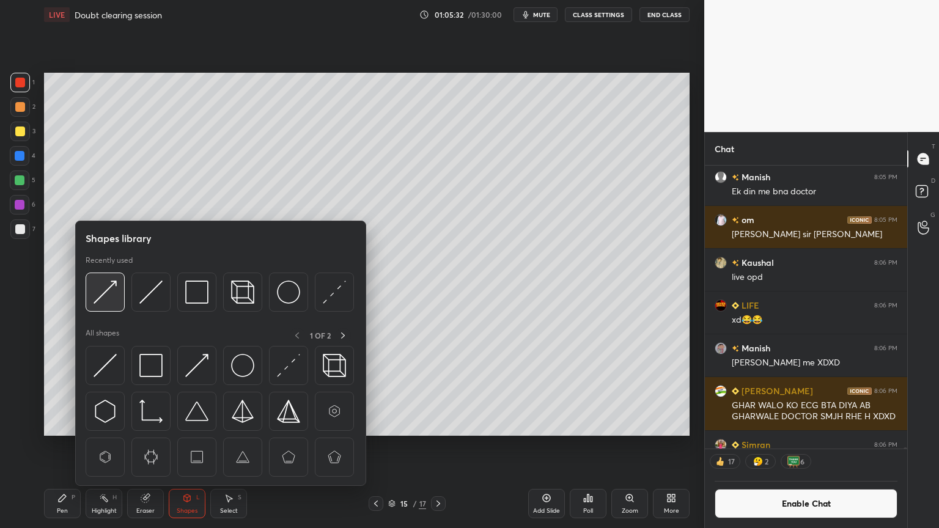
click at [107, 296] on img at bounding box center [105, 292] width 23 height 23
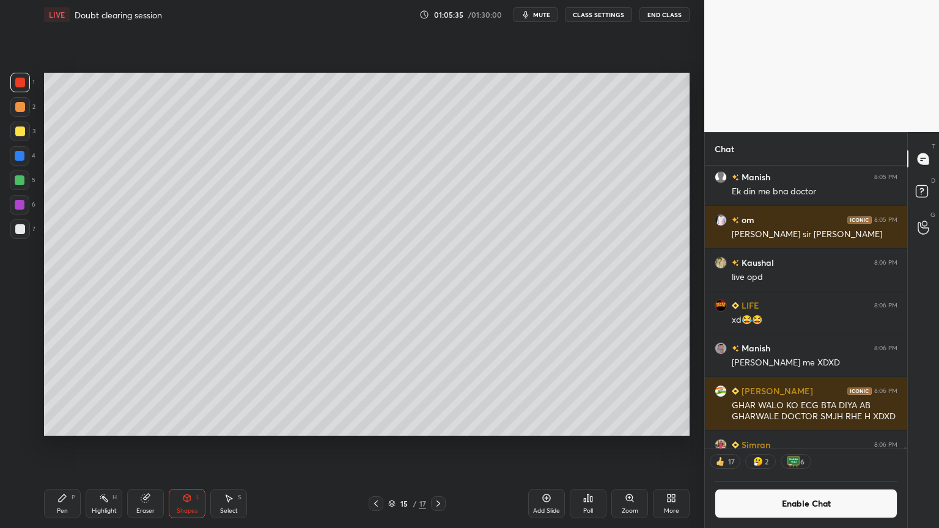
click at [105, 446] on div "Highlight H" at bounding box center [104, 503] width 37 height 29
click at [442, 446] on div "Pen P Highlight H Eraser Shapes L Select S 15 / 17 Add Slide Poll Zoom More" at bounding box center [367, 503] width 646 height 49
click at [436, 446] on icon at bounding box center [439, 504] width 10 height 10
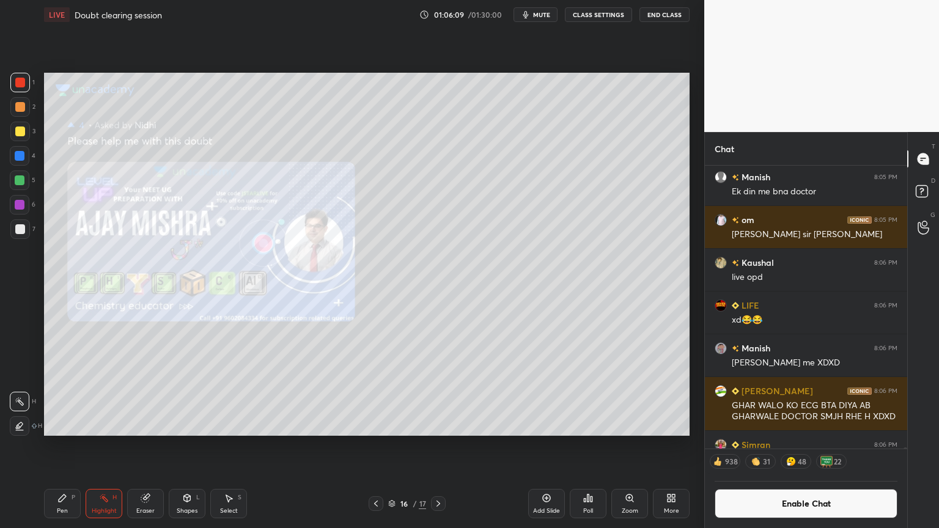
click at [373, 446] on icon at bounding box center [376, 504] width 10 height 10
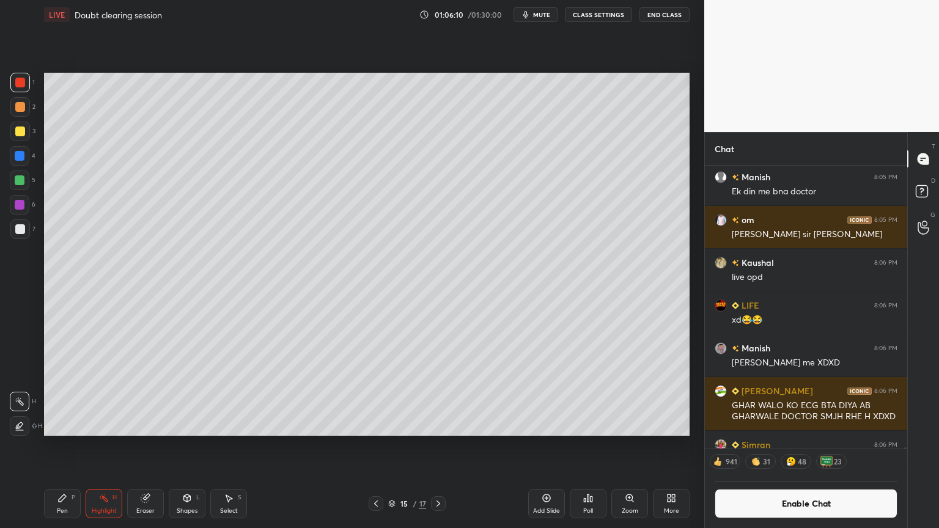
click at [536, 446] on div "Add Slide" at bounding box center [546, 503] width 37 height 29
click at [59, 446] on div "Pen P" at bounding box center [62, 503] width 37 height 29
click at [20, 110] on div at bounding box center [20, 107] width 10 height 10
drag, startPoint x: 179, startPoint y: 511, endPoint x: 177, endPoint y: 492, distance: 19.0
click at [179, 446] on div "Shapes L" at bounding box center [187, 503] width 37 height 29
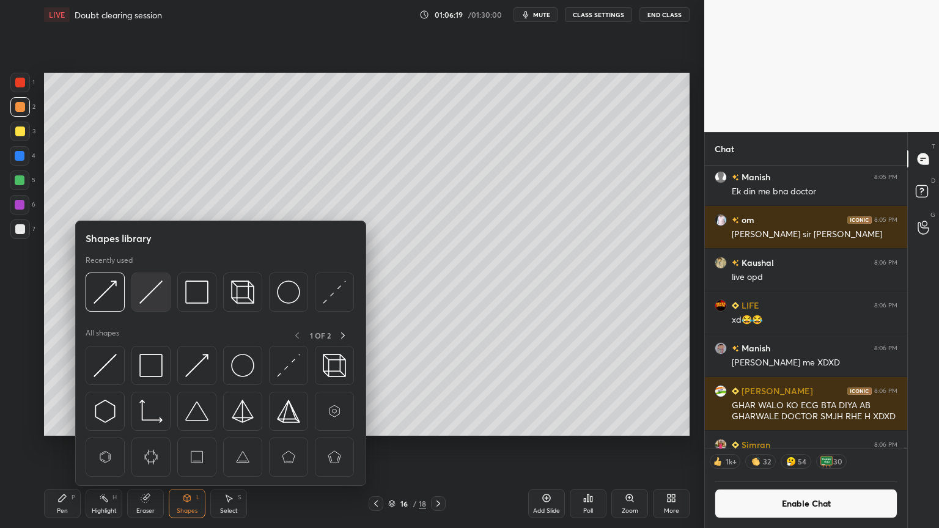
click at [153, 289] on img at bounding box center [150, 292] width 23 height 23
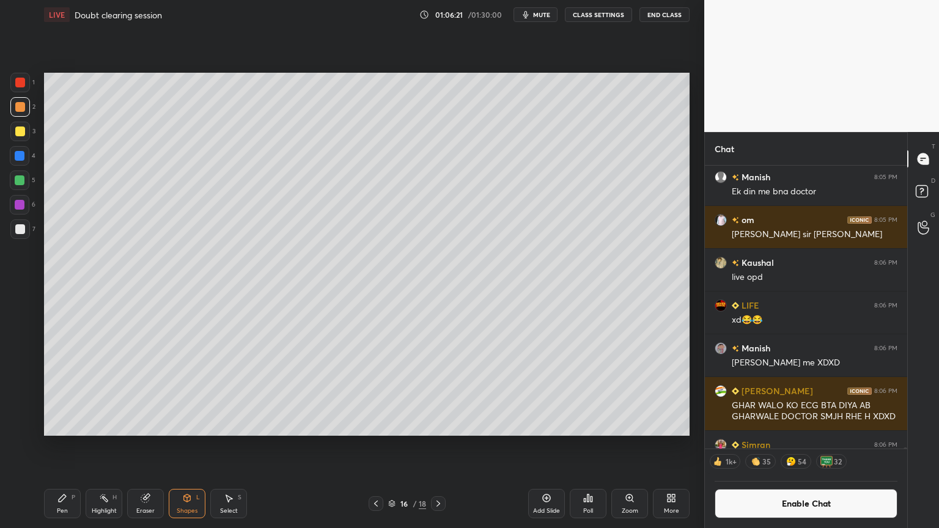
click at [68, 446] on div "Pen P" at bounding box center [62, 503] width 37 height 29
click at [20, 232] on div at bounding box center [20, 229] width 10 height 10
click at [23, 139] on div at bounding box center [20, 132] width 20 height 20
click at [182, 446] on div "Shapes L" at bounding box center [187, 503] width 37 height 29
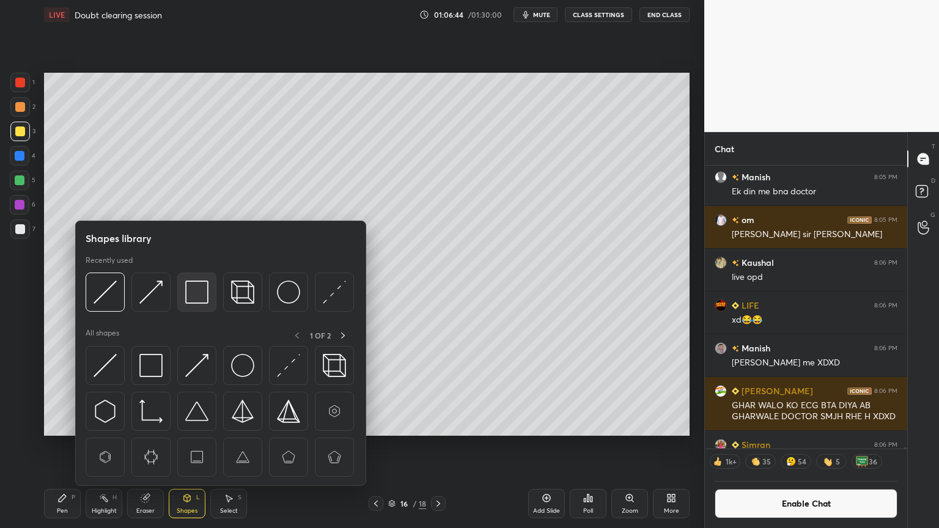
click at [193, 297] on img at bounding box center [196, 292] width 23 height 23
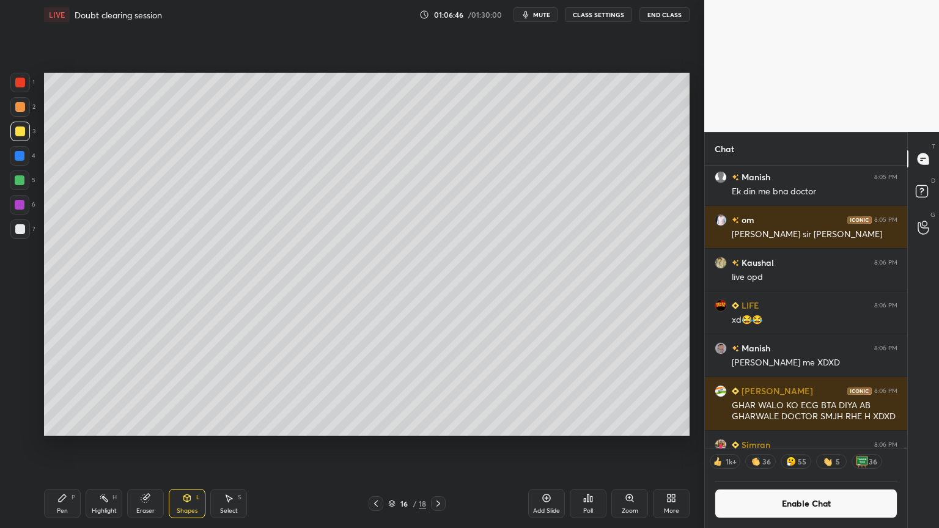
click at [103, 446] on div "Highlight" at bounding box center [104, 511] width 25 height 6
click at [57, 446] on div "Pen P" at bounding box center [62, 503] width 37 height 29
click at [106, 446] on div "Highlight" at bounding box center [104, 511] width 25 height 6
click at [54, 446] on div "Pen P" at bounding box center [62, 503] width 37 height 29
drag, startPoint x: 67, startPoint y: 505, endPoint x: 101, endPoint y: 473, distance: 46.3
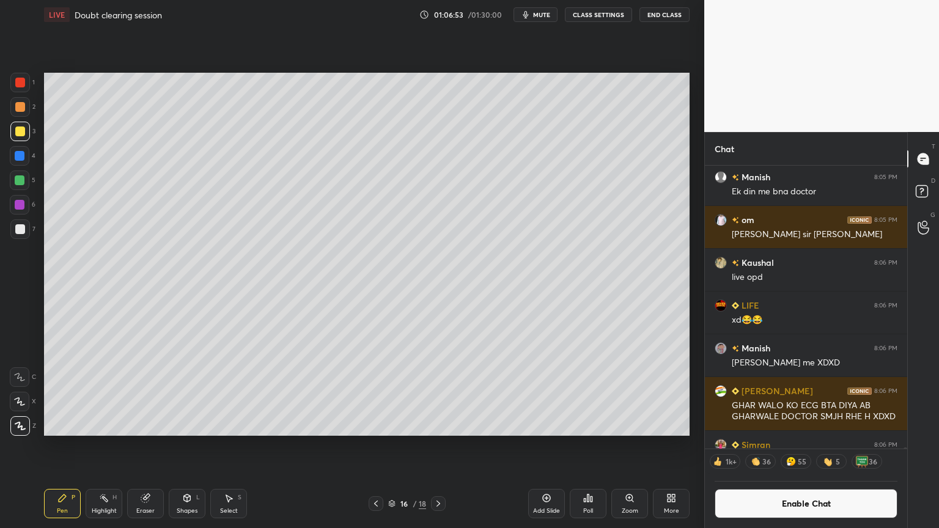
click at [70, 446] on div "Pen P" at bounding box center [62, 503] width 37 height 29
drag, startPoint x: 193, startPoint y: 505, endPoint x: 188, endPoint y: 487, distance: 17.8
click at [190, 446] on div "Shapes L" at bounding box center [187, 503] width 37 height 29
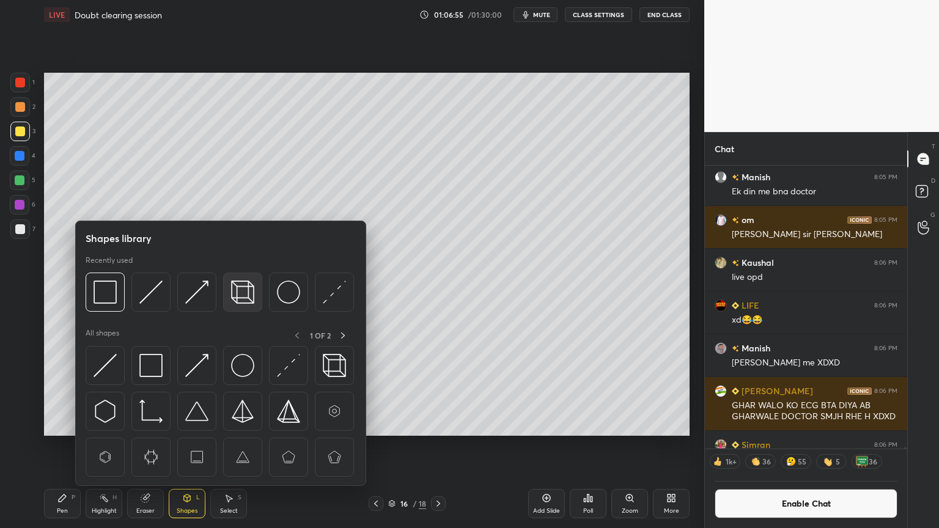
click at [242, 292] on img at bounding box center [242, 292] width 23 height 23
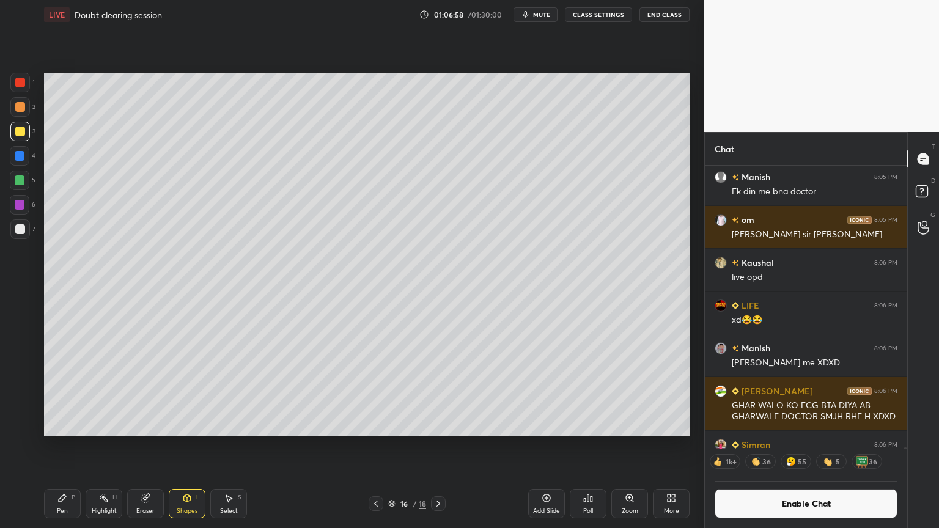
drag, startPoint x: 105, startPoint y: 506, endPoint x: 163, endPoint y: 440, distance: 87.1
click at [108, 446] on div "Highlight H" at bounding box center [104, 503] width 37 height 29
click at [53, 446] on div "Pen P" at bounding box center [62, 503] width 37 height 29
click at [109, 446] on div "Highlight H" at bounding box center [104, 503] width 37 height 29
drag, startPoint x: 184, startPoint y: 502, endPoint x: 179, endPoint y: 490, distance: 12.3
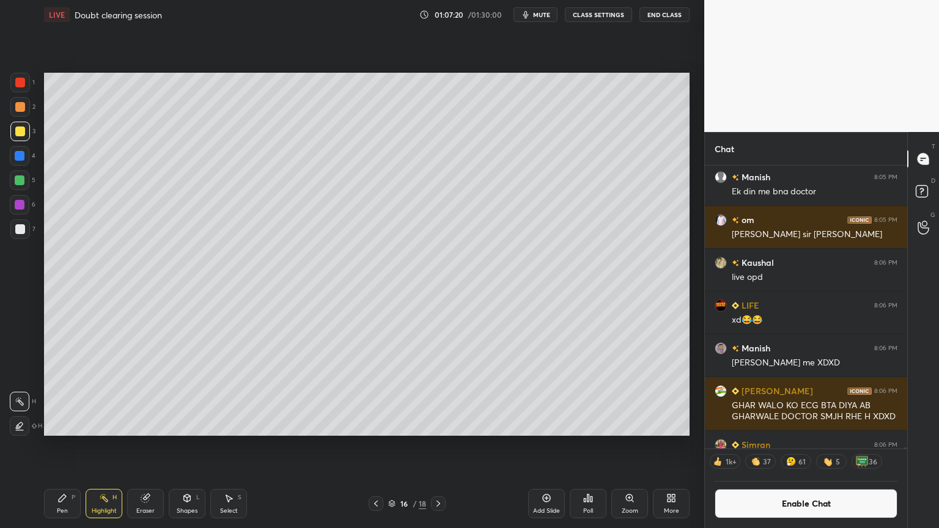
click at [181, 446] on div "Shapes L" at bounding box center [187, 503] width 37 height 29
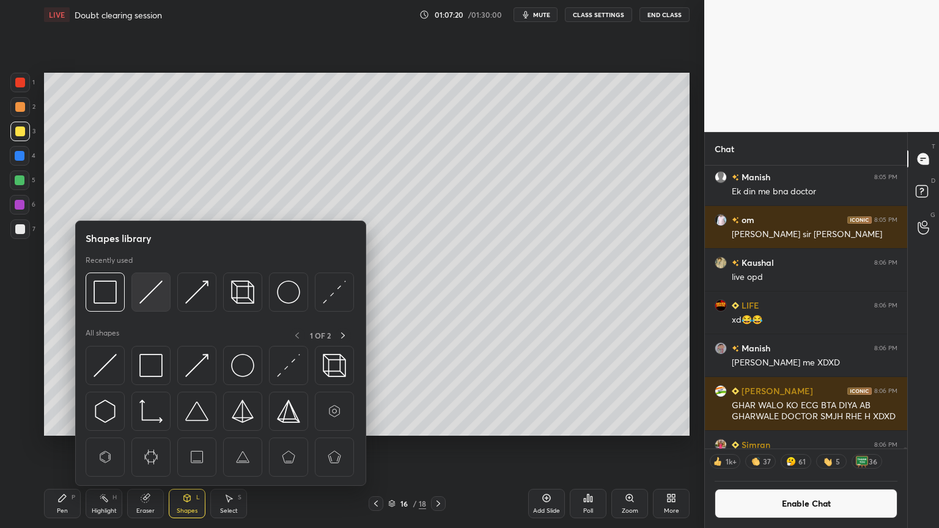
click at [150, 292] on img at bounding box center [150, 292] width 23 height 23
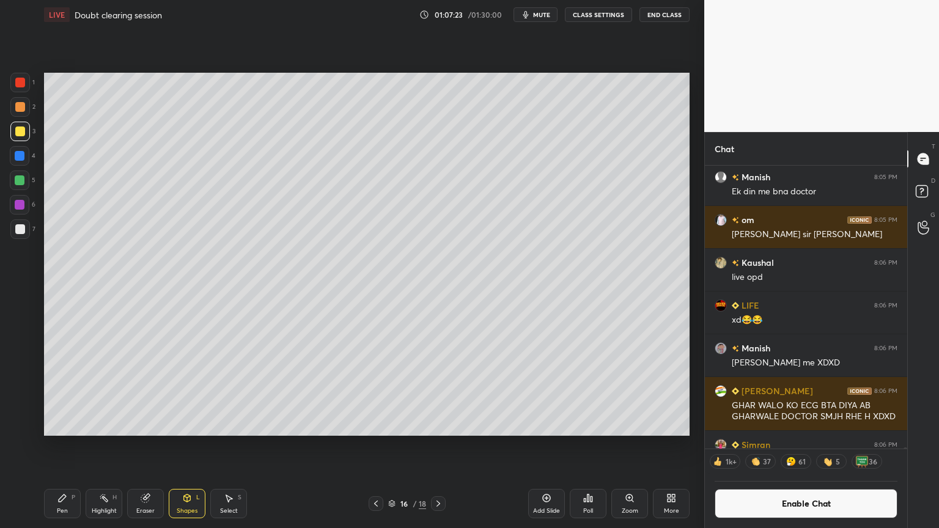
click at [65, 446] on div "Pen" at bounding box center [62, 511] width 11 height 6
click at [20, 228] on div at bounding box center [20, 229] width 10 height 10
click at [193, 446] on div "Shapes" at bounding box center [187, 511] width 21 height 6
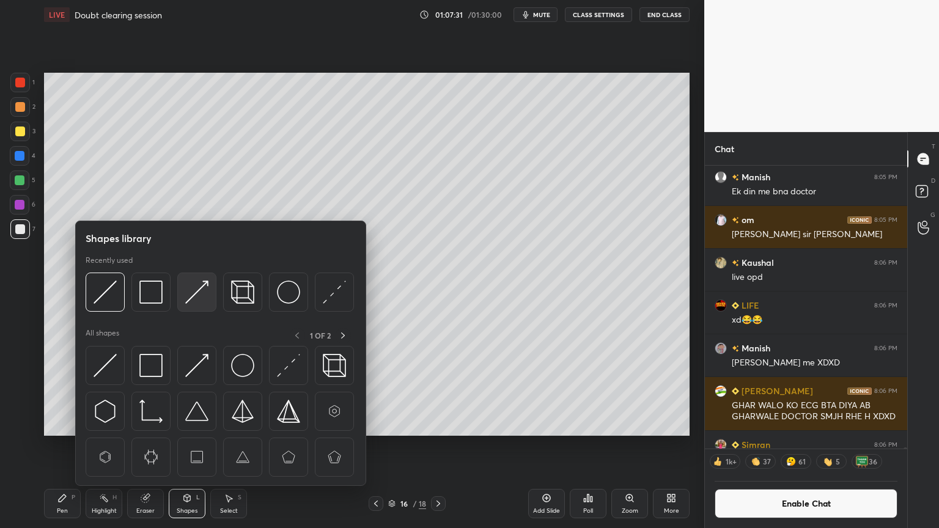
click at [204, 289] on img at bounding box center [196, 292] width 23 height 23
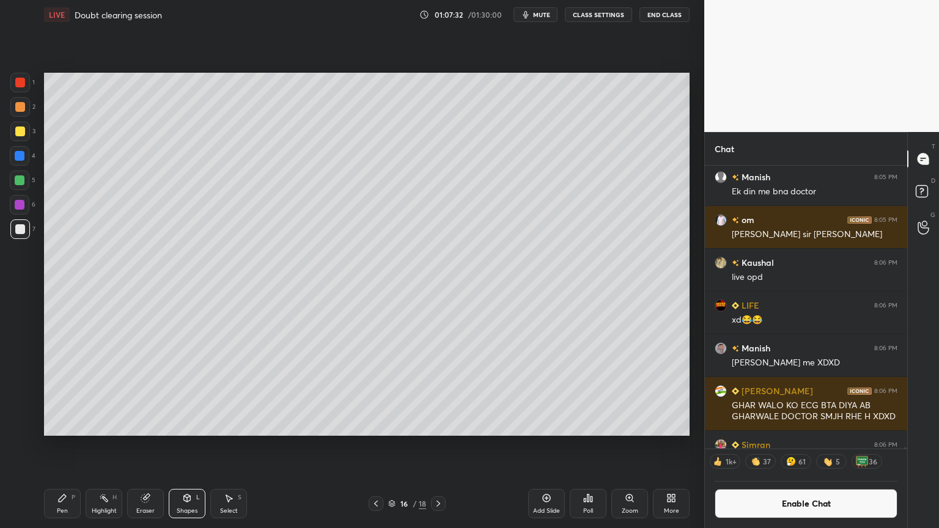
click at [11, 75] on div at bounding box center [20, 83] width 20 height 20
click at [109, 446] on div "Highlight H" at bounding box center [104, 503] width 37 height 29
click at [193, 446] on div "Shapes L" at bounding box center [187, 503] width 37 height 29
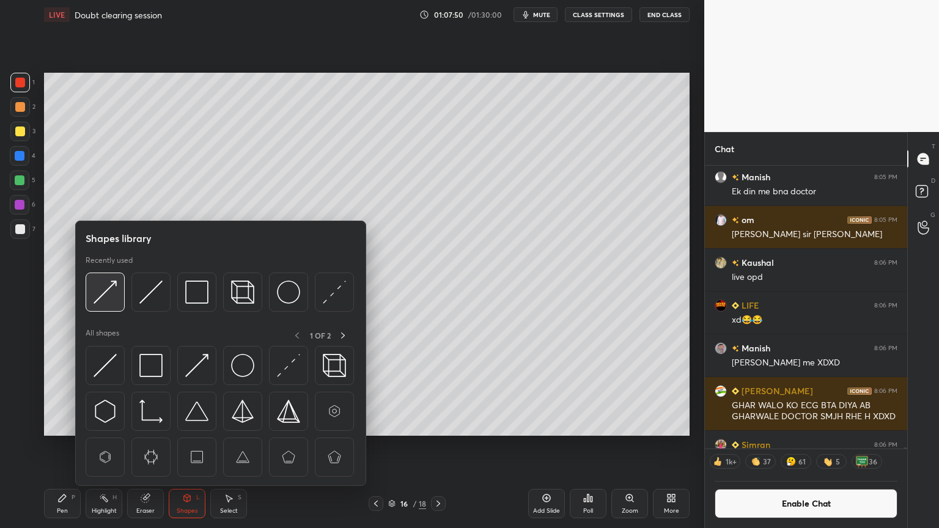
click at [113, 295] on img at bounding box center [105, 292] width 23 height 23
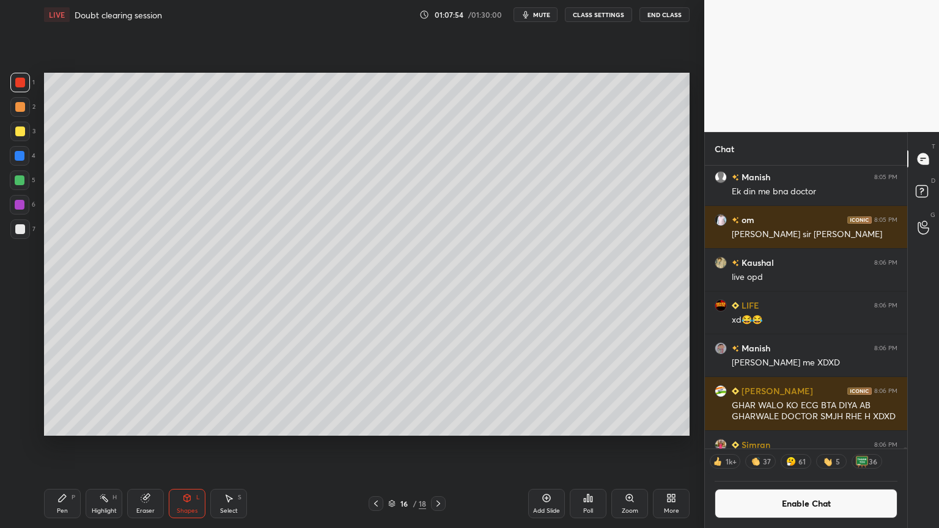
click at [114, 446] on div "Highlight" at bounding box center [104, 511] width 25 height 6
click at [186, 446] on div "Shapes" at bounding box center [187, 511] width 21 height 6
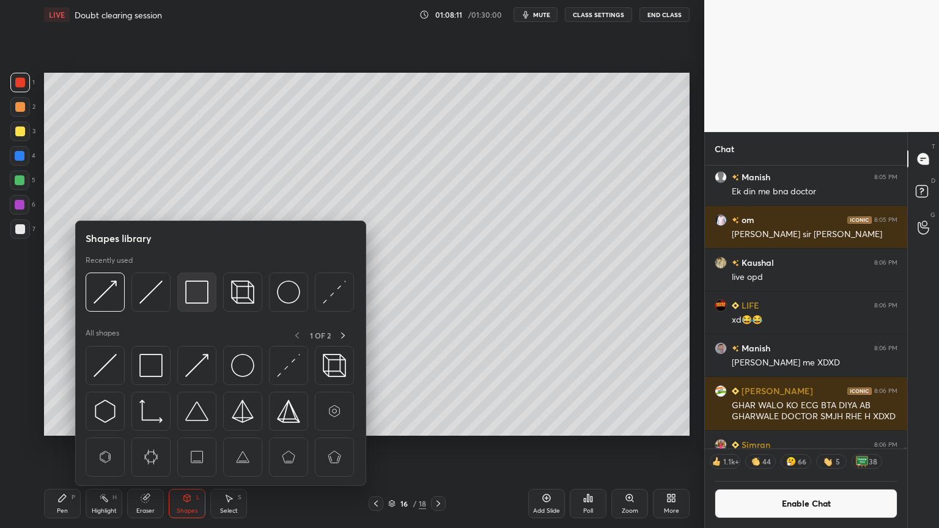
click at [193, 294] on img at bounding box center [196, 292] width 23 height 23
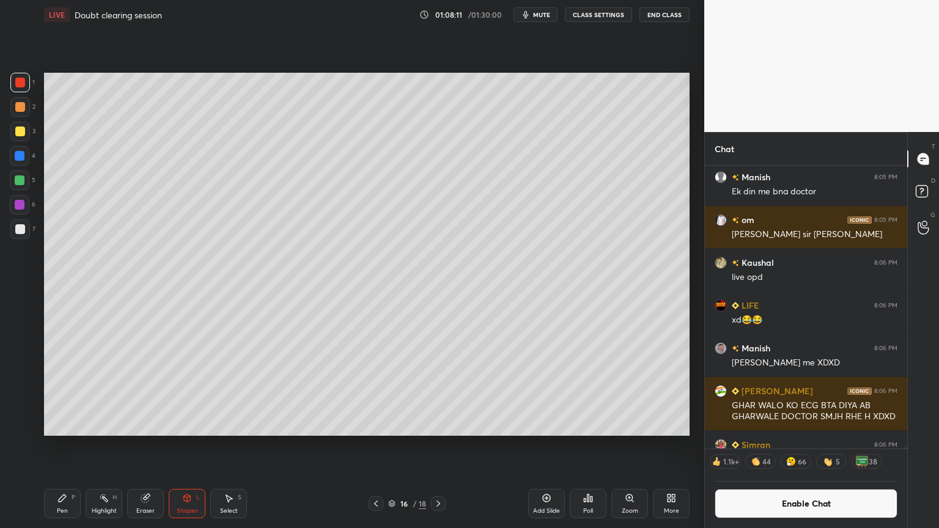
click at [21, 232] on div at bounding box center [20, 229] width 10 height 10
drag, startPoint x: 109, startPoint y: 506, endPoint x: 117, endPoint y: 497, distance: 12.2
click at [111, 446] on div "Highlight H" at bounding box center [104, 503] width 37 height 29
click at [542, 446] on div "Add Slide" at bounding box center [546, 503] width 37 height 29
click at [48, 446] on div "Pen P" at bounding box center [62, 503] width 37 height 29
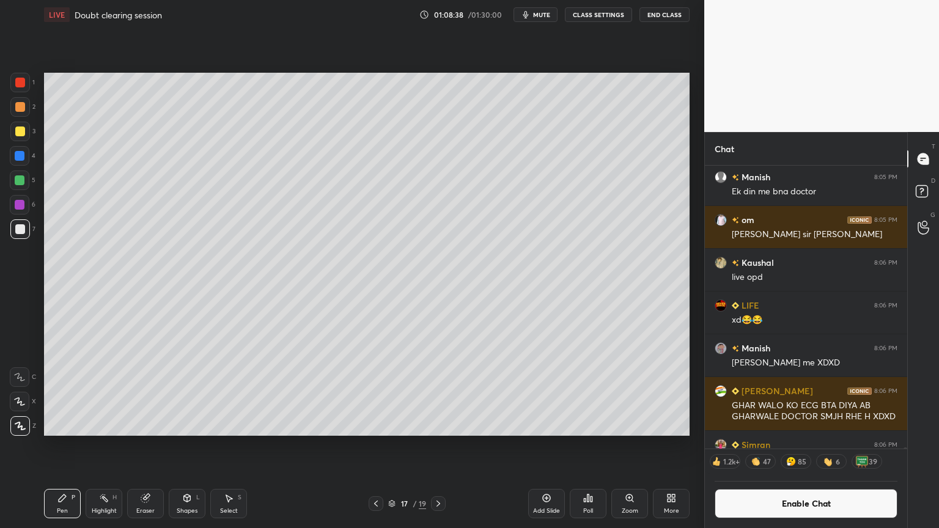
drag, startPoint x: 18, startPoint y: 110, endPoint x: 27, endPoint y: 111, distance: 8.6
click at [20, 112] on div at bounding box center [20, 107] width 20 height 20
click at [24, 226] on div at bounding box center [20, 229] width 10 height 10
click at [188, 446] on div "Shapes L" at bounding box center [187, 503] width 37 height 29
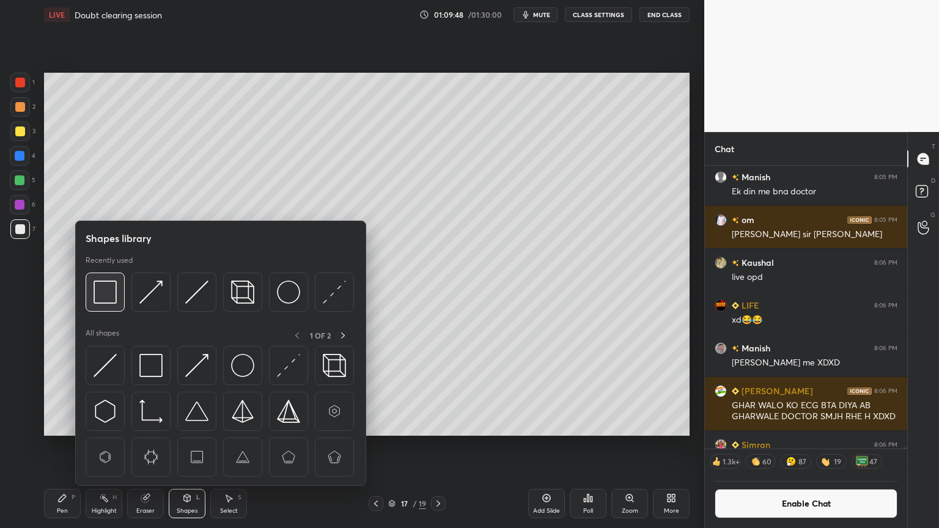
click at [103, 306] on div at bounding box center [105, 292] width 39 height 39
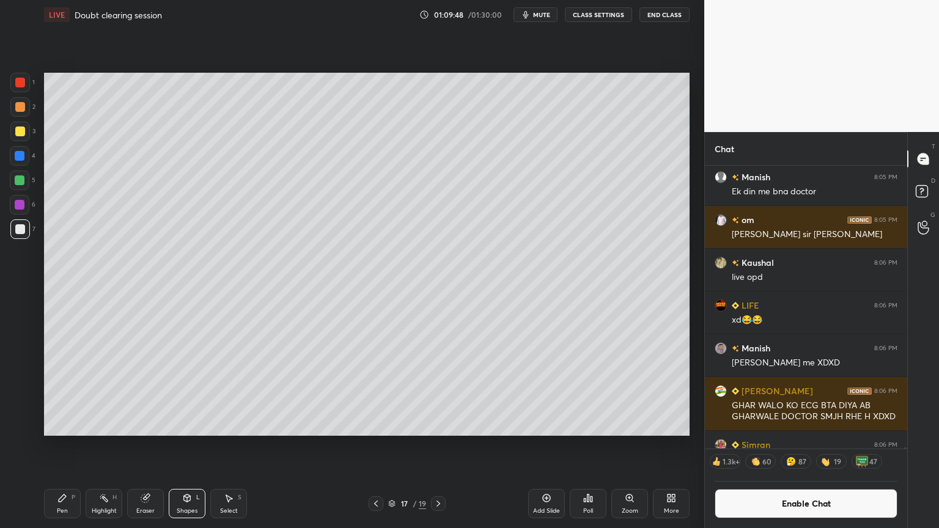
click at [24, 92] on div "1" at bounding box center [22, 85] width 24 height 24
click at [588, 446] on icon at bounding box center [589, 498] width 2 height 7
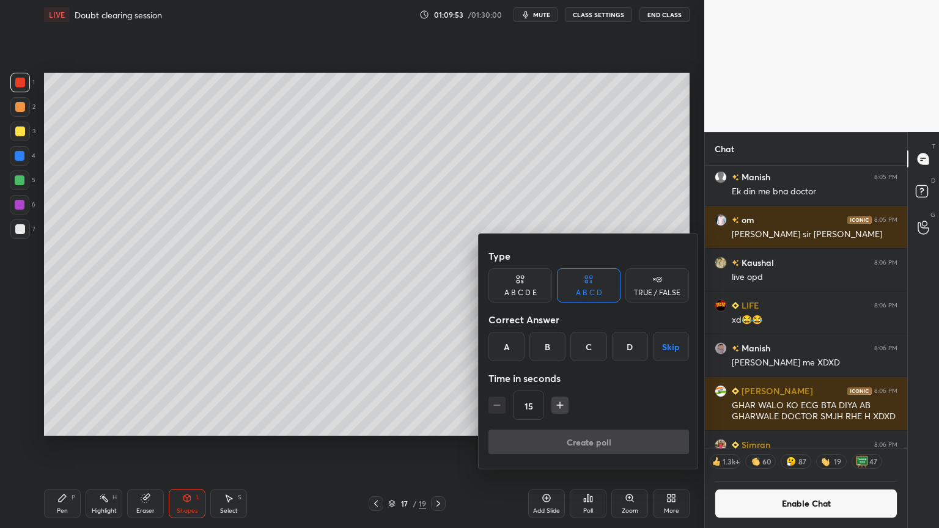
click at [657, 292] on div "TRUE / FALSE" at bounding box center [657, 292] width 46 height 7
click at [524, 347] on div "True" at bounding box center [521, 346] width 64 height 29
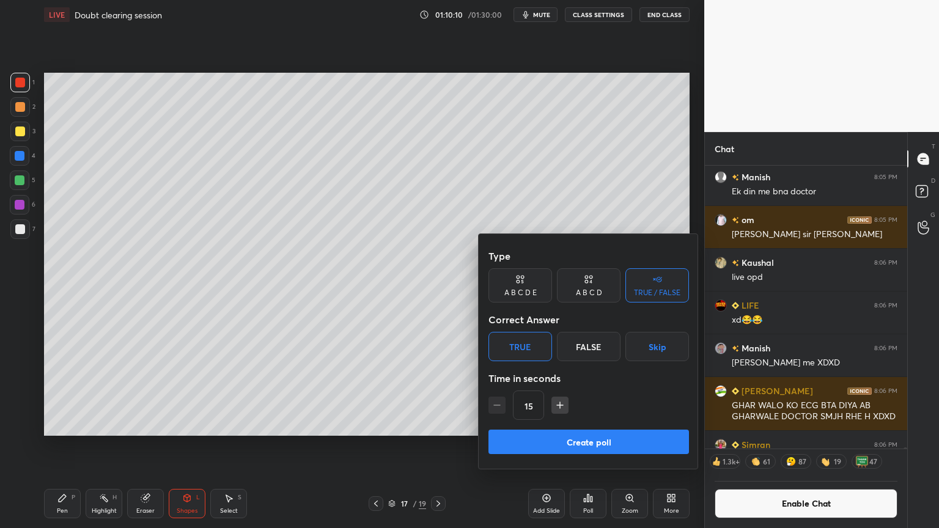
click at [583, 446] on button "Create poll" at bounding box center [589, 442] width 201 height 24
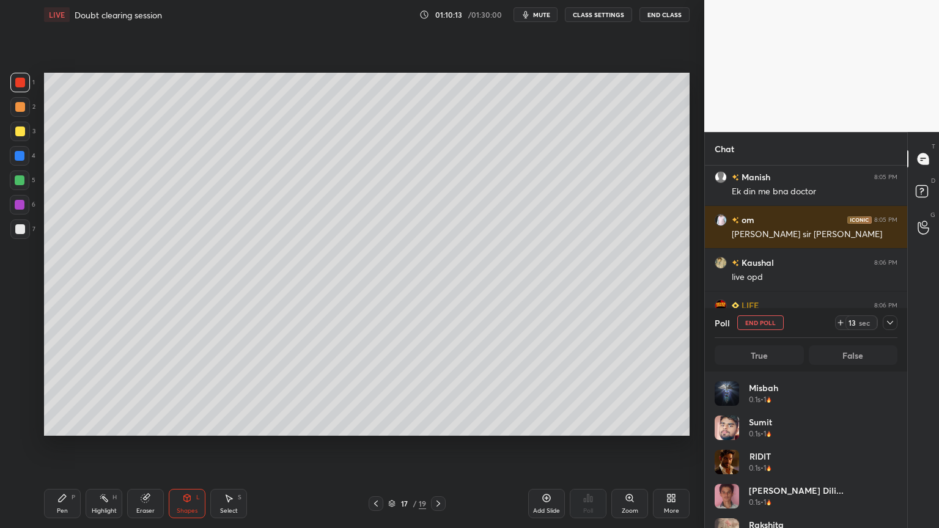
scroll to position [143, 179]
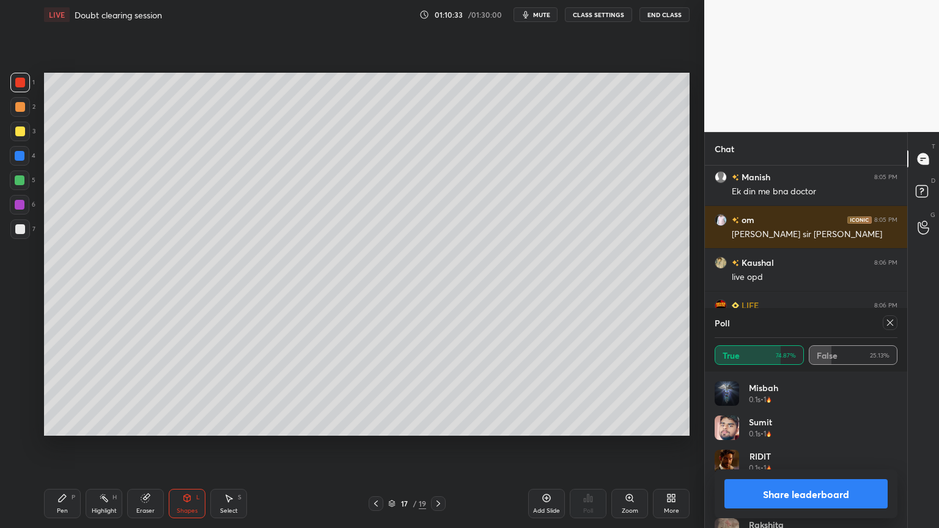
click at [845, 446] on button "Share leaderboard" at bounding box center [806, 493] width 163 height 29
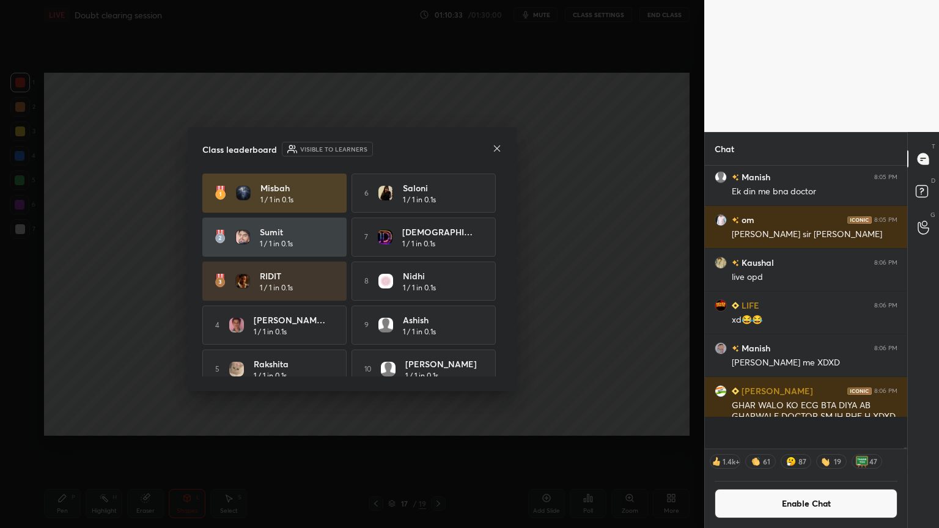
scroll to position [269, 199]
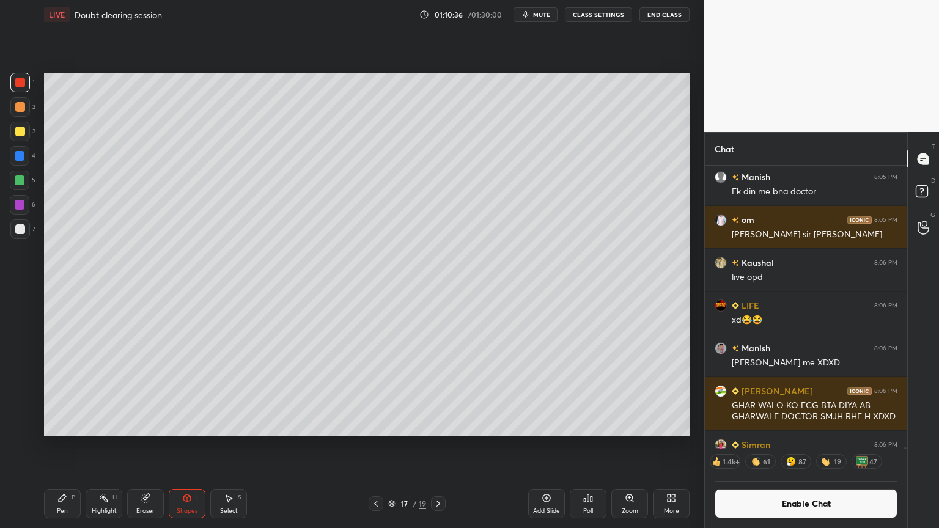
drag, startPoint x: 185, startPoint y: 509, endPoint x: 179, endPoint y: 492, distance: 17.6
click at [182, 446] on div "Shapes L" at bounding box center [187, 503] width 37 height 29
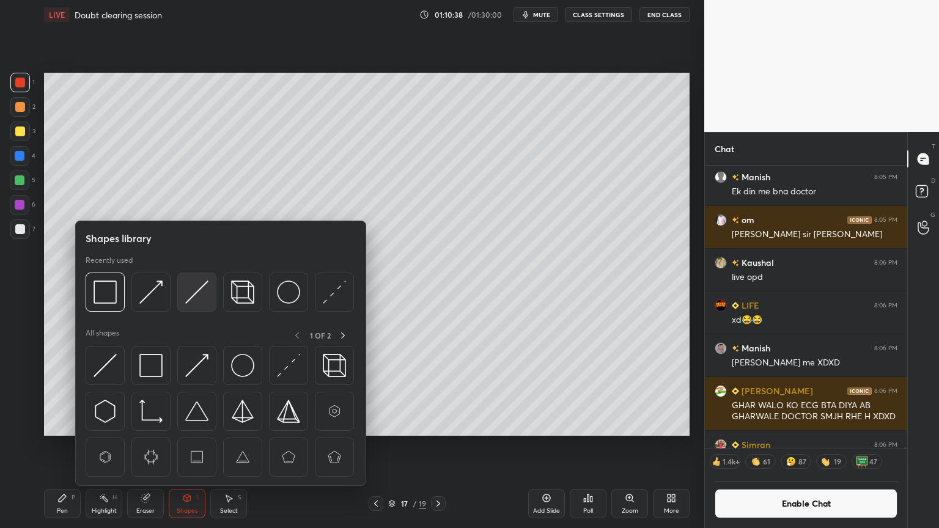
click at [199, 297] on img at bounding box center [196, 292] width 23 height 23
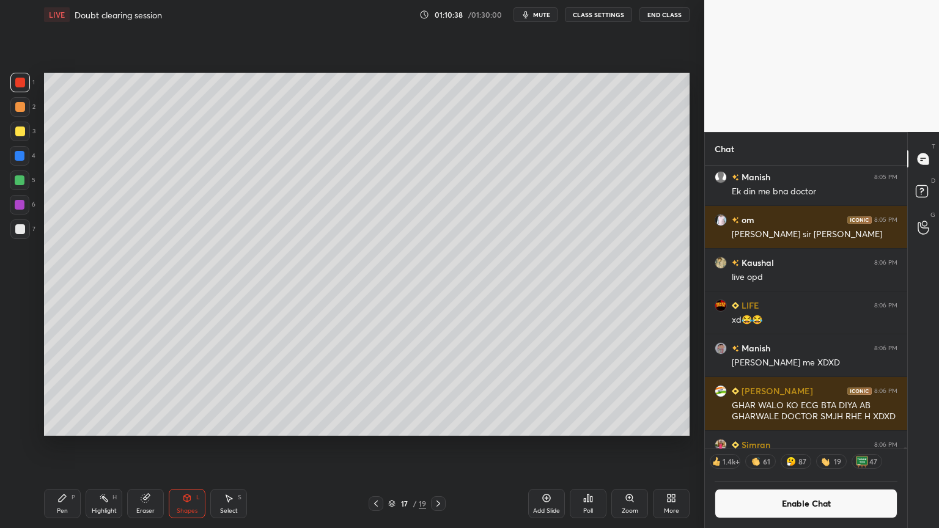
click at [19, 131] on div at bounding box center [20, 132] width 10 height 10
click at [109, 446] on div "Highlight H" at bounding box center [104, 503] width 37 height 29
click at [188, 446] on div "Shapes L" at bounding box center [187, 503] width 37 height 29
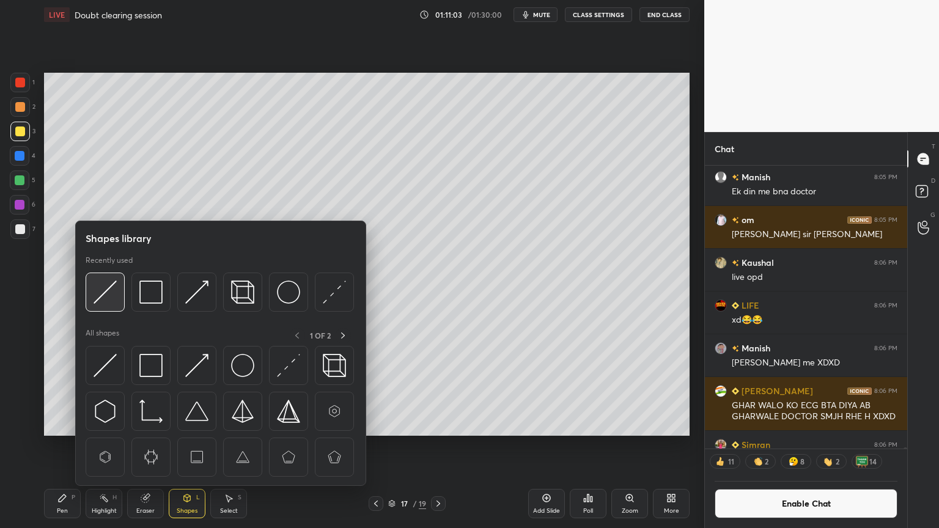
click at [105, 293] on img at bounding box center [105, 292] width 23 height 23
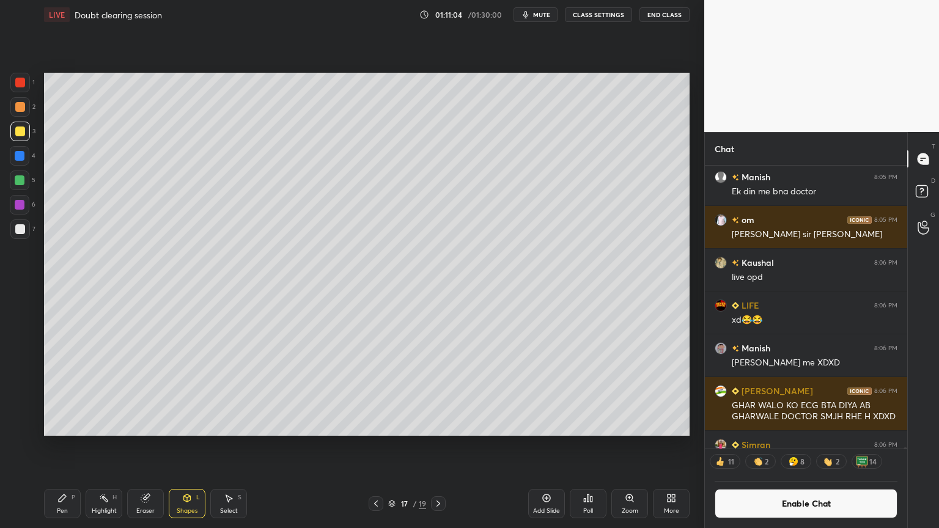
click at [110, 446] on div "Highlight H" at bounding box center [104, 503] width 37 height 29
click at [376, 446] on icon at bounding box center [376, 504] width 10 height 10
click at [375, 446] on icon at bounding box center [376, 504] width 4 height 6
click at [376, 446] on icon at bounding box center [376, 504] width 10 height 10
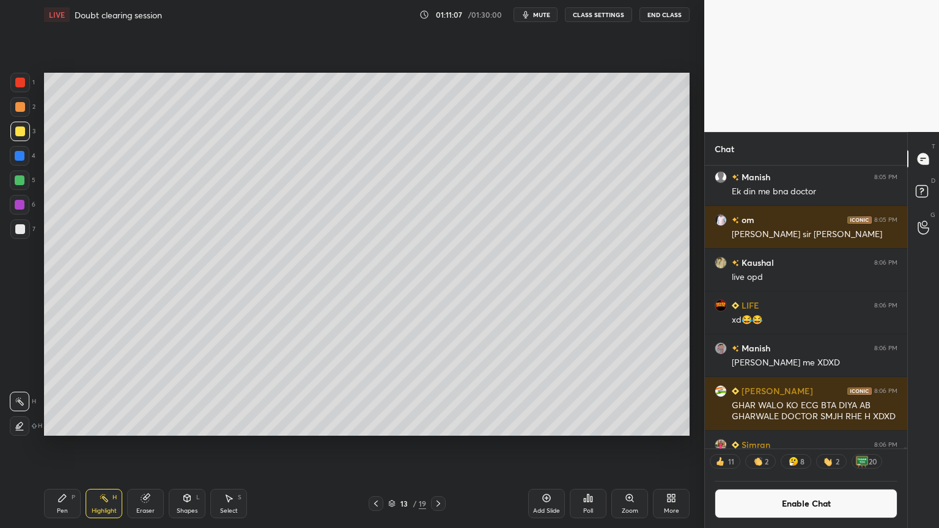
click at [439, 446] on icon at bounding box center [439, 504] width 10 height 10
click at [441, 446] on icon at bounding box center [439, 504] width 10 height 10
click at [102, 446] on div "Highlight" at bounding box center [104, 511] width 25 height 6
click at [377, 446] on icon at bounding box center [376, 504] width 10 height 10
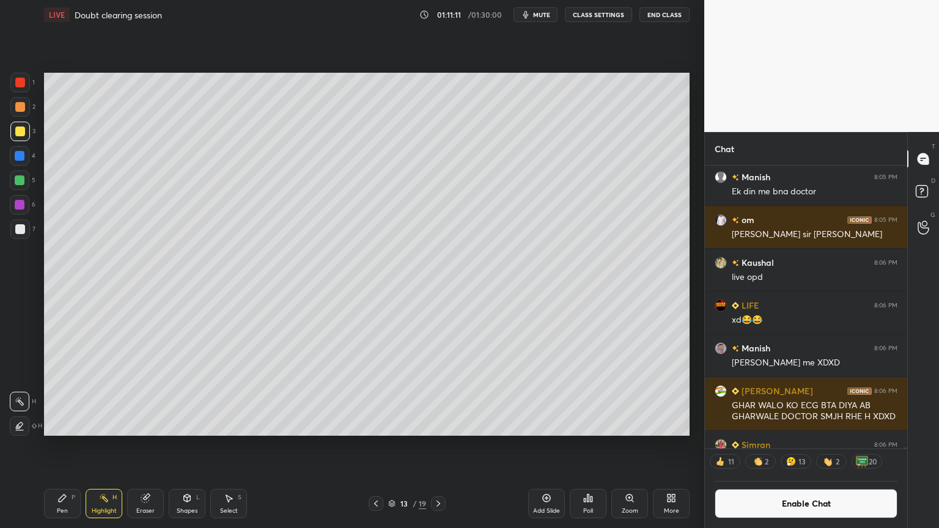
click at [377, 446] on icon at bounding box center [376, 504] width 10 height 10
click at [434, 446] on icon at bounding box center [439, 504] width 10 height 10
click at [437, 446] on icon at bounding box center [439, 504] width 10 height 10
click at [437, 446] on icon at bounding box center [439, 504] width 4 height 6
click at [437, 446] on icon at bounding box center [439, 504] width 10 height 10
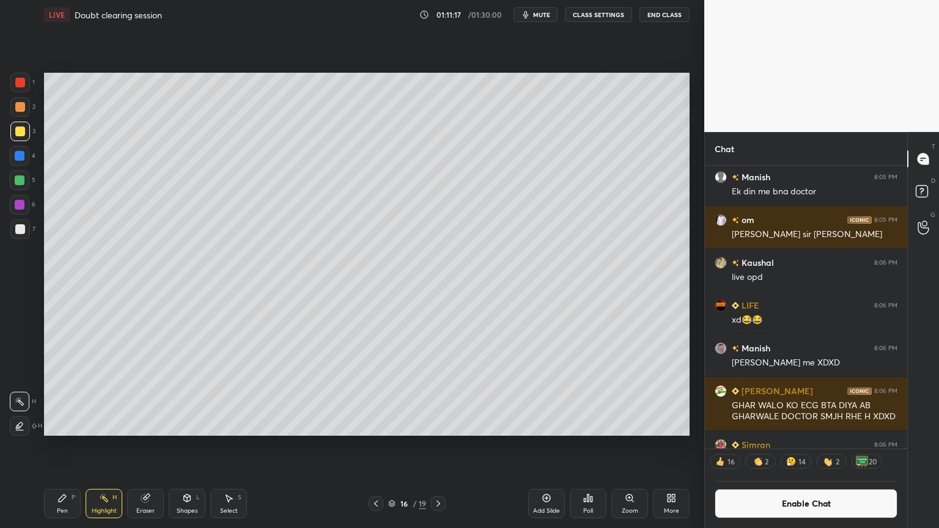
click at [437, 446] on icon at bounding box center [439, 504] width 10 height 10
click at [377, 446] on icon at bounding box center [376, 504] width 4 height 6
click at [377, 446] on icon at bounding box center [376, 504] width 10 height 10
click at [440, 446] on icon at bounding box center [439, 504] width 10 height 10
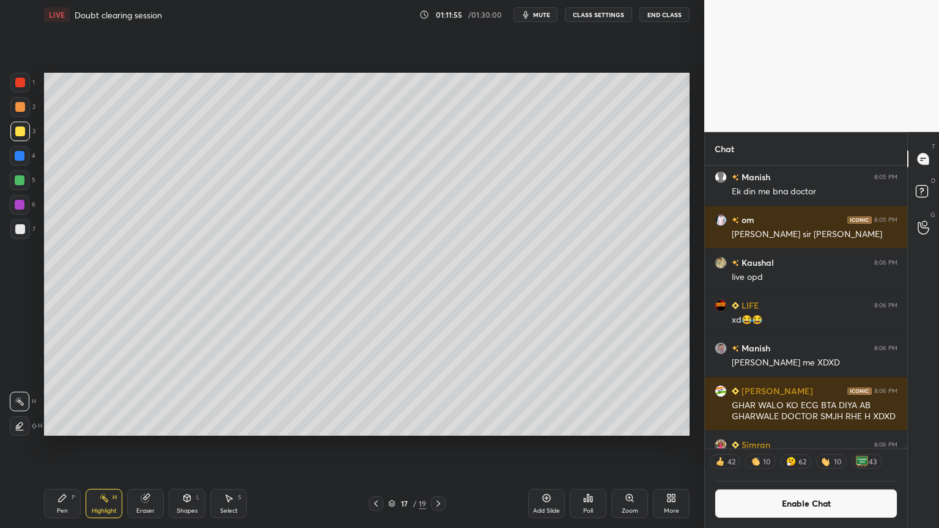
click at [57, 446] on div "Pen P" at bounding box center [62, 503] width 37 height 29
drag, startPoint x: 17, startPoint y: 81, endPoint x: 20, endPoint y: 88, distance: 7.4
click at [18, 86] on div at bounding box center [20, 83] width 10 height 10
click at [542, 446] on div "Add Slide" at bounding box center [546, 511] width 27 height 6
drag, startPoint x: 58, startPoint y: 508, endPoint x: 56, endPoint y: 498, distance: 10.0
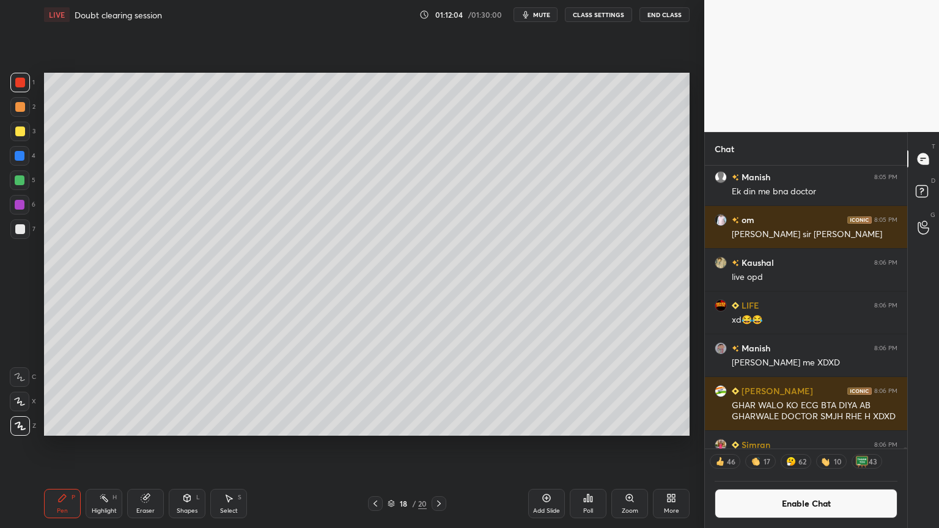
click at [57, 446] on div "Pen P" at bounding box center [62, 503] width 37 height 29
click at [23, 114] on div at bounding box center [20, 107] width 20 height 20
click at [374, 446] on icon at bounding box center [376, 504] width 10 height 10
click at [106, 446] on div "Highlight H" at bounding box center [104, 503] width 37 height 29
click at [810, 446] on button "Enable Chat" at bounding box center [806, 503] width 183 height 29
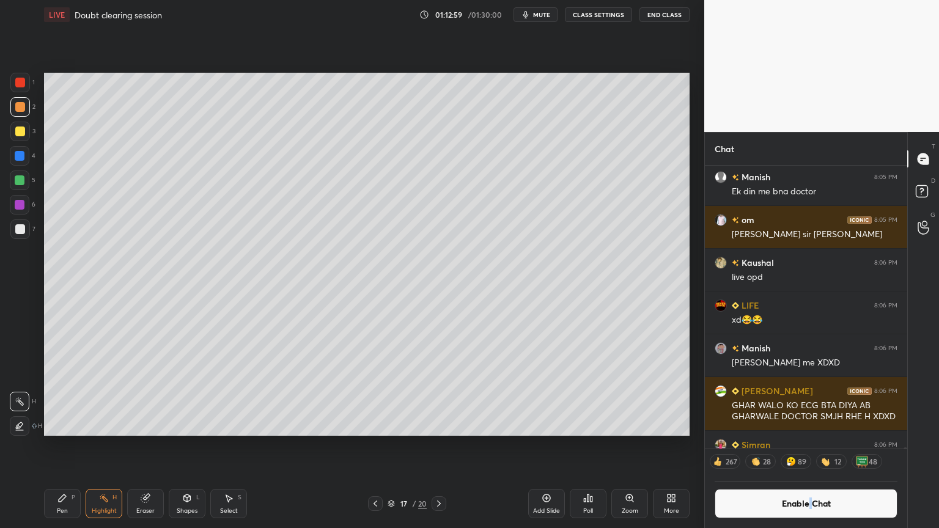
scroll to position [305, 199]
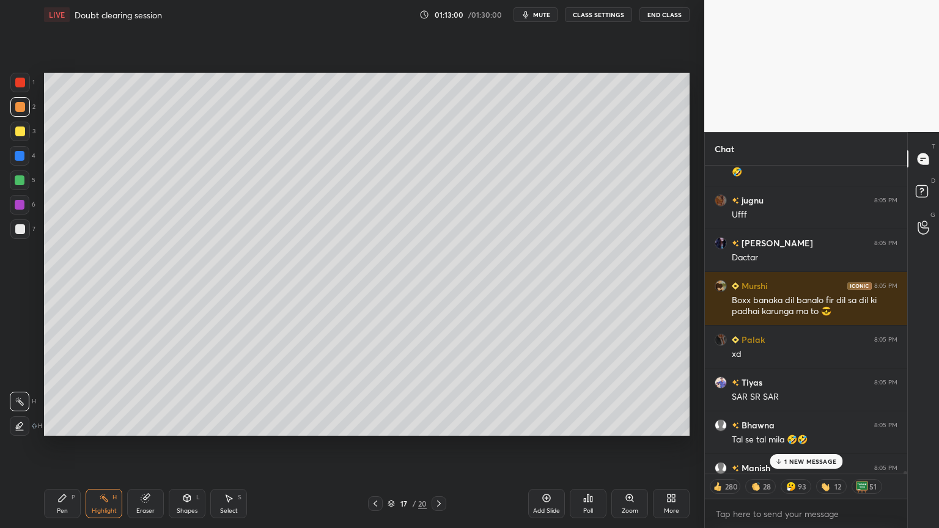
click at [809, 446] on p "1 NEW MESSAGE" at bounding box center [811, 461] width 52 height 7
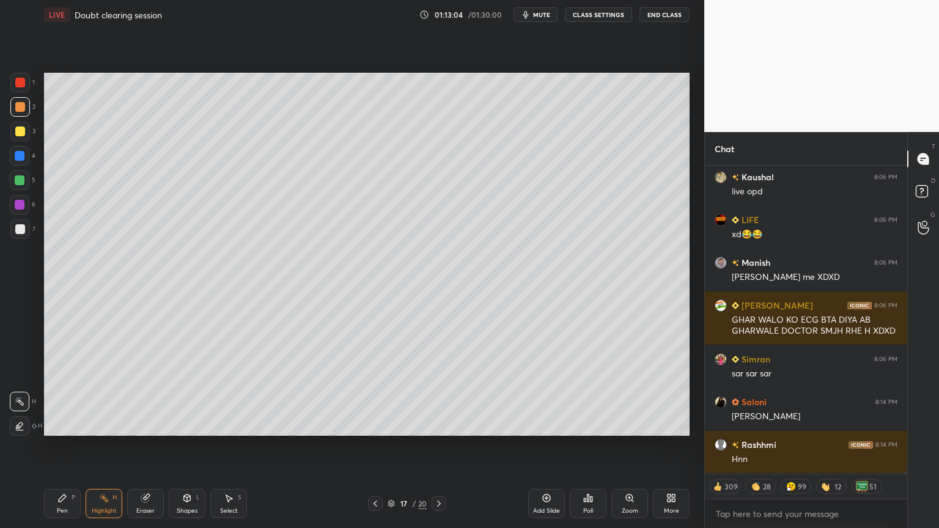
scroll to position [57197, 0]
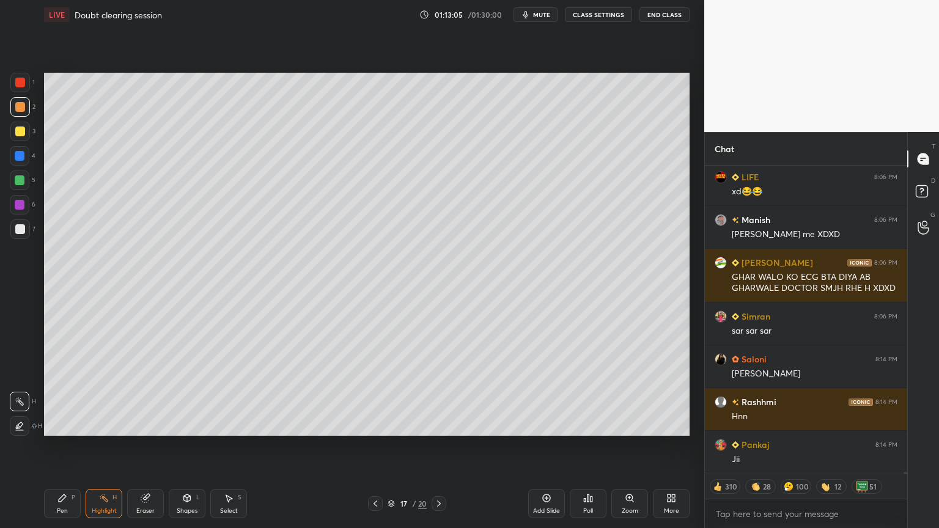
drag, startPoint x: 105, startPoint y: 497, endPoint x: 116, endPoint y: 487, distance: 14.3
click at [105, 446] on icon at bounding box center [104, 499] width 10 height 10
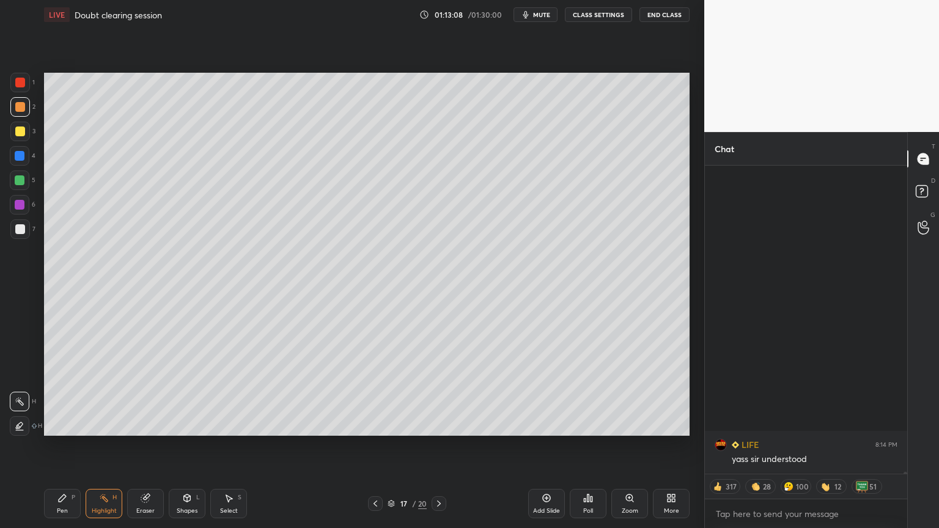
scroll to position [57925, 0]
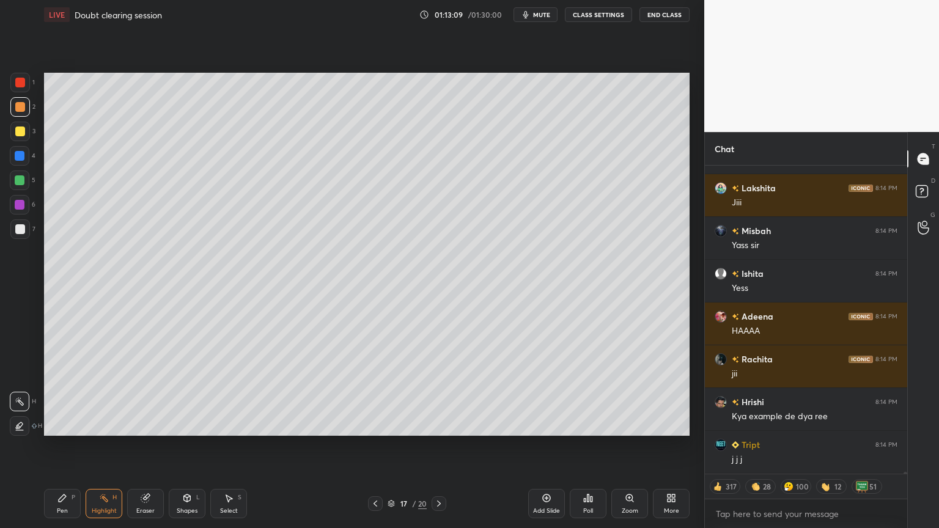
click at [602, 10] on button "CLASS SETTINGS" at bounding box center [598, 14] width 67 height 15
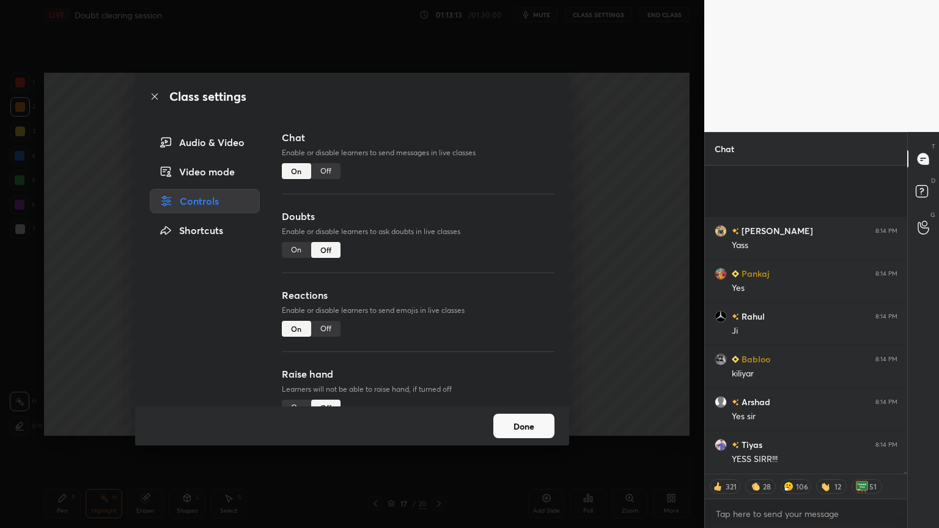
scroll to position [58653, 0]
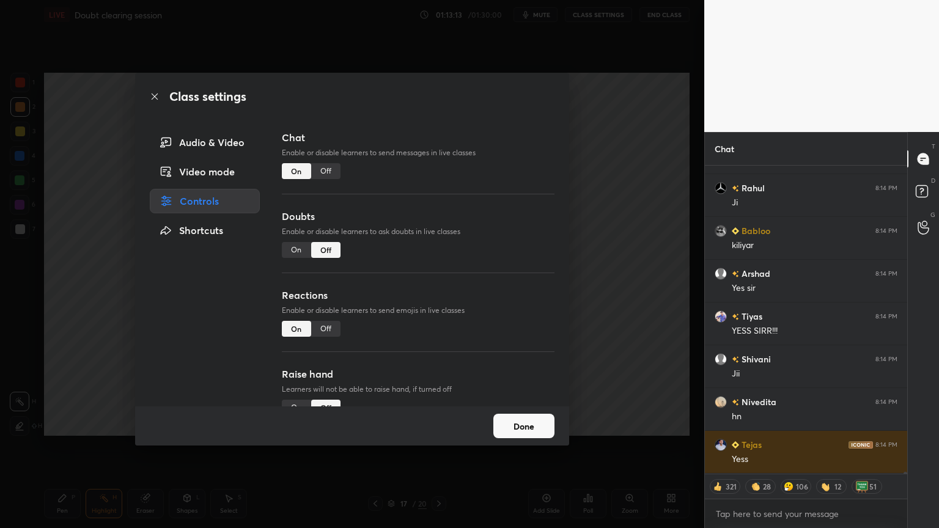
type textarea "x"
click at [331, 171] on div "Off" at bounding box center [325, 171] width 29 height 16
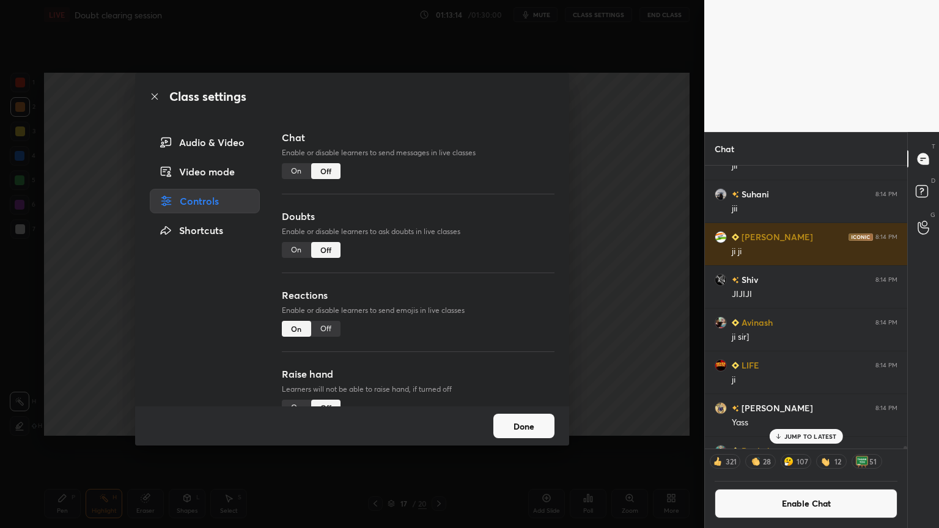
scroll to position [279, 199]
click at [673, 239] on div "Class settings Audio & Video Video mode Controls Shortcuts Chat Enable or disab…" at bounding box center [352, 264] width 705 height 528
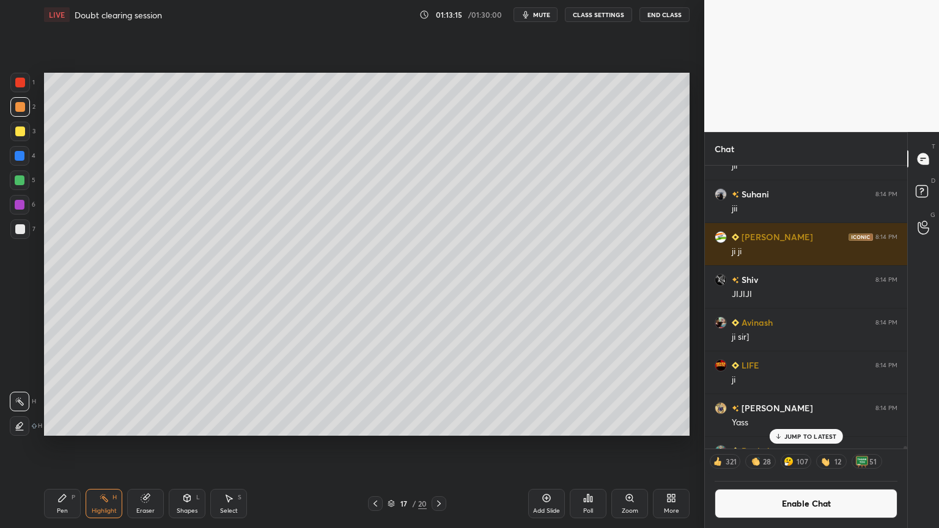
scroll to position [58301, 0]
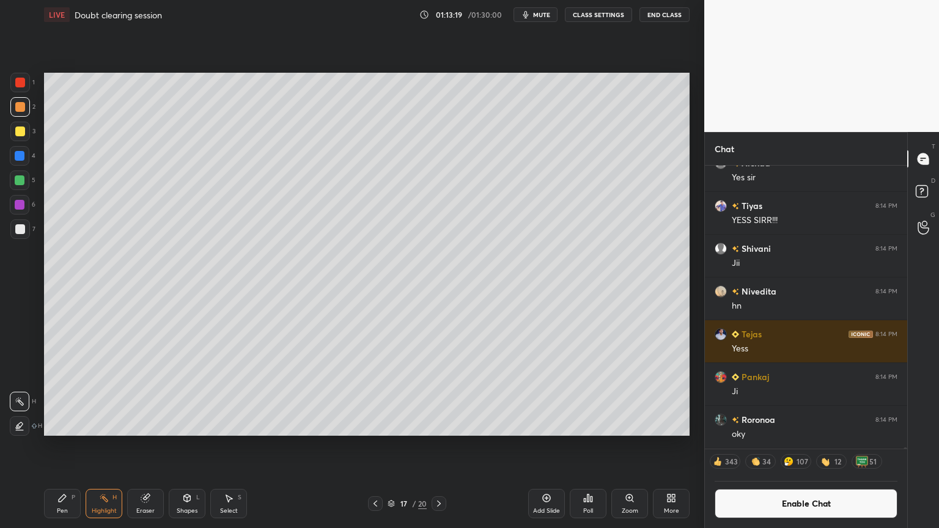
click at [440, 446] on icon at bounding box center [439, 504] width 10 height 10
click at [71, 446] on div "Pen P" at bounding box center [62, 503] width 37 height 29
click at [18, 113] on div at bounding box center [20, 107] width 20 height 20
drag, startPoint x: 187, startPoint y: 511, endPoint x: 177, endPoint y: 489, distance: 24.1
click at [186, 446] on div "Shapes" at bounding box center [187, 511] width 21 height 6
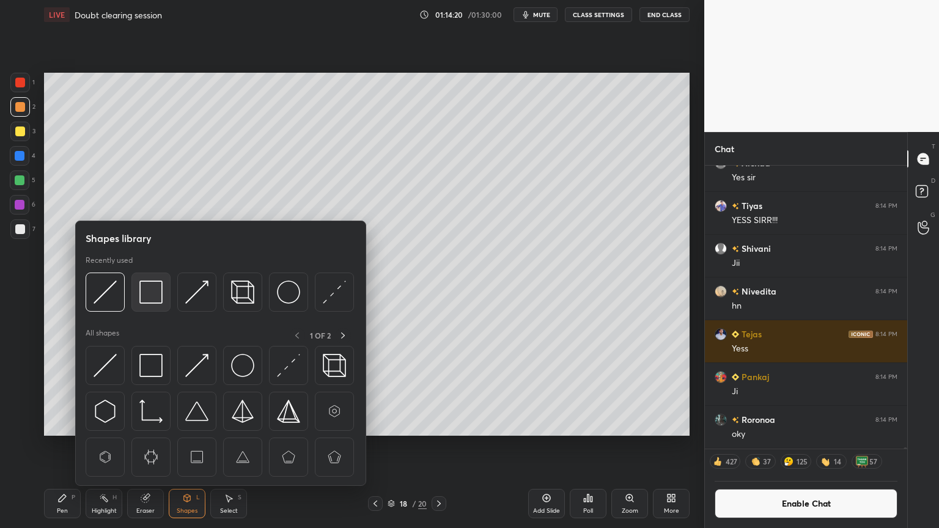
click at [154, 294] on img at bounding box center [150, 292] width 23 height 23
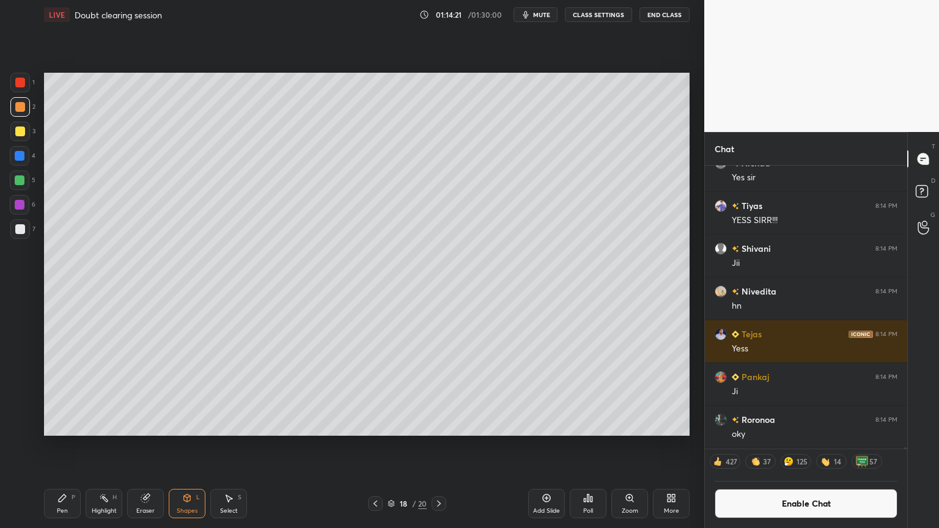
click at [21, 136] on div at bounding box center [20, 132] width 20 height 20
click at [590, 446] on div "Poll" at bounding box center [588, 511] width 10 height 6
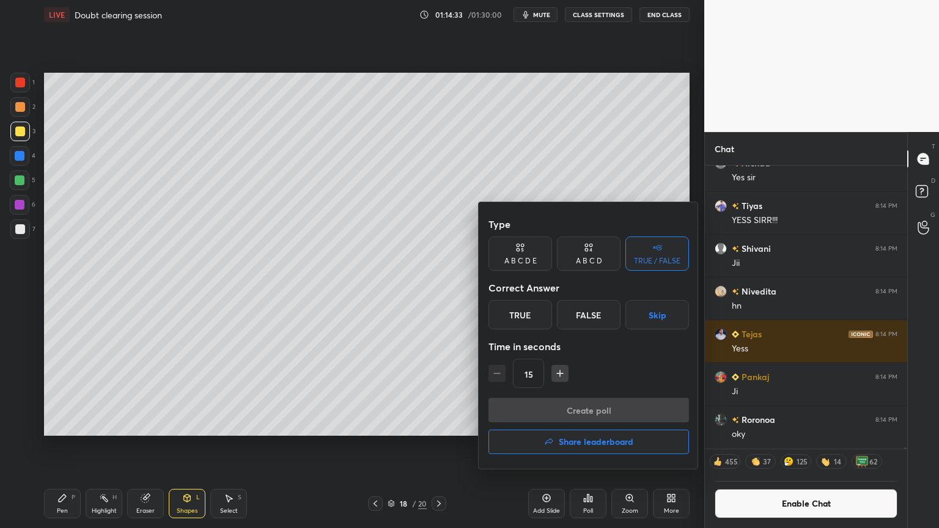
click at [522, 313] on div "True" at bounding box center [521, 314] width 64 height 29
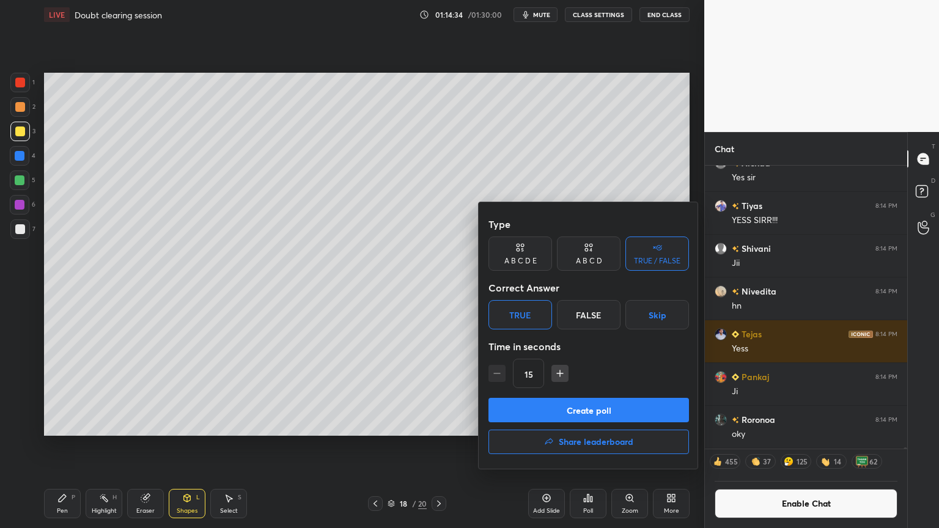
click at [582, 420] on button "Create poll" at bounding box center [589, 410] width 201 height 24
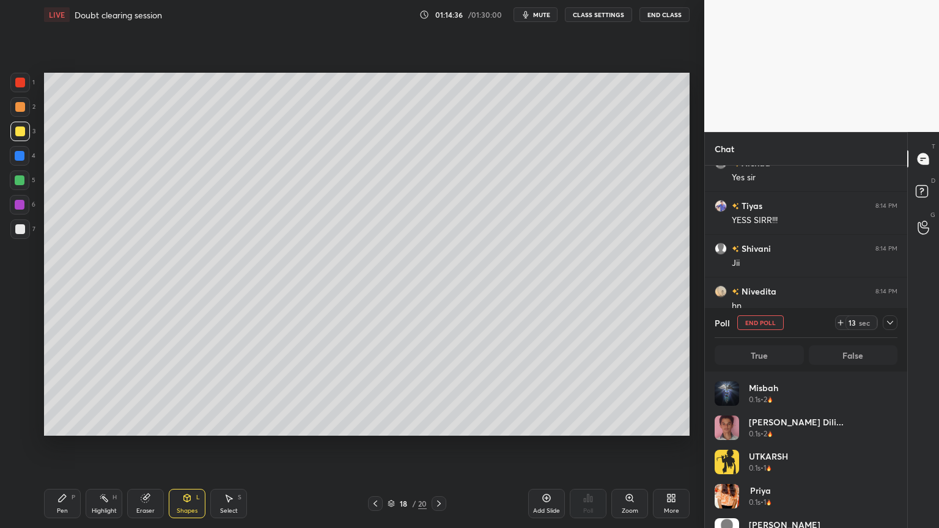
scroll to position [143, 179]
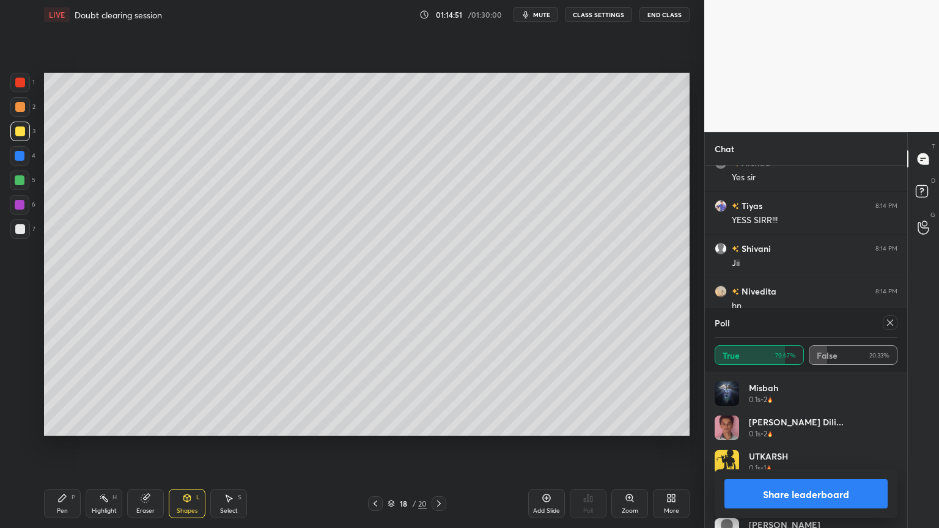
click at [814, 446] on button "Share leaderboard" at bounding box center [806, 493] width 163 height 29
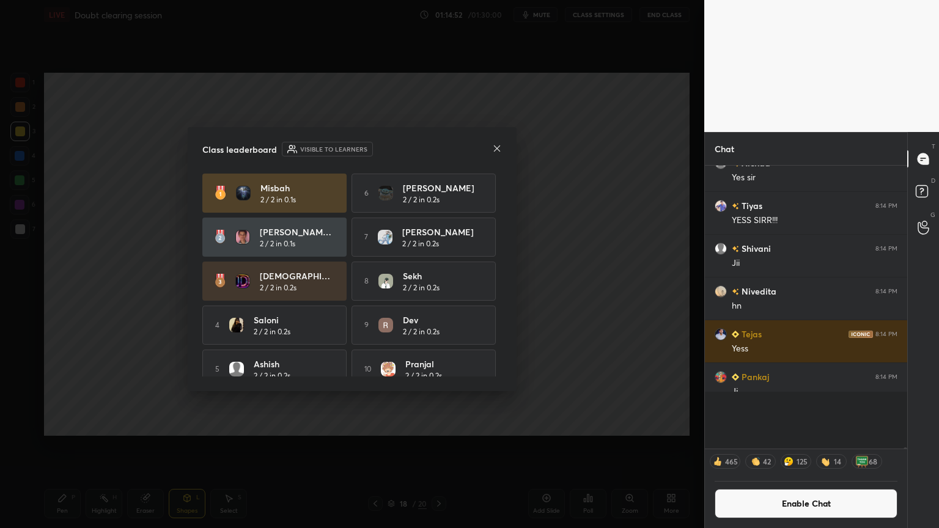
scroll to position [4, 4]
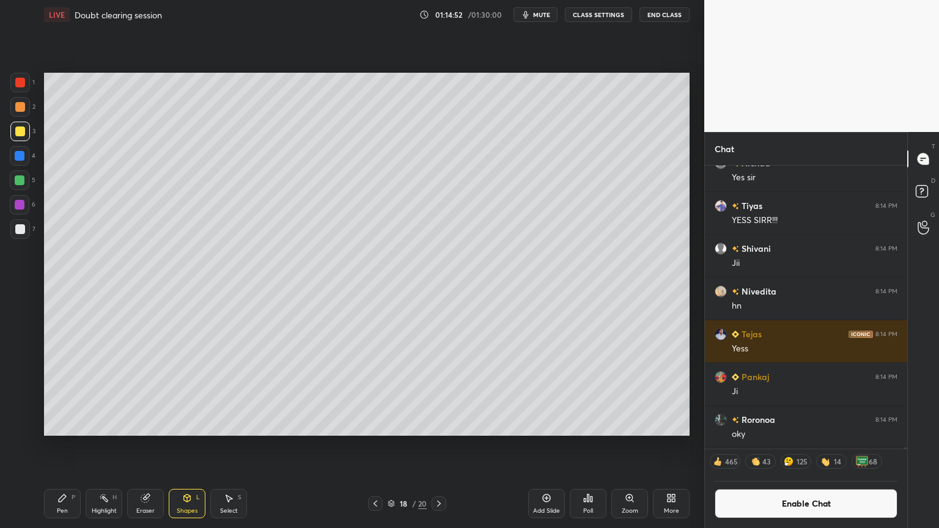
click at [73, 446] on div "Pen P" at bounding box center [62, 503] width 37 height 29
click at [190, 446] on div "Shapes L" at bounding box center [187, 503] width 37 height 29
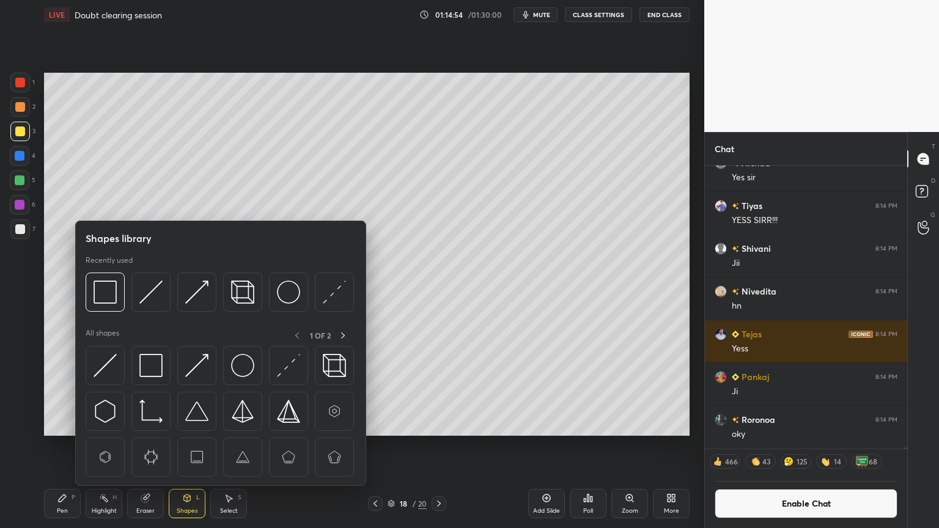
click at [75, 446] on div "Pen P" at bounding box center [62, 503] width 37 height 29
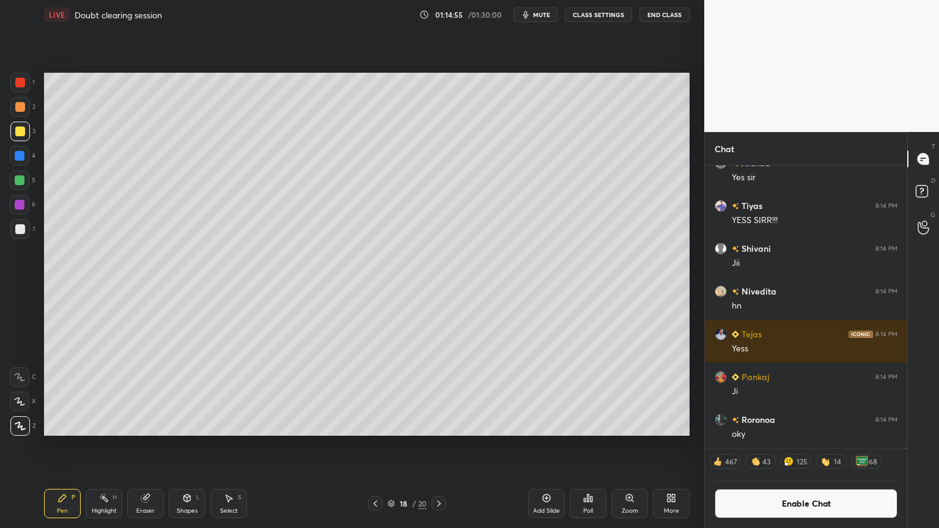
click at [24, 80] on div at bounding box center [20, 83] width 20 height 20
drag, startPoint x: 184, startPoint y: 505, endPoint x: 180, endPoint y: 489, distance: 16.5
click at [183, 446] on div "Shapes L" at bounding box center [187, 503] width 37 height 29
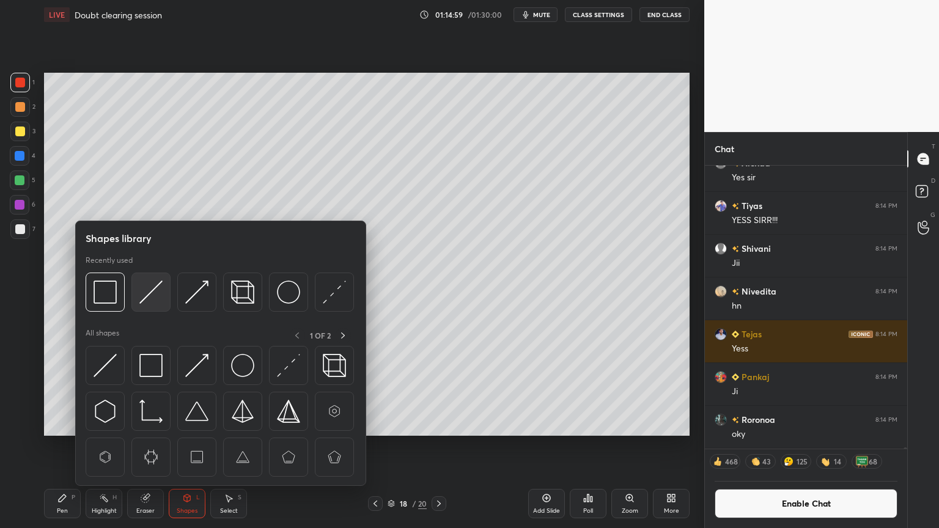
click at [146, 297] on img at bounding box center [150, 292] width 23 height 23
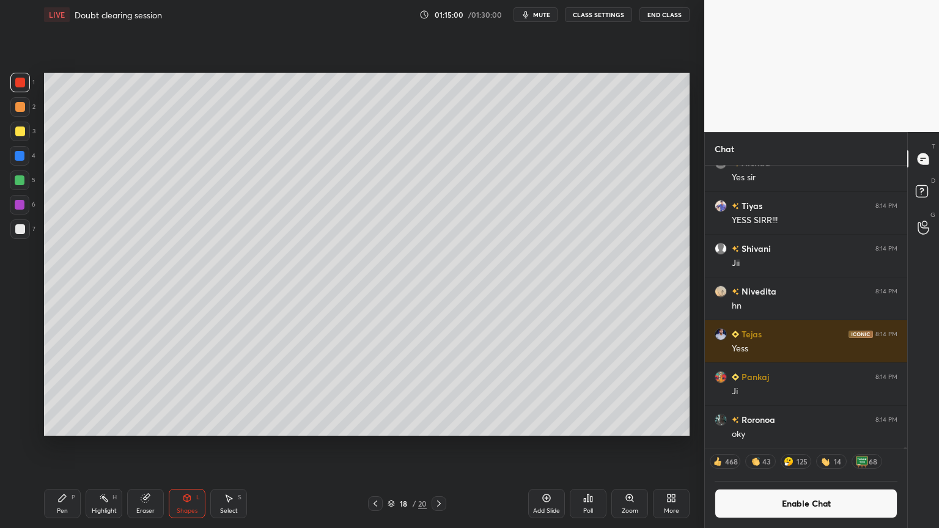
click at [14, 231] on div at bounding box center [20, 230] width 20 height 20
click at [376, 446] on icon at bounding box center [376, 504] width 10 height 10
click at [377, 446] on icon at bounding box center [376, 504] width 10 height 10
click at [379, 446] on icon at bounding box center [376, 504] width 10 height 10
drag, startPoint x: 109, startPoint y: 509, endPoint x: 185, endPoint y: 487, distance: 79.1
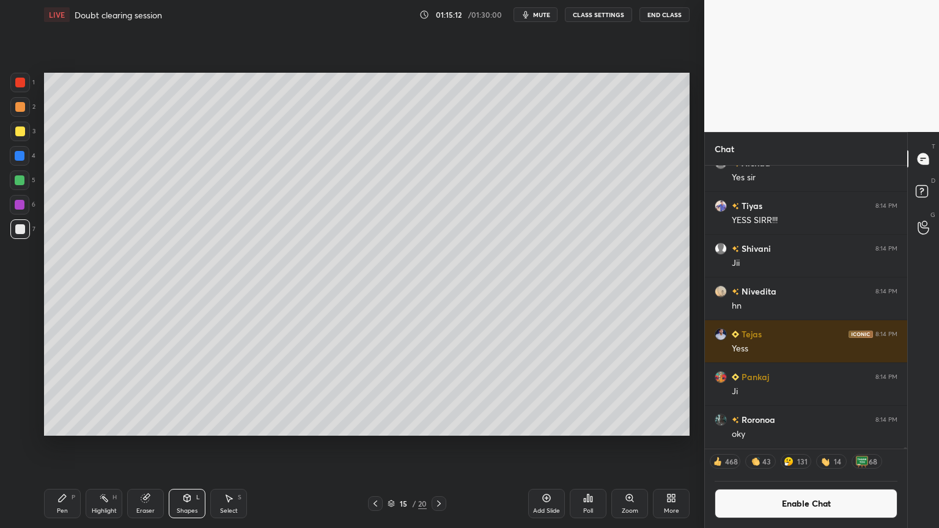
click at [108, 446] on div "Highlight" at bounding box center [104, 511] width 25 height 6
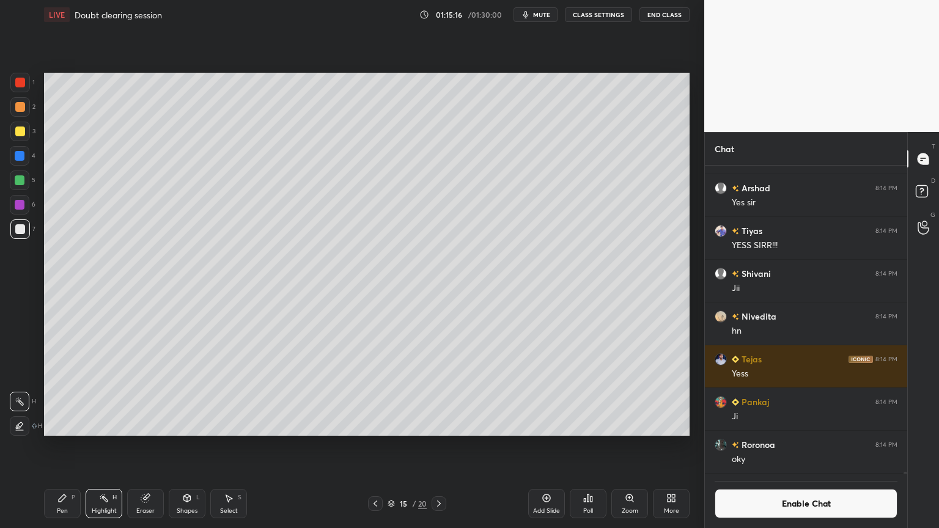
click at [376, 446] on icon at bounding box center [376, 504] width 10 height 10
click at [379, 446] on icon at bounding box center [376, 504] width 10 height 10
click at [376, 446] on icon at bounding box center [376, 504] width 10 height 10
click at [439, 446] on icon at bounding box center [439, 504] width 10 height 10
click at [438, 446] on icon at bounding box center [439, 504] width 10 height 10
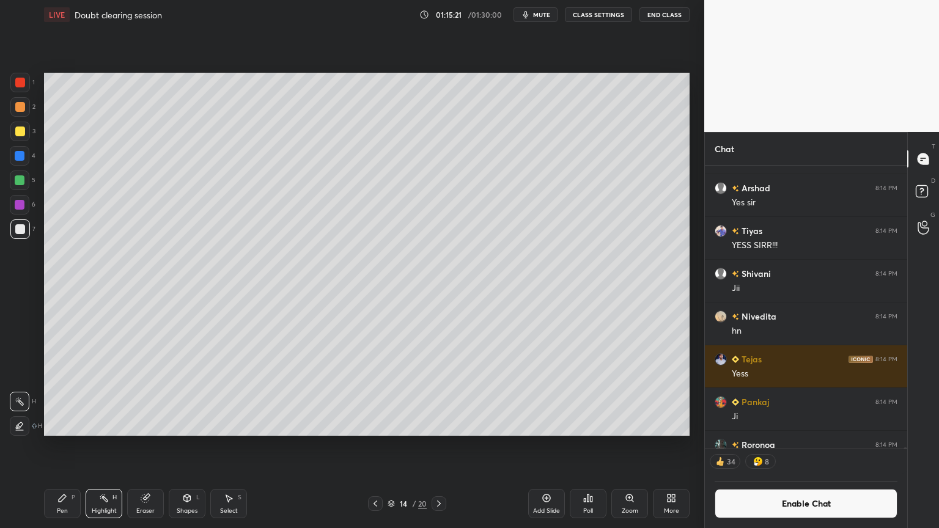
click at [437, 446] on icon at bounding box center [439, 504] width 10 height 10
click at [439, 446] on icon at bounding box center [439, 504] width 10 height 10
click at [438, 446] on icon at bounding box center [439, 504] width 4 height 6
drag, startPoint x: 106, startPoint y: 502, endPoint x: 125, endPoint y: 467, distance: 39.4
click at [108, 446] on rect at bounding box center [105, 500] width 6 height 6
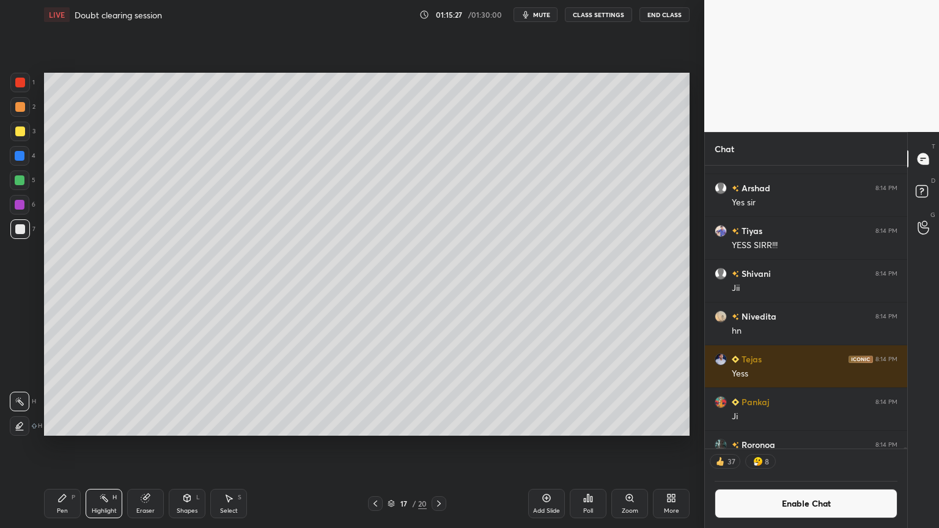
drag, startPoint x: 440, startPoint y: 506, endPoint x: 417, endPoint y: 455, distance: 56.4
click at [438, 446] on icon at bounding box center [439, 504] width 10 height 10
click at [374, 446] on icon at bounding box center [376, 504] width 10 height 10
click at [376, 446] on icon at bounding box center [376, 504] width 10 height 10
click at [377, 446] on icon at bounding box center [376, 504] width 10 height 10
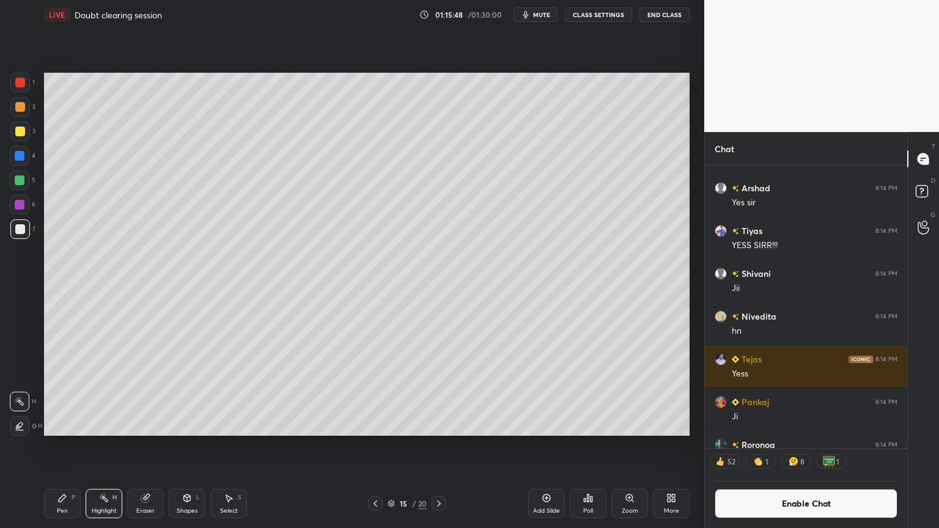
click at [377, 446] on div at bounding box center [375, 504] width 15 height 15
click at [372, 446] on icon at bounding box center [376, 504] width 10 height 10
click at [379, 446] on icon at bounding box center [376, 504] width 10 height 10
click at [12, 130] on div "1 2 3 4 5 6 7 C X Z C X Z E E Erase all H H" at bounding box center [19, 254] width 39 height 363
drag, startPoint x: 23, startPoint y: 130, endPoint x: 37, endPoint y: 138, distance: 15.9
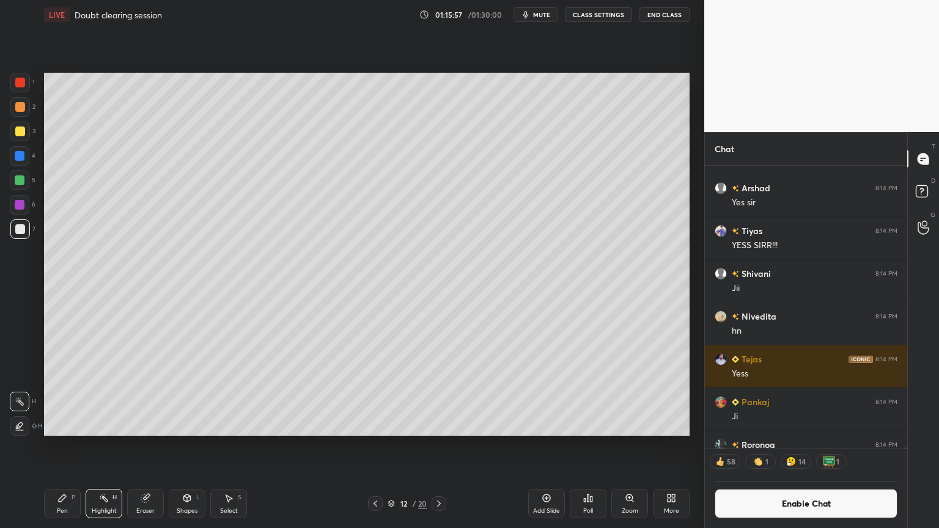
click at [23, 132] on div at bounding box center [20, 132] width 10 height 10
click at [443, 446] on div at bounding box center [439, 504] width 15 height 15
click at [440, 446] on icon at bounding box center [439, 504] width 10 height 10
click at [439, 446] on icon at bounding box center [439, 504] width 10 height 10
click at [441, 446] on icon at bounding box center [439, 504] width 10 height 10
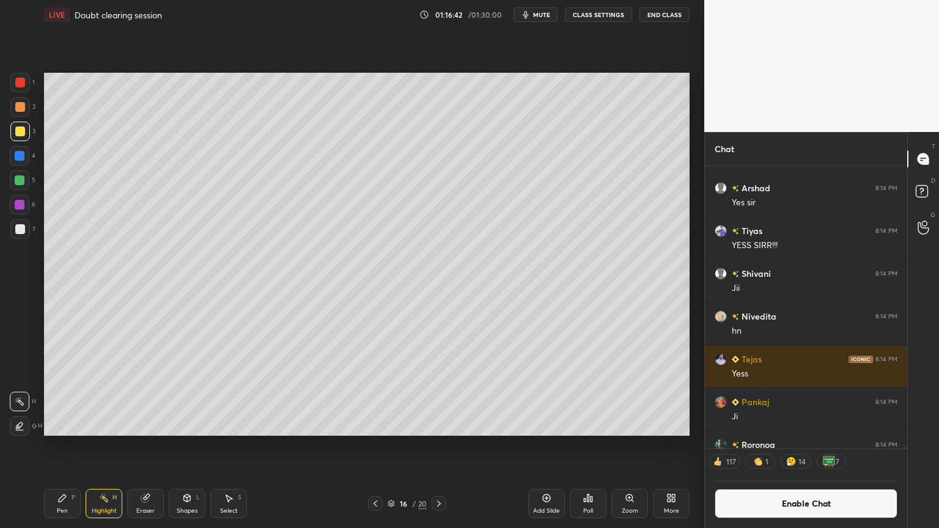
click at [439, 446] on icon at bounding box center [439, 504] width 10 height 10
click at [792, 446] on button "Enable Chat" at bounding box center [806, 503] width 183 height 29
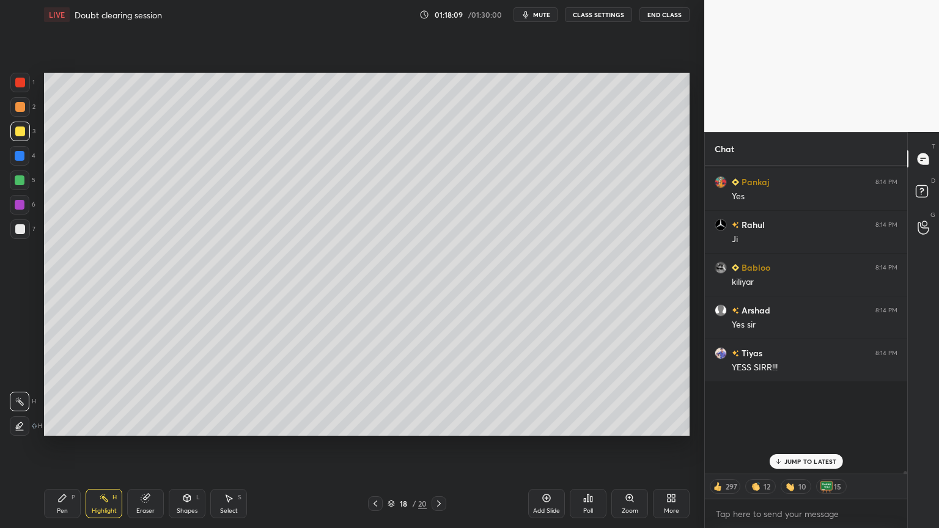
scroll to position [305, 199]
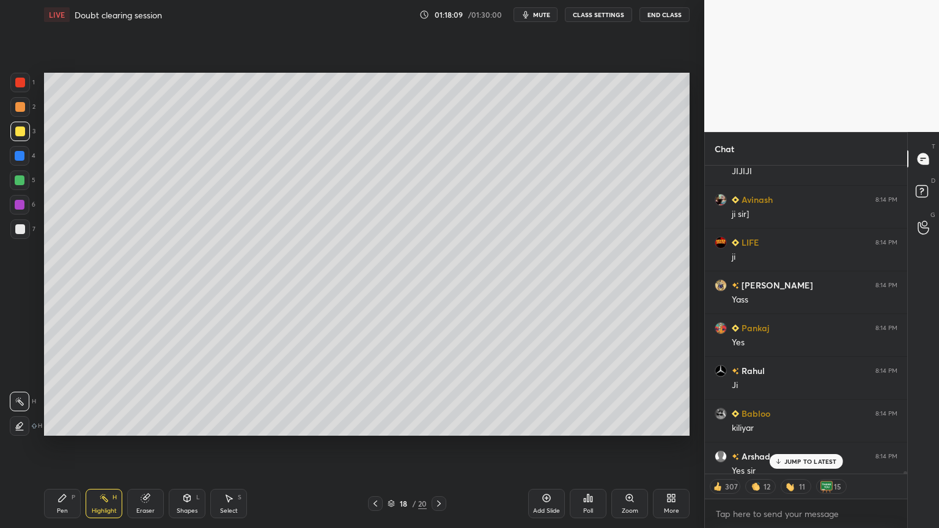
click at [798, 446] on p "JUMP TO LATEST" at bounding box center [811, 461] width 53 height 7
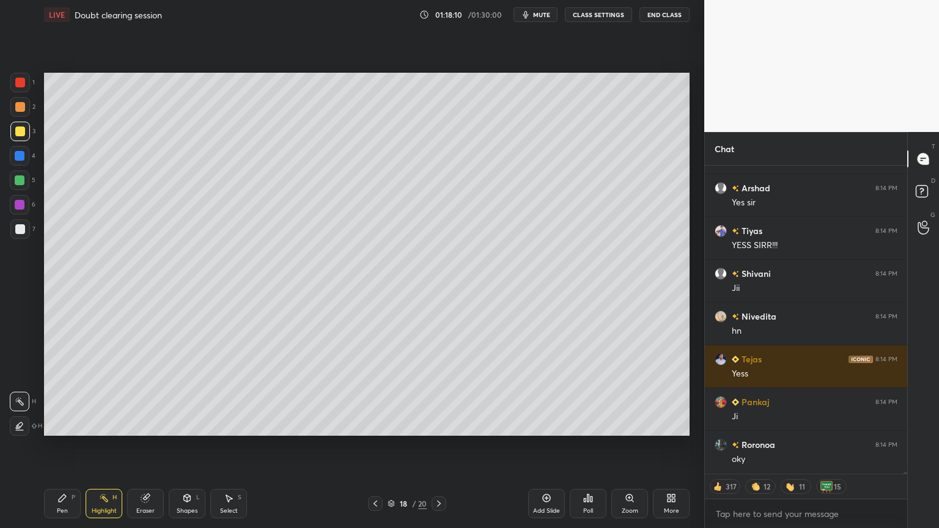
click at [110, 446] on div "Highlight H" at bounding box center [104, 503] width 37 height 29
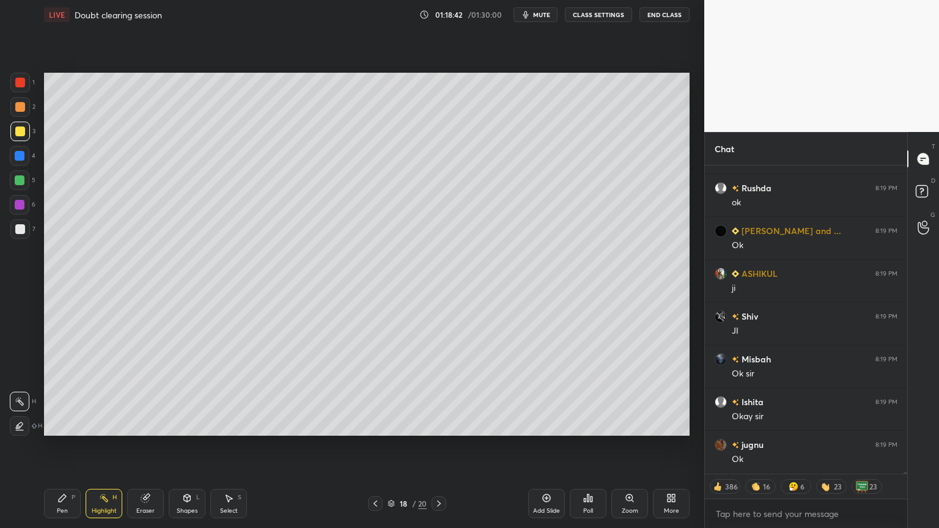
scroll to position [61911, 0]
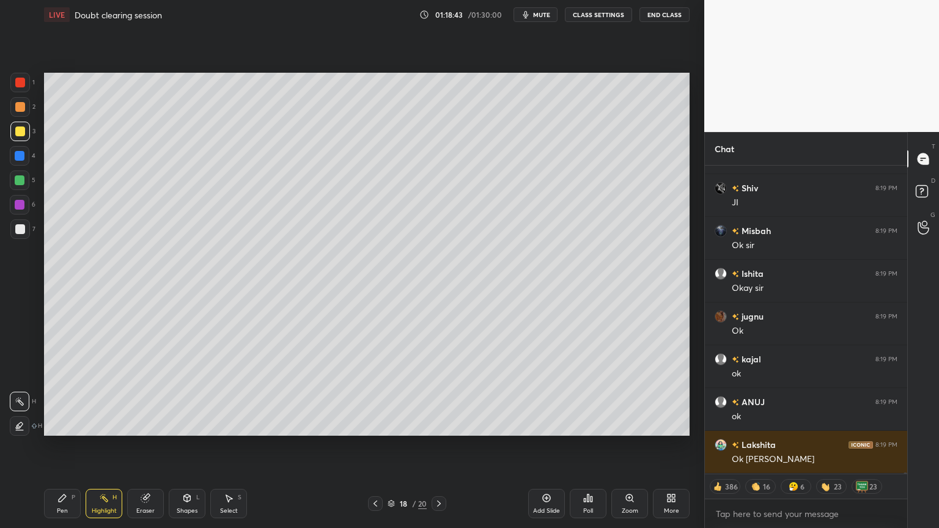
click at [591, 13] on button "CLASS SETTINGS" at bounding box center [598, 14] width 67 height 15
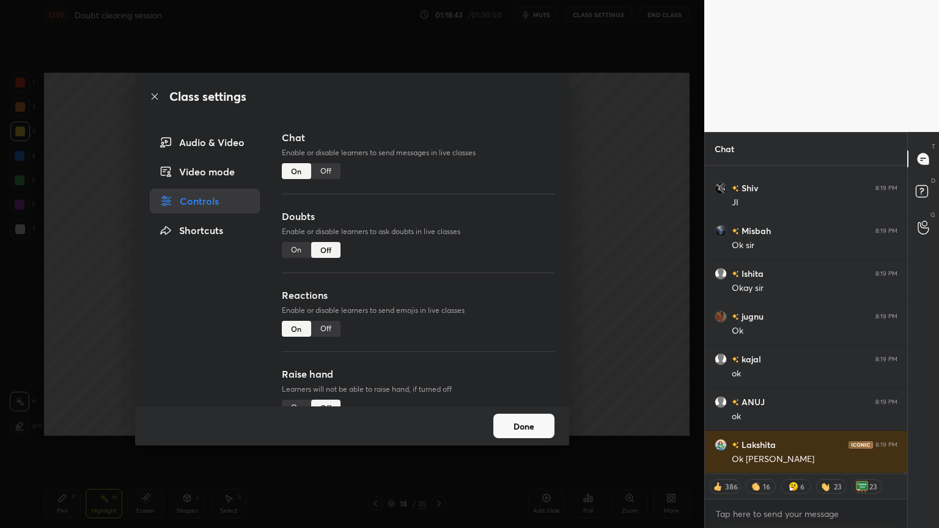
type textarea "x"
drag, startPoint x: 329, startPoint y: 171, endPoint x: 476, endPoint y: 191, distance: 148.7
click at [331, 171] on div "Off" at bounding box center [325, 171] width 29 height 16
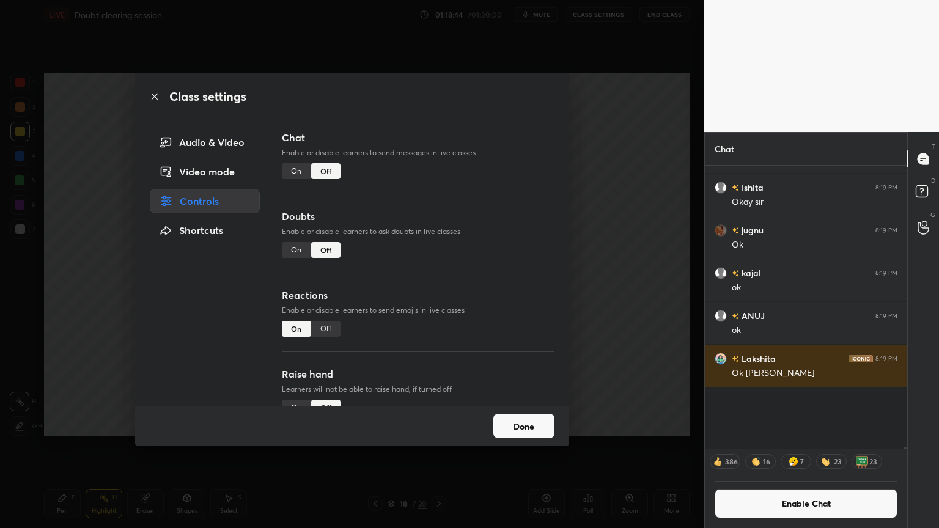
scroll to position [279, 199]
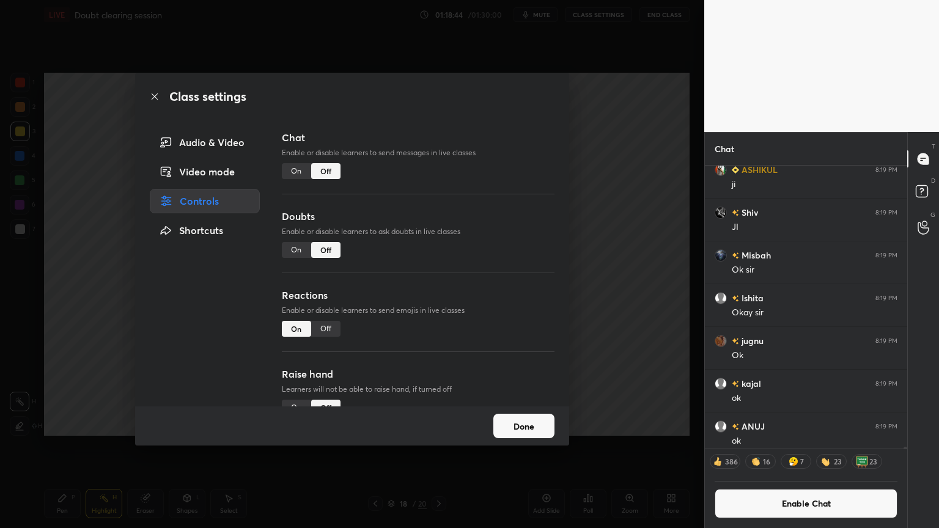
click at [626, 236] on div "Class settings Audio & Video Video mode Controls Shortcuts Chat Enable or disab…" at bounding box center [352, 264] width 705 height 528
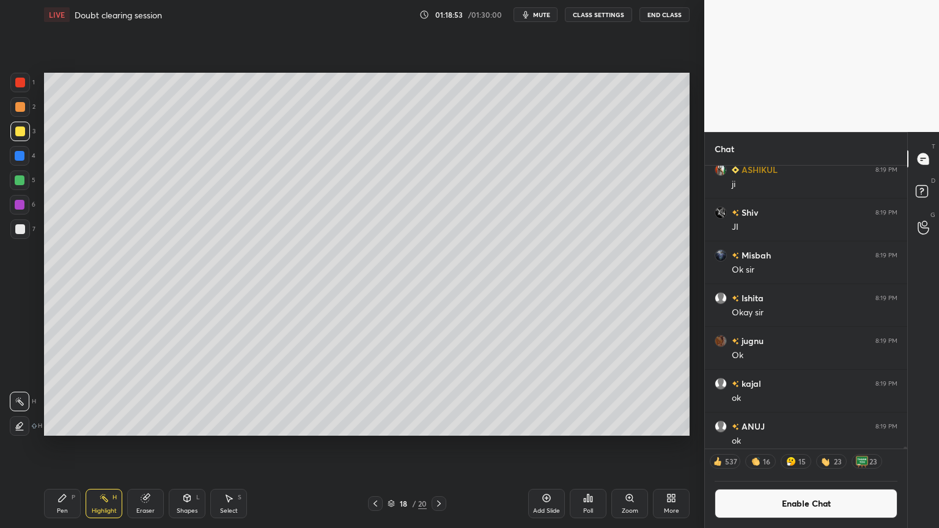
click at [434, 446] on icon at bounding box center [439, 504] width 10 height 10
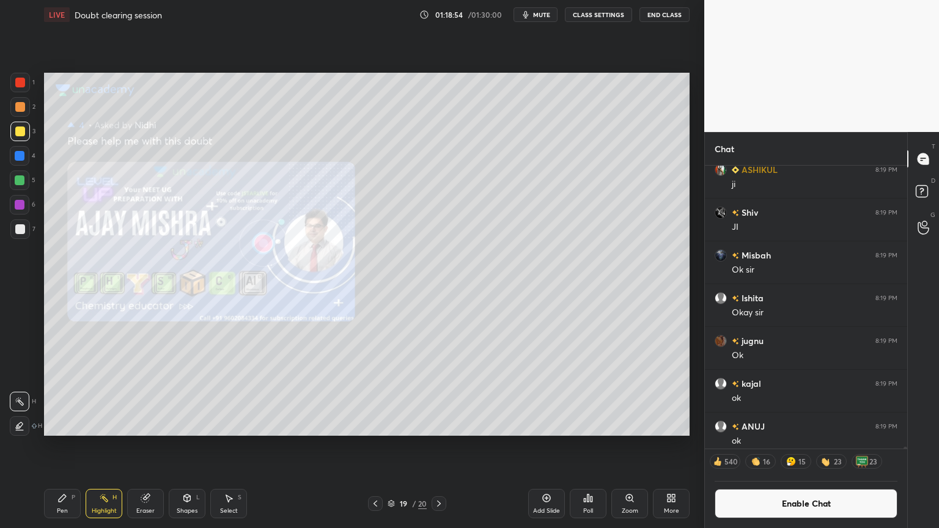
click at [372, 446] on icon at bounding box center [376, 504] width 10 height 10
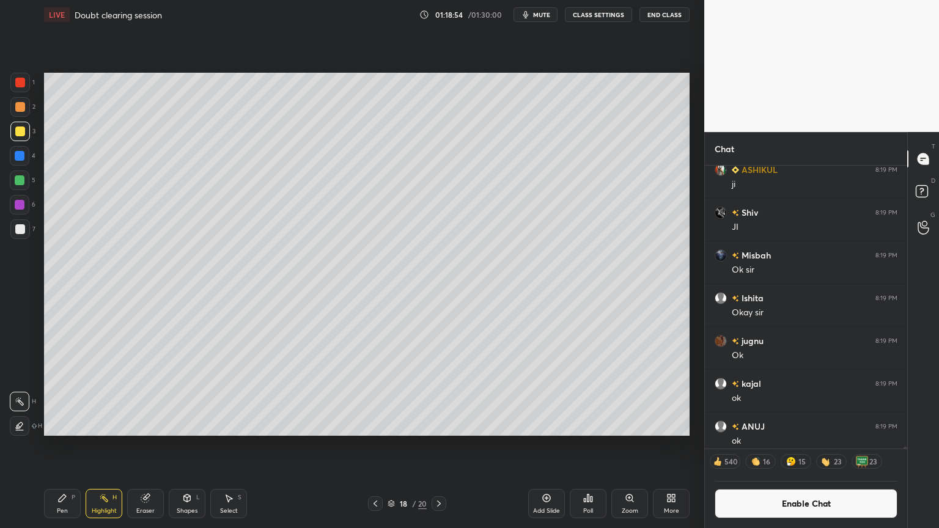
click at [553, 446] on div "Add Slide" at bounding box center [546, 503] width 37 height 29
click at [53, 446] on div "Pen P" at bounding box center [62, 503] width 37 height 29
drag, startPoint x: 22, startPoint y: 83, endPoint x: 34, endPoint y: 91, distance: 14.1
click at [22, 86] on div at bounding box center [20, 83] width 10 height 10
click at [374, 446] on icon at bounding box center [376, 504] width 10 height 10
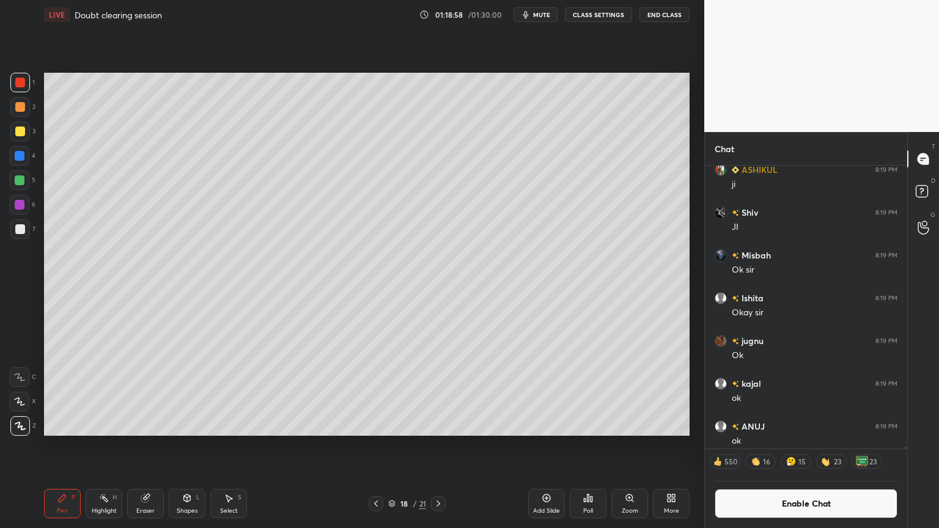
click at [375, 446] on icon at bounding box center [376, 504] width 10 height 10
click at [376, 446] on icon at bounding box center [376, 504] width 4 height 6
click at [376, 446] on icon at bounding box center [376, 504] width 10 height 10
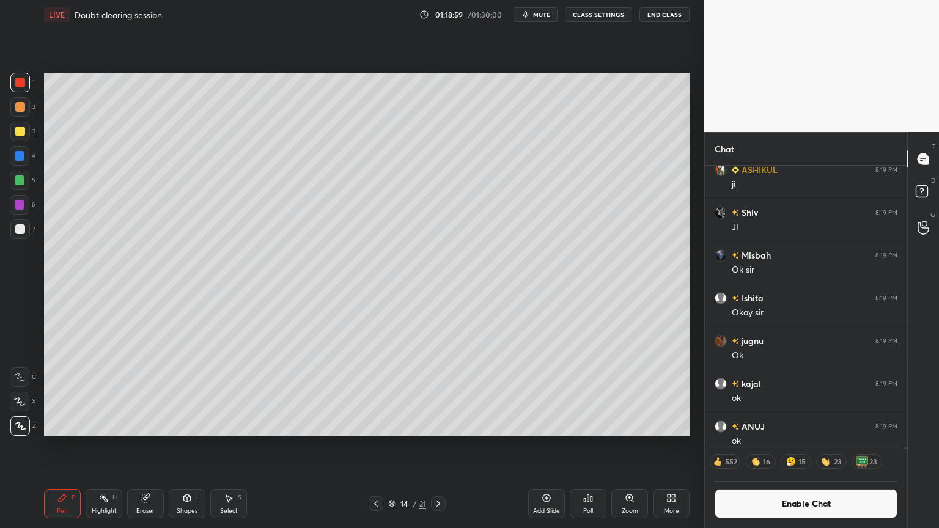
click at [377, 446] on icon at bounding box center [376, 504] width 10 height 10
click at [376, 446] on icon at bounding box center [376, 504] width 10 height 10
click at [438, 446] on icon at bounding box center [439, 504] width 10 height 10
click at [437, 446] on icon at bounding box center [439, 504] width 10 height 10
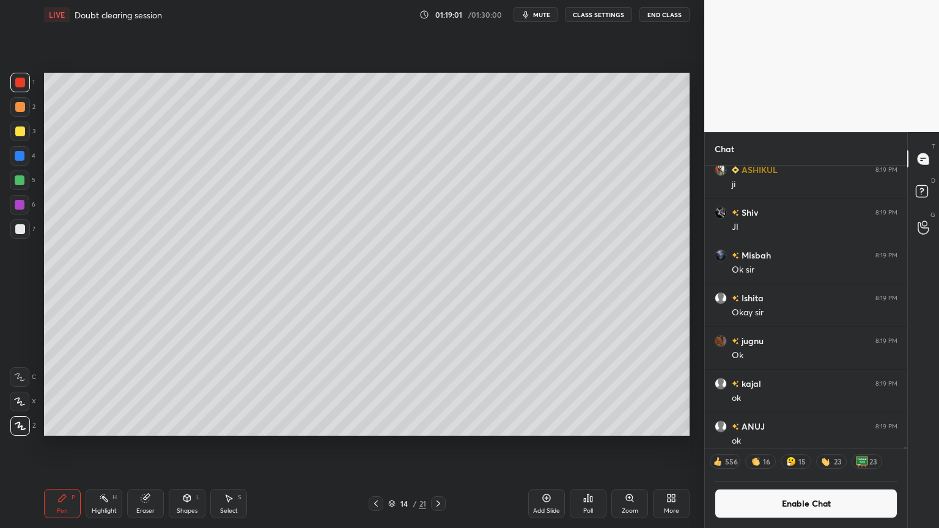
click at [439, 446] on icon at bounding box center [439, 504] width 10 height 10
click at [439, 446] on icon at bounding box center [439, 504] width 4 height 6
click at [438, 446] on icon at bounding box center [439, 504] width 4 height 6
click at [103, 446] on div "Highlight H" at bounding box center [104, 503] width 37 height 29
click at [438, 446] on icon at bounding box center [439, 504] width 4 height 6
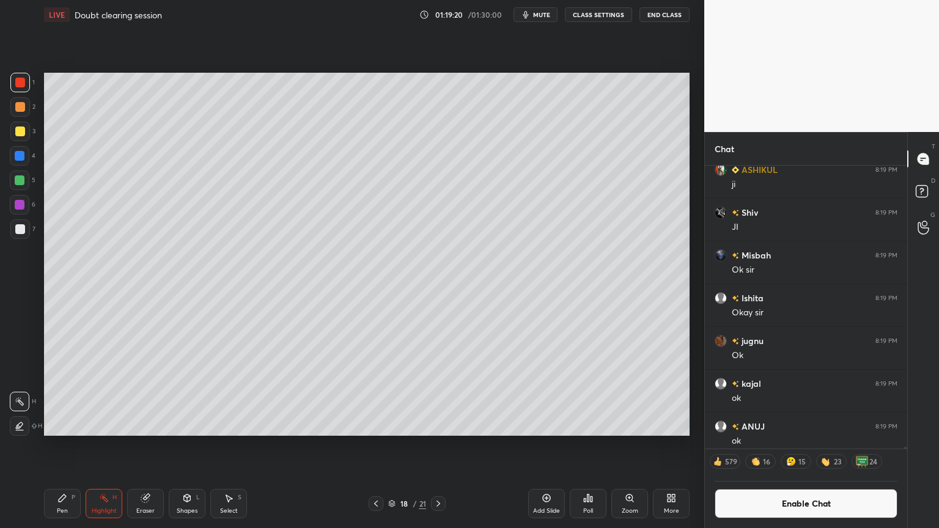
click at [438, 446] on icon at bounding box center [439, 504] width 10 height 10
click at [54, 446] on div "Pen P" at bounding box center [62, 503] width 37 height 29
click at [63, 446] on div "Pen" at bounding box center [62, 511] width 11 height 6
click at [24, 108] on div at bounding box center [20, 107] width 10 height 10
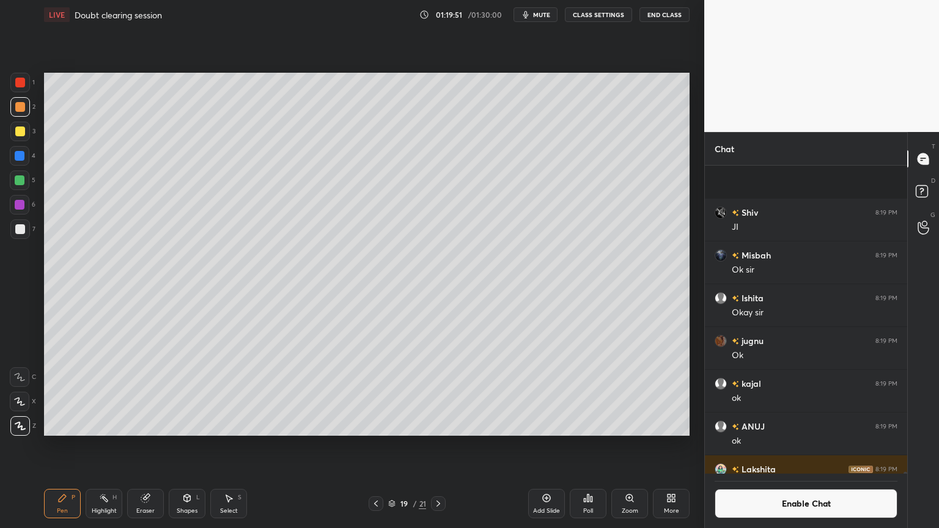
scroll to position [60851, 0]
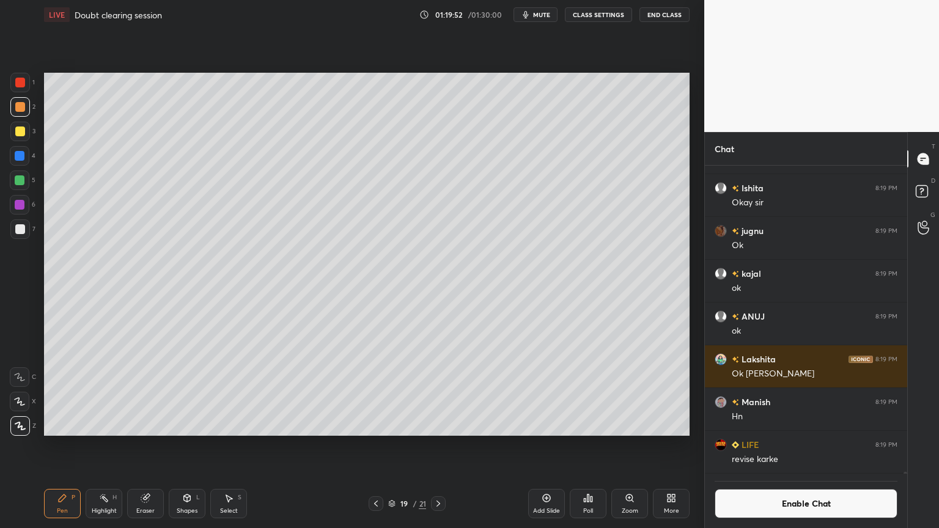
click at [188, 446] on div "Shapes L" at bounding box center [187, 503] width 37 height 29
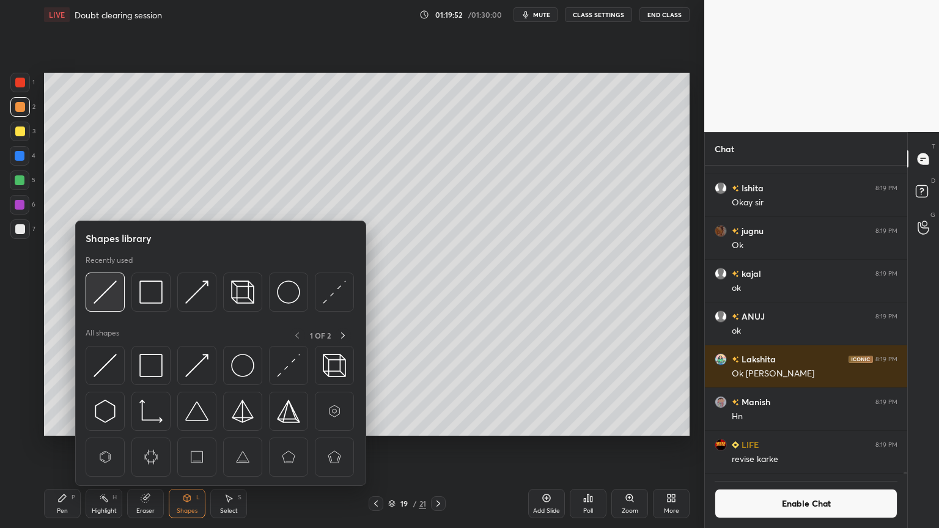
click at [110, 294] on img at bounding box center [105, 292] width 23 height 23
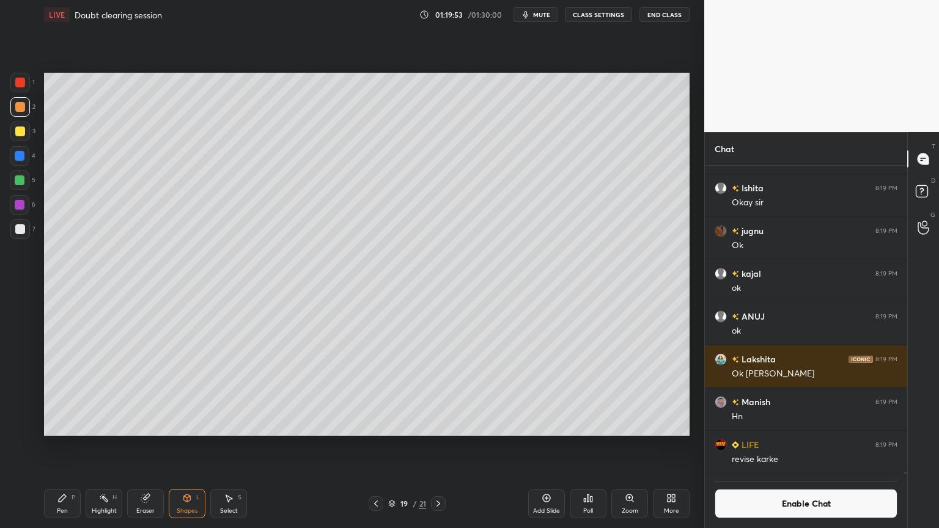
click at [20, 232] on div at bounding box center [20, 229] width 10 height 10
click at [62, 446] on div "Pen P" at bounding box center [62, 503] width 37 height 29
drag, startPoint x: 23, startPoint y: 131, endPoint x: 42, endPoint y: 135, distance: 19.3
click at [22, 134] on div at bounding box center [20, 132] width 10 height 10
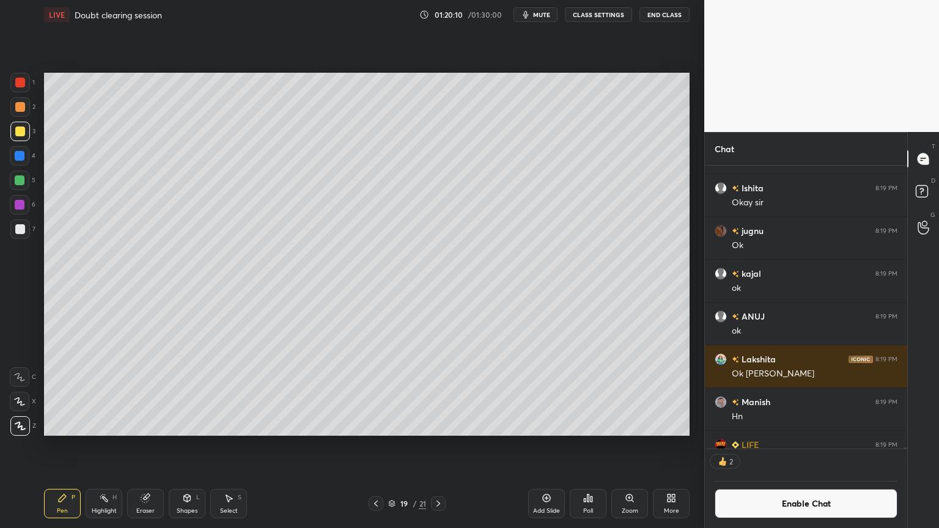
click at [22, 230] on div at bounding box center [20, 229] width 10 height 10
drag, startPoint x: 183, startPoint y: 509, endPoint x: 183, endPoint y: 489, distance: 20.2
click at [183, 446] on div "Shapes L" at bounding box center [187, 503] width 37 height 29
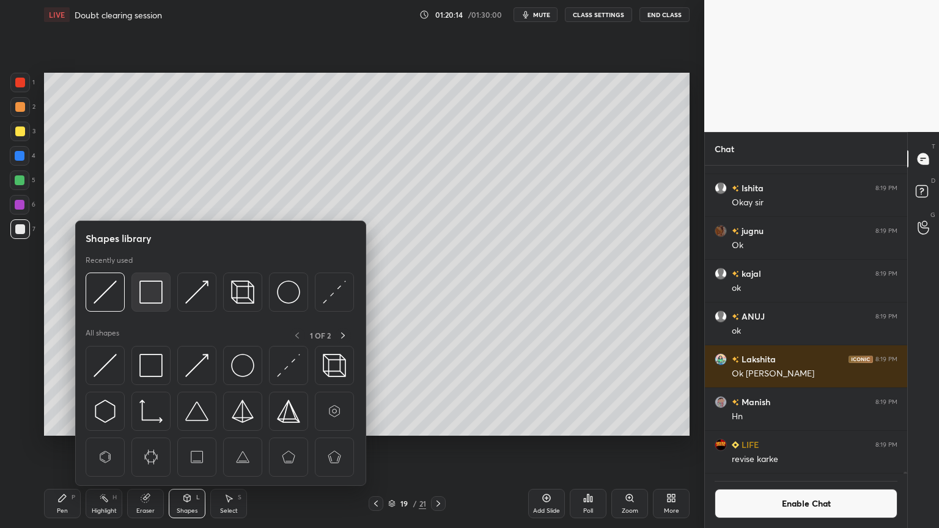
click at [150, 307] on div at bounding box center [150, 292] width 39 height 39
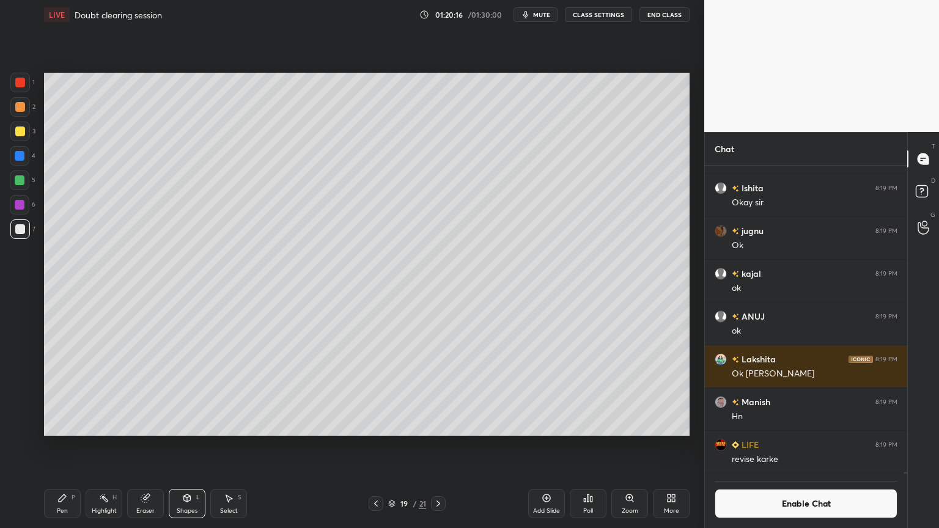
click at [202, 446] on div "Pen P Highlight H Eraser Shapes L Select S" at bounding box center [165, 503] width 242 height 29
click at [186, 446] on div "Shapes" at bounding box center [187, 511] width 21 height 6
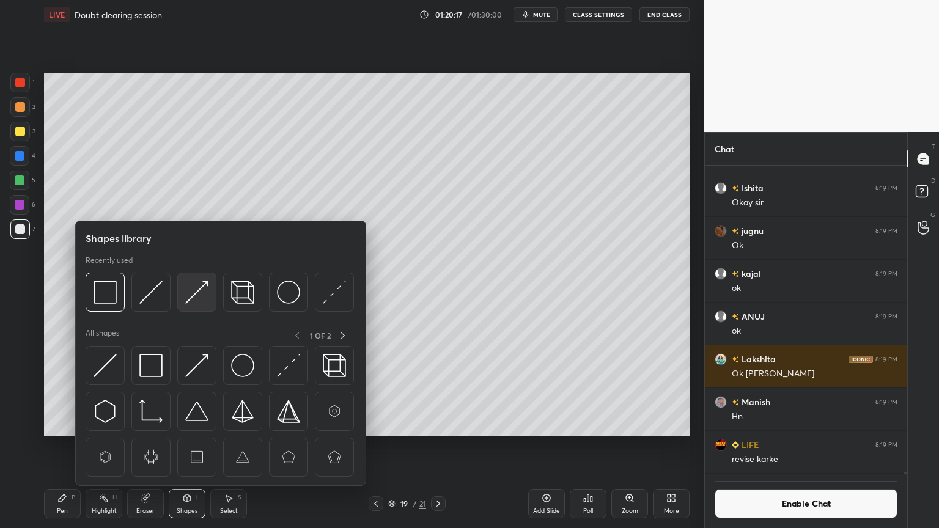
click at [193, 290] on img at bounding box center [196, 292] width 23 height 23
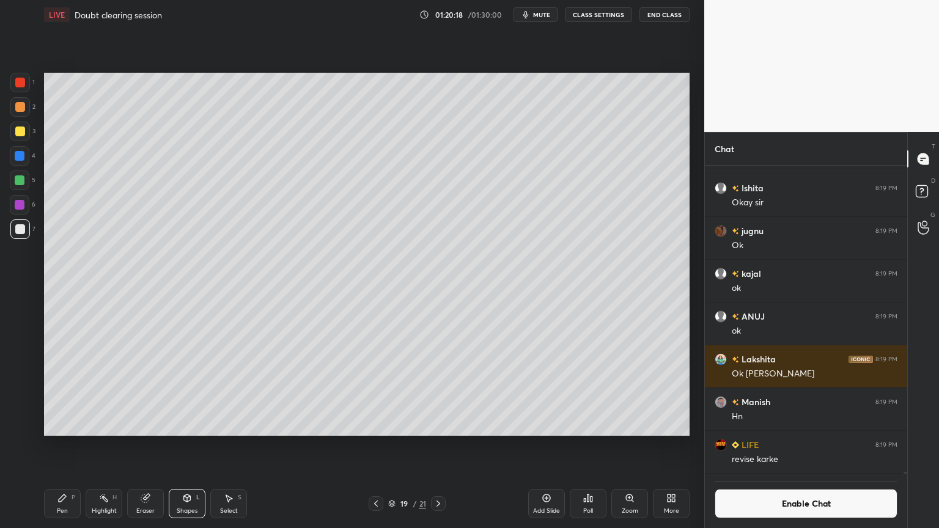
click at [17, 81] on div at bounding box center [20, 83] width 10 height 10
click at [186, 446] on div "Shapes L" at bounding box center [187, 503] width 37 height 29
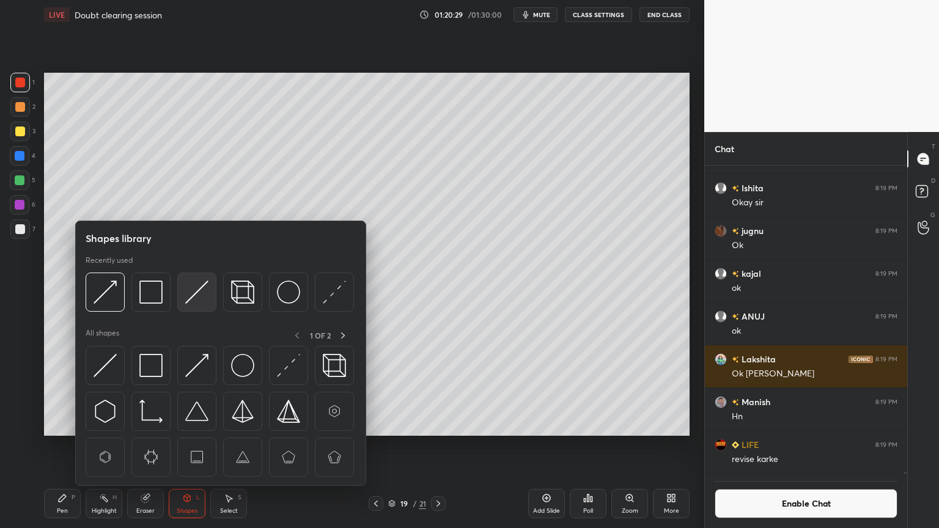
click at [191, 294] on img at bounding box center [196, 292] width 23 height 23
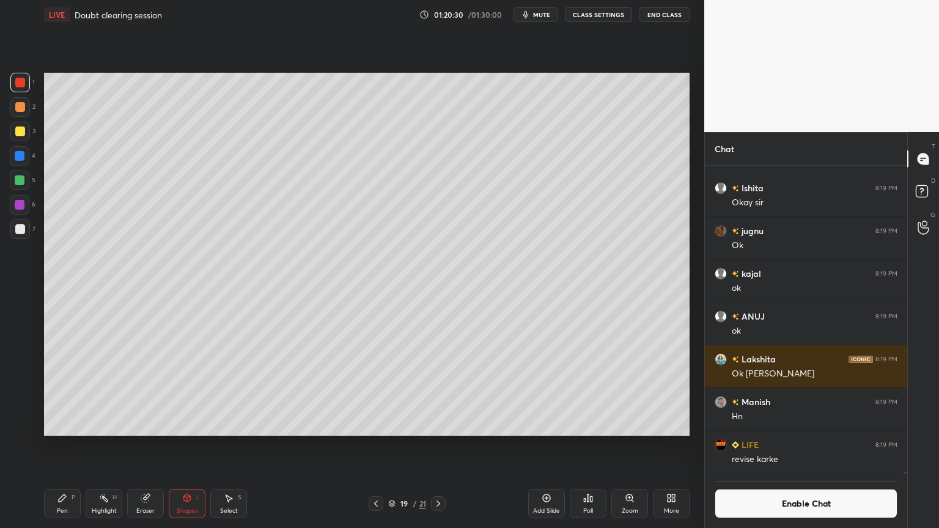
click at [20, 229] on div at bounding box center [20, 229] width 10 height 10
click at [61, 446] on div "Pen" at bounding box center [62, 511] width 11 height 6
drag, startPoint x: 142, startPoint y: 504, endPoint x: 161, endPoint y: 448, distance: 59.6
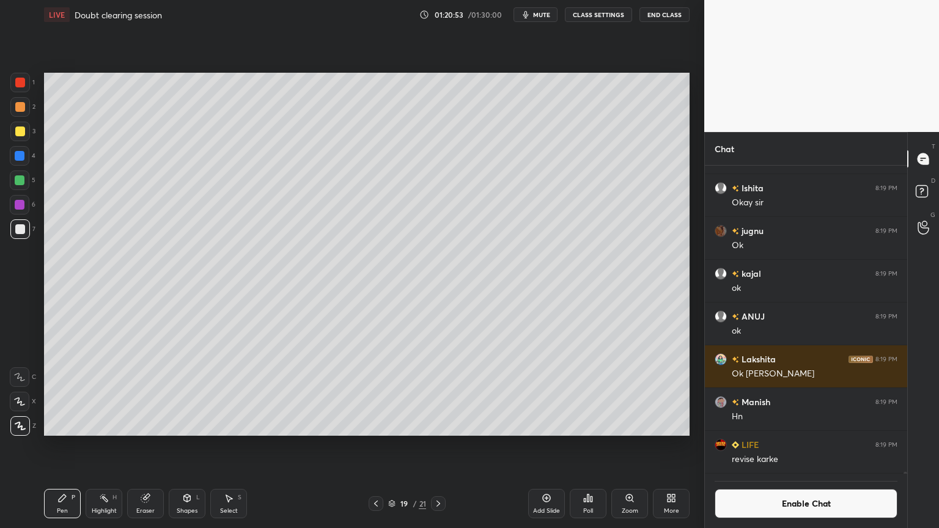
click at [144, 446] on div "Eraser" at bounding box center [145, 503] width 37 height 29
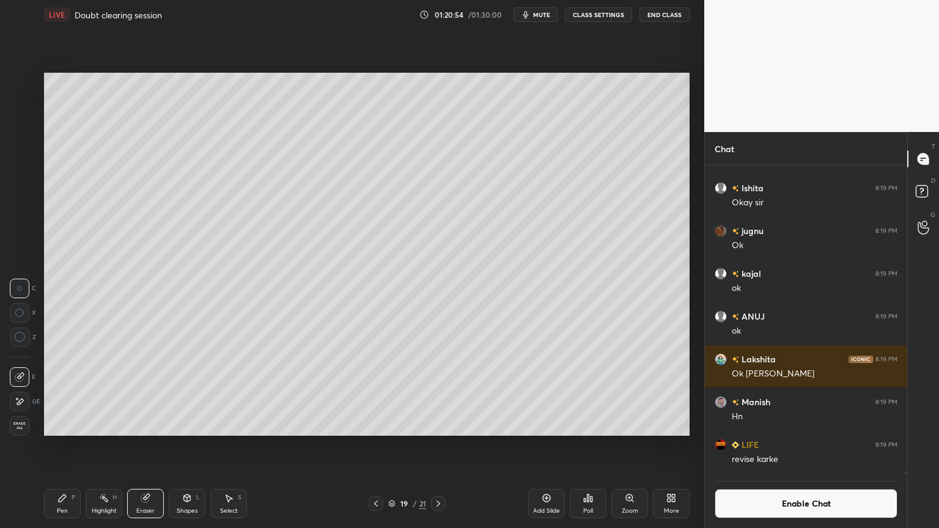
drag, startPoint x: 73, startPoint y: 498, endPoint x: 92, endPoint y: 470, distance: 33.4
click at [75, 446] on div "Pen P" at bounding box center [62, 503] width 37 height 29
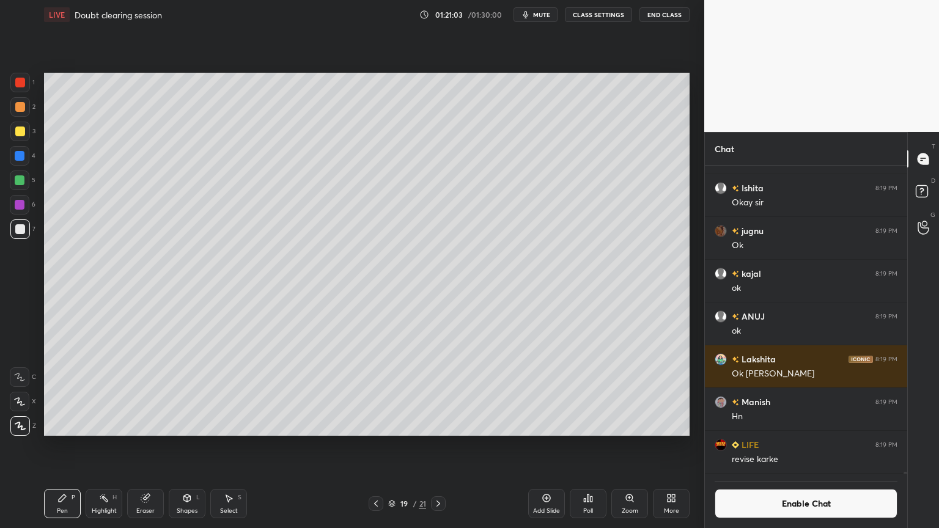
click at [109, 446] on div "Highlight H" at bounding box center [104, 503] width 37 height 29
drag, startPoint x: 50, startPoint y: 510, endPoint x: 64, endPoint y: 494, distance: 21.6
click at [53, 446] on div "Pen P" at bounding box center [62, 503] width 37 height 29
click at [21, 153] on div at bounding box center [20, 156] width 10 height 10
click at [15, 128] on div at bounding box center [20, 132] width 10 height 10
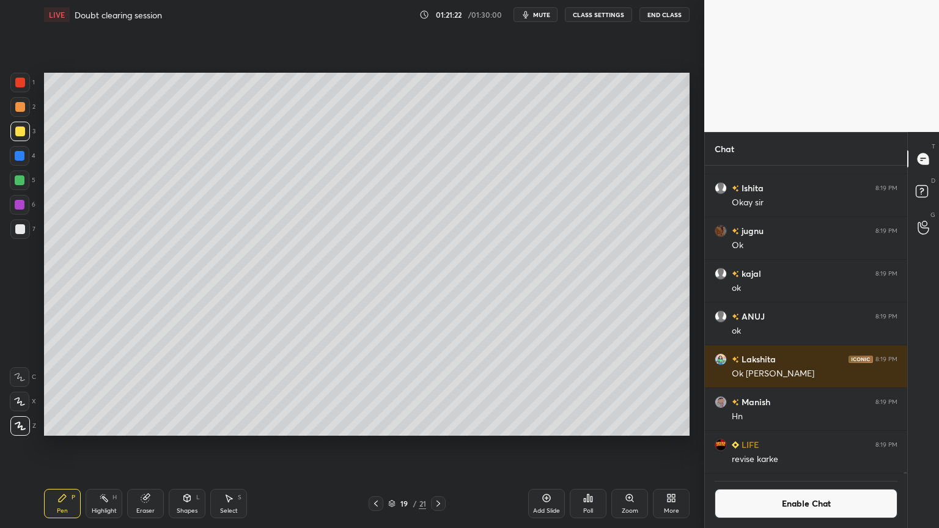
click at [181, 446] on div "Shapes" at bounding box center [187, 511] width 21 height 6
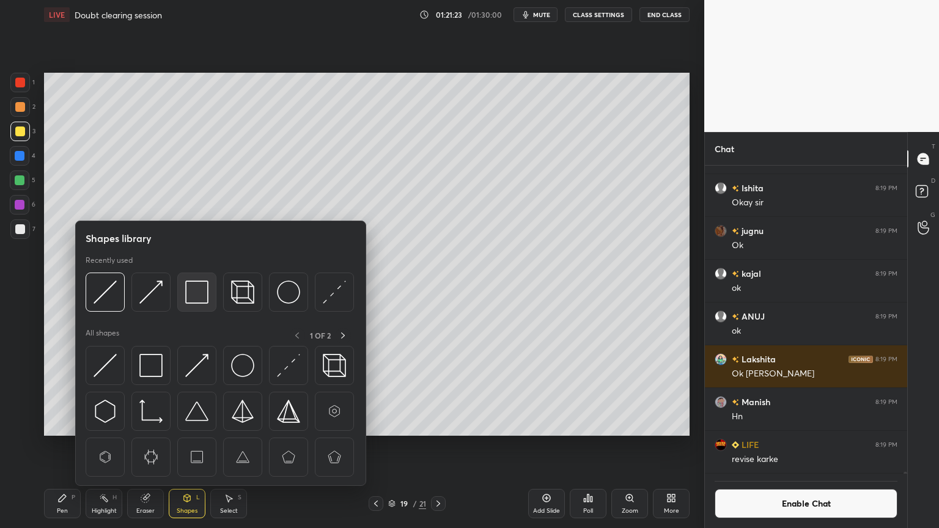
click at [198, 296] on img at bounding box center [196, 292] width 23 height 23
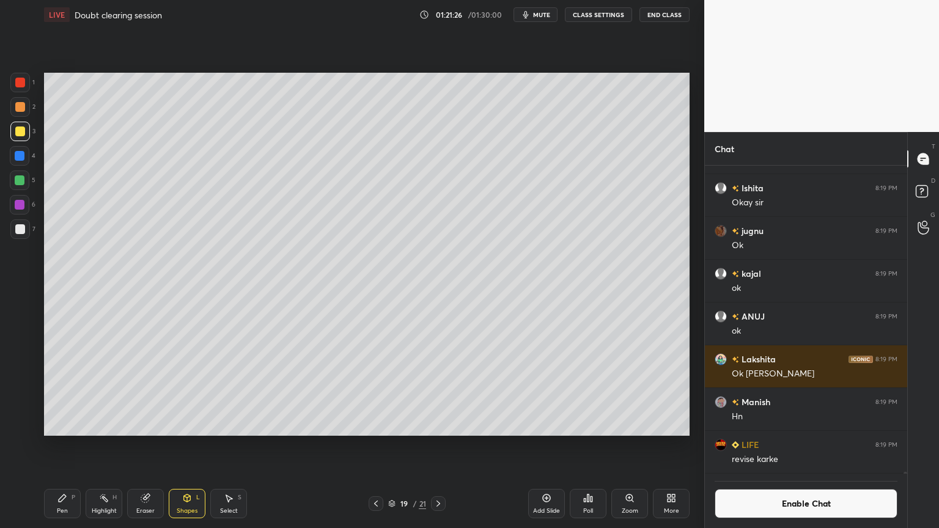
click at [103, 446] on div "Highlight" at bounding box center [104, 511] width 25 height 6
drag, startPoint x: 60, startPoint y: 506, endPoint x: 59, endPoint y: 494, distance: 12.3
click at [57, 446] on div "Pen P" at bounding box center [62, 503] width 37 height 29
click at [20, 187] on div at bounding box center [20, 181] width 20 height 20
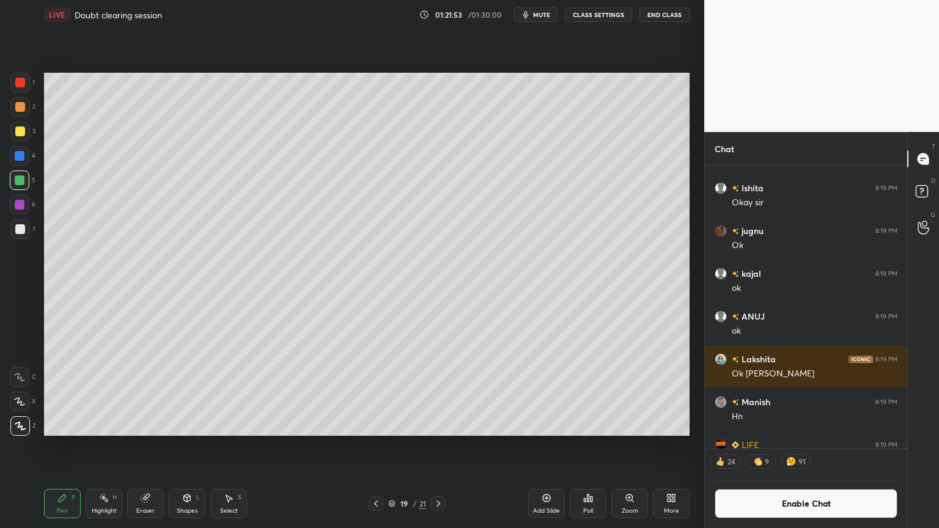
click at [81, 446] on div "Pen P Highlight H Eraser Shapes L Select S" at bounding box center [165, 503] width 242 height 29
drag, startPoint x: 105, startPoint y: 506, endPoint x: 138, endPoint y: 466, distance: 51.8
click at [105, 446] on div "Highlight H" at bounding box center [104, 503] width 37 height 29
click at [58, 446] on div "Pen P" at bounding box center [62, 503] width 37 height 29
click at [188, 446] on div "Shapes L" at bounding box center [187, 503] width 37 height 29
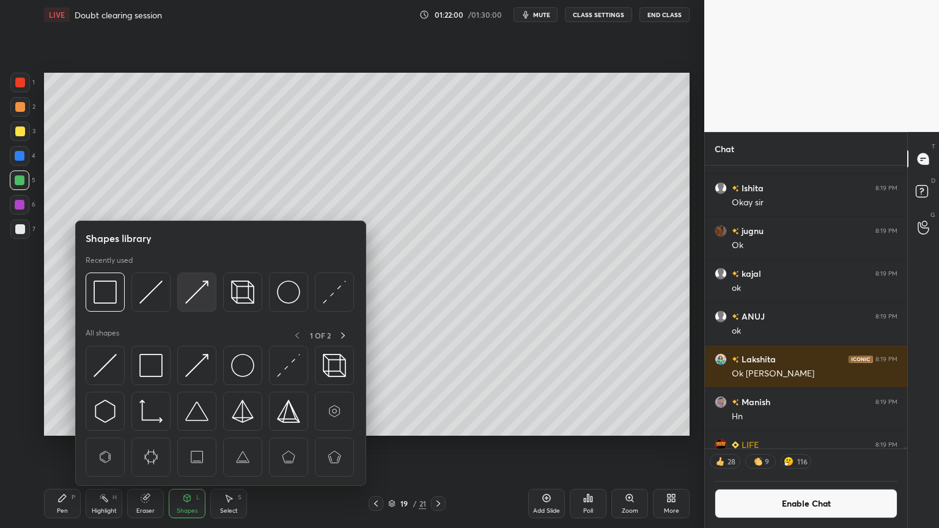
click at [198, 294] on img at bounding box center [196, 292] width 23 height 23
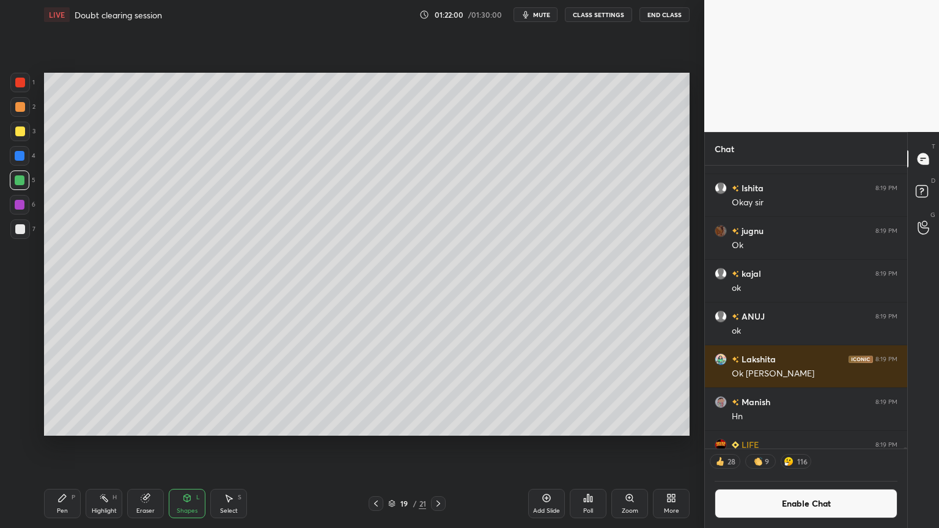
click at [20, 89] on div at bounding box center [20, 83] width 20 height 20
click at [22, 128] on div at bounding box center [20, 132] width 10 height 10
click at [377, 446] on icon at bounding box center [376, 504] width 4 height 6
click at [376, 446] on icon at bounding box center [376, 504] width 10 height 10
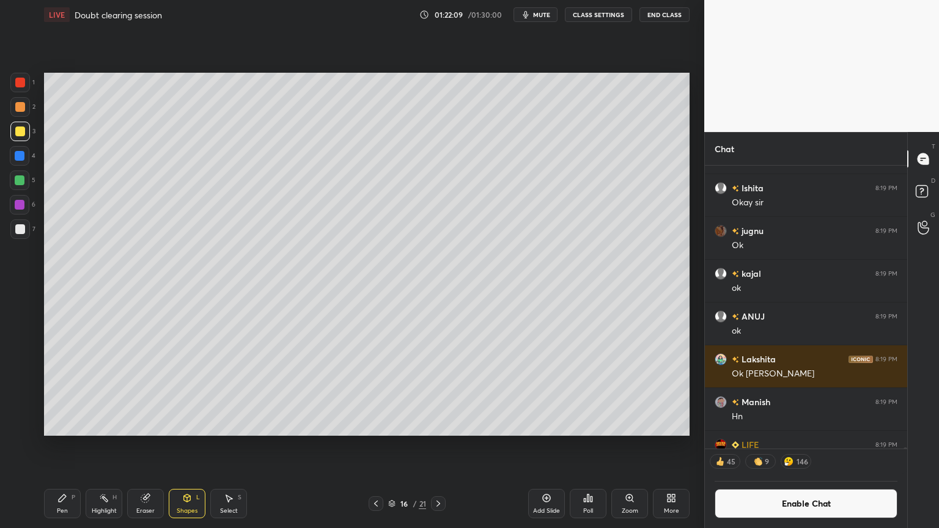
click at [377, 446] on icon at bounding box center [376, 504] width 10 height 10
drag, startPoint x: 113, startPoint y: 502, endPoint x: 192, endPoint y: 464, distance: 87.5
click at [116, 446] on div "Highlight H" at bounding box center [104, 503] width 37 height 29
click at [434, 446] on icon at bounding box center [439, 504] width 10 height 10
click at [435, 446] on icon at bounding box center [439, 504] width 10 height 10
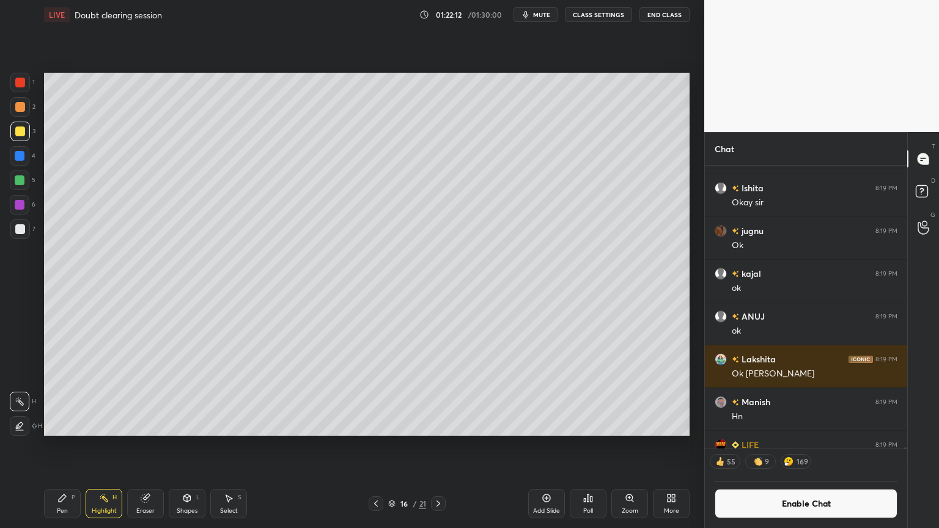
click at [434, 446] on icon at bounding box center [439, 504] width 10 height 10
click at [180, 446] on div "Shapes L" at bounding box center [187, 503] width 37 height 29
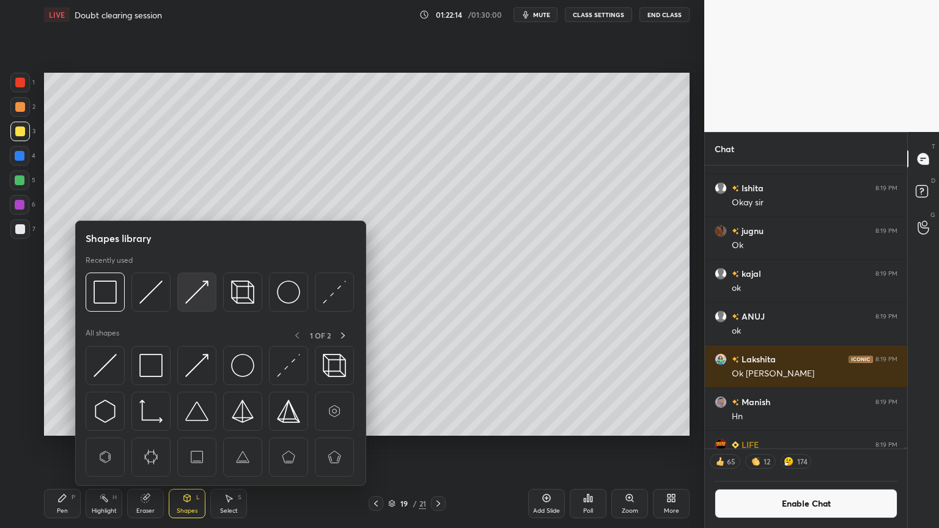
click at [193, 293] on img at bounding box center [196, 292] width 23 height 23
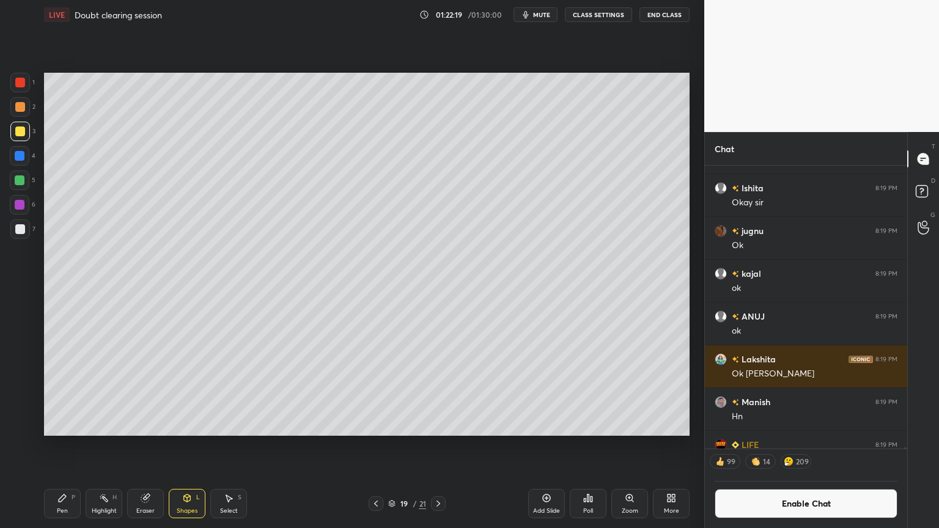
click at [187, 446] on div "Shapes L" at bounding box center [187, 503] width 37 height 29
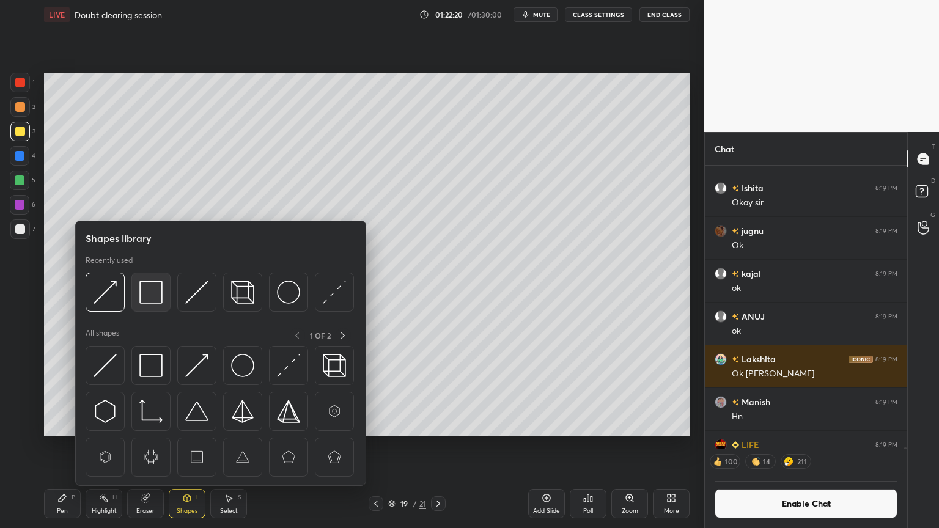
click at [154, 291] on img at bounding box center [150, 292] width 23 height 23
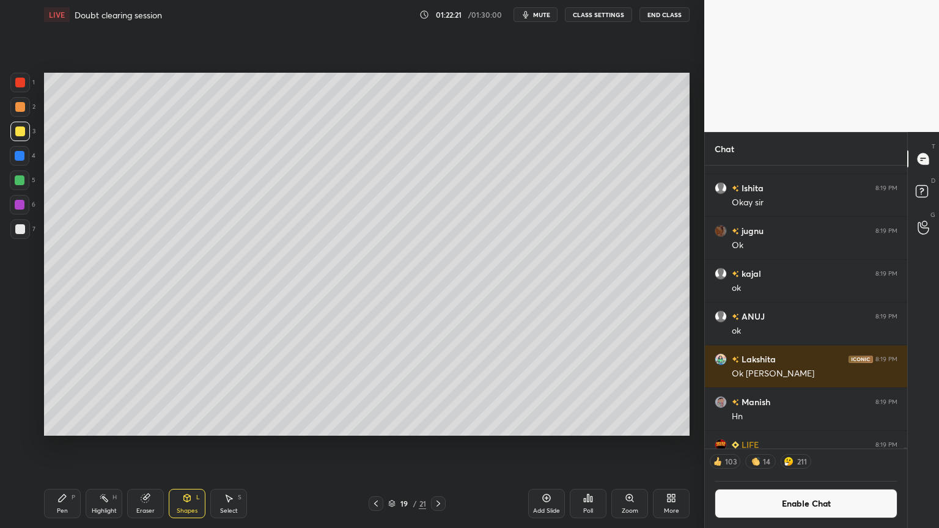
drag, startPoint x: 98, startPoint y: 506, endPoint x: 215, endPoint y: 440, distance: 134.7
click at [98, 446] on div "Highlight H" at bounding box center [104, 503] width 37 height 29
drag, startPoint x: 639, startPoint y: 21, endPoint x: 582, endPoint y: 19, distance: 56.9
click at [612, 33] on div "LIVE Doubt clearing session 01:22:36 / 01:30:00 mute CLASS SETTINGS End Class S…" at bounding box center [367, 264] width 656 height 528
click at [597, 13] on button "CLASS SETTINGS" at bounding box center [598, 14] width 67 height 15
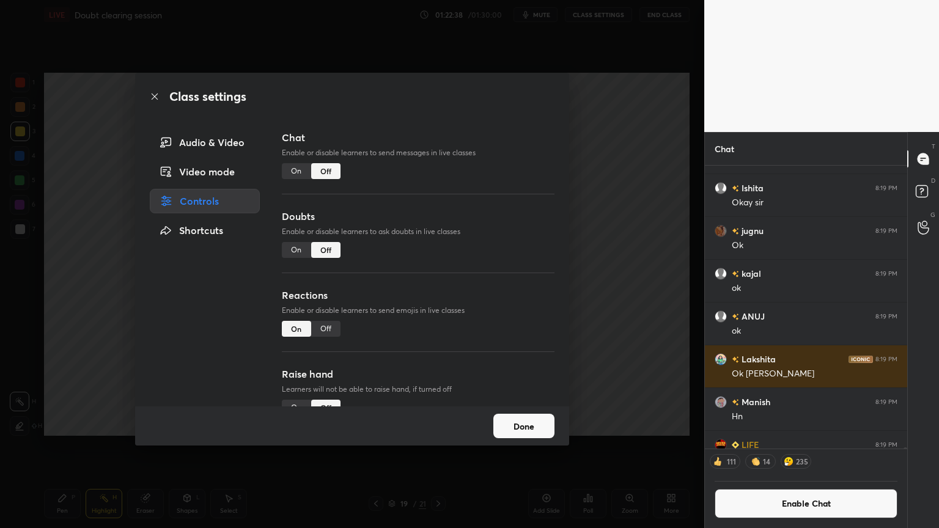
drag, startPoint x: 331, startPoint y: 327, endPoint x: 576, endPoint y: 330, distance: 244.0
click at [334, 328] on div "Off" at bounding box center [325, 329] width 29 height 16
click at [596, 331] on div "Class settings Audio & Video Video mode Controls Shortcuts Chat Enable or disab…" at bounding box center [352, 264] width 705 height 528
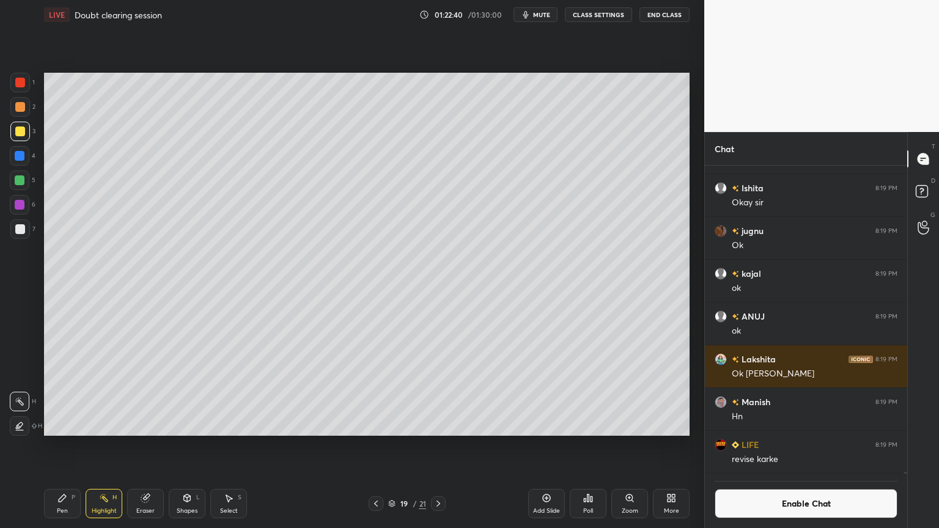
click at [548, 446] on icon at bounding box center [547, 499] width 10 height 10
click at [53, 446] on div "Pen P" at bounding box center [62, 503] width 37 height 29
drag, startPoint x: 22, startPoint y: 84, endPoint x: 24, endPoint y: 93, distance: 8.8
click at [21, 88] on div at bounding box center [20, 83] width 20 height 20
click at [20, 105] on div at bounding box center [20, 107] width 10 height 10
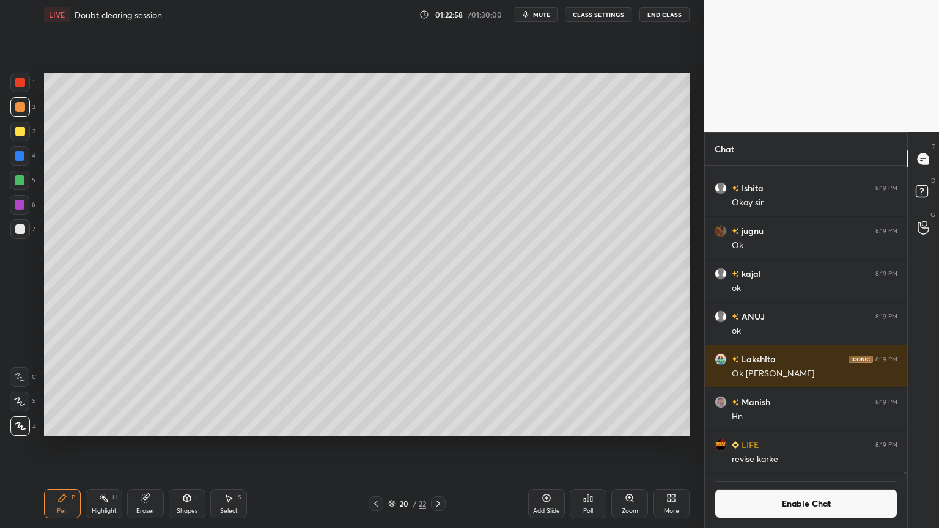
click at [22, 130] on div at bounding box center [20, 132] width 10 height 10
click at [829, 446] on button "Enable Chat" at bounding box center [806, 503] width 183 height 29
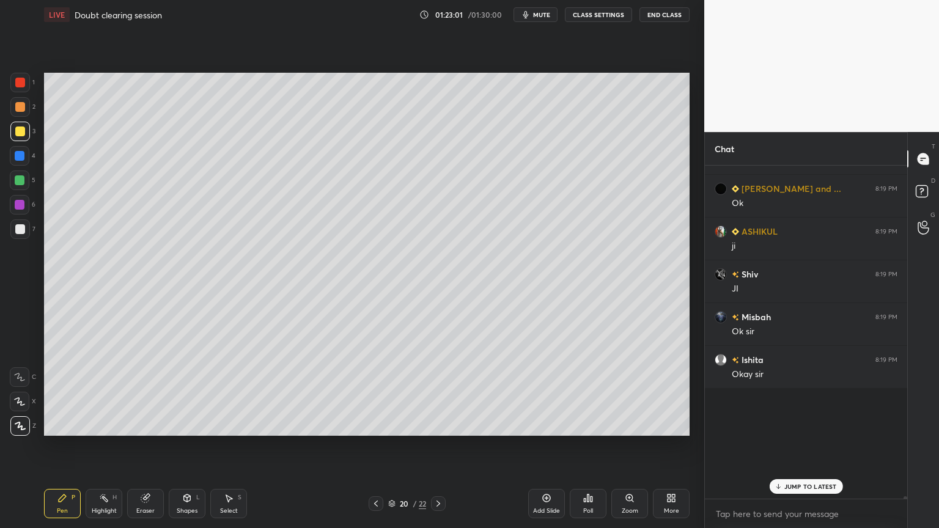
scroll to position [330, 199]
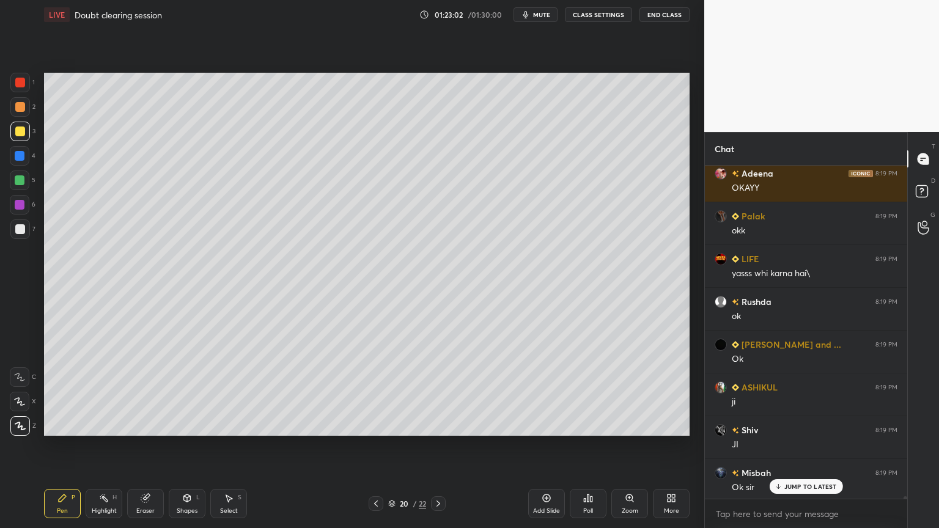
click at [810, 446] on p "JUMP TO LATEST" at bounding box center [811, 486] width 53 height 7
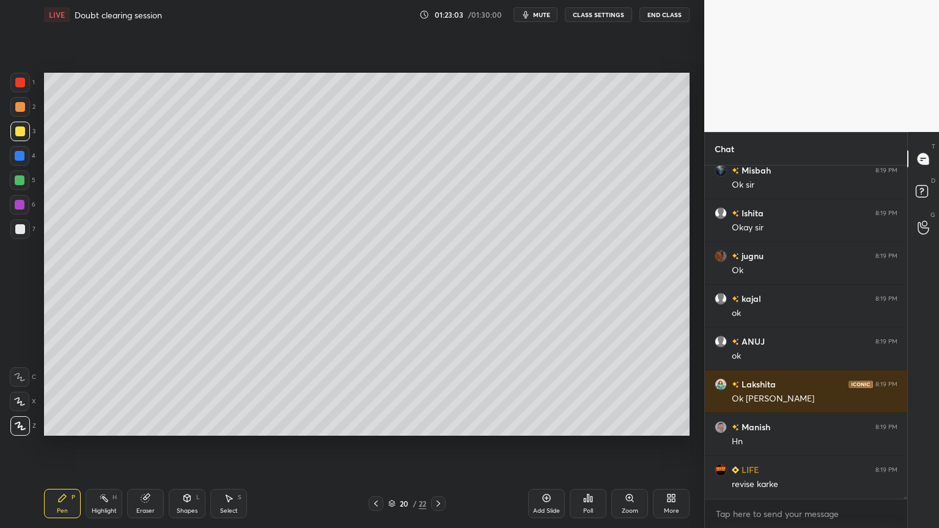
click at [199, 446] on div "Shapes L" at bounding box center [187, 503] width 37 height 29
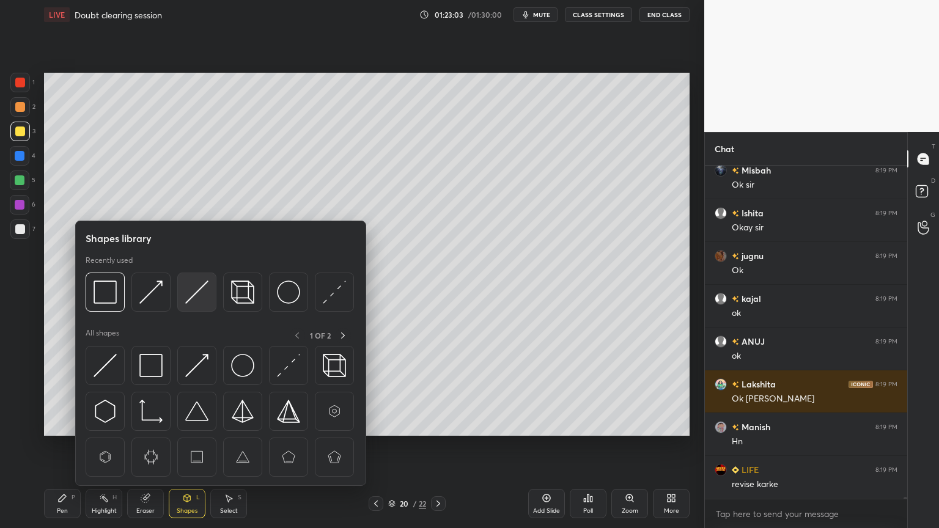
click at [192, 297] on img at bounding box center [196, 292] width 23 height 23
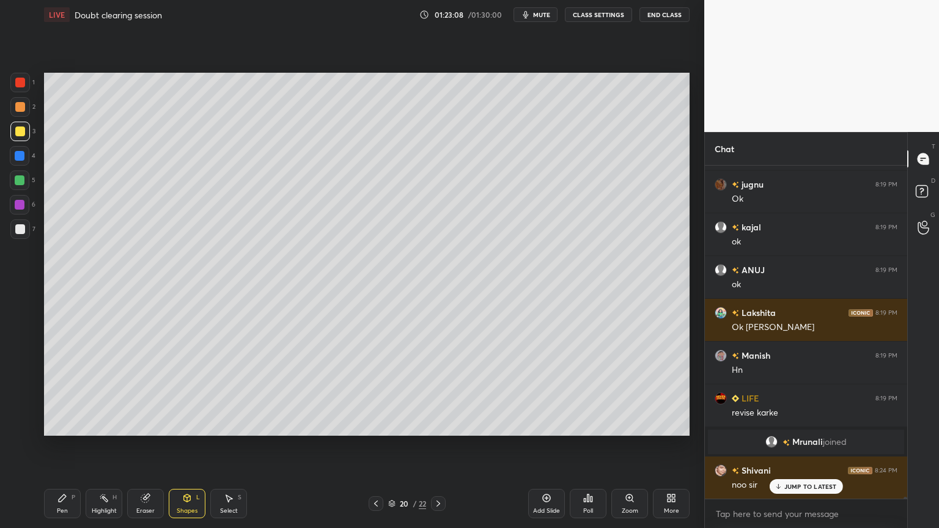
scroll to position [60958, 0]
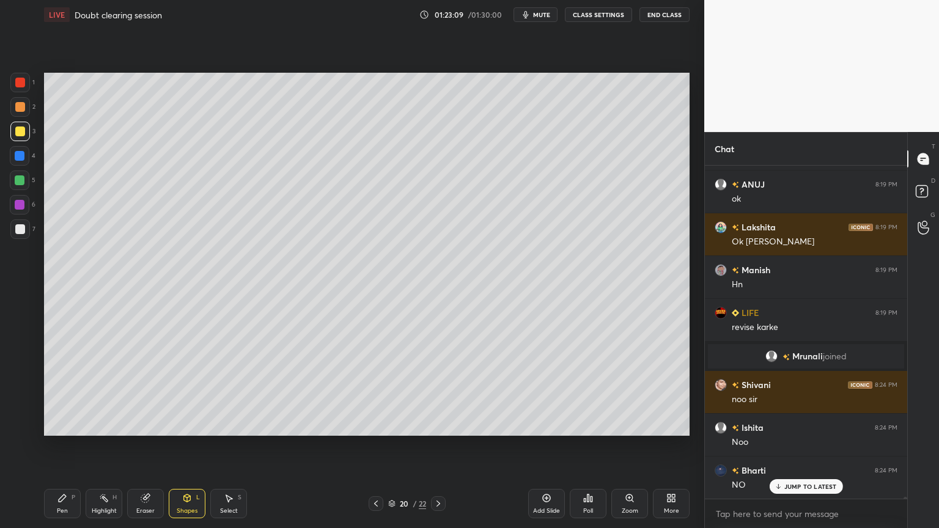
click at [601, 15] on button "CLASS SETTINGS" at bounding box center [598, 14] width 67 height 15
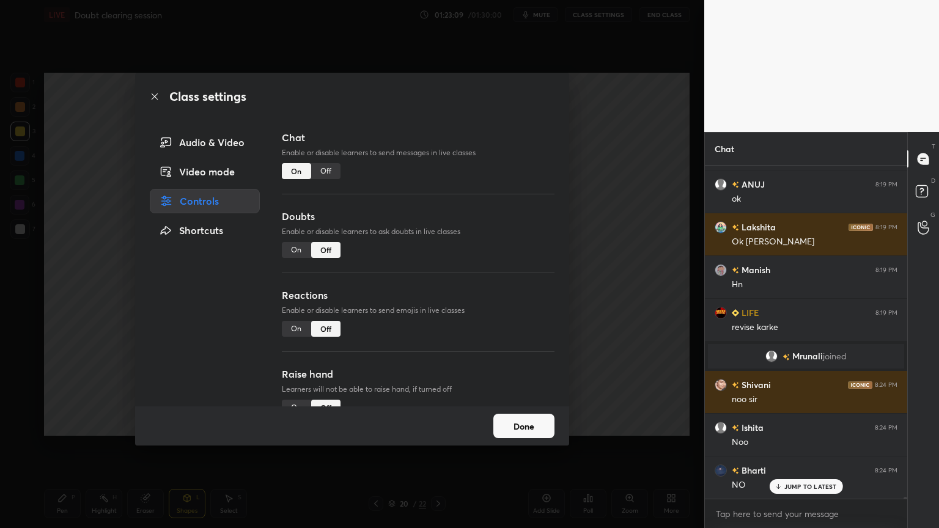
click at [595, 13] on div "Class settings Audio & Video Video mode Controls Shortcuts Chat Enable or disab…" at bounding box center [352, 264] width 705 height 528
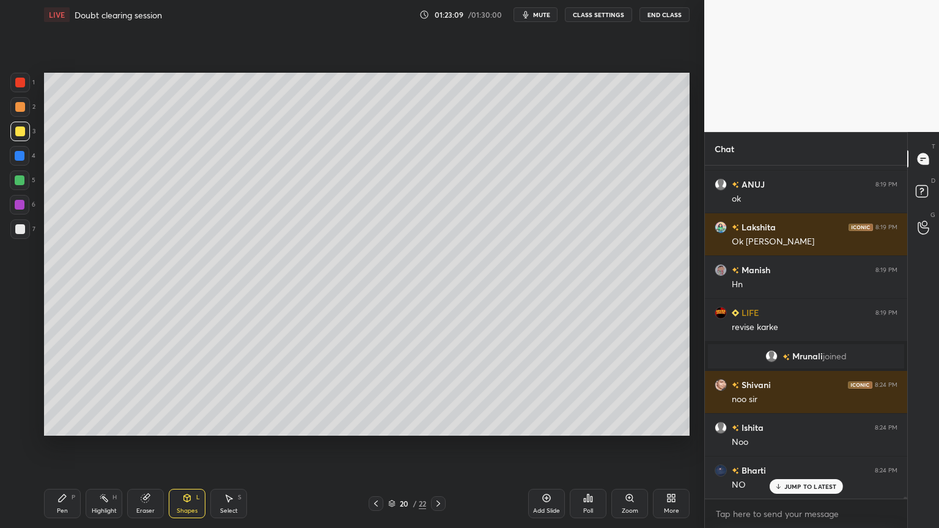
scroll to position [61044, 0]
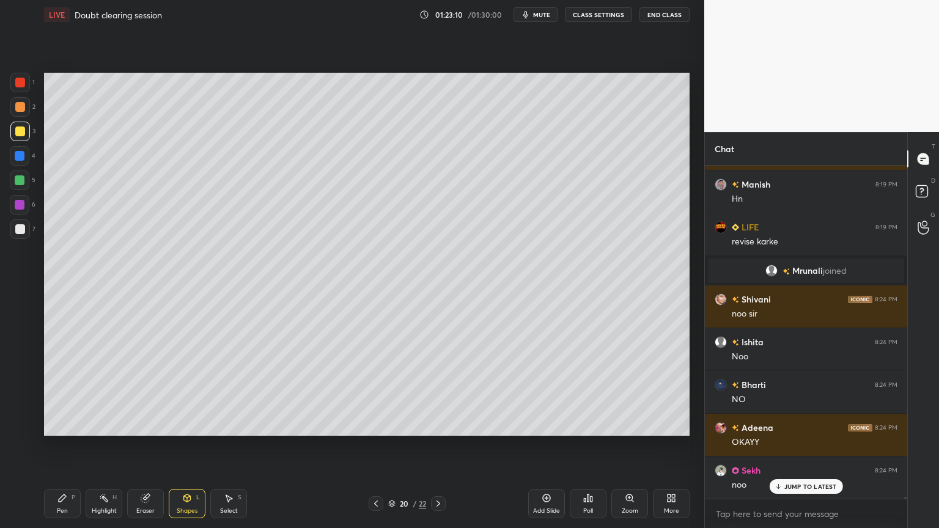
click at [602, 11] on button "CLASS SETTINGS" at bounding box center [598, 14] width 67 height 15
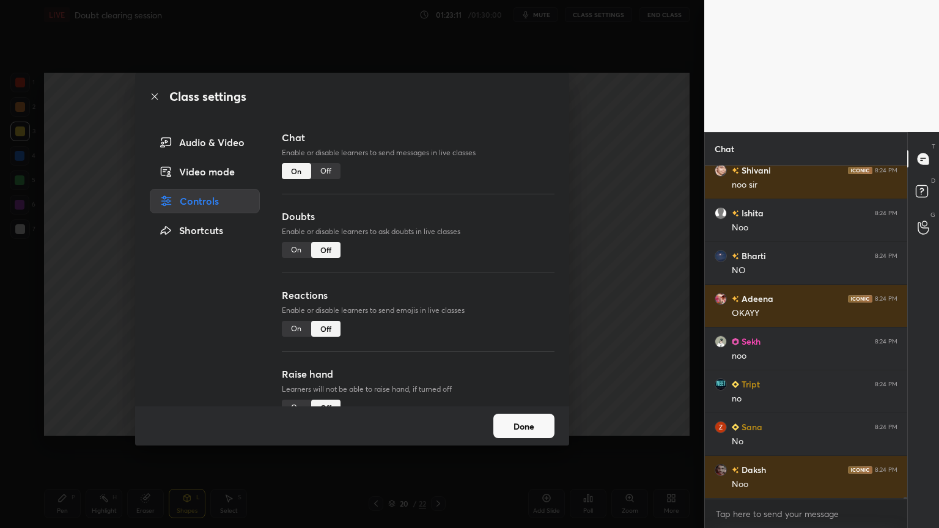
click at [325, 172] on div "Off" at bounding box center [325, 171] width 29 height 16
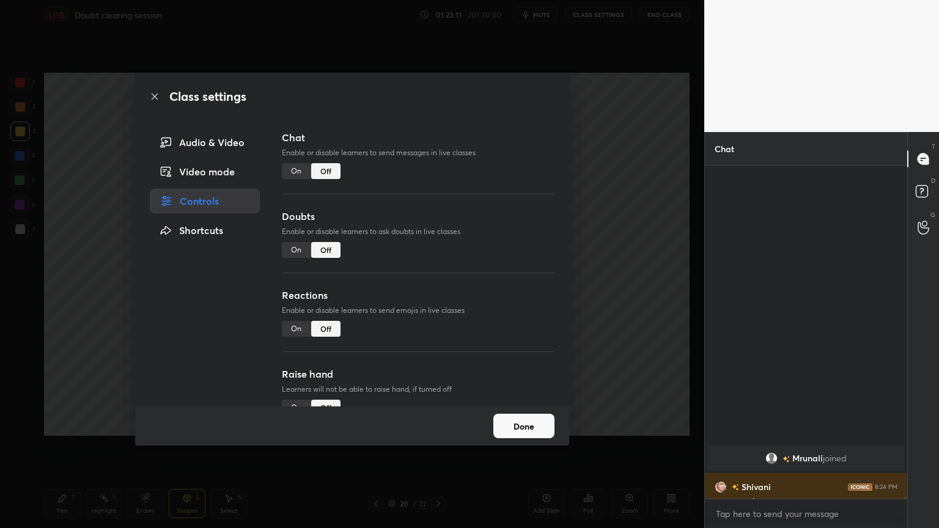
click at [613, 205] on div "Class settings Audio & Video Video mode Controls Shortcuts Chat Enable or disab…" at bounding box center [352, 264] width 705 height 528
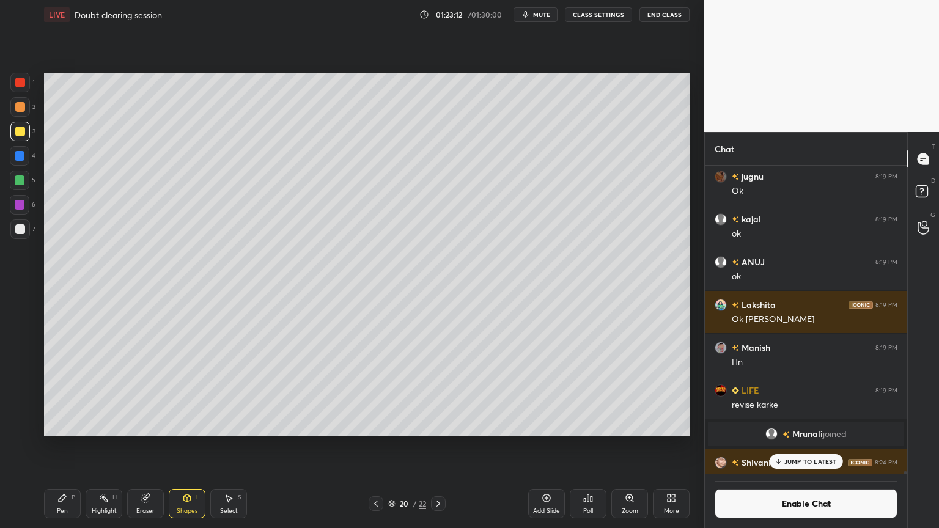
drag, startPoint x: 56, startPoint y: 508, endPoint x: 69, endPoint y: 483, distance: 27.6
click at [59, 446] on div "Pen P" at bounding box center [62, 503] width 37 height 29
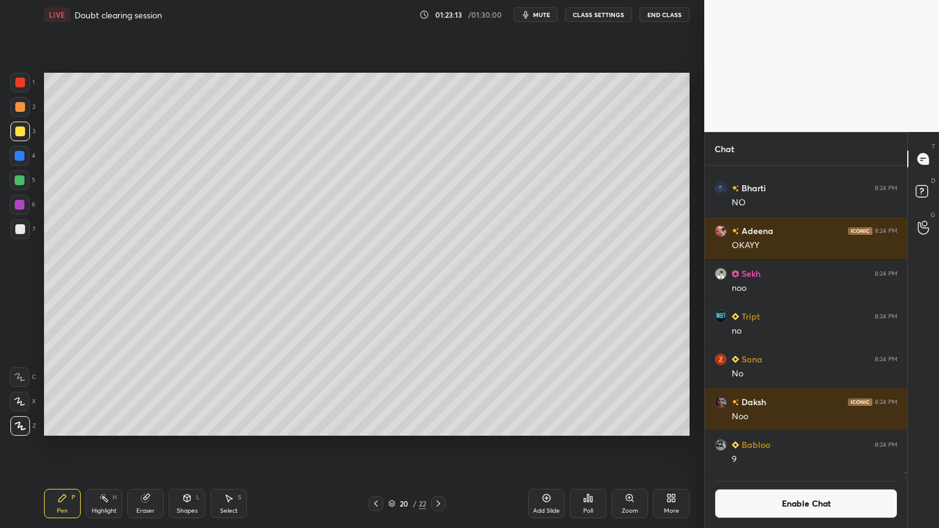
click at [20, 234] on div at bounding box center [20, 230] width 20 height 20
click at [186, 446] on div "Shapes" at bounding box center [187, 511] width 21 height 6
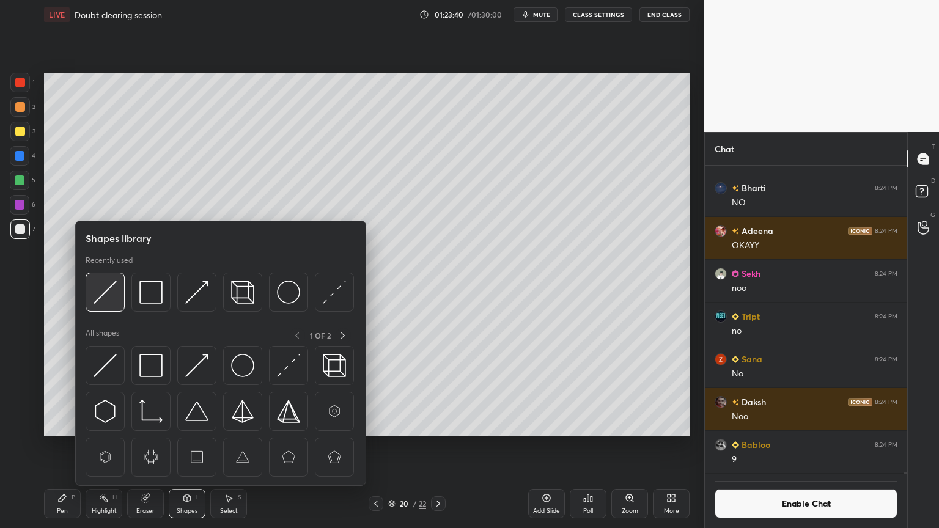
click at [105, 291] on img at bounding box center [105, 292] width 23 height 23
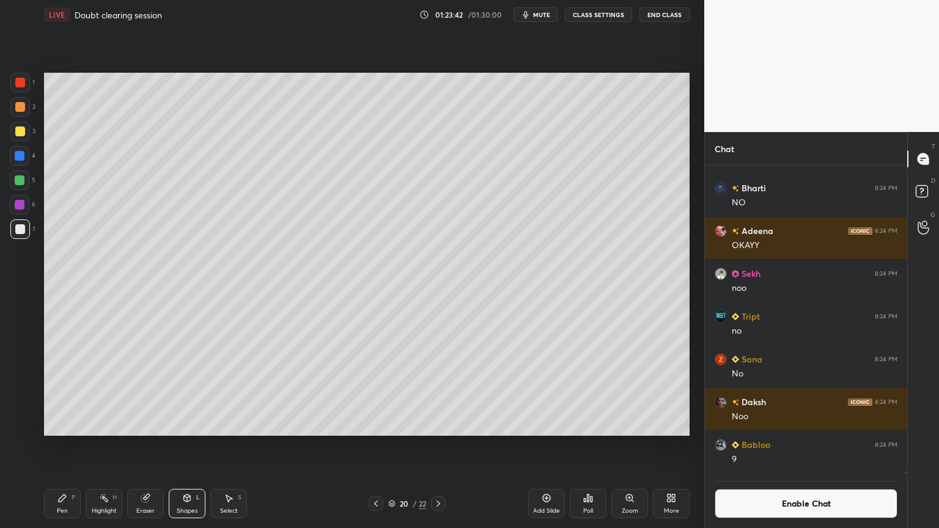
click at [72, 446] on div "Pen P" at bounding box center [62, 503] width 37 height 29
click at [23, 131] on div at bounding box center [20, 132] width 10 height 10
click at [189, 446] on div "Shapes L" at bounding box center [187, 503] width 37 height 29
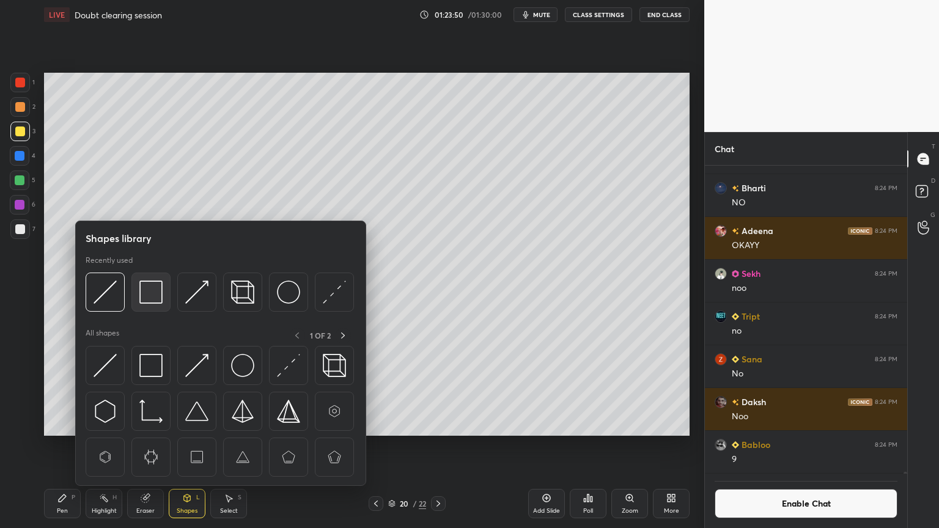
click at [147, 302] on img at bounding box center [150, 292] width 23 height 23
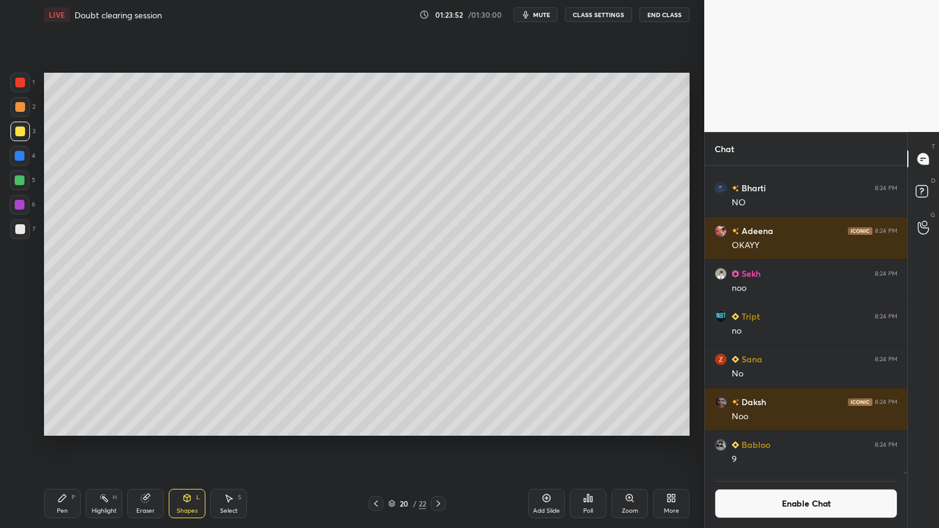
drag, startPoint x: 62, startPoint y: 509, endPoint x: 66, endPoint y: 496, distance: 13.5
click at [61, 446] on div "Pen P" at bounding box center [62, 503] width 37 height 29
click at [20, 229] on div at bounding box center [20, 229] width 10 height 10
click at [193, 446] on div "Shapes L" at bounding box center [187, 503] width 37 height 29
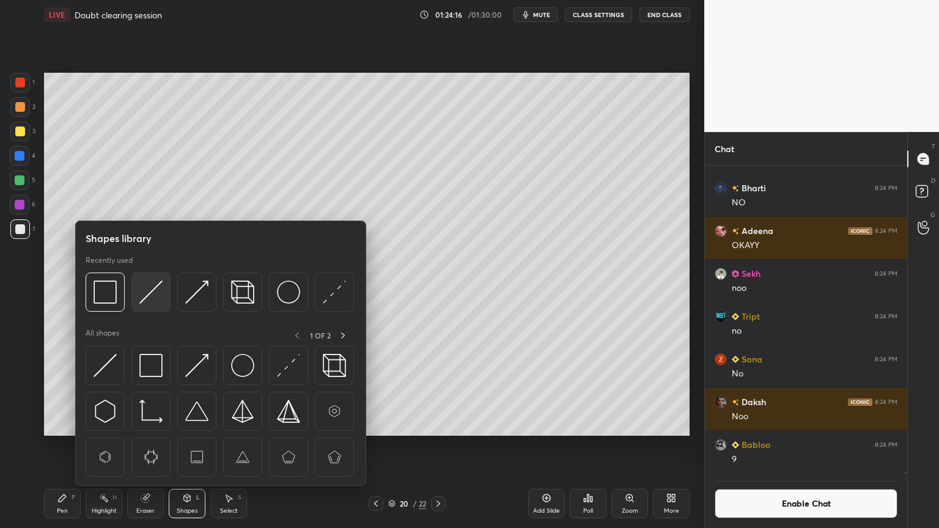
click at [145, 298] on img at bounding box center [150, 292] width 23 height 23
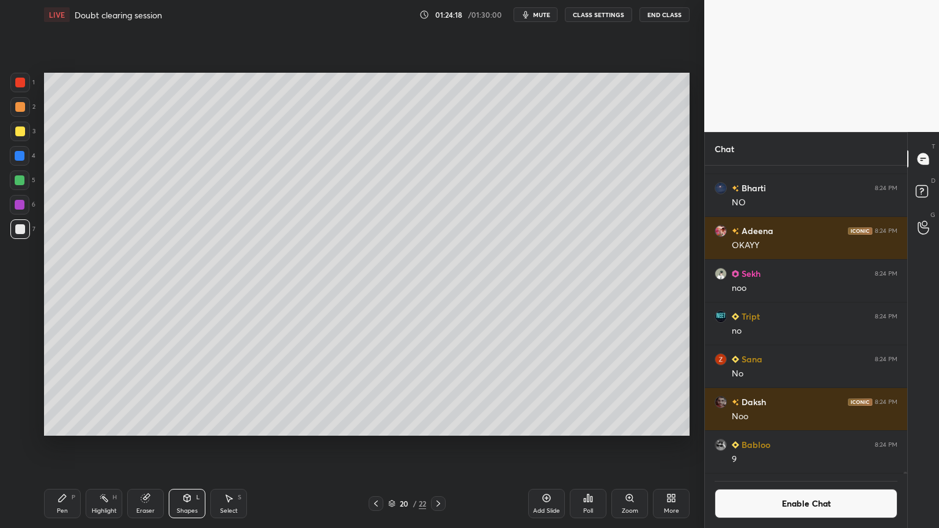
click at [75, 446] on div "Pen P" at bounding box center [62, 503] width 37 height 29
click at [23, 129] on div at bounding box center [20, 132] width 10 height 10
click at [21, 80] on div at bounding box center [20, 83] width 10 height 10
drag, startPoint x: 193, startPoint y: 509, endPoint x: 192, endPoint y: 492, distance: 17.8
click at [192, 446] on div "Shapes" at bounding box center [187, 511] width 21 height 6
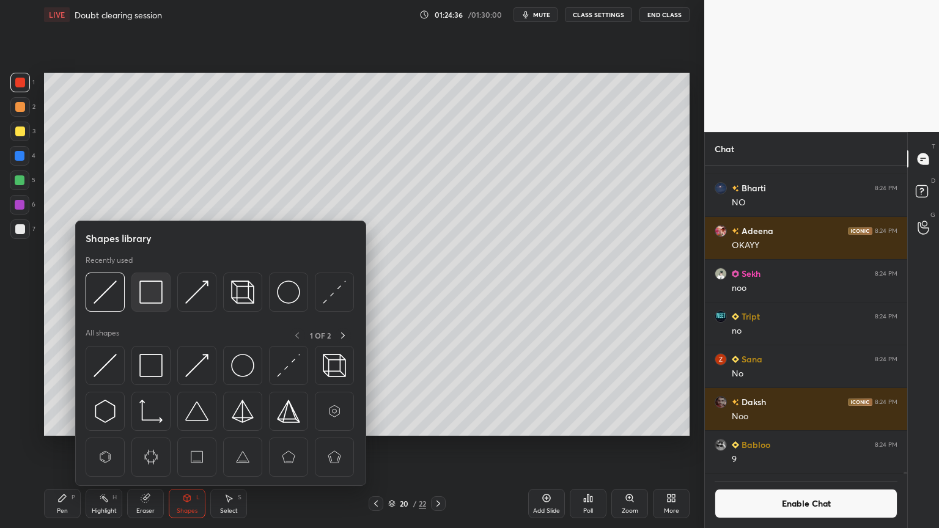
click at [153, 303] on img at bounding box center [150, 292] width 23 height 23
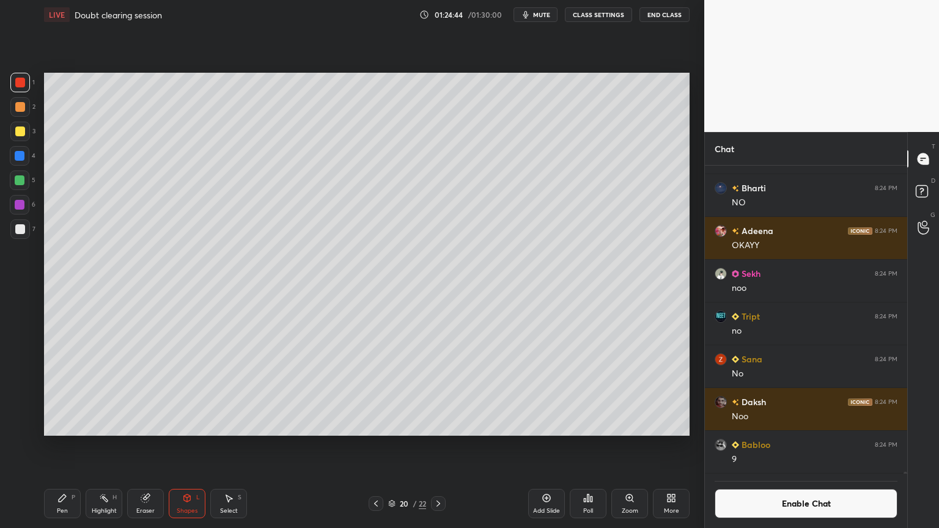
click at [541, 446] on div "Add Slide" at bounding box center [546, 503] width 37 height 29
drag, startPoint x: 71, startPoint y: 505, endPoint x: 64, endPoint y: 453, distance: 52.4
click at [70, 446] on div "Pen P" at bounding box center [62, 503] width 37 height 29
drag, startPoint x: 14, startPoint y: 109, endPoint x: 34, endPoint y: 105, distance: 19.9
click at [17, 109] on div at bounding box center [20, 107] width 20 height 20
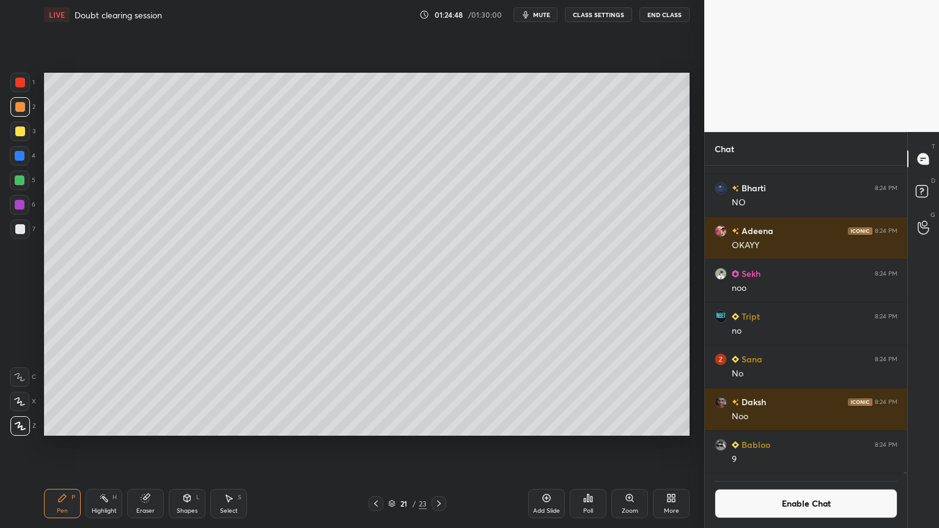
click at [180, 446] on div "Shapes L" at bounding box center [187, 503] width 37 height 29
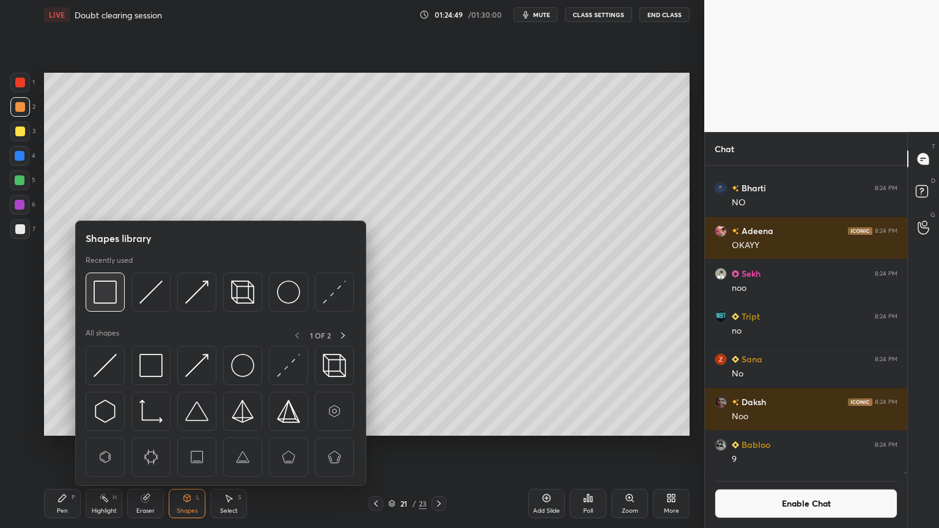
click at [103, 297] on img at bounding box center [105, 292] width 23 height 23
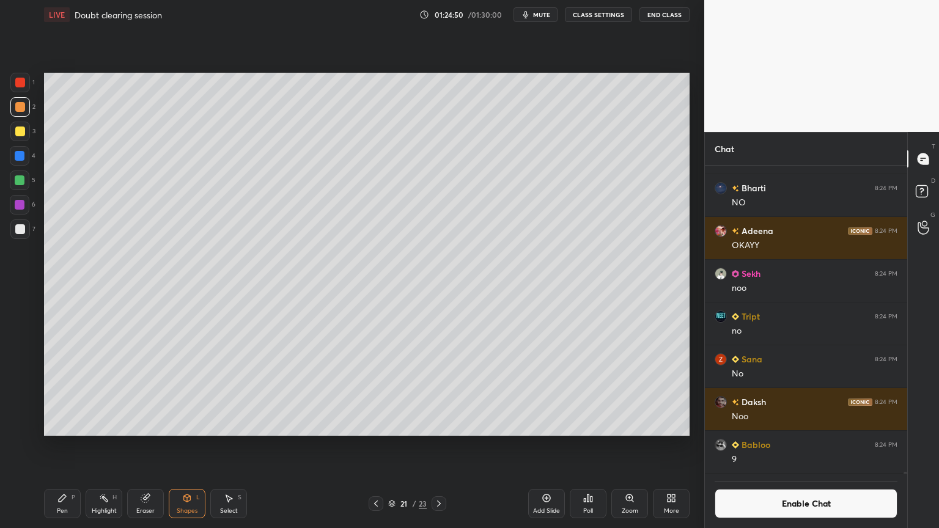
click at [20, 231] on div at bounding box center [20, 229] width 10 height 10
click at [143, 446] on div "Eraser" at bounding box center [145, 503] width 37 height 29
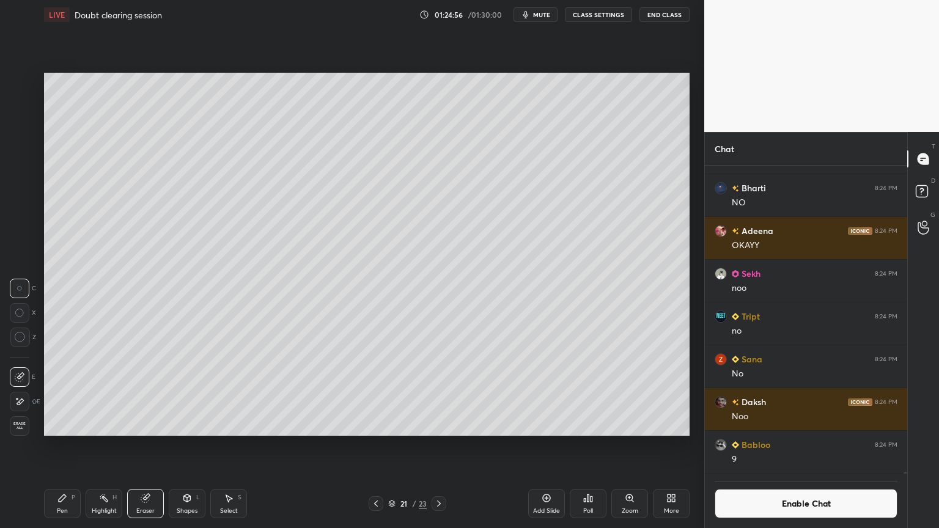
click at [185, 446] on icon at bounding box center [187, 498] width 7 height 7
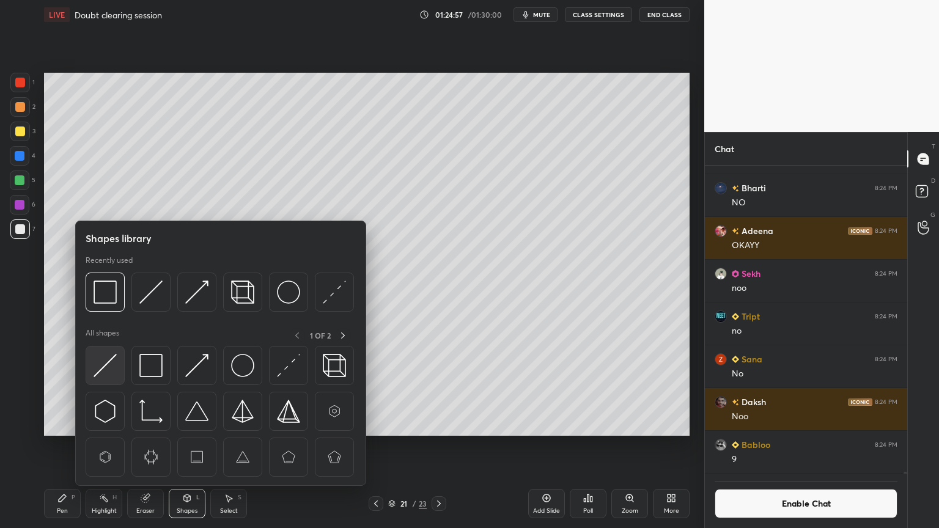
click at [105, 370] on img at bounding box center [105, 365] width 23 height 23
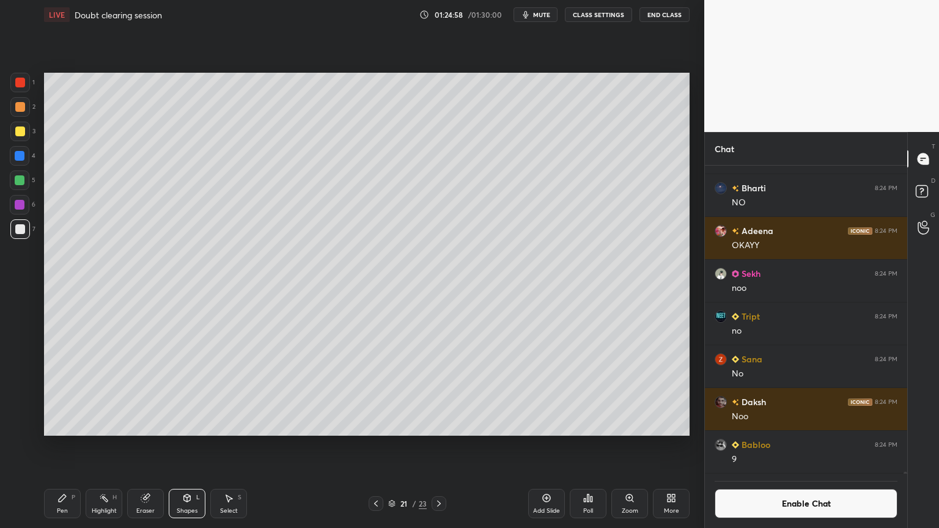
drag, startPoint x: 20, startPoint y: 106, endPoint x: 33, endPoint y: 131, distance: 28.5
click at [19, 109] on div at bounding box center [20, 107] width 10 height 10
click at [174, 446] on div "Shapes L" at bounding box center [187, 503] width 37 height 29
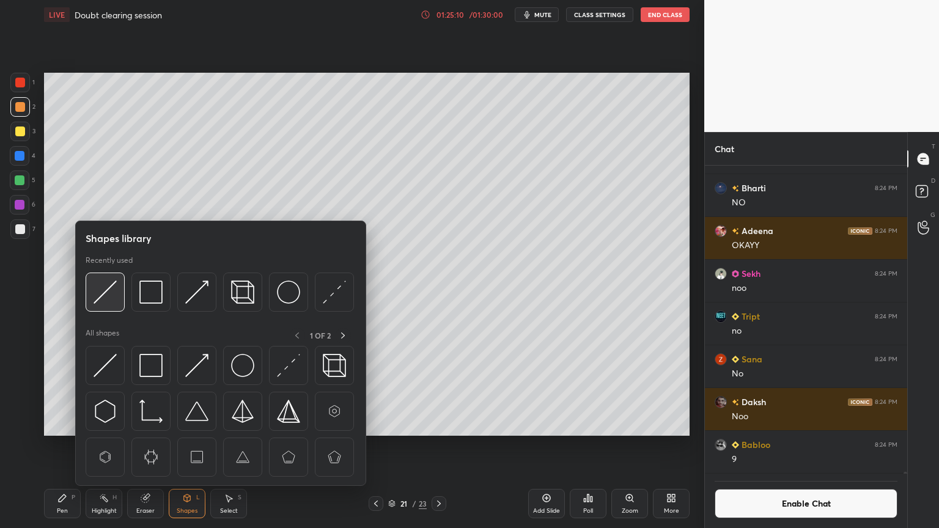
click at [108, 294] on img at bounding box center [105, 292] width 23 height 23
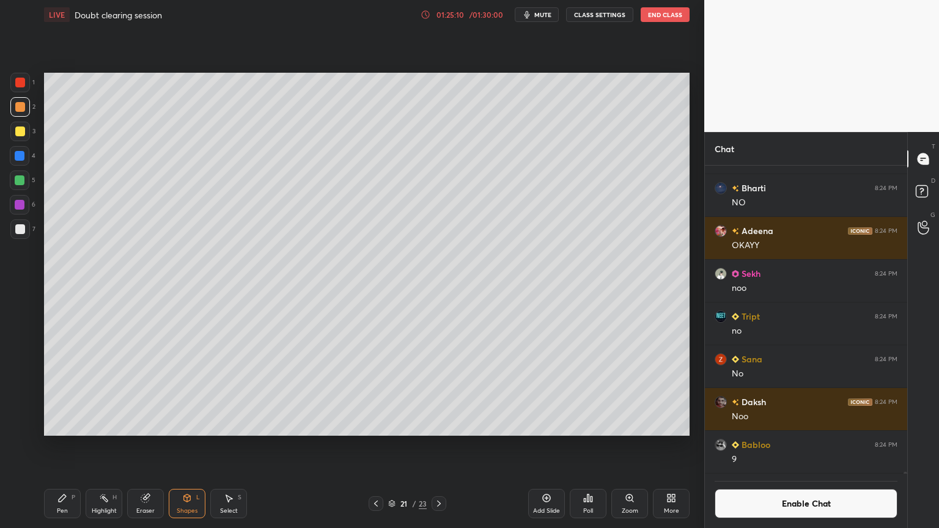
click at [25, 232] on div at bounding box center [20, 230] width 20 height 20
click at [185, 446] on div "Shapes" at bounding box center [187, 511] width 21 height 6
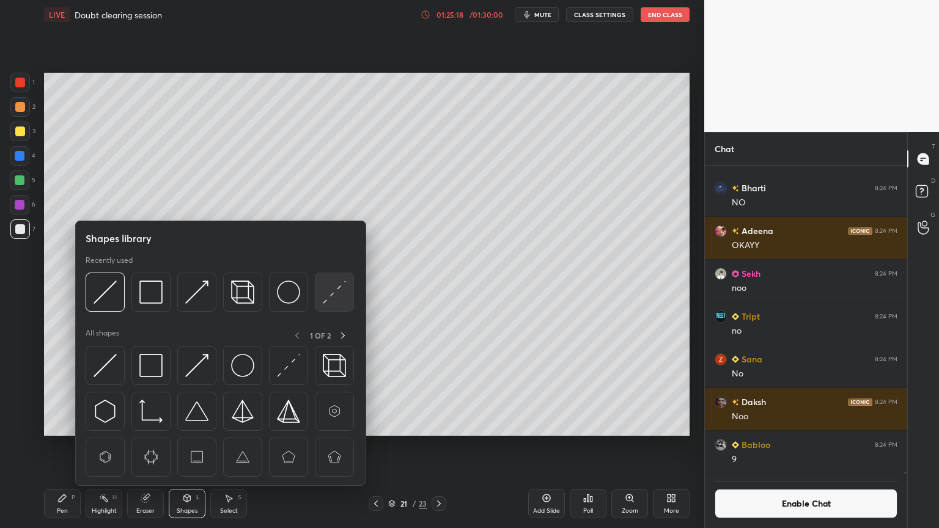
click at [338, 293] on img at bounding box center [334, 292] width 23 height 23
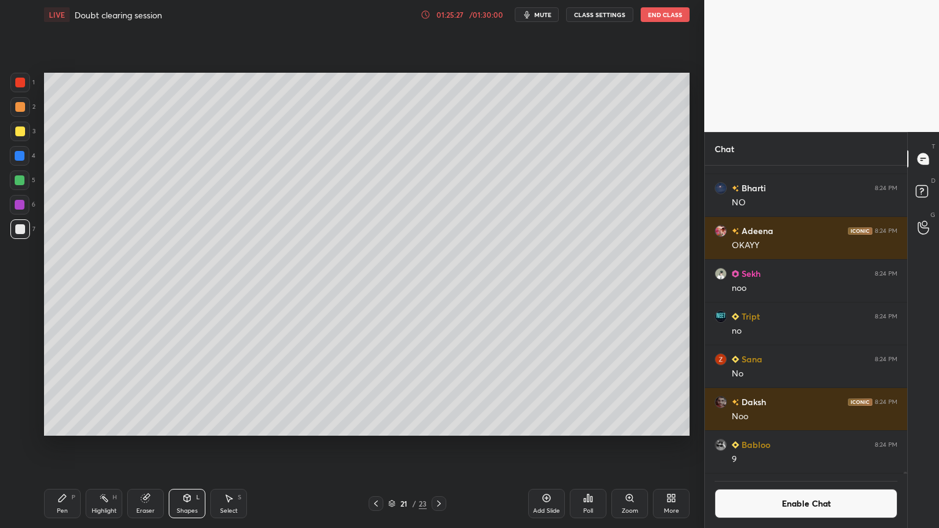
click at [144, 446] on div "Eraser" at bounding box center [145, 503] width 37 height 29
click at [59, 446] on div "Pen" at bounding box center [62, 511] width 11 height 6
click at [53, 446] on div "Pen P" at bounding box center [62, 503] width 37 height 29
click at [24, 113] on div at bounding box center [20, 107] width 20 height 20
drag, startPoint x: 181, startPoint y: 506, endPoint x: 191, endPoint y: 486, distance: 22.4
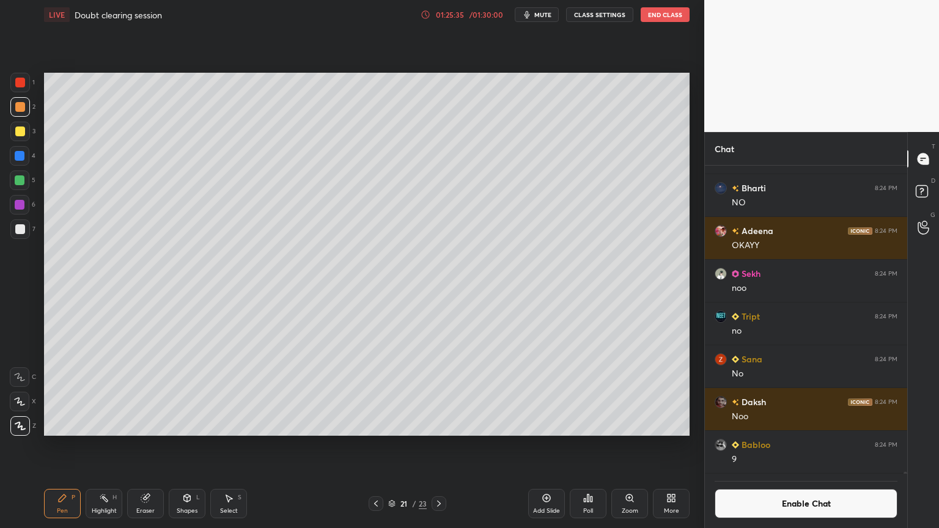
click at [181, 446] on div "Shapes L" at bounding box center [187, 503] width 37 height 29
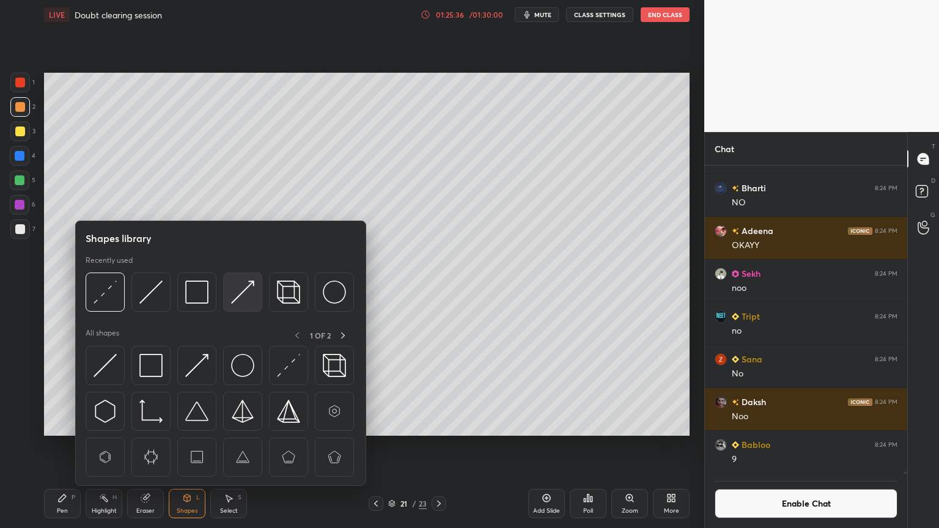
click at [246, 294] on img at bounding box center [242, 292] width 23 height 23
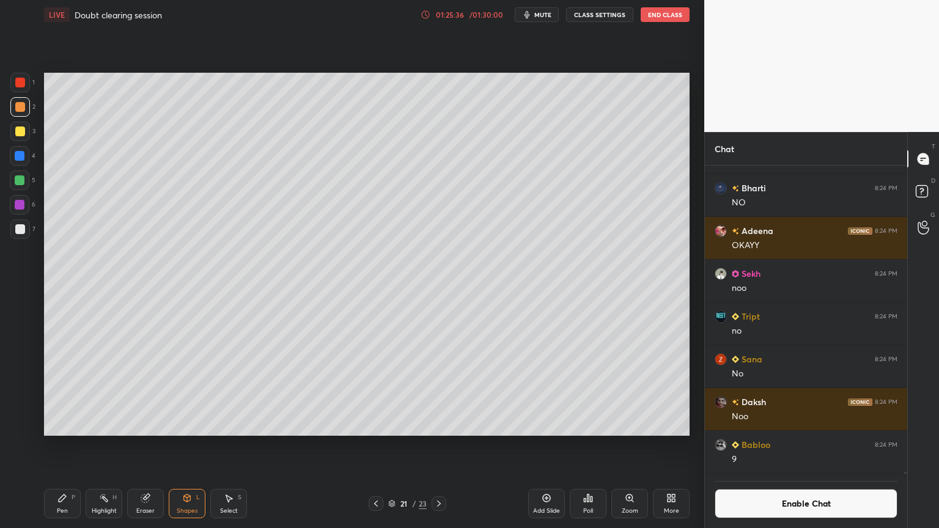
click at [20, 131] on div at bounding box center [20, 132] width 10 height 10
click at [46, 446] on div "Pen P" at bounding box center [62, 503] width 37 height 29
drag, startPoint x: 113, startPoint y: 505, endPoint x: 117, endPoint y: 497, distance: 9.6
click at [115, 446] on div "Highlight H" at bounding box center [104, 503] width 37 height 29
click at [68, 446] on div "Pen P" at bounding box center [62, 503] width 37 height 29
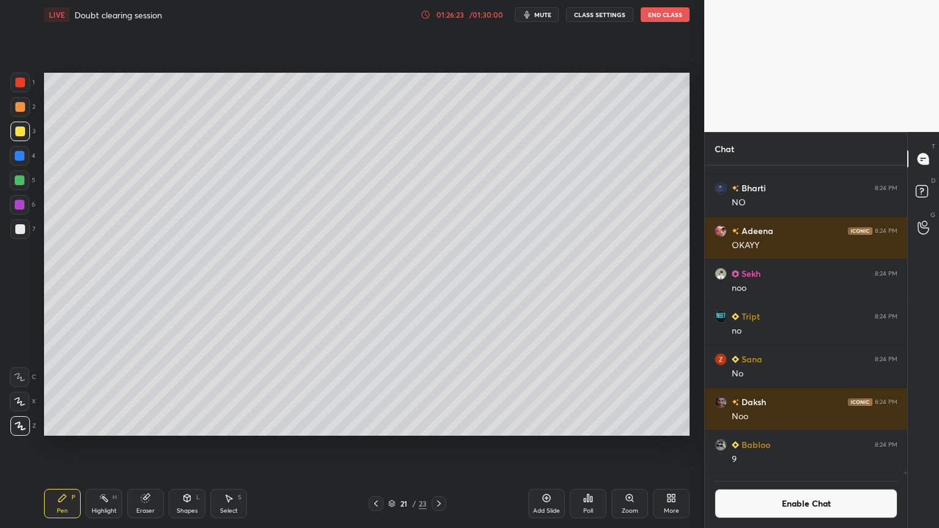
click at [604, 15] on button "CLASS SETTINGS" at bounding box center [599, 14] width 67 height 15
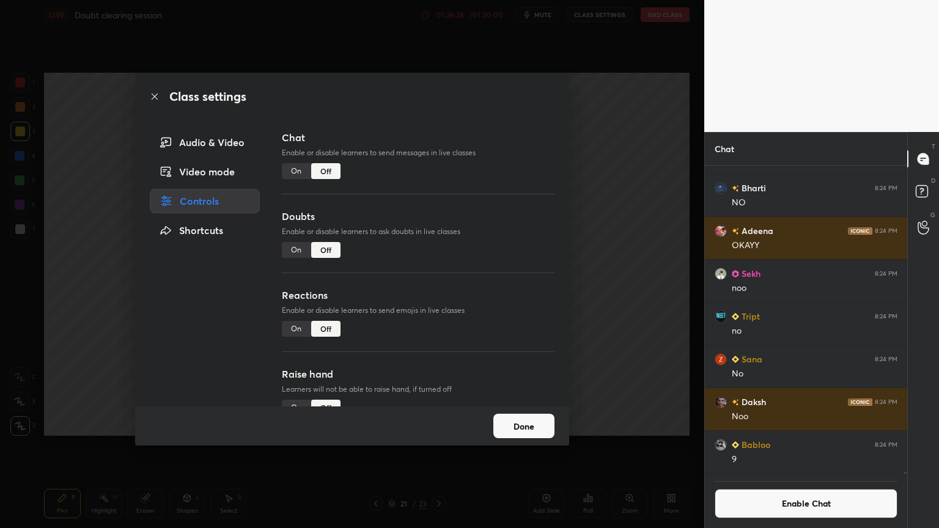
click at [295, 331] on div "On" at bounding box center [296, 329] width 29 height 16
click at [642, 340] on div "Class settings Audio & Video Video mode Controls Shortcuts Chat Enable or disab…" at bounding box center [352, 264] width 705 height 528
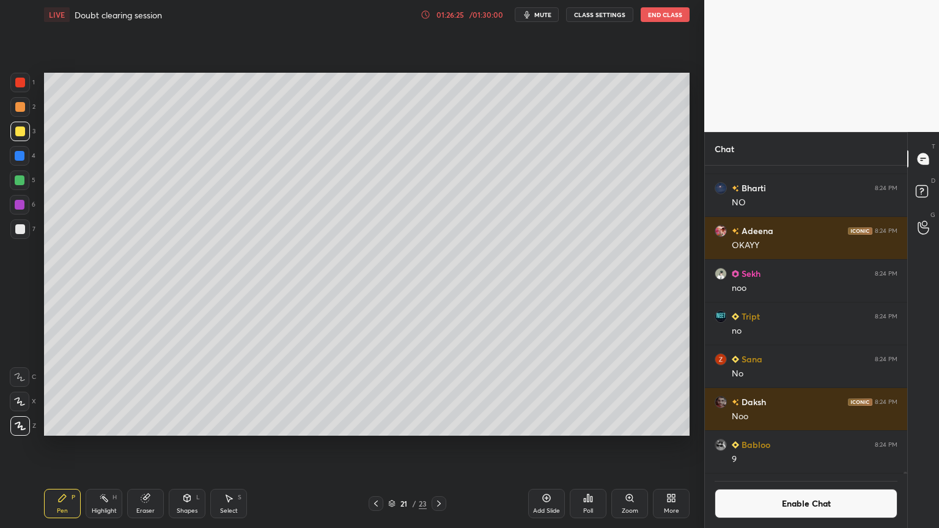
click at [68, 446] on div "Pen P" at bounding box center [62, 503] width 37 height 29
drag, startPoint x: 18, startPoint y: 83, endPoint x: 40, endPoint y: 92, distance: 23.3
click at [22, 84] on div at bounding box center [20, 83] width 10 height 10
drag, startPoint x: 56, startPoint y: 506, endPoint x: 61, endPoint y: 498, distance: 9.3
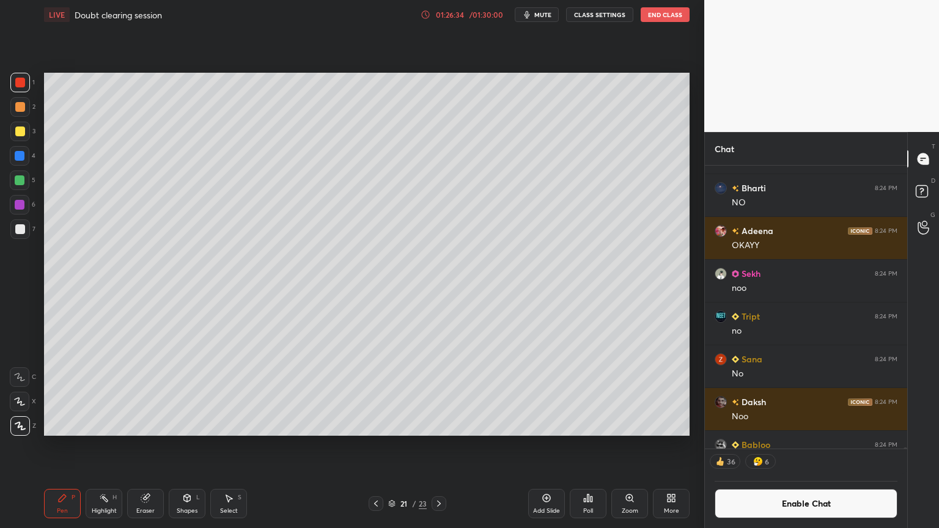
click at [59, 446] on div "Pen P" at bounding box center [62, 503] width 37 height 29
click at [21, 114] on div at bounding box center [20, 107] width 20 height 20
click at [66, 446] on div "Pen P" at bounding box center [62, 503] width 37 height 29
drag, startPoint x: 103, startPoint y: 511, endPoint x: 116, endPoint y: 497, distance: 19.0
click at [103, 446] on div "Highlight" at bounding box center [104, 511] width 25 height 6
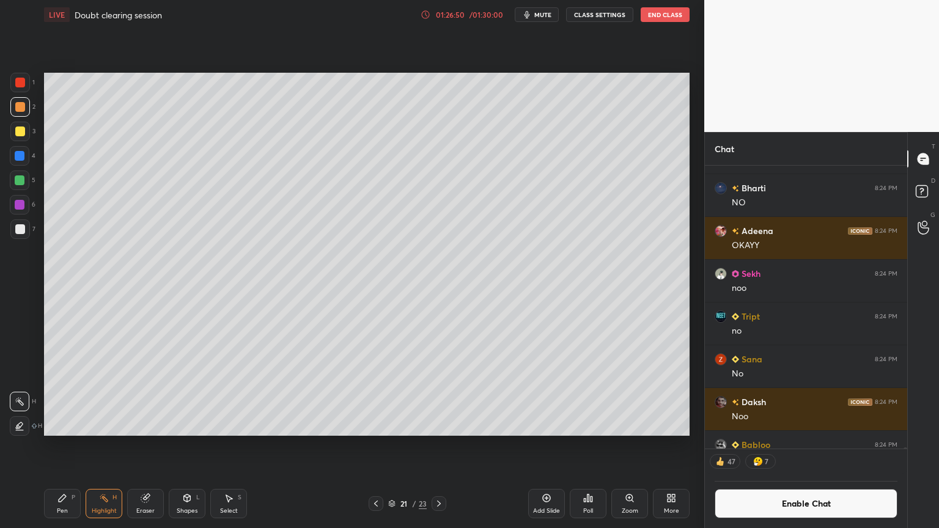
drag, startPoint x: 64, startPoint y: 505, endPoint x: 49, endPoint y: 436, distance: 70.7
click at [61, 446] on div "Pen P" at bounding box center [62, 503] width 37 height 29
click at [21, 230] on div at bounding box center [20, 229] width 10 height 10
click at [99, 446] on div "Highlight" at bounding box center [104, 511] width 25 height 6
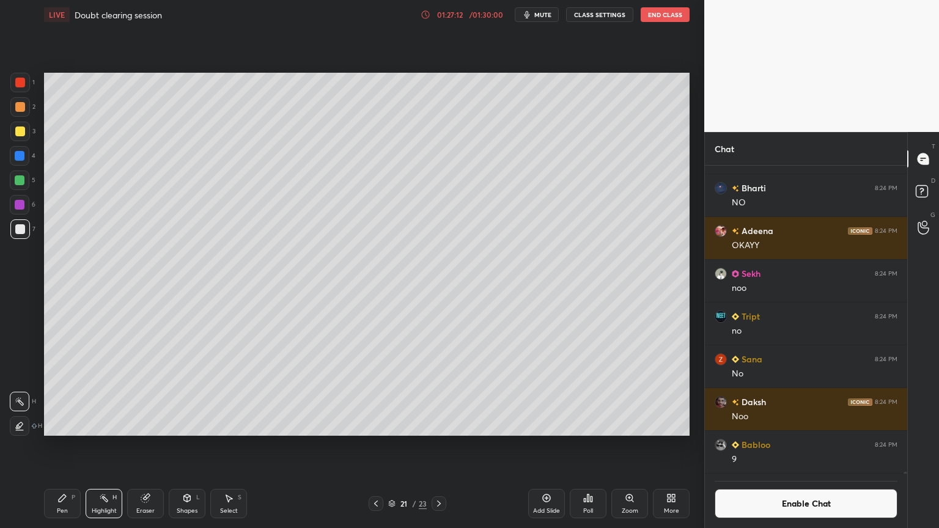
click at [185, 446] on div "Shapes L" at bounding box center [187, 503] width 37 height 29
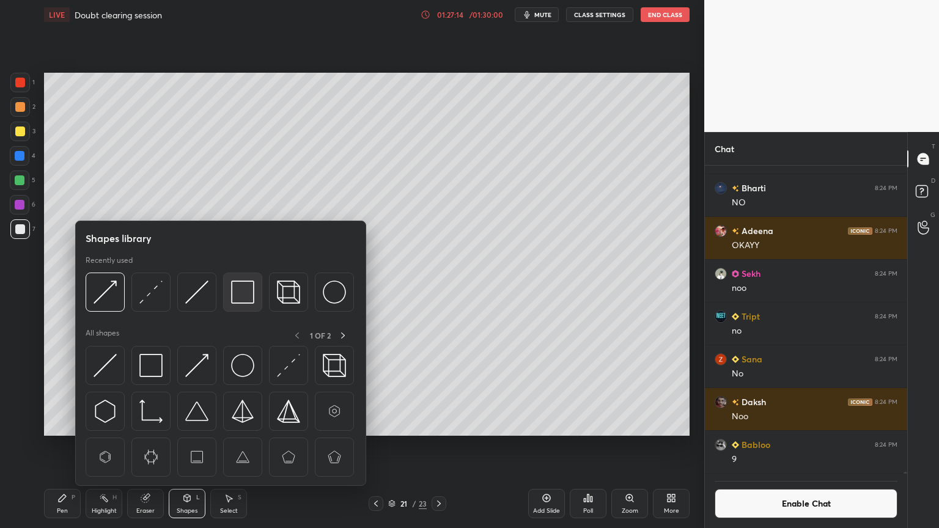
click at [246, 296] on img at bounding box center [242, 292] width 23 height 23
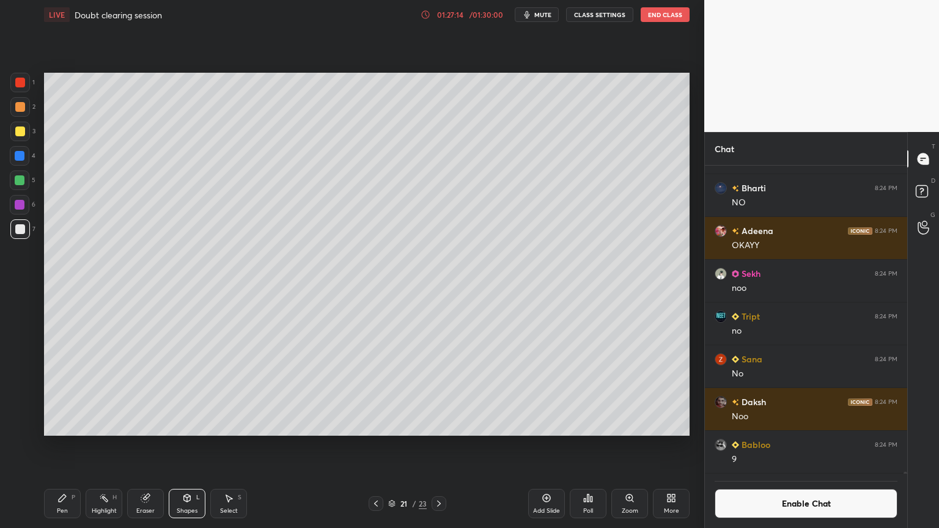
click at [19, 180] on div at bounding box center [20, 181] width 10 height 10
click at [62, 446] on div "Pen" at bounding box center [62, 511] width 11 height 6
click at [108, 446] on div "Highlight" at bounding box center [104, 511] width 25 height 6
drag, startPoint x: 102, startPoint y: 502, endPoint x: 103, endPoint y: 490, distance: 11.6
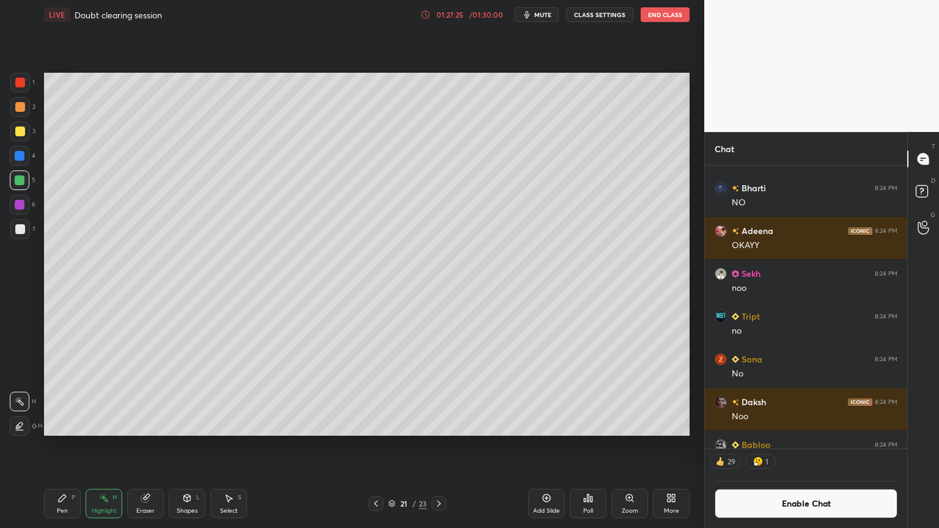
click at [102, 446] on div "Highlight H" at bounding box center [104, 503] width 37 height 29
drag, startPoint x: 65, startPoint y: 501, endPoint x: 55, endPoint y: 453, distance: 49.3
click at [63, 446] on icon at bounding box center [62, 499] width 10 height 10
click at [19, 130] on div at bounding box center [20, 132] width 10 height 10
drag, startPoint x: 111, startPoint y: 503, endPoint x: 150, endPoint y: 454, distance: 63.5
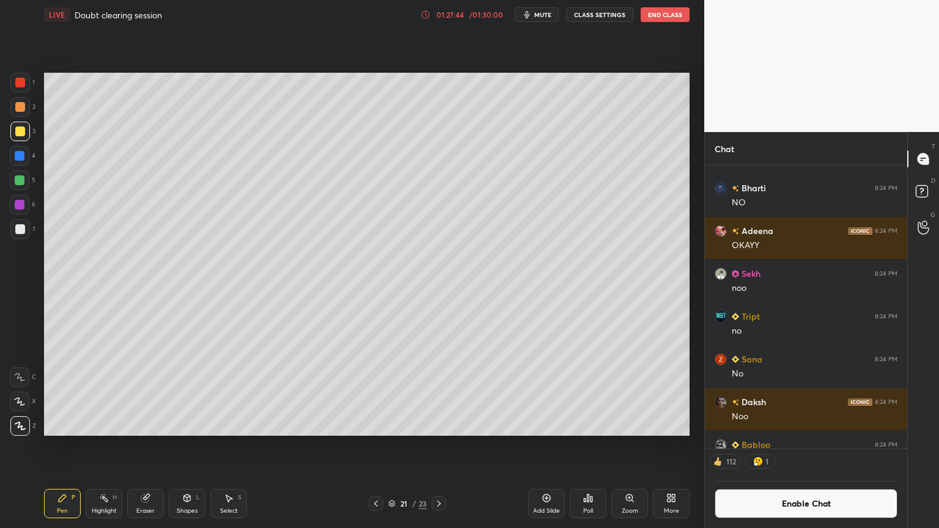
click at [108, 446] on div "Highlight H" at bounding box center [104, 503] width 37 height 29
click at [193, 446] on div "Shapes L" at bounding box center [187, 503] width 37 height 29
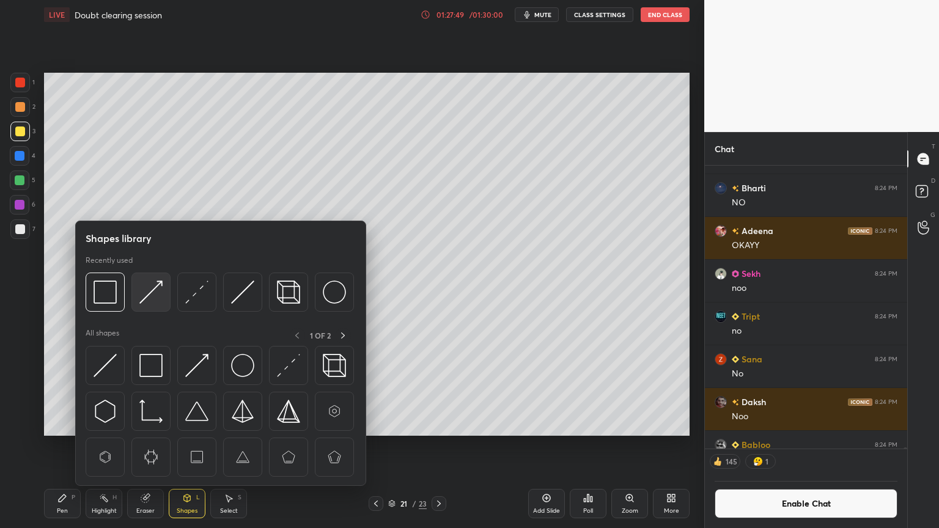
click at [154, 289] on img at bounding box center [150, 292] width 23 height 23
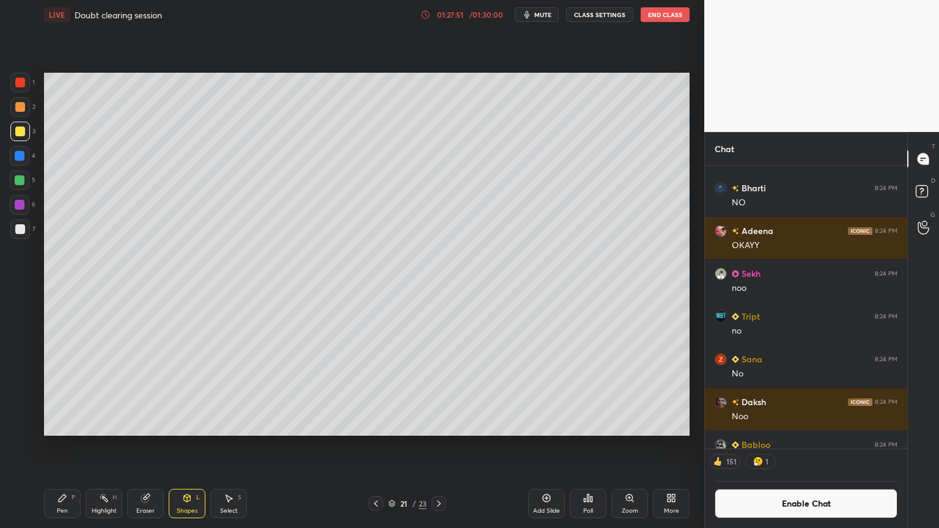
click at [20, 132] on div at bounding box center [20, 132] width 10 height 10
click at [105, 446] on div "Highlight H" at bounding box center [104, 503] width 37 height 29
click at [100, 446] on div "Highlight H" at bounding box center [104, 503] width 37 height 29
click at [374, 446] on icon at bounding box center [376, 504] width 10 height 10
click at [72, 446] on div "Pen P" at bounding box center [62, 503] width 37 height 29
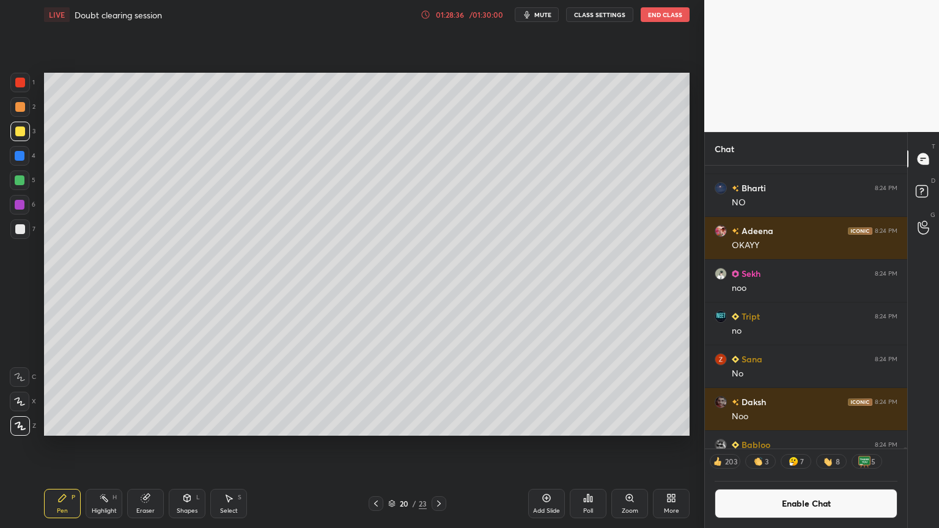
click at [19, 90] on div at bounding box center [20, 83] width 20 height 20
click at [20, 156] on div at bounding box center [20, 156] width 10 height 10
drag, startPoint x: 440, startPoint y: 505, endPoint x: 302, endPoint y: 509, distance: 138.3
click at [437, 446] on icon at bounding box center [439, 504] width 10 height 10
click at [110, 446] on div "Highlight H" at bounding box center [104, 503] width 37 height 29
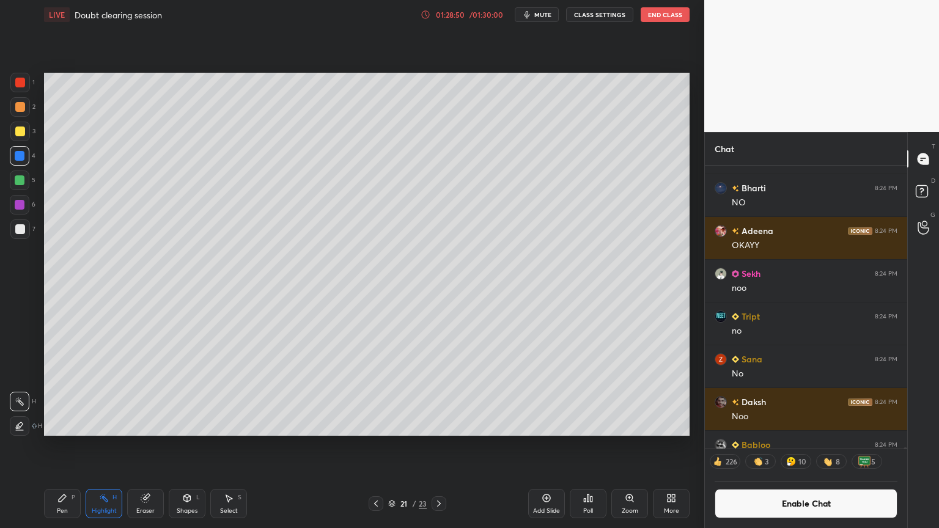
click at [511, 446] on div "Setting up your live class Poll for secs No correct answer Start poll" at bounding box center [367, 254] width 656 height 450
click at [373, 446] on icon at bounding box center [376, 504] width 10 height 10
click at [180, 446] on div "Shapes L" at bounding box center [187, 503] width 37 height 29
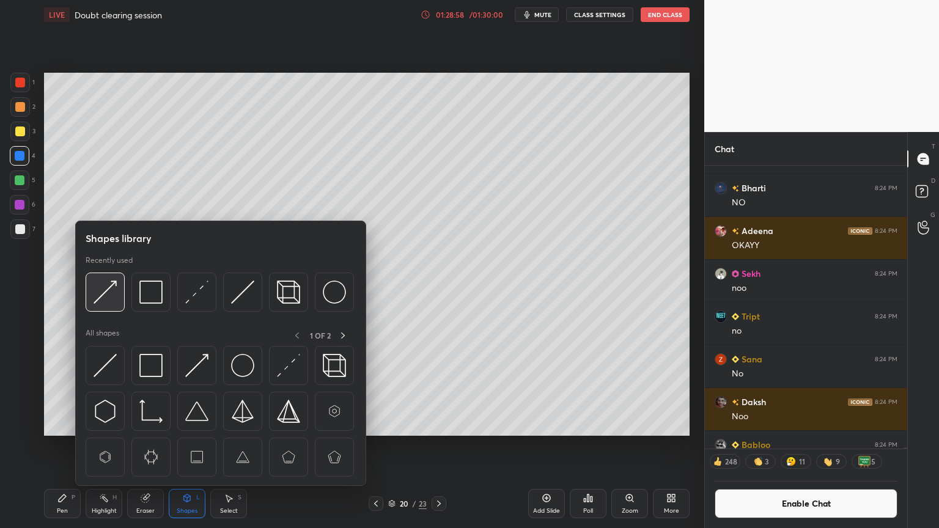
click at [105, 295] on img at bounding box center [105, 292] width 23 height 23
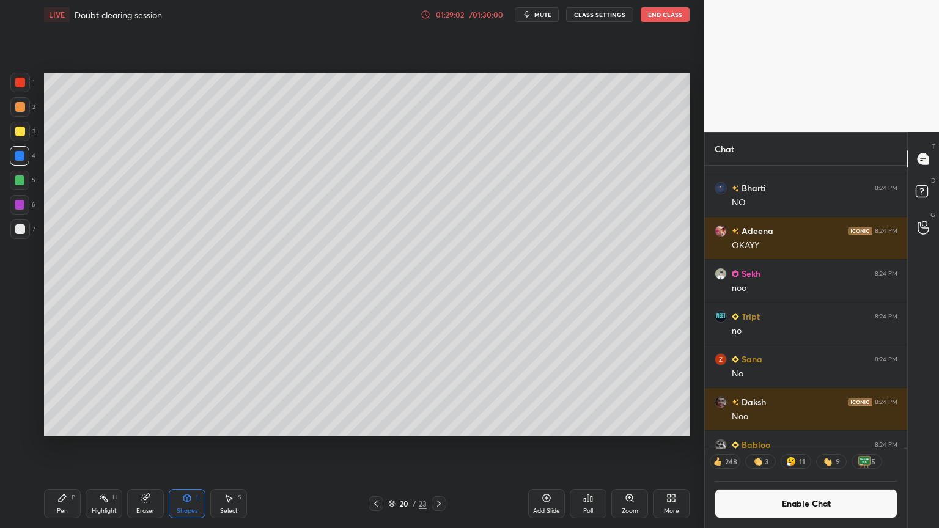
click at [115, 446] on div "Highlight H" at bounding box center [104, 503] width 37 height 29
drag, startPoint x: 377, startPoint y: 502, endPoint x: 368, endPoint y: 497, distance: 10.7
click at [374, 446] on icon at bounding box center [376, 504] width 10 height 10
click at [99, 446] on div "Highlight H" at bounding box center [104, 503] width 37 height 29
click at [783, 446] on button "Enable Chat" at bounding box center [806, 503] width 183 height 29
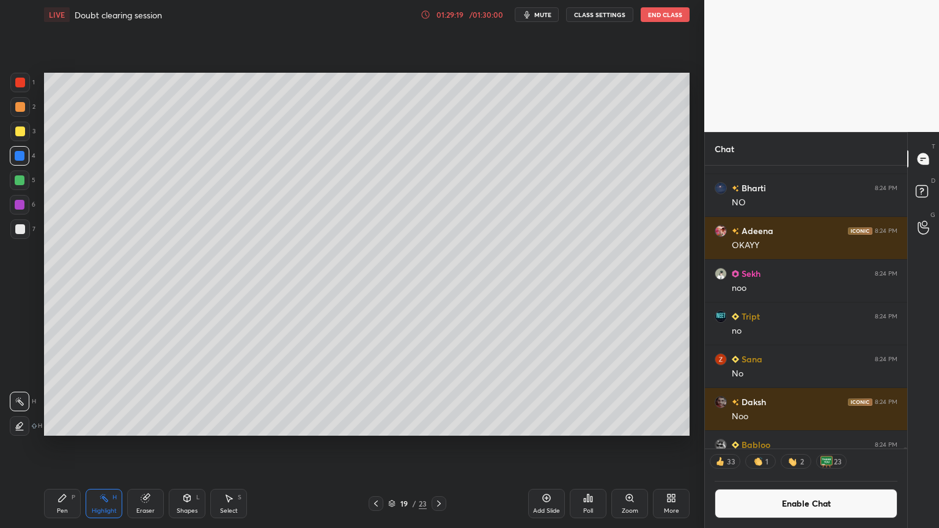
scroll to position [305, 199]
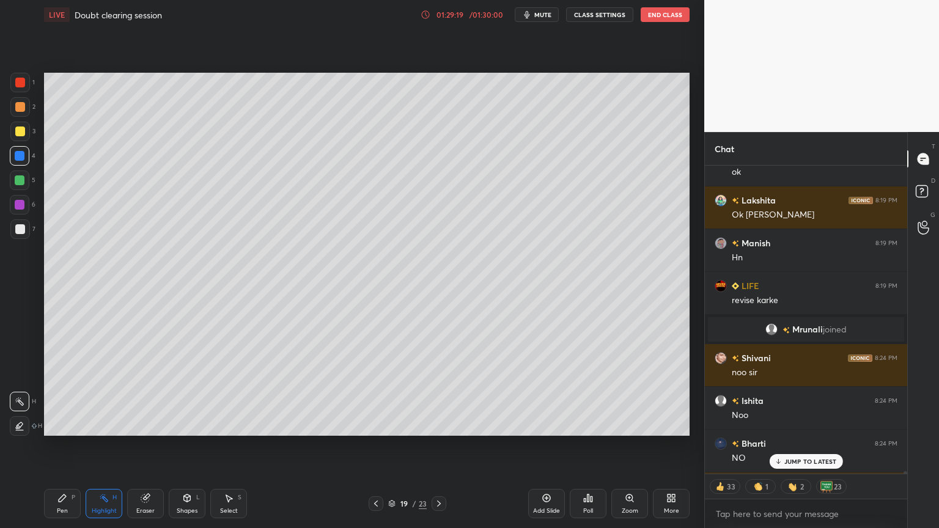
click at [801, 446] on p "JUMP TO LATEST" at bounding box center [811, 461] width 53 height 7
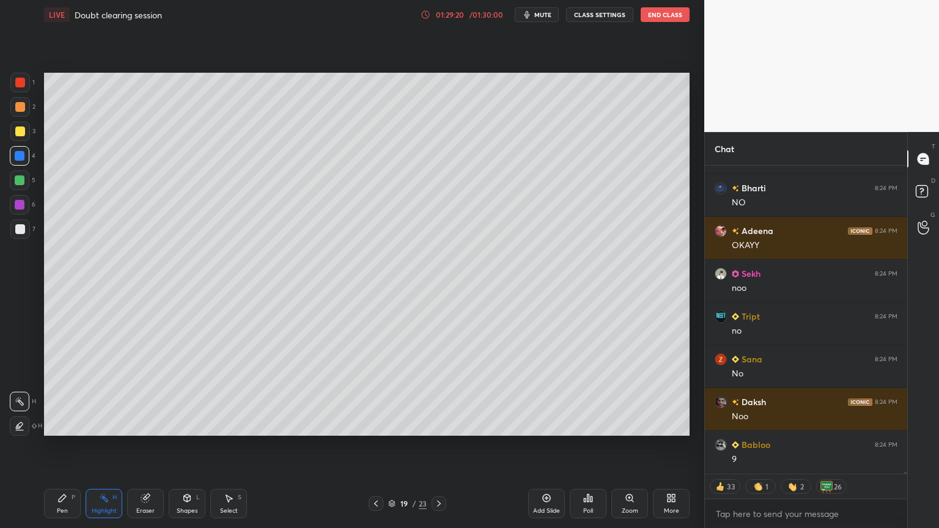
click at [439, 446] on icon at bounding box center [439, 504] width 10 height 10
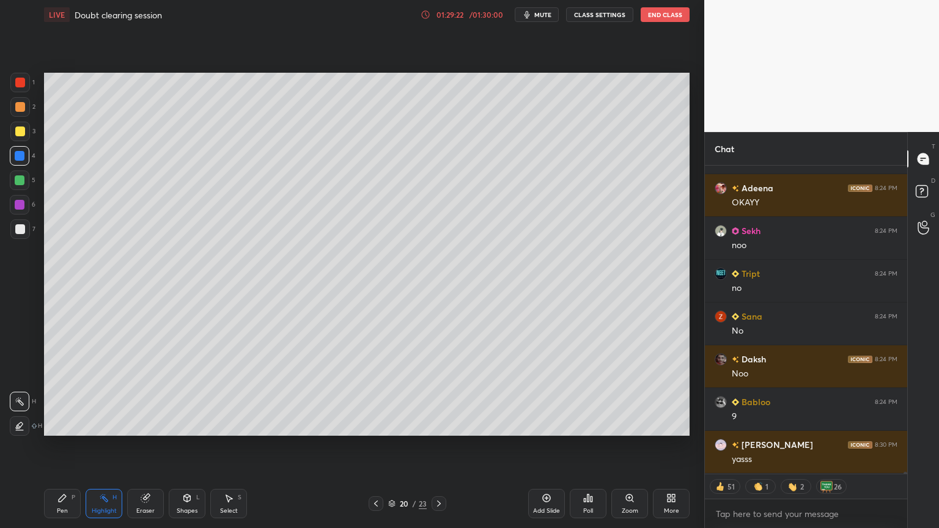
click at [369, 446] on div at bounding box center [376, 504] width 15 height 15
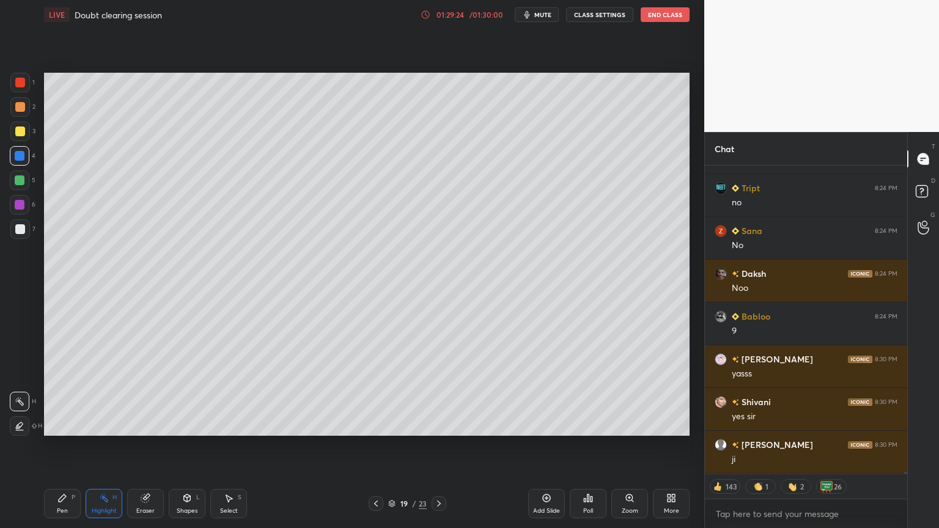
scroll to position [61363, 0]
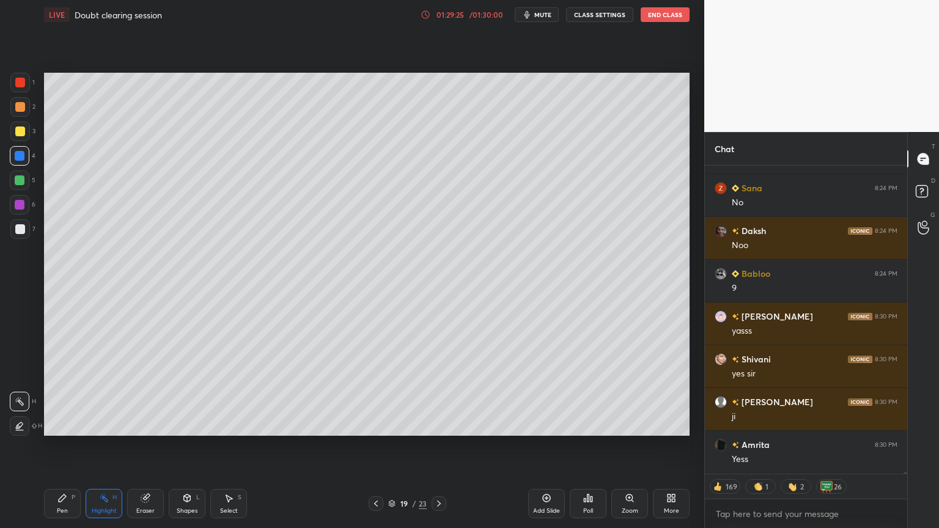
drag, startPoint x: 440, startPoint y: 504, endPoint x: 435, endPoint y: 481, distance: 23.2
click at [440, 446] on icon at bounding box center [439, 504] width 10 height 10
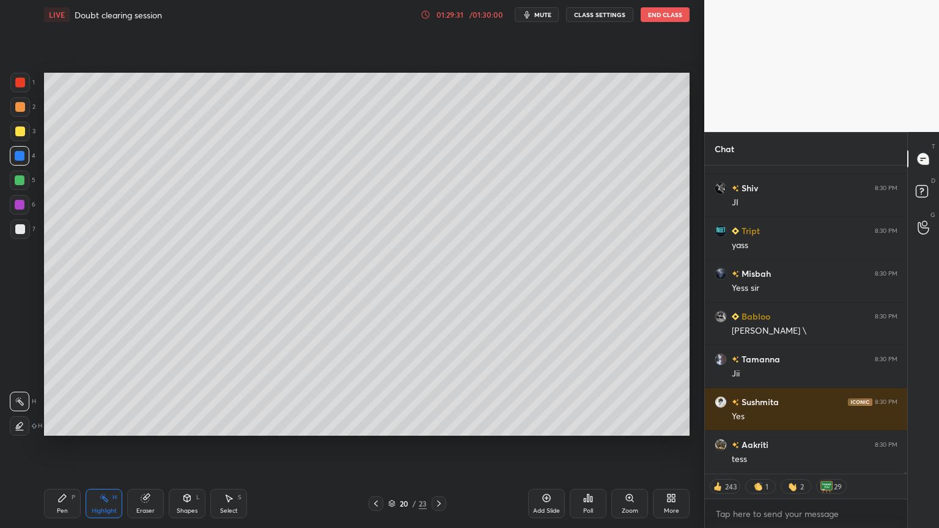
scroll to position [62262, 0]
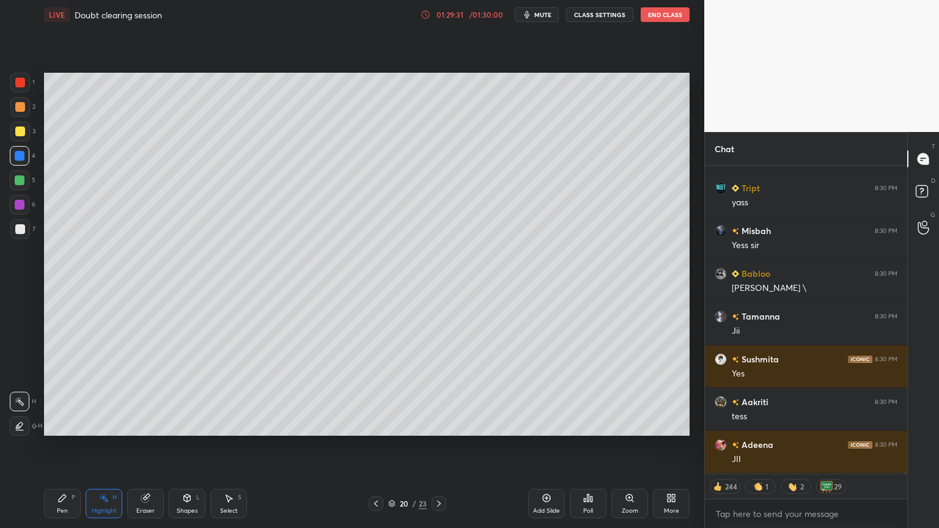
drag, startPoint x: 439, startPoint y: 503, endPoint x: 434, endPoint y: 497, distance: 8.7
click at [439, 446] on icon at bounding box center [439, 504] width 10 height 10
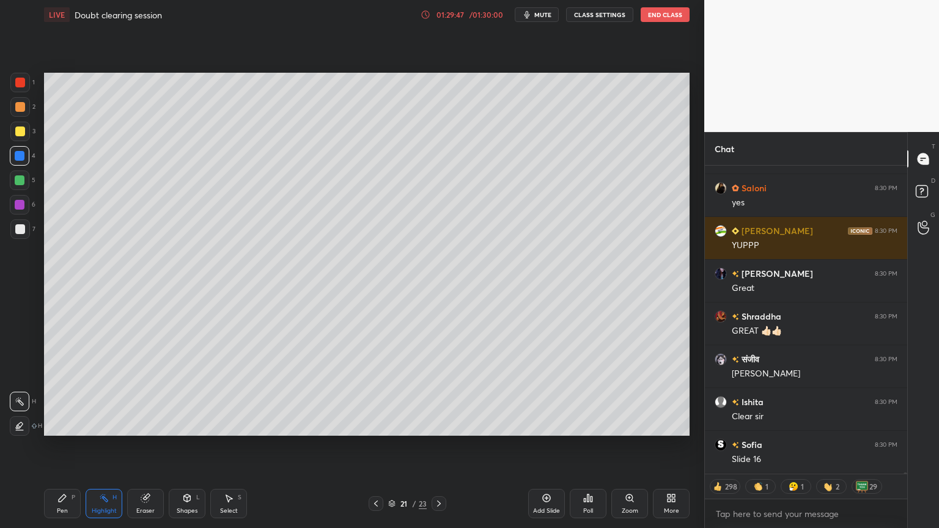
scroll to position [64446, 0]
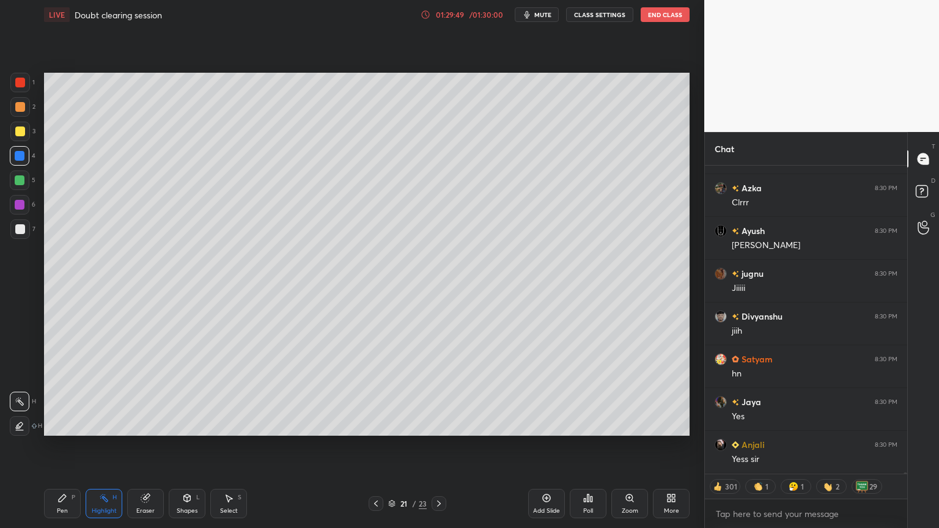
click at [372, 446] on icon at bounding box center [376, 504] width 10 height 10
click at [371, 446] on icon at bounding box center [376, 504] width 10 height 10
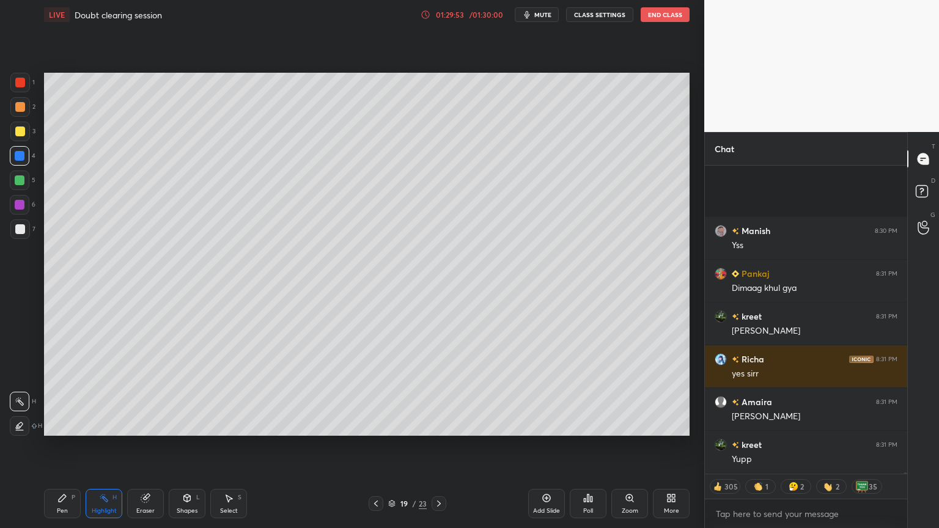
scroll to position [64068, 0]
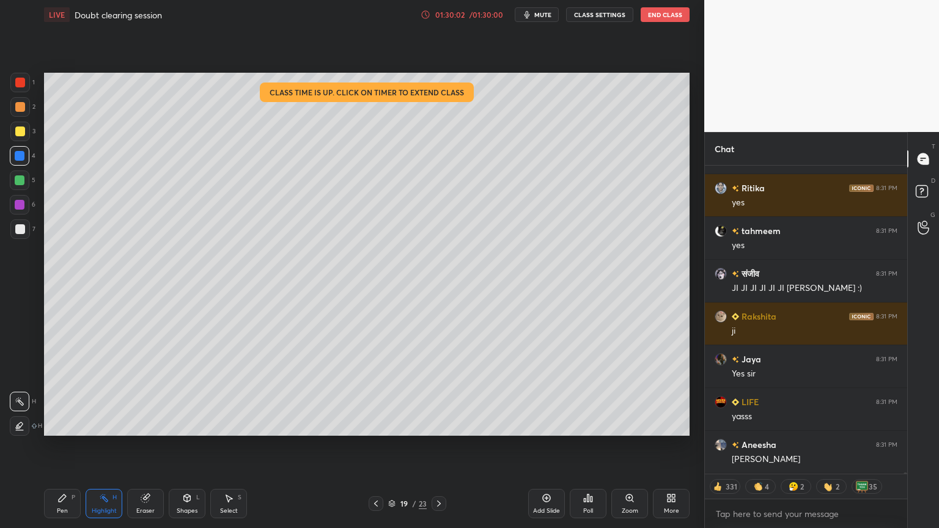
click at [93, 446] on div "Highlight" at bounding box center [104, 511] width 25 height 6
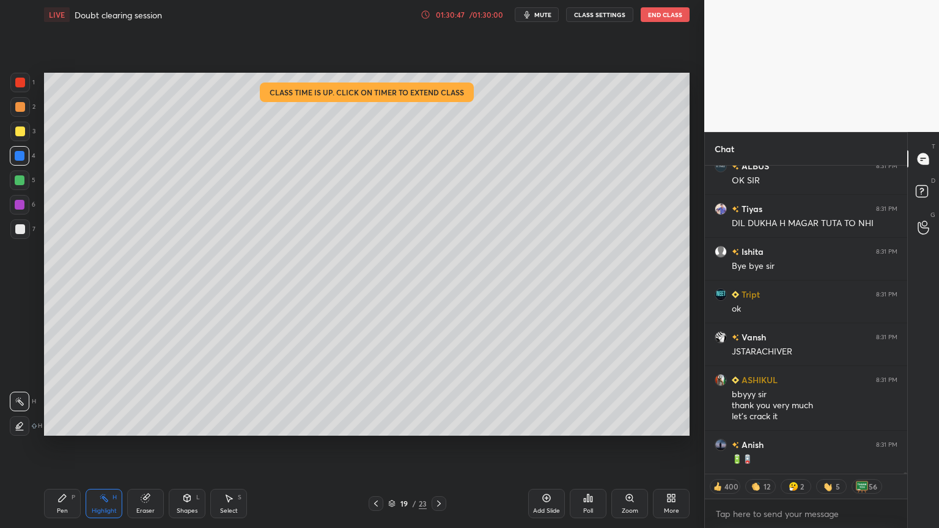
click at [541, 15] on span "mute" at bounding box center [543, 14] width 17 height 9
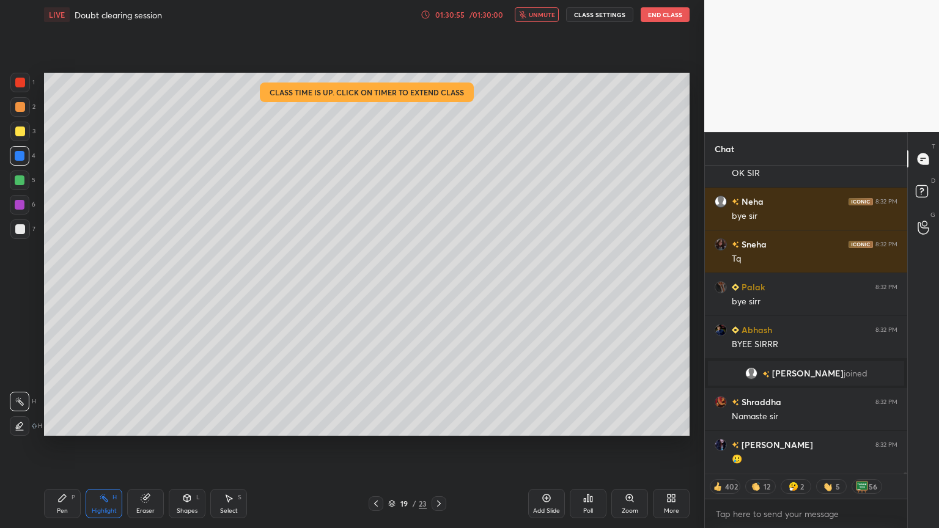
click at [547, 10] on span "unmute" at bounding box center [542, 14] width 26 height 9
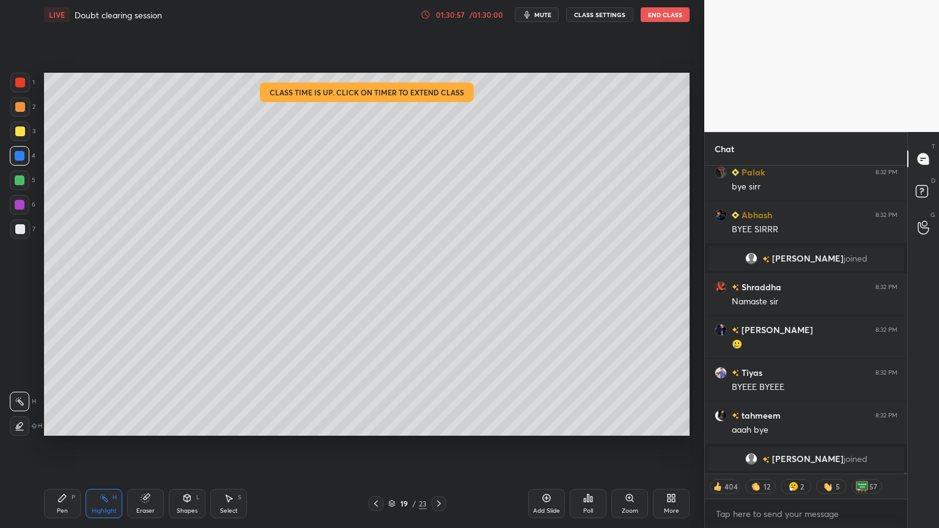
click at [679, 446] on div "More" at bounding box center [671, 503] width 37 height 29
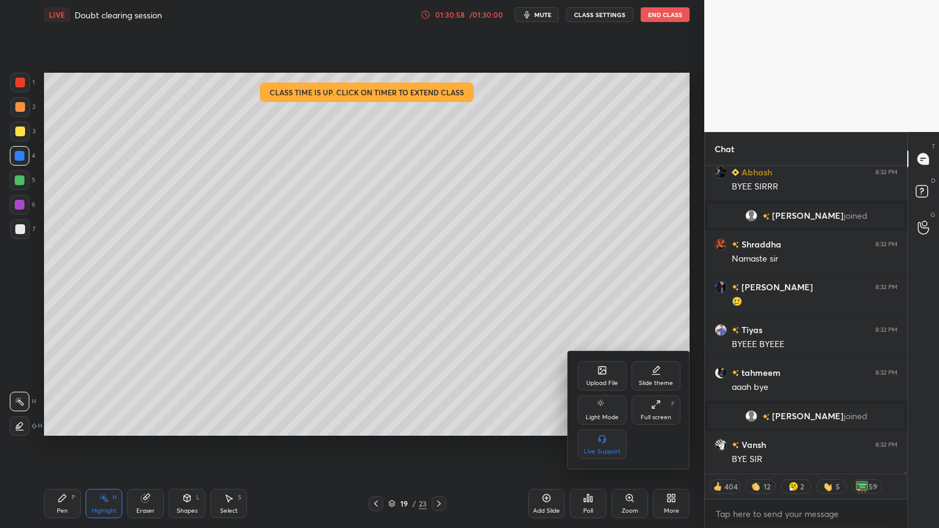
click at [653, 413] on div "Full screen F" at bounding box center [656, 410] width 49 height 29
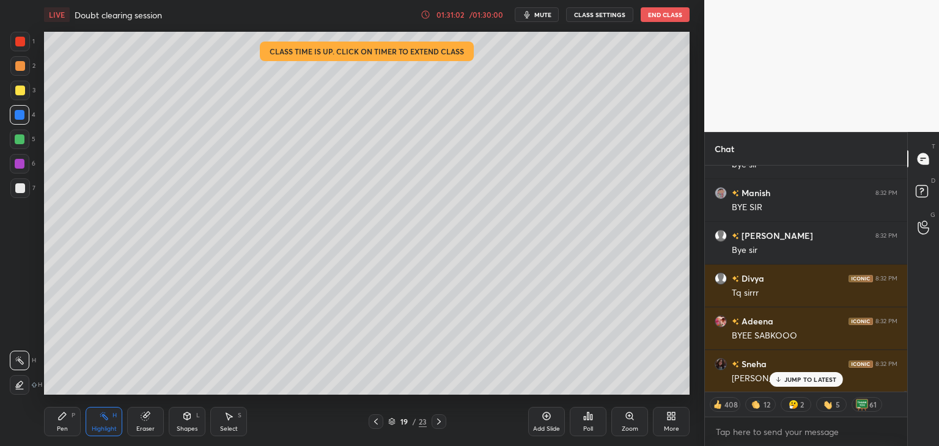
click at [550, 15] on span "mute" at bounding box center [543, 14] width 17 height 9
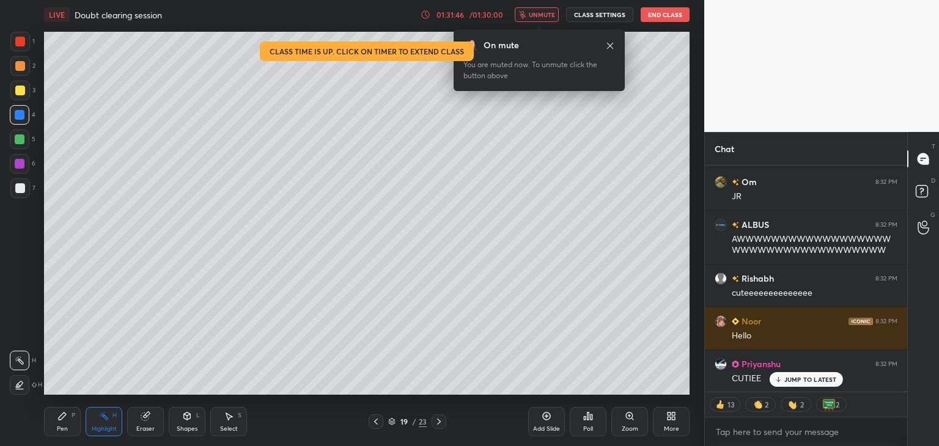
type textarea "x"
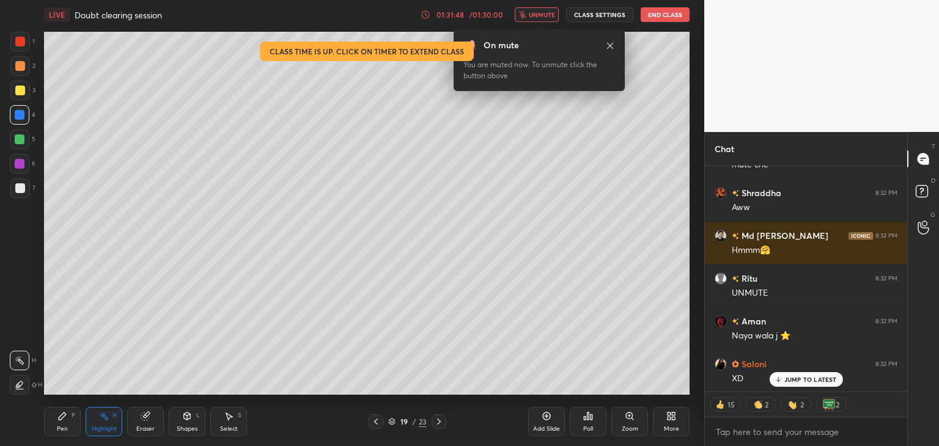
click at [662, 17] on button "End Class" at bounding box center [665, 14] width 49 height 15
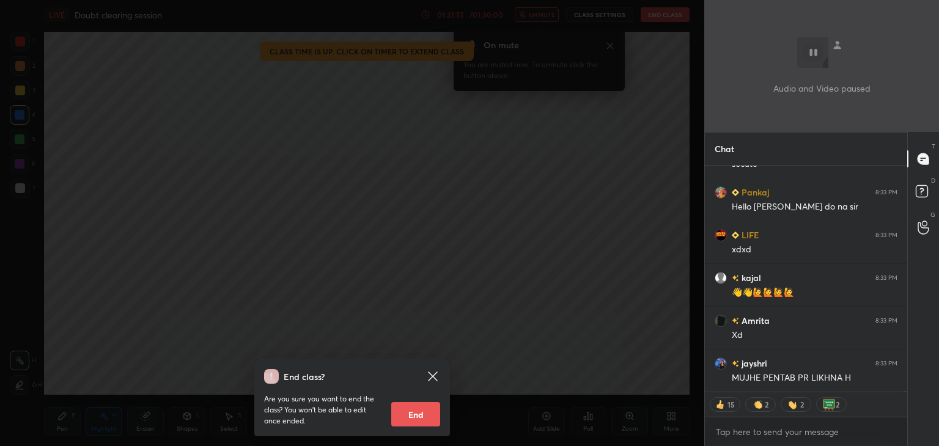
click at [502, 182] on div "End class? Are you sure you want to end the class? You won’t be able to edit on…" at bounding box center [352, 223] width 705 height 446
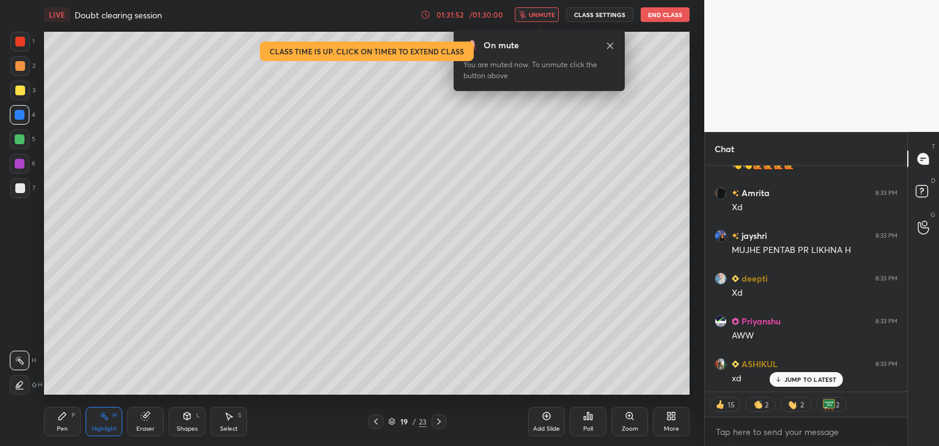
click at [599, 13] on button "CLASS SETTINGS" at bounding box center [599, 14] width 67 height 15
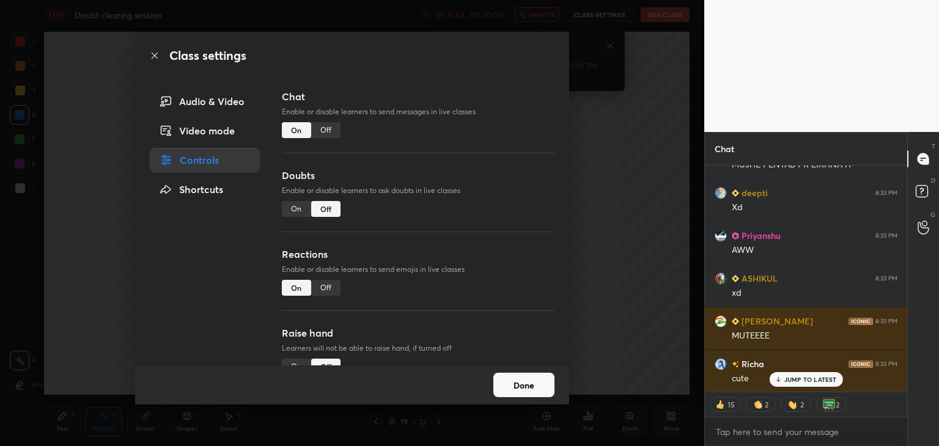
click at [325, 286] on div "Off" at bounding box center [325, 288] width 29 height 16
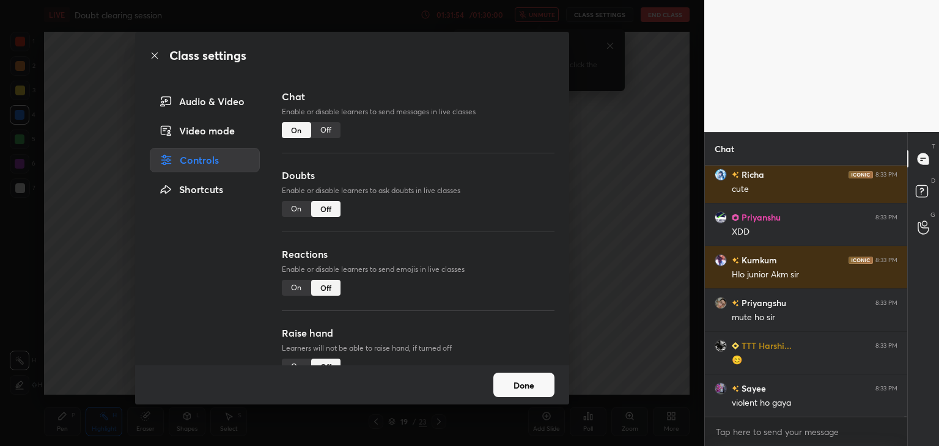
click at [323, 126] on div "Off" at bounding box center [325, 130] width 29 height 16
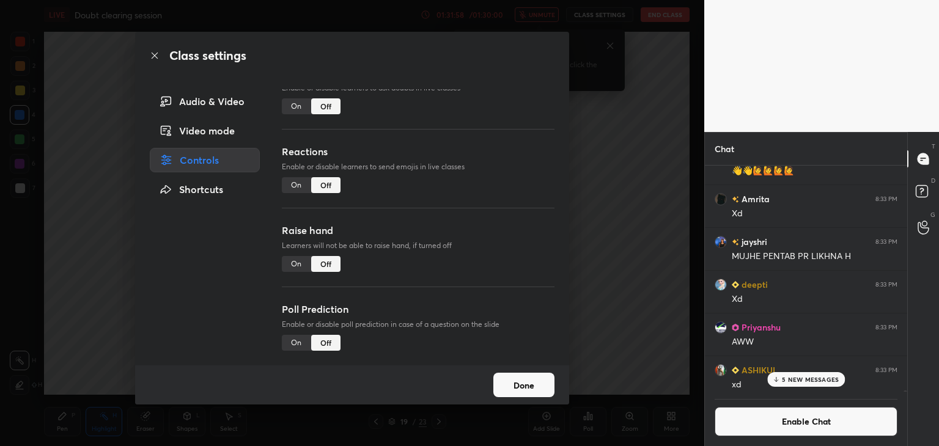
click at [595, 138] on div "Class settings Audio & Video Video mode Controls Shortcuts Chat Enable or disab…" at bounding box center [352, 223] width 705 height 446
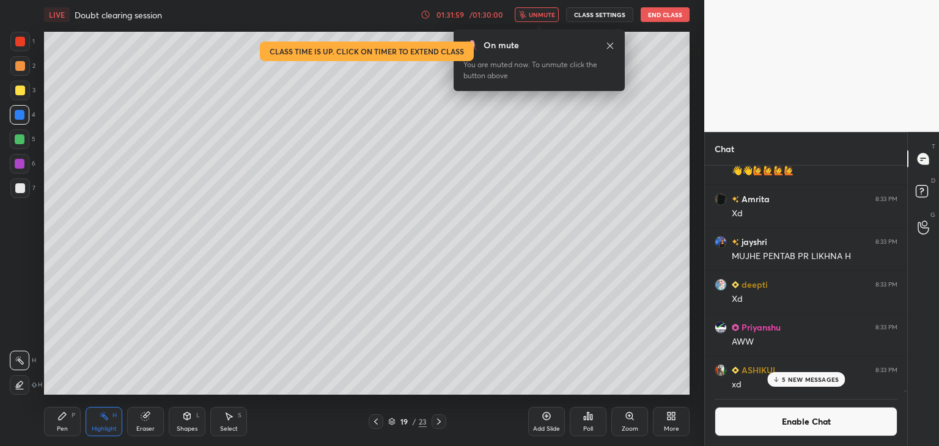
click at [648, 15] on button "End Class" at bounding box center [665, 14] width 49 height 15
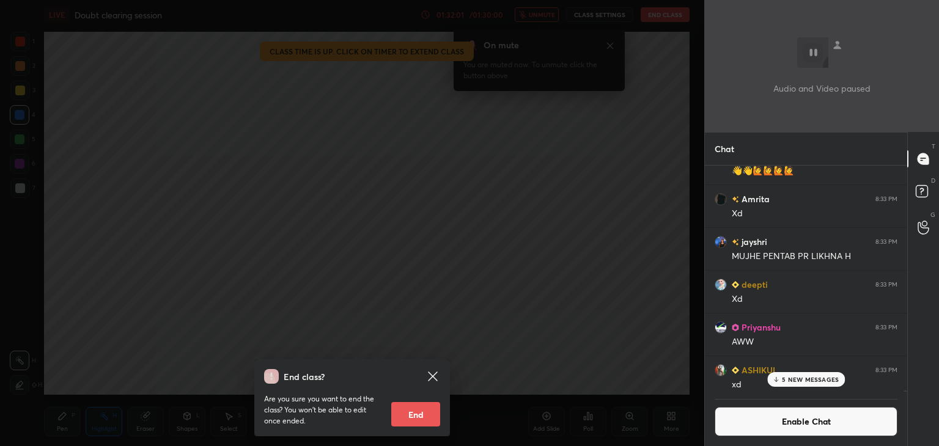
click at [420, 415] on button "End" at bounding box center [415, 414] width 49 height 24
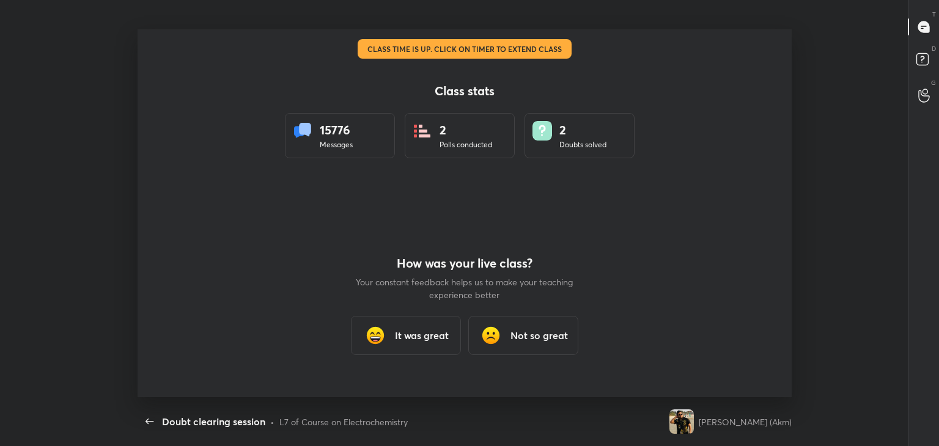
click at [401, 326] on div "It was great" at bounding box center [406, 335] width 110 height 39
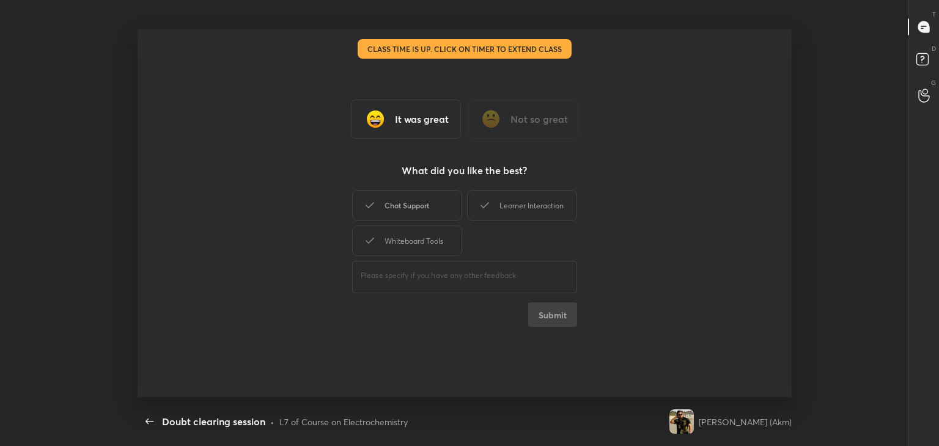
click at [426, 209] on div "Chat Support" at bounding box center [407, 205] width 110 height 31
click at [541, 209] on div "Learner Interaction" at bounding box center [522, 205] width 110 height 31
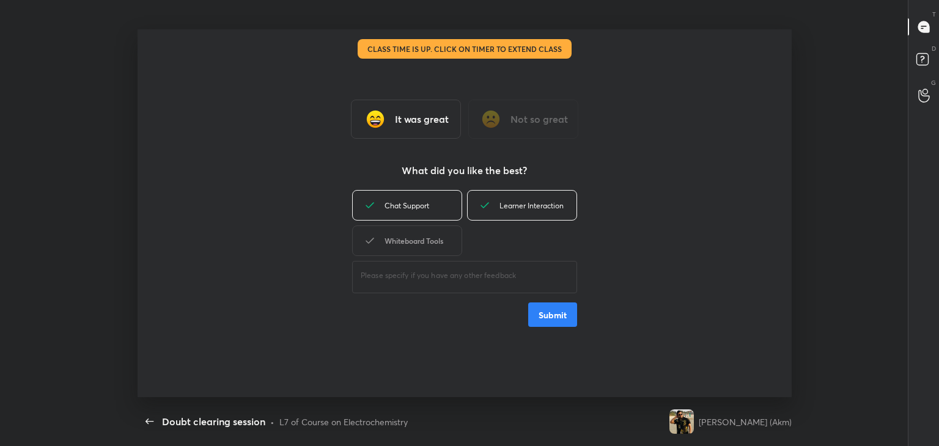
click at [448, 248] on div "Whiteboard Tools" at bounding box center [407, 241] width 110 height 31
click at [548, 326] on button "Submit" at bounding box center [552, 315] width 49 height 24
